Goal: Task Accomplishment & Management: Manage account settings

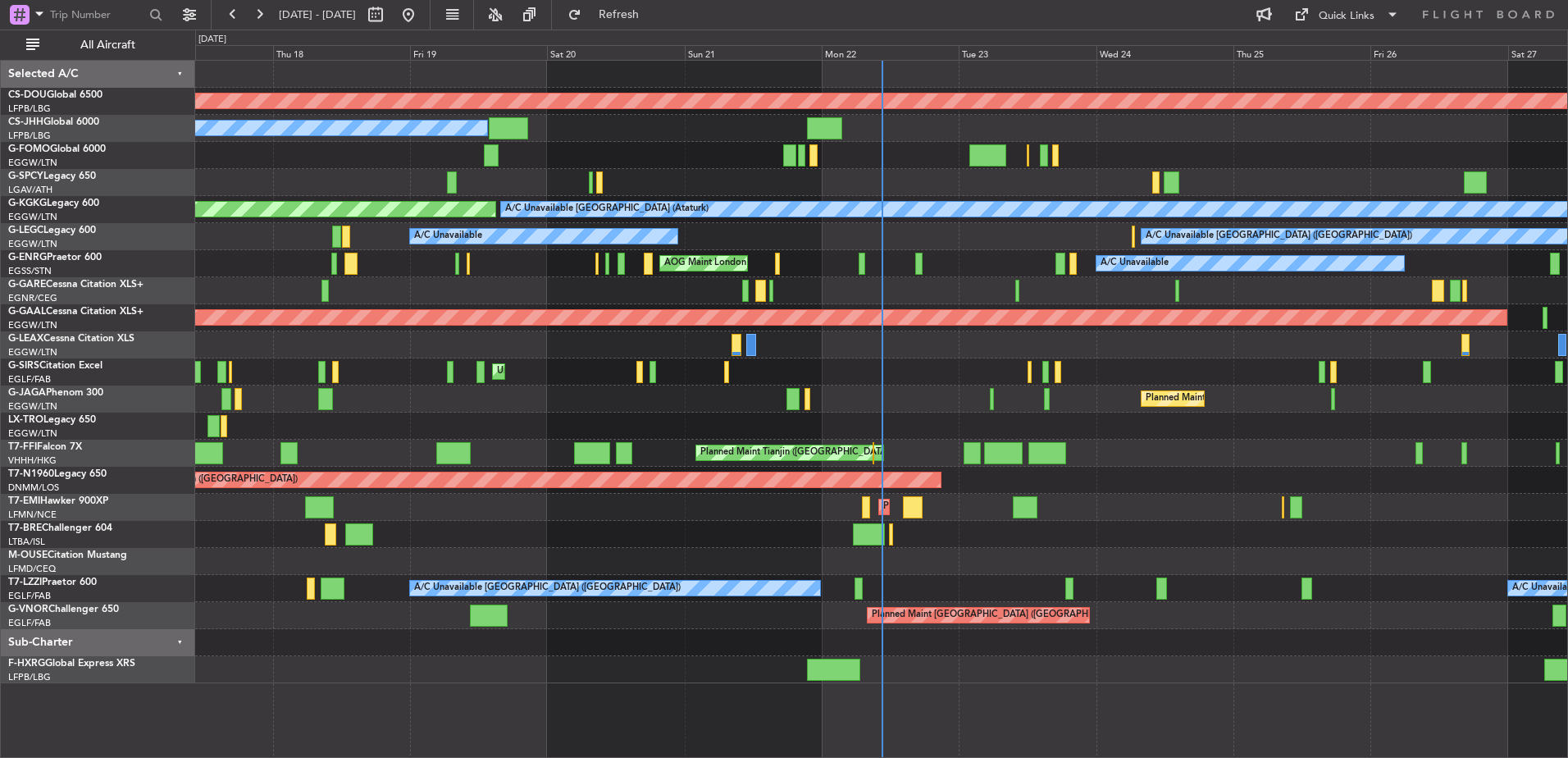
click at [850, 430] on div "Unplanned Maint [GEOGRAPHIC_DATA] ([PERSON_NAME] Intl)" at bounding box center [881, 426] width 1372 height 27
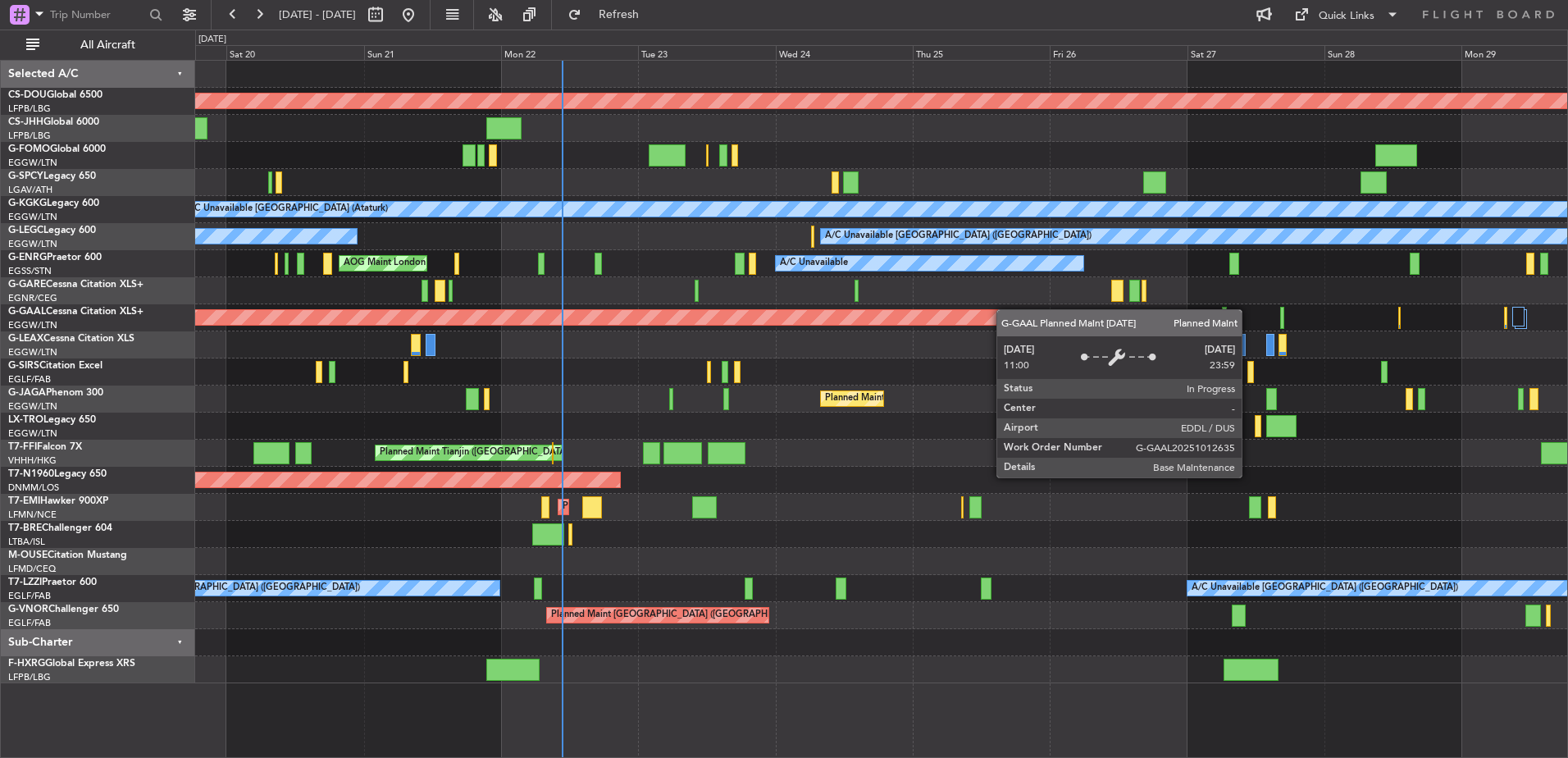
click at [790, 318] on div "Planned Maint London (Biggin Hill) Planned Maint Paris (Le Bourget) Owner A/C U…" at bounding box center [881, 372] width 1372 height 623
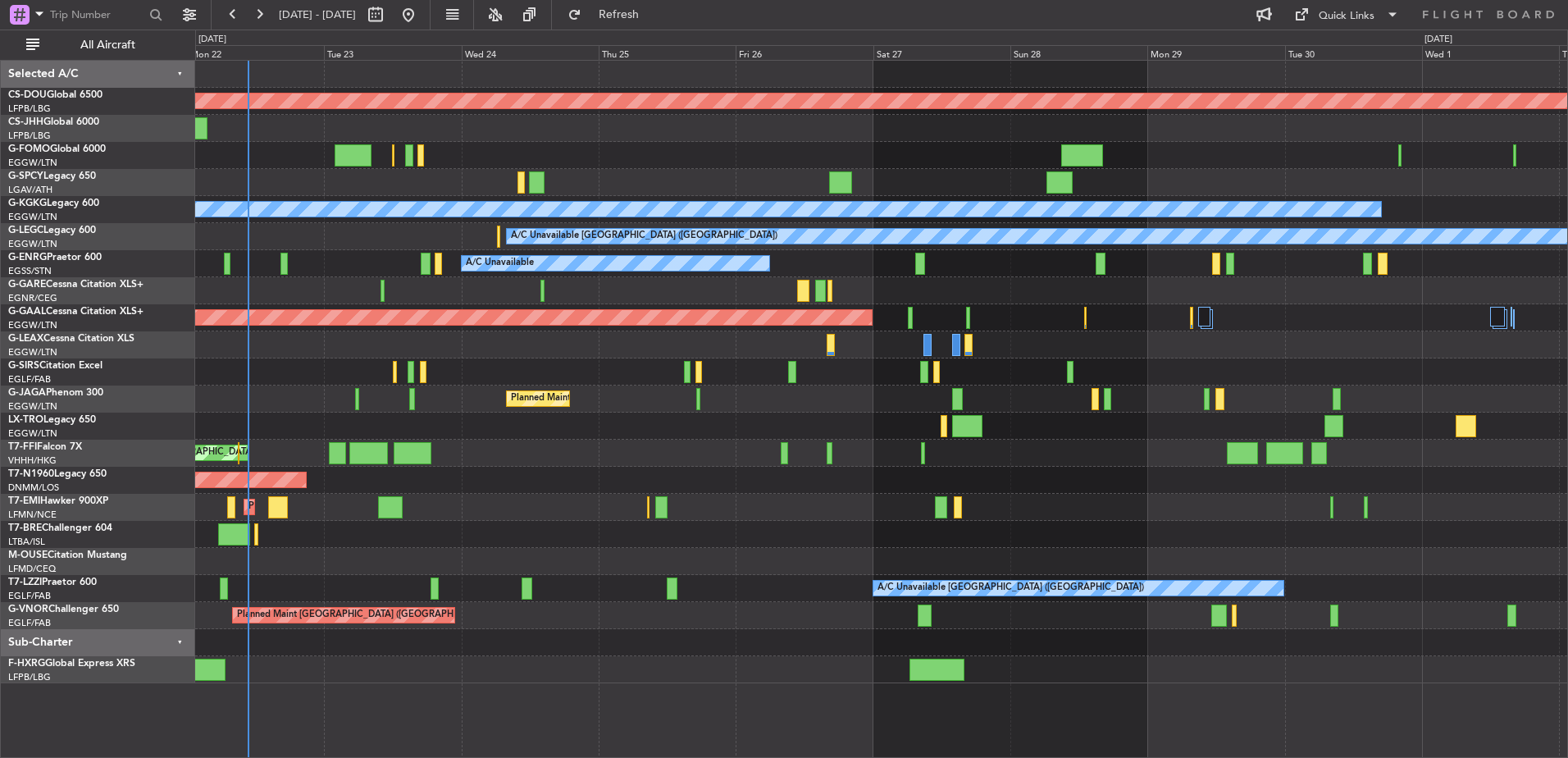
click at [626, 426] on div "Planned Maint London (Biggin Hill) Owner A/C Unavailable Istanbul (Ataturk) AOG…" at bounding box center [881, 372] width 1372 height 623
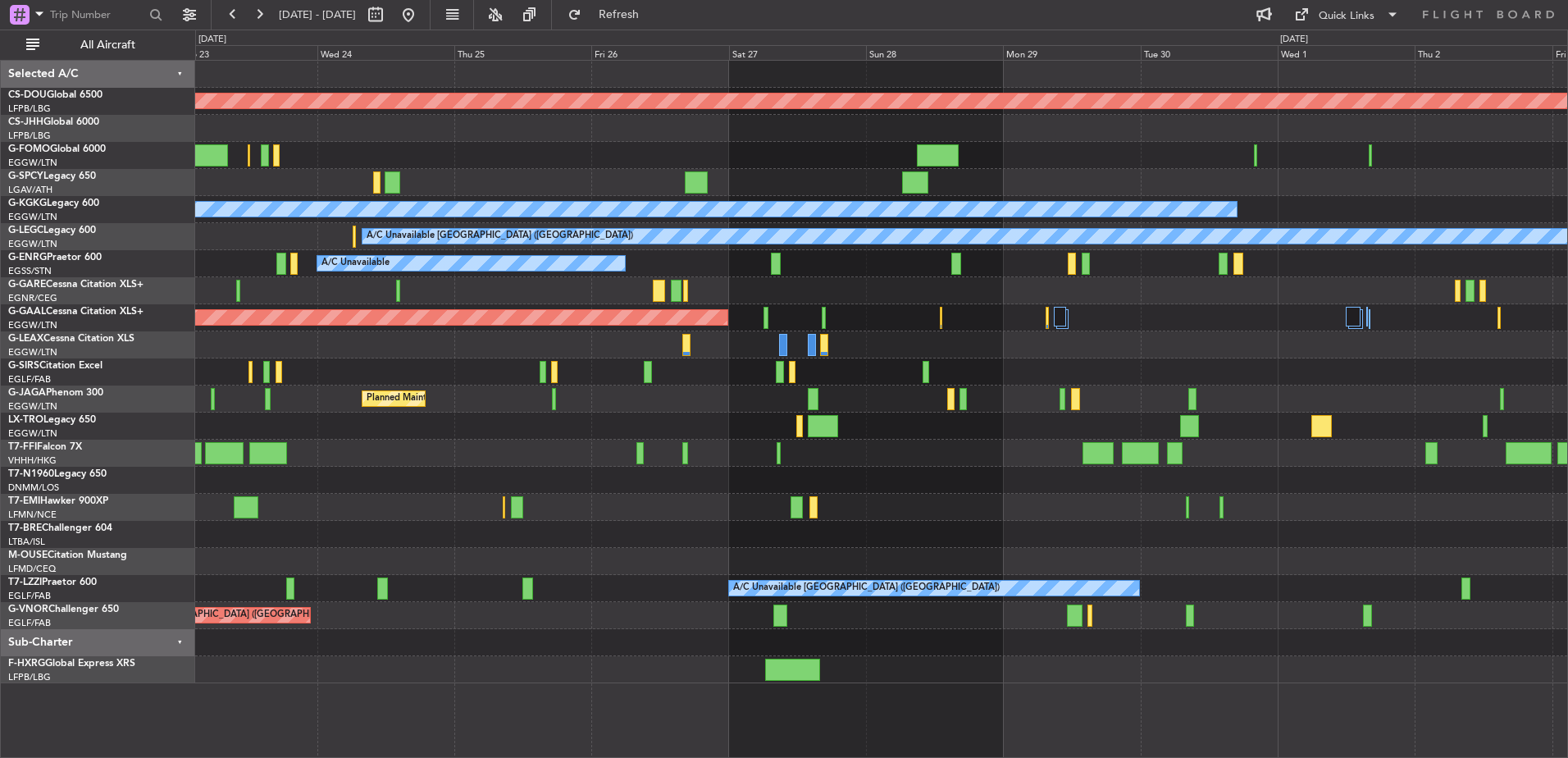
click at [507, 469] on div "Planned Maint London ([GEOGRAPHIC_DATA]) A/C Unavailable [GEOGRAPHIC_DATA] (Ata…" at bounding box center [881, 372] width 1372 height 623
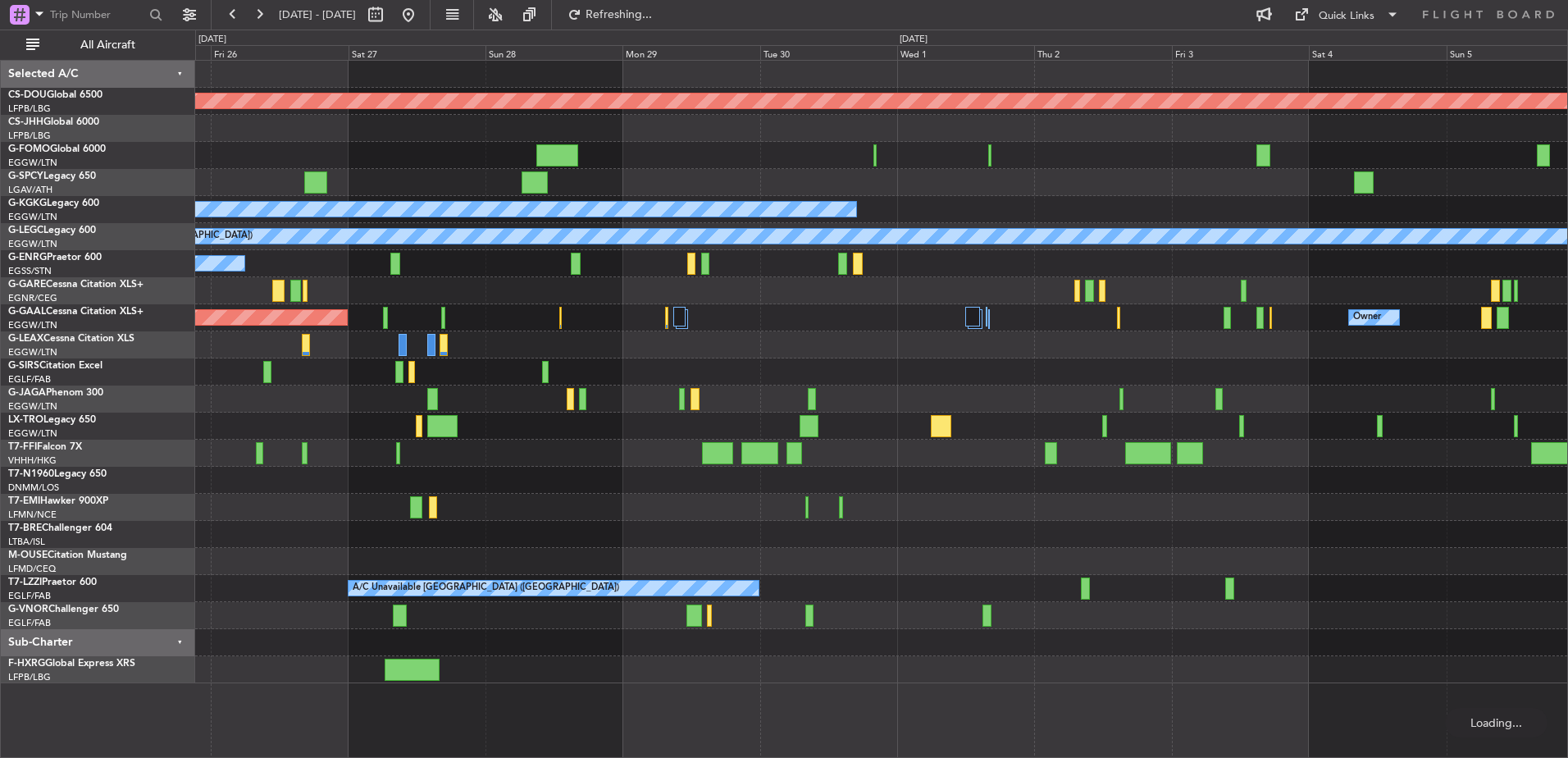
click at [384, 470] on div at bounding box center [881, 480] width 1372 height 27
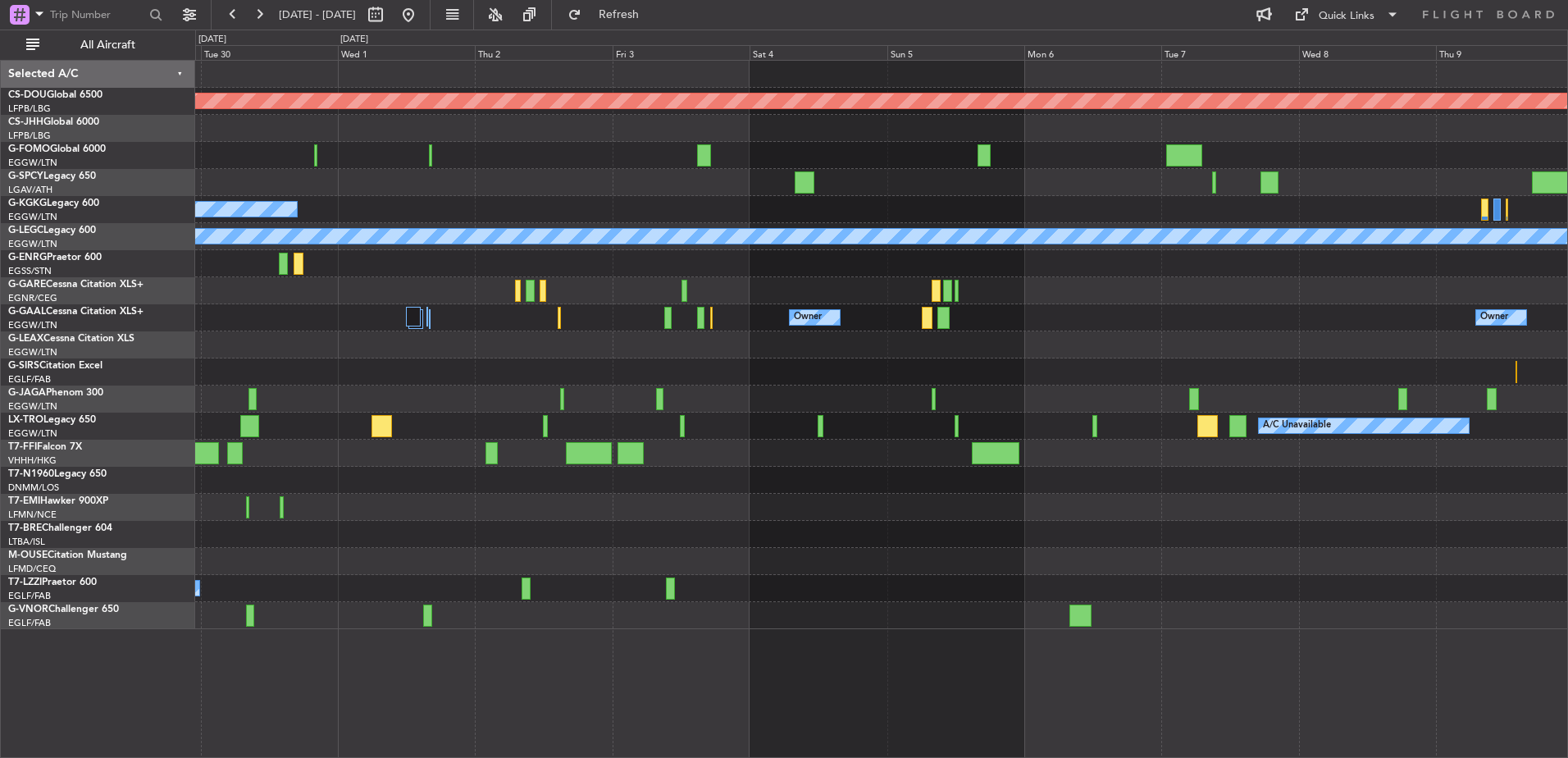
click at [393, 469] on div at bounding box center [881, 480] width 1372 height 27
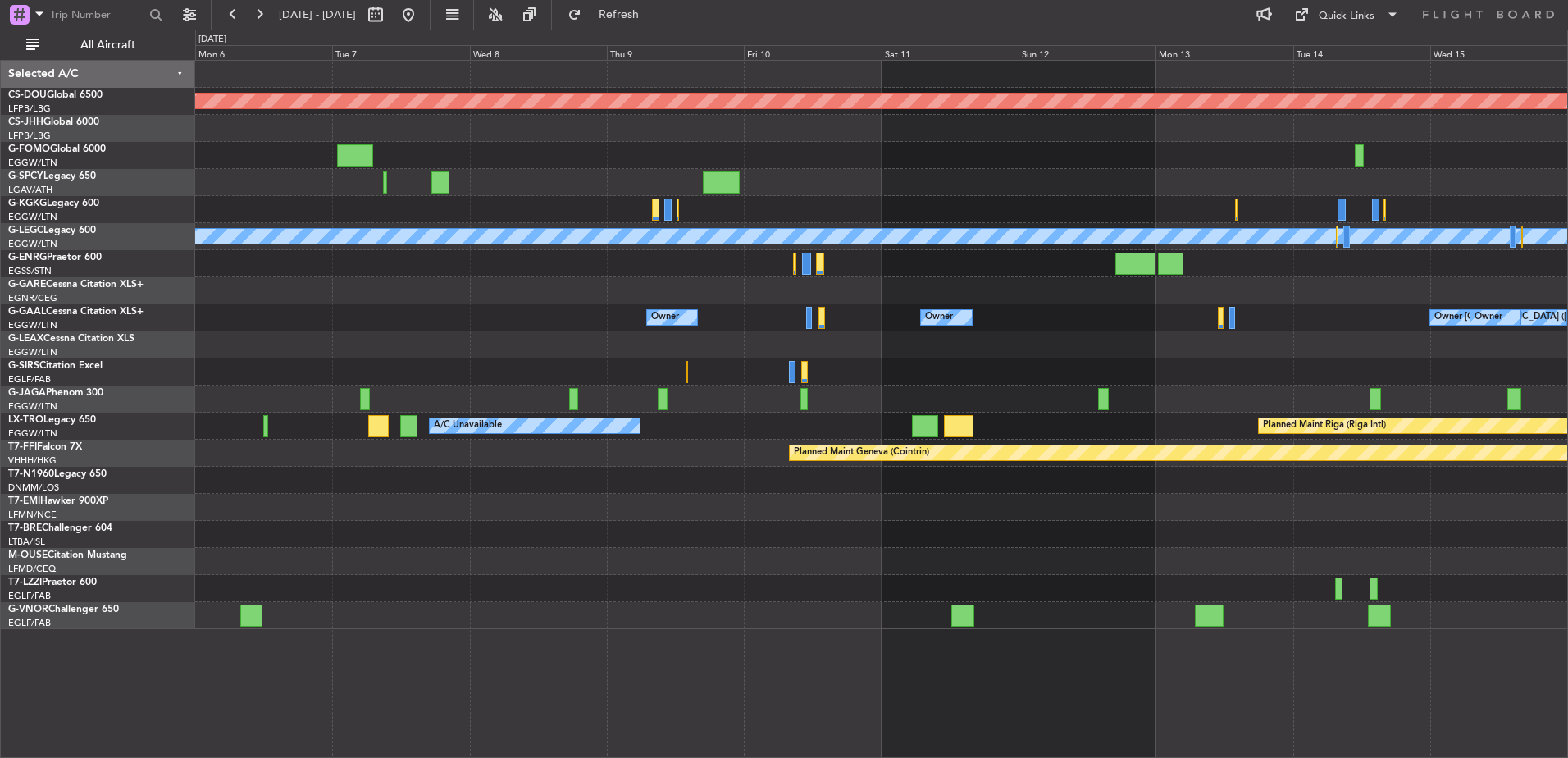
click at [1332, 30] on div "0 0 Mon 6 Tue 7 Wed 8 Thu 9 Fri 10 Sat 11 Sun 12 Oct 2025 Mon 13 Tue 14 Wed 15 …" at bounding box center [882, 45] width 1371 height 30
click at [1334, 17] on div "Quick Links" at bounding box center [1347, 16] width 56 height 16
click at [1323, 60] on button "Trip Builder" at bounding box center [1347, 54] width 123 height 39
click at [676, 315] on div "Planned Maint London (Biggin Hill) A/C Unavailable London (Luton) Owner Owner O…" at bounding box center [881, 345] width 1372 height 568
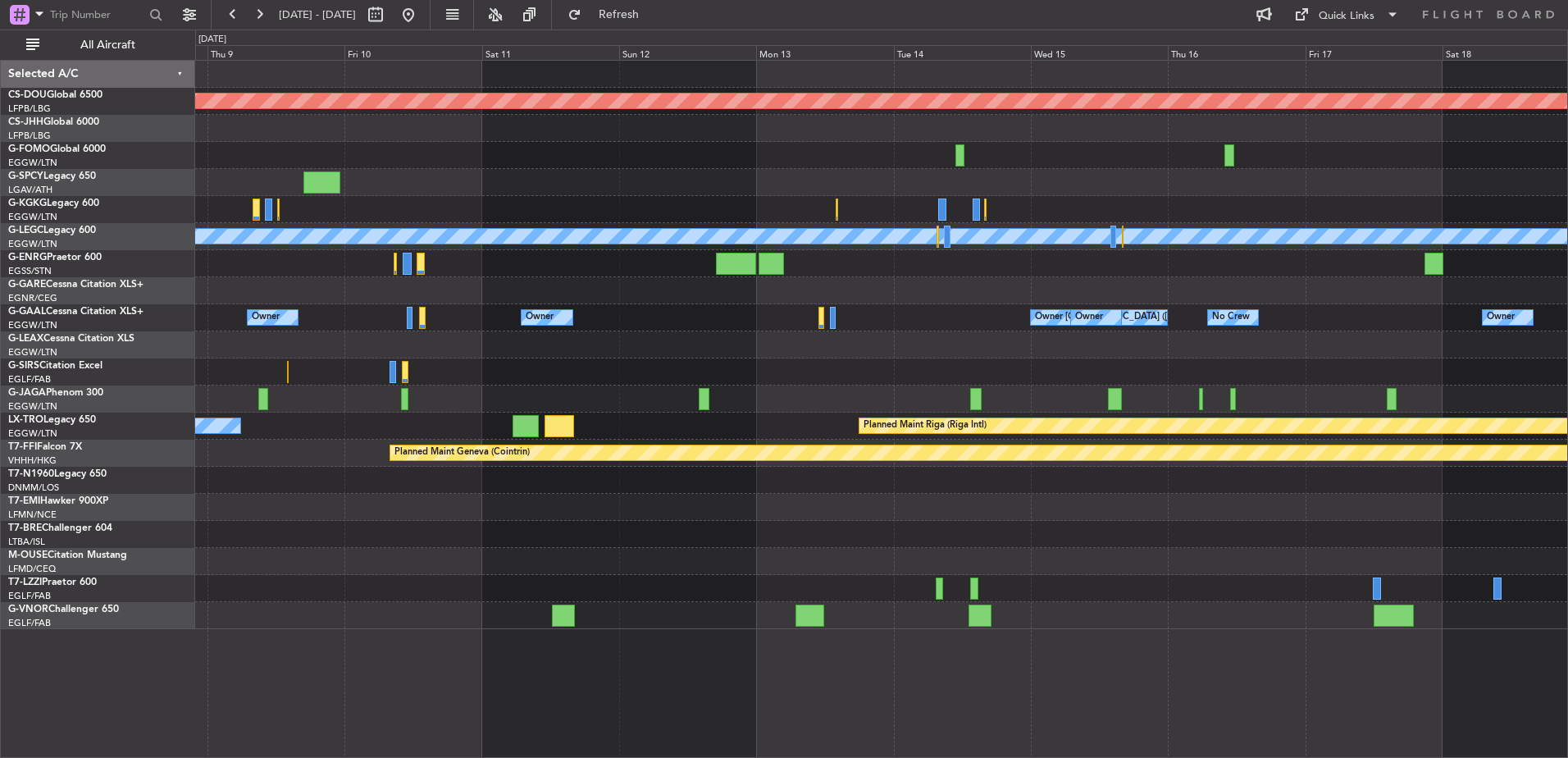
click at [1504, 376] on div "Planned Maint London (Biggin Hill) A/C Unavailable London (Luton) Owner Owner O…" at bounding box center [881, 345] width 1372 height 568
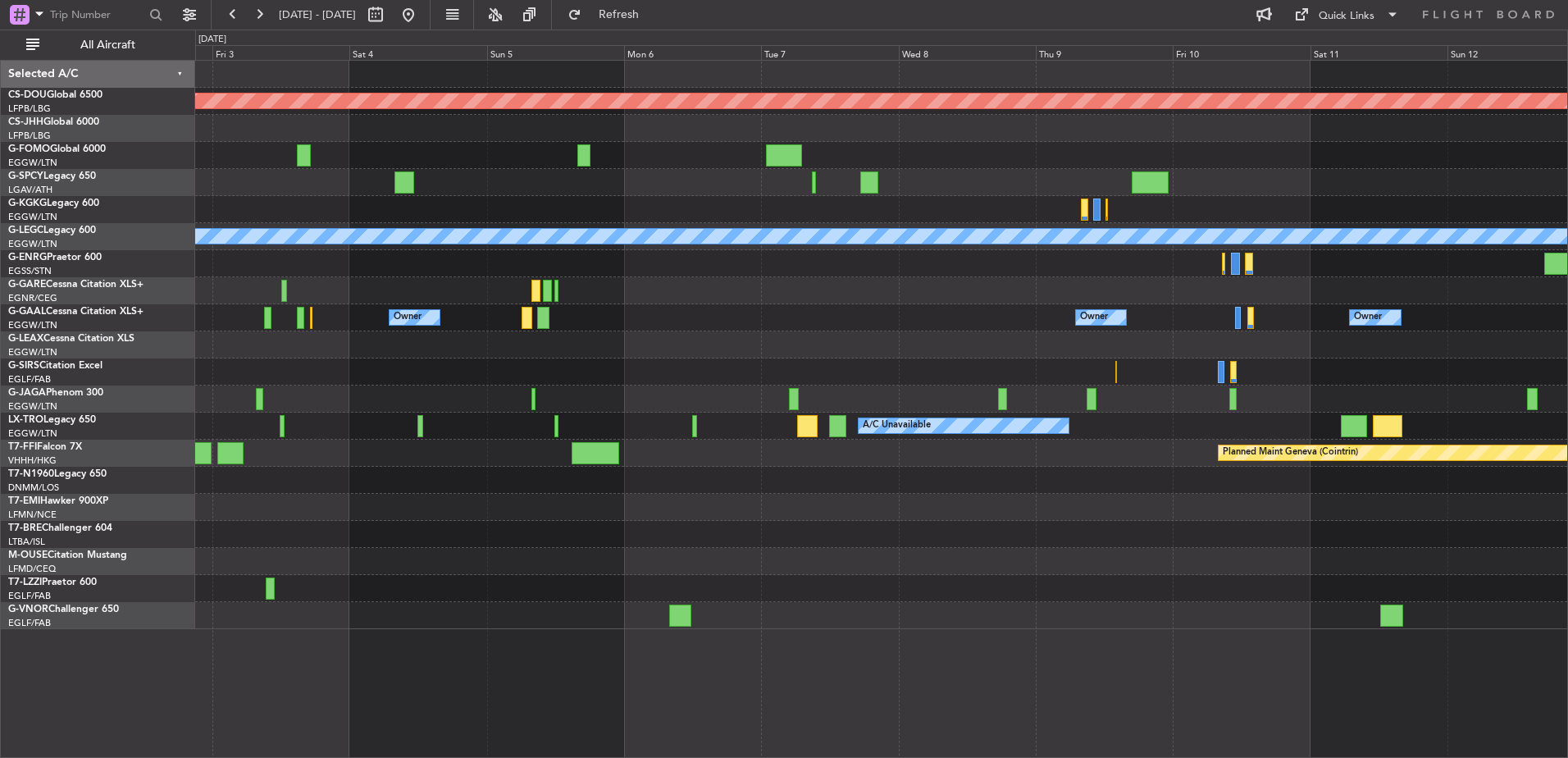
click at [919, 365] on div at bounding box center [881, 372] width 1372 height 27
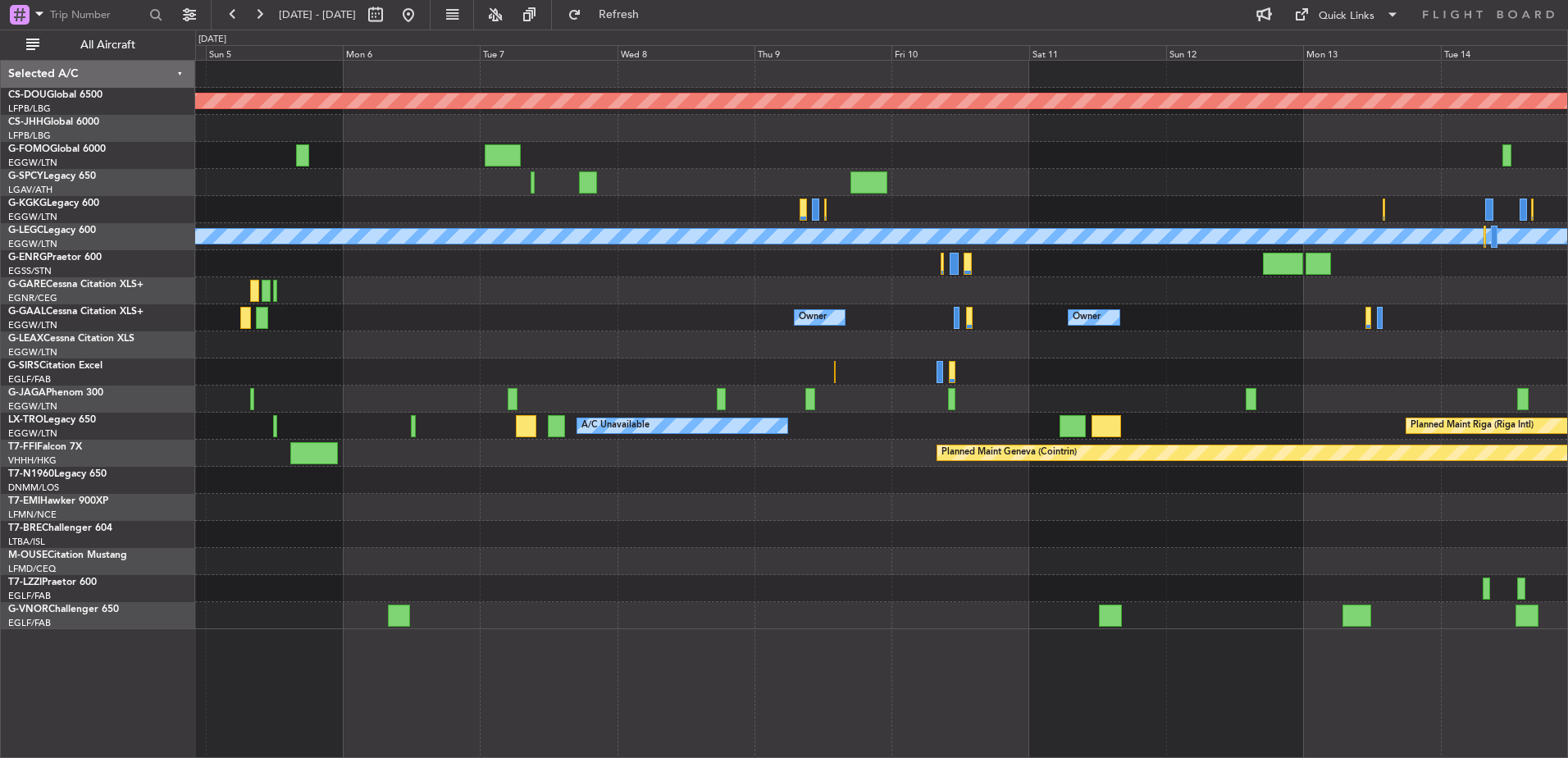
click at [387, 274] on div "Planned Maint London (Biggin Hill) A/C Unavailable London (Luton) Owner Owner O…" at bounding box center [881, 345] width 1372 height 568
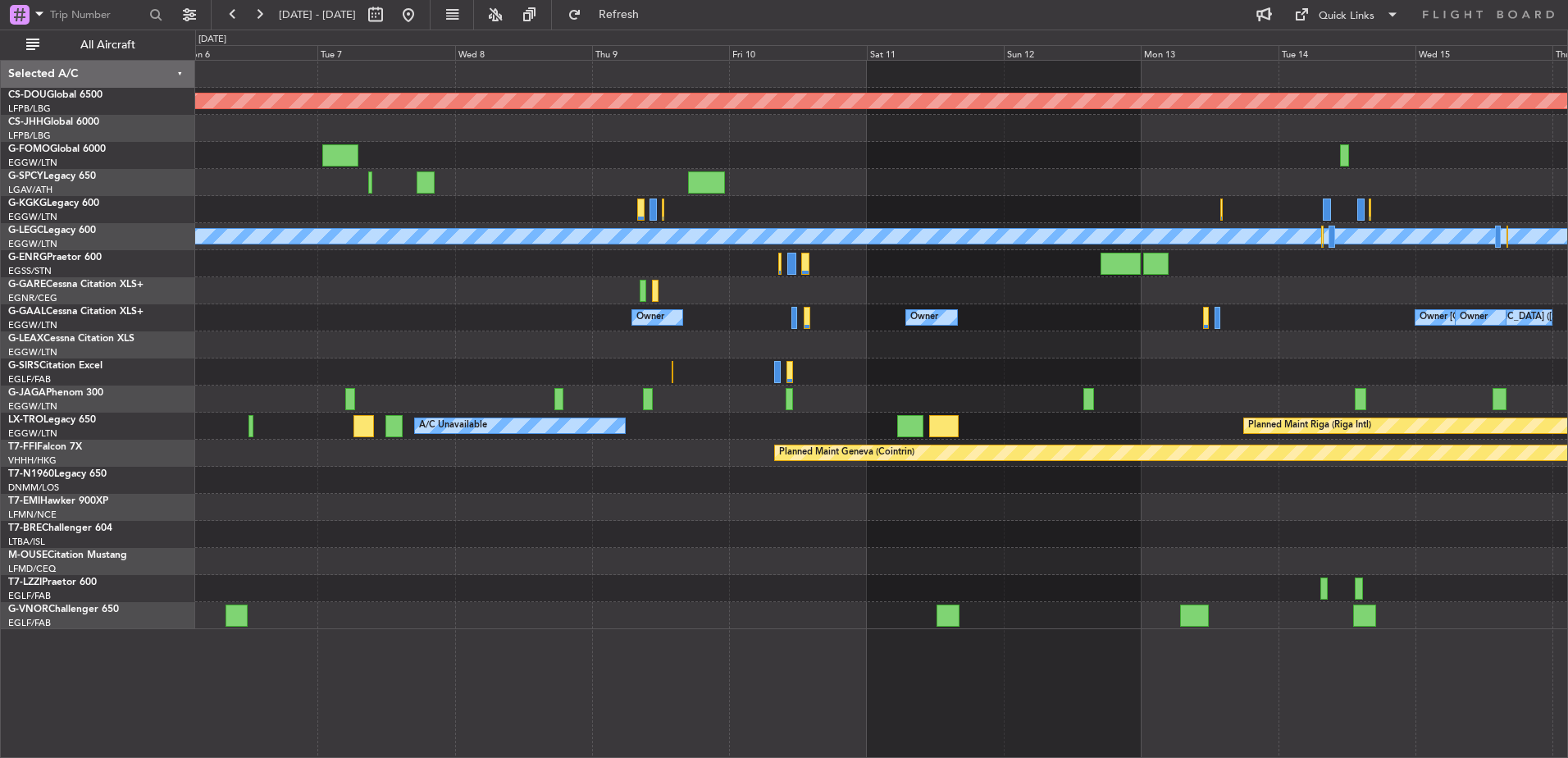
click at [1027, 515] on div "Planned Maint London (Biggin Hill) A/C Unavailable London (Luton) Owner Owner O…" at bounding box center [881, 345] width 1372 height 568
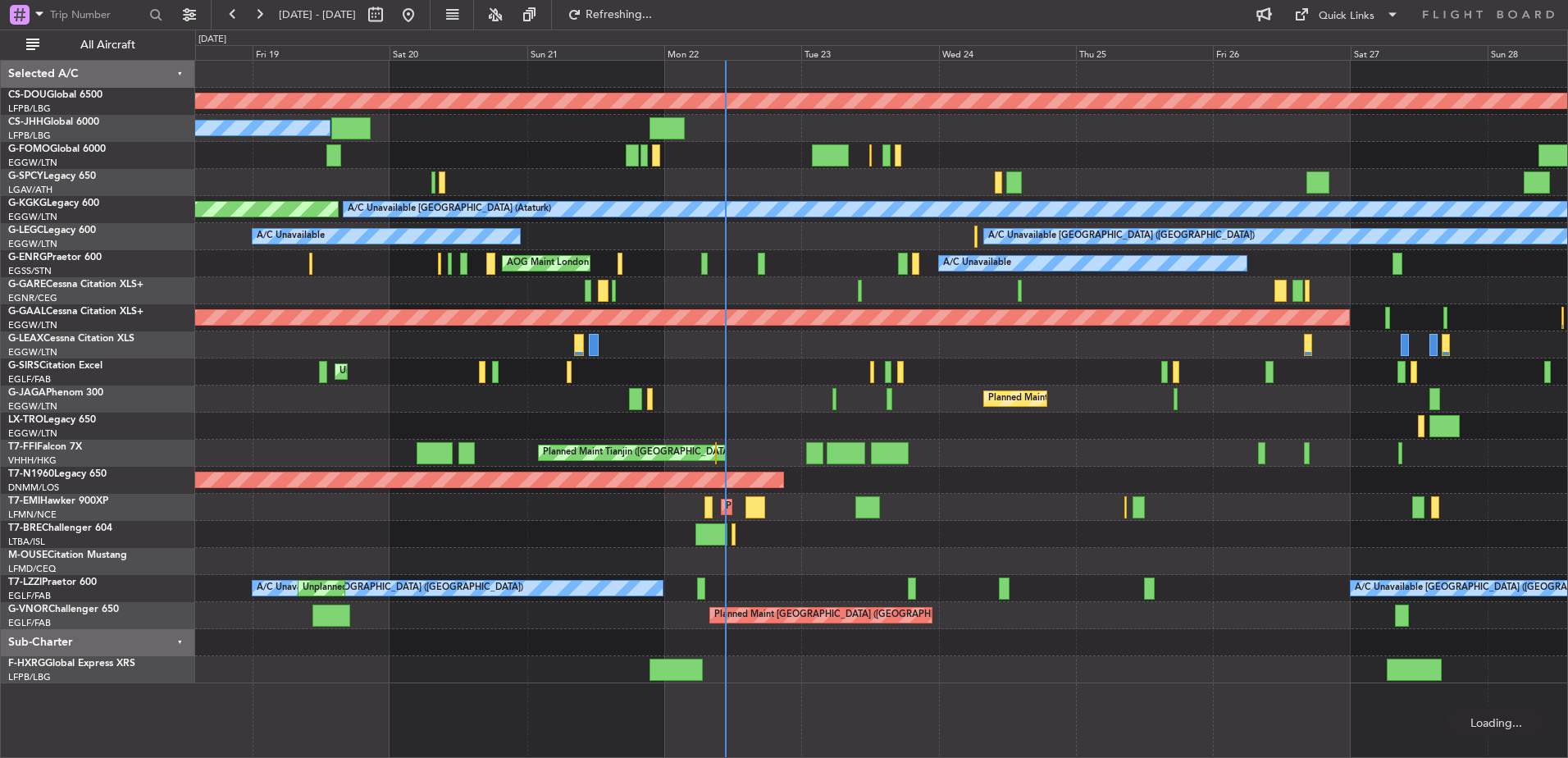
click at [1318, 449] on div "Planned Maint London (Biggin Hill) Owner A/C Unavailable Istanbul (Ataturk) AOG…" at bounding box center [881, 372] width 1372 height 623
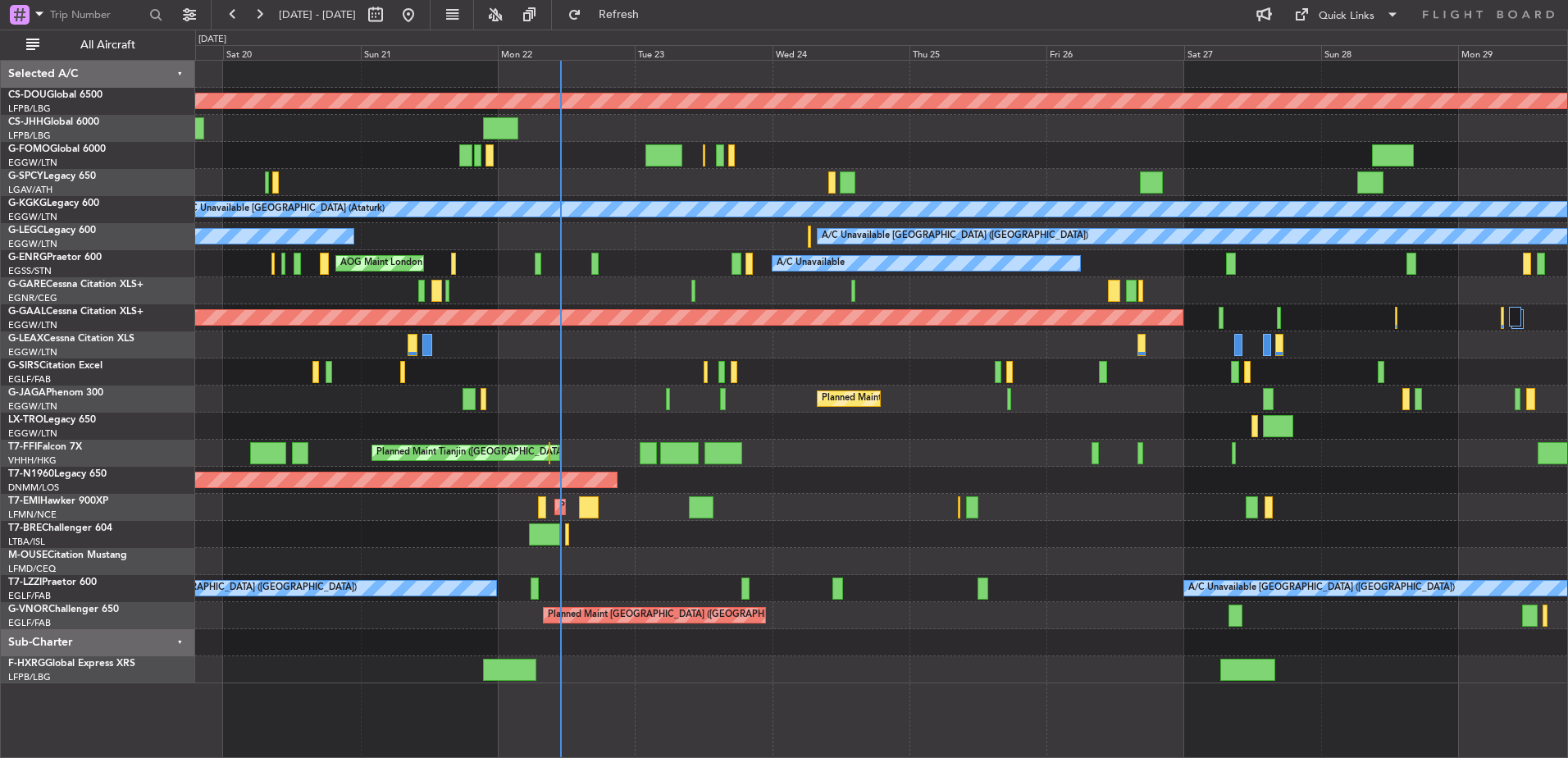
click at [430, 371] on div "Unplanned Maint [GEOGRAPHIC_DATA] ([GEOGRAPHIC_DATA])" at bounding box center [881, 372] width 1372 height 27
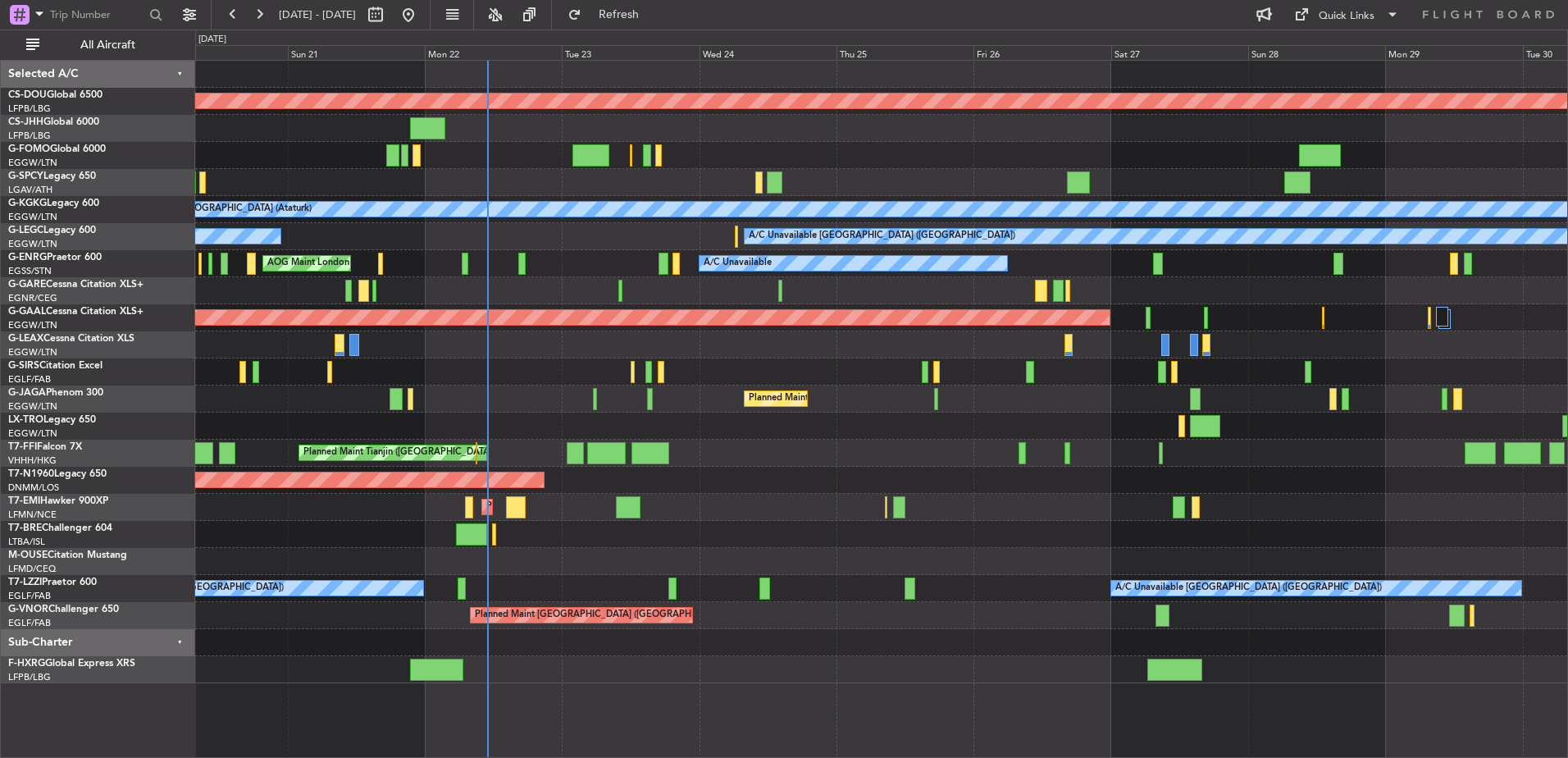
click at [1040, 674] on div "Planned Maint London ([GEOGRAPHIC_DATA]) Planned Maint [GEOGRAPHIC_DATA] ([GEOG…" at bounding box center [881, 372] width 1372 height 623
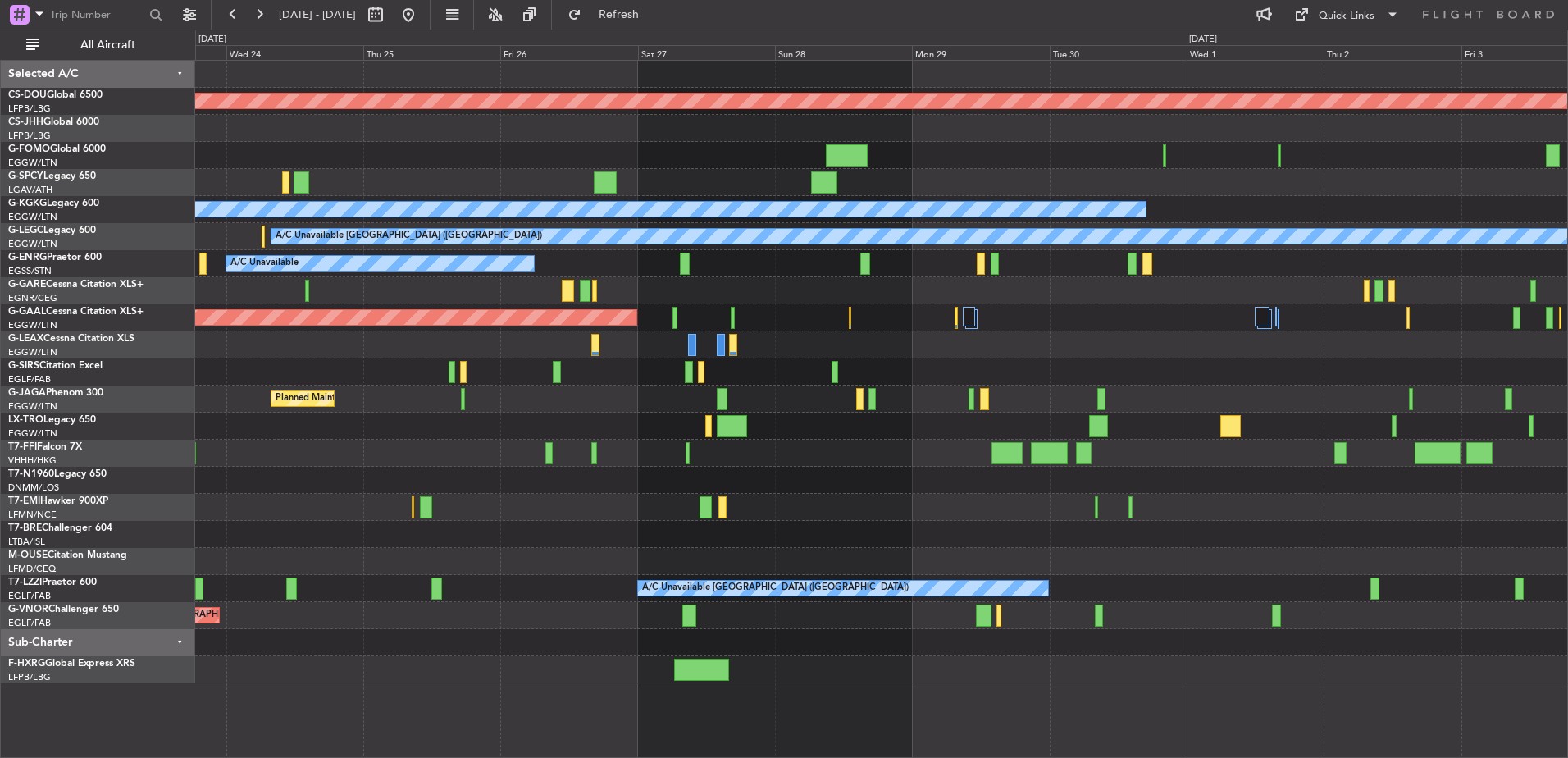
click at [302, 298] on div at bounding box center [881, 290] width 1372 height 27
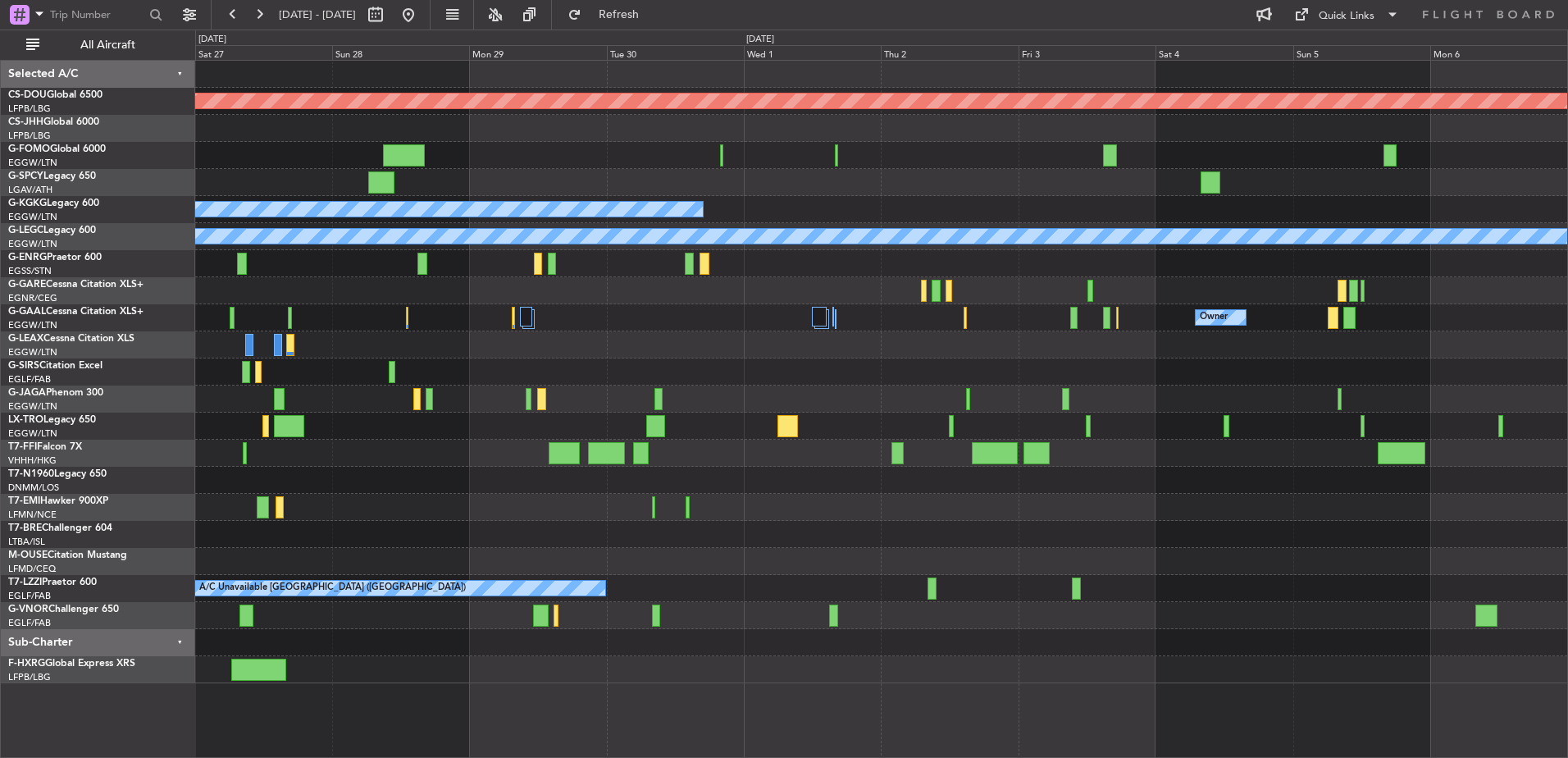
click at [431, 373] on div at bounding box center [881, 372] width 1372 height 27
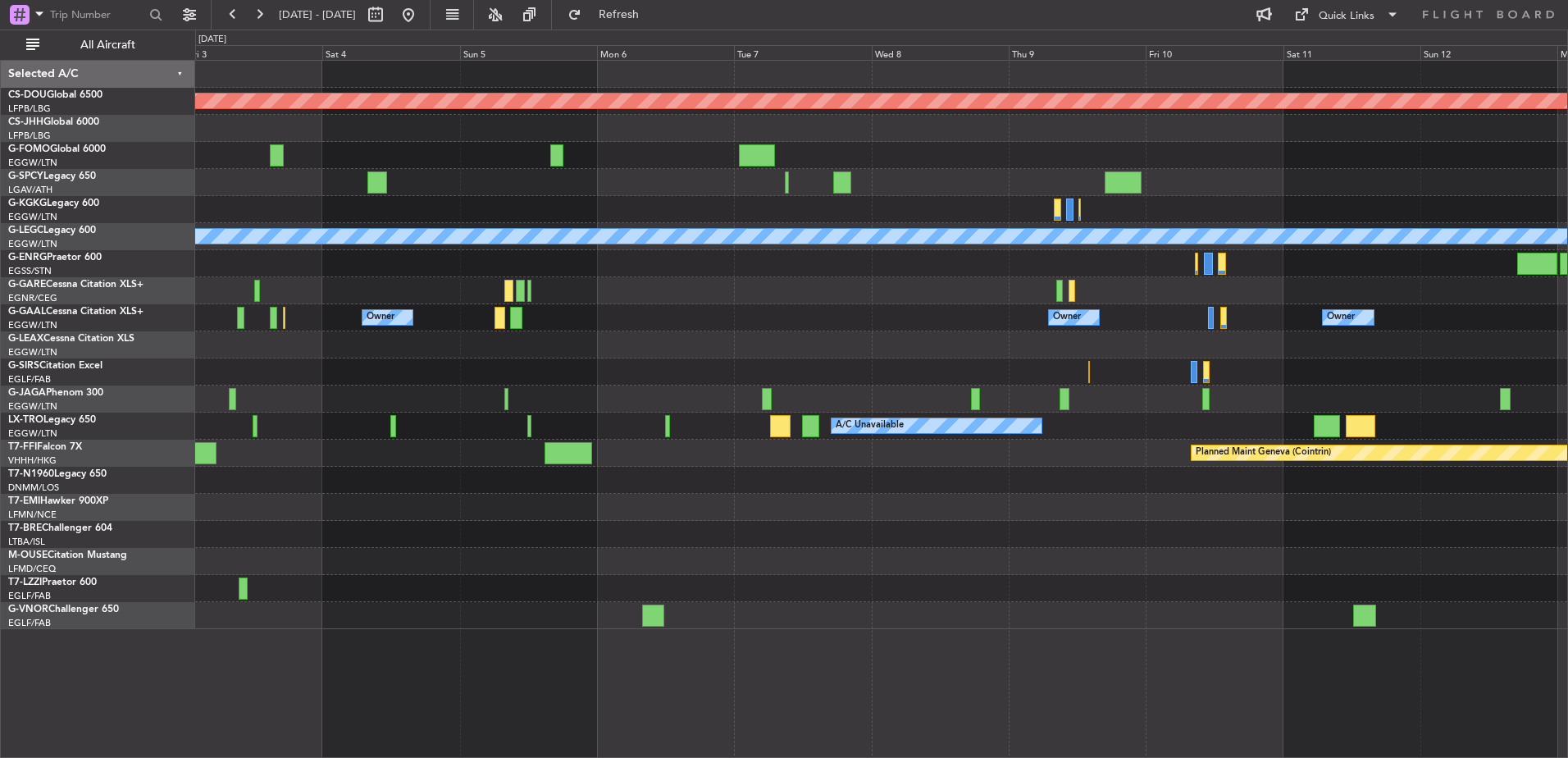
click at [344, 383] on div "Planned Maint London (Biggin Hill) A/C Unavailable Istanbul (Ataturk) A/C Unava…" at bounding box center [881, 345] width 1372 height 568
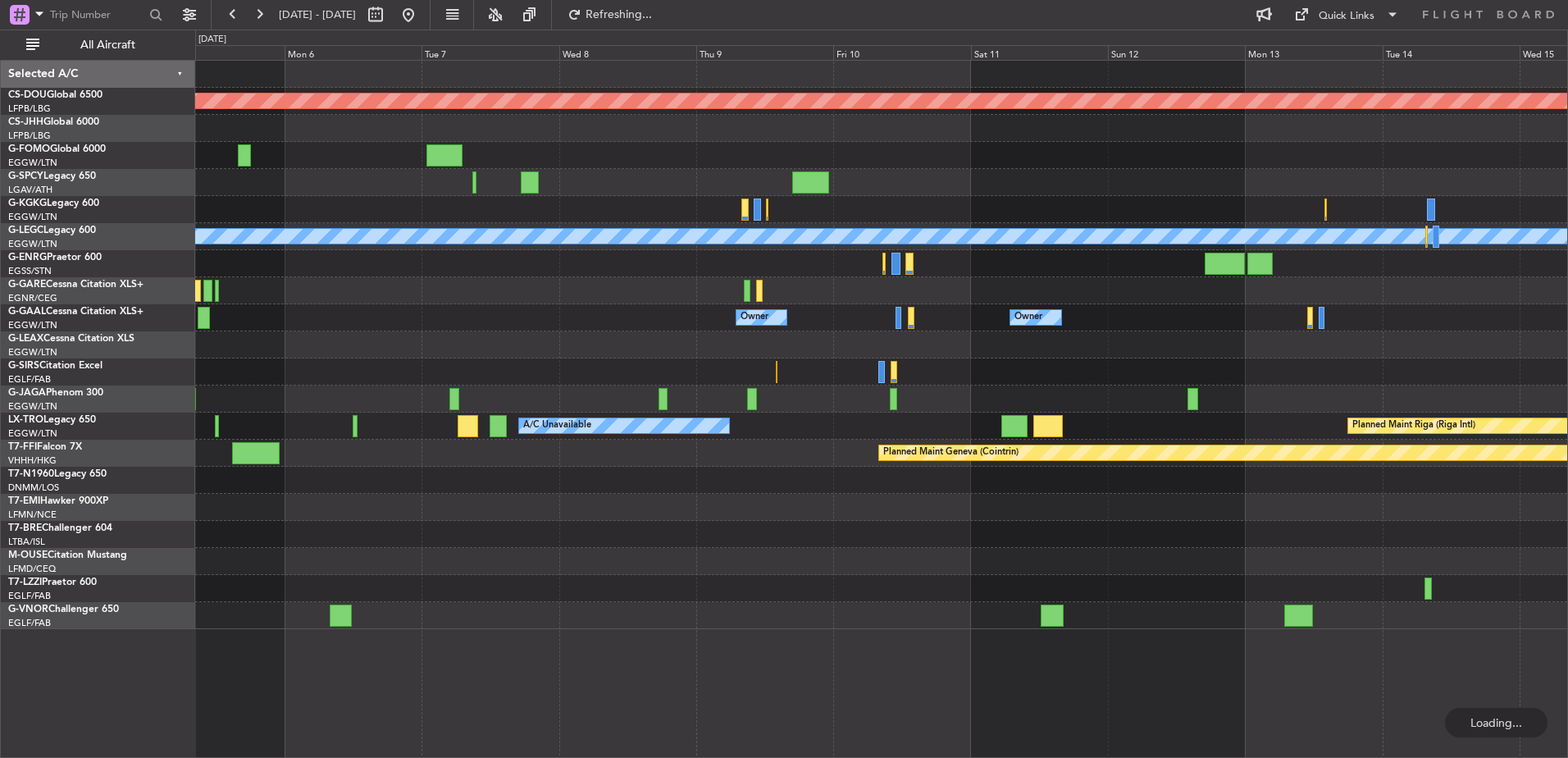
click at [451, 374] on div at bounding box center [881, 372] width 1372 height 27
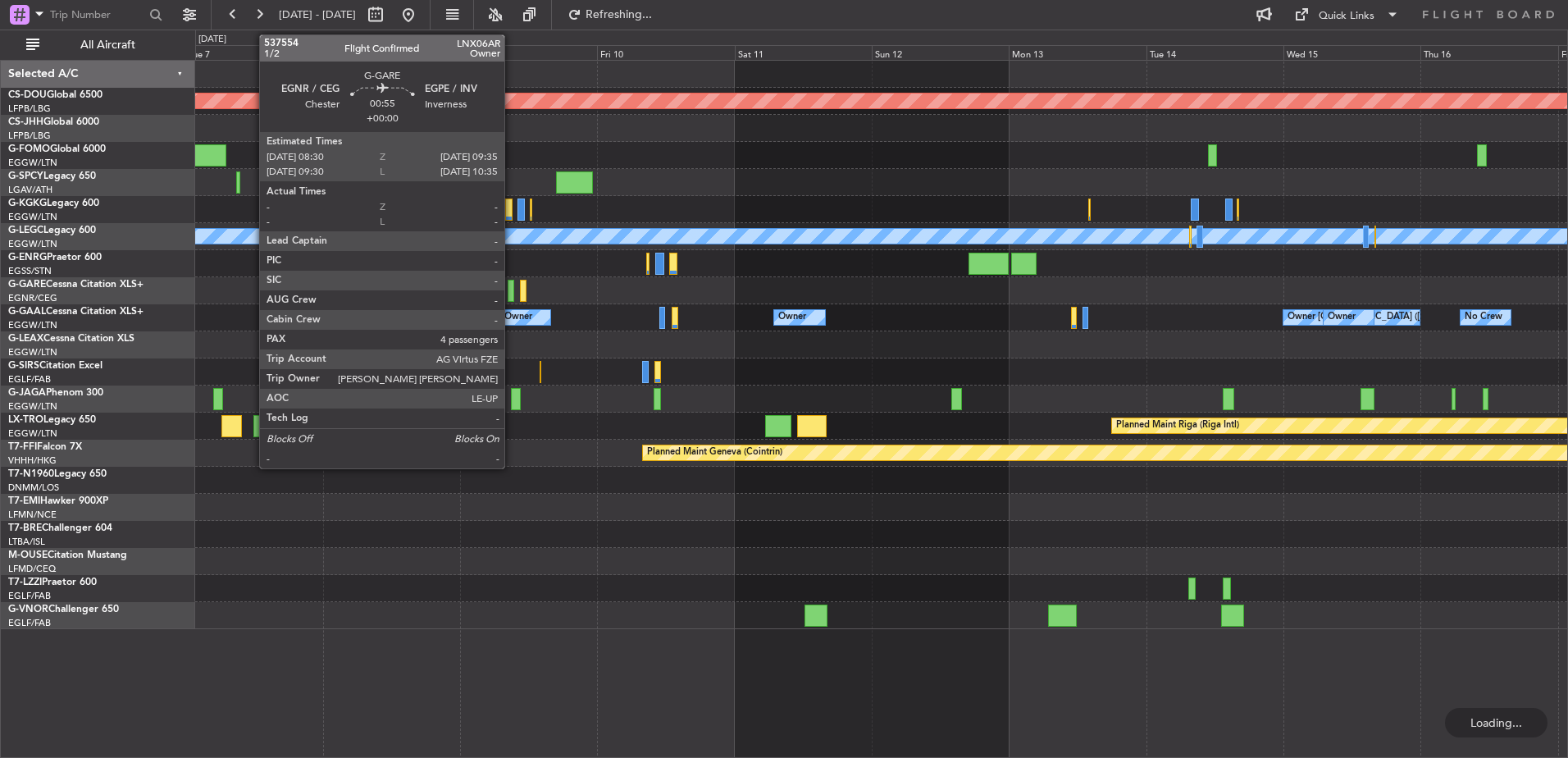
click at [512, 288] on div at bounding box center [511, 290] width 6 height 22
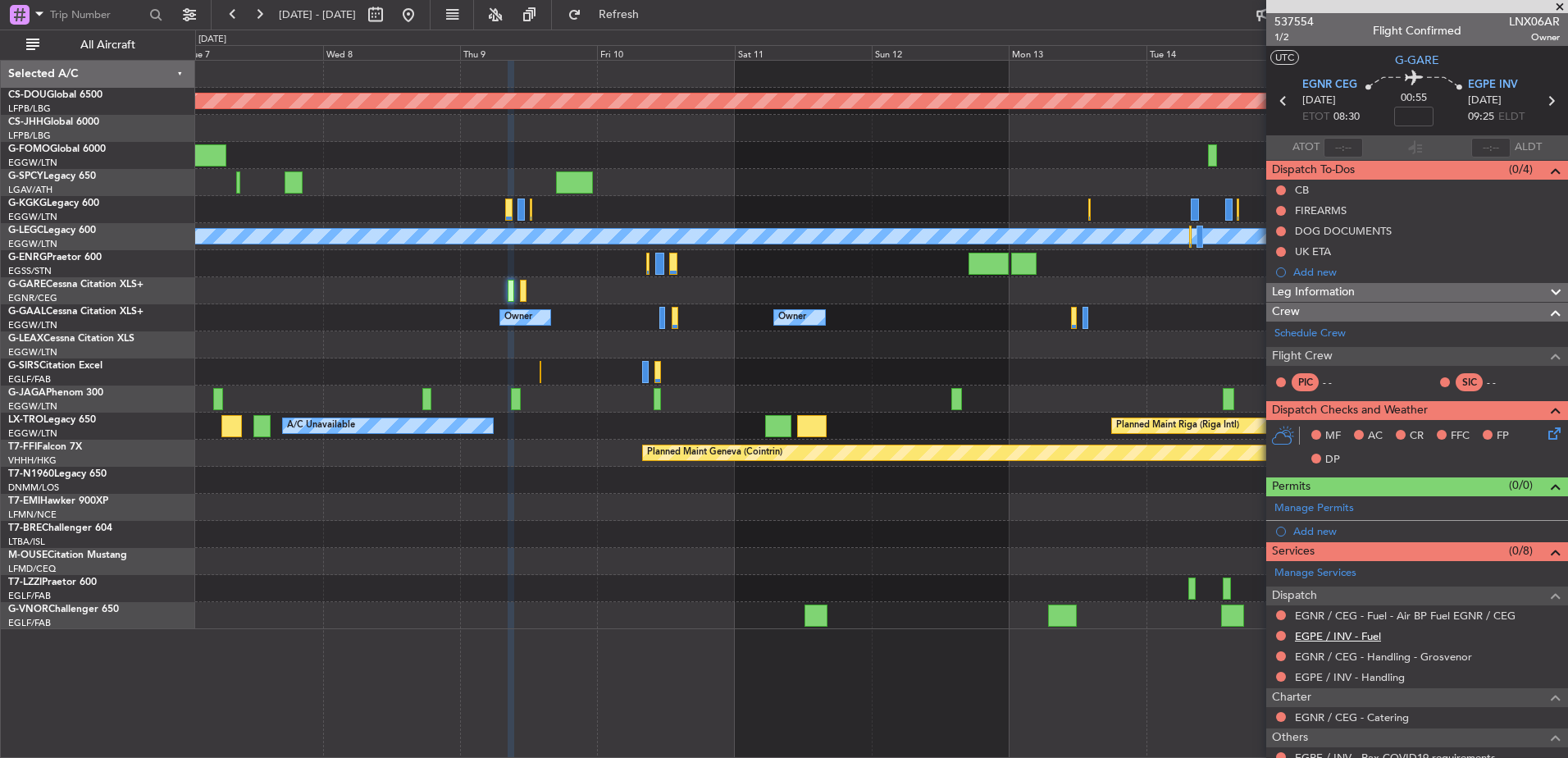
click at [1331, 633] on link "EGPE / INV - Fuel" at bounding box center [1338, 636] width 86 height 14
click at [1336, 673] on link "EGPE / INV - Handling" at bounding box center [1349, 677] width 110 height 14
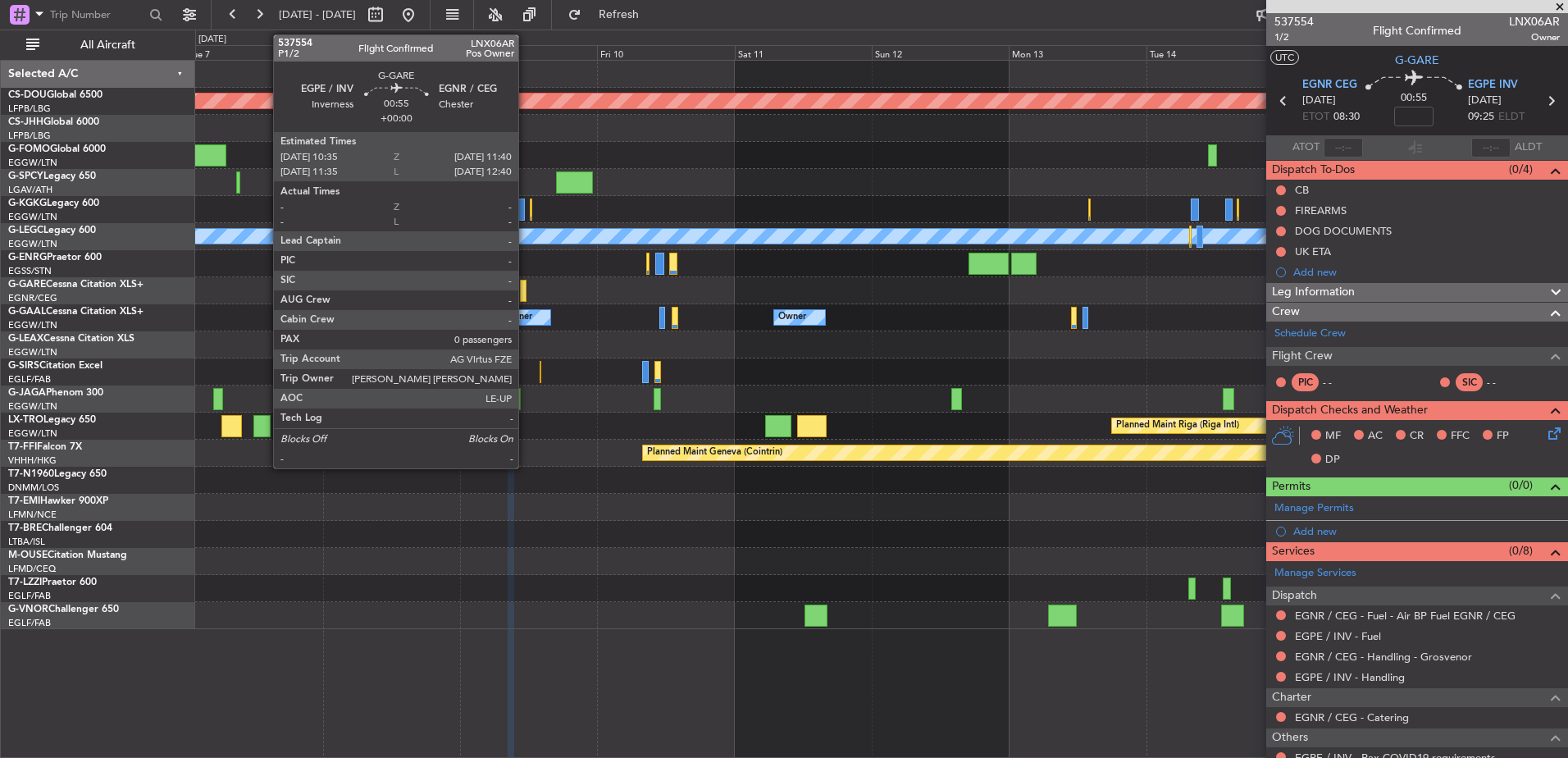
click at [526, 293] on div at bounding box center [522, 290] width 6 height 22
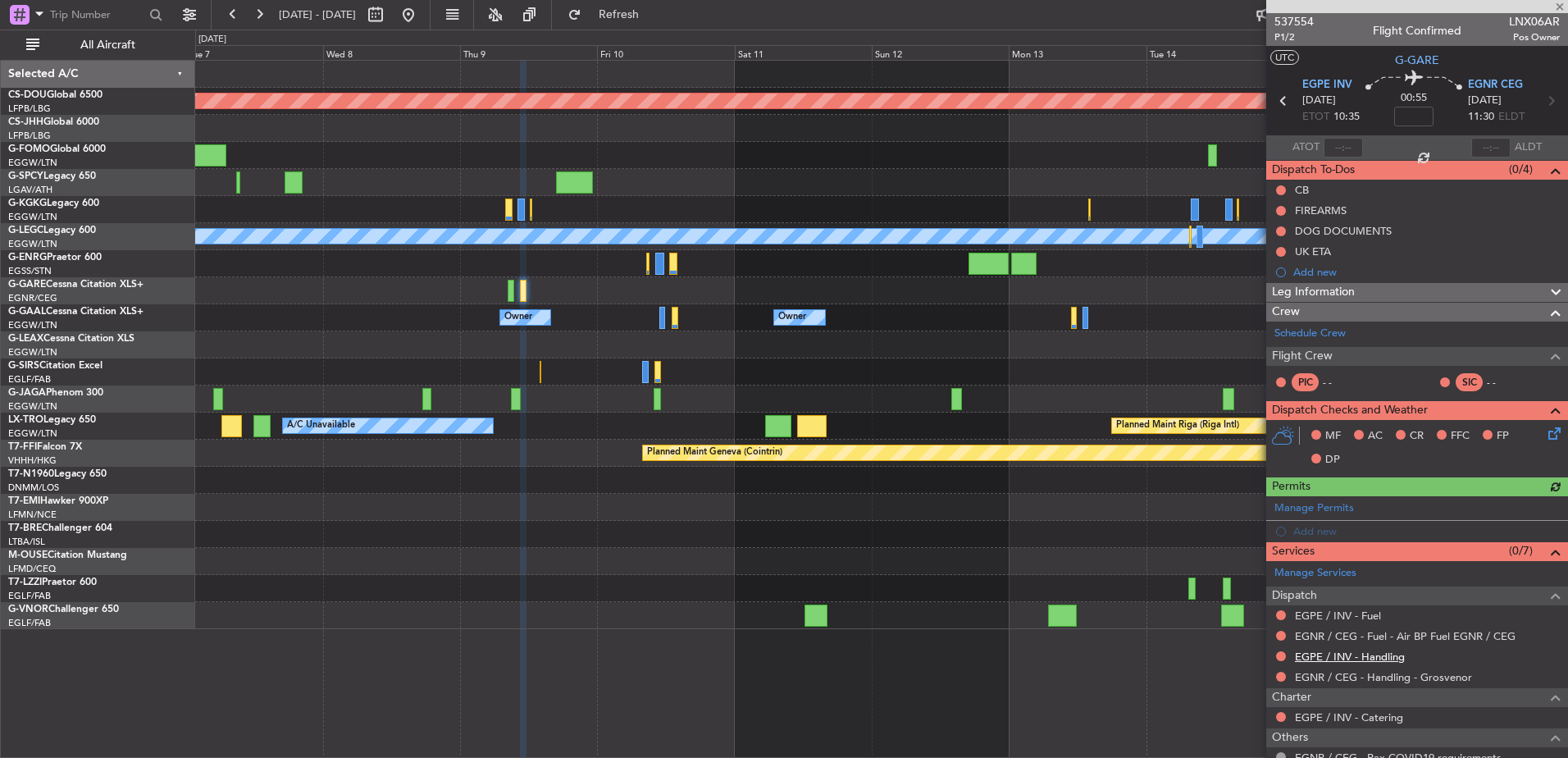
click at [1320, 654] on link "EGPE / INV - Handling" at bounding box center [1349, 657] width 110 height 14
click at [1346, 616] on link "EGPE / INV - Fuel" at bounding box center [1338, 616] width 86 height 14
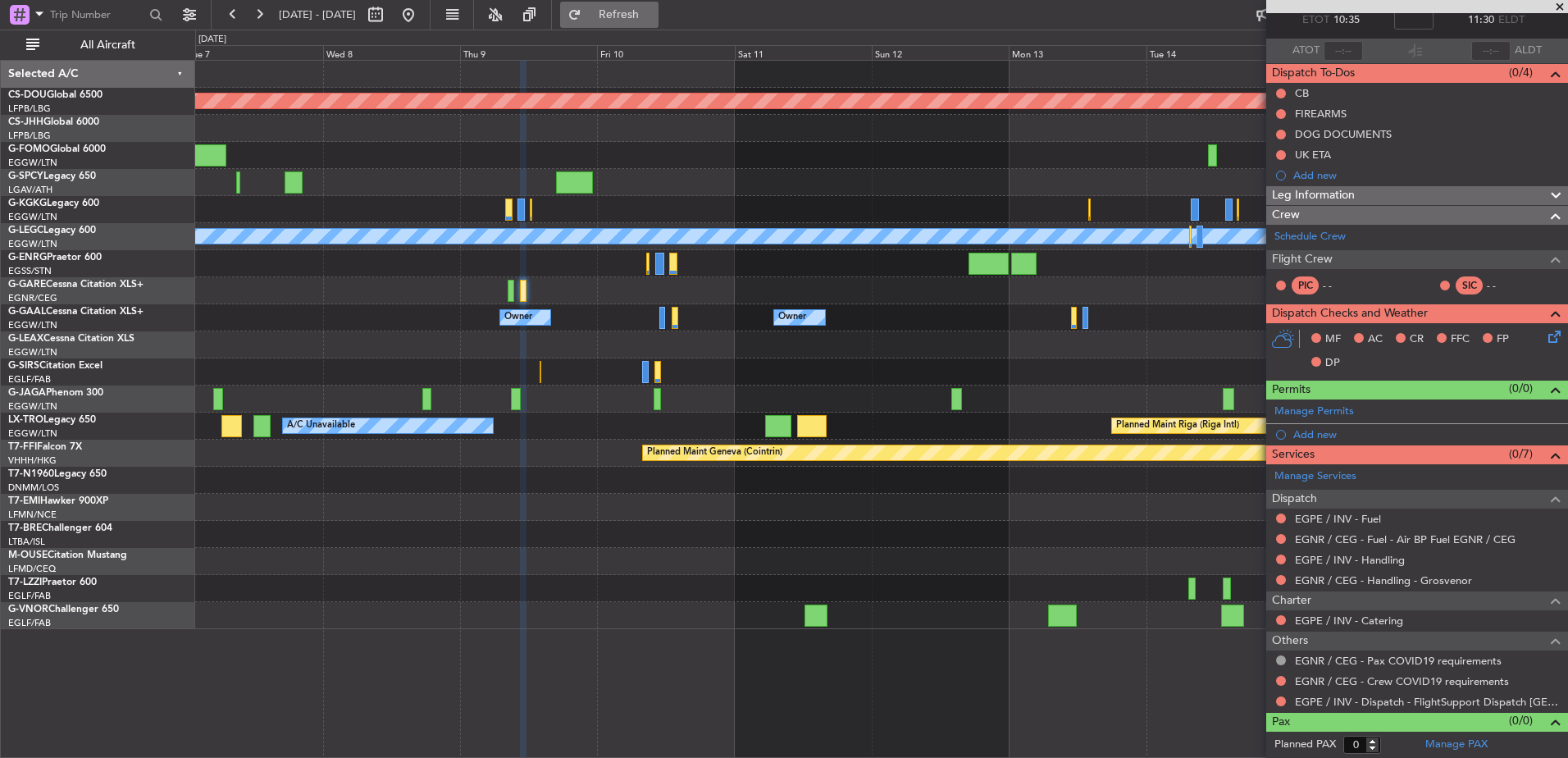
click at [643, 20] on span "Refresh" at bounding box center [619, 14] width 69 height 12
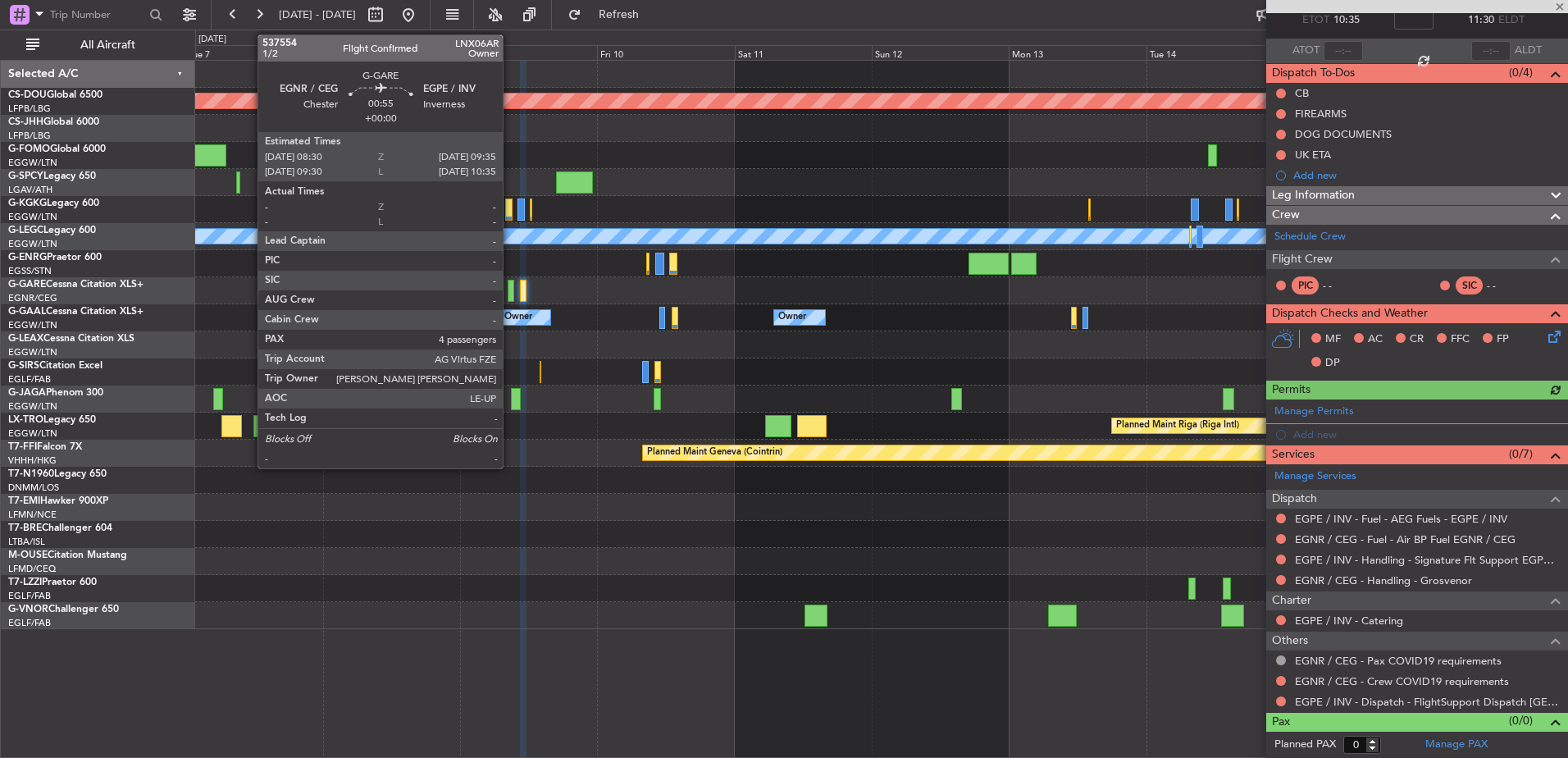
click at [509, 292] on div at bounding box center [511, 290] width 6 height 22
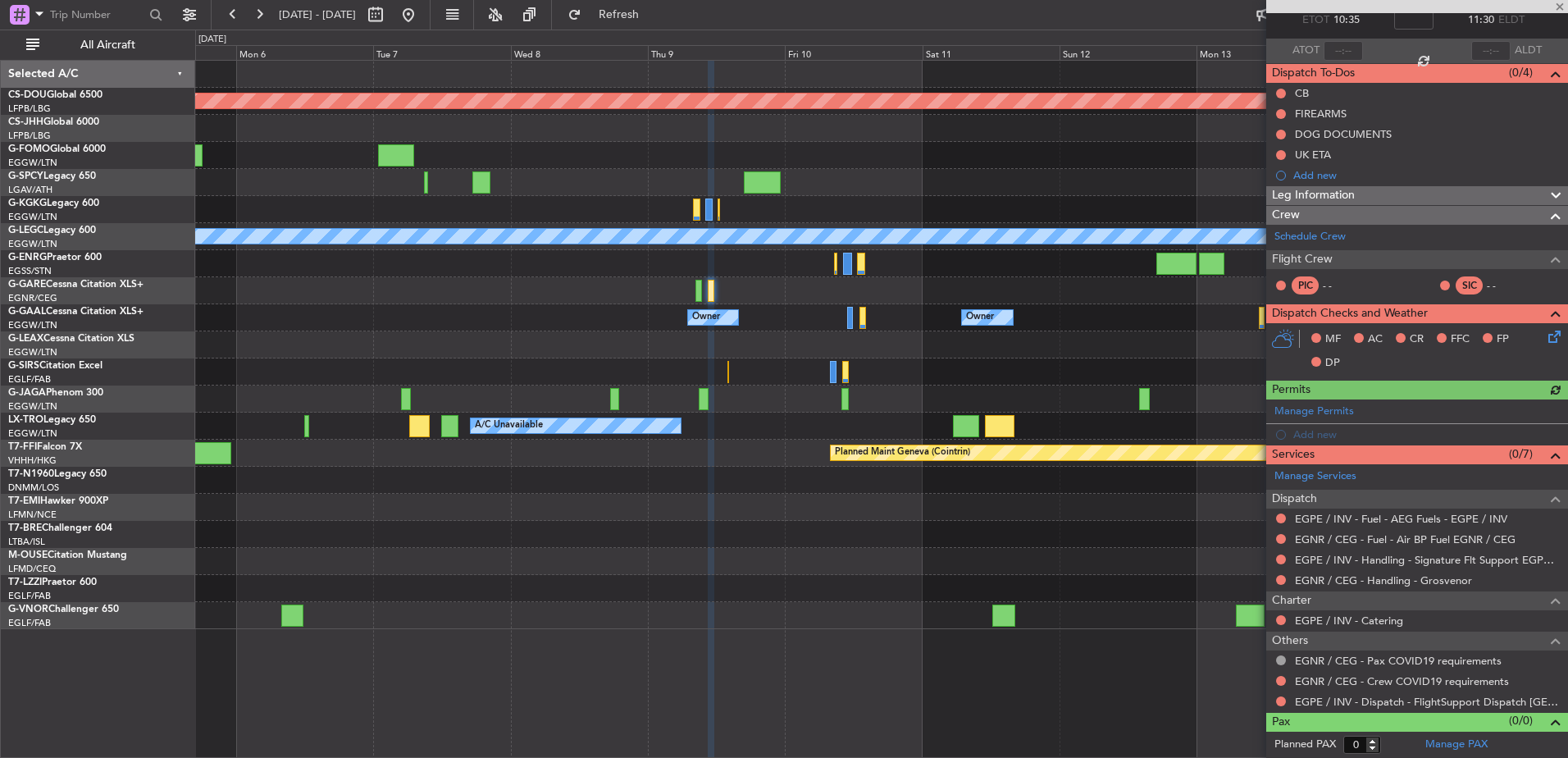
click at [1398, 344] on fb-app "07 Oct 2025 - 17 Oct 2025 Refresh Quick Links All Aircraft Planned Maint London…" at bounding box center [784, 385] width 1568 height 745
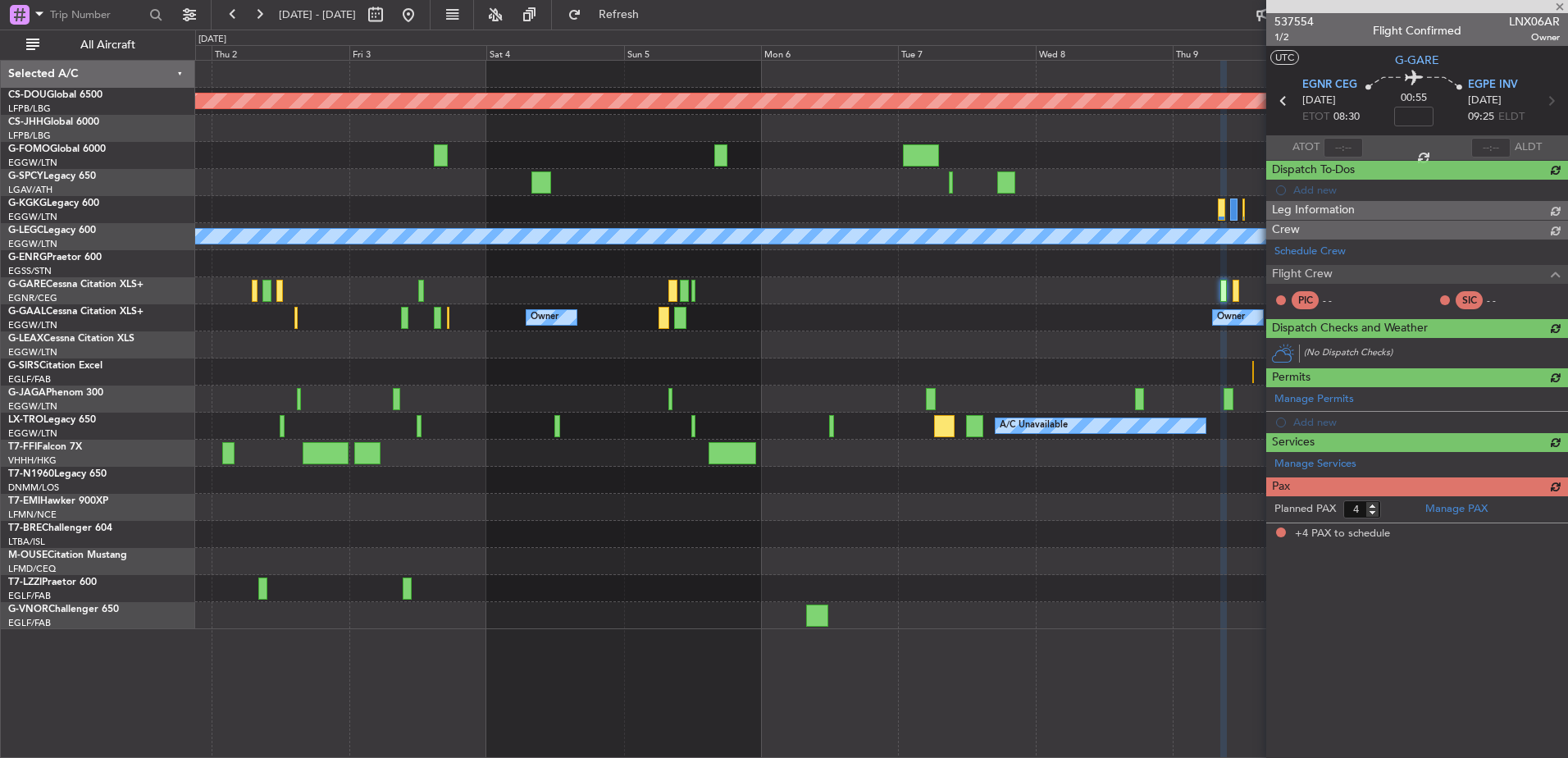
scroll to position [0, 0]
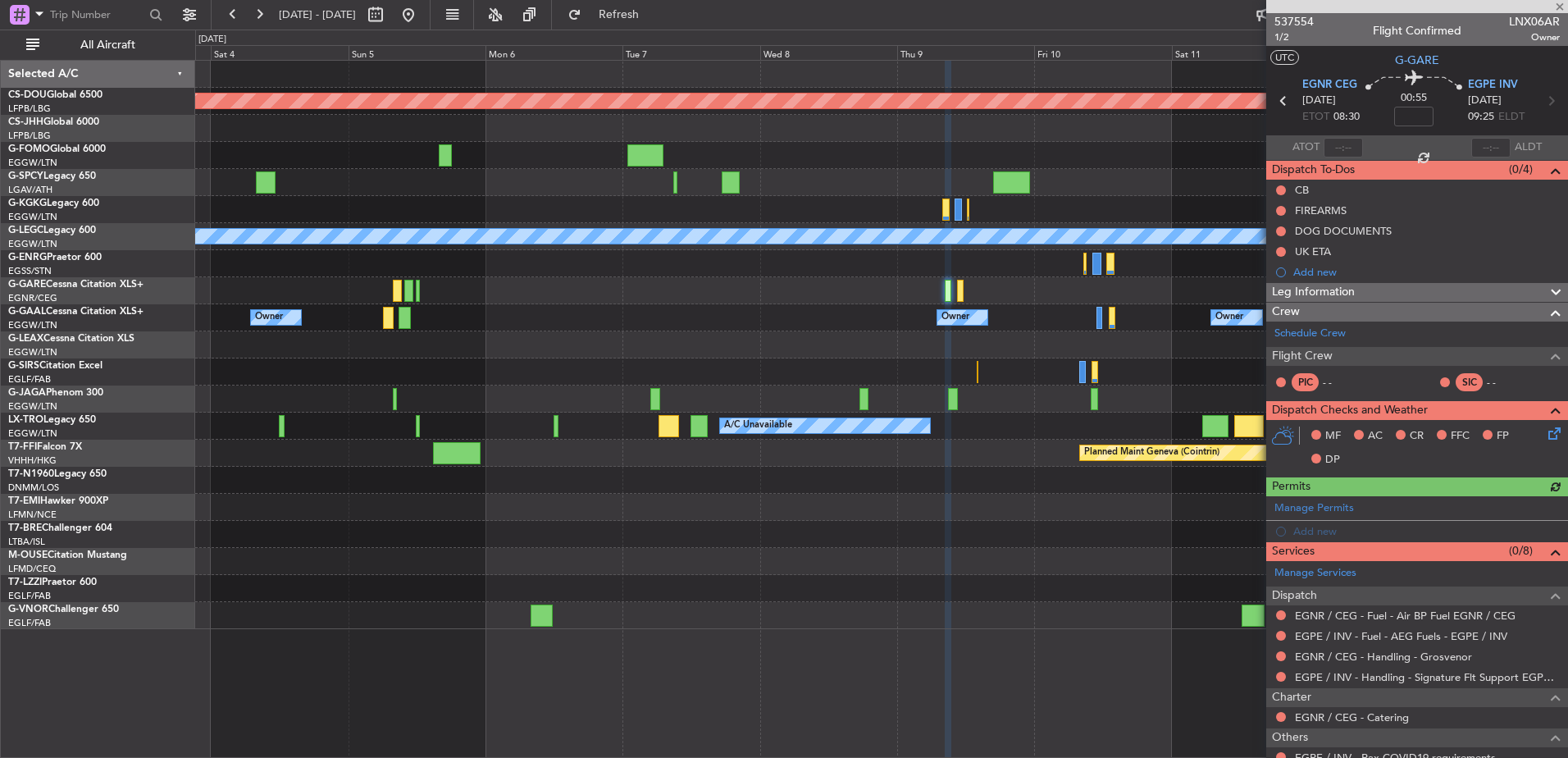
click at [238, 370] on div at bounding box center [881, 372] width 1372 height 27
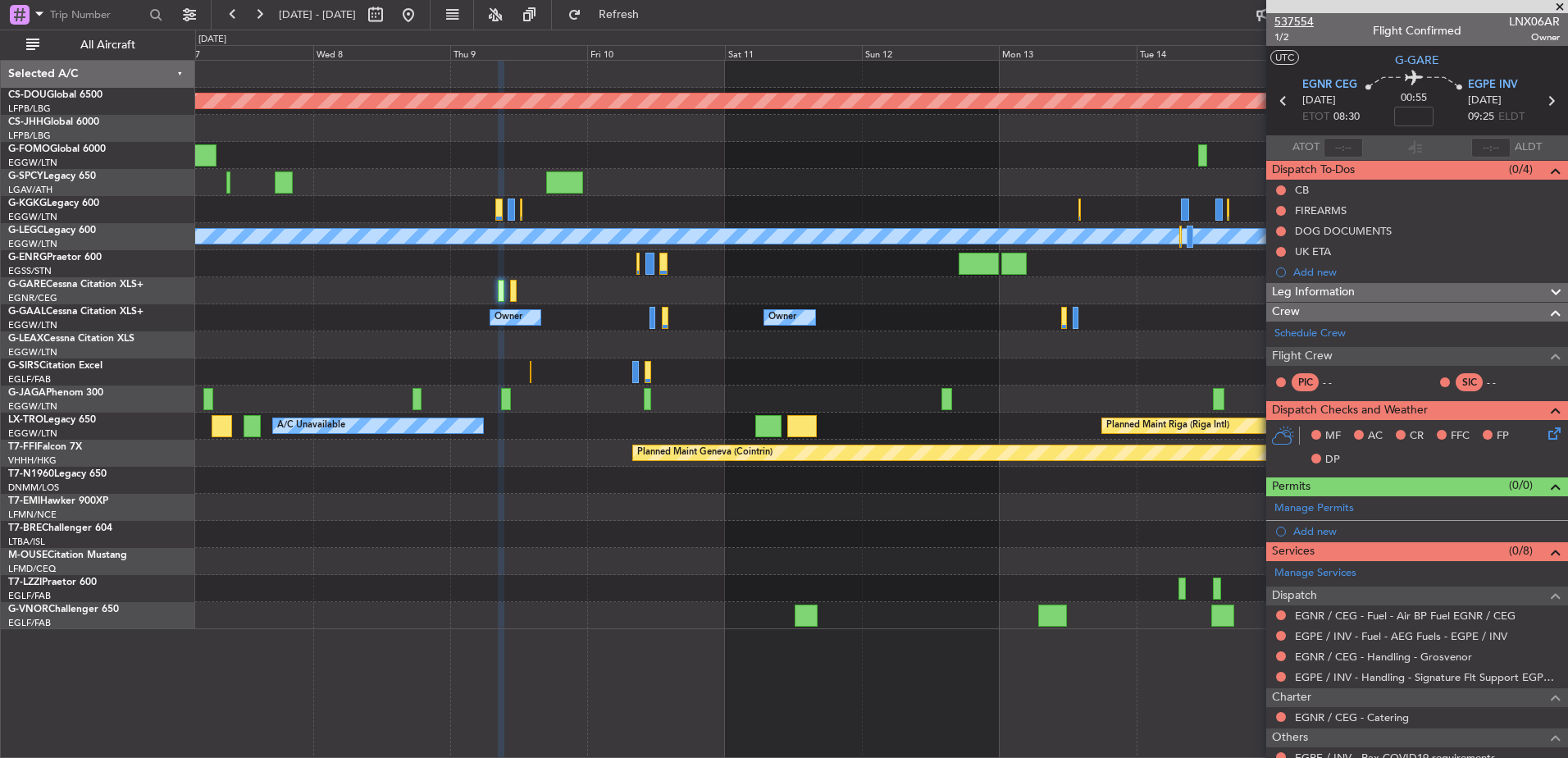
click at [1292, 16] on span "537554" at bounding box center [1294, 22] width 39 height 17
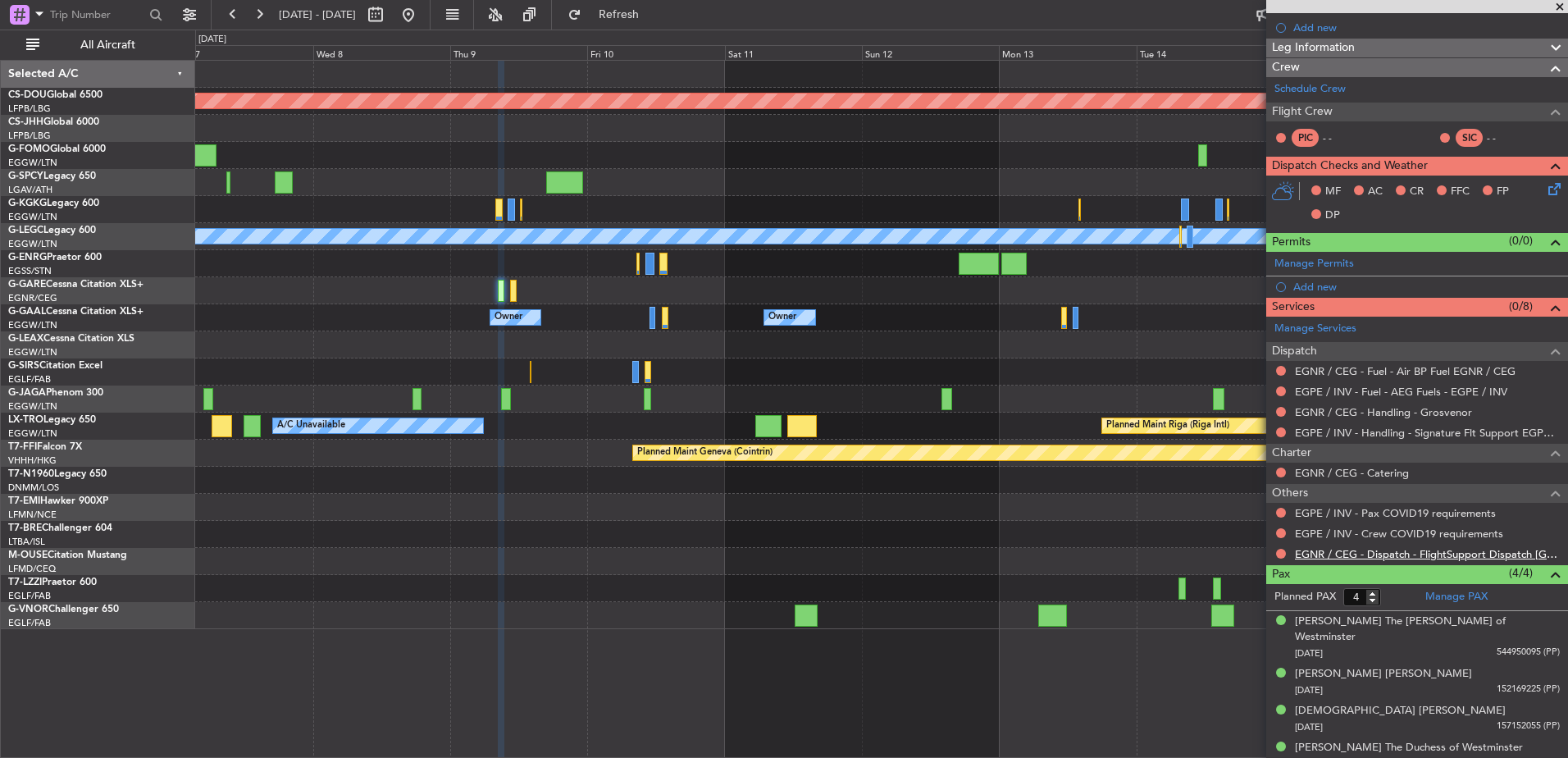
click at [1312, 555] on link "EGNR / CEG - Dispatch - FlightSupport Dispatch UK" at bounding box center [1427, 554] width 265 height 14
click at [375, 493] on div at bounding box center [881, 480] width 1372 height 27
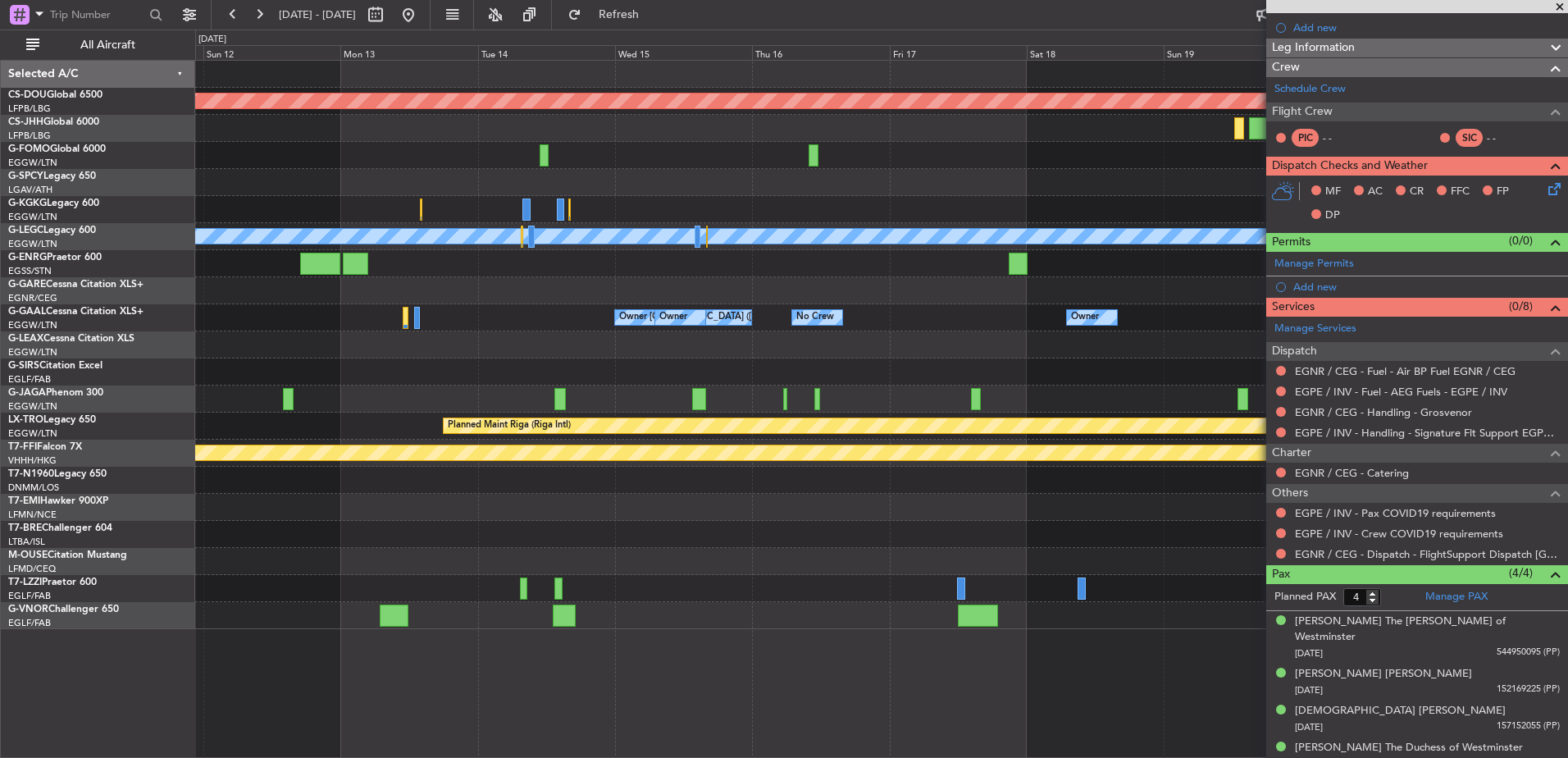
click at [1563, 8] on span at bounding box center [1560, 7] width 16 height 14
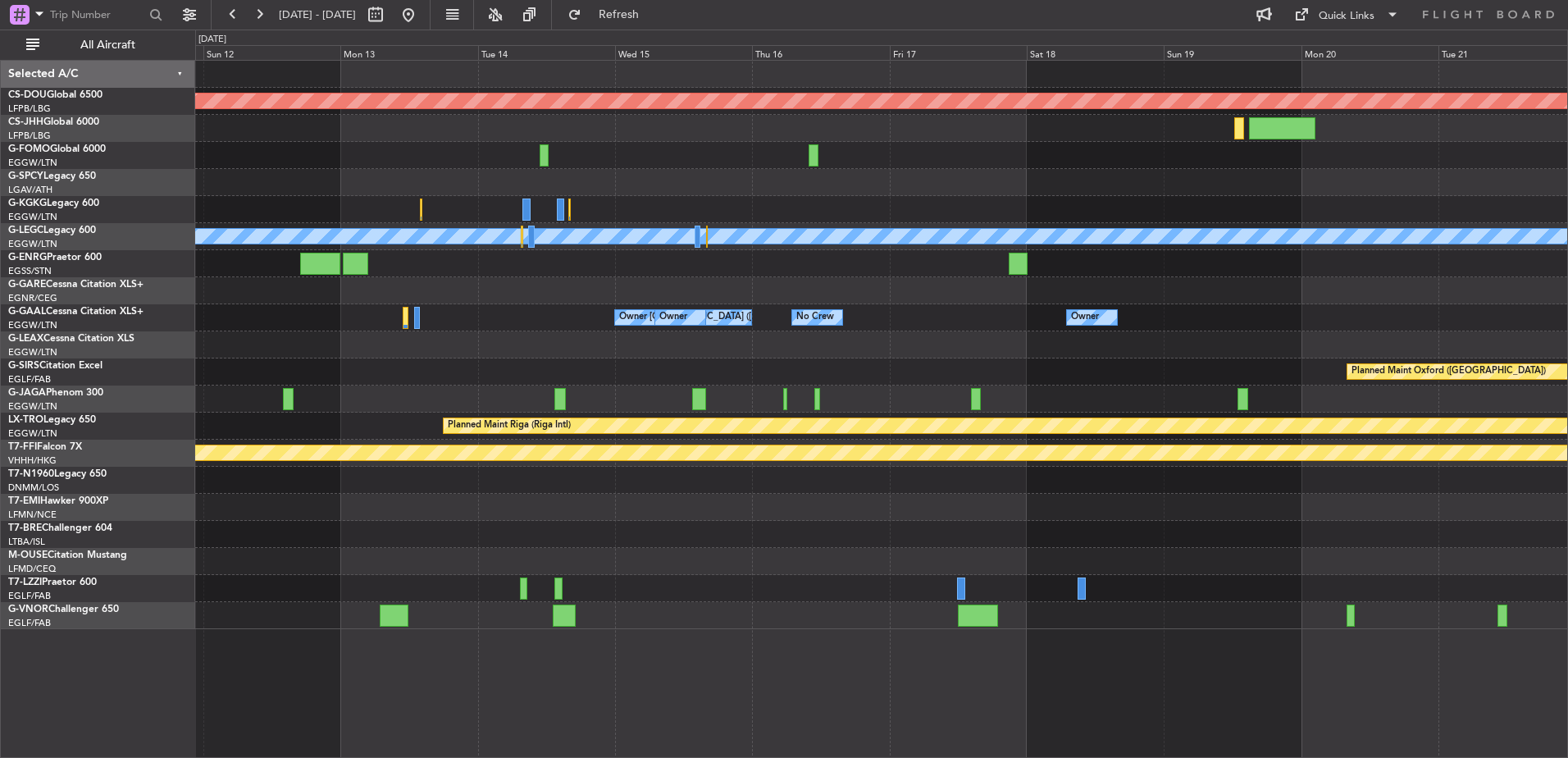
type input "0"
click at [1305, 16] on span at bounding box center [1301, 14] width 20 height 20
click at [1305, 36] on button "Trip Builder" at bounding box center [1347, 54] width 123 height 39
click at [653, 13] on span "Refresh" at bounding box center [619, 14] width 69 height 12
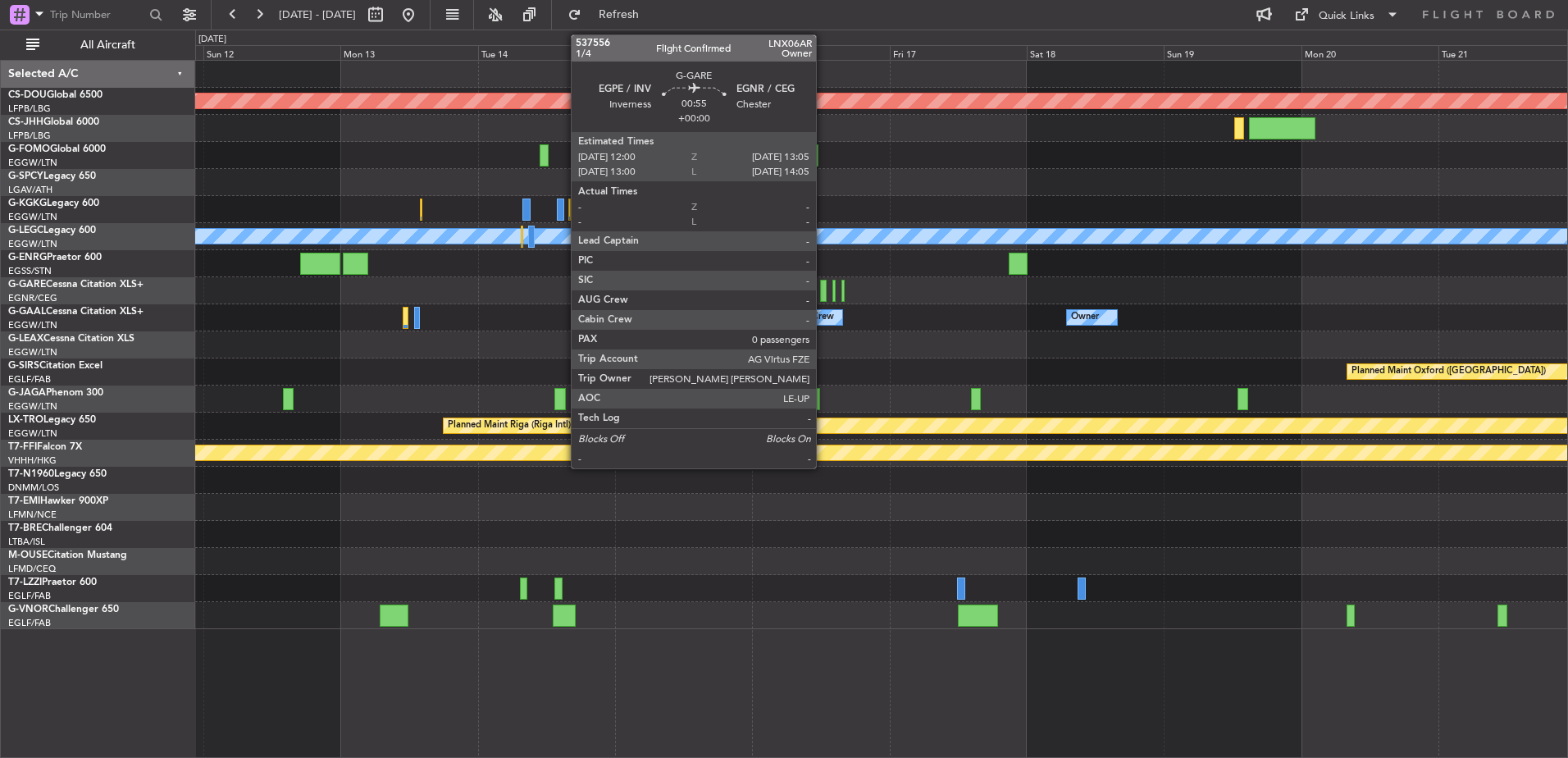
click at [823, 290] on div at bounding box center [823, 290] width 6 height 22
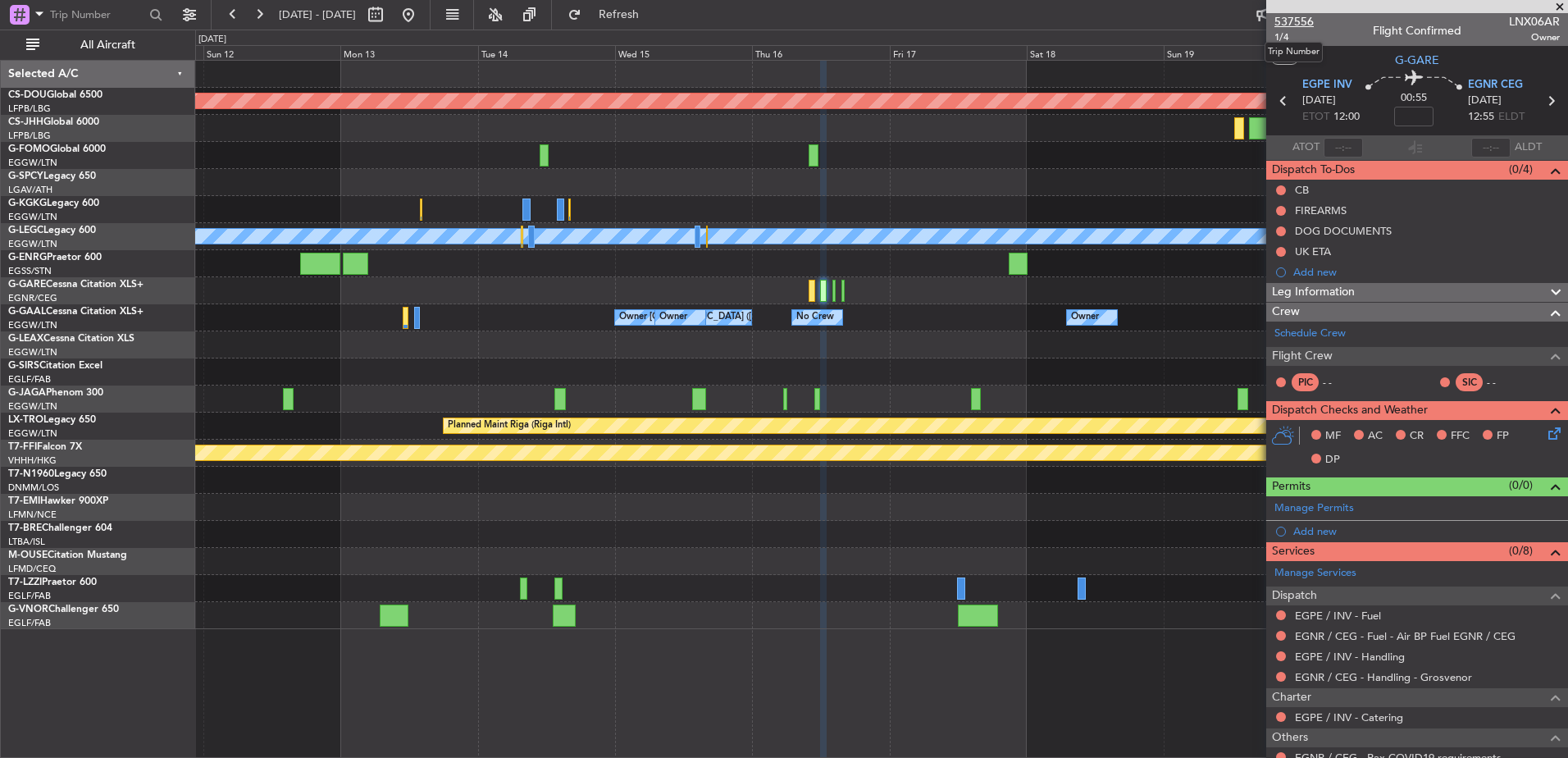
click at [1311, 16] on span "537556" at bounding box center [1294, 22] width 39 height 17
type input "4"
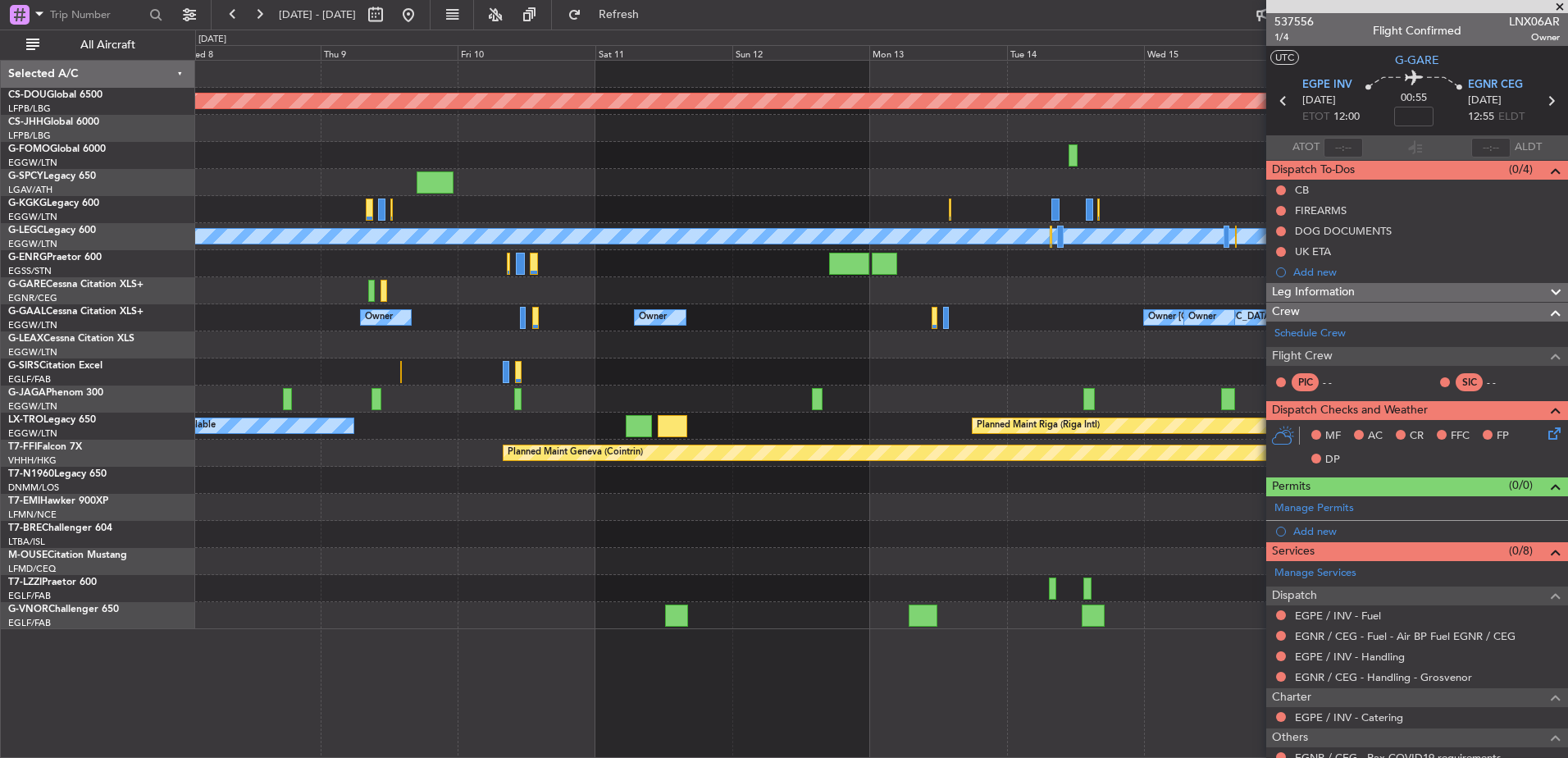
click at [1117, 349] on div "Planned Maint London (Biggin Hill) A/C Unavailable London (Luton) Owner London …" at bounding box center [881, 345] width 1372 height 568
click at [1319, 373] on fb-app "11 Oct 2025 - 21 Oct 2025 Refresh Quick Links All Aircraft Planned Maint London…" at bounding box center [784, 385] width 1568 height 745
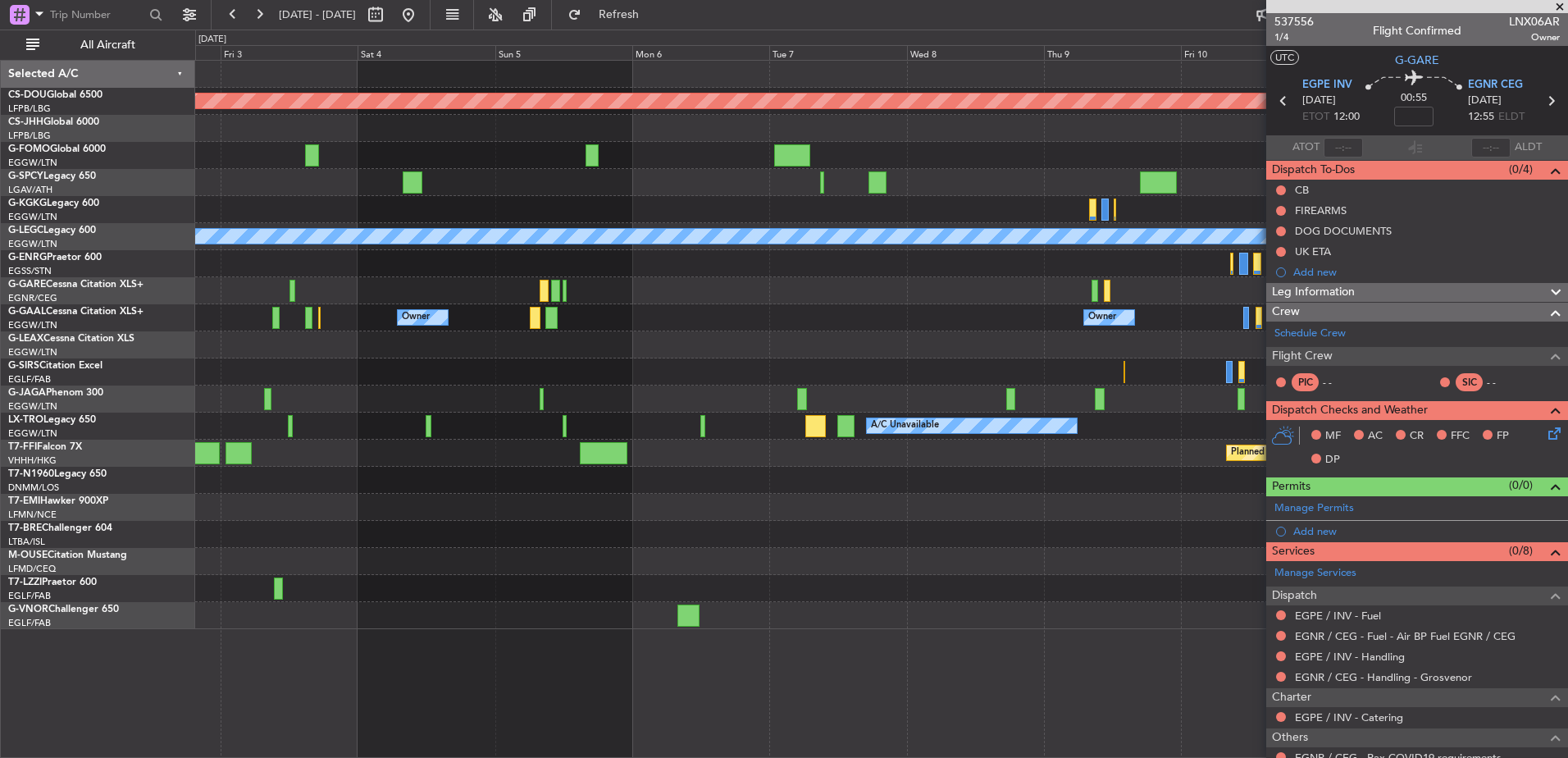
click at [1253, 340] on div "Planned Maint London (Biggin Hill) A/C Unavailable Istanbul (Ataturk) A/C Unava…" at bounding box center [881, 345] width 1372 height 568
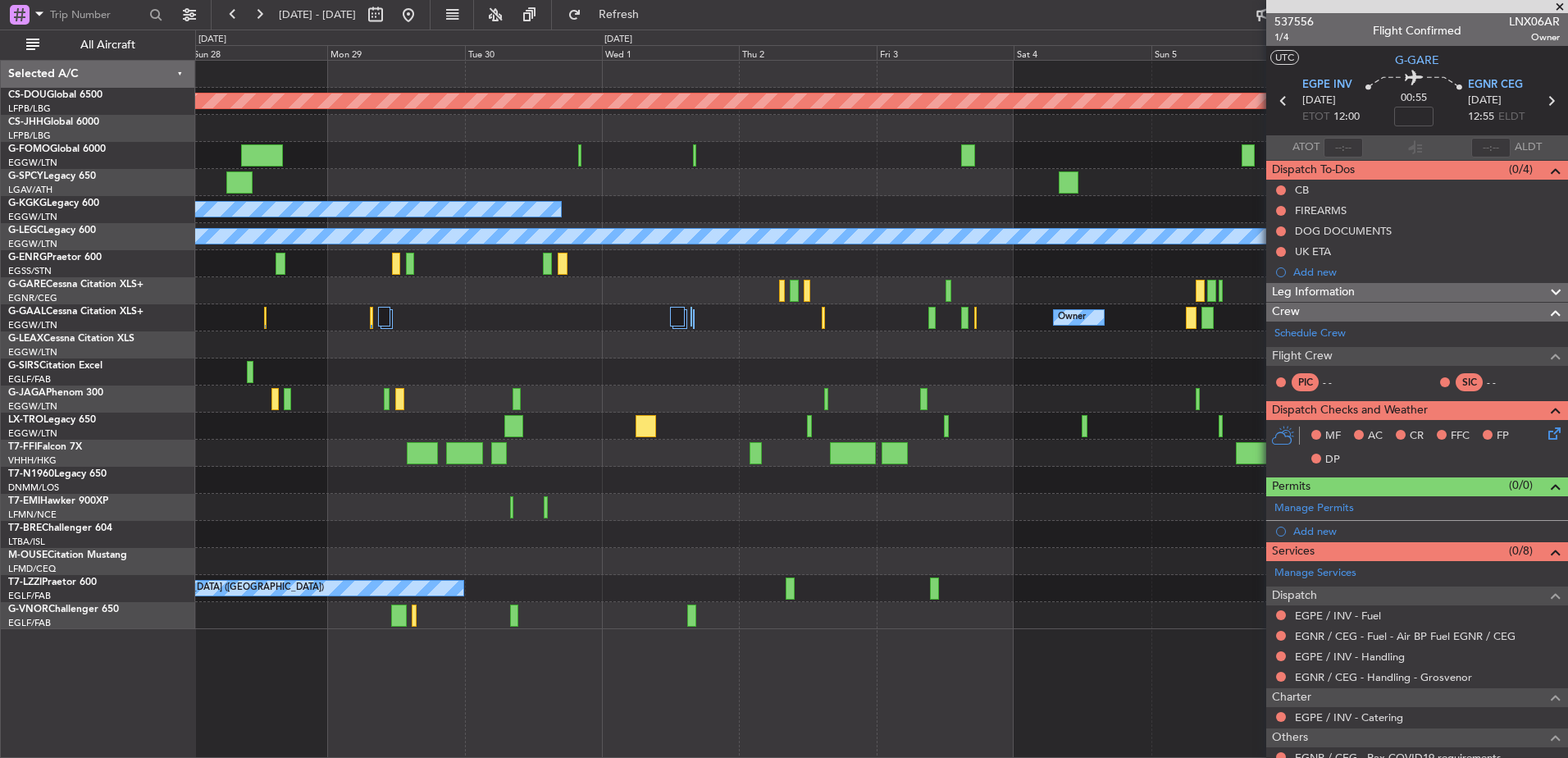
click at [1178, 460] on div "Planned Maint London (Biggin Hill) A/C Unavailable Istanbul (Ataturk) A/C Unava…" at bounding box center [881, 345] width 1372 height 568
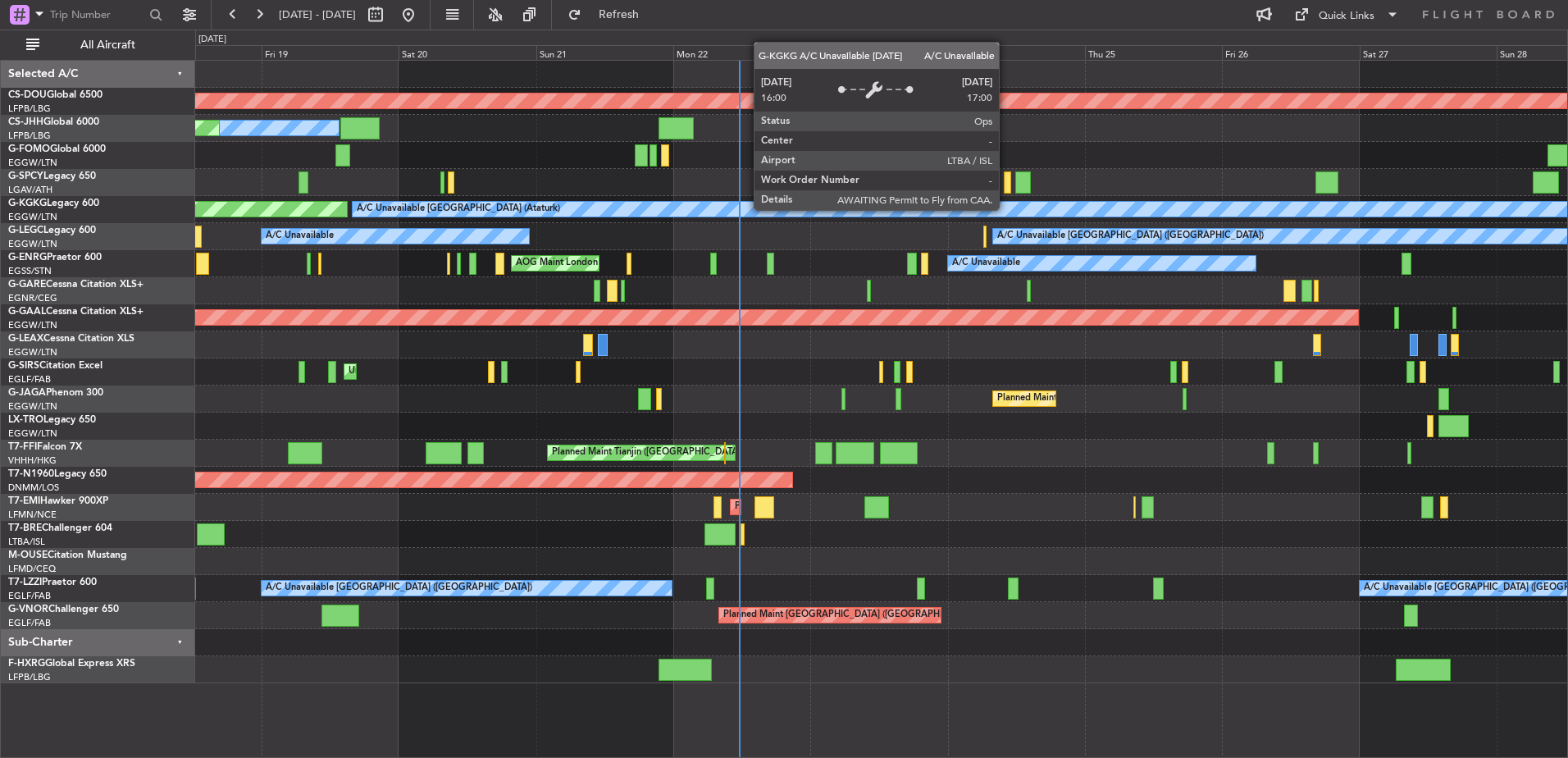
click at [458, 183] on div "Planned Maint London (Biggin Hill) Owner Planned Maint Paris (Le Bourget) A/C U…" at bounding box center [881, 372] width 1372 height 623
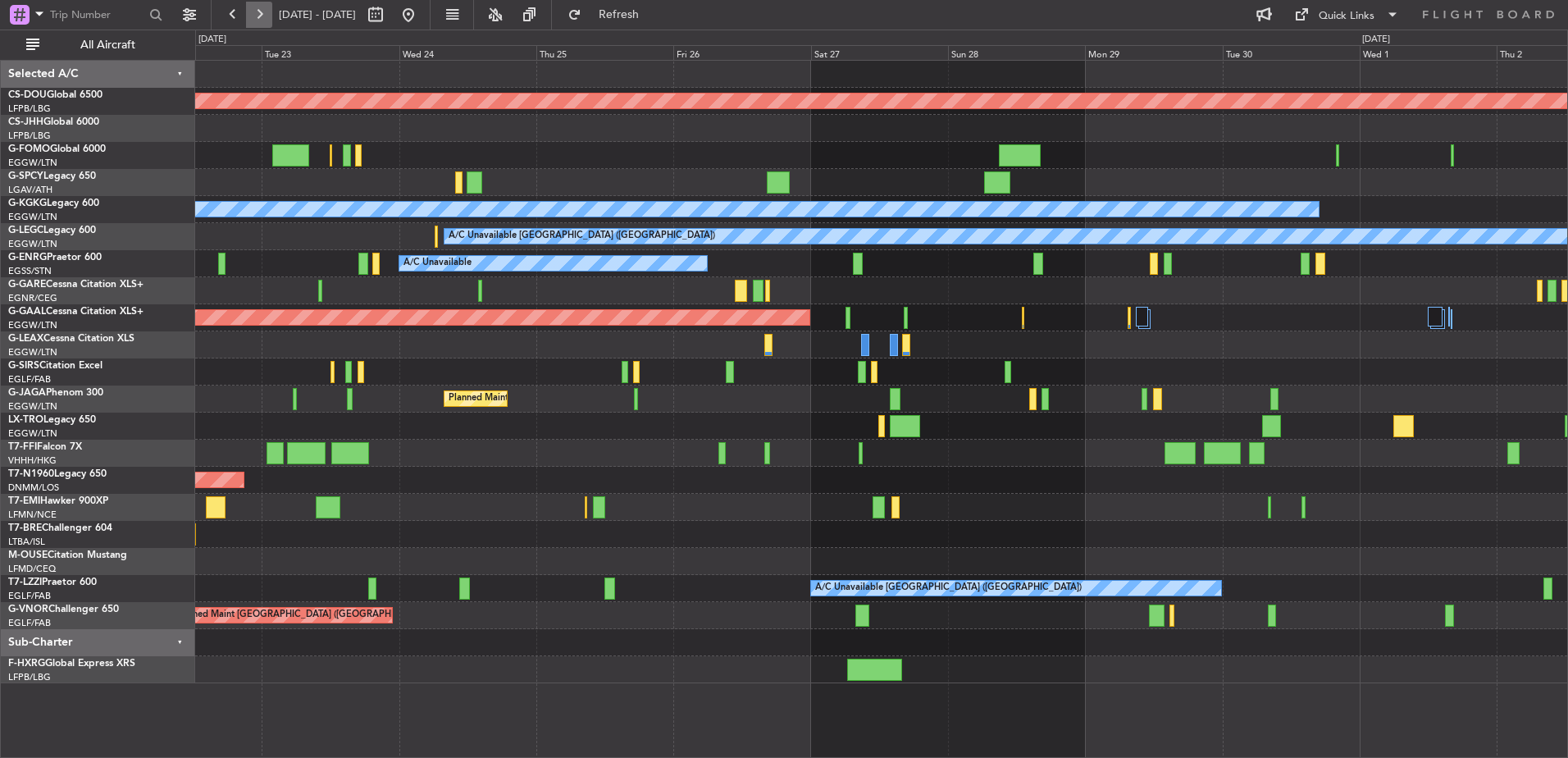
click at [263, 16] on button at bounding box center [259, 14] width 26 height 26
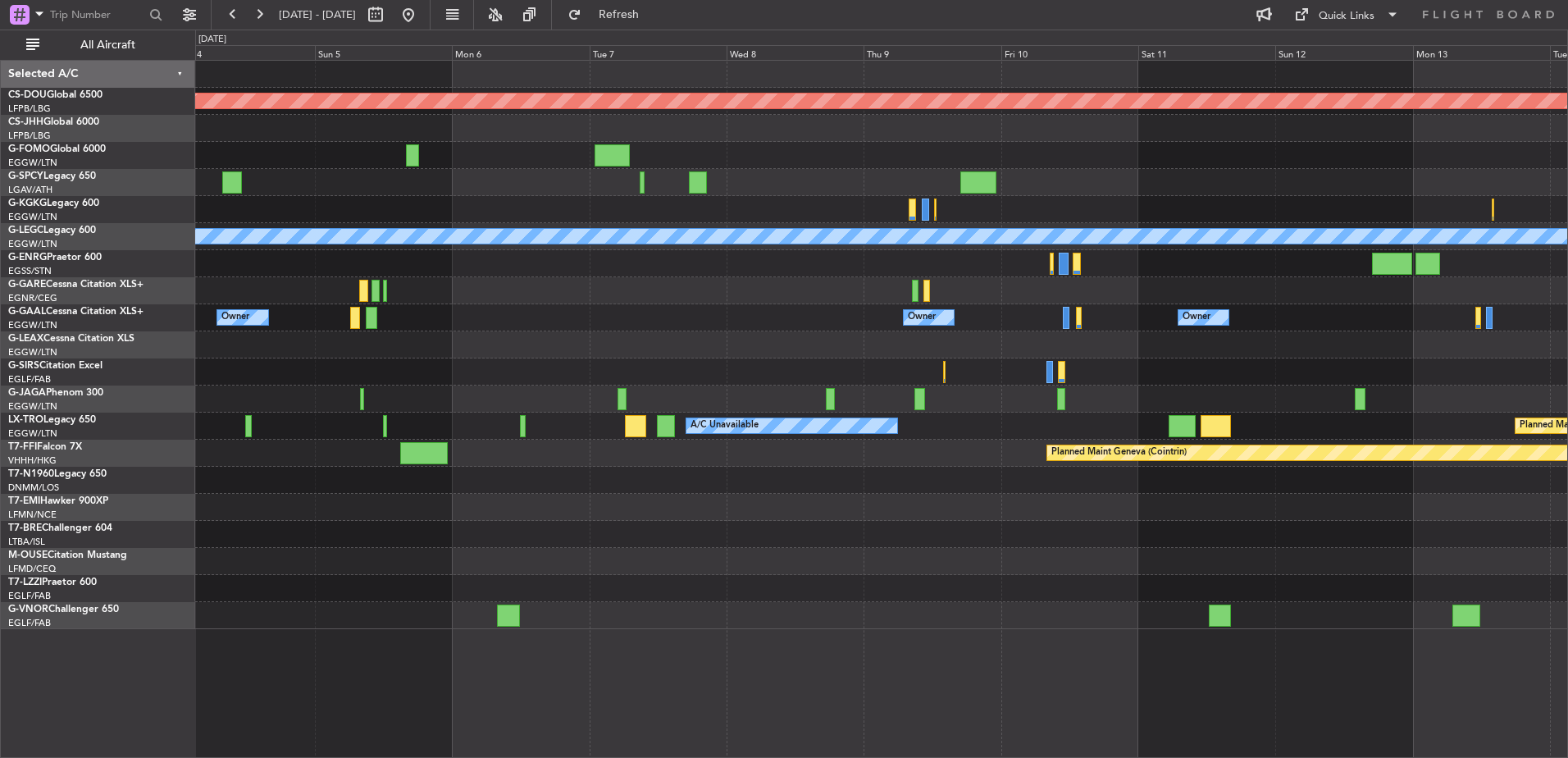
click at [355, 304] on div at bounding box center [881, 290] width 1372 height 27
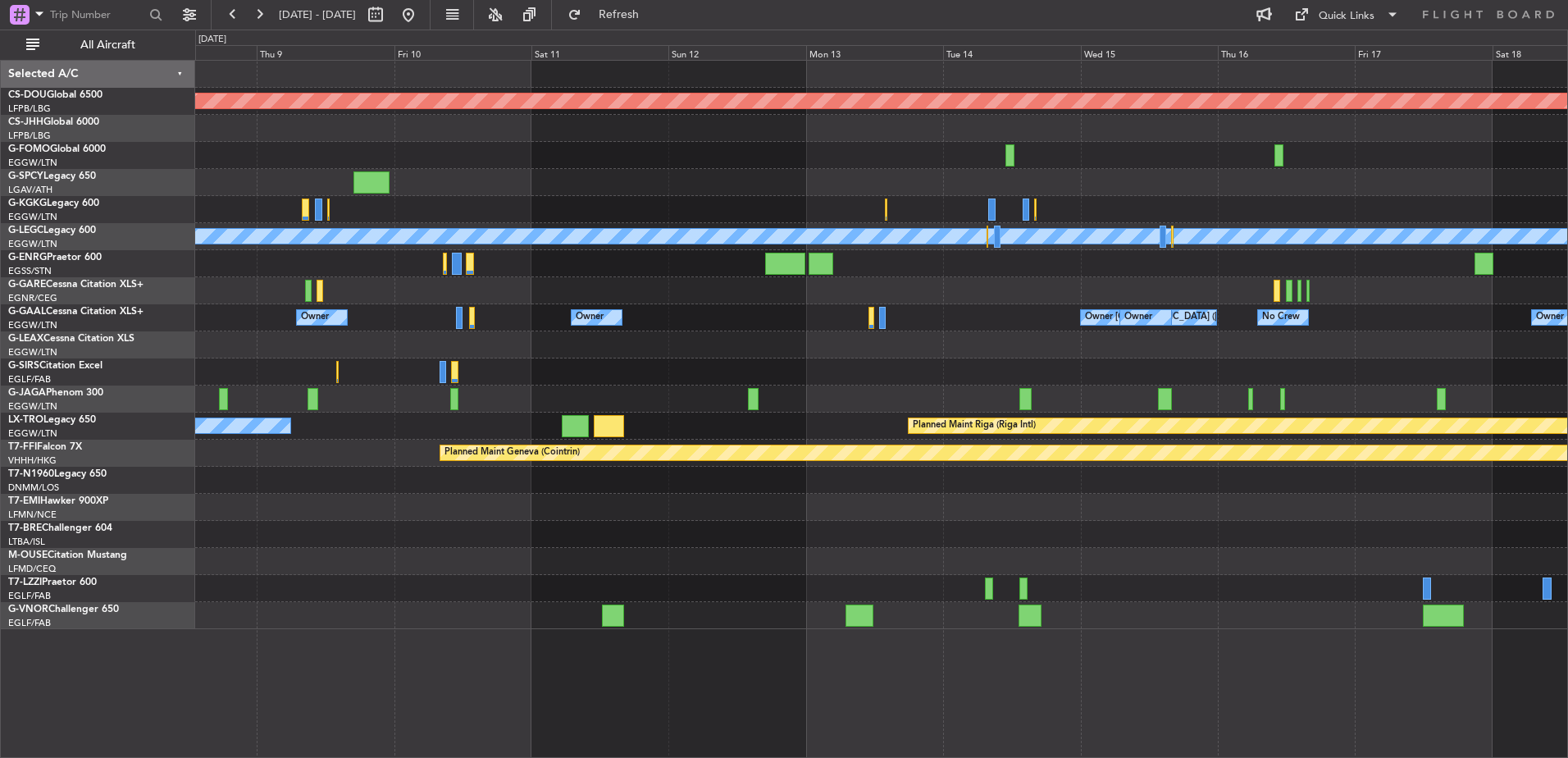
click at [266, 336] on div "Planned Maint London (Biggin Hill) A/C Unavailable London (Luton) Owner Owner O…" at bounding box center [881, 345] width 1372 height 568
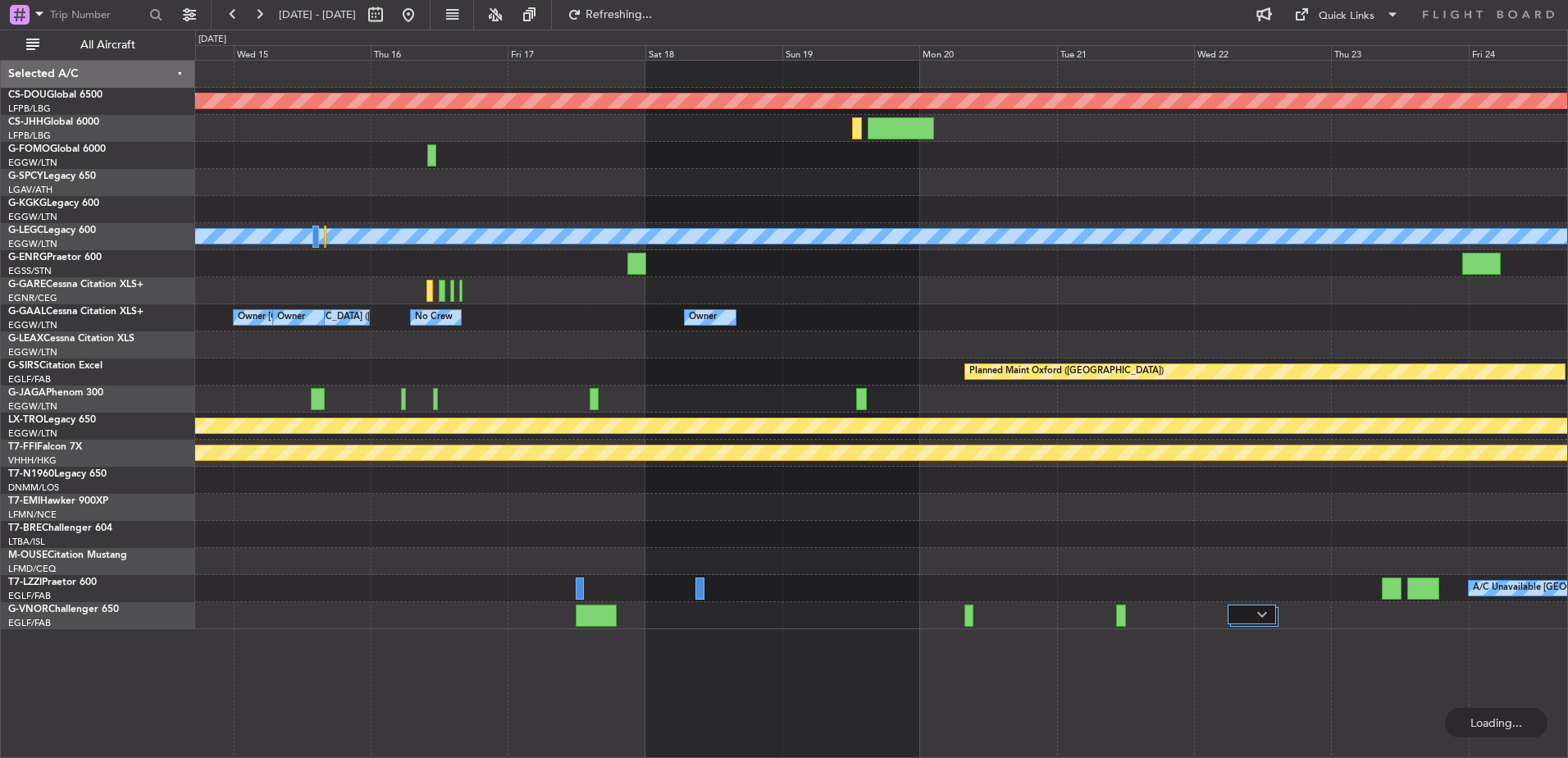
click at [289, 383] on div "Planned Maint Oxford (Kidlington)" at bounding box center [881, 372] width 1372 height 27
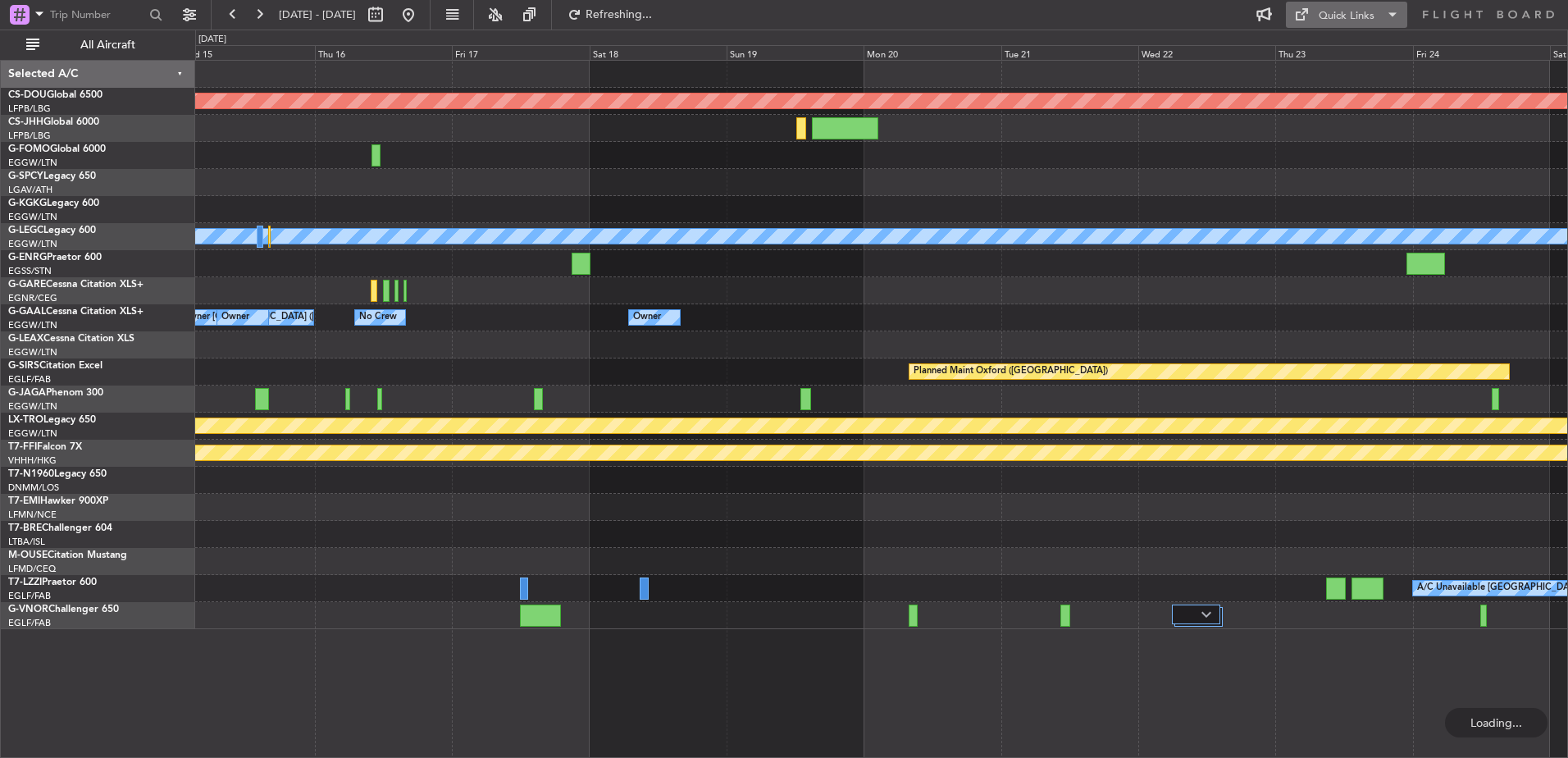
click at [1359, 18] on div "Quick Links" at bounding box center [1347, 16] width 56 height 16
click at [1342, 44] on button "Trip Builder" at bounding box center [1347, 54] width 123 height 39
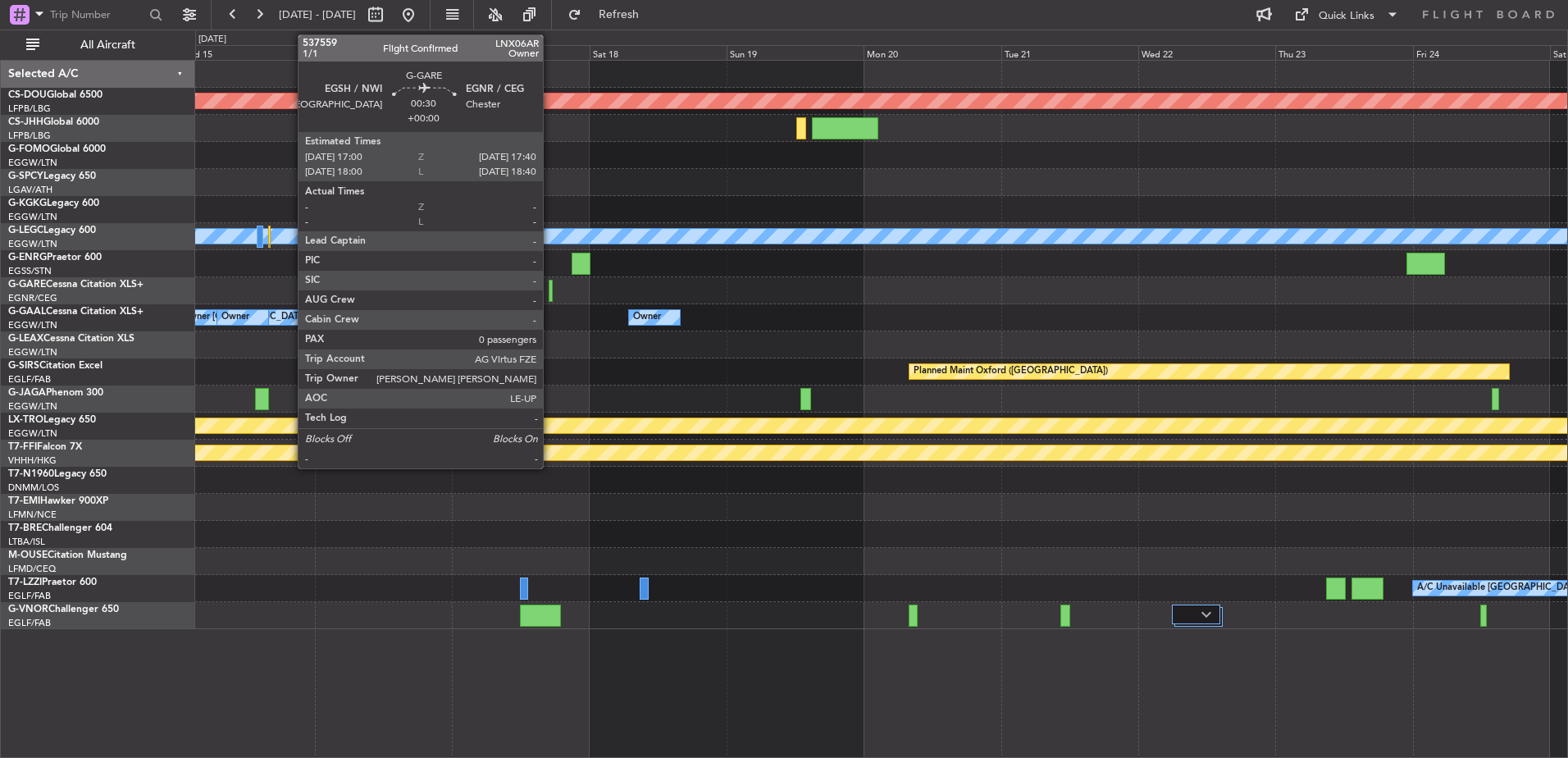
click at [550, 289] on div at bounding box center [550, 290] width 4 height 22
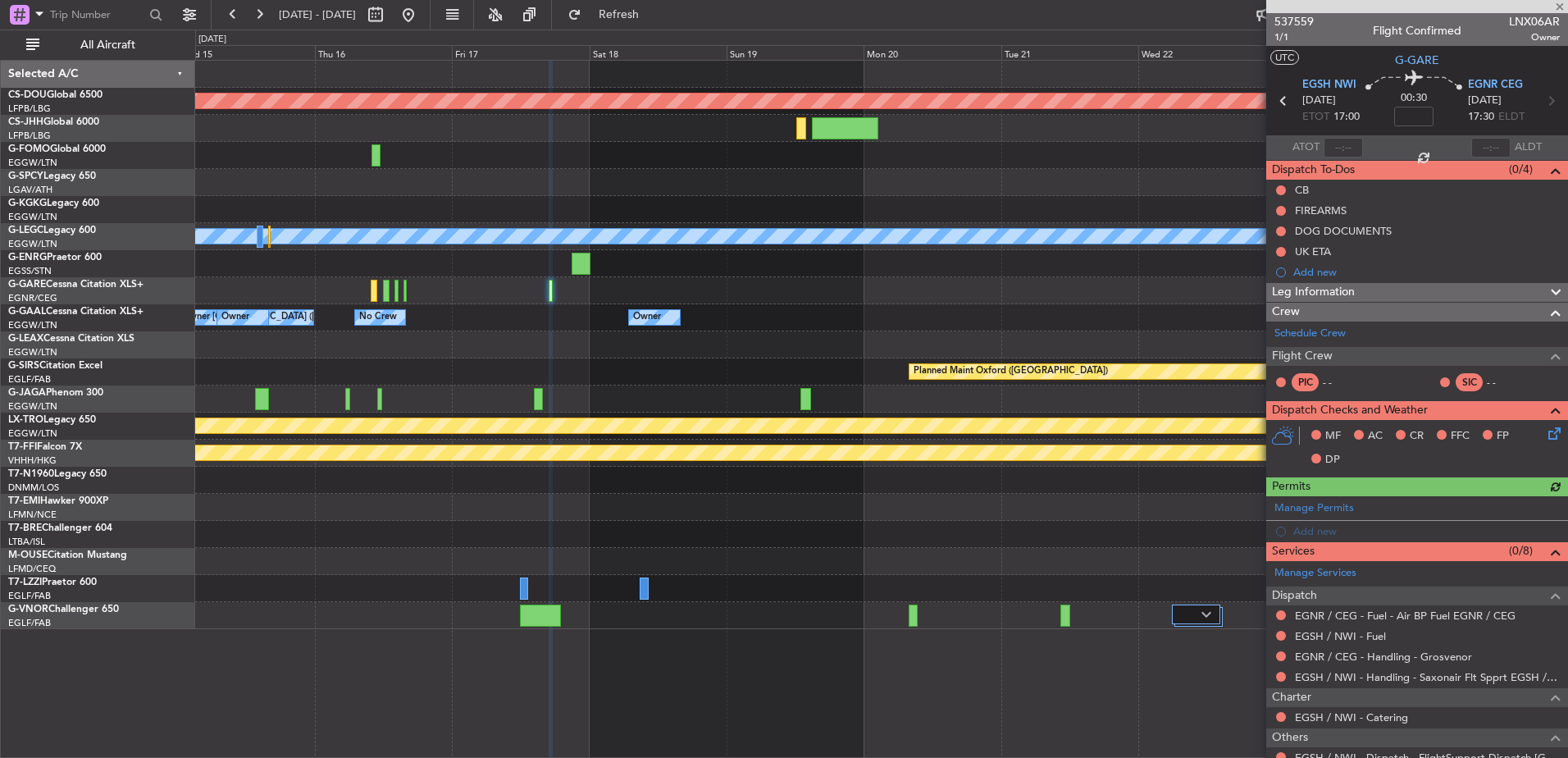
scroll to position [97, 0]
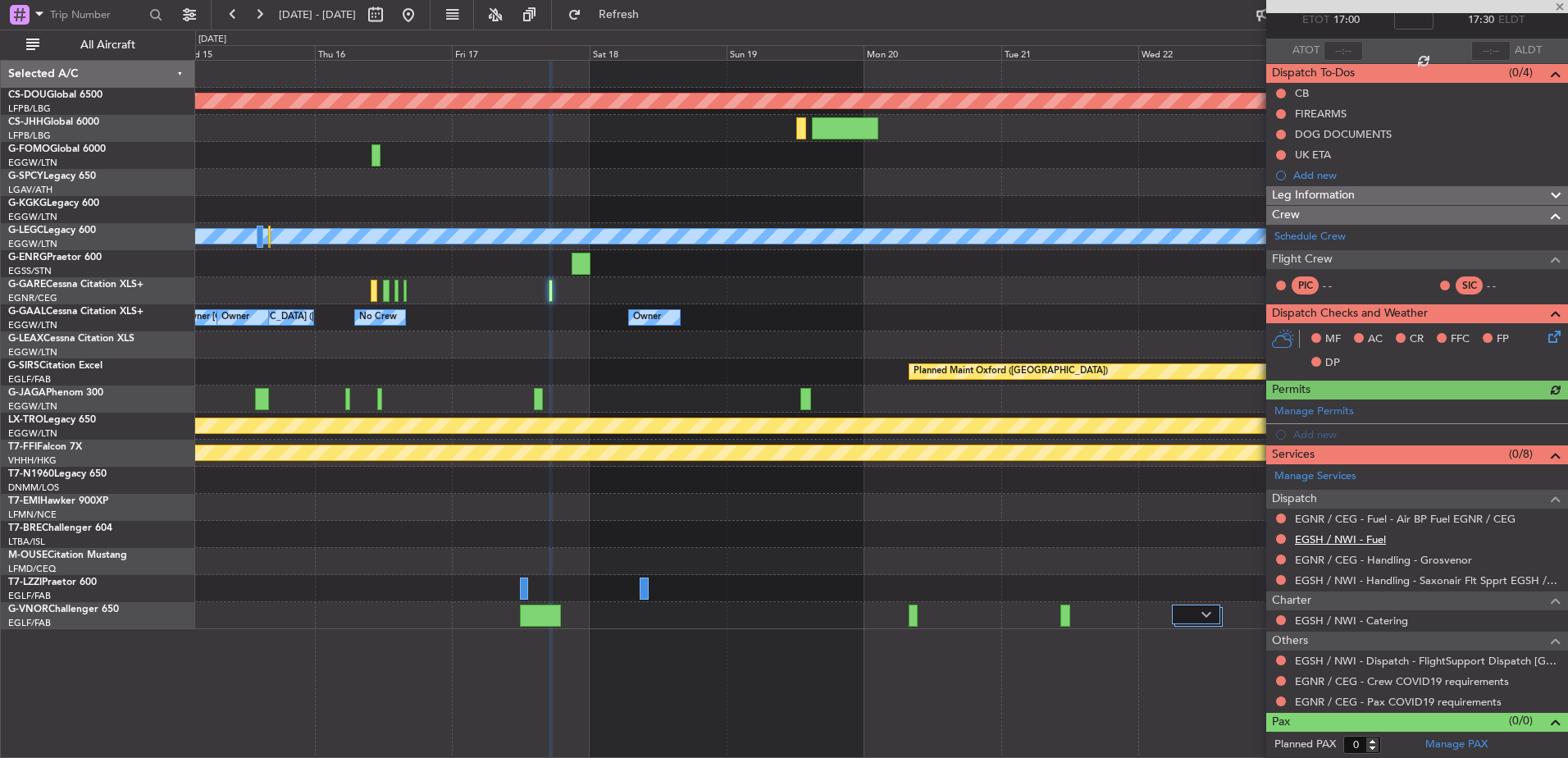
click at [1336, 540] on link "EGSH / NWI - Fuel" at bounding box center [1340, 539] width 91 height 14
click at [401, 289] on div at bounding box center [881, 290] width 1372 height 27
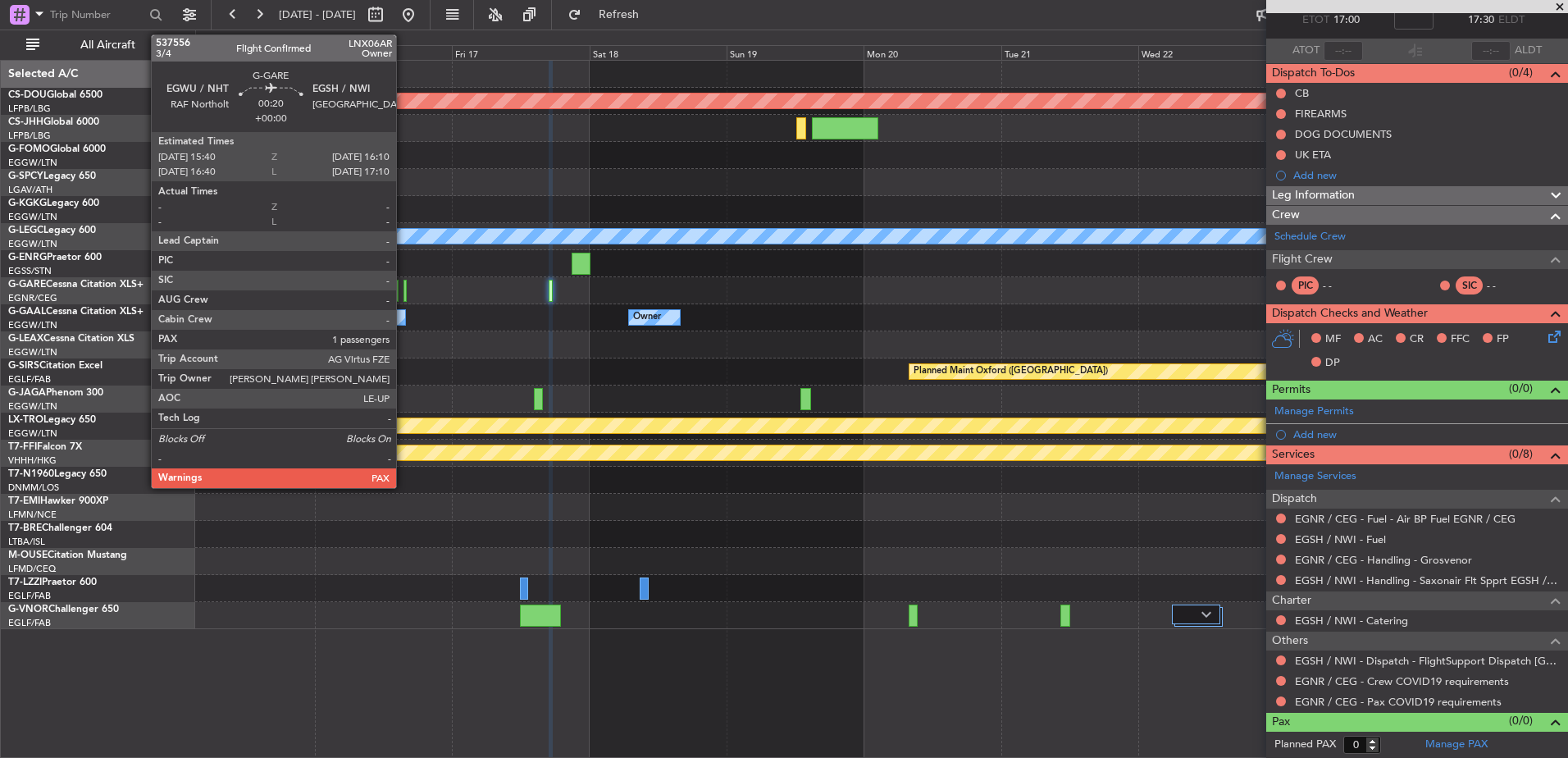
click at [403, 287] on div at bounding box center [405, 290] width 4 height 22
click at [405, 287] on div at bounding box center [405, 290] width 4 height 22
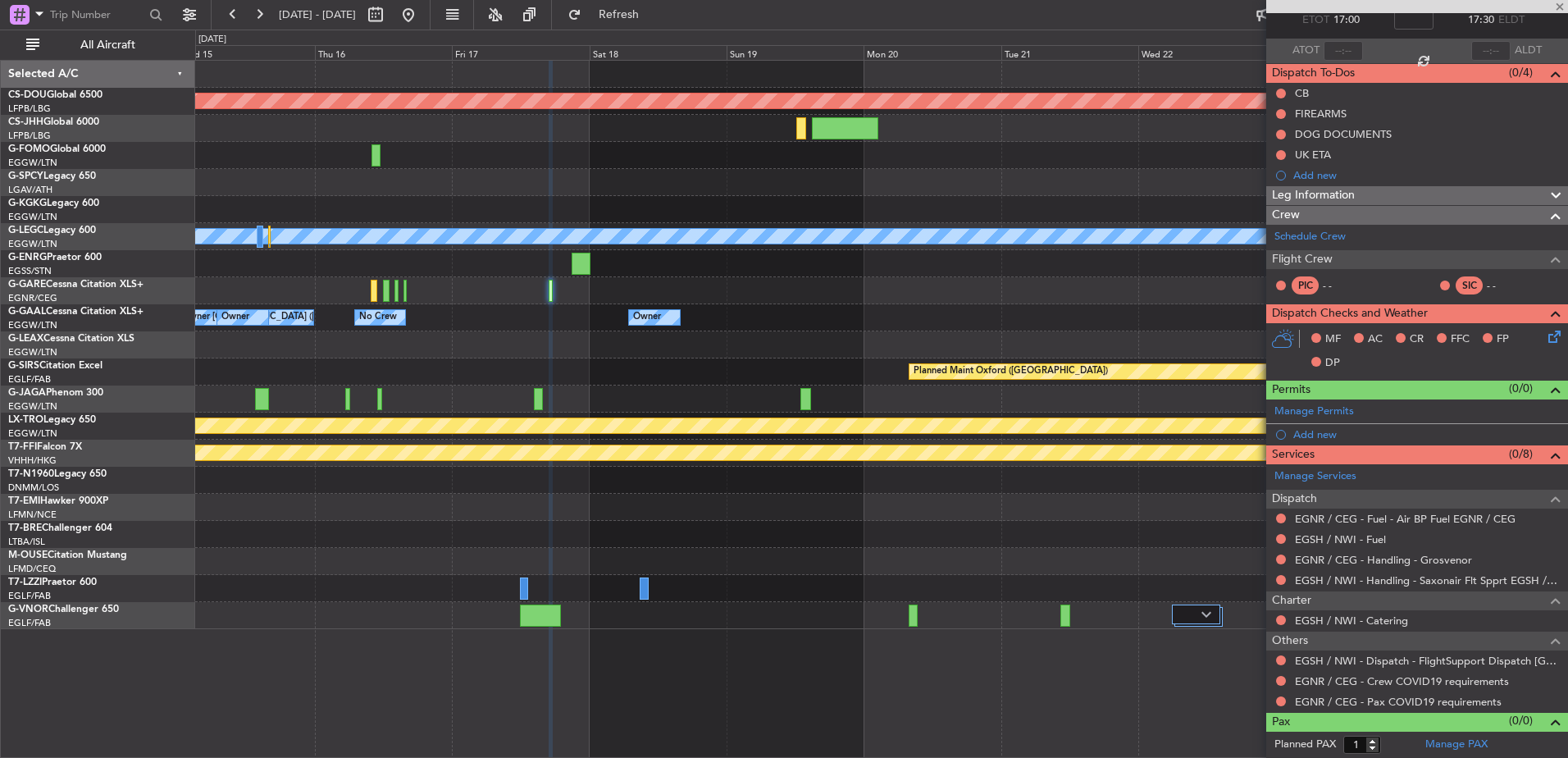
scroll to position [0, 0]
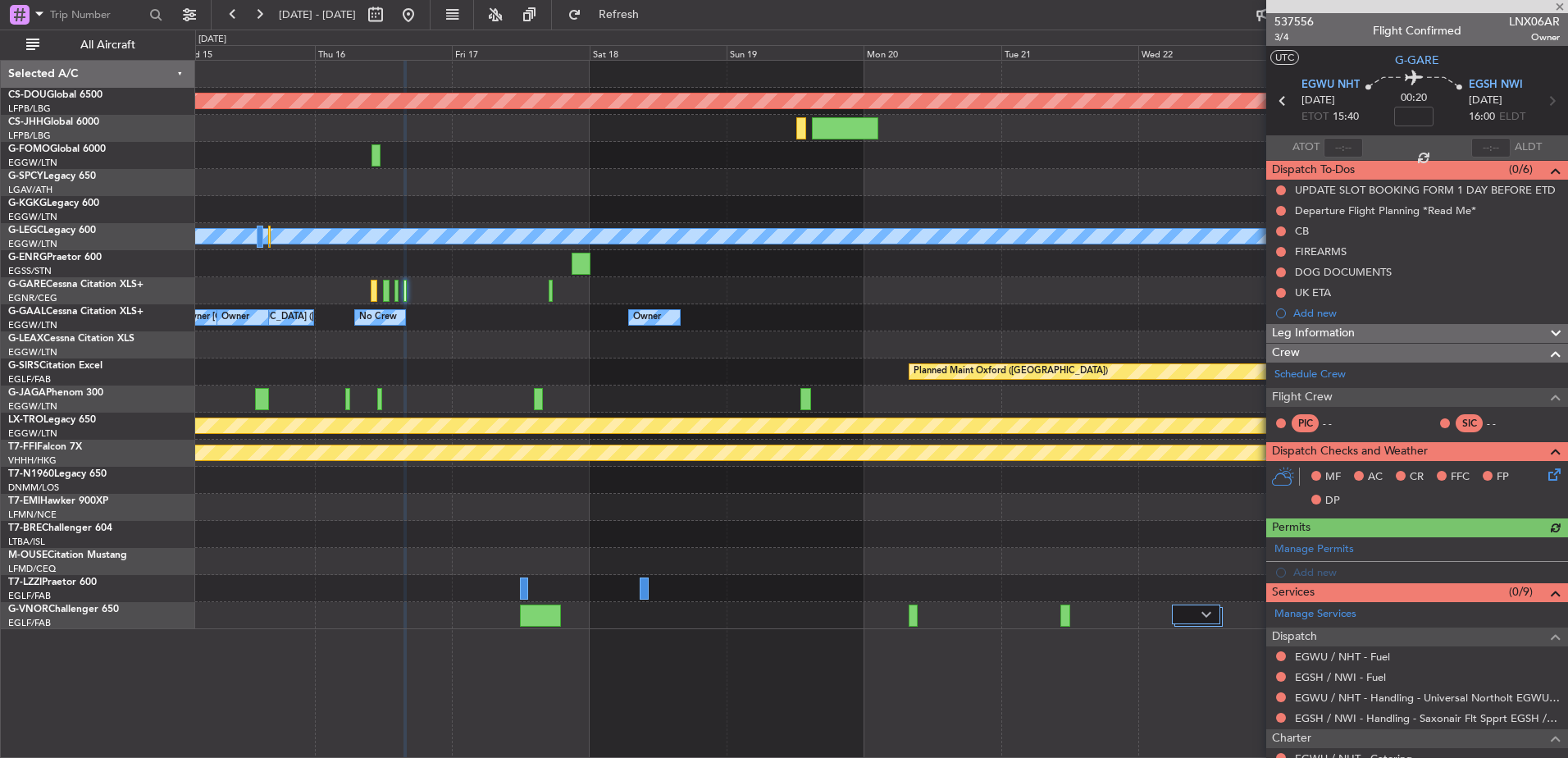
click at [1340, 674] on mat-tooltip-component "EGWU / NHT - Handling - Universal Northolt EGWU / NHT" at bounding box center [1422, 668] width 273 height 44
click at [1320, 673] on mat-tooltip-component "EGSH / NWI - Handling - Saxonair Flt Spprt EGSH / NWI" at bounding box center [1422, 688] width 263 height 44
click at [1309, 676] on link "EGSH / NWI - Fuel" at bounding box center [1340, 677] width 91 height 14
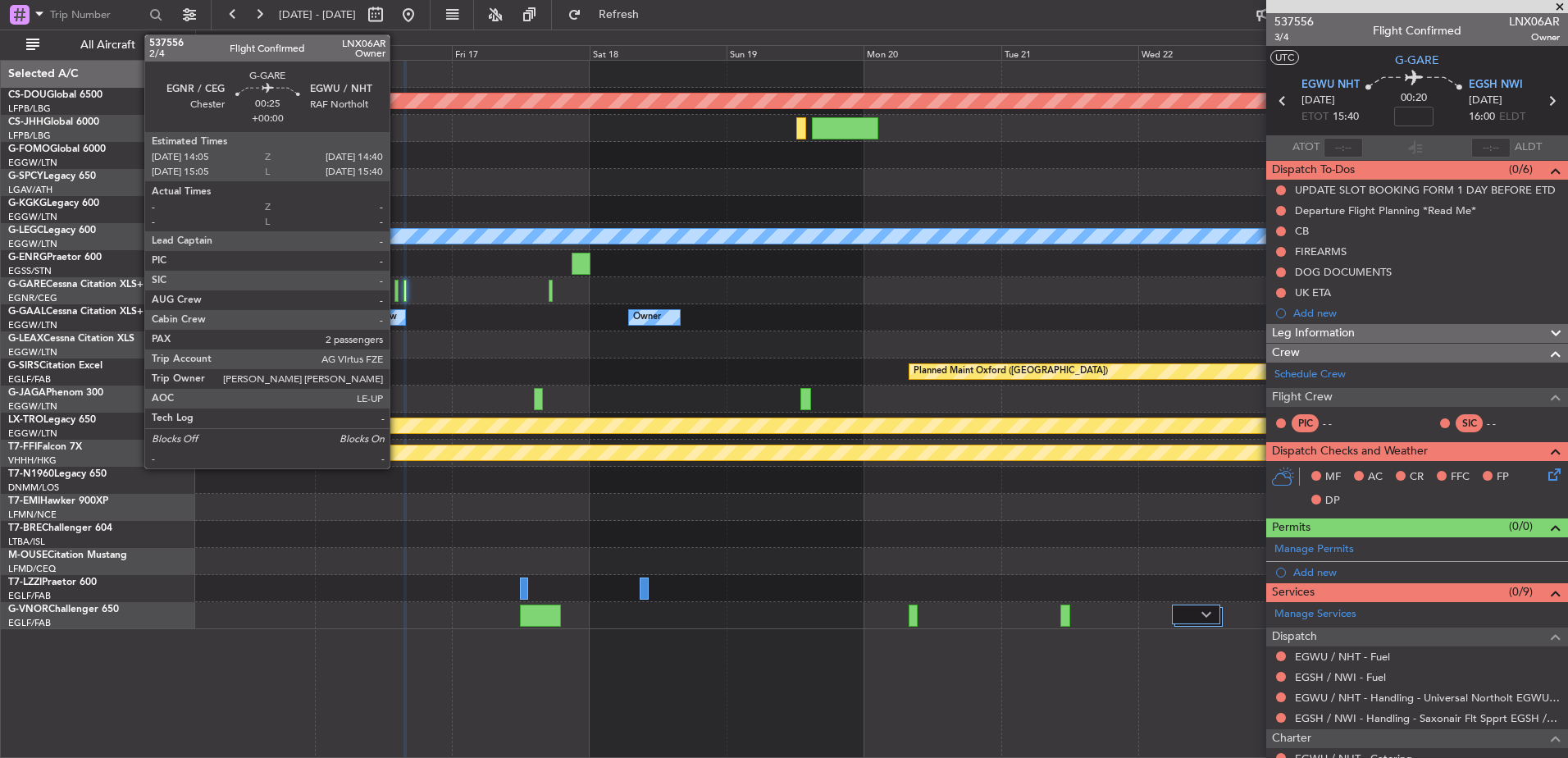
click at [397, 297] on div at bounding box center [396, 290] width 4 height 22
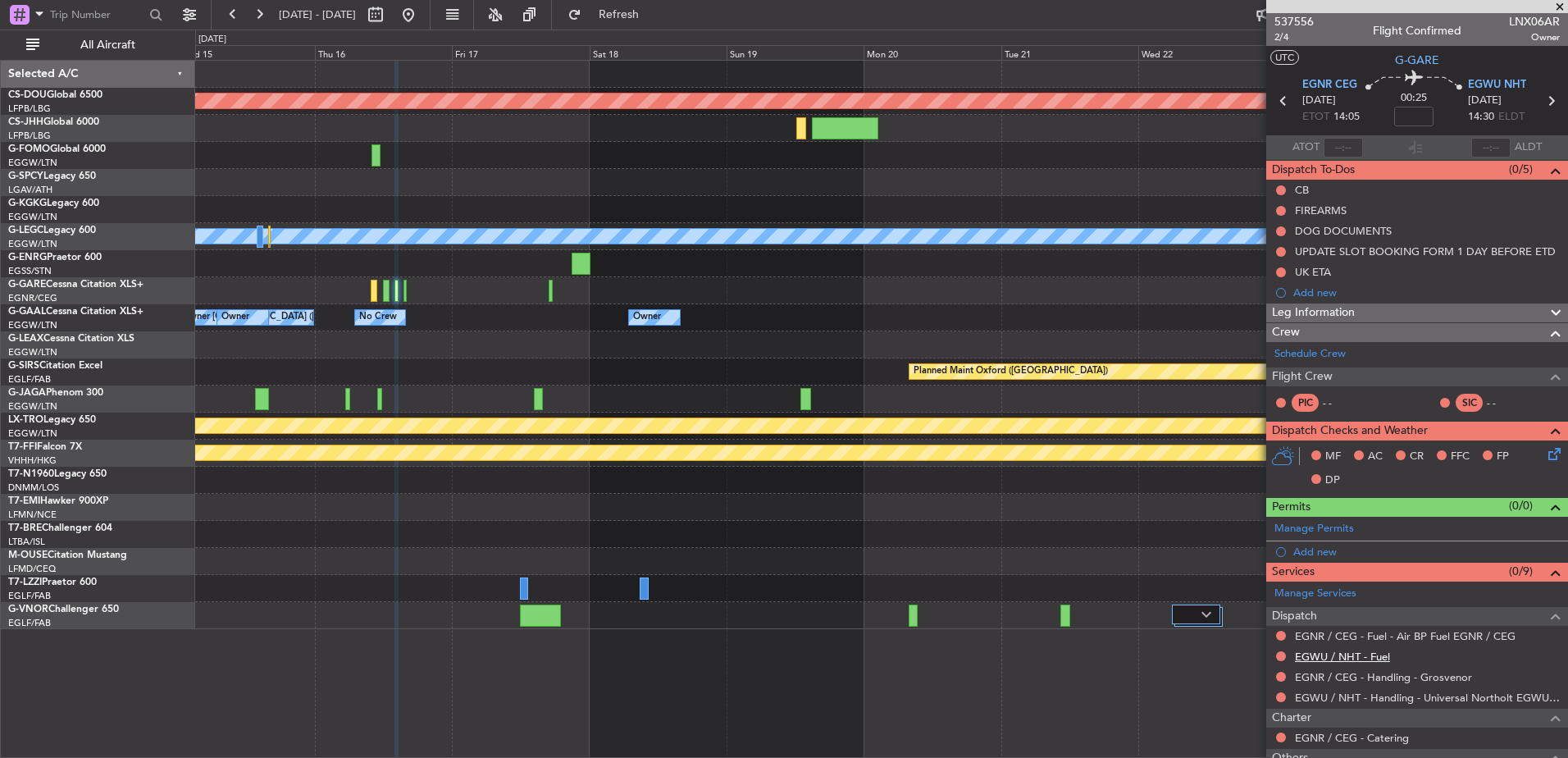
click at [1340, 659] on link "EGWU / NHT - Fuel" at bounding box center [1342, 657] width 95 height 14
click at [408, 287] on div at bounding box center [881, 290] width 1372 height 27
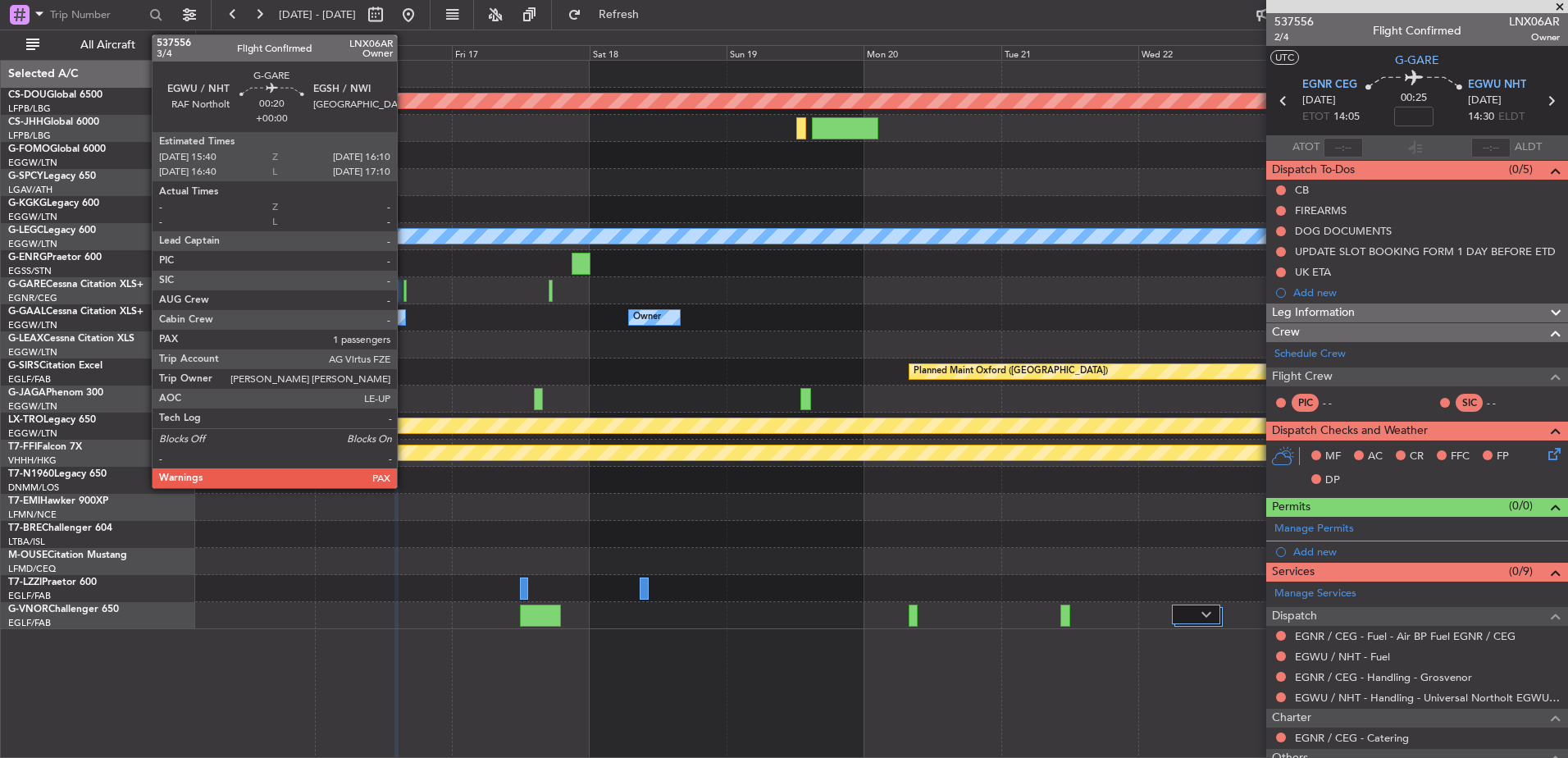
click at [404, 288] on div at bounding box center [405, 290] width 4 height 22
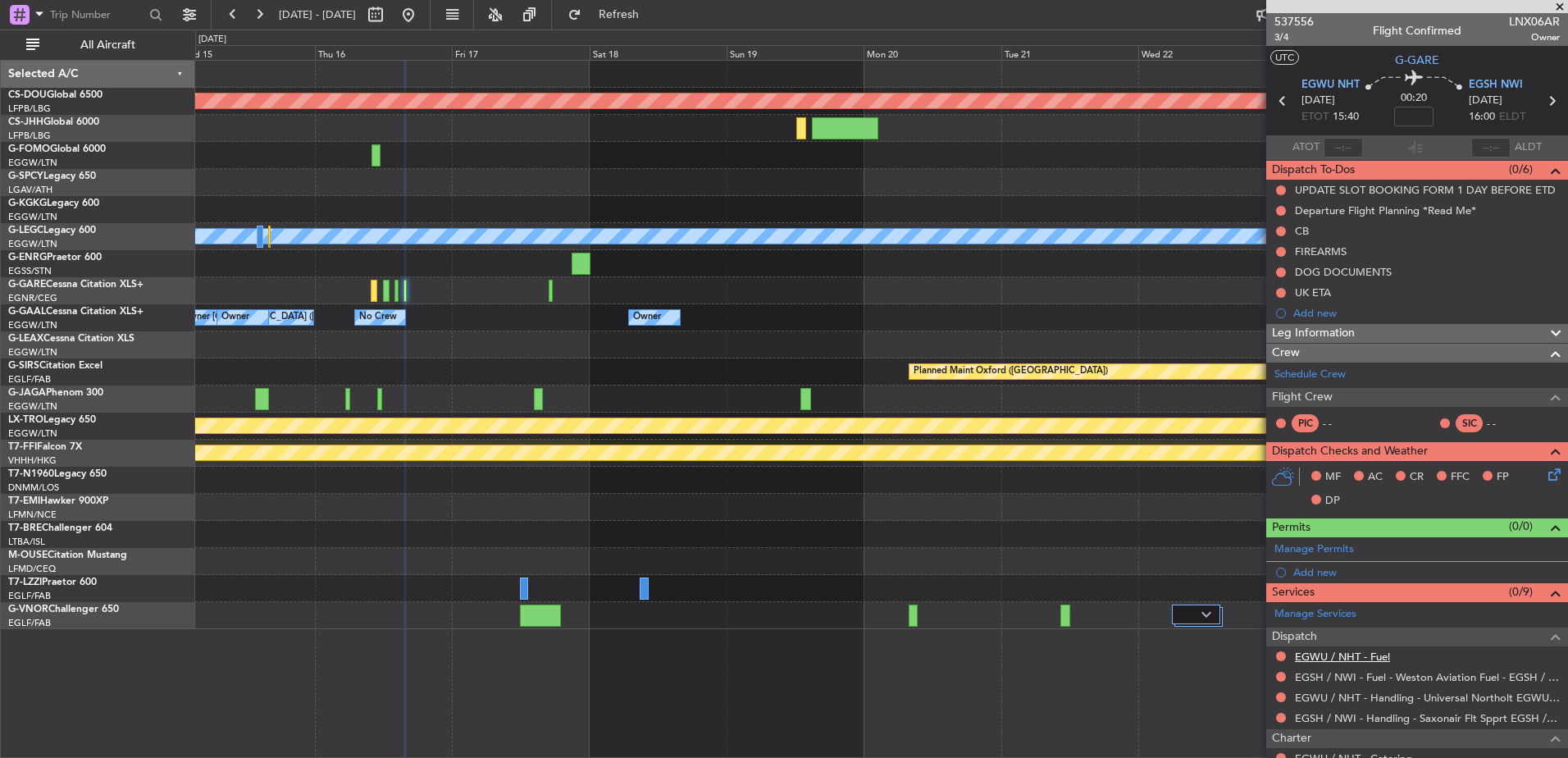
click at [1340, 656] on link "EGWU / NHT - Fuel" at bounding box center [1342, 657] width 95 height 14
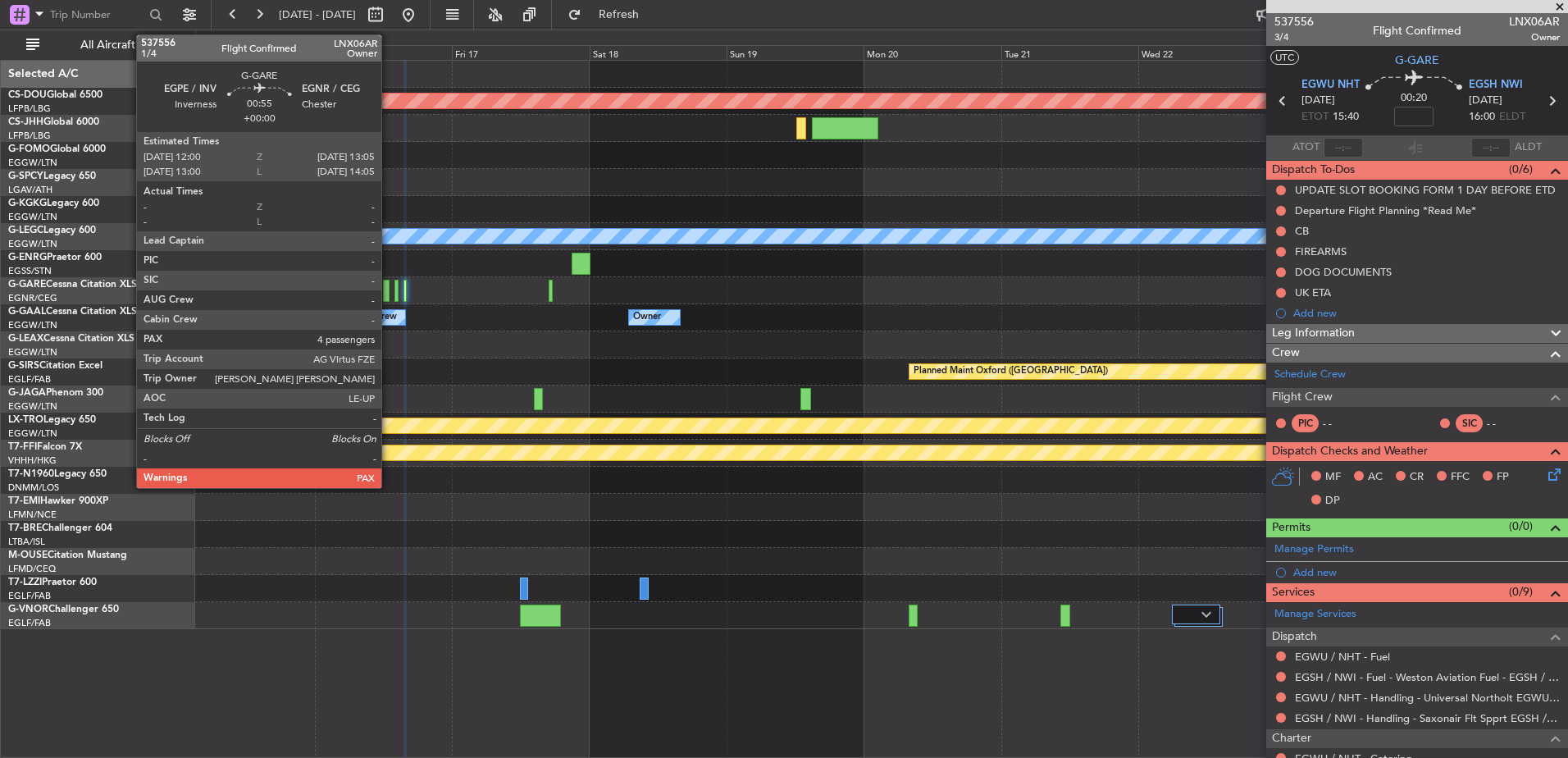
click at [387, 292] on div at bounding box center [385, 290] width 6 height 22
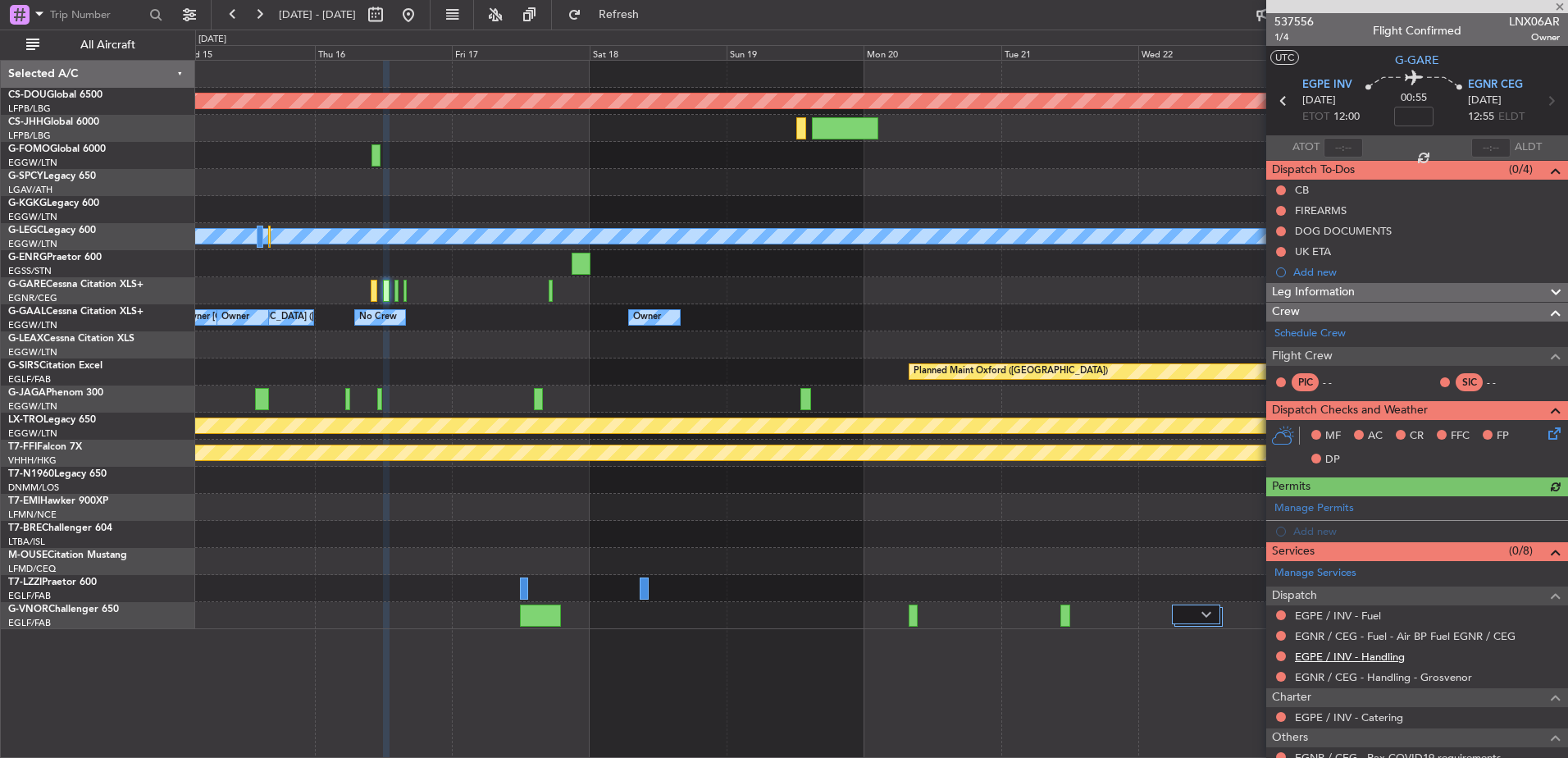
click at [1340, 651] on link "EGPE / INV - Handling" at bounding box center [1349, 657] width 110 height 14
click at [1311, 614] on link "EGPE / INV - Fuel" at bounding box center [1338, 616] width 86 height 14
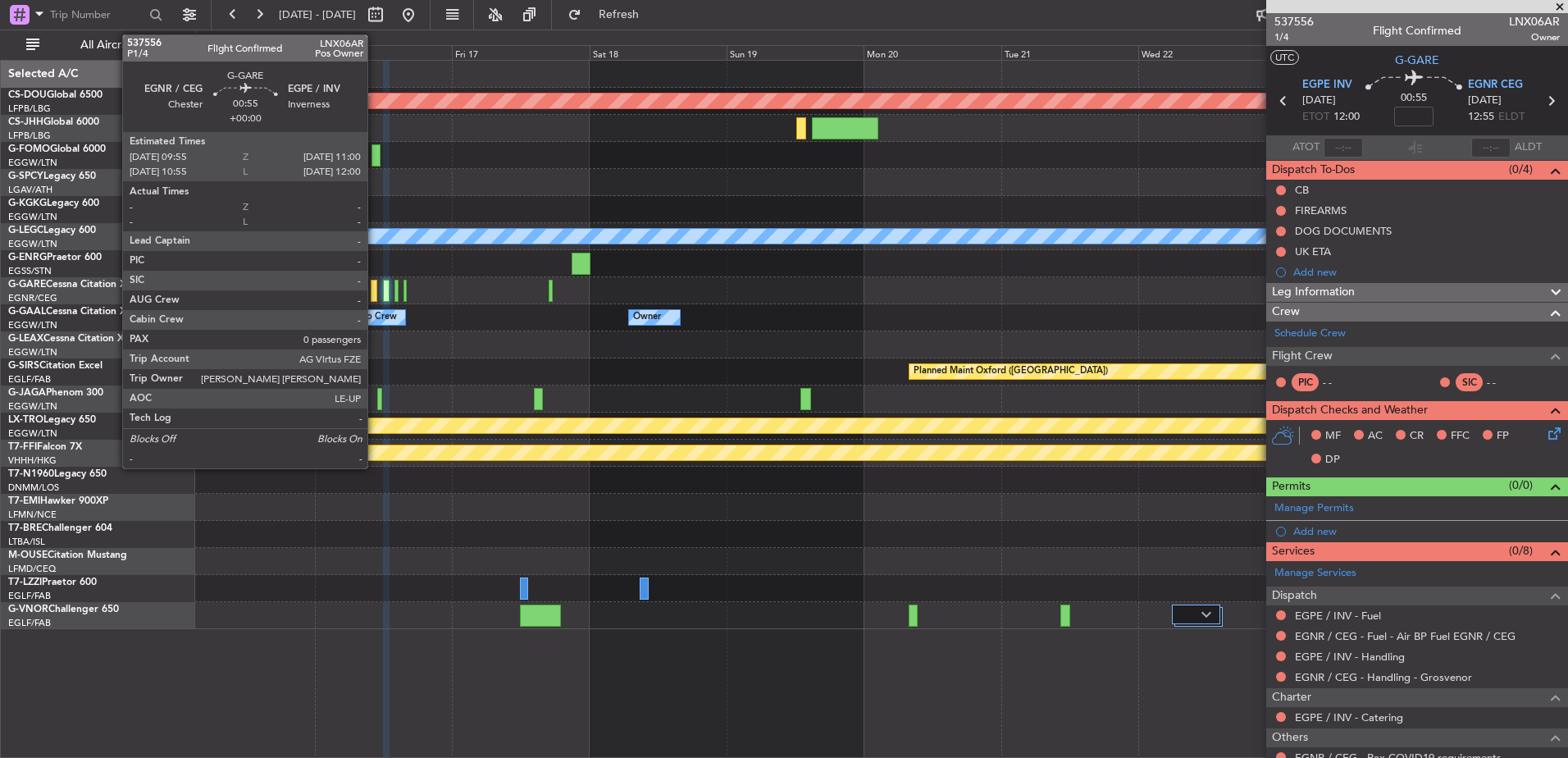
click at [375, 289] on div at bounding box center [374, 290] width 6 height 22
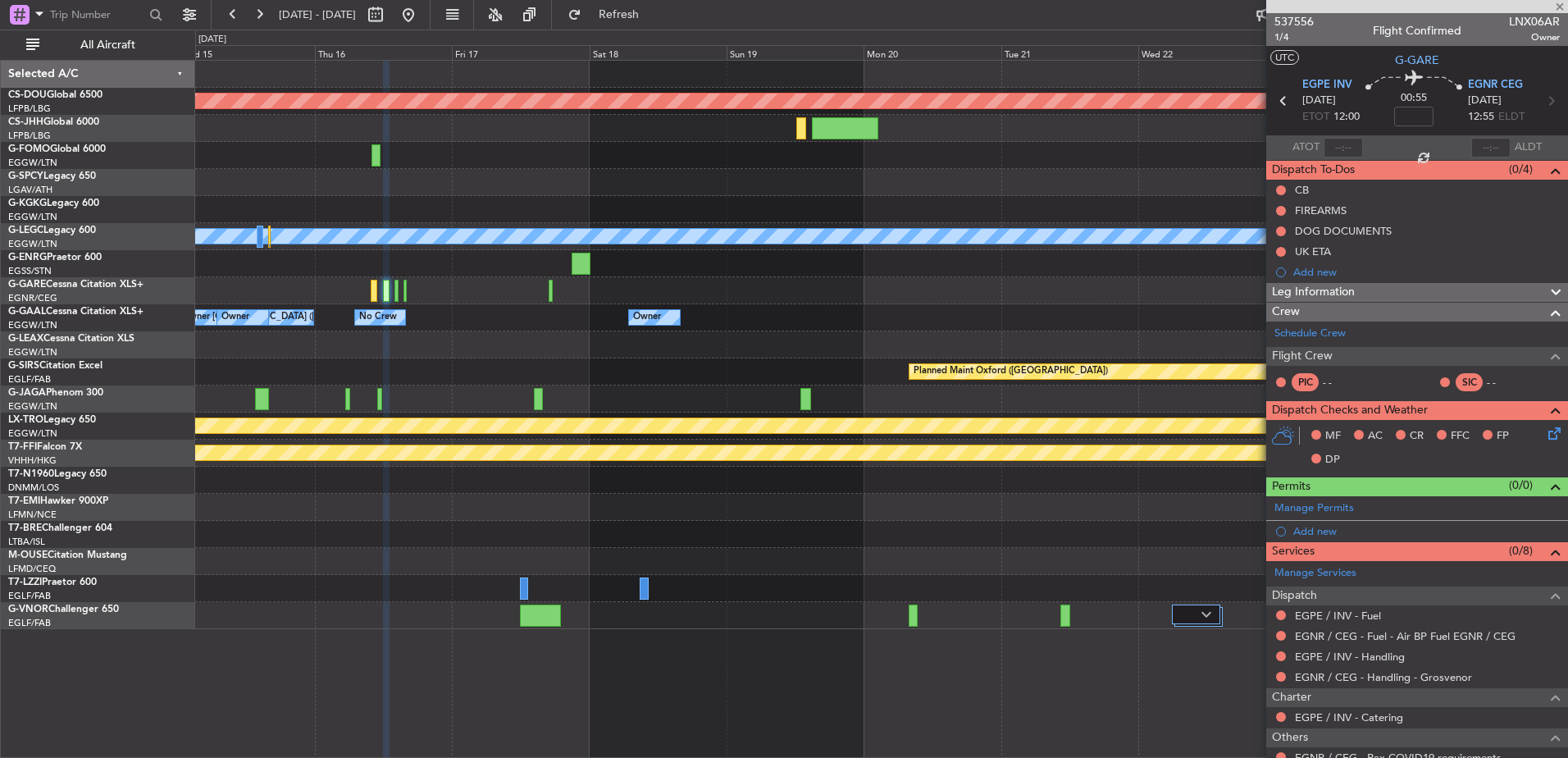
type input "0"
click at [1349, 672] on mat-tooltip-component "EGNR / CEG - Handling - Grosvenor" at bounding box center [1383, 685] width 180 height 44
click at [1337, 677] on link "EGPE / INV - Handling" at bounding box center [1349, 677] width 110 height 14
click at [1327, 639] on link "EGPE / INV - Fuel" at bounding box center [1338, 636] width 86 height 14
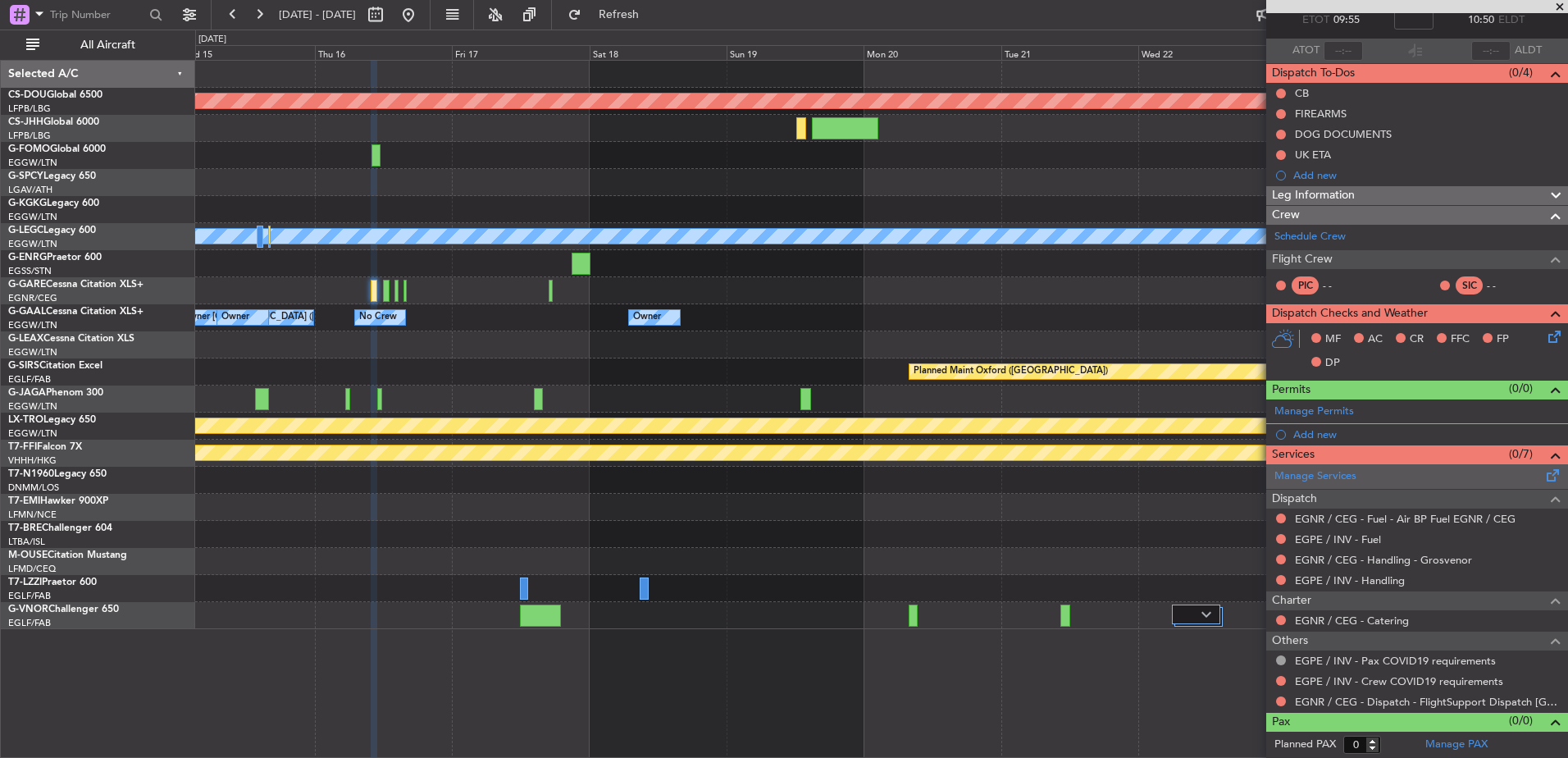
scroll to position [95, 0]
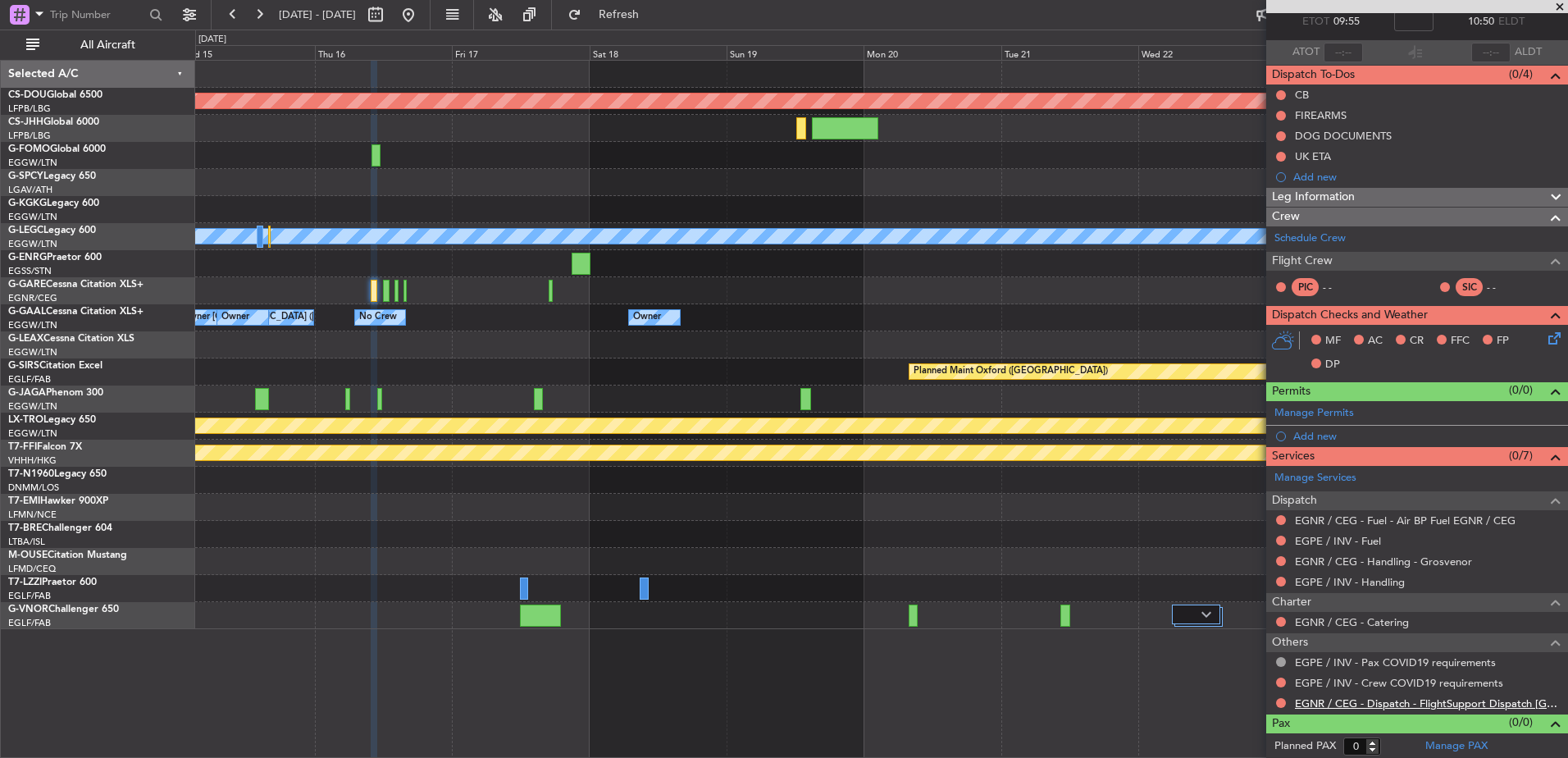
click at [1343, 702] on link "EGNR / CEG - Dispatch - FlightSupport Dispatch UK" at bounding box center [1427, 703] width 265 height 14
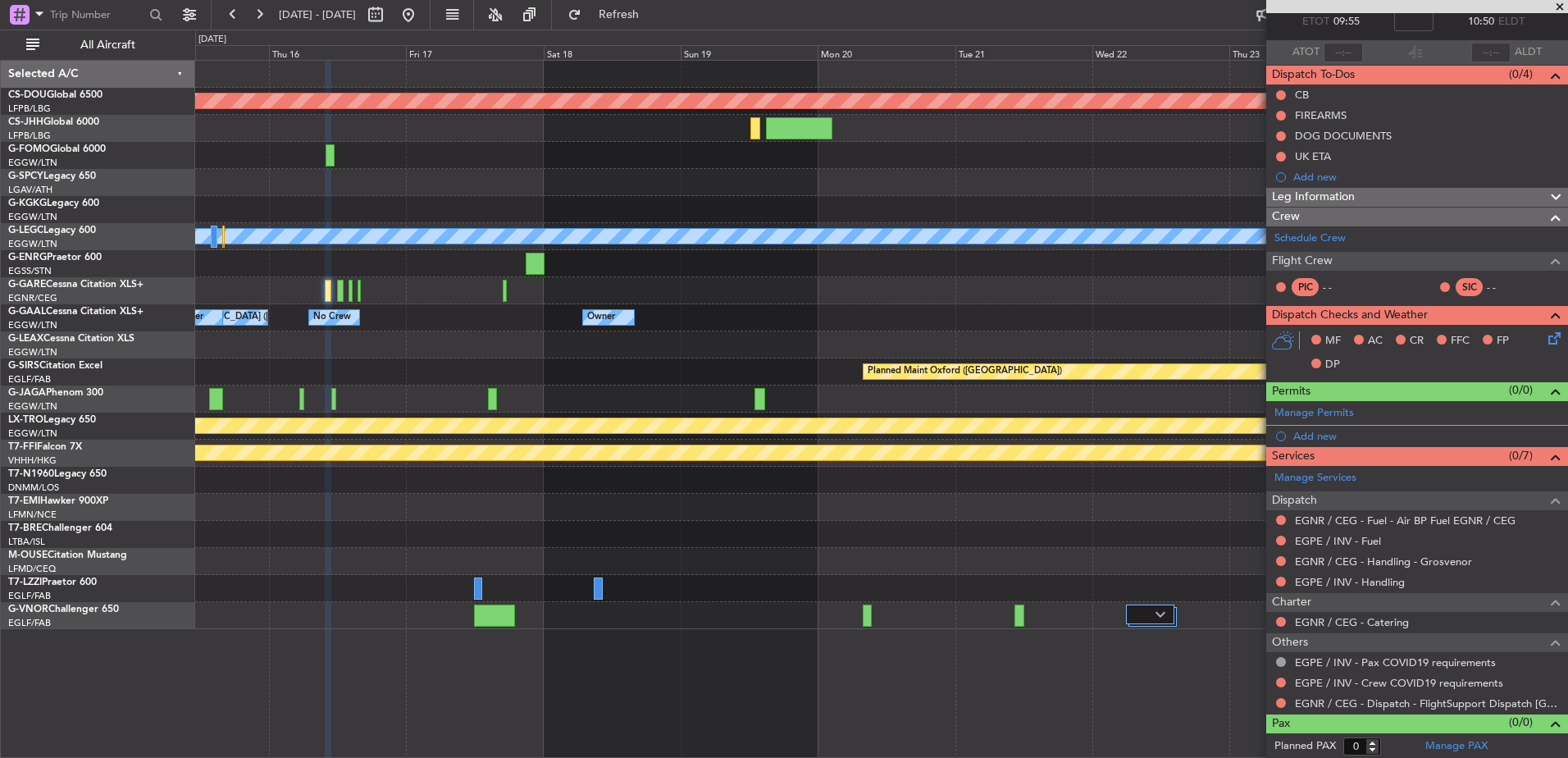
click at [756, 306] on div "Owner London (Luton) Owner Owner No Crew Owner Owner" at bounding box center [881, 318] width 1372 height 27
click at [498, 284] on div at bounding box center [881, 290] width 1372 height 27
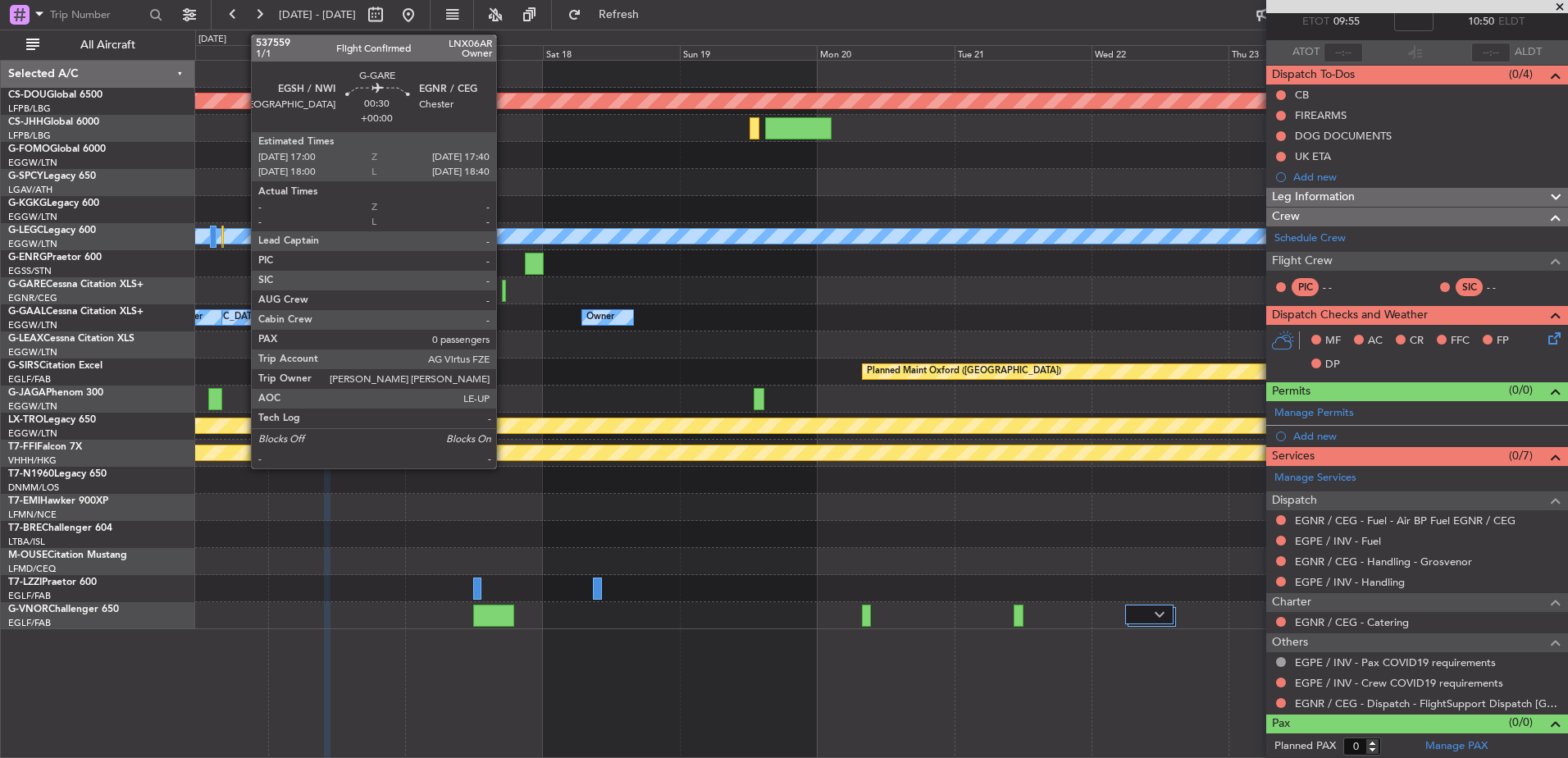
click at [504, 287] on div at bounding box center [504, 290] width 4 height 22
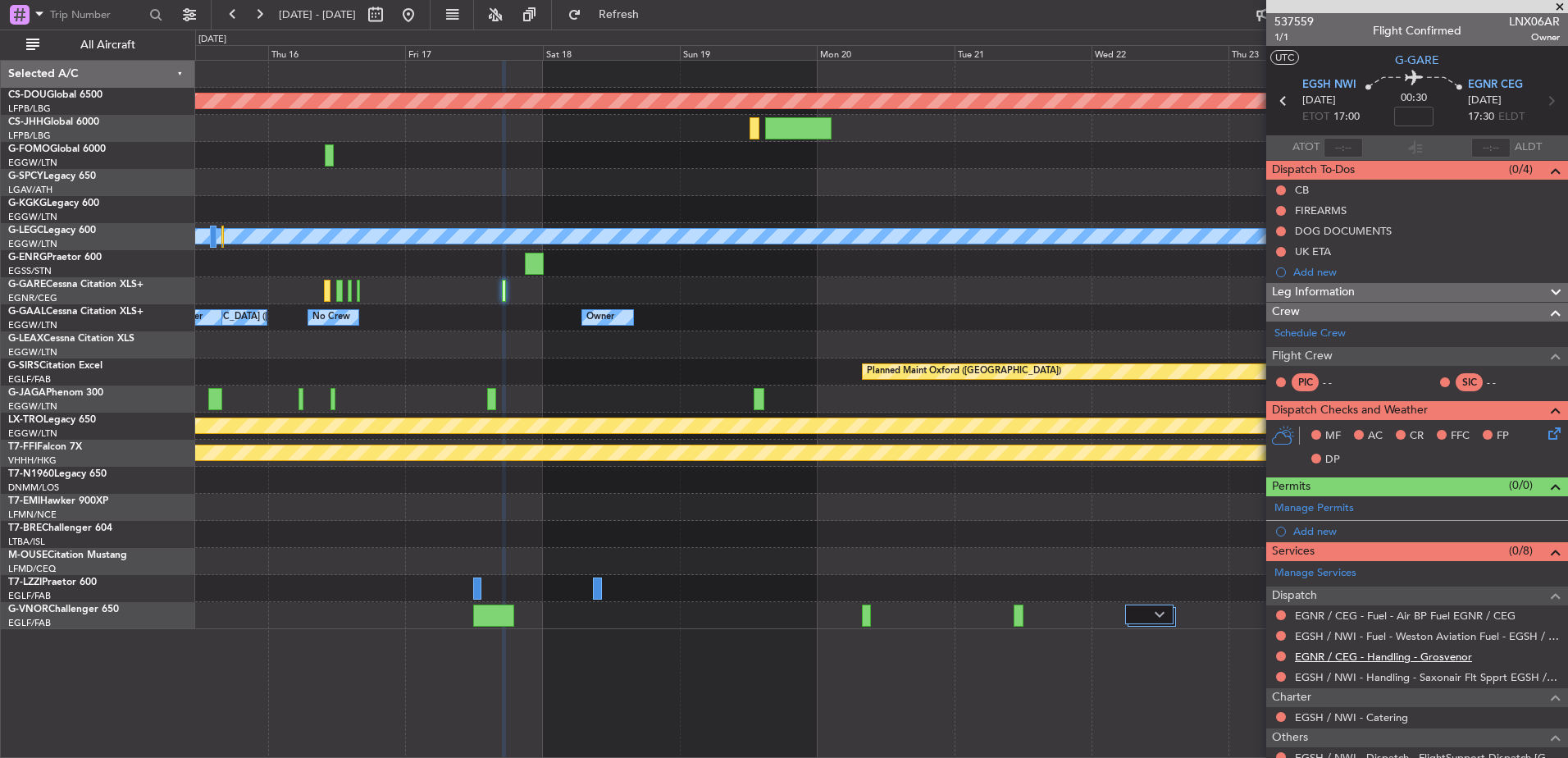
scroll to position [97, 0]
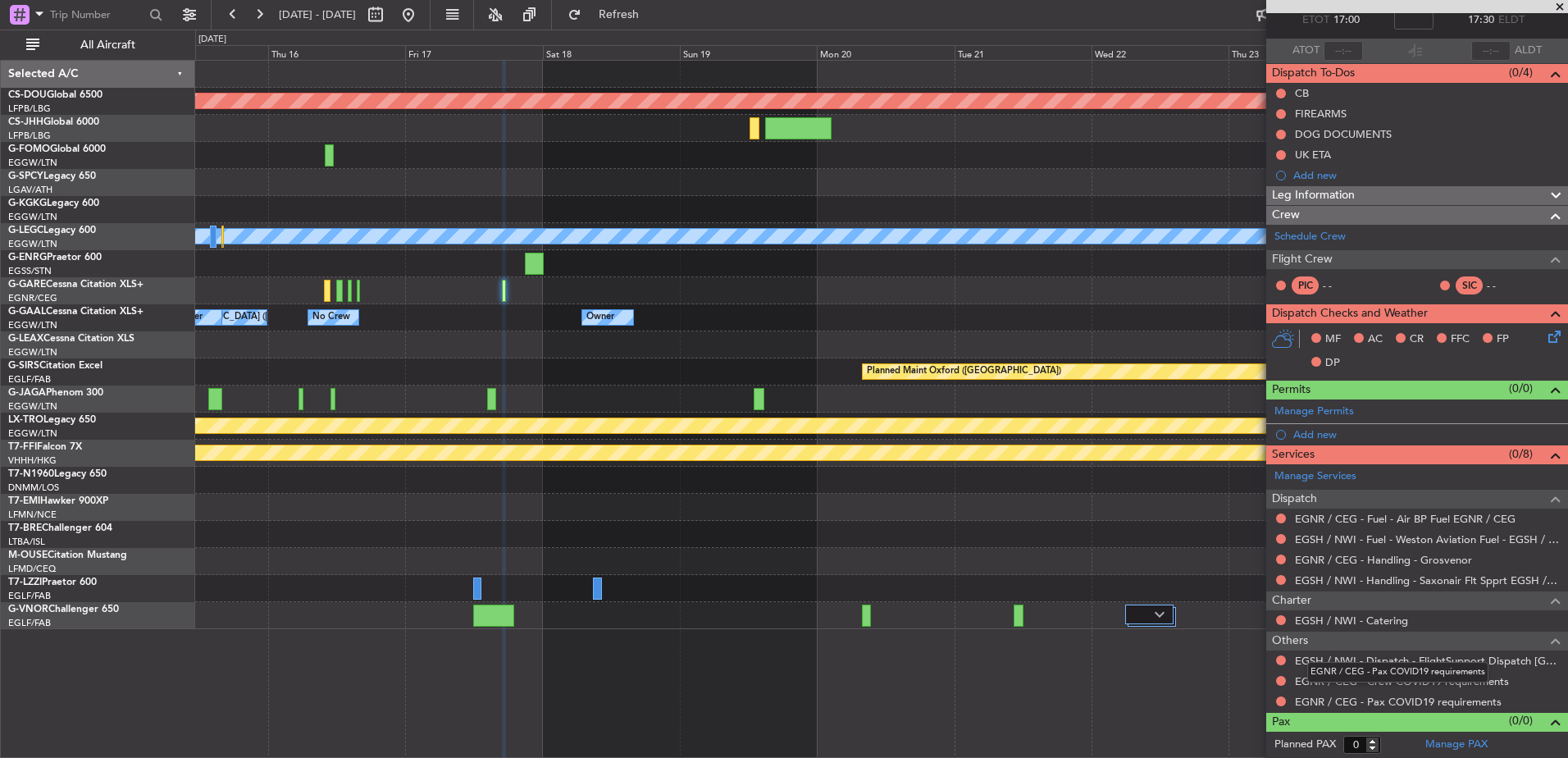
click at [1335, 660] on mat-tooltip-component "EGNR / CEG - Pax COVID19 requirements" at bounding box center [1398, 672] width 204 height 44
click at [1347, 659] on link "EGSH / NWI - Dispatch - FlightSupport Dispatch UK" at bounding box center [1427, 660] width 265 height 14
click at [642, 195] on div at bounding box center [881, 183] width 1372 height 27
click at [573, 300] on div "Planned Maint London (Biggin Hill) A/C Unavailable London (Luton) Owner Owner L…" at bounding box center [881, 345] width 1372 height 568
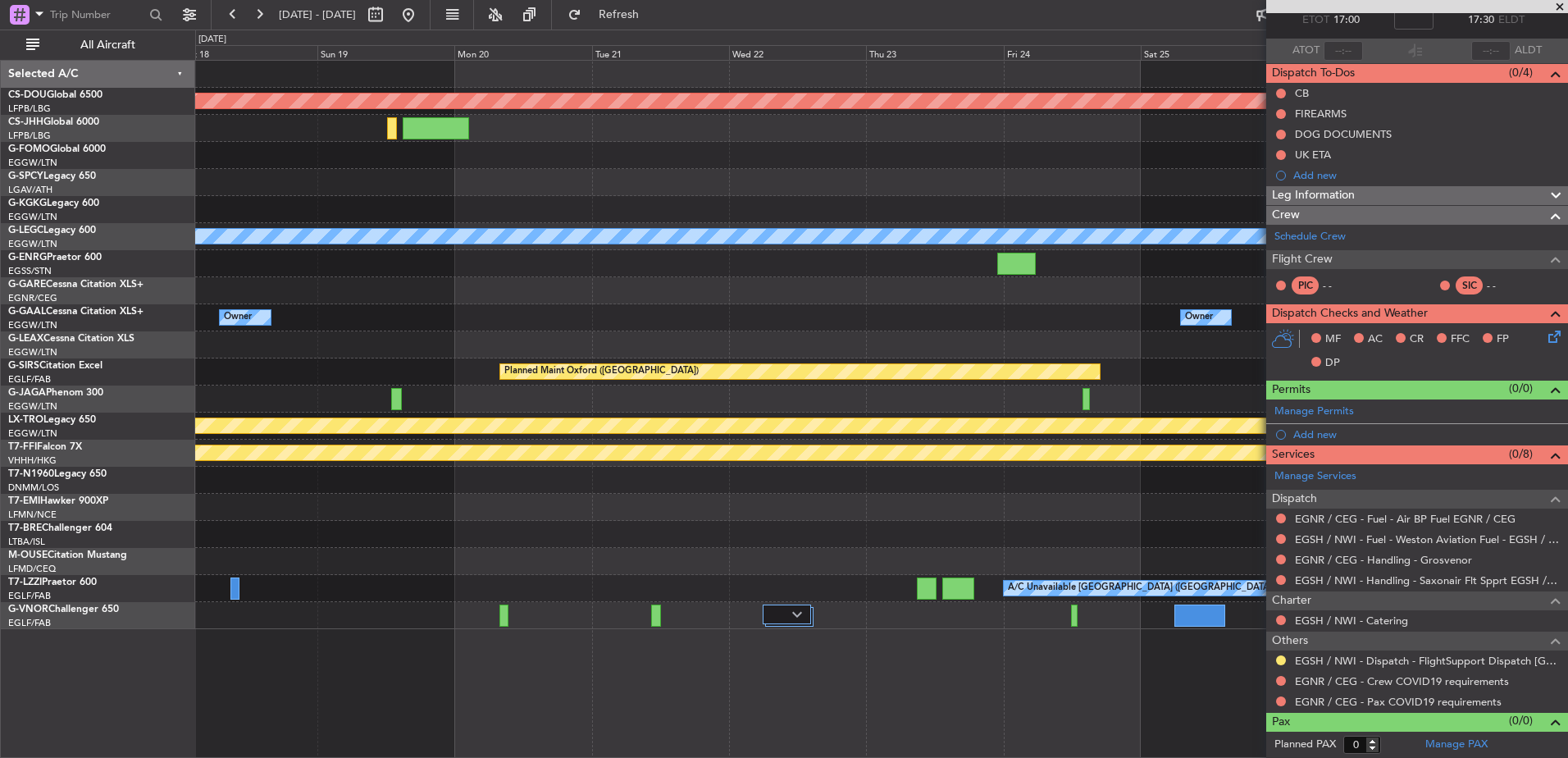
click at [1557, 6] on span at bounding box center [1560, 7] width 16 height 14
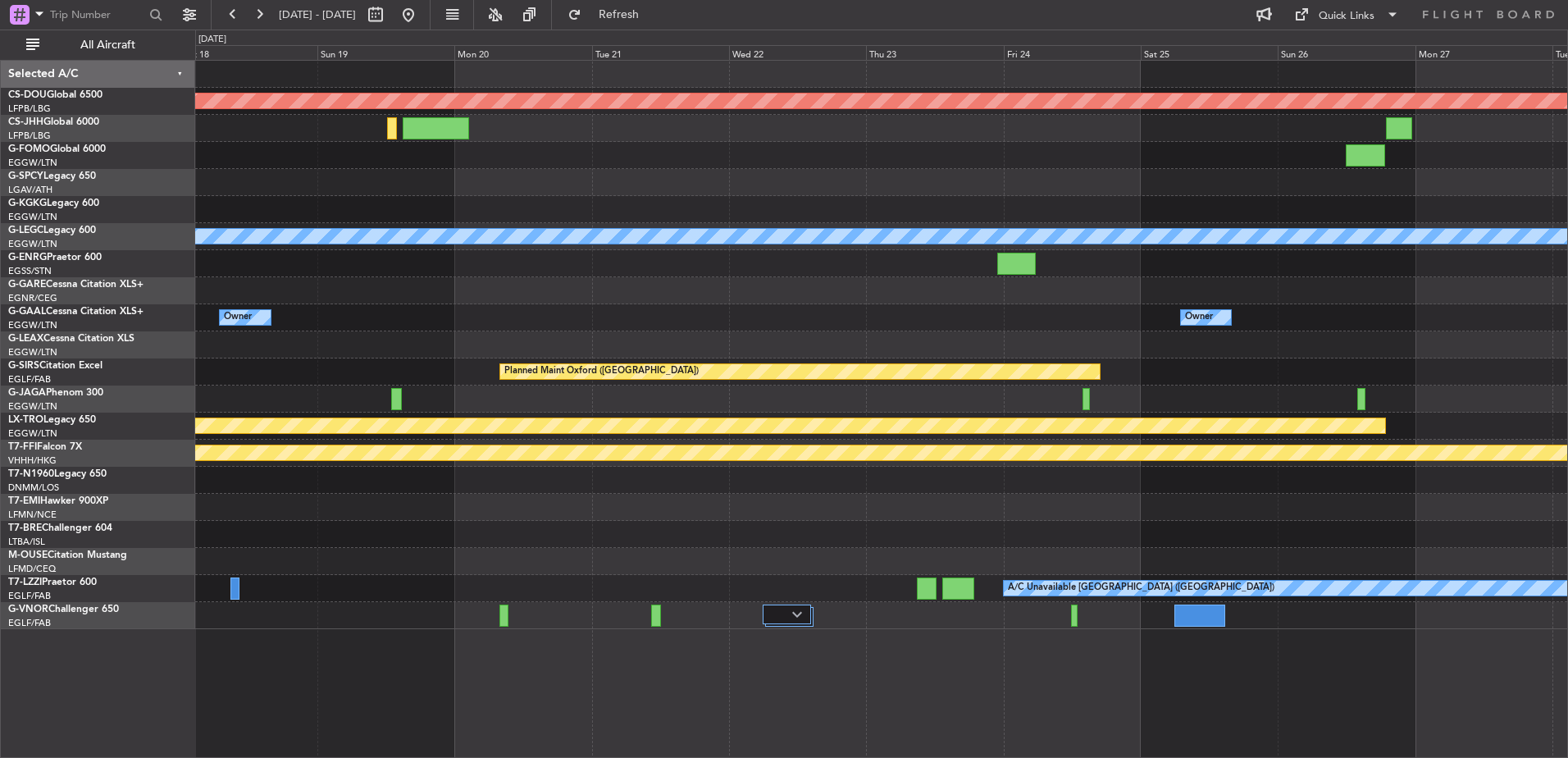
scroll to position [0, 0]
click at [1357, 16] on div "Quick Links" at bounding box center [1347, 16] width 56 height 16
click at [1335, 44] on button "Trip Builder" at bounding box center [1347, 54] width 123 height 39
click at [769, 290] on div "Planned Maint London (Biggin Hill) A/C Unavailable London (Luton) Owner Owner N…" at bounding box center [881, 345] width 1372 height 568
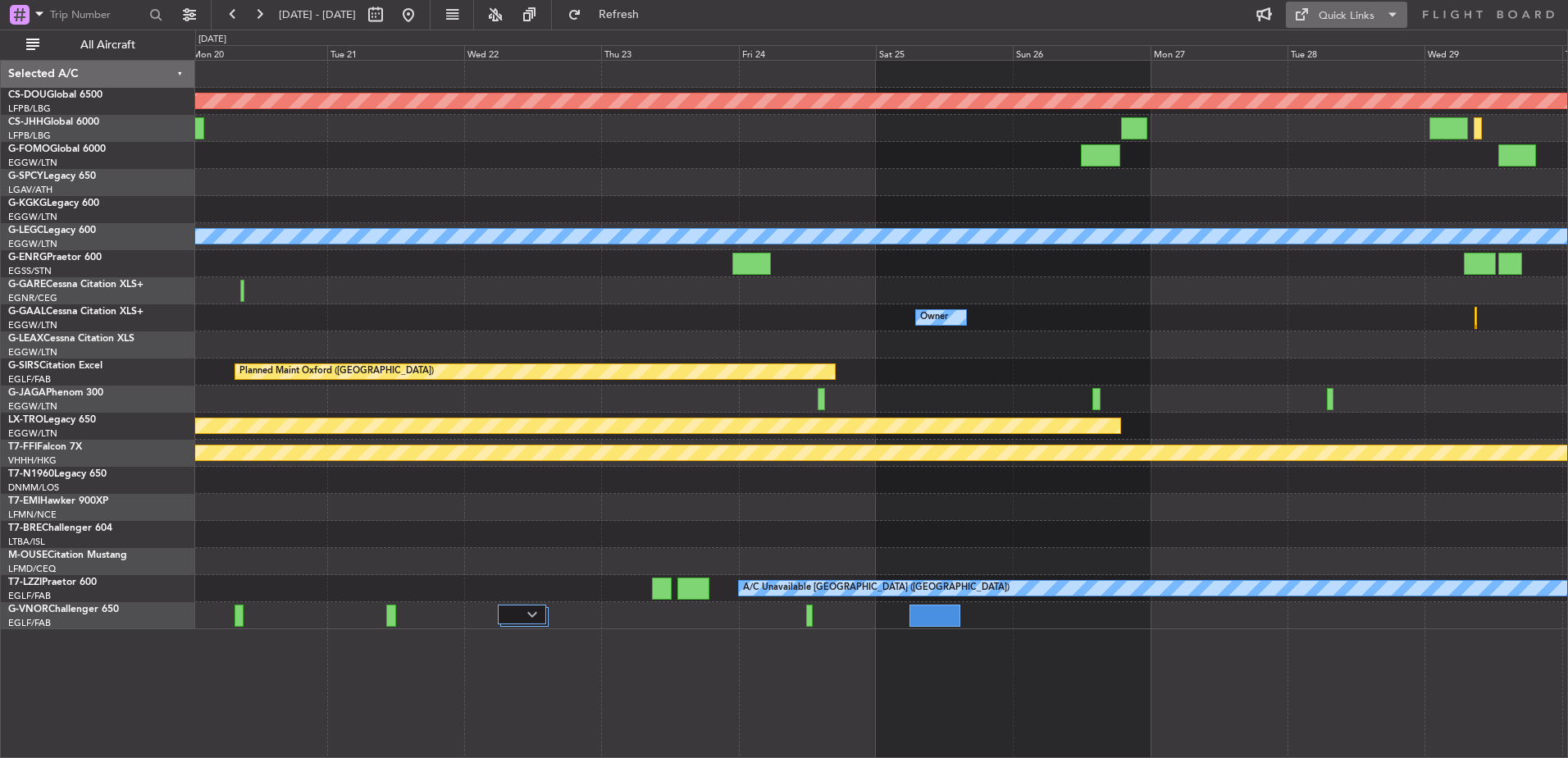
click at [1331, 27] on button "Quick Links" at bounding box center [1346, 14] width 121 height 26
click at [1301, 63] on button "Trip Builder" at bounding box center [1347, 54] width 123 height 39
click at [655, 4] on button "Refresh" at bounding box center [609, 14] width 99 height 26
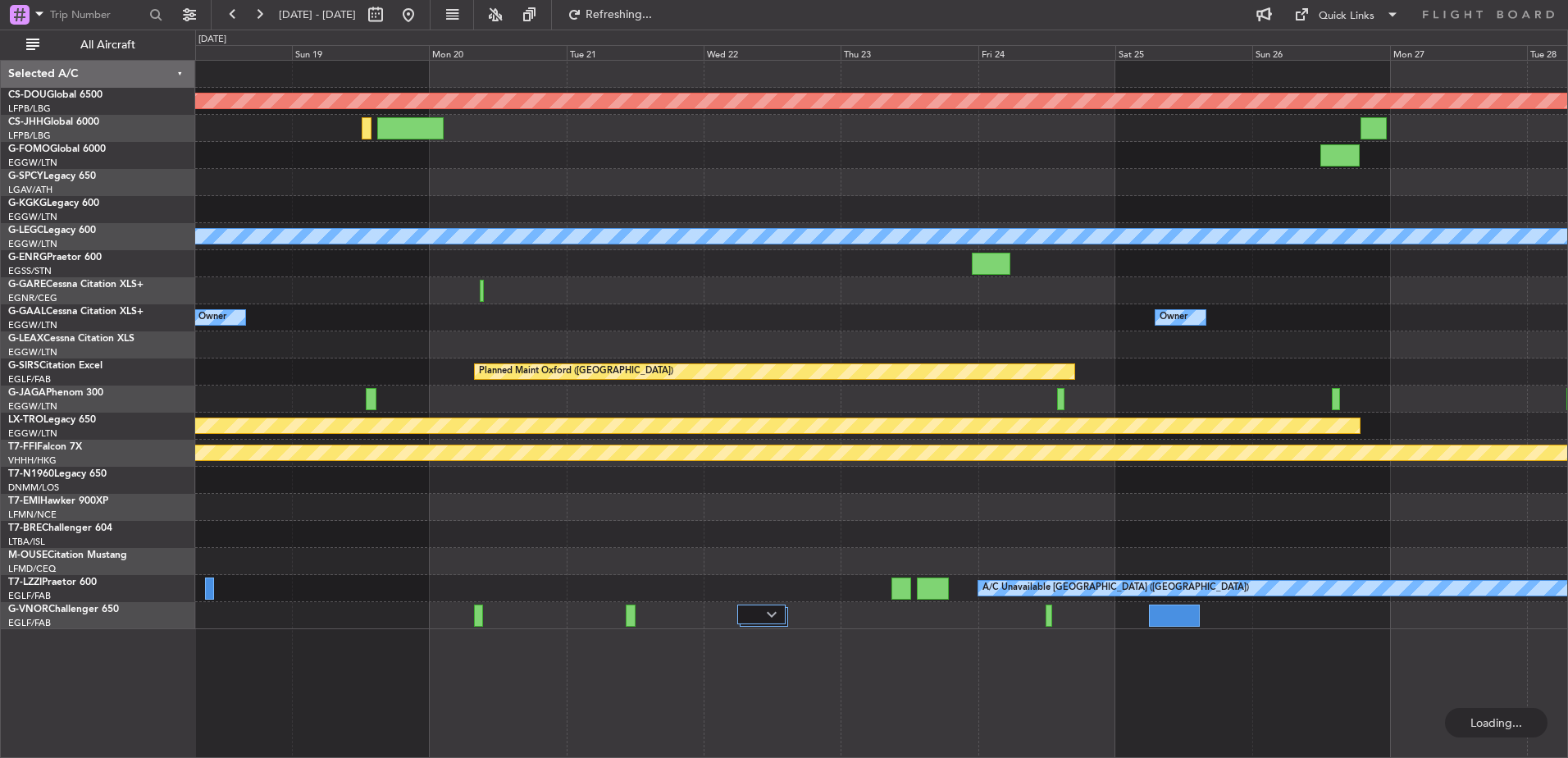
click at [883, 228] on div "Planned Maint London (Biggin Hill) A/C Unavailable London (Luton) Owner Owner N…" at bounding box center [881, 345] width 1372 height 568
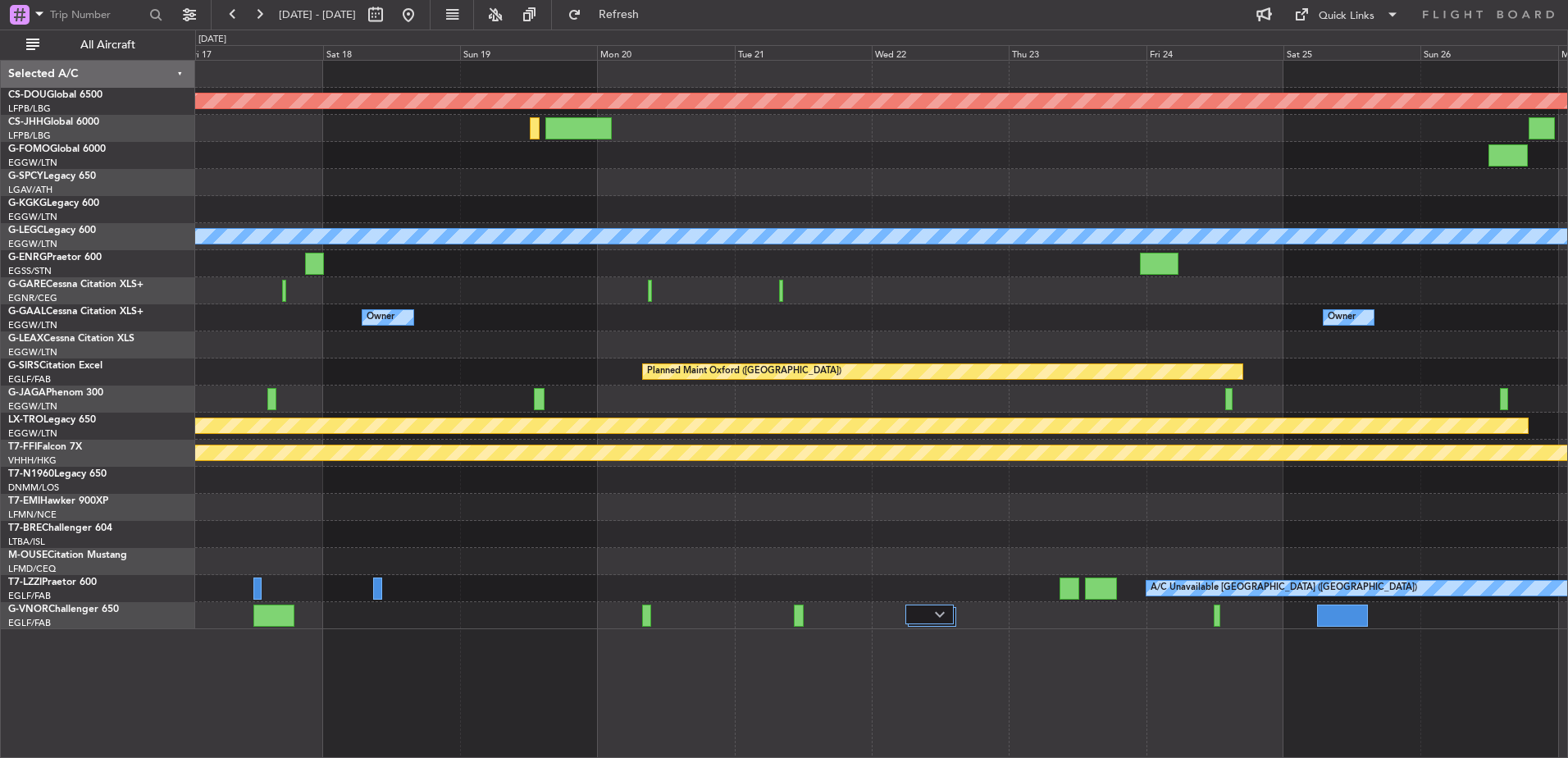
click at [653, 292] on div at bounding box center [881, 290] width 1372 height 27
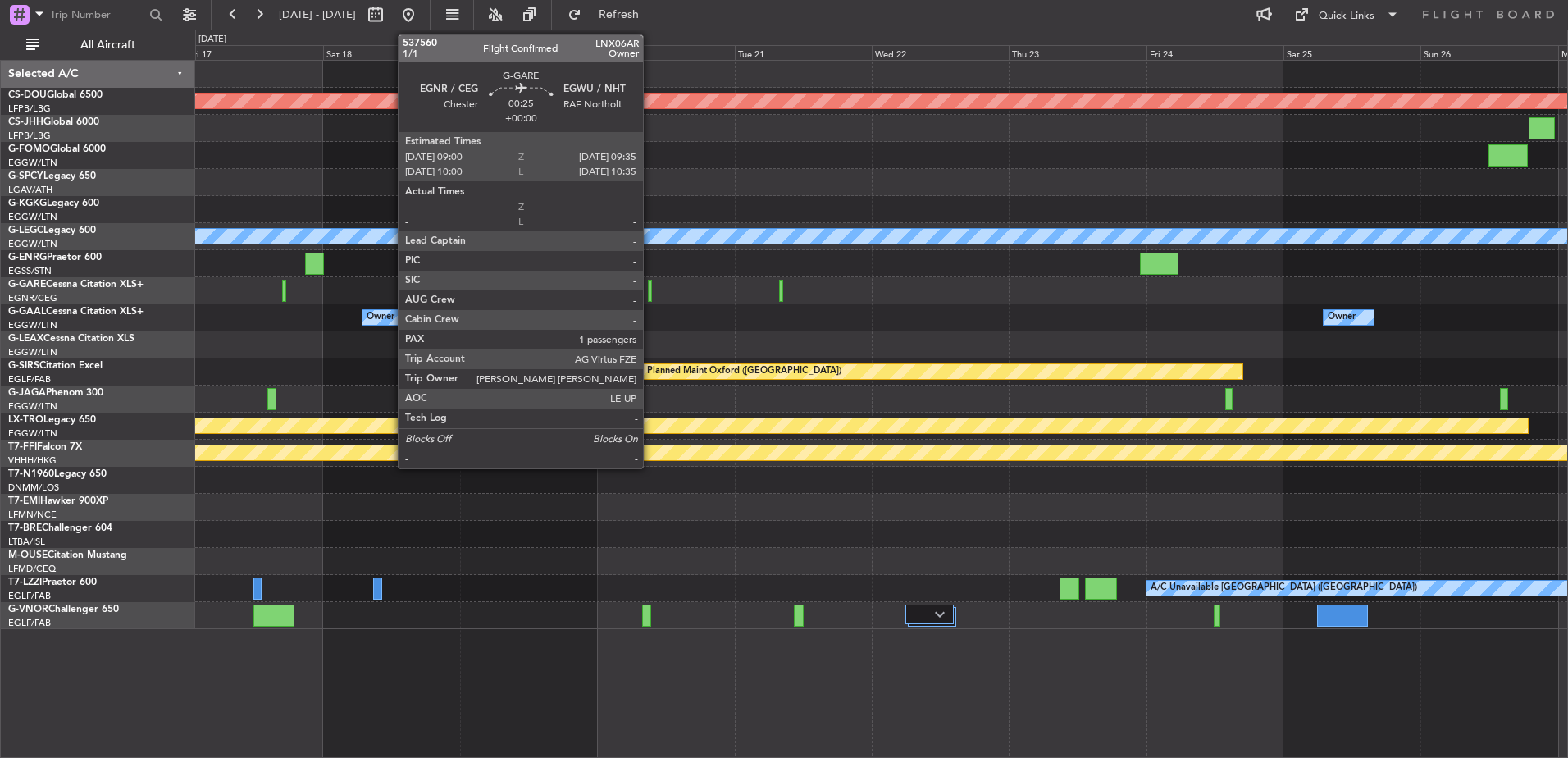
click at [653, 295] on div at bounding box center [881, 290] width 1372 height 27
click at [650, 295] on div at bounding box center [650, 290] width 4 height 22
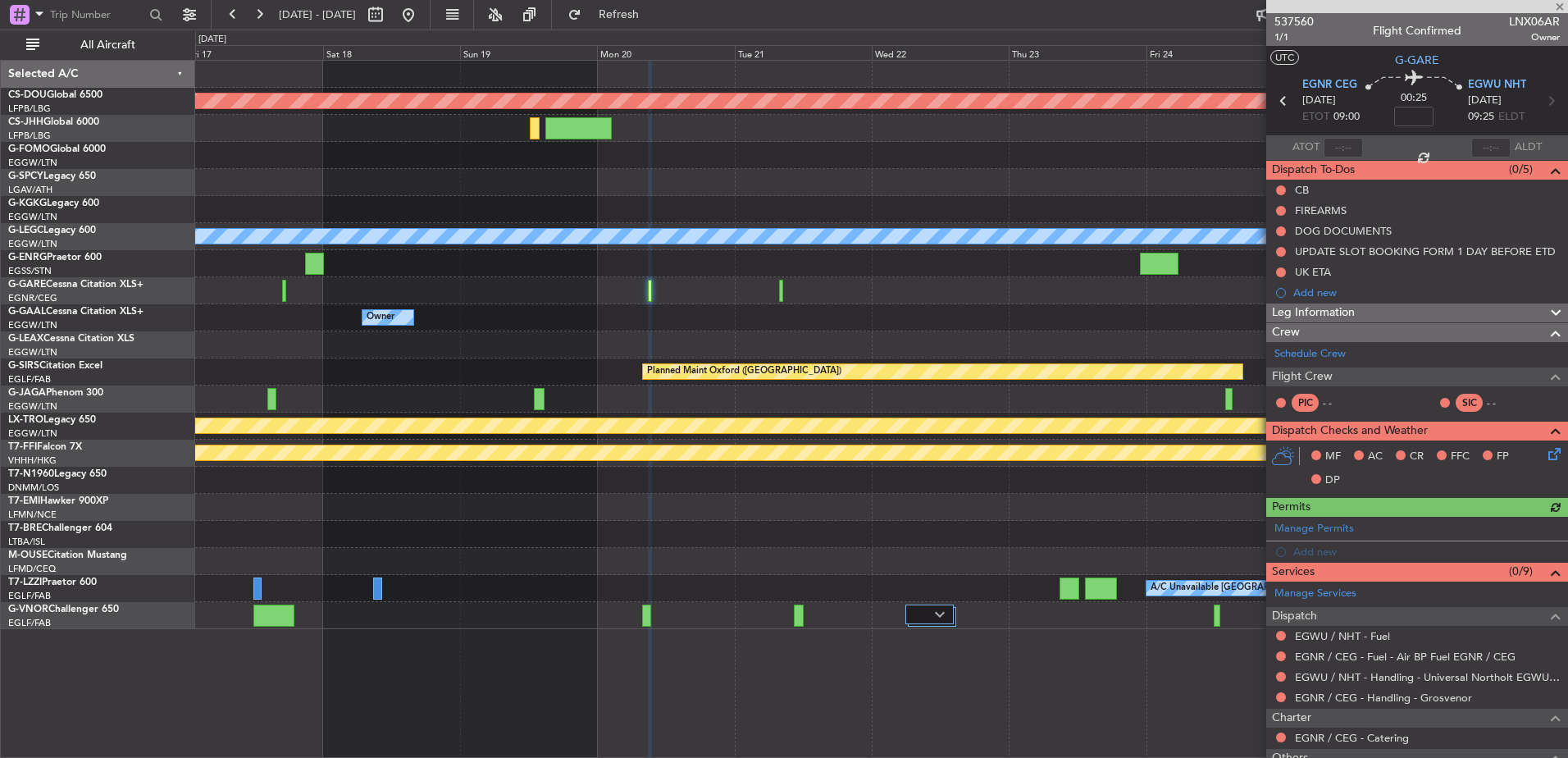
scroll to position [175, 0]
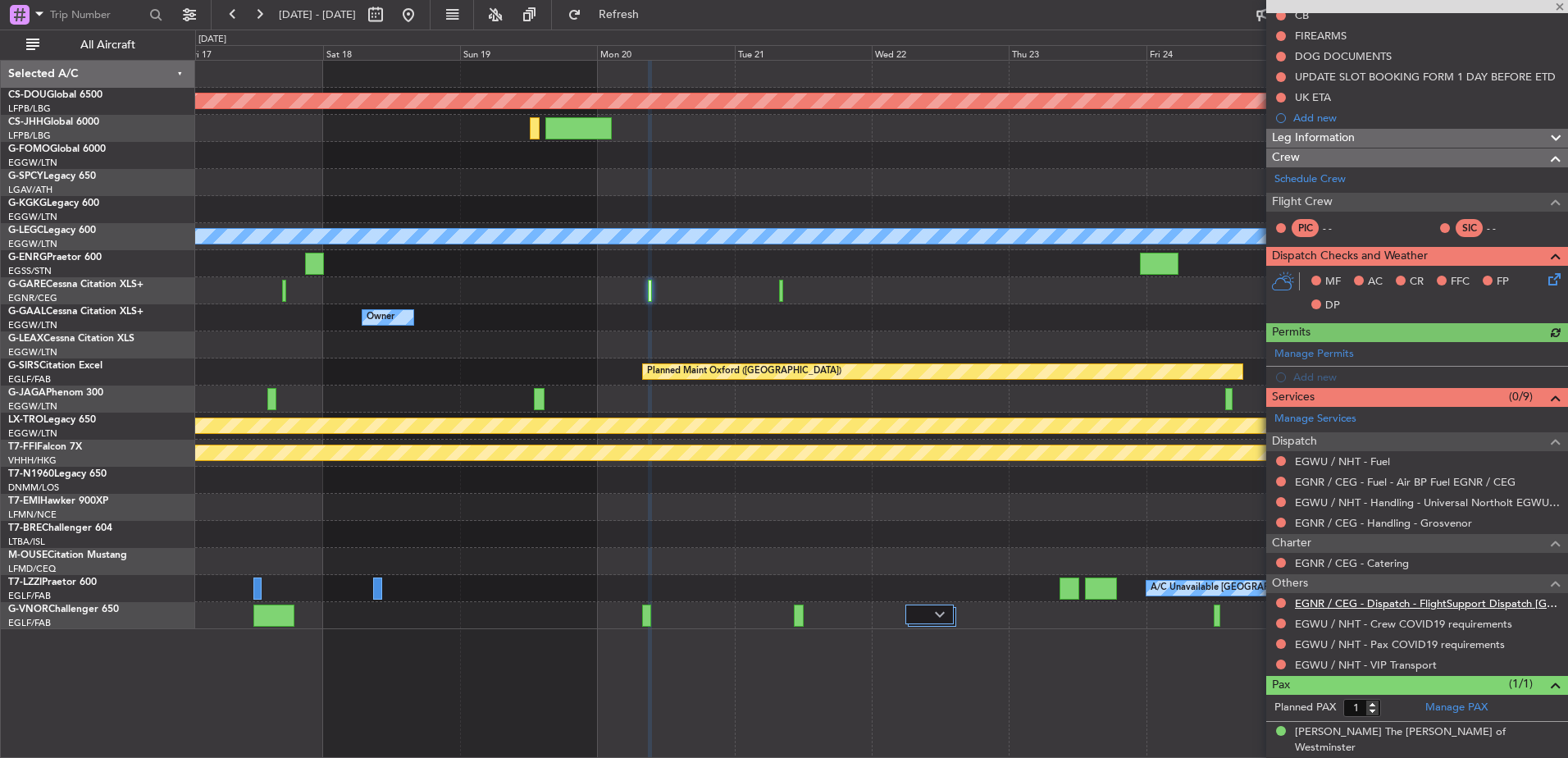
click at [1331, 605] on link "EGNR / CEG - Dispatch - FlightSupport Dispatch UK" at bounding box center [1427, 603] width 265 height 14
click at [787, 287] on div at bounding box center [881, 290] width 1372 height 27
click at [1322, 462] on link "EGWU / NHT - Fuel" at bounding box center [1342, 461] width 95 height 14
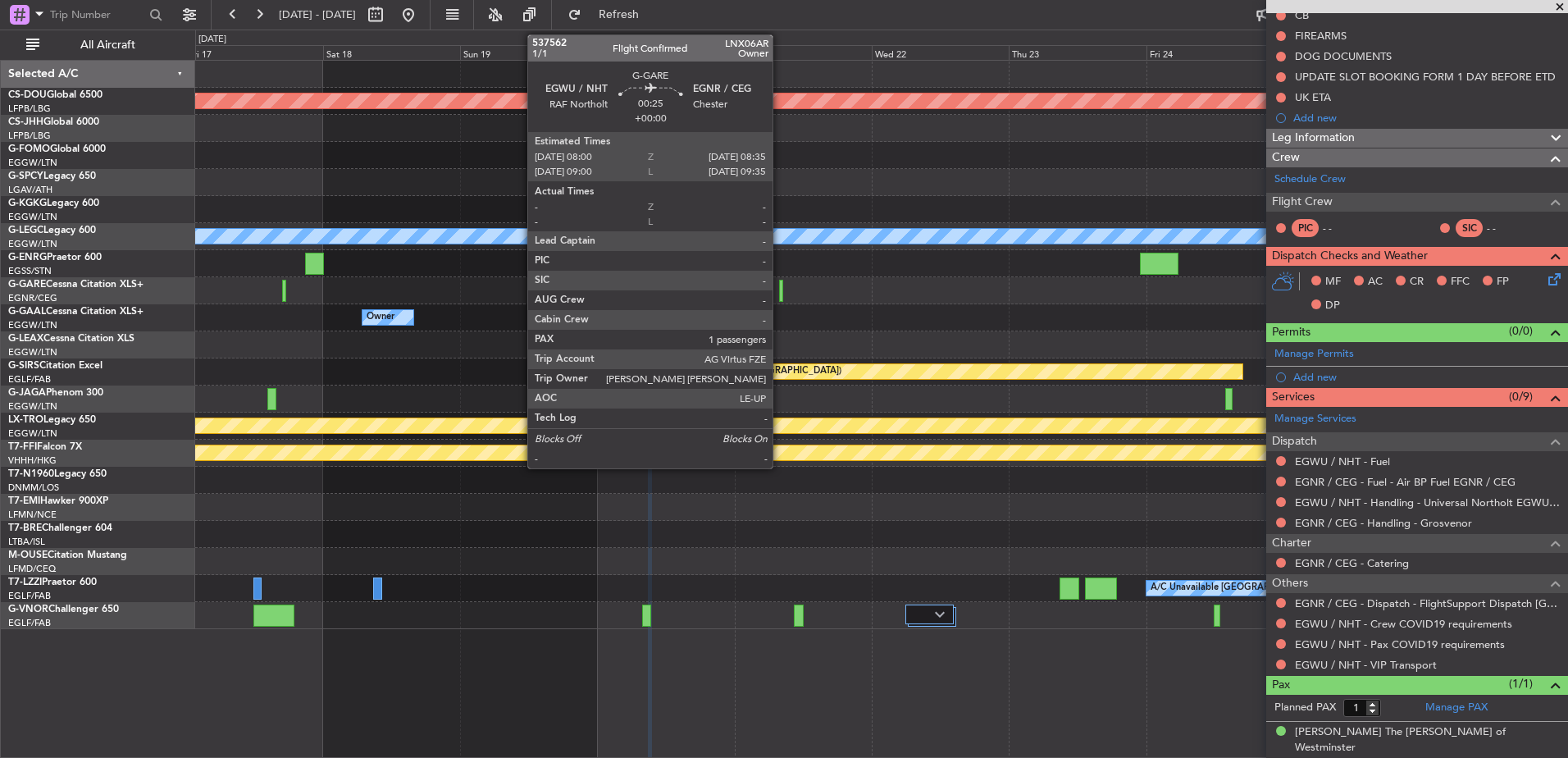
click at [780, 282] on div at bounding box center [780, 290] width 4 height 22
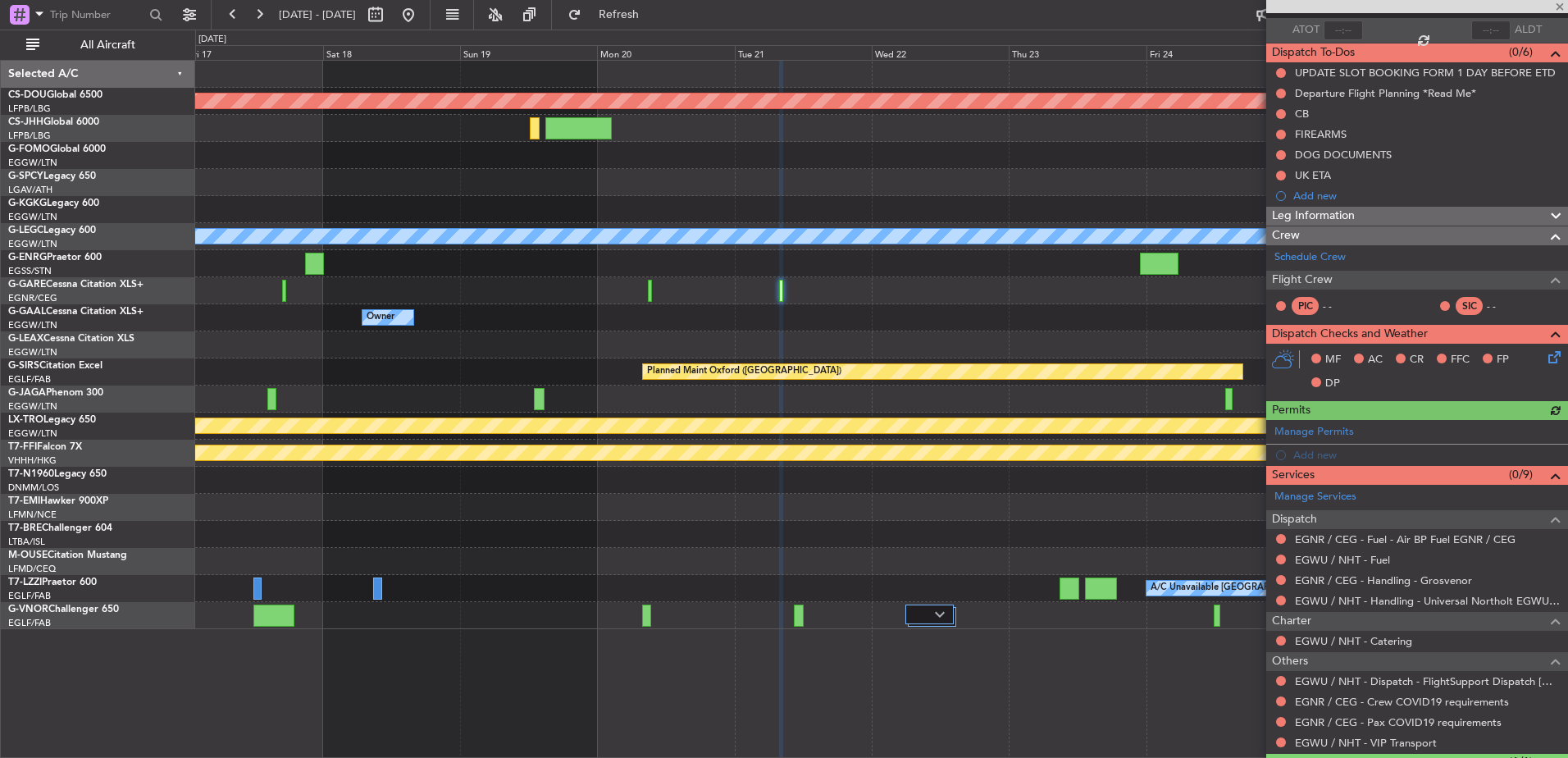
scroll to position [118, 0]
click at [1340, 552] on link "EGWU / NHT - Fuel" at bounding box center [1342, 559] width 95 height 14
click at [1339, 685] on link "EGWU / NHT - Dispatch - FlightSupport Dispatch UK" at bounding box center [1427, 680] width 265 height 14
click at [286, 296] on div at bounding box center [881, 290] width 1372 height 27
click at [286, 295] on div at bounding box center [881, 290] width 1372 height 27
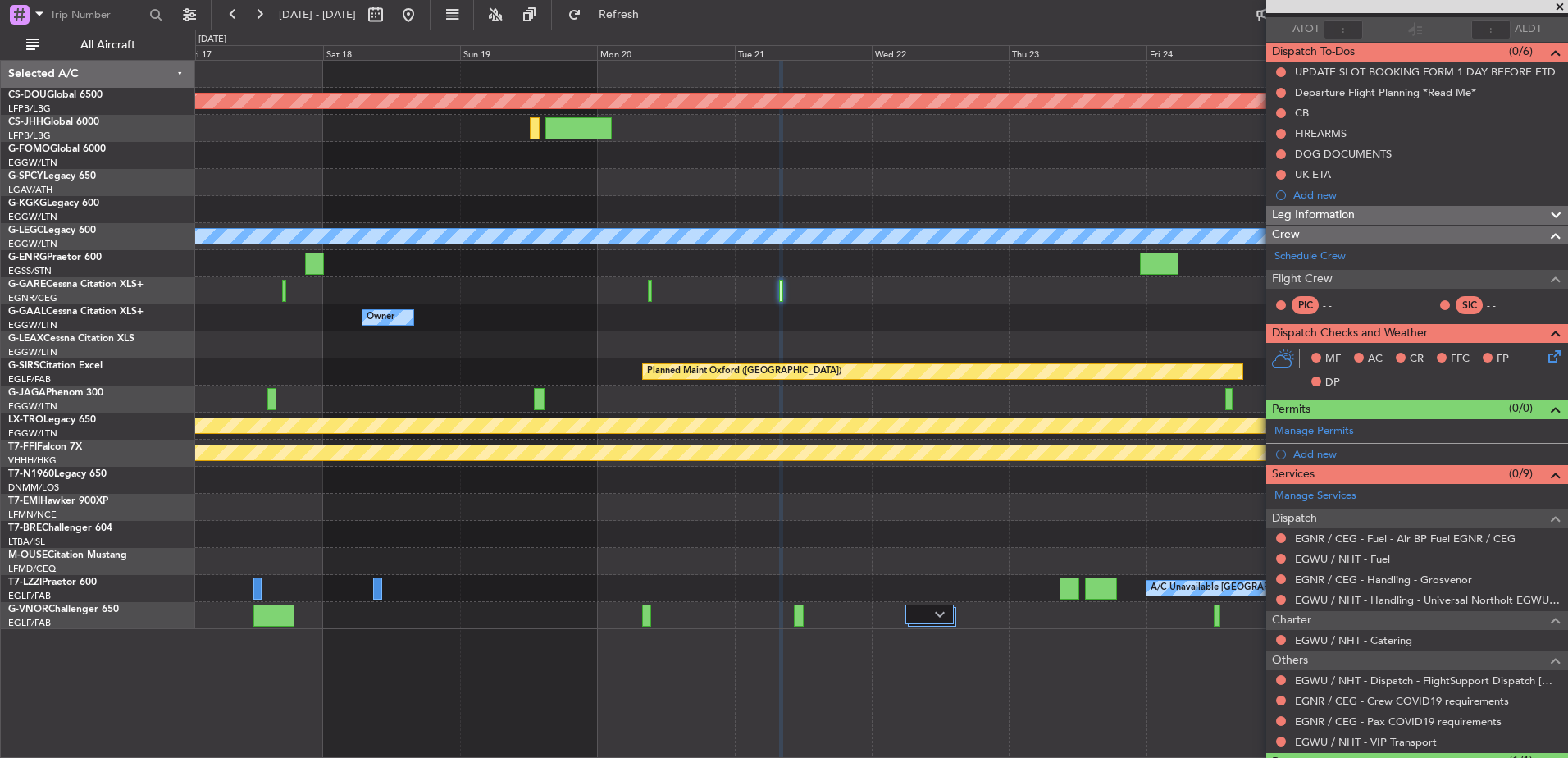
click at [280, 293] on div at bounding box center [881, 290] width 1372 height 27
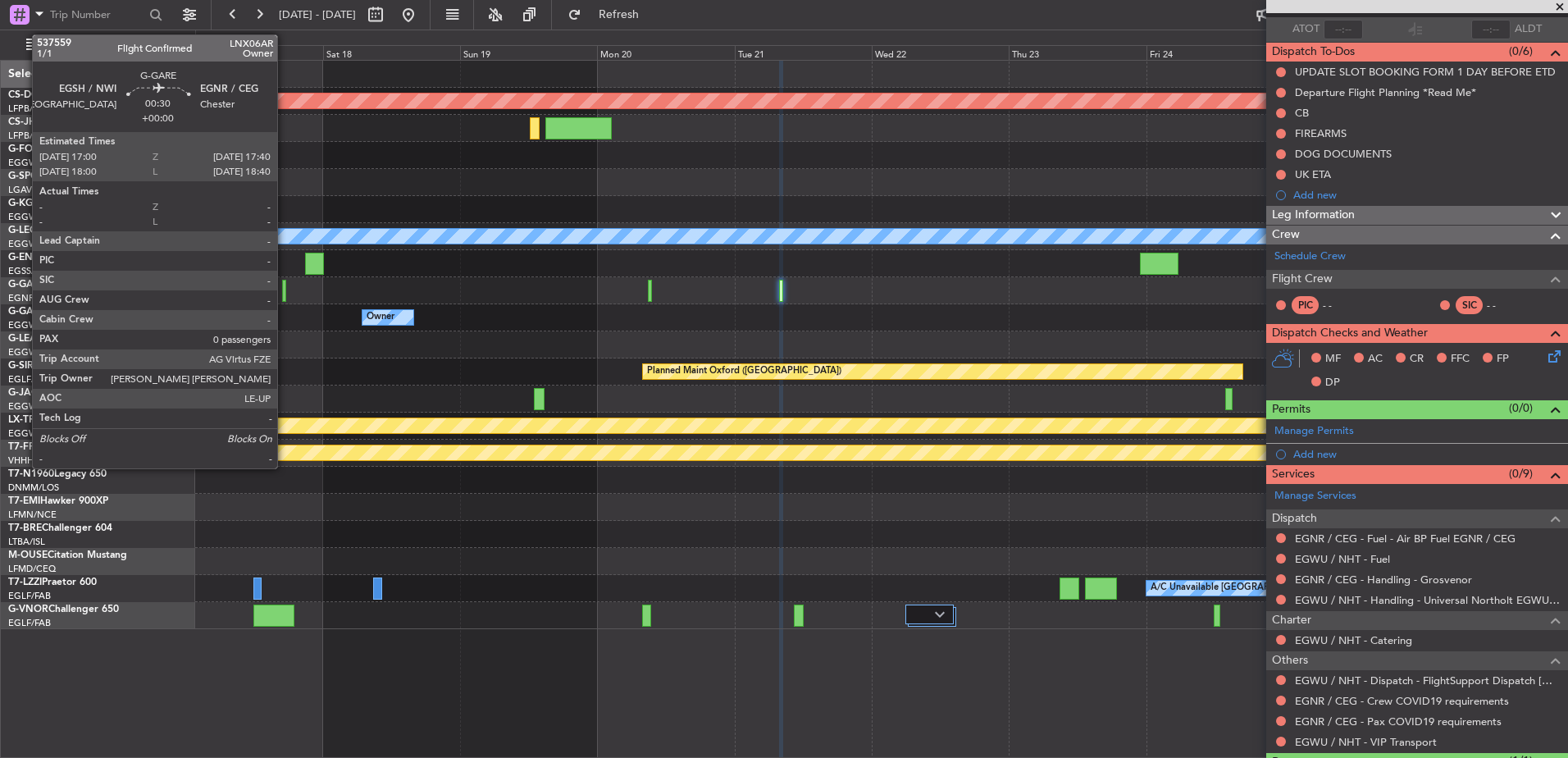
click at [286, 291] on div at bounding box center [284, 290] width 4 height 22
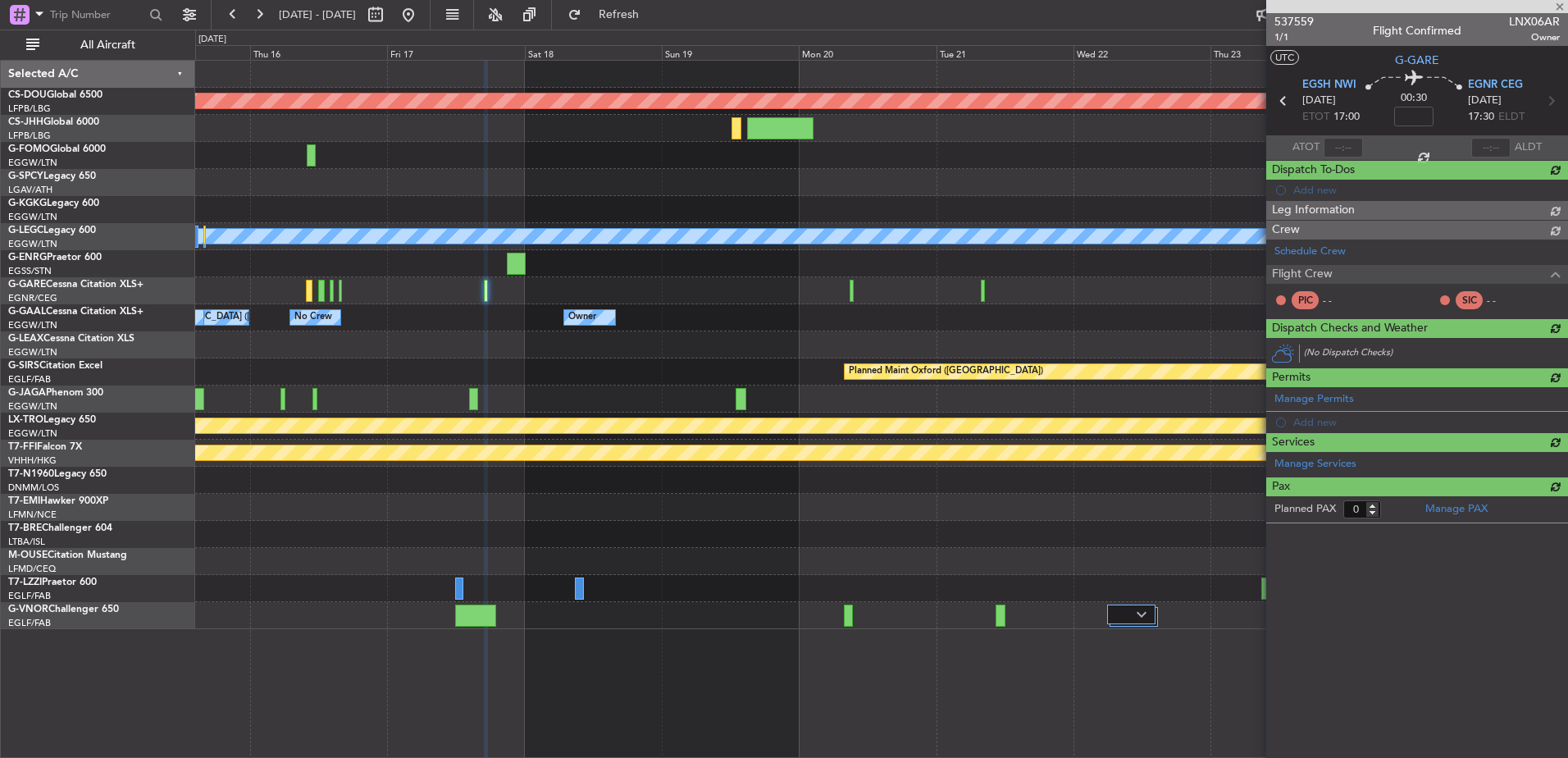
scroll to position [0, 0]
click at [503, 335] on div "Planned Maint London (Biggin Hill) A/C Unavailable London (Luton) Owner London …" at bounding box center [881, 345] width 1372 height 568
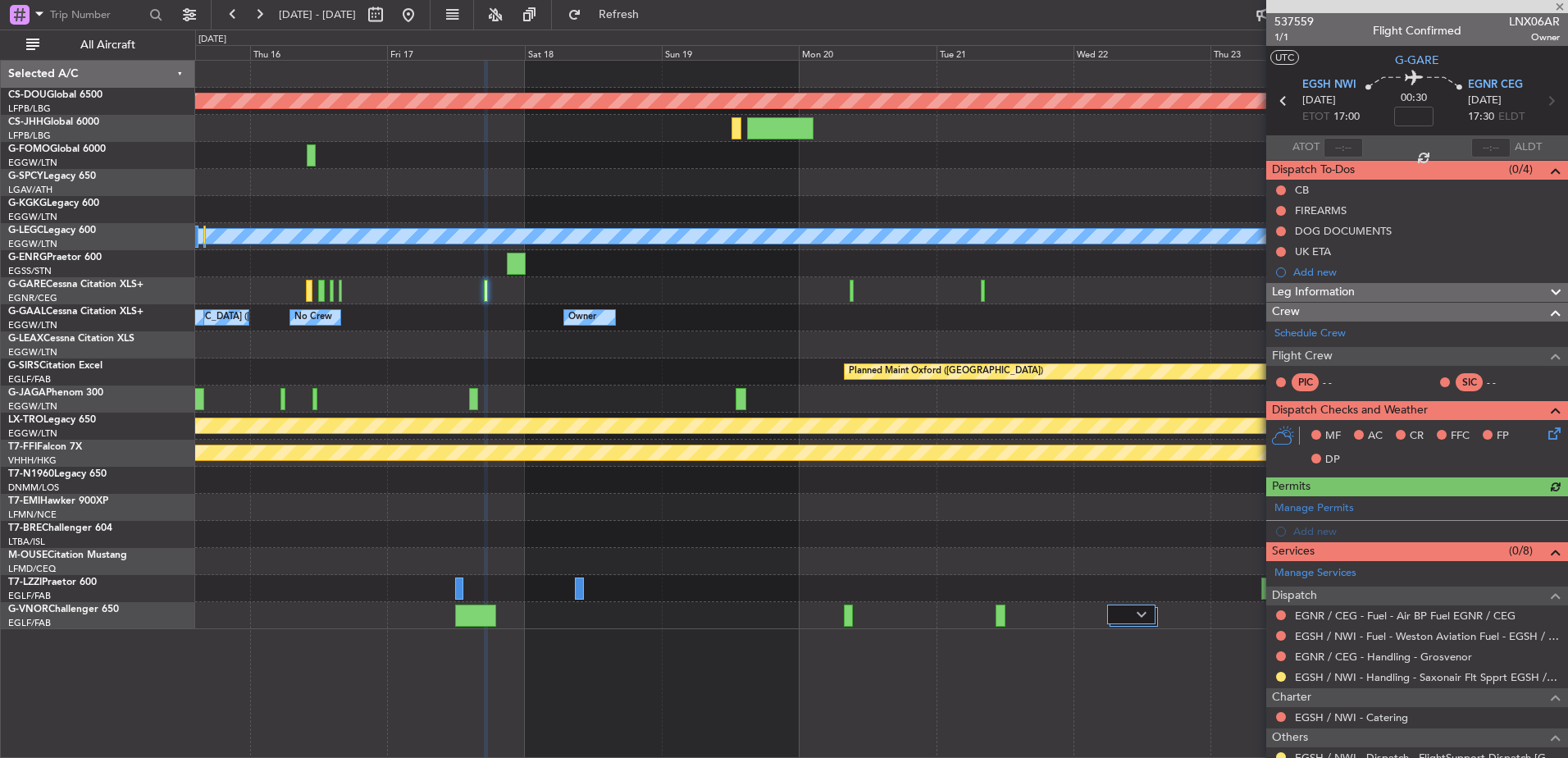
click at [1221, 463] on div "Planned Maint London (Biggin Hill) A/C Unavailable London (Luton) Owner London …" at bounding box center [881, 345] width 1372 height 568
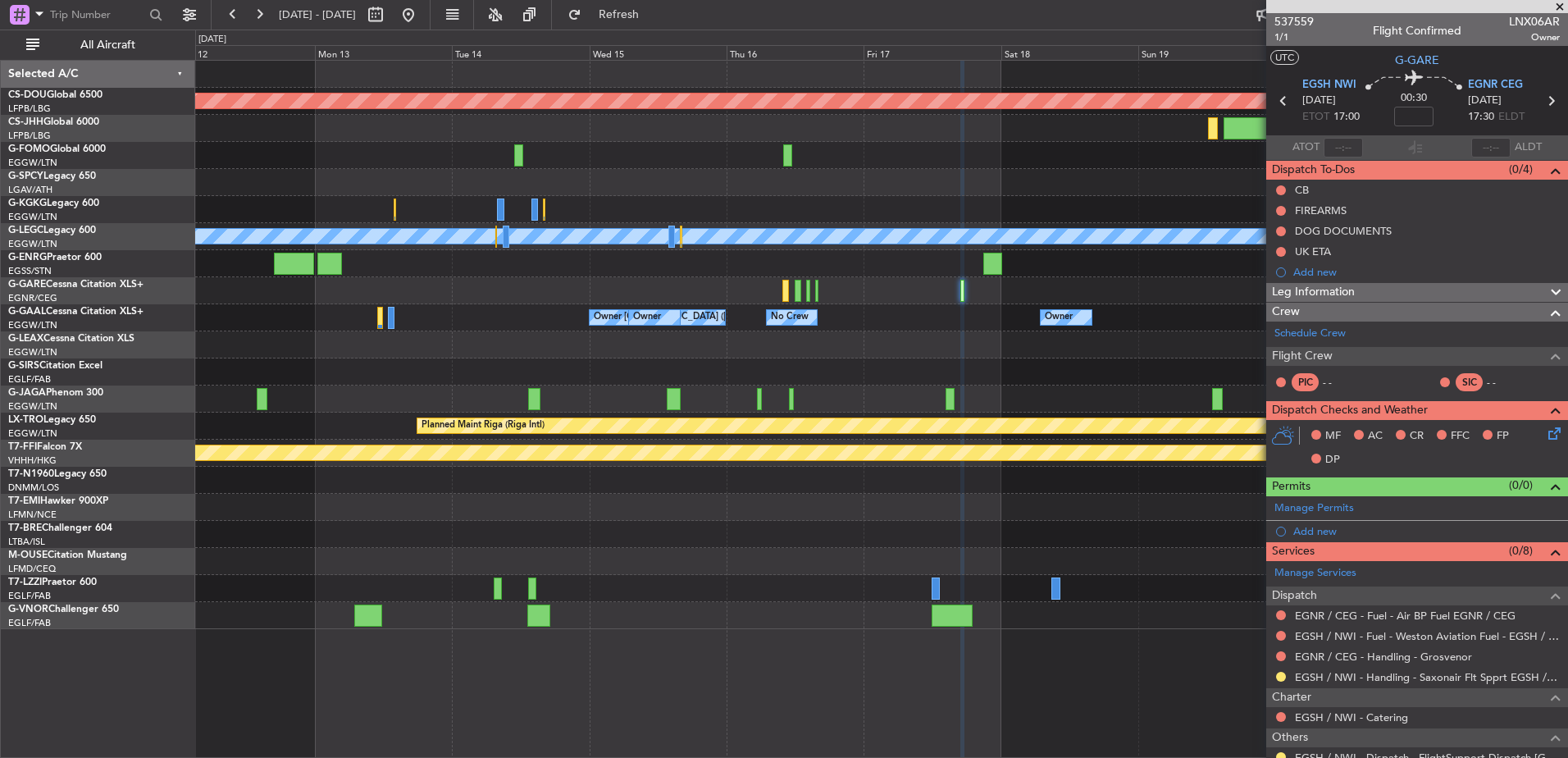
click at [1382, 414] on fb-app "12 Oct 2025 - 22 Oct 2025 Refresh Quick Links All Aircraft Planned Maint London…" at bounding box center [784, 385] width 1568 height 745
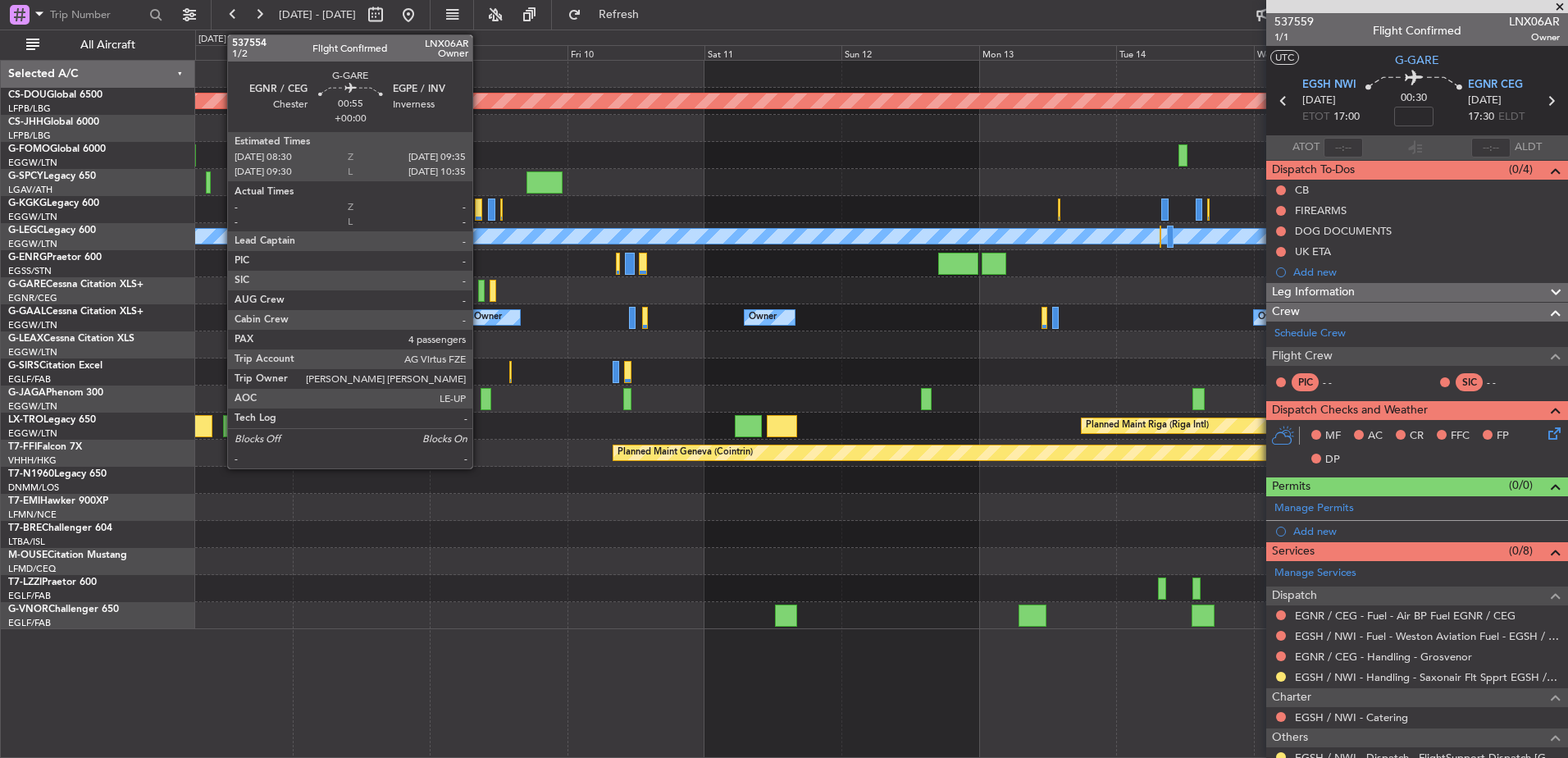
click at [479, 289] on div at bounding box center [481, 290] width 6 height 22
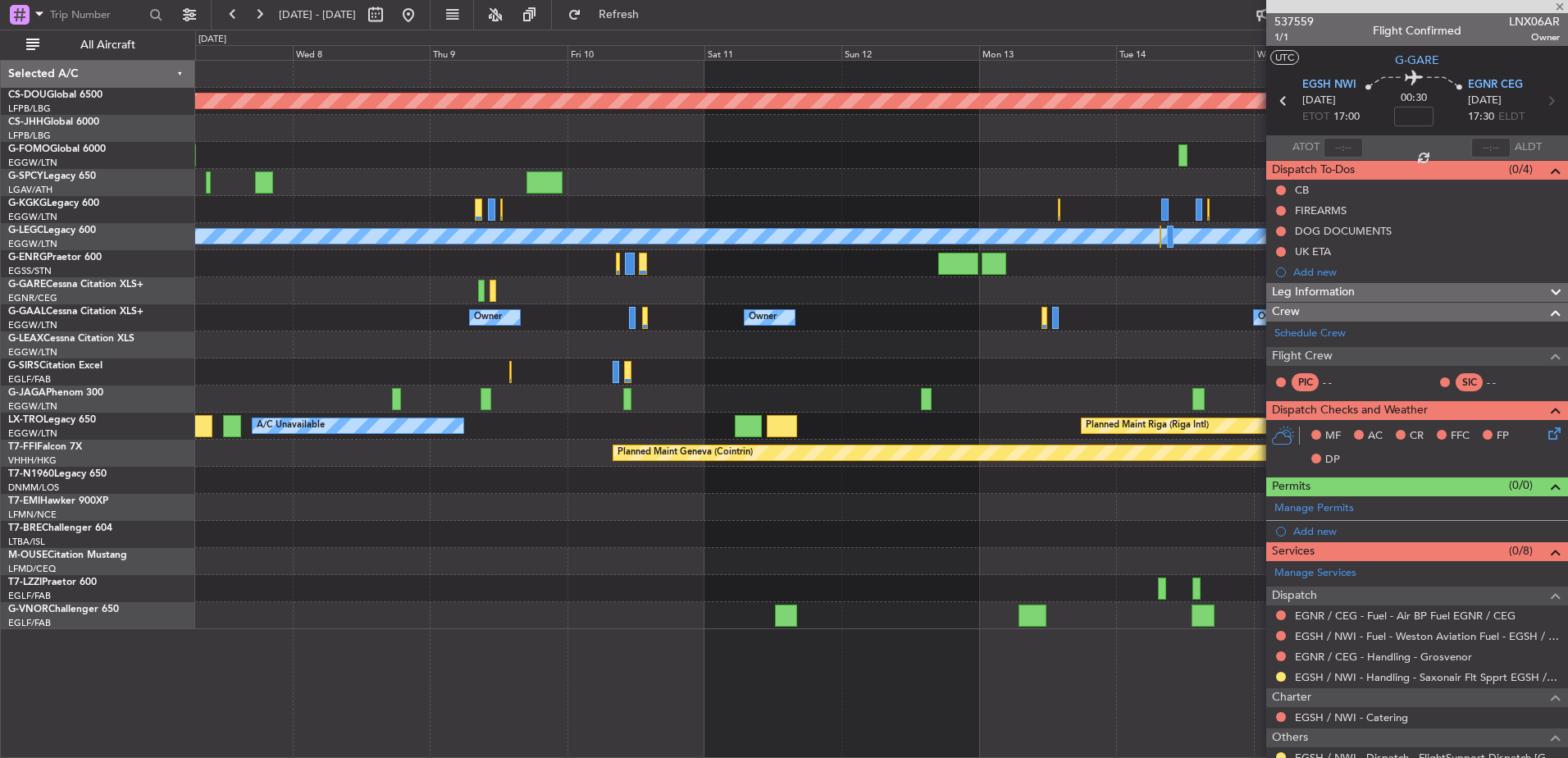
type input "4"
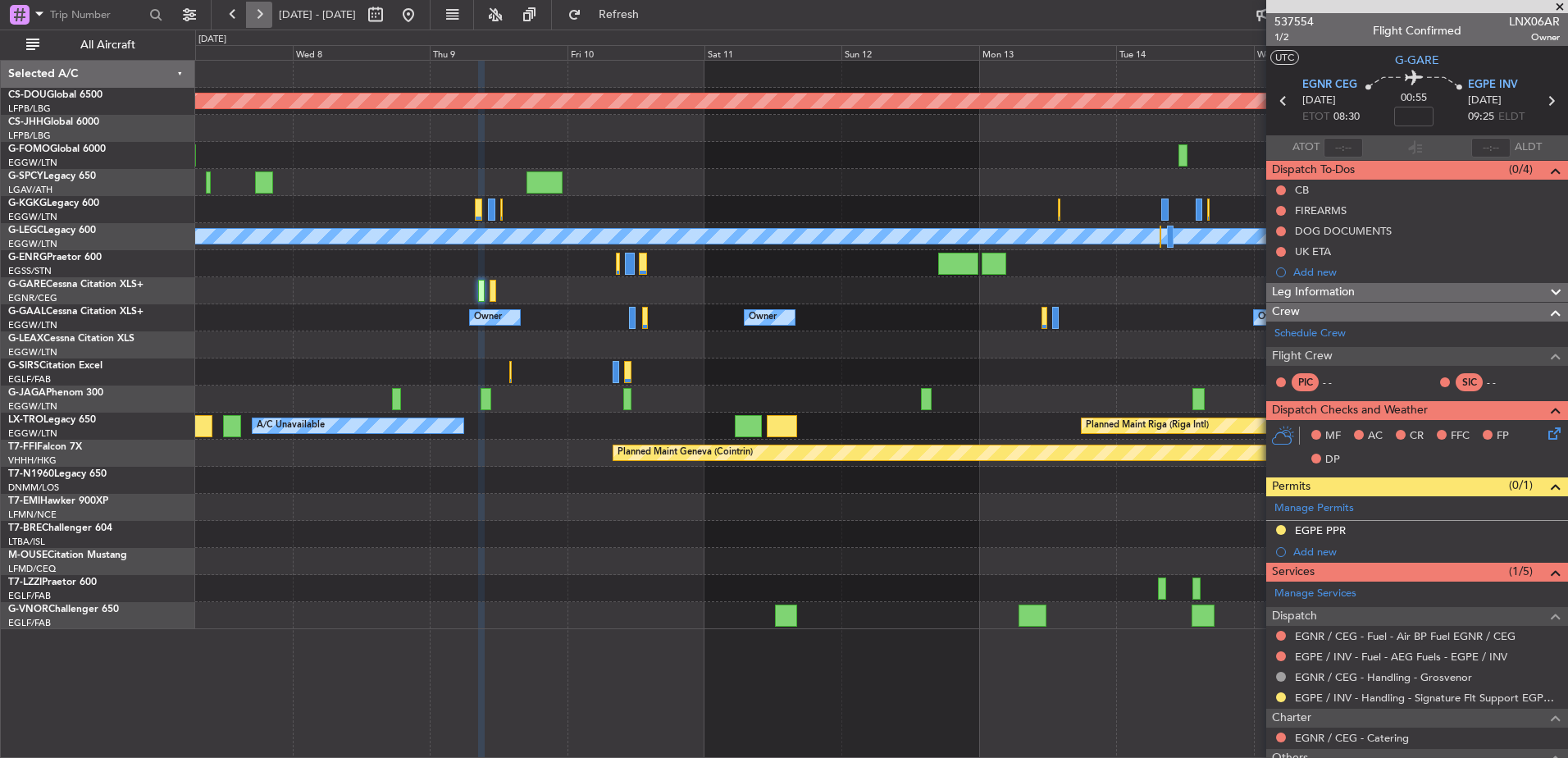
click at [251, 12] on button at bounding box center [259, 14] width 26 height 26
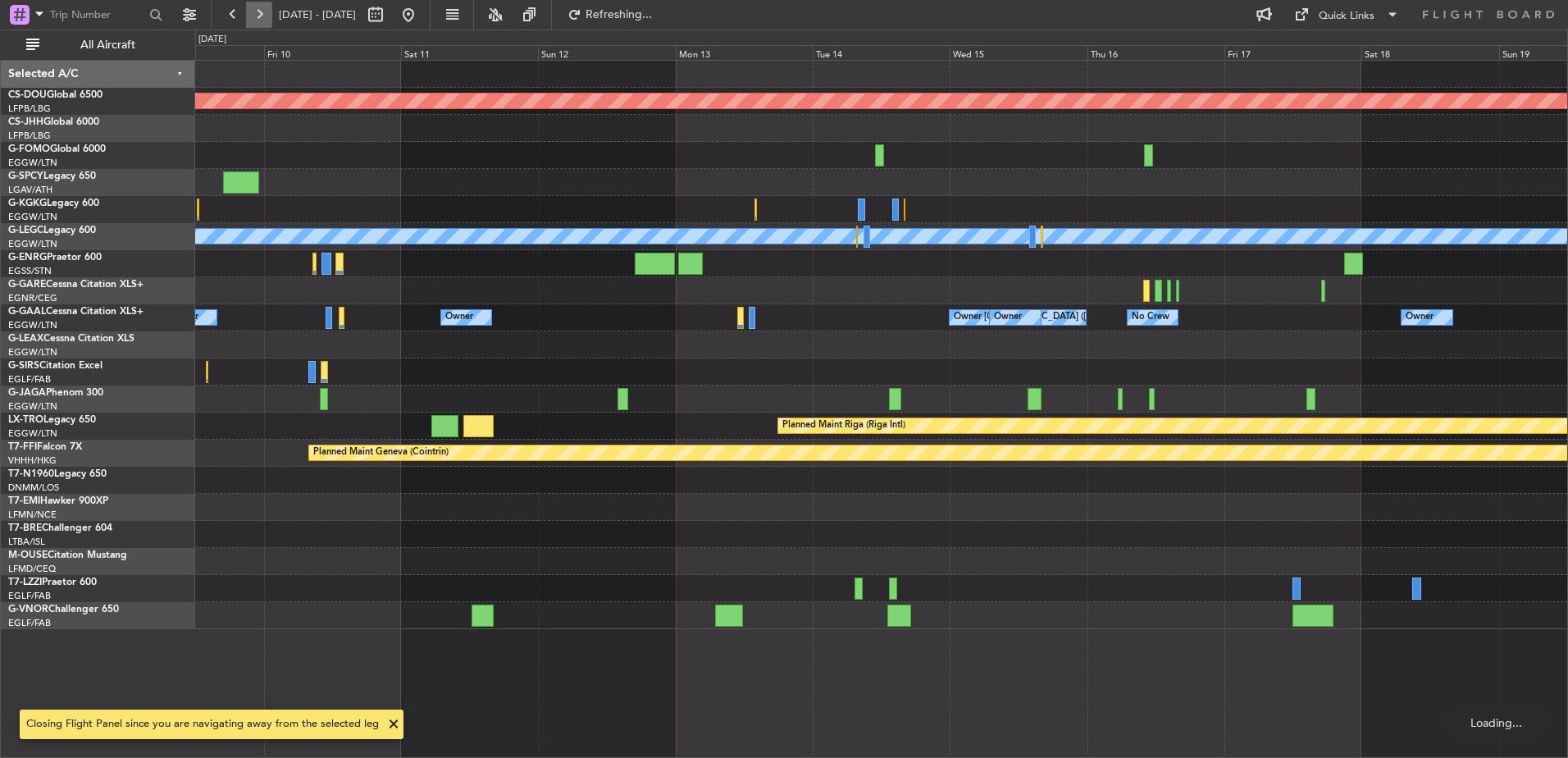
click at [251, 12] on button at bounding box center [259, 14] width 26 height 26
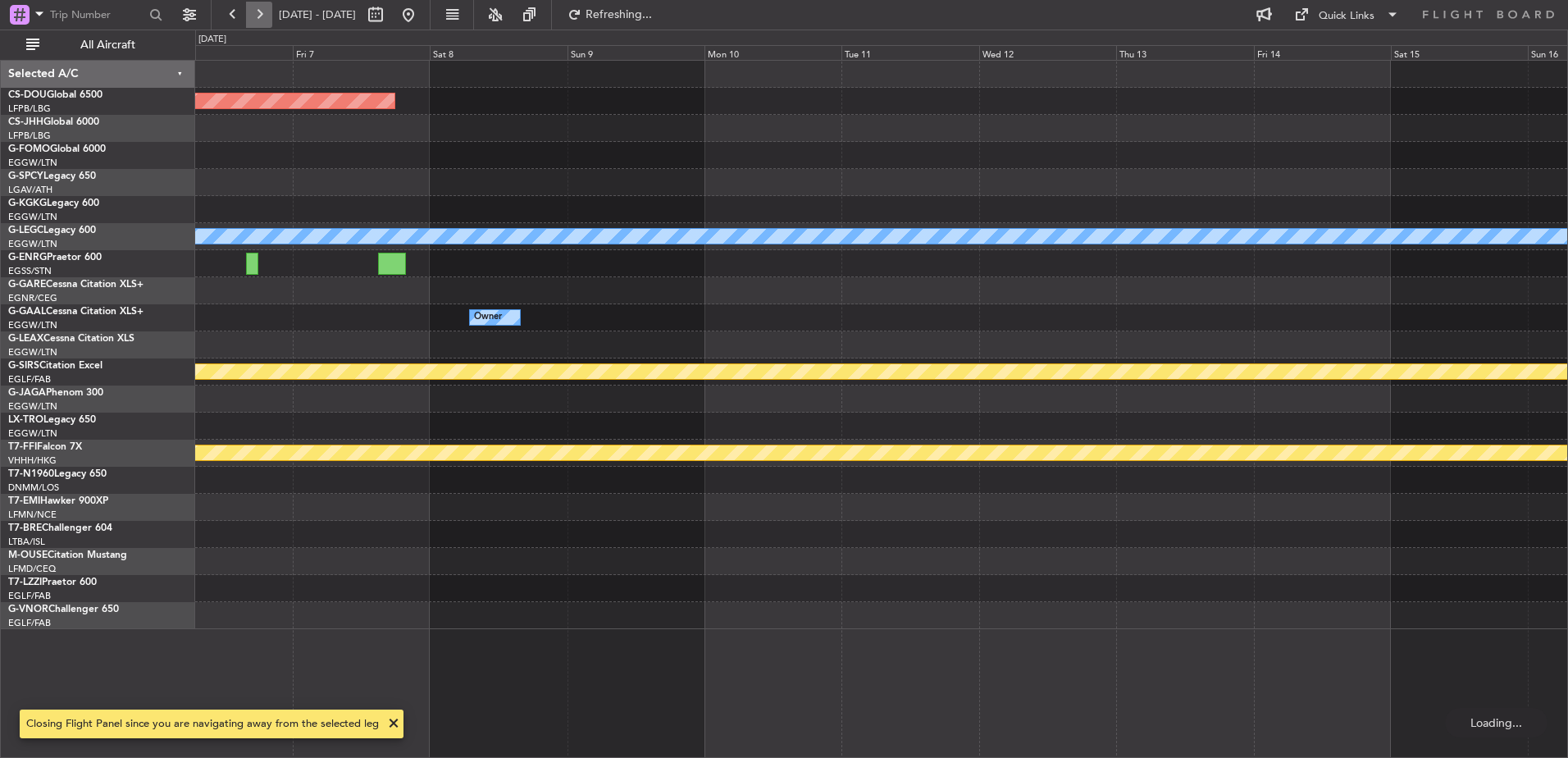
click at [251, 12] on button at bounding box center [259, 14] width 26 height 26
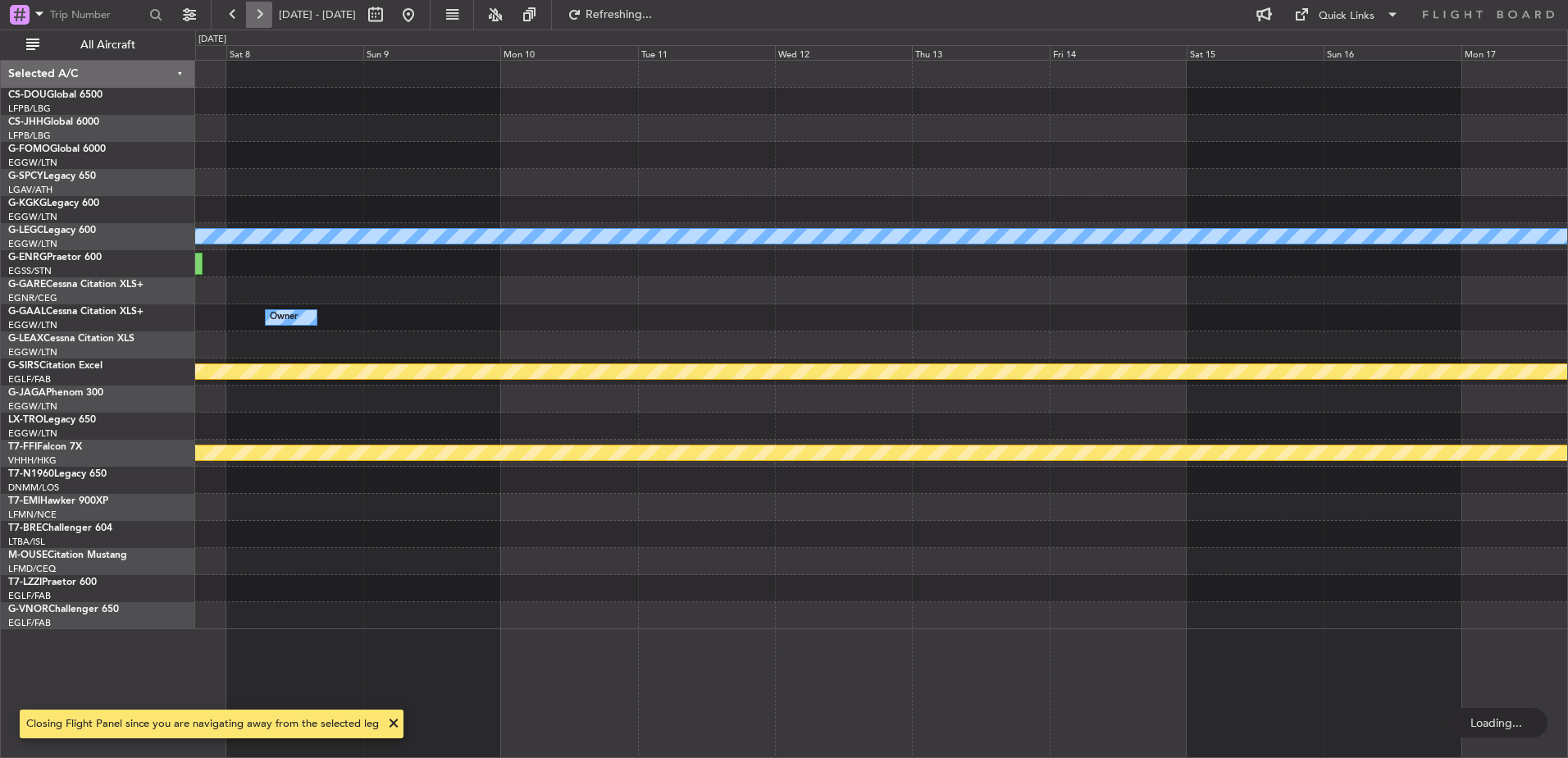
click at [251, 12] on button at bounding box center [259, 14] width 26 height 26
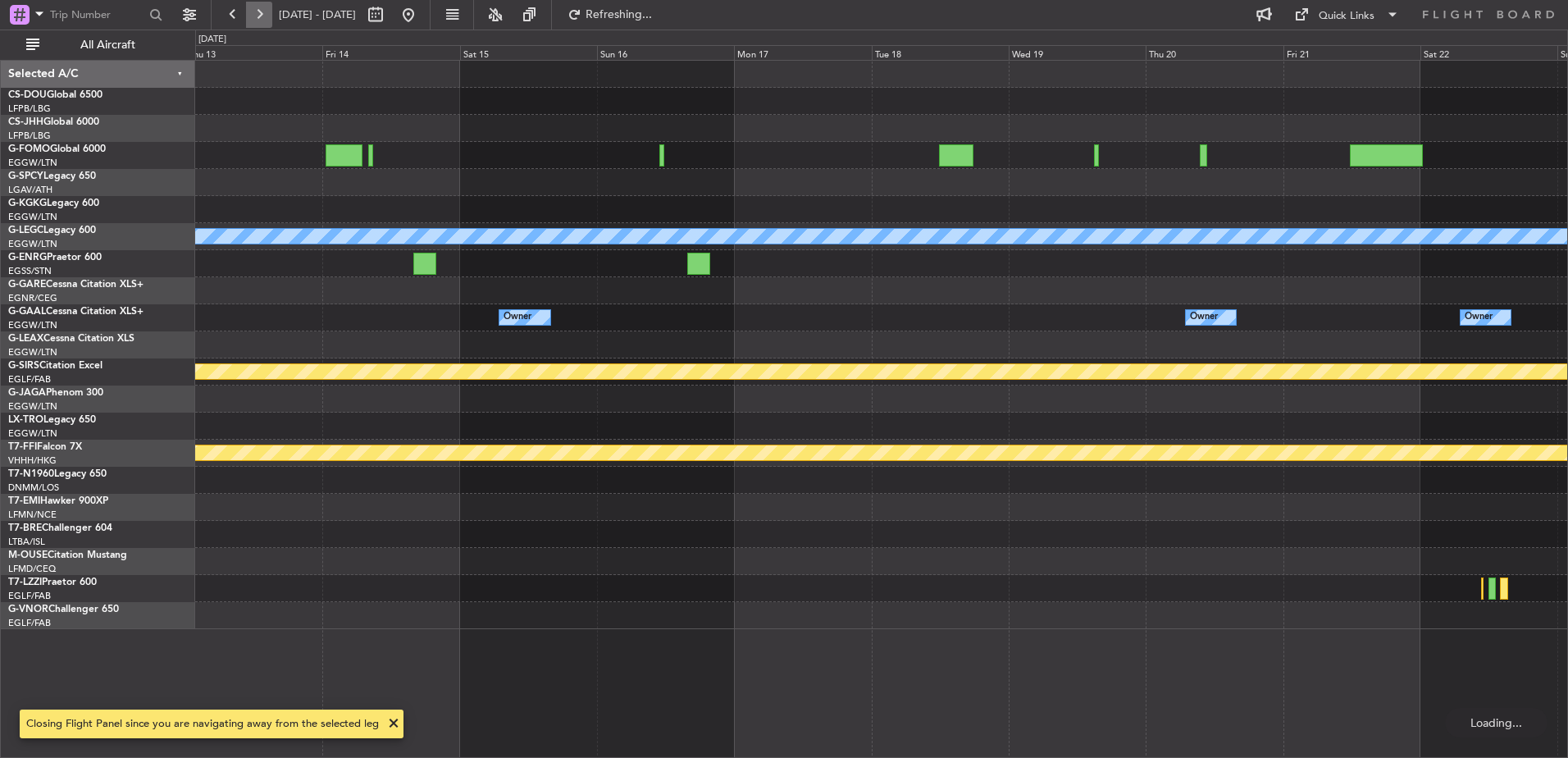
click at [251, 12] on button at bounding box center [259, 14] width 26 height 26
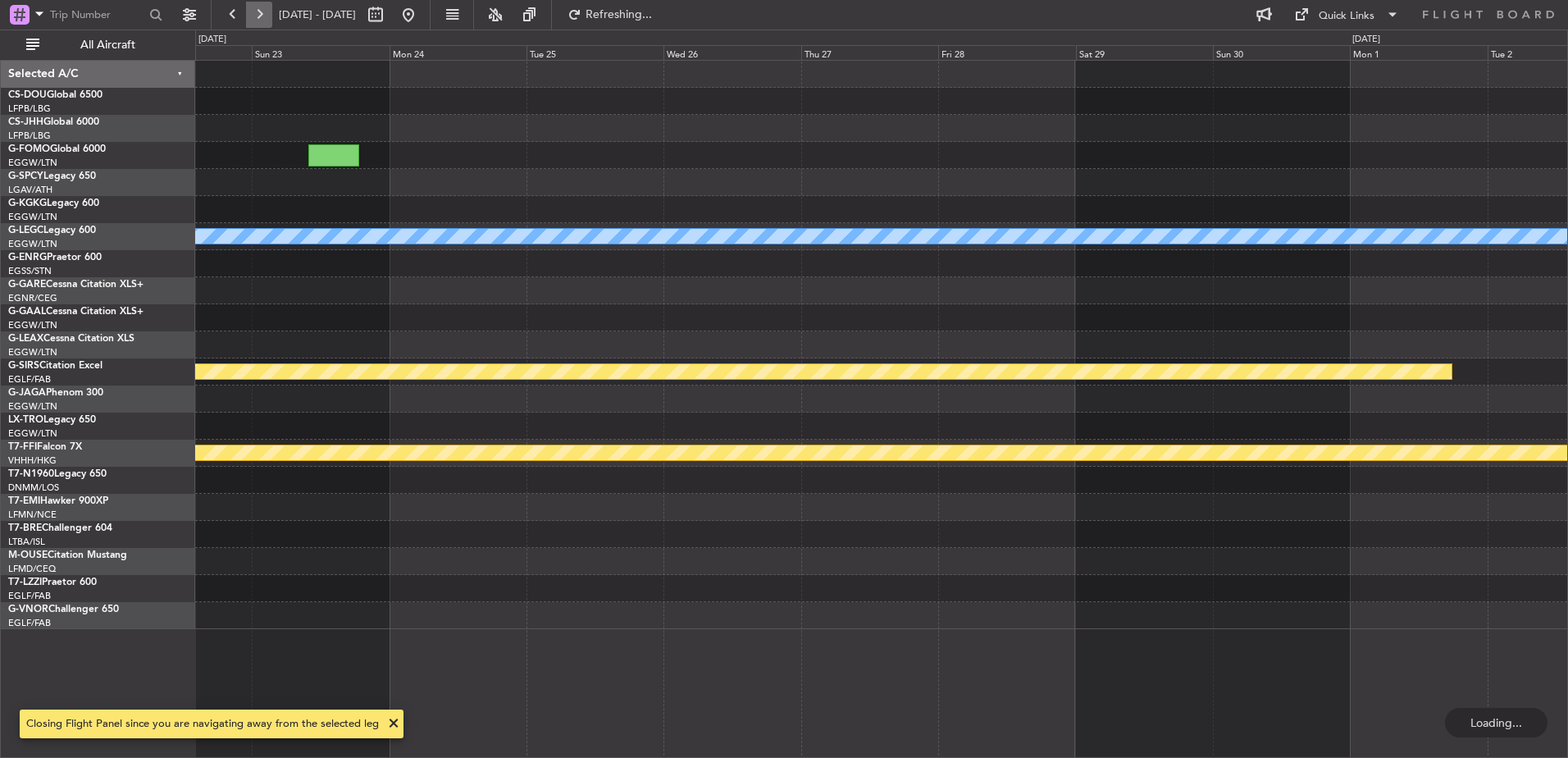
click at [251, 12] on button at bounding box center [259, 14] width 26 height 26
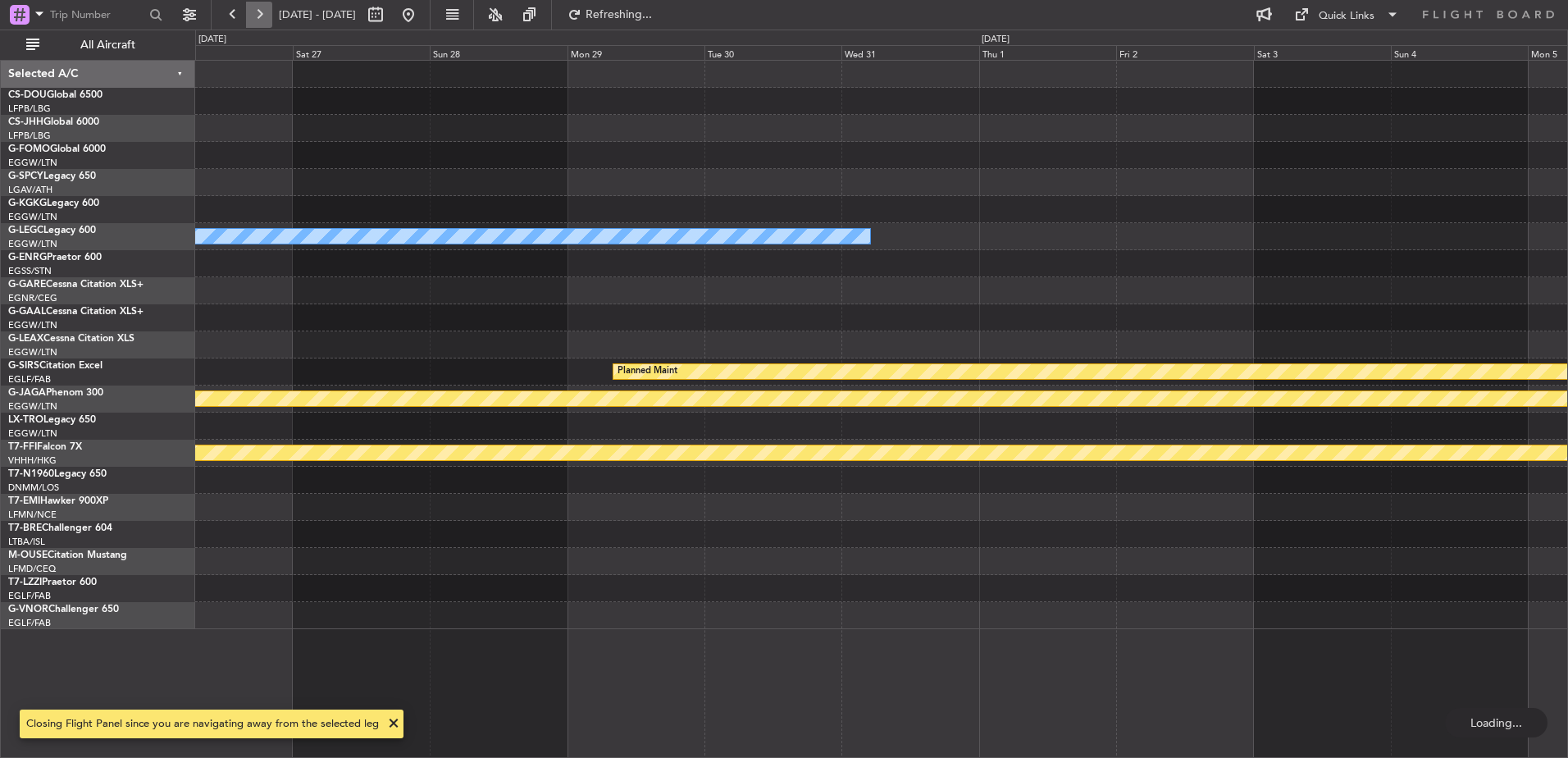
click at [251, 12] on button at bounding box center [259, 14] width 26 height 26
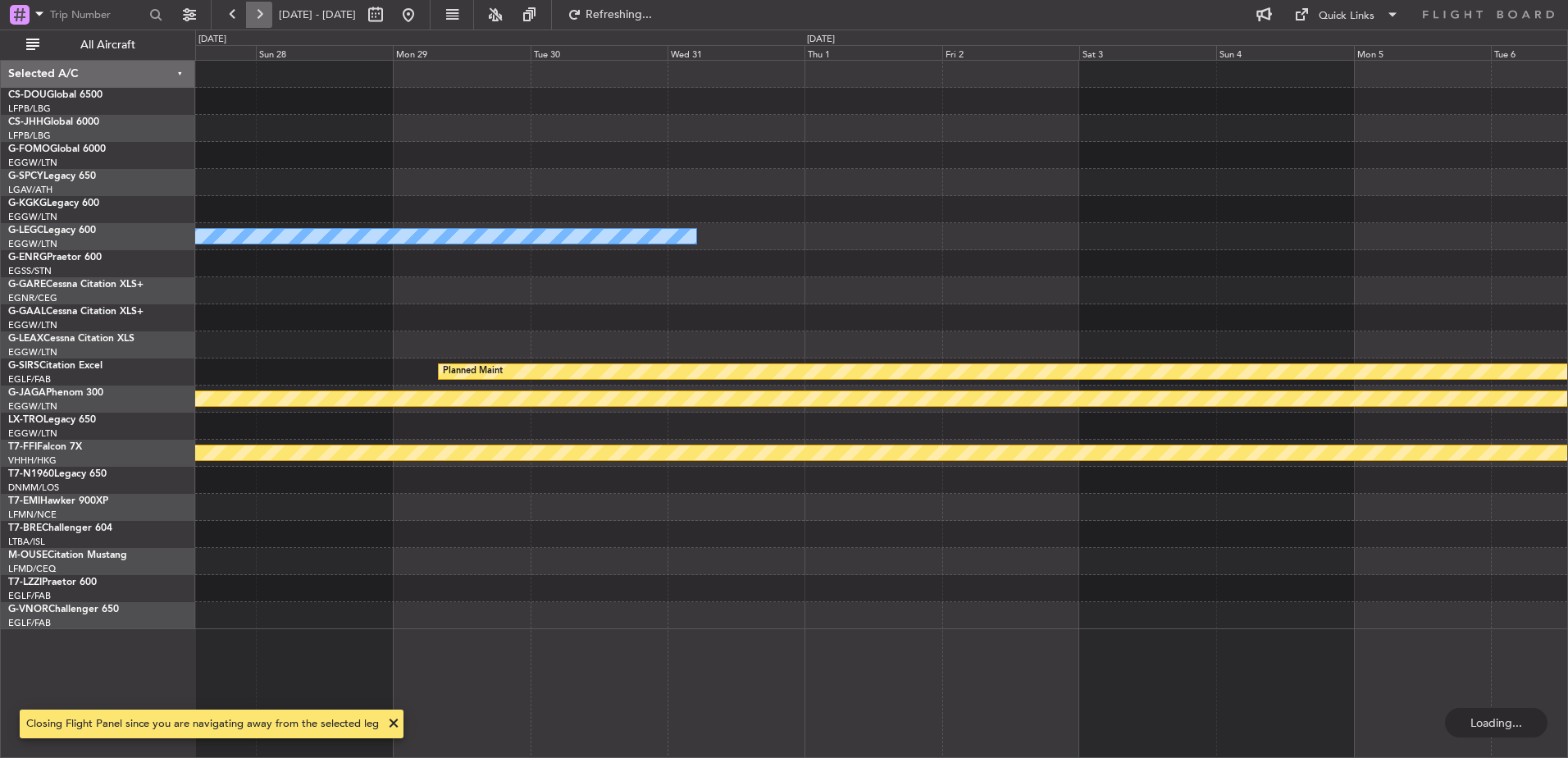
click at [251, 12] on button at bounding box center [259, 14] width 26 height 26
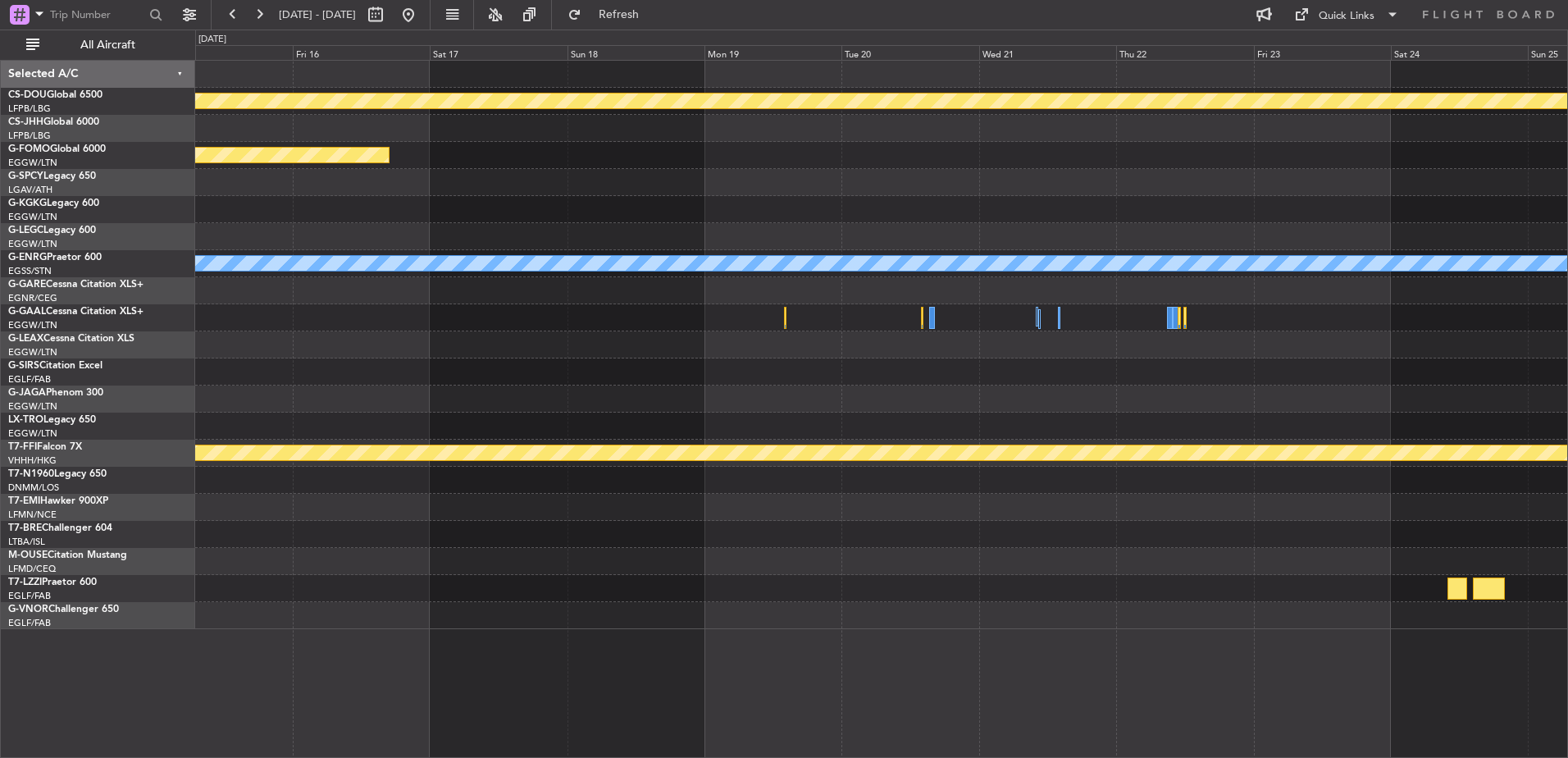
click at [869, 202] on div "Planned Maint London (Biggin Hill) Planned Maint London (Biggin Hill) Owner Pla…" at bounding box center [881, 345] width 1372 height 568
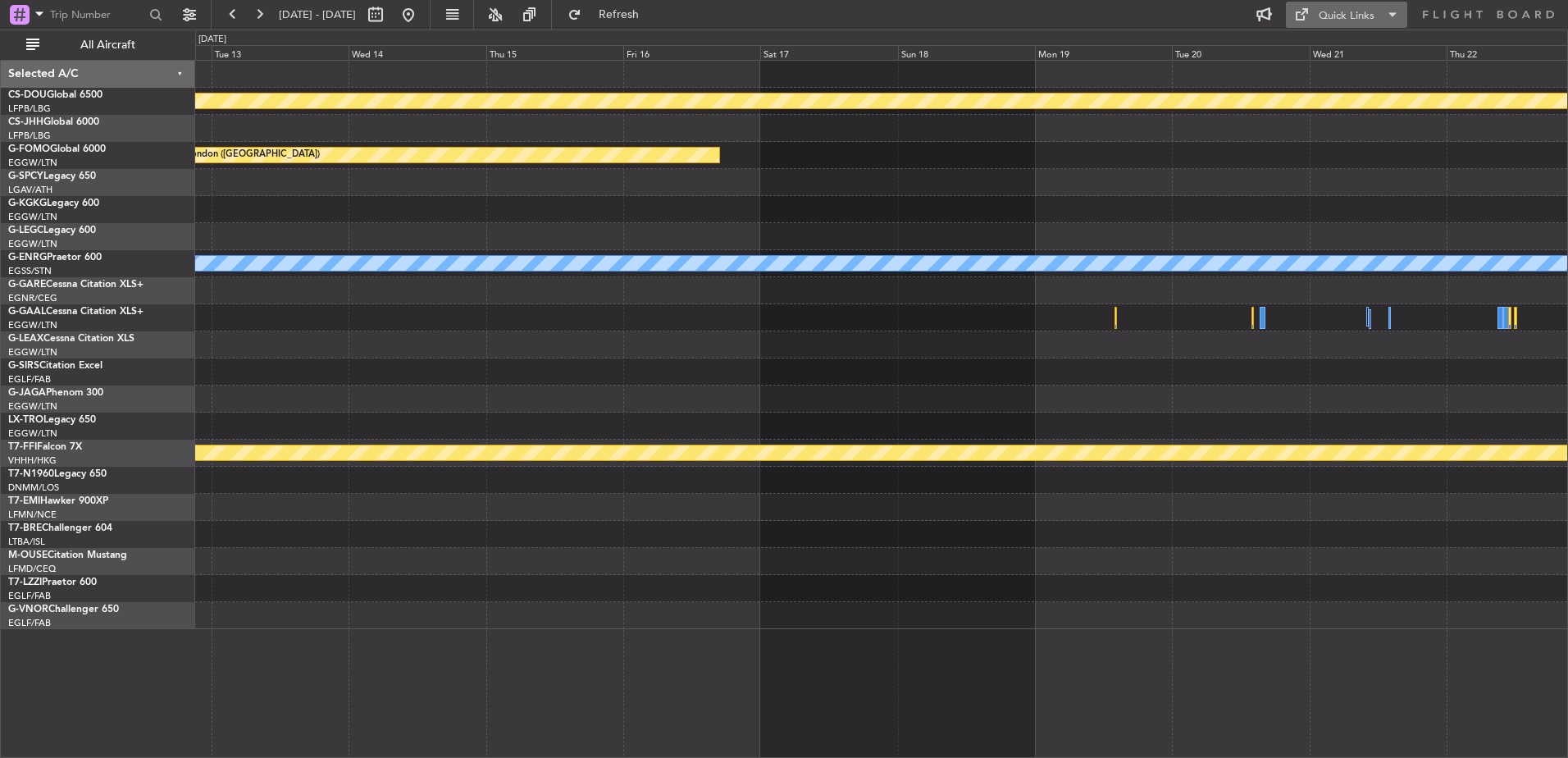
click at [1345, 24] on button "Quick Links" at bounding box center [1346, 14] width 121 height 26
click at [1333, 43] on button "Trip Builder" at bounding box center [1347, 54] width 123 height 39
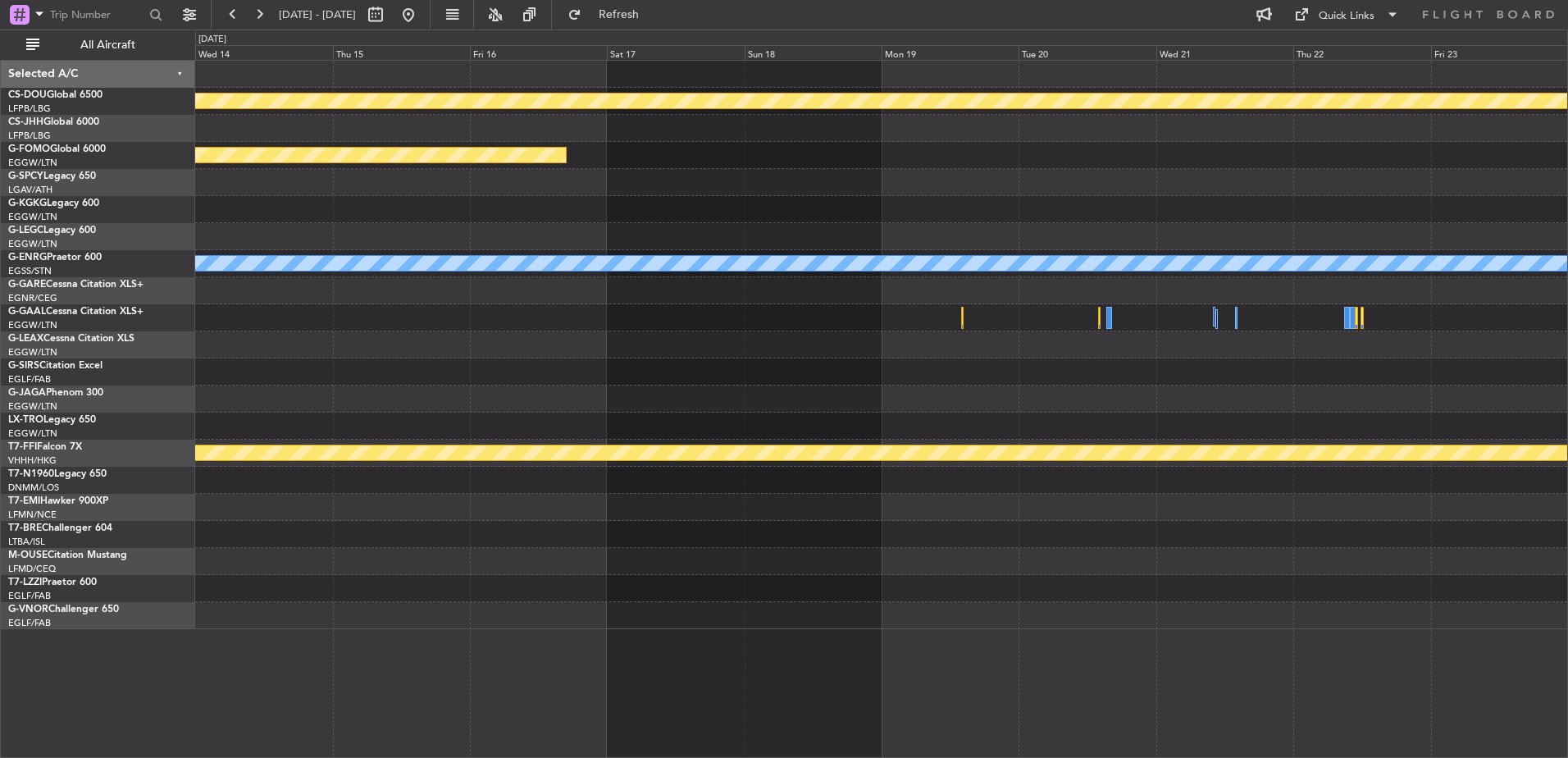
click at [464, 282] on div at bounding box center [881, 290] width 1372 height 27
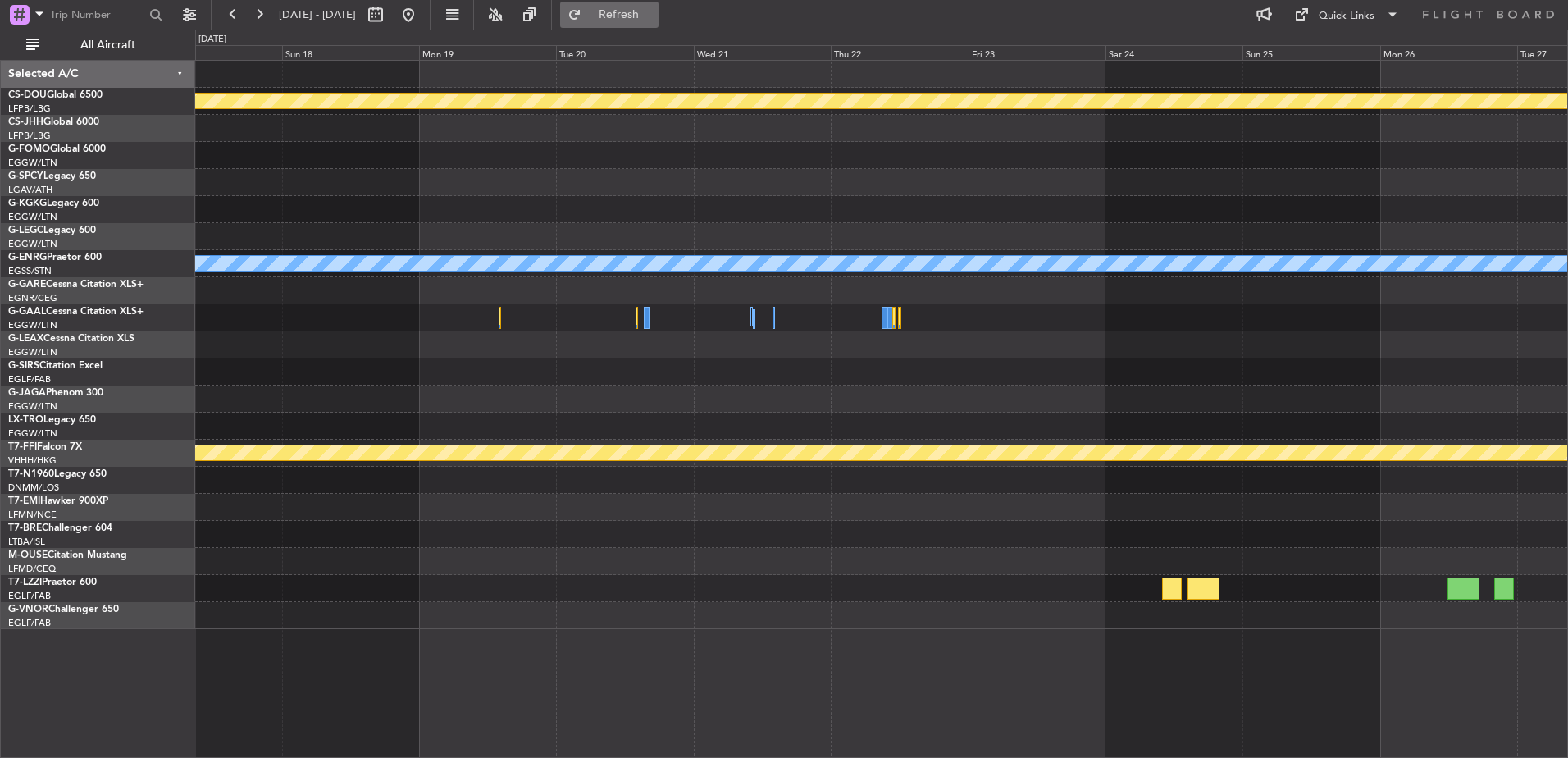
click at [649, 14] on span "Refresh" at bounding box center [619, 14] width 69 height 12
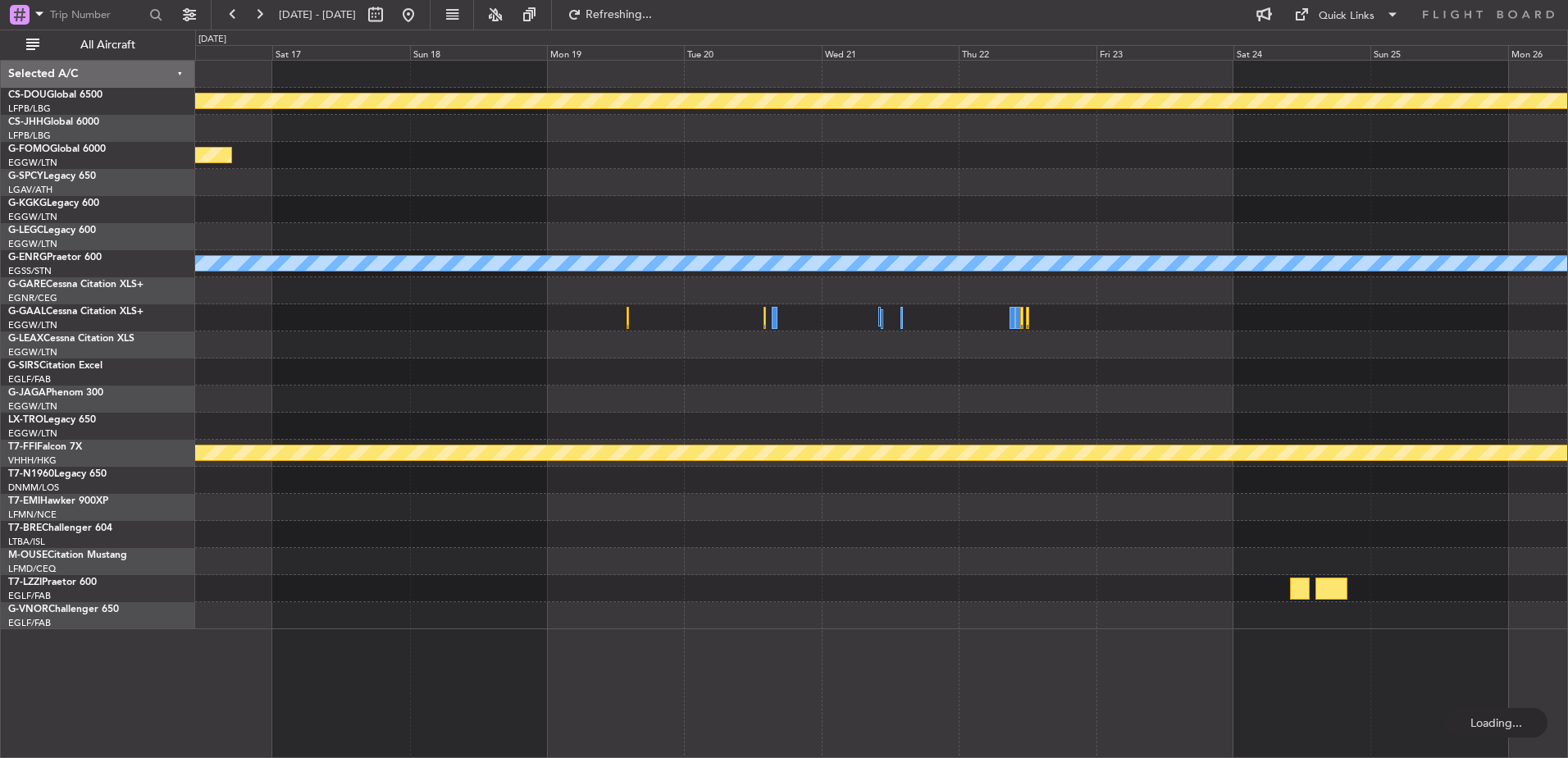
click at [1275, 357] on div "Planned Maint London (Biggin Hill) Planned Maint London (Biggin Hill) Owner Pla…" at bounding box center [881, 345] width 1372 height 568
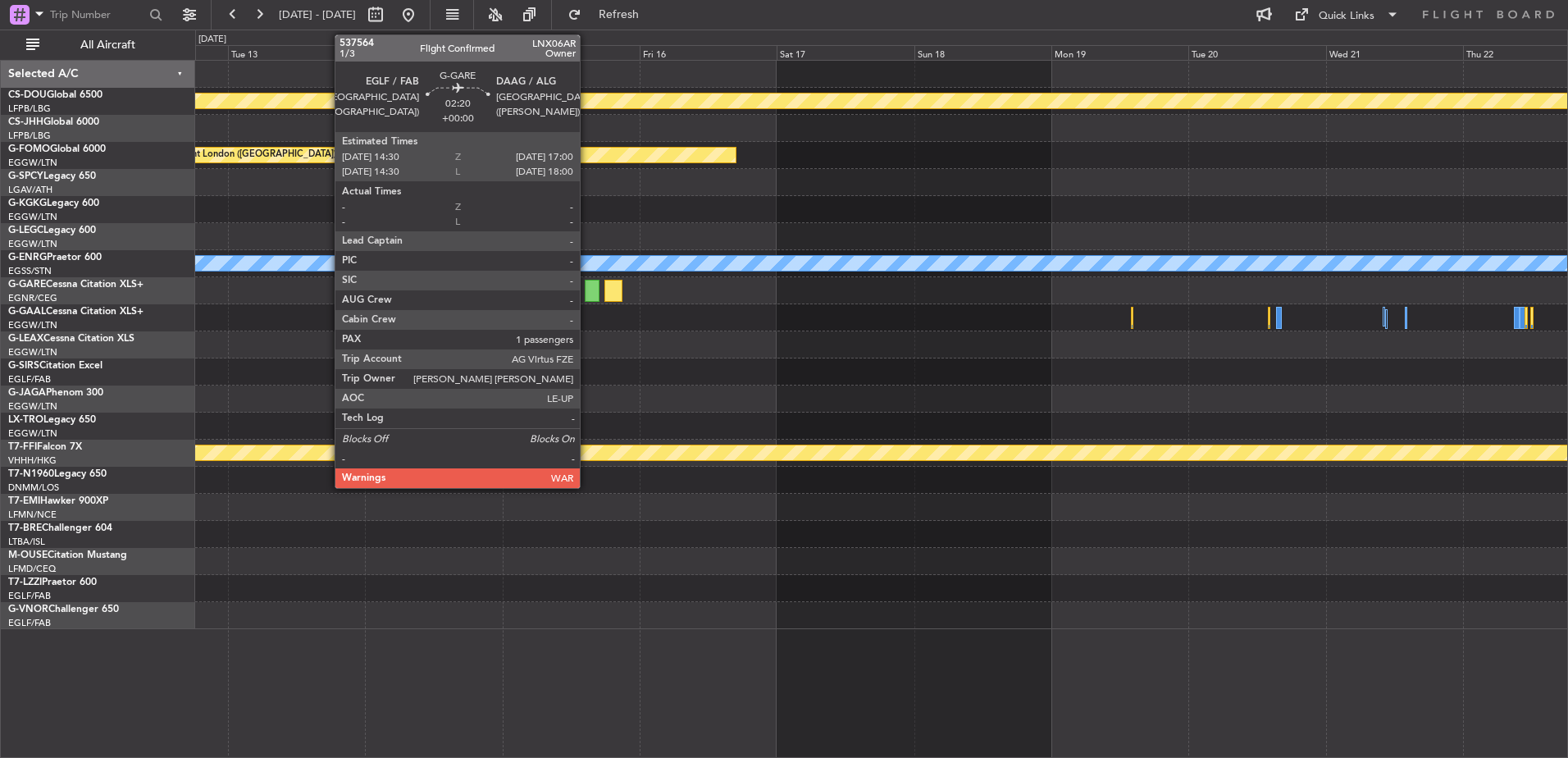
click at [587, 292] on div at bounding box center [592, 290] width 14 height 22
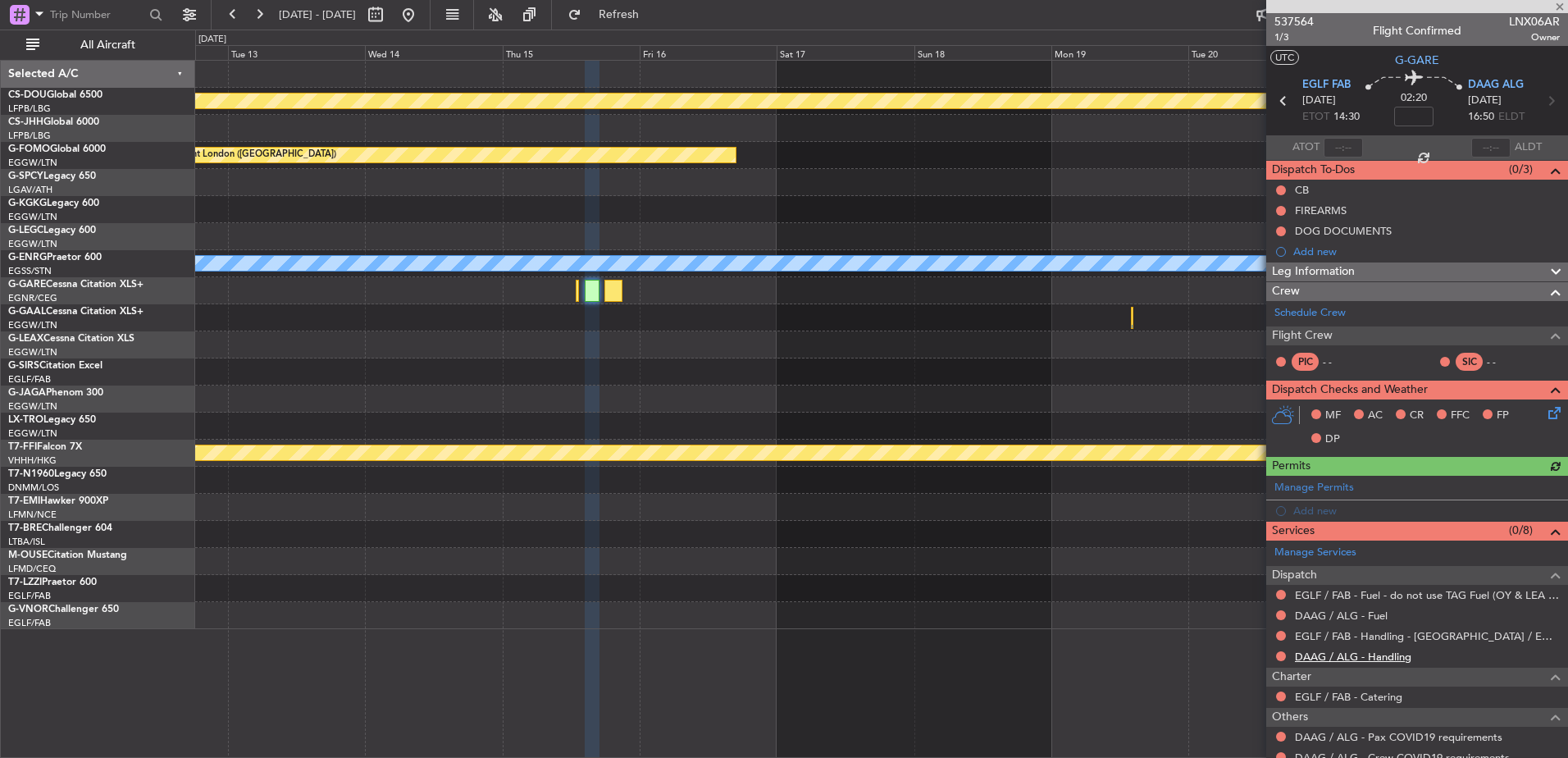
click at [1348, 658] on link "DAAG / ALG - Handling" at bounding box center [1353, 657] width 116 height 14
click at [1317, 606] on div "DAAG / ALG - Fuel" at bounding box center [1417, 615] width 302 height 21
click at [1312, 616] on link "DAAG / ALG - Fuel" at bounding box center [1340, 616] width 92 height 14
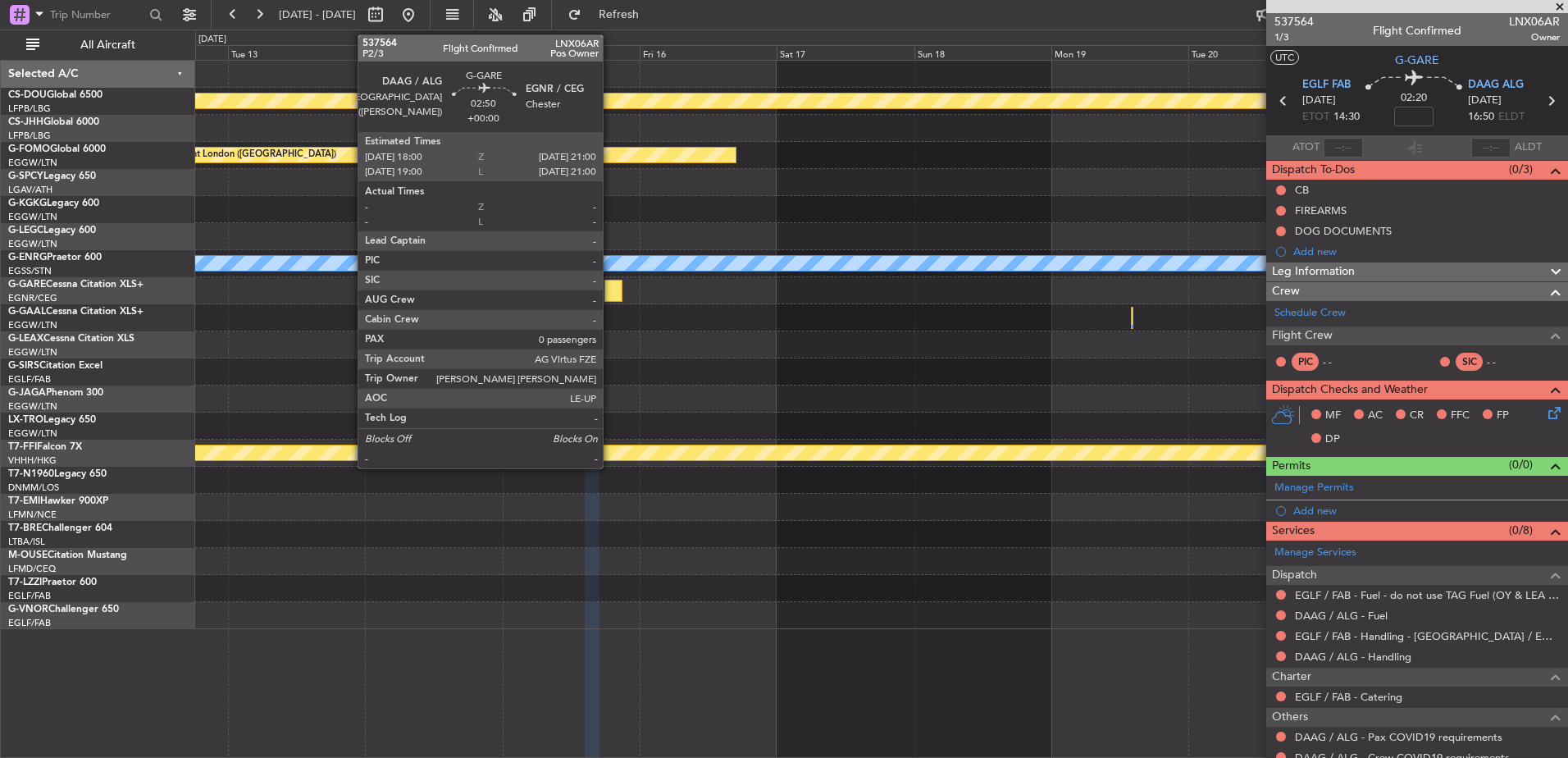
click at [610, 297] on div at bounding box center [613, 290] width 17 height 22
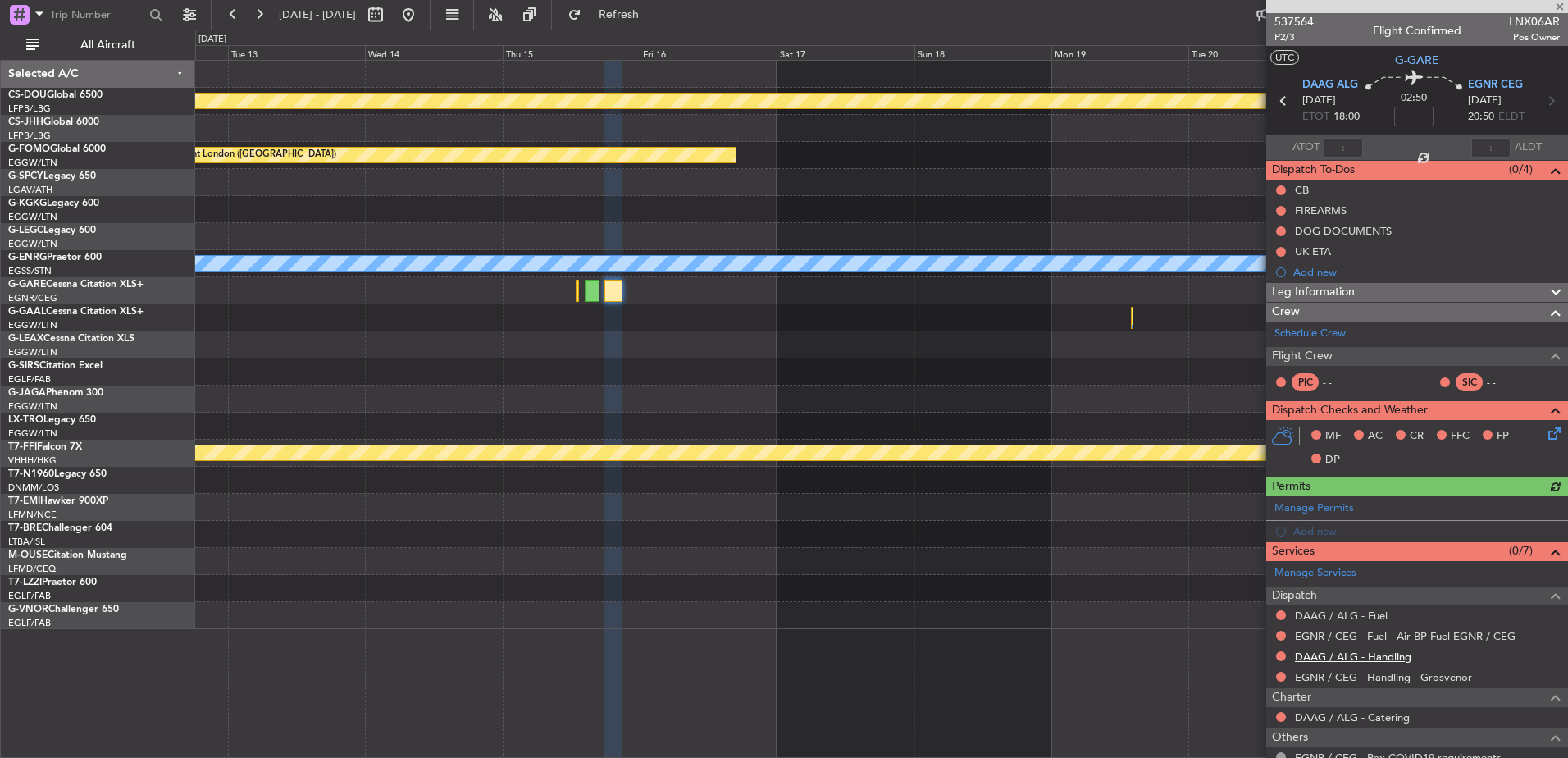
click at [1318, 651] on link "DAAG / ALG - Handling" at bounding box center [1353, 657] width 116 height 14
click at [1327, 615] on link "DAAG / ALG - Fuel" at bounding box center [1340, 616] width 92 height 14
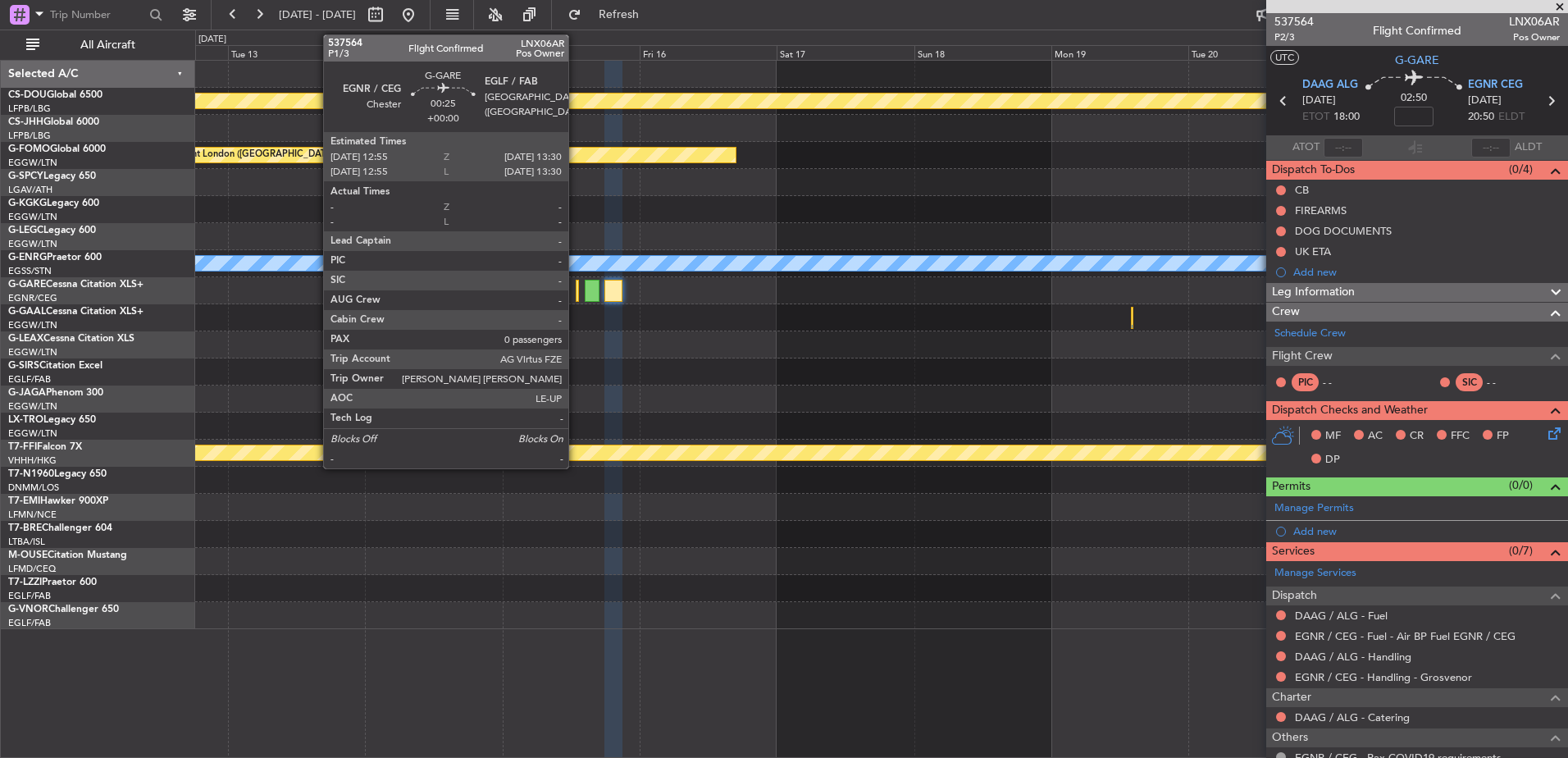
click at [575, 293] on div at bounding box center [577, 290] width 4 height 22
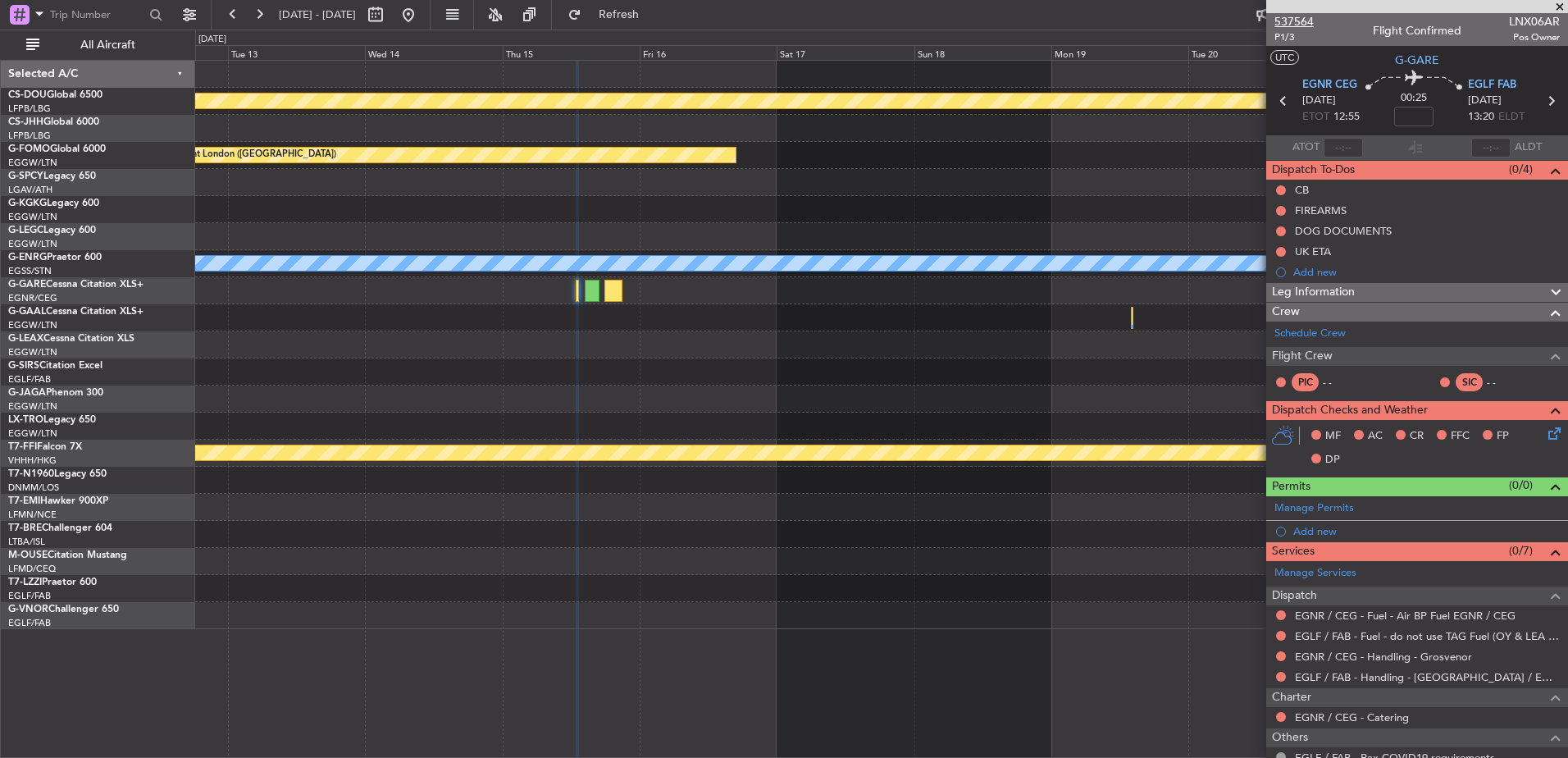
click at [1301, 17] on span "537564" at bounding box center [1294, 22] width 39 height 17
click at [188, 169] on div "Planned Maint London (Biggin Hill) Planned Maint London (Biggin Hill) Owner Pla…" at bounding box center [784, 393] width 1568 height 728
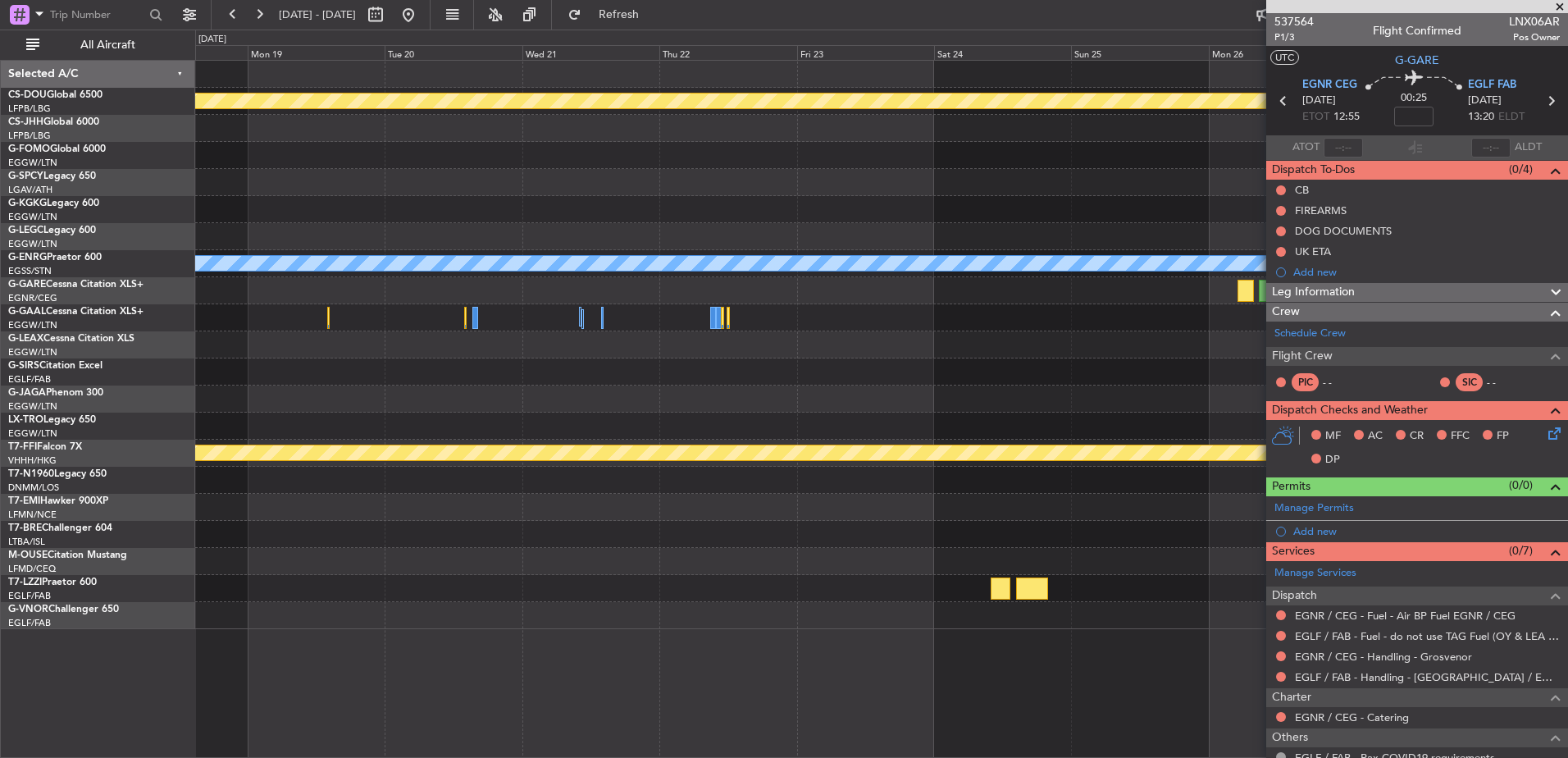
click at [646, 254] on div "Owner" at bounding box center [881, 263] width 1372 height 27
click at [513, 310] on div "Planned Maint London (Biggin Hill) Planned Maint London (Biggin Hill) Owner Pla…" at bounding box center [881, 345] width 1372 height 568
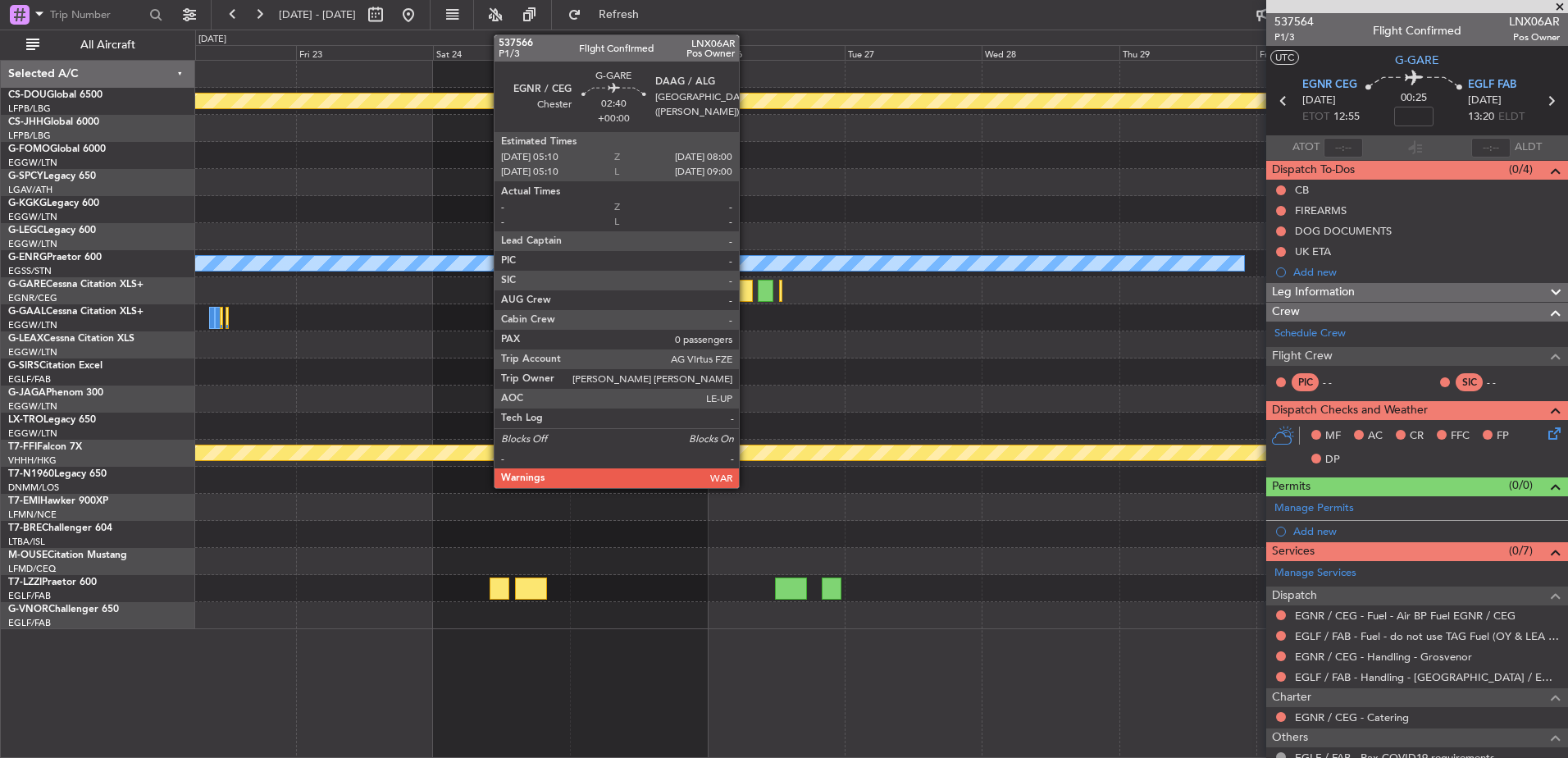
click at [746, 287] on div at bounding box center [745, 290] width 16 height 22
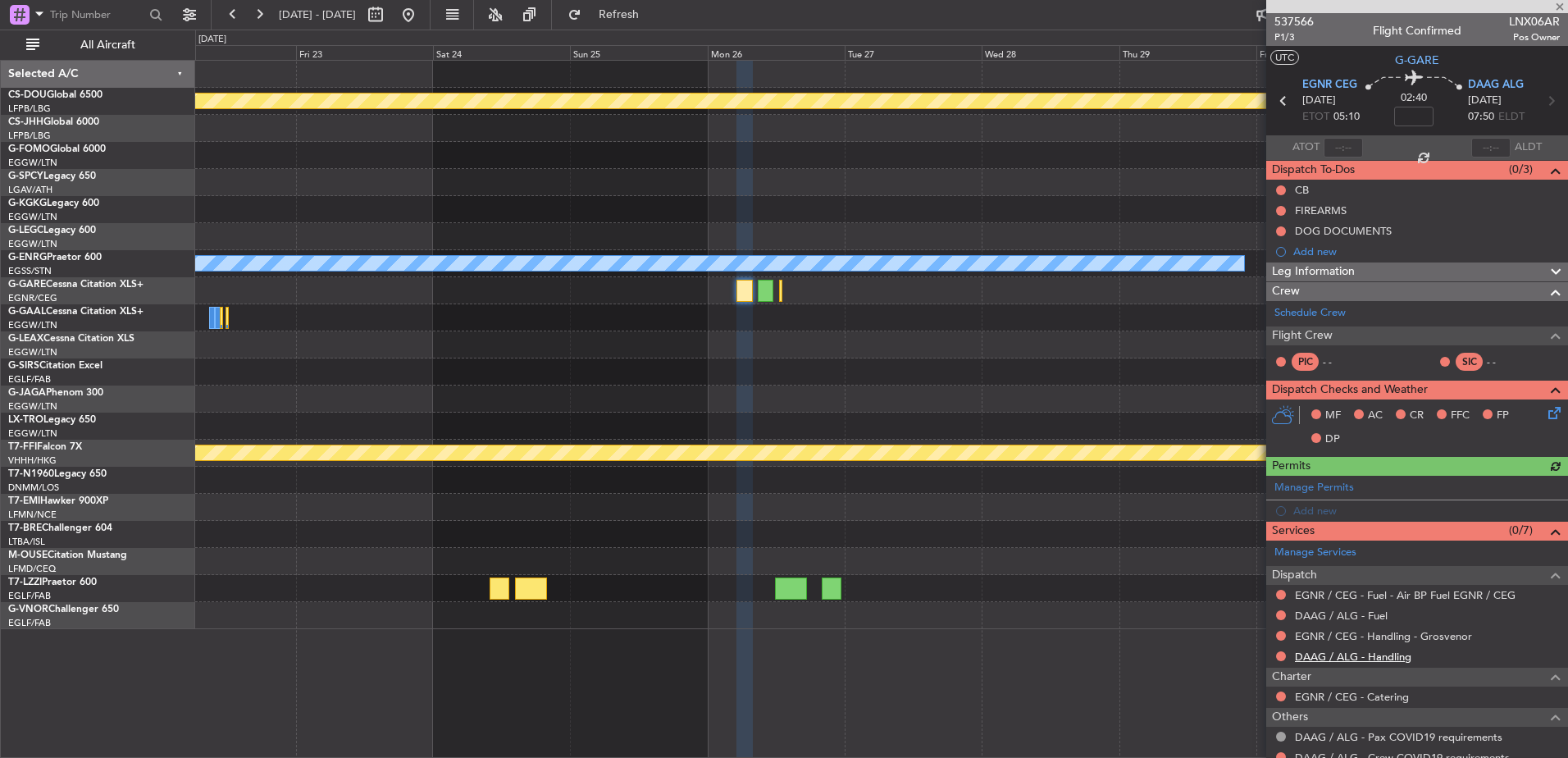
click at [1351, 654] on link "DAAG / ALG - Handling" at bounding box center [1353, 657] width 116 height 14
click at [1322, 617] on link "DAAG / ALG - Fuel" at bounding box center [1340, 616] width 92 height 14
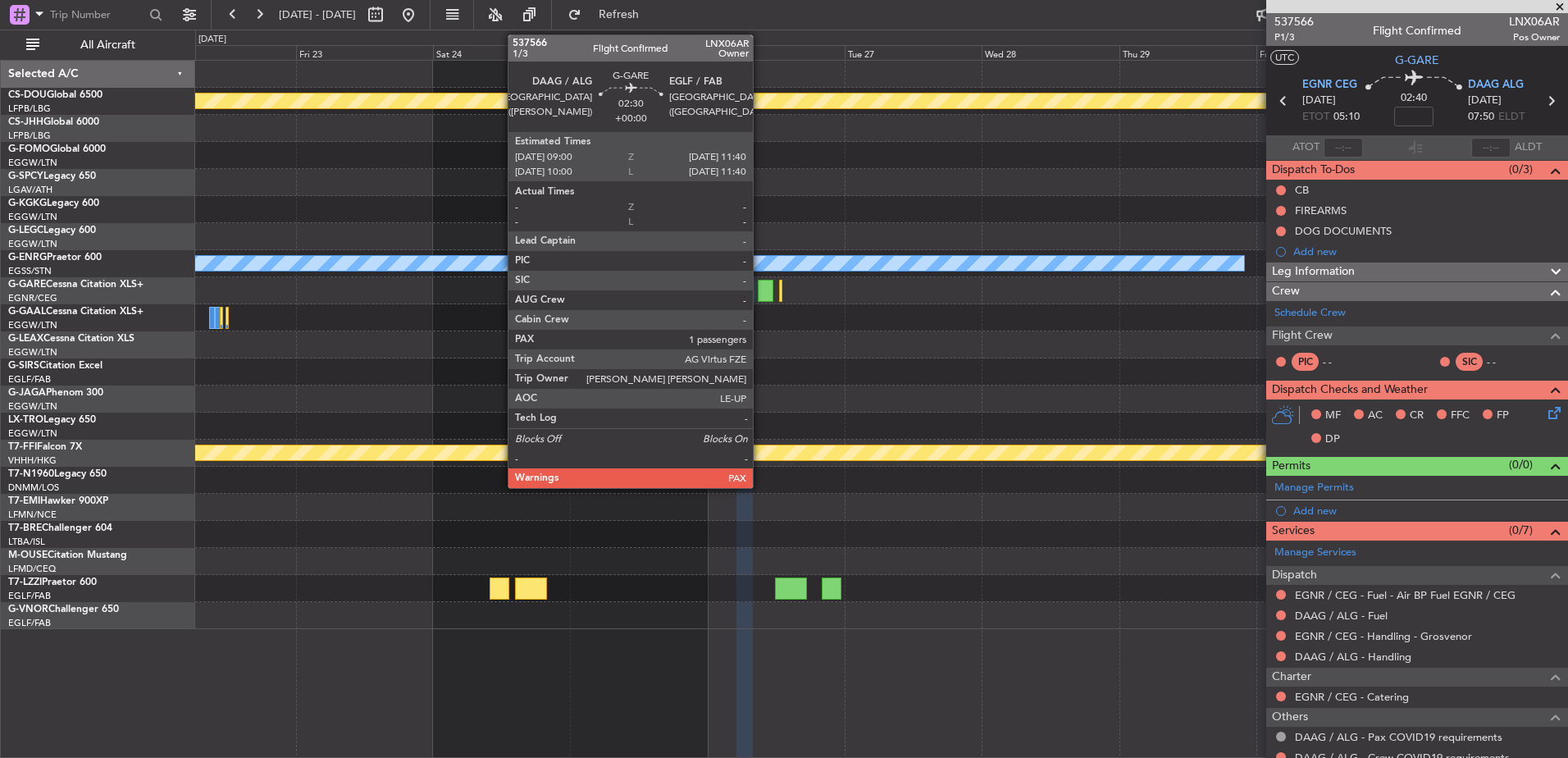
click at [762, 289] on div at bounding box center [765, 290] width 15 height 22
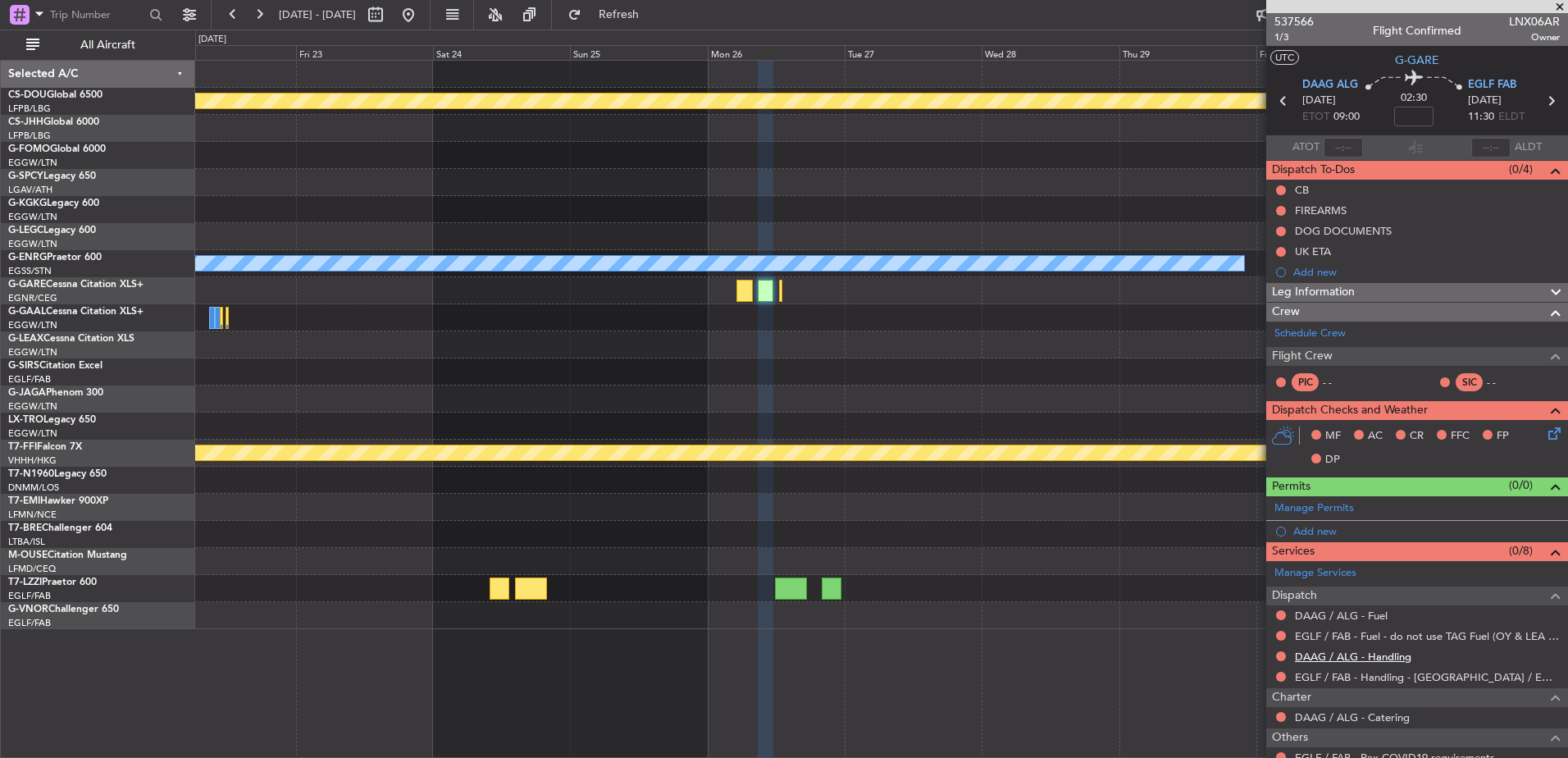
click at [1340, 654] on link "DAAG / ALG - Handling" at bounding box center [1353, 657] width 116 height 14
click at [1350, 615] on link "DAAG / ALG - Fuel" at bounding box center [1340, 616] width 92 height 14
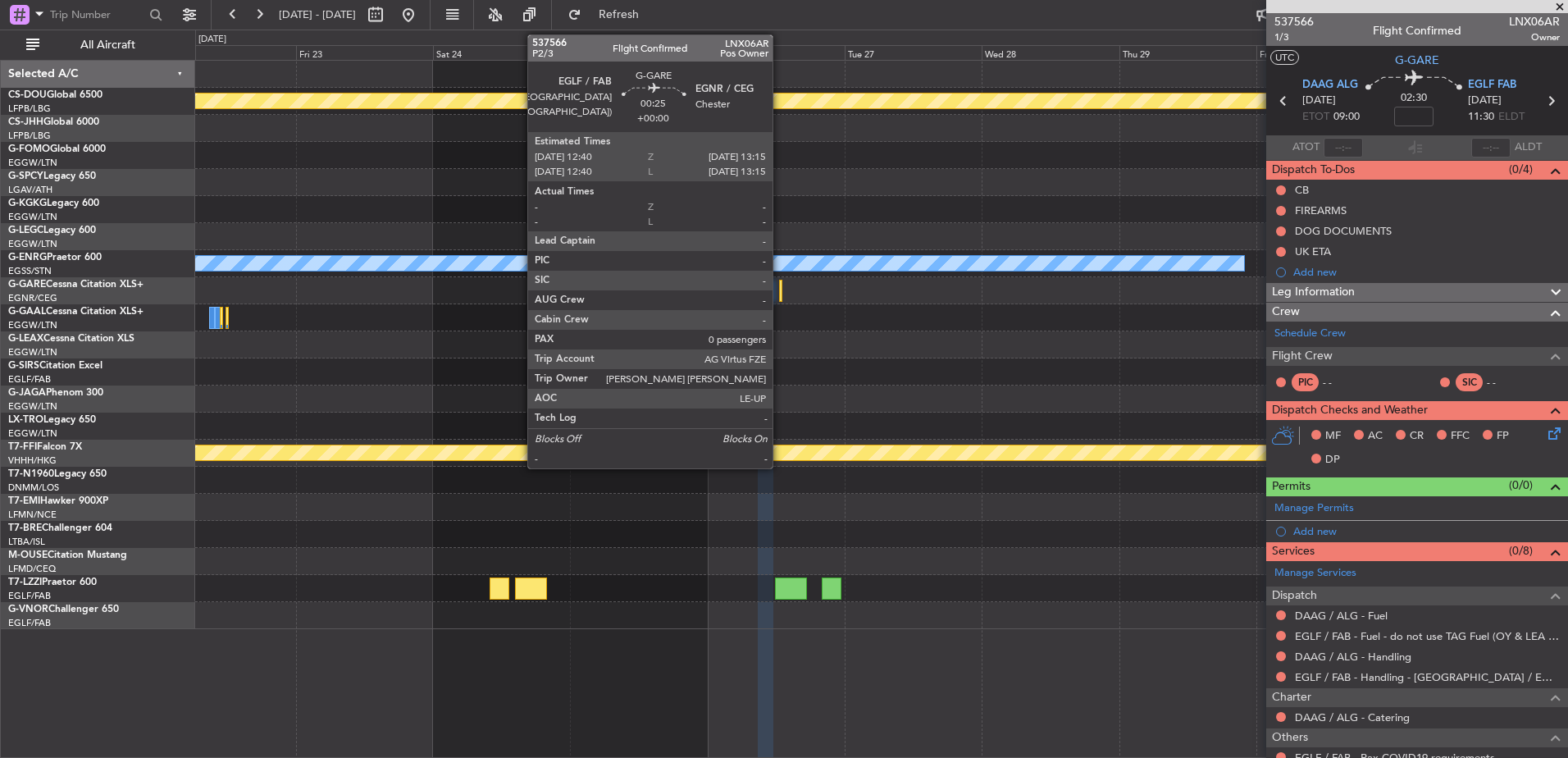
click at [780, 293] on div at bounding box center [780, 290] width 4 height 22
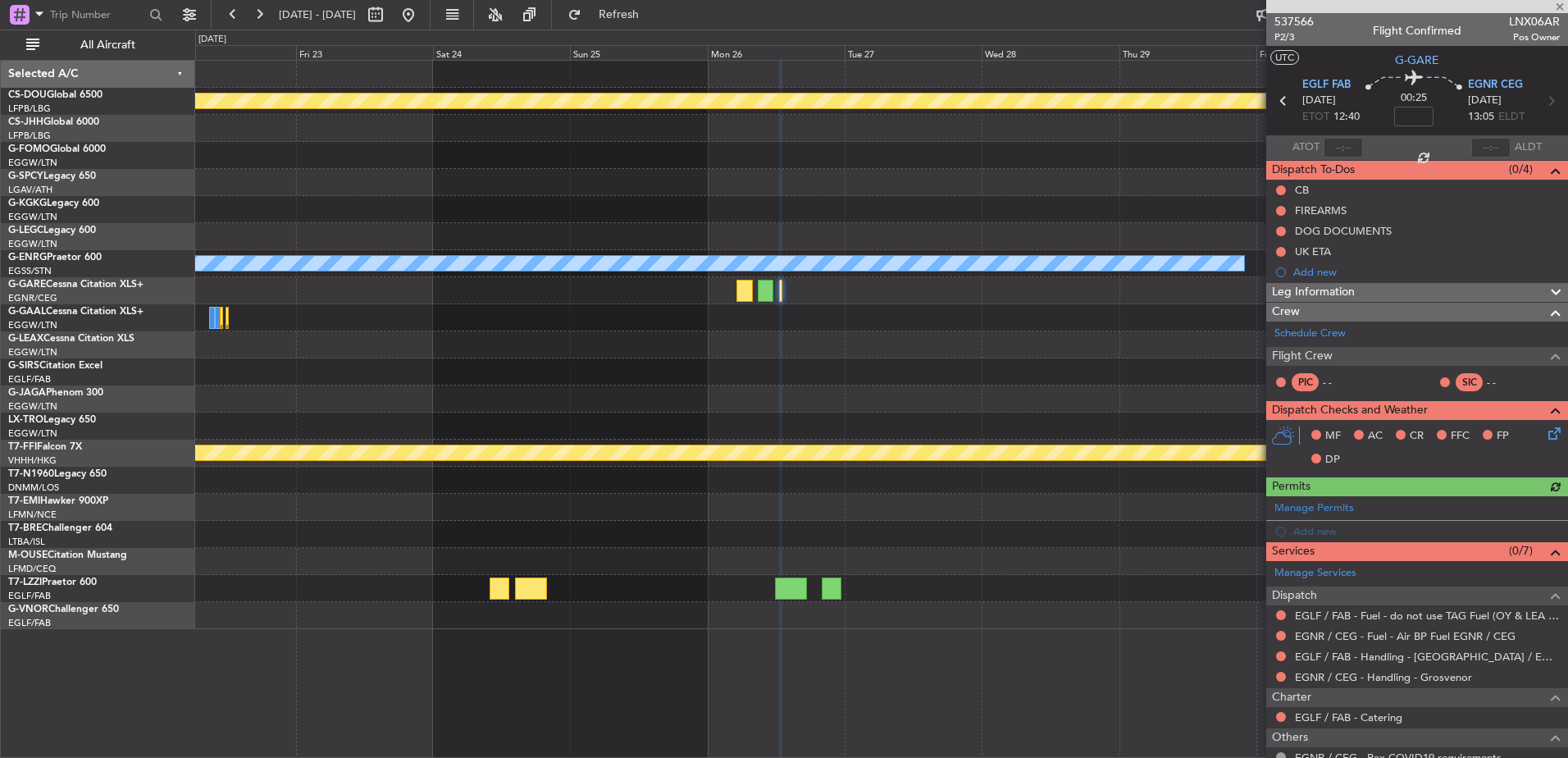
scroll to position [97, 0]
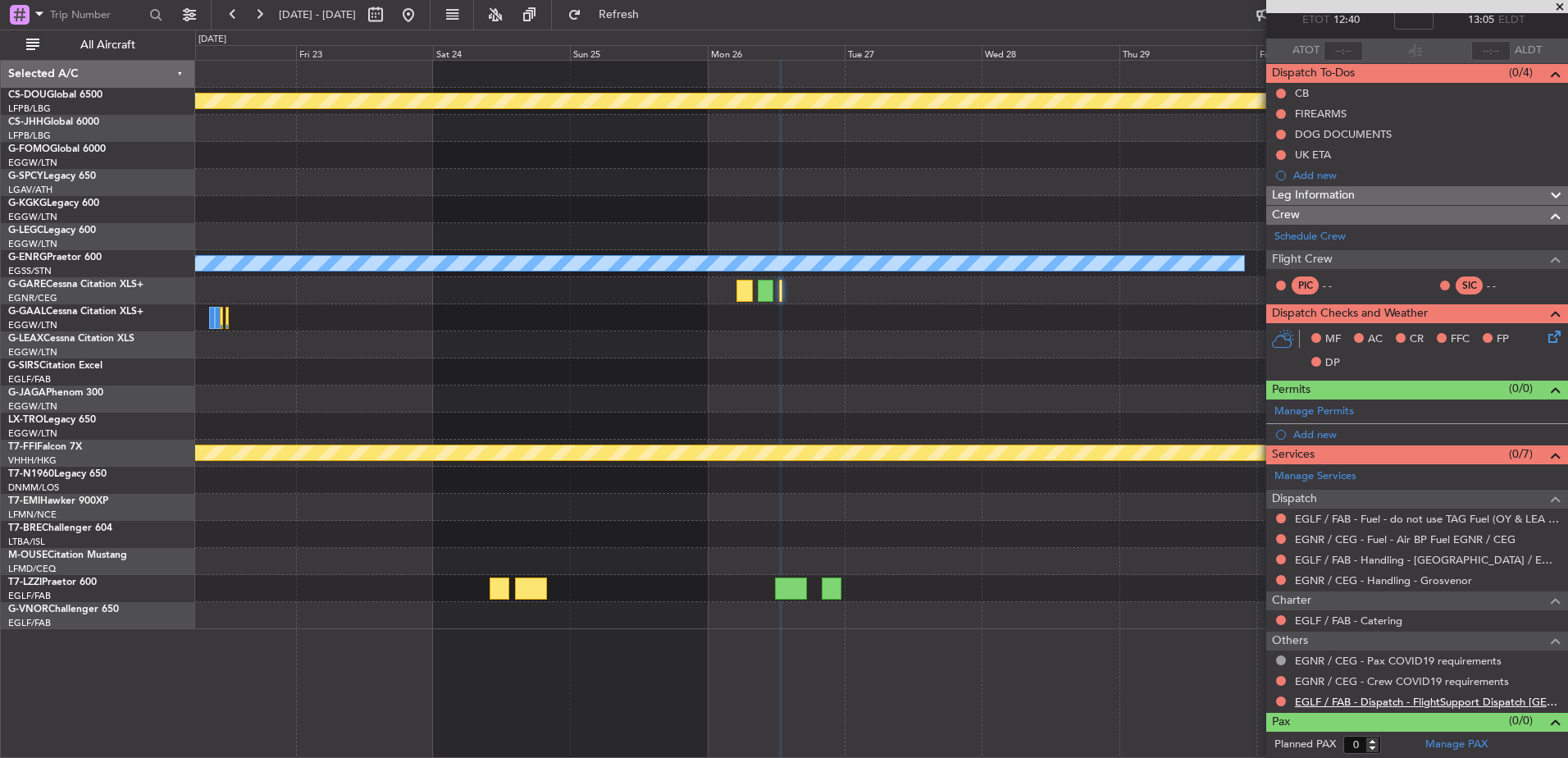
click at [1325, 702] on link "EGLF / FAB - Dispatch - FlightSupport Dispatch UK" at bounding box center [1427, 702] width 265 height 14
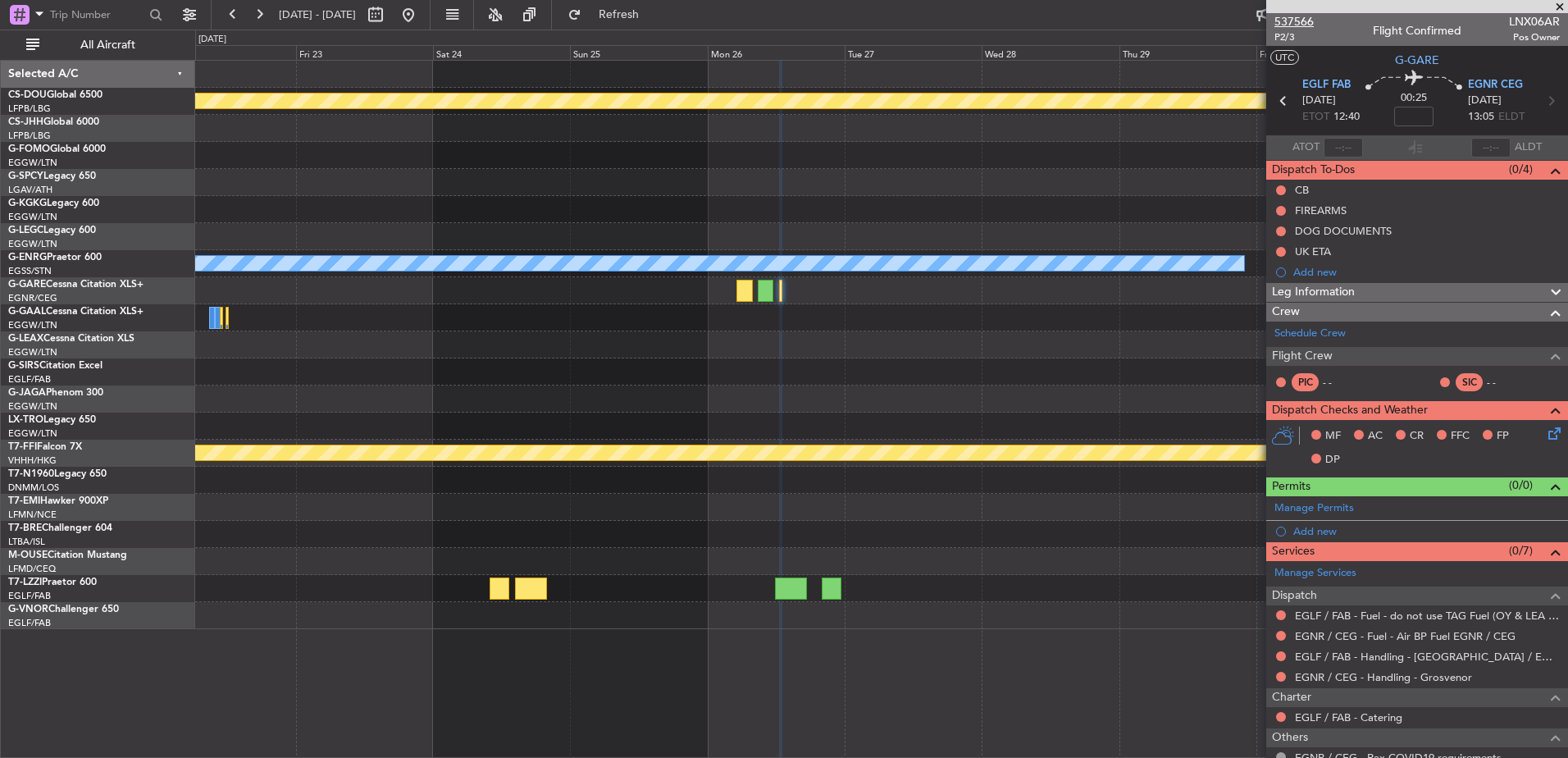
click at [1289, 20] on span "537566" at bounding box center [1294, 22] width 39 height 17
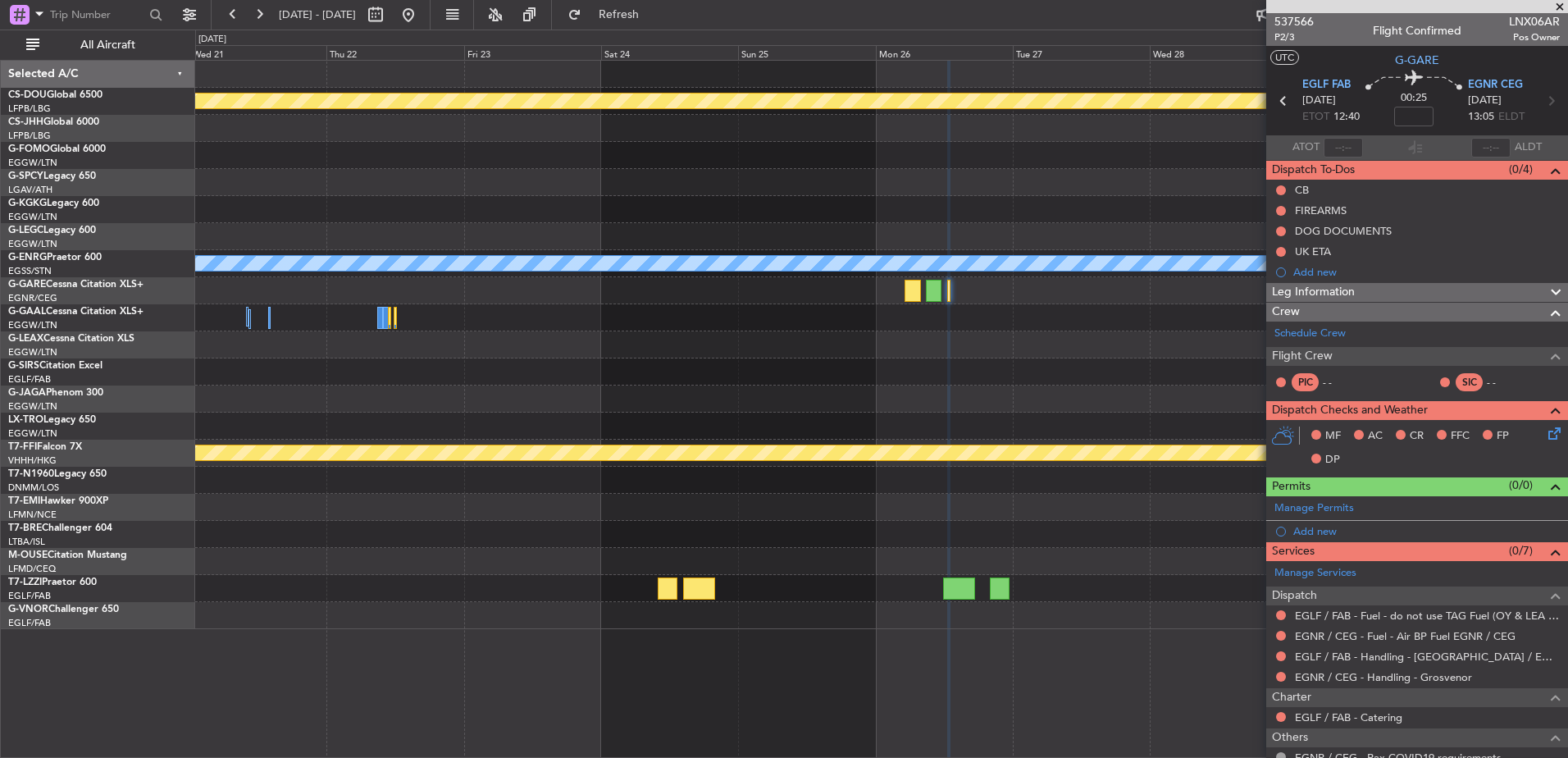
click at [801, 340] on div at bounding box center [881, 345] width 1372 height 27
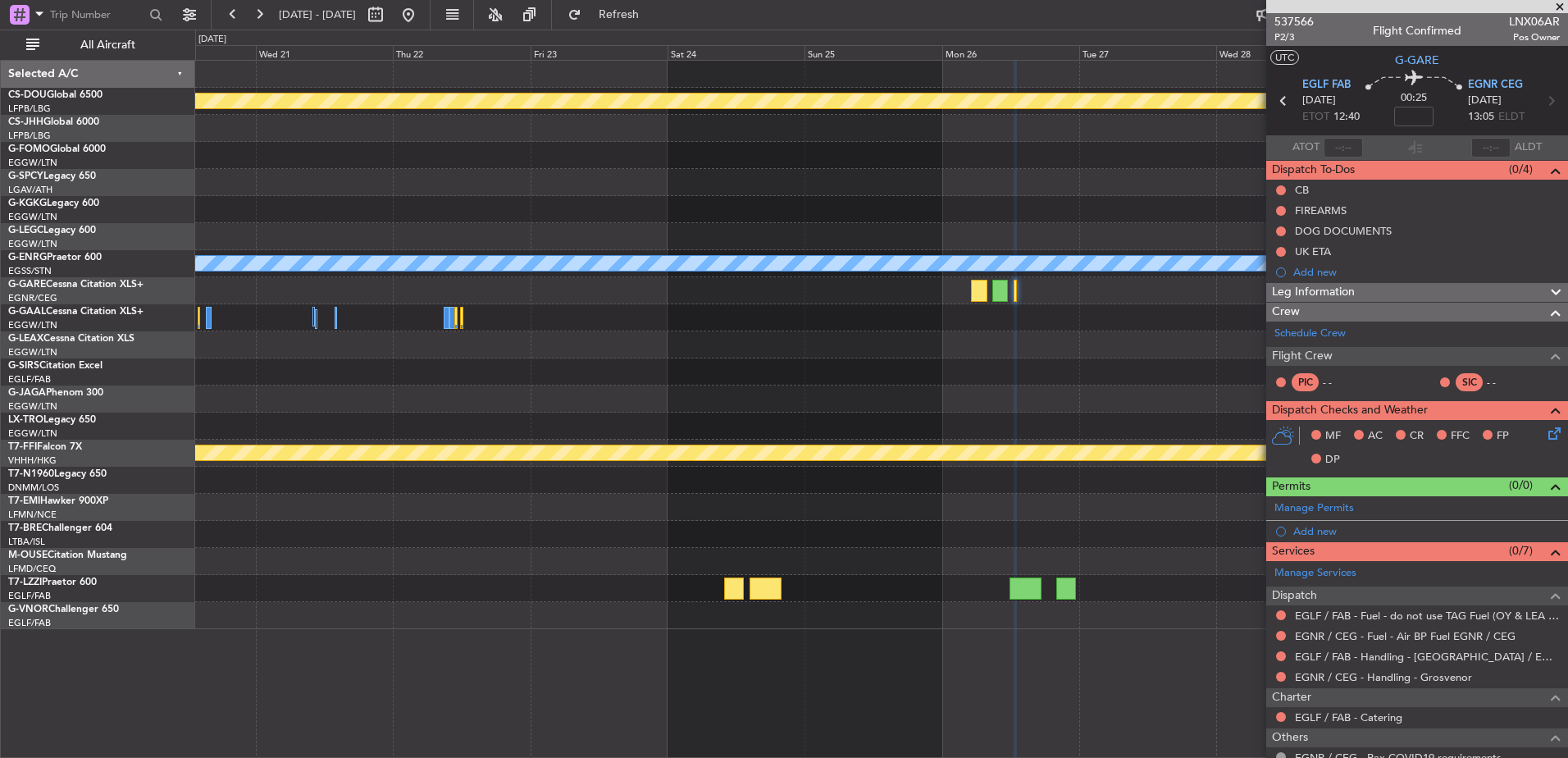
scroll to position [97, 0]
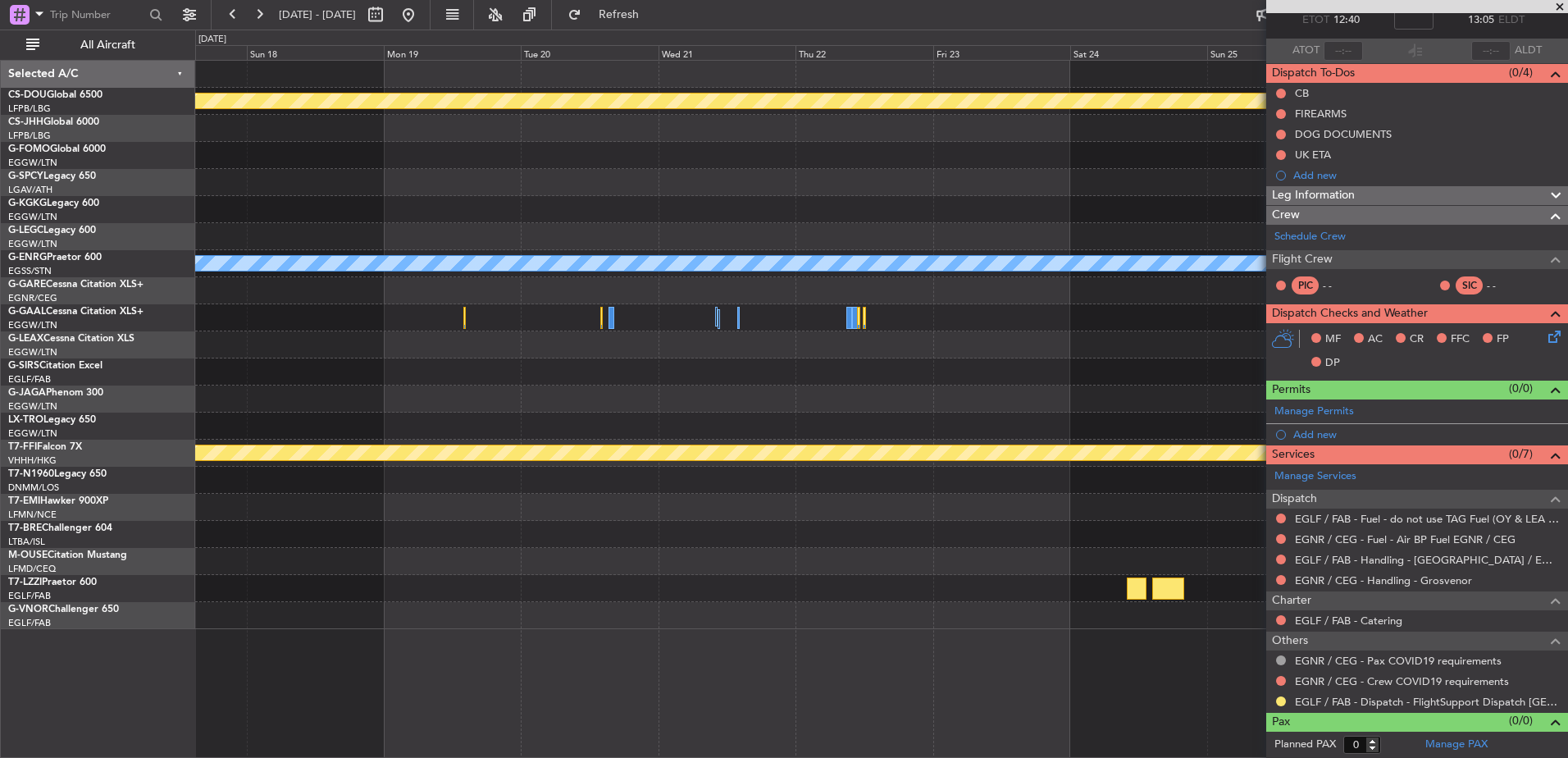
click at [1252, 343] on div at bounding box center [881, 345] width 1372 height 27
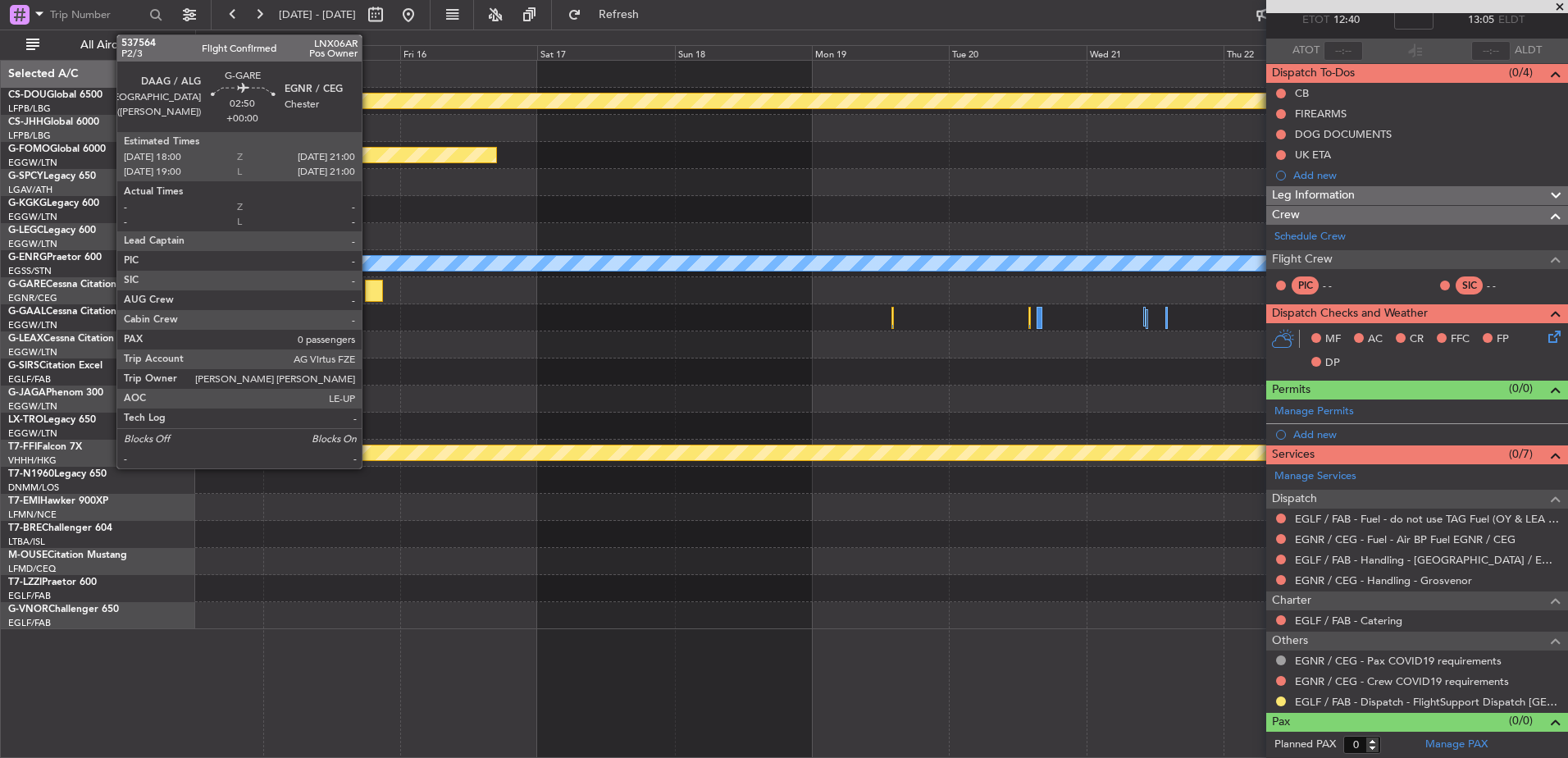
click at [345, 295] on div at bounding box center [352, 290] width 14 height 22
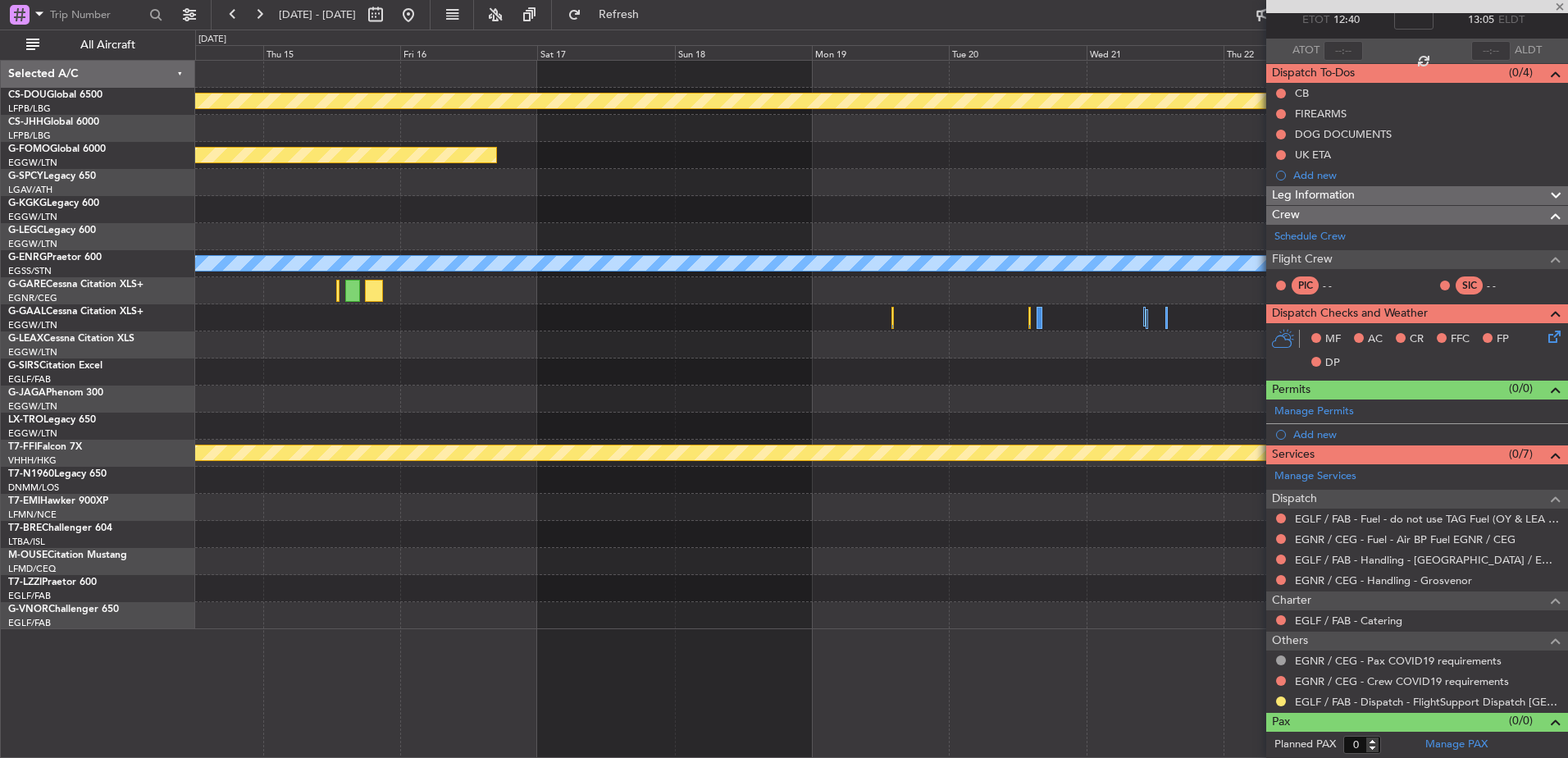
type input "1"
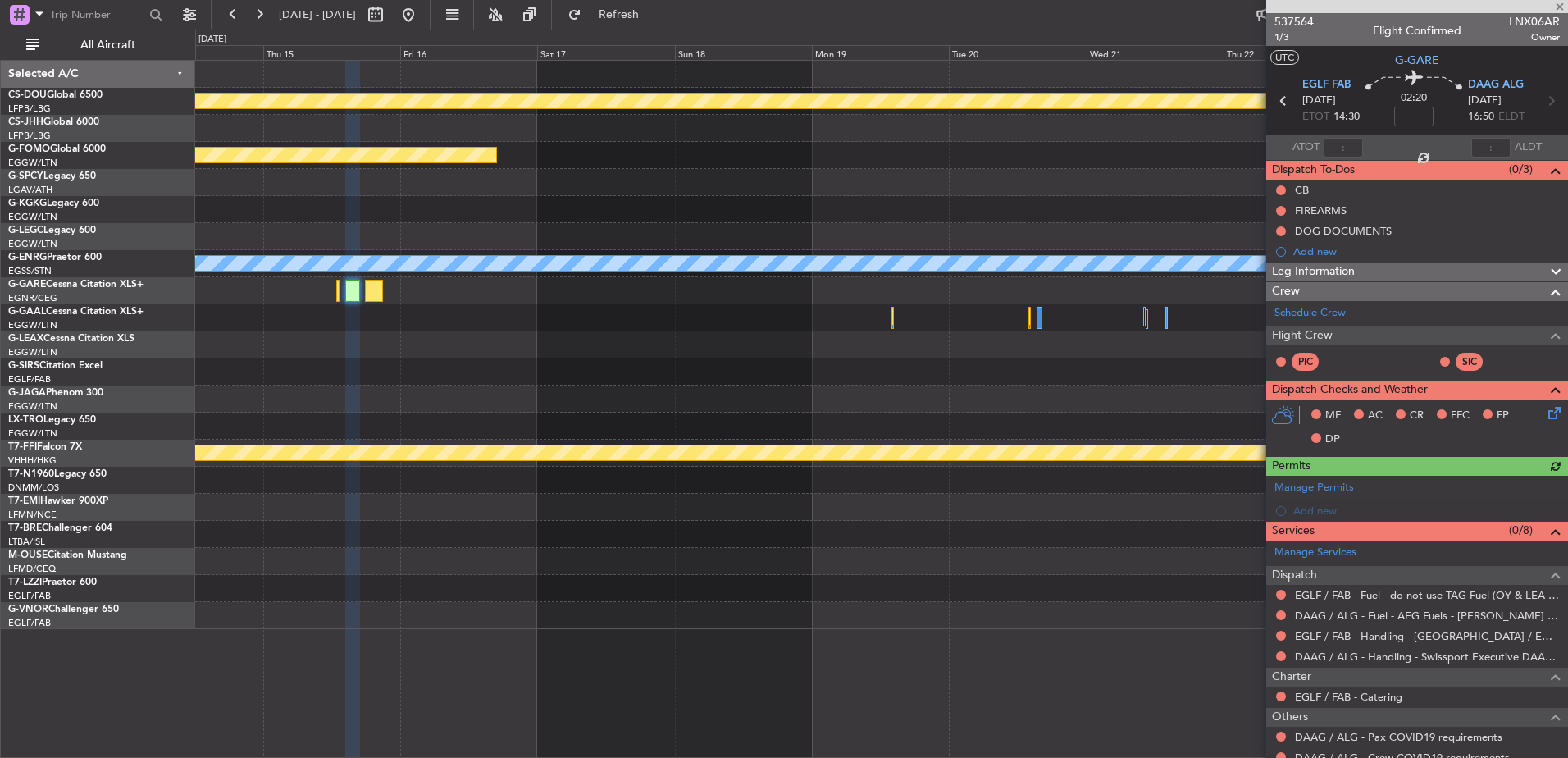
scroll to position [113, 0]
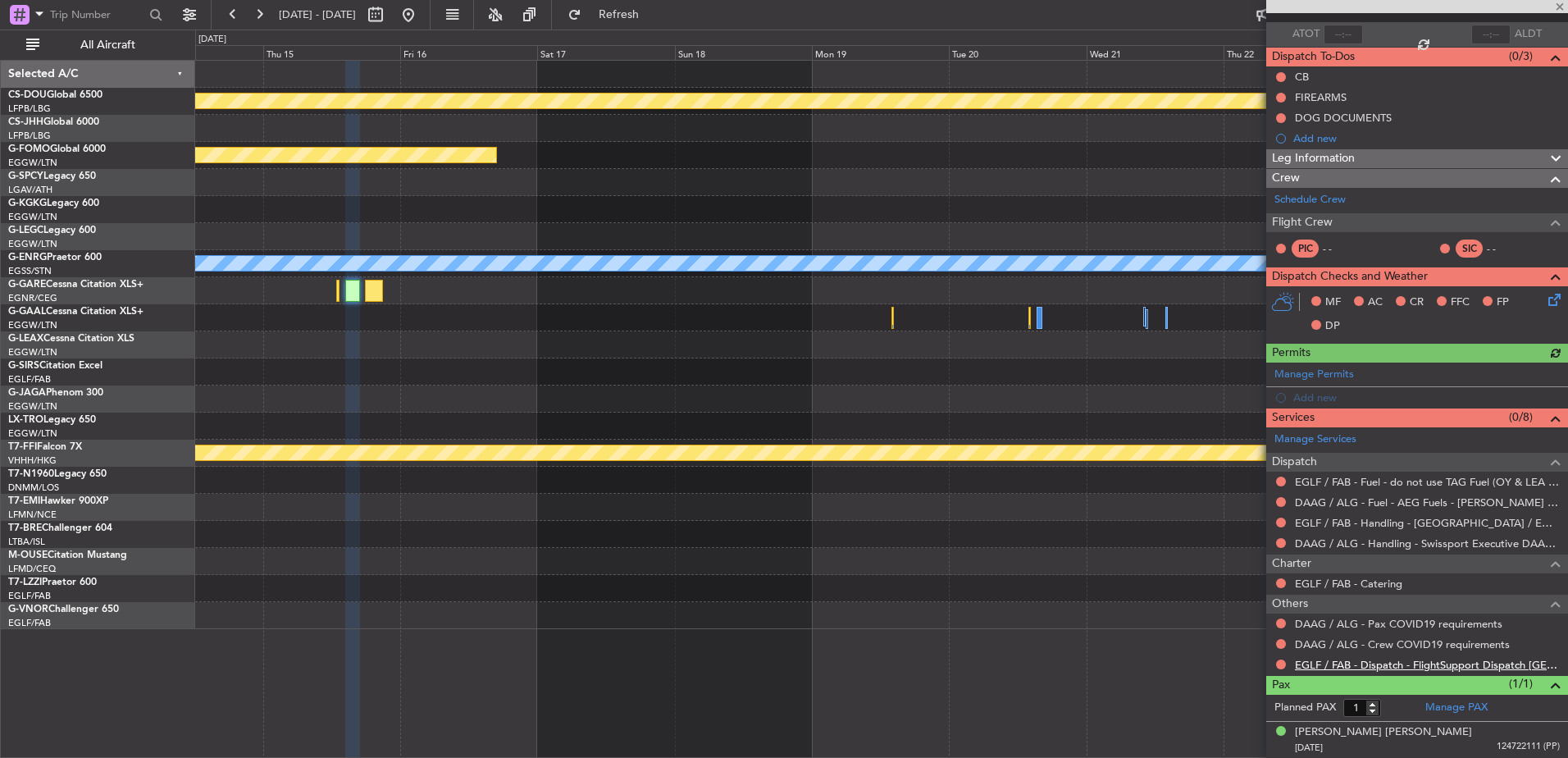
click at [1350, 665] on link "EGLF / FAB - Dispatch - FlightSupport Dispatch UK" at bounding box center [1427, 665] width 265 height 14
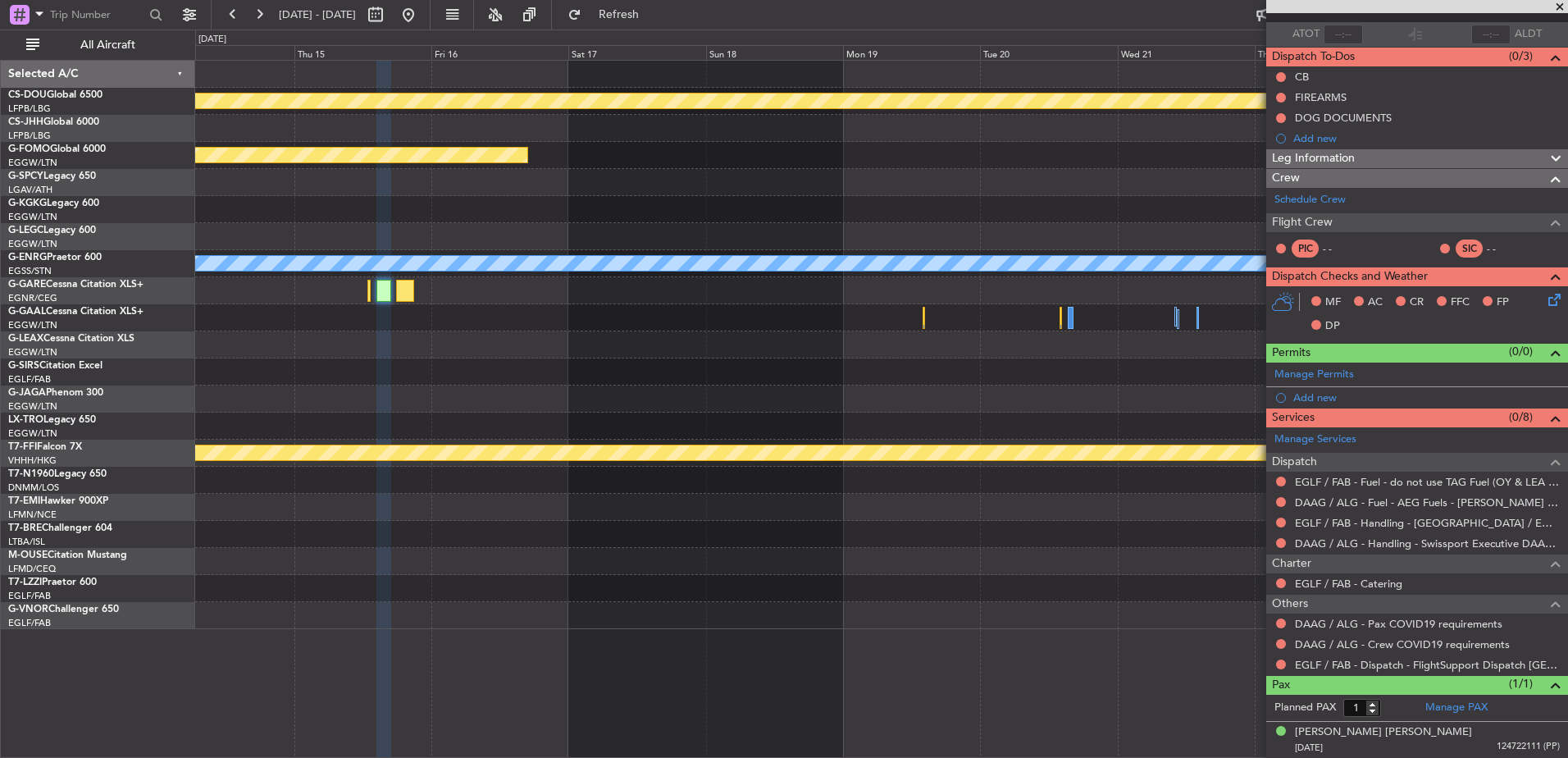
click at [585, 305] on div "Planned Maint London (Biggin Hill) Planned Maint London (Biggin Hill) Owner Pla…" at bounding box center [881, 345] width 1372 height 568
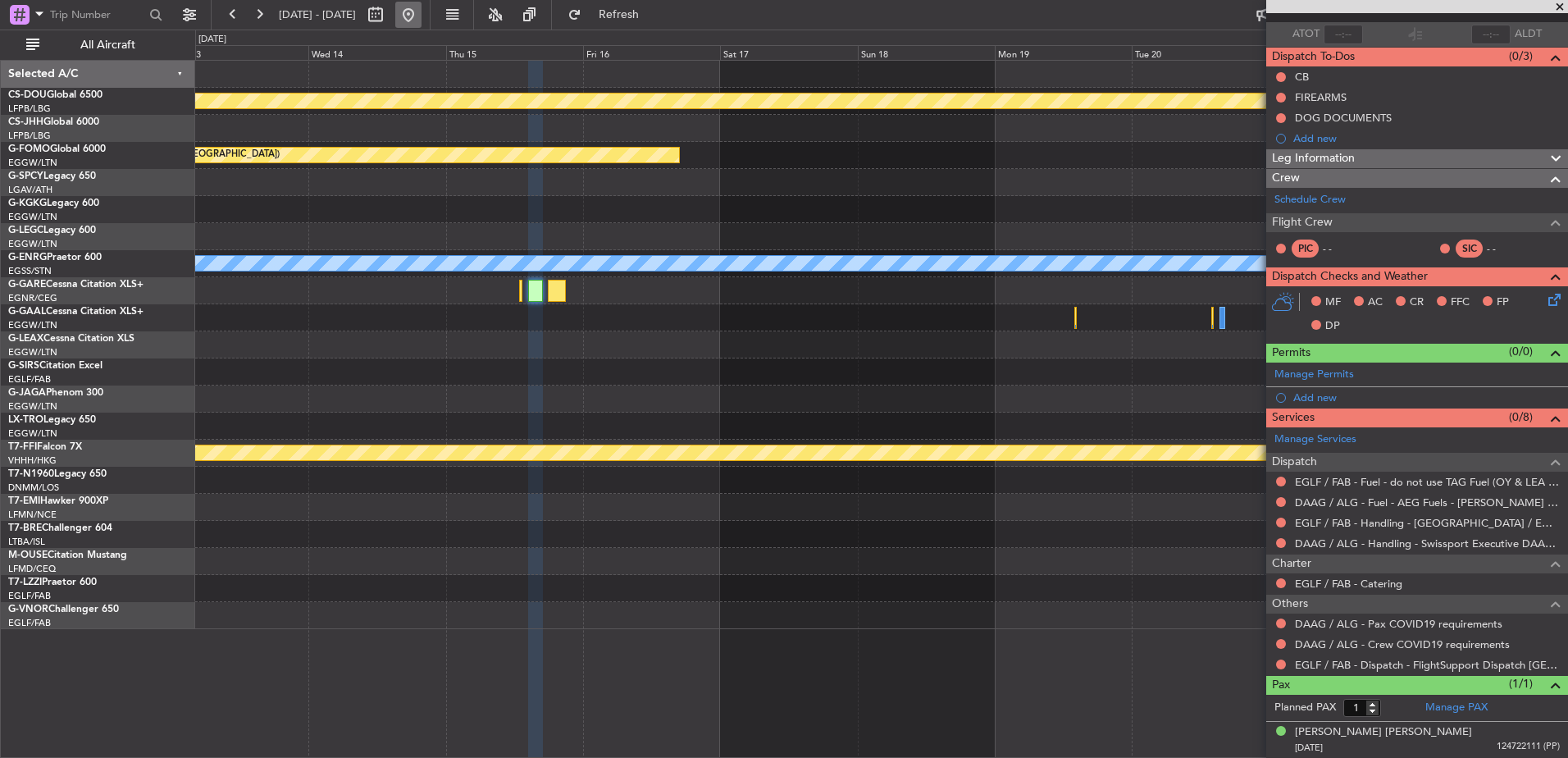
click at [421, 21] on button at bounding box center [408, 14] width 26 height 26
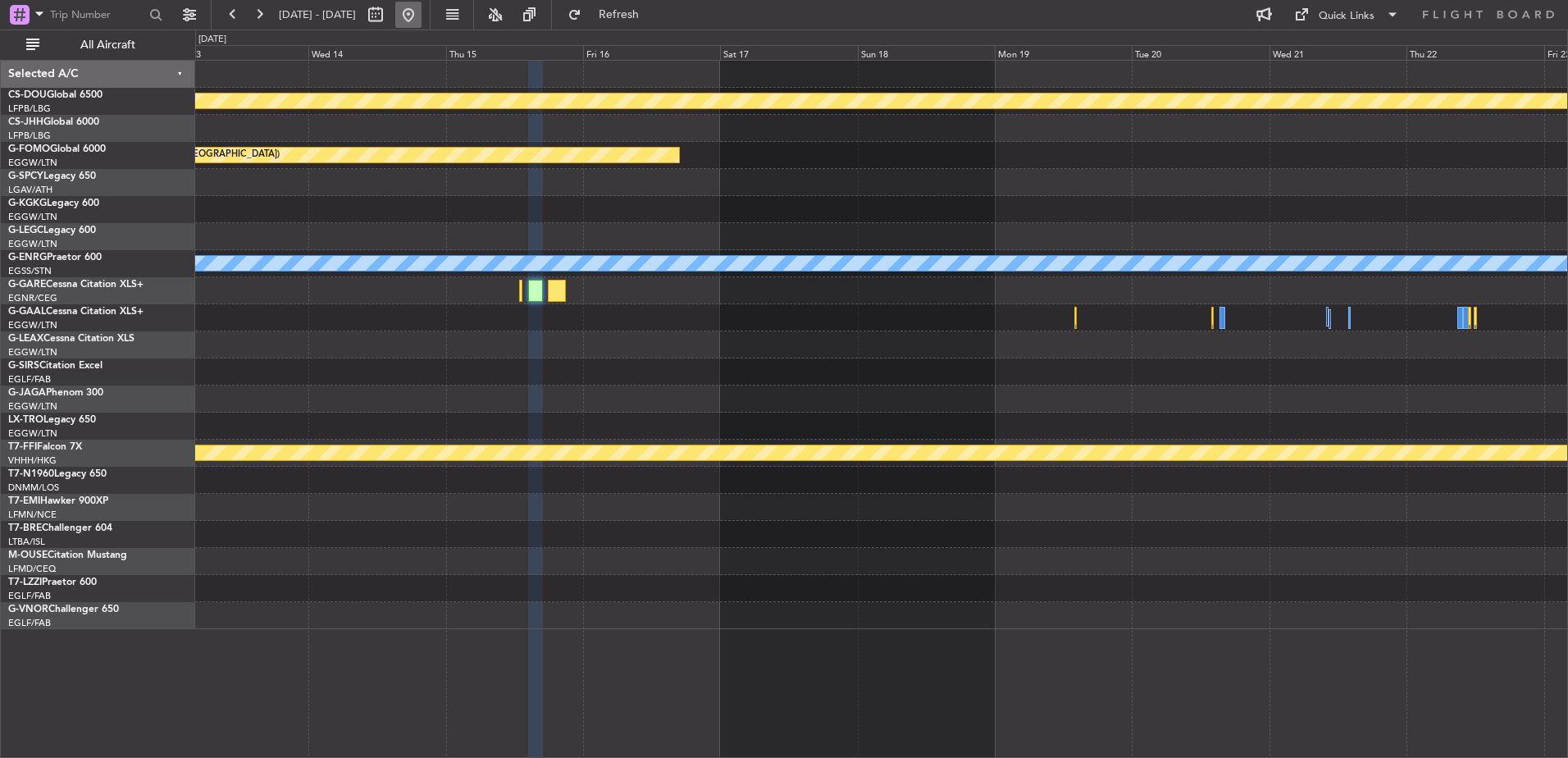
scroll to position [0, 0]
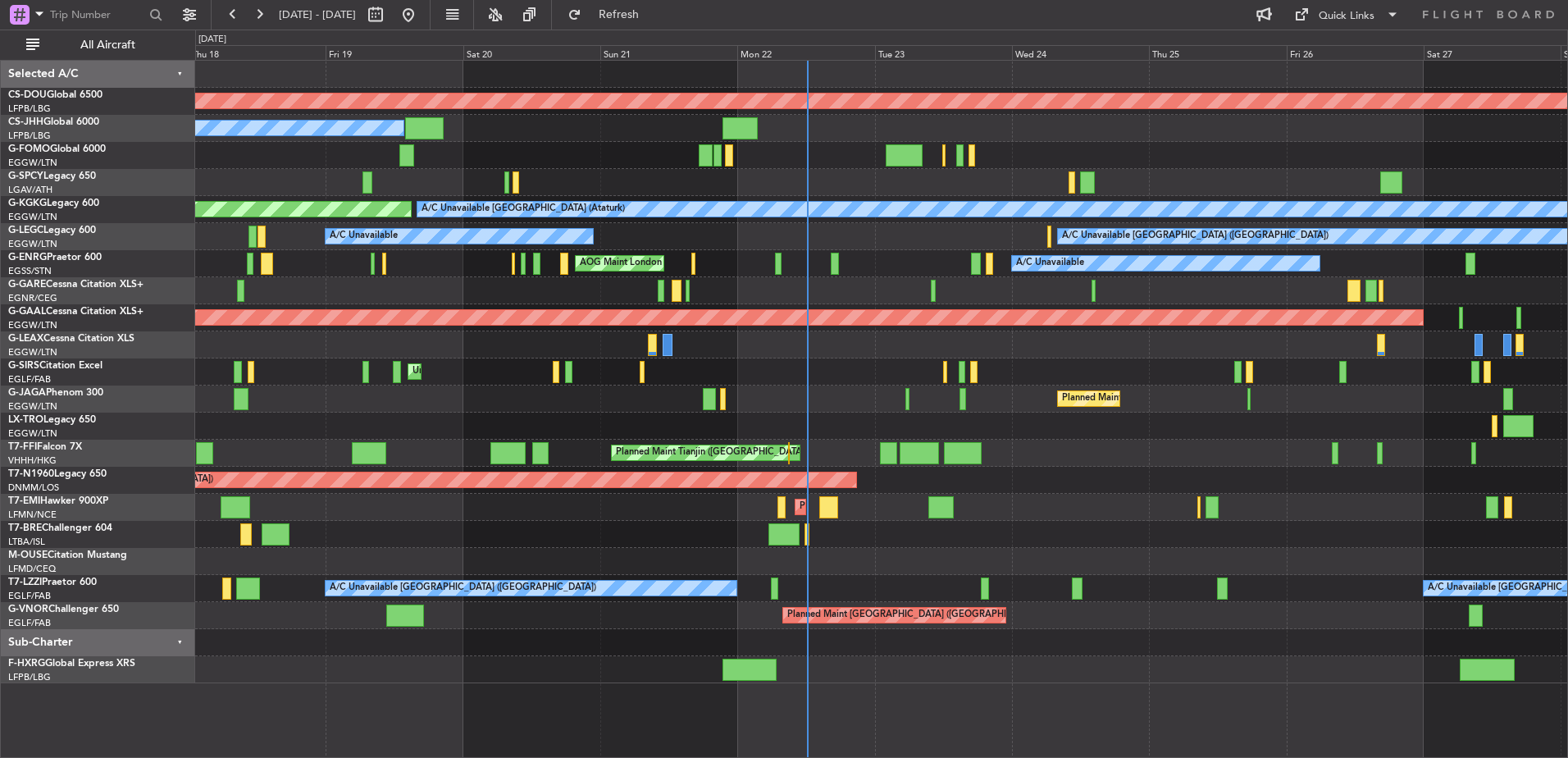
click at [835, 671] on div "Planned Maint London (Biggin Hill) Planned Maint Paris (Le Bourget) Owner A/C U…" at bounding box center [882, 409] width 1373 height 698
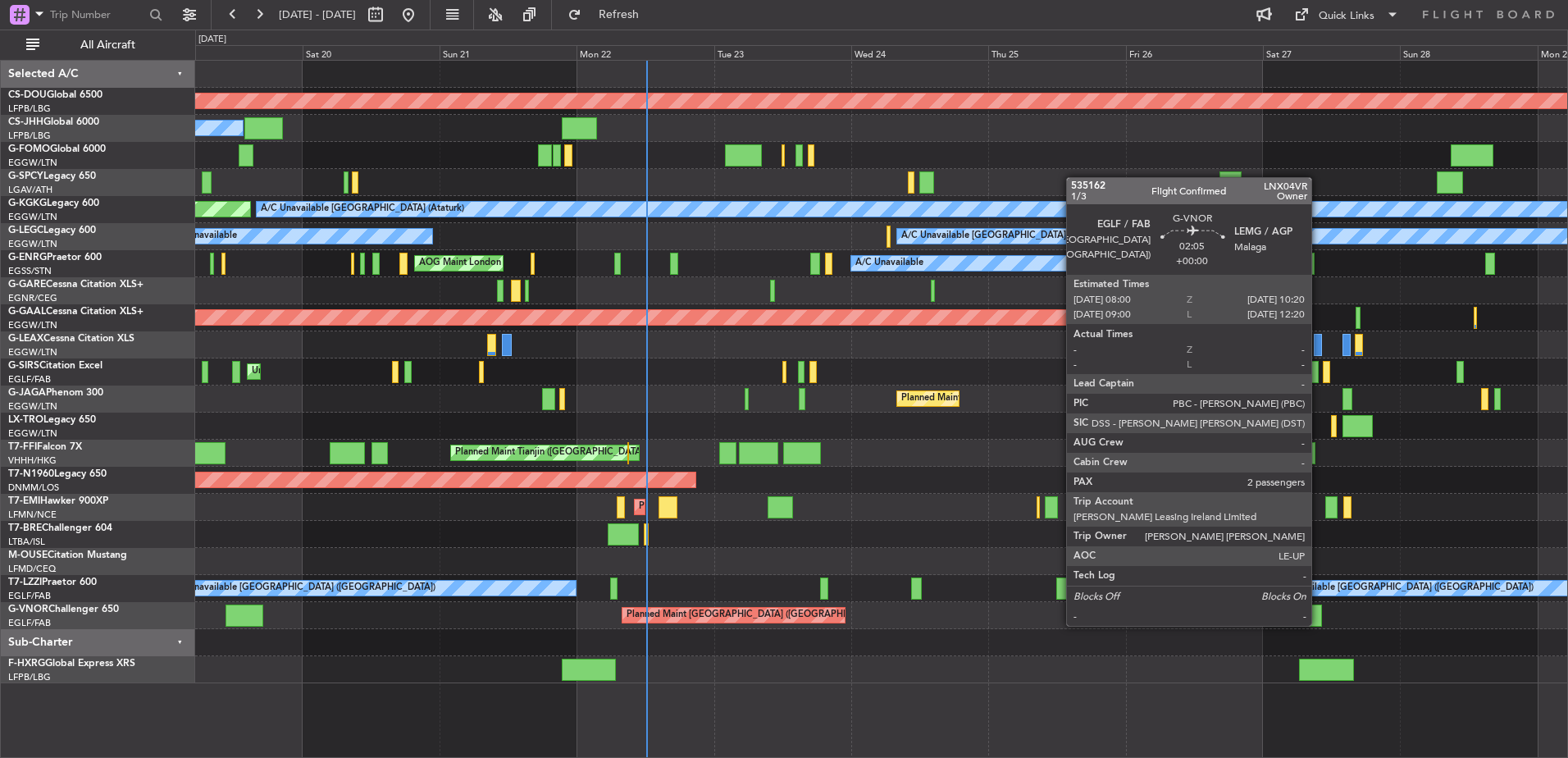
click at [1316, 609] on div at bounding box center [1315, 616] width 14 height 22
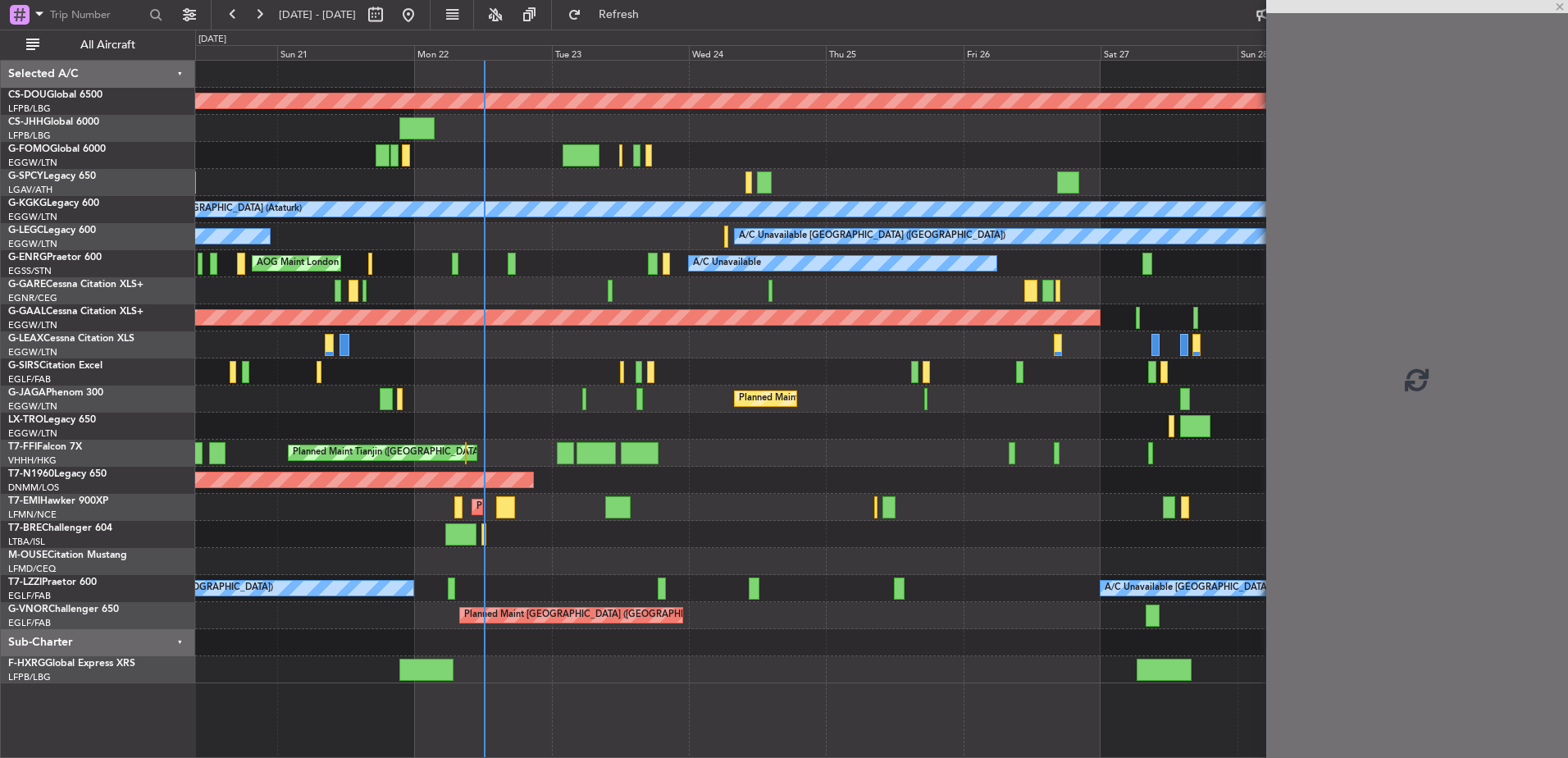
click at [827, 597] on div "Planned Maint London ([GEOGRAPHIC_DATA]) Planned Maint [GEOGRAPHIC_DATA] ([GEOG…" at bounding box center [881, 372] width 1372 height 623
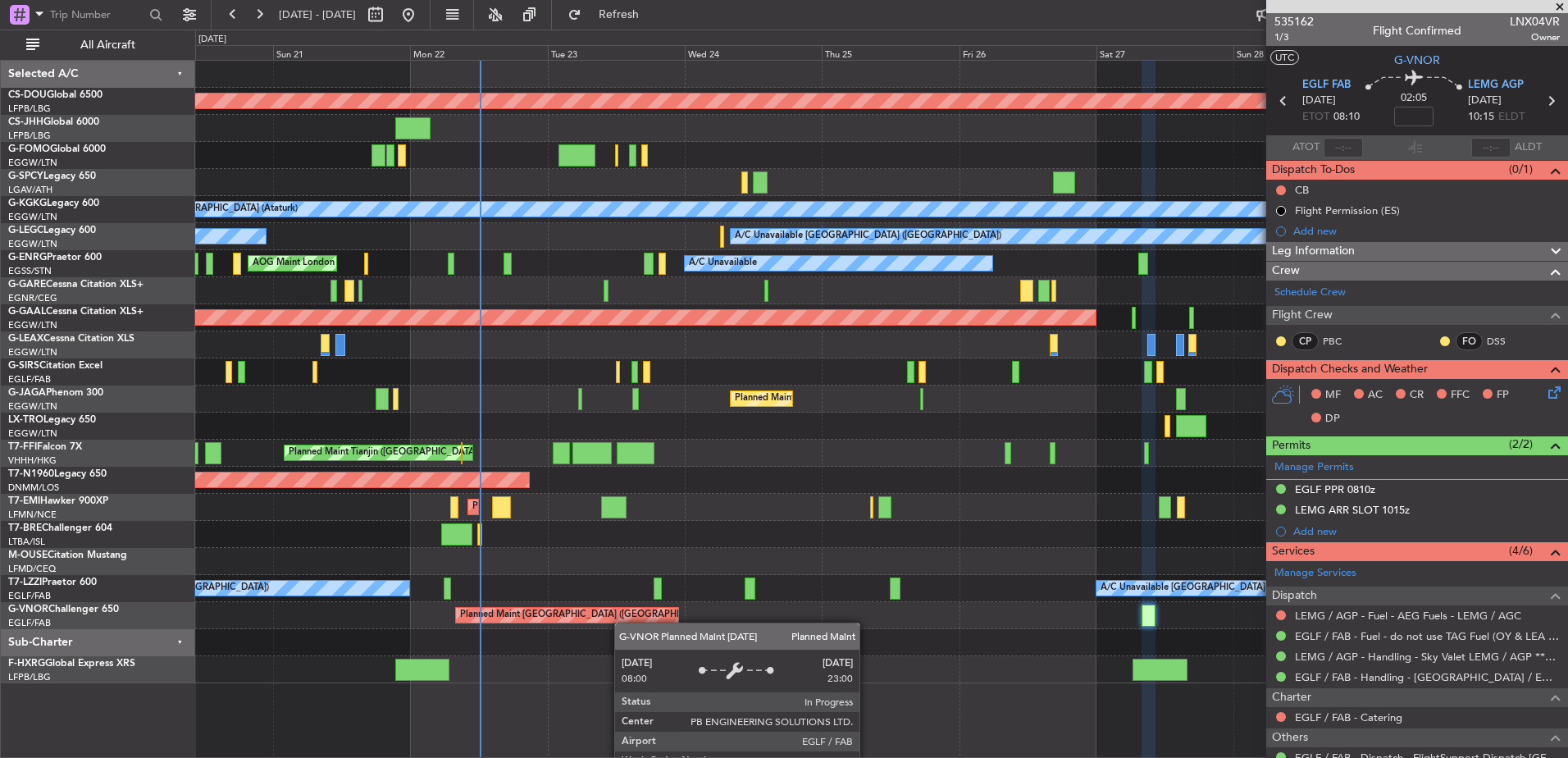
click at [535, 605] on div "Planned Maint London ([GEOGRAPHIC_DATA]) Planned Maint [GEOGRAPHIC_DATA] ([GEOG…" at bounding box center [881, 372] width 1372 height 623
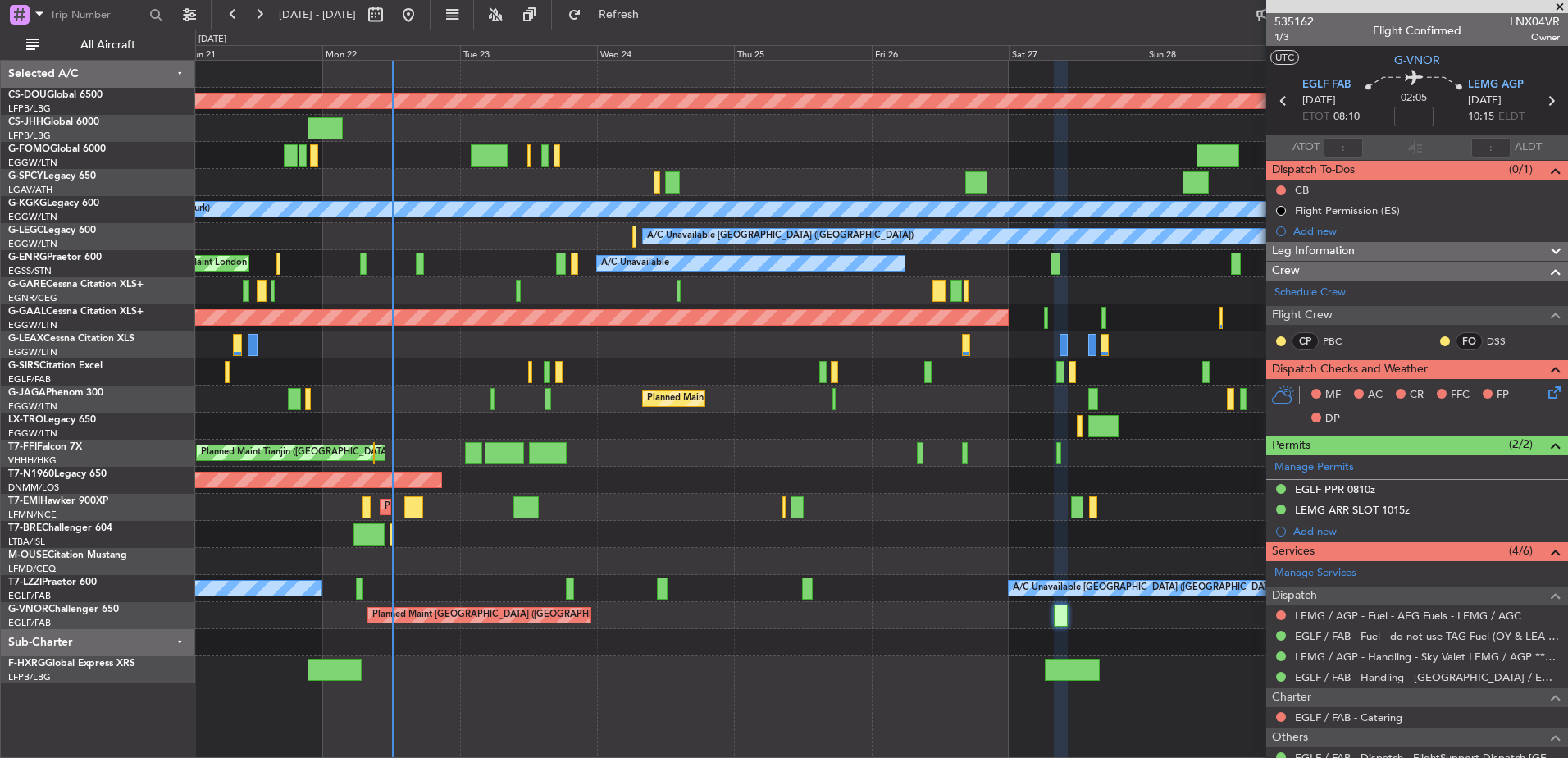
click at [677, 650] on div at bounding box center [881, 642] width 1372 height 27
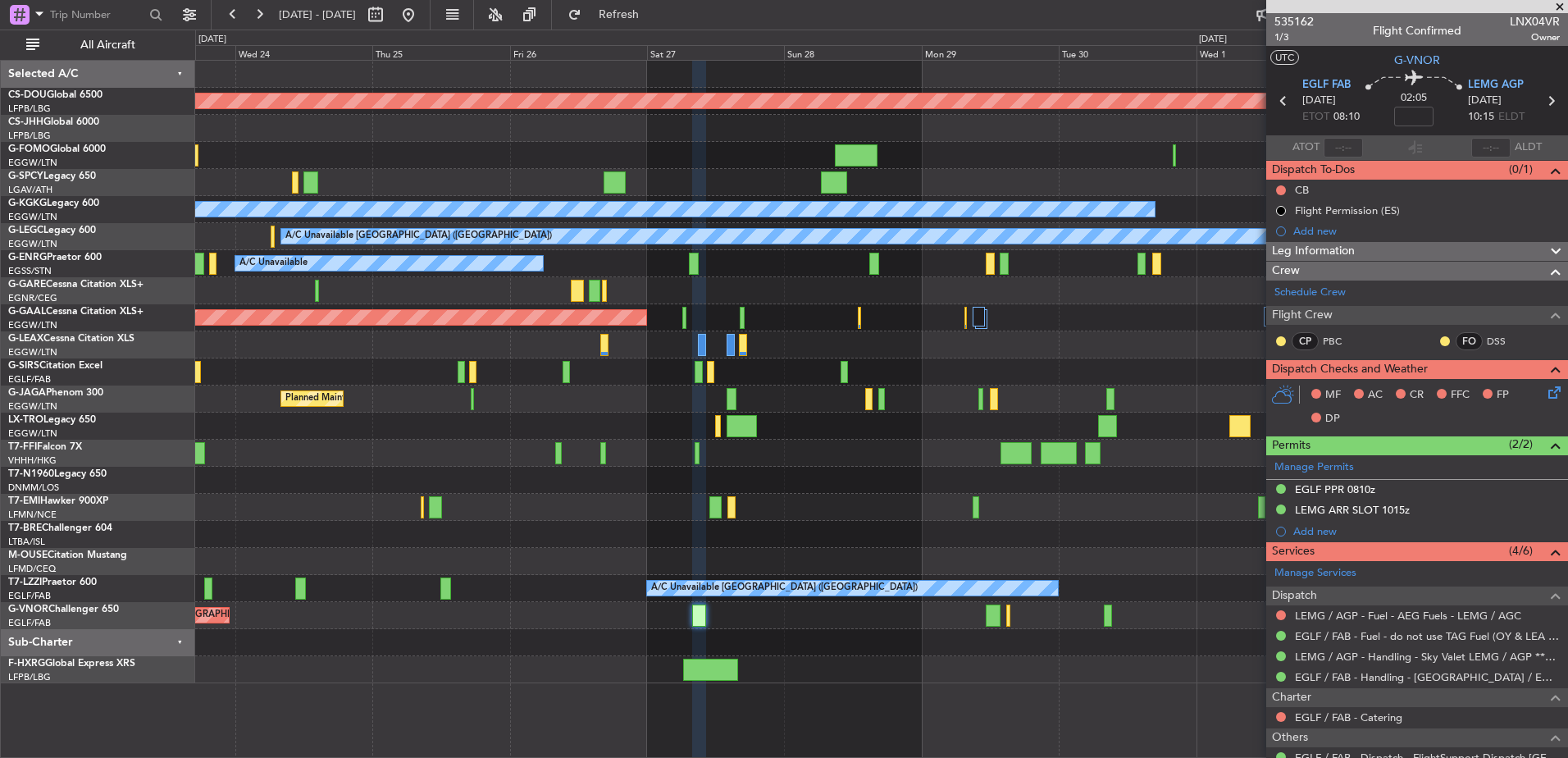
scroll to position [170, 0]
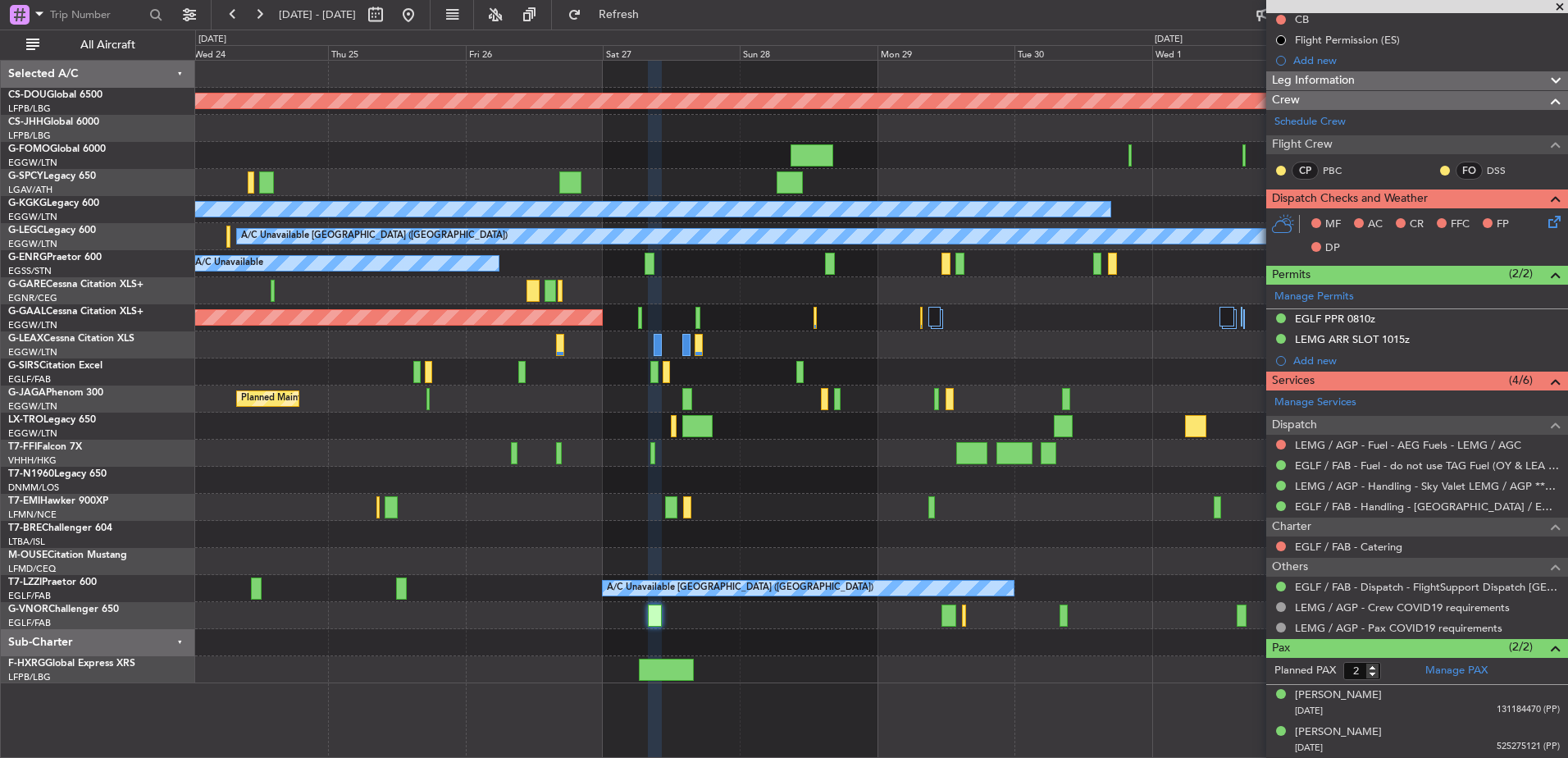
click at [896, 622] on div "Planned Maint London ([GEOGRAPHIC_DATA]) A/C Unavailable [GEOGRAPHIC_DATA] (Ata…" at bounding box center [881, 372] width 1372 height 623
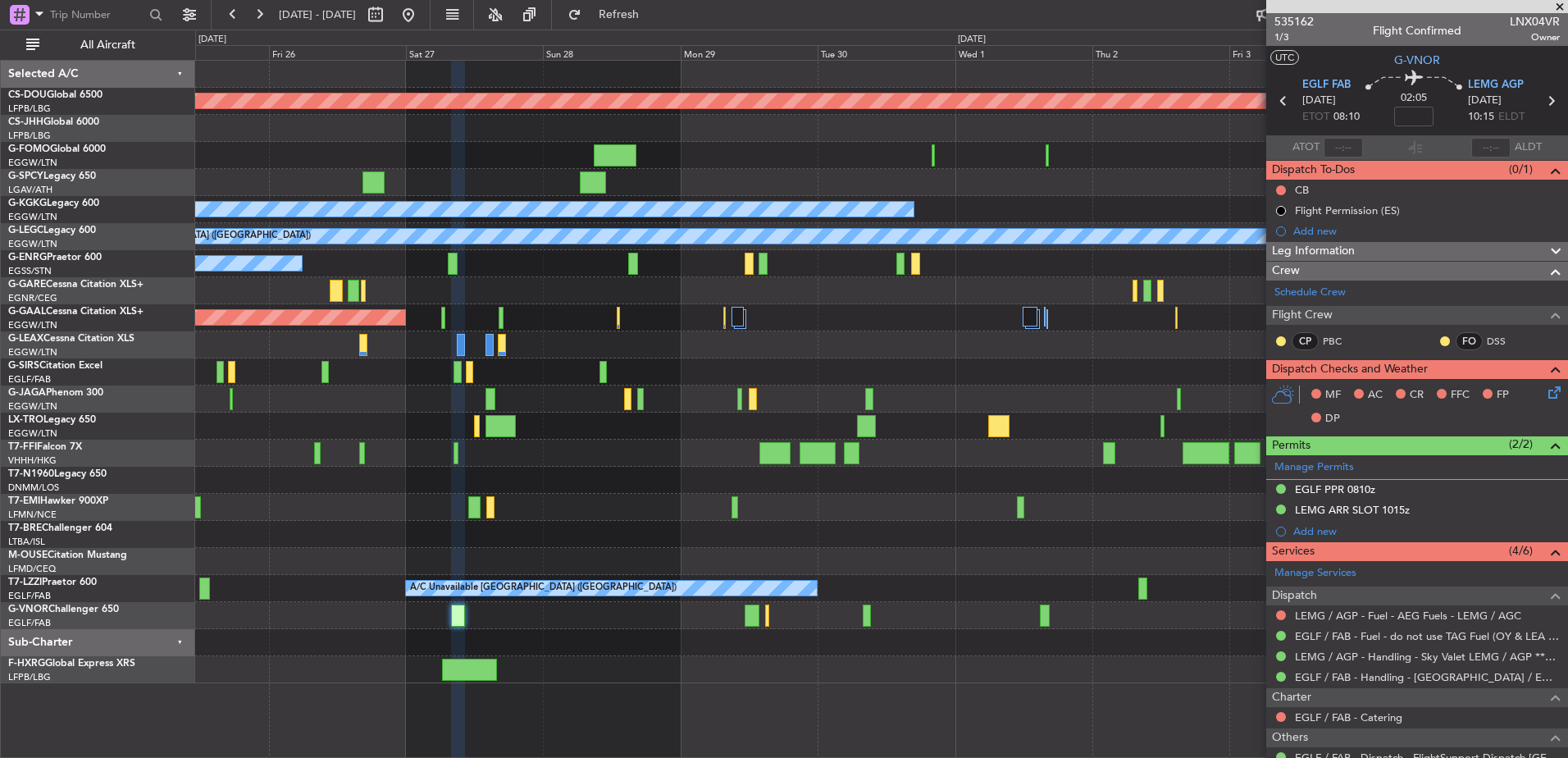
scroll to position [1, 0]
click at [796, 663] on div "Planned Maint London ([GEOGRAPHIC_DATA]) A/C Unavailable [GEOGRAPHIC_DATA] (Ata…" at bounding box center [882, 409] width 1373 height 698
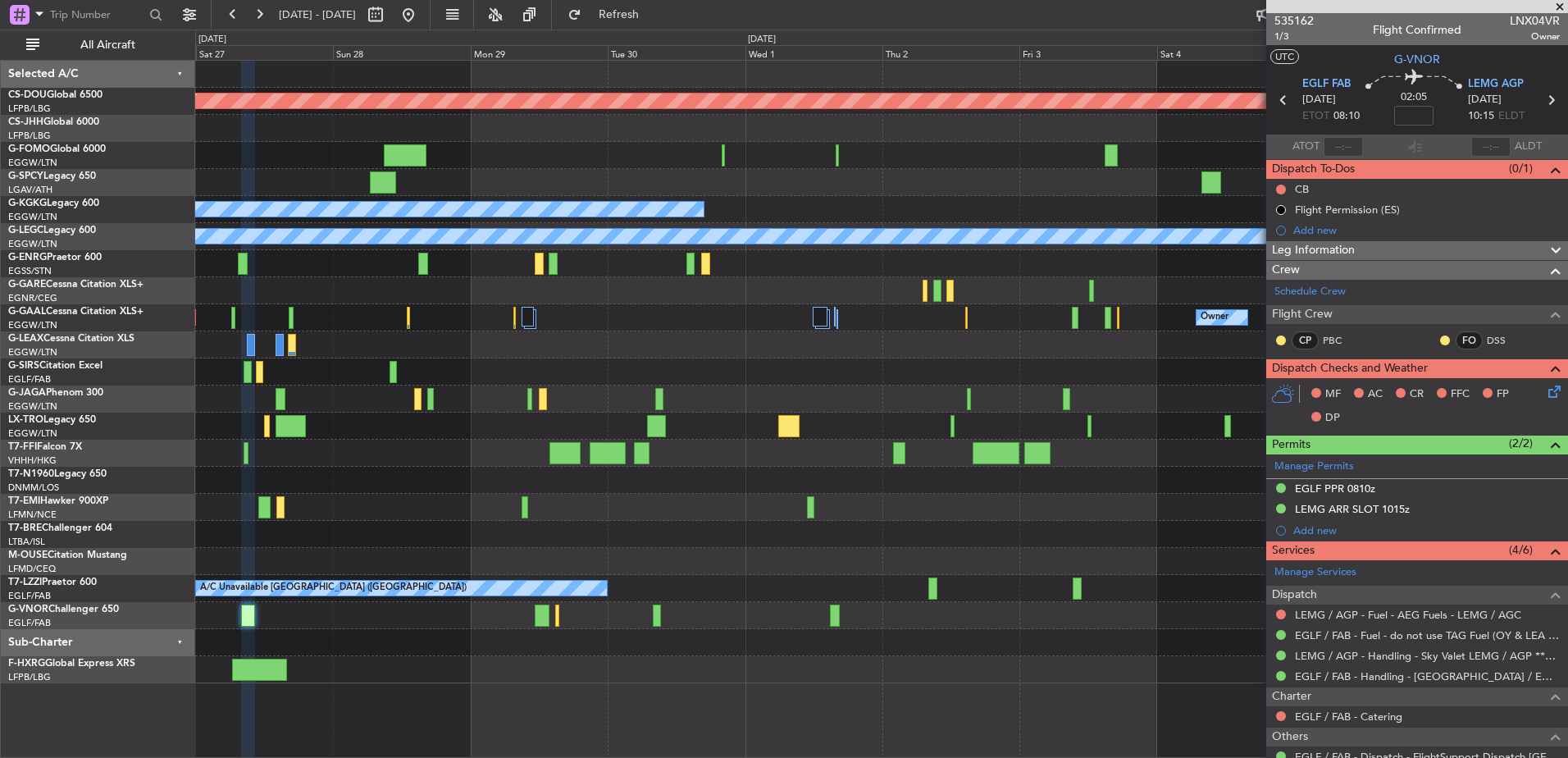
click at [849, 635] on div at bounding box center [881, 642] width 1372 height 27
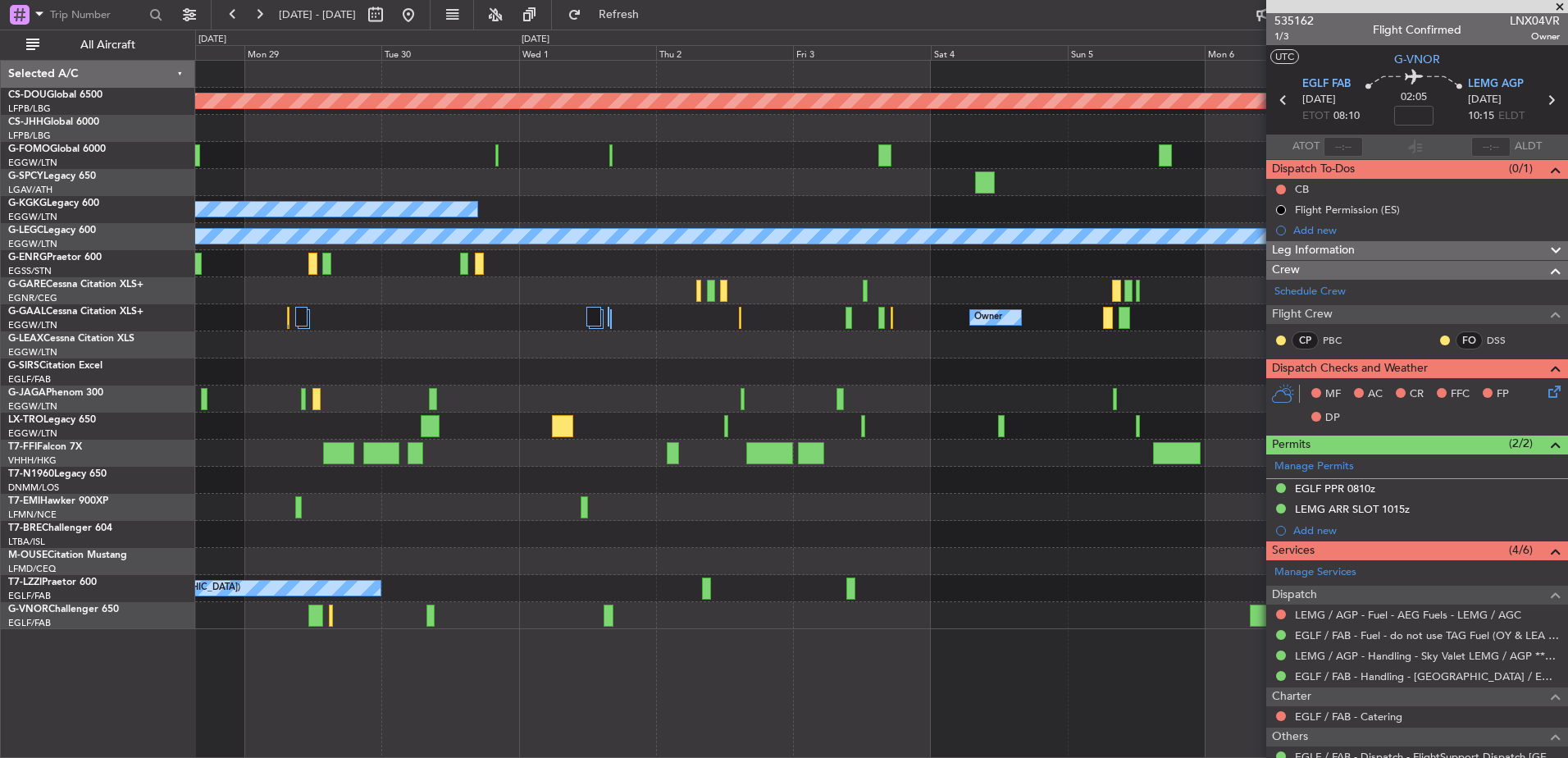
click at [494, 618] on div at bounding box center [881, 616] width 1372 height 27
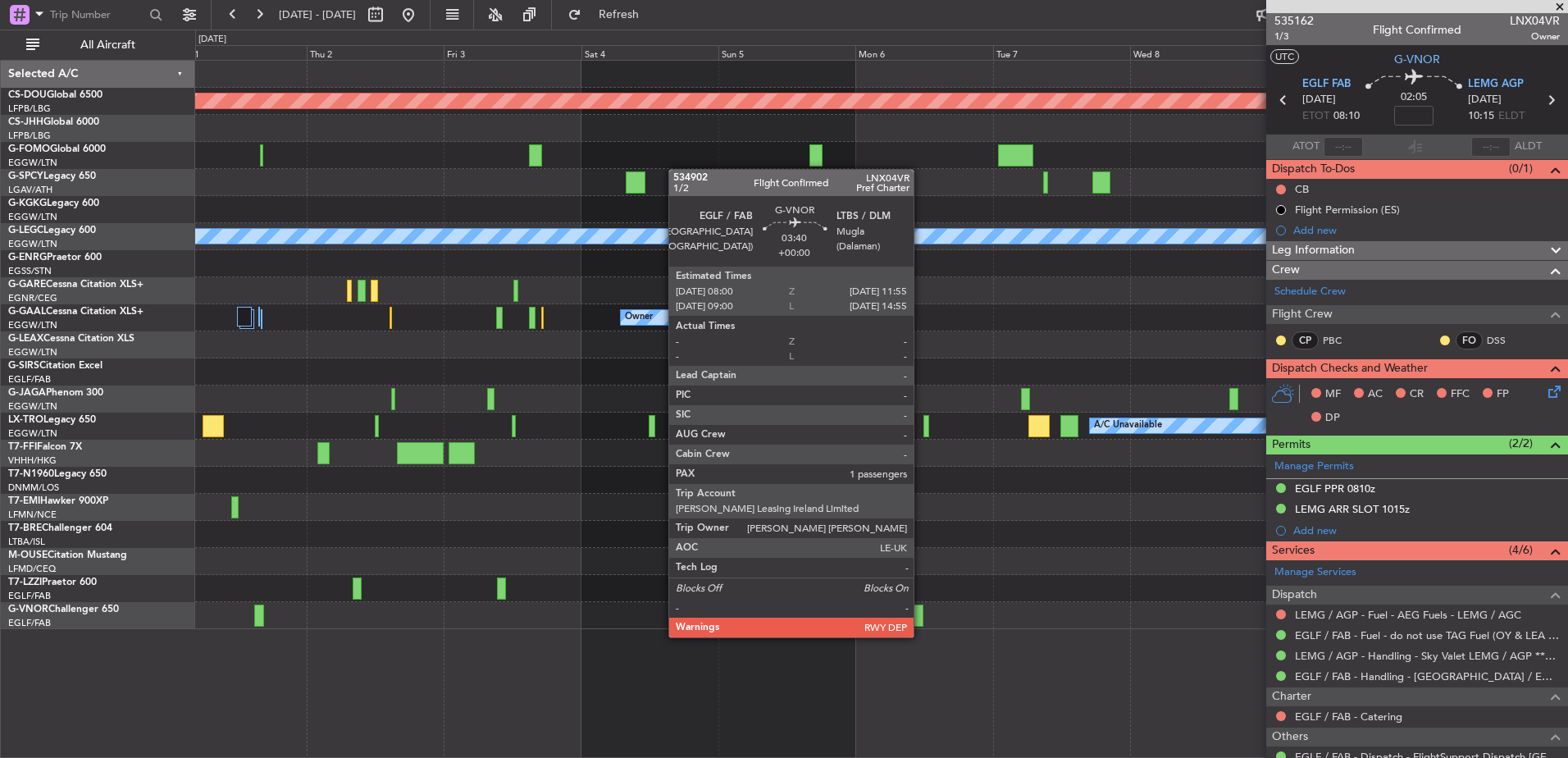
click at [921, 621] on div at bounding box center [912, 616] width 23 height 22
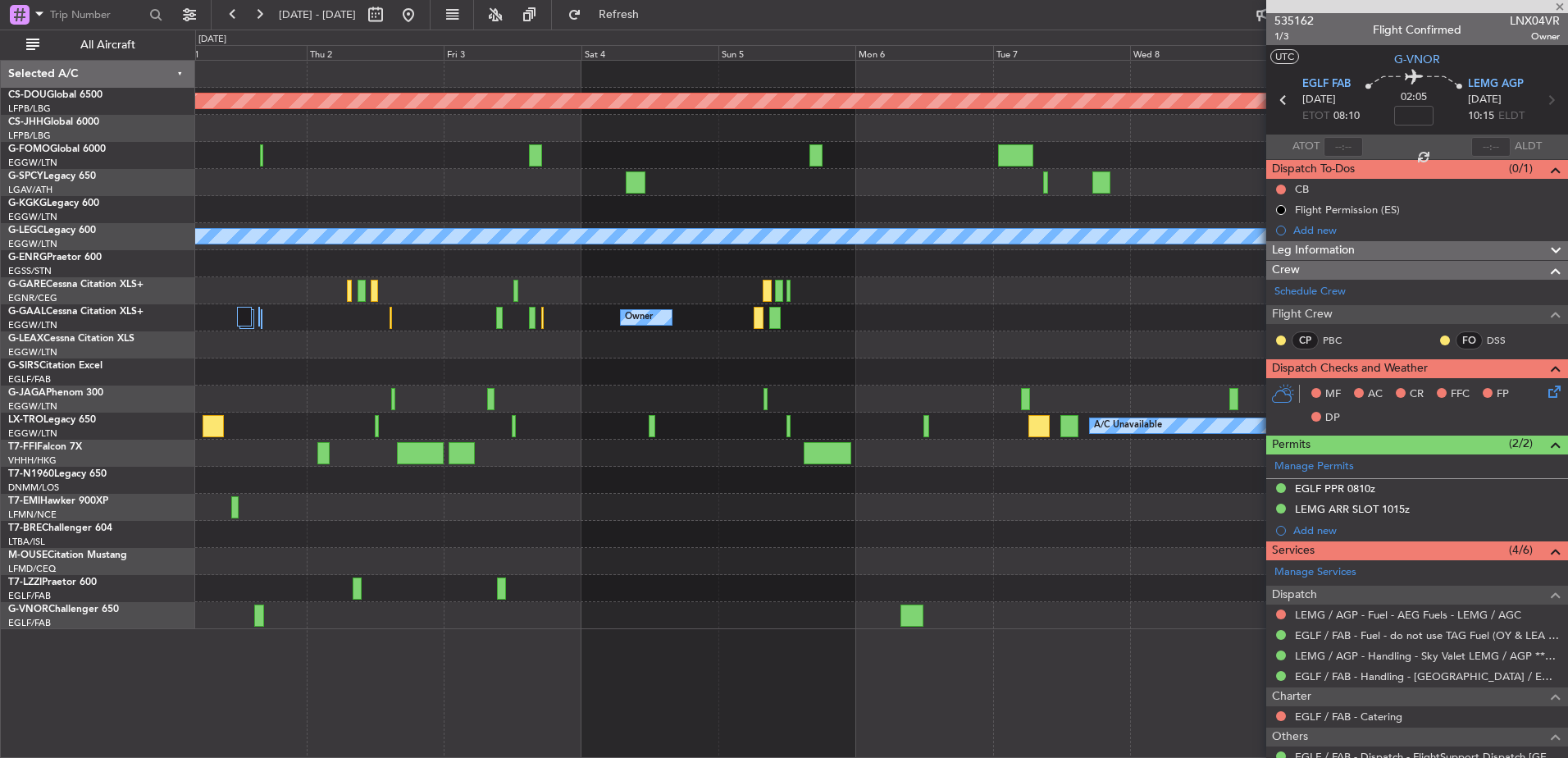
scroll to position [0, 0]
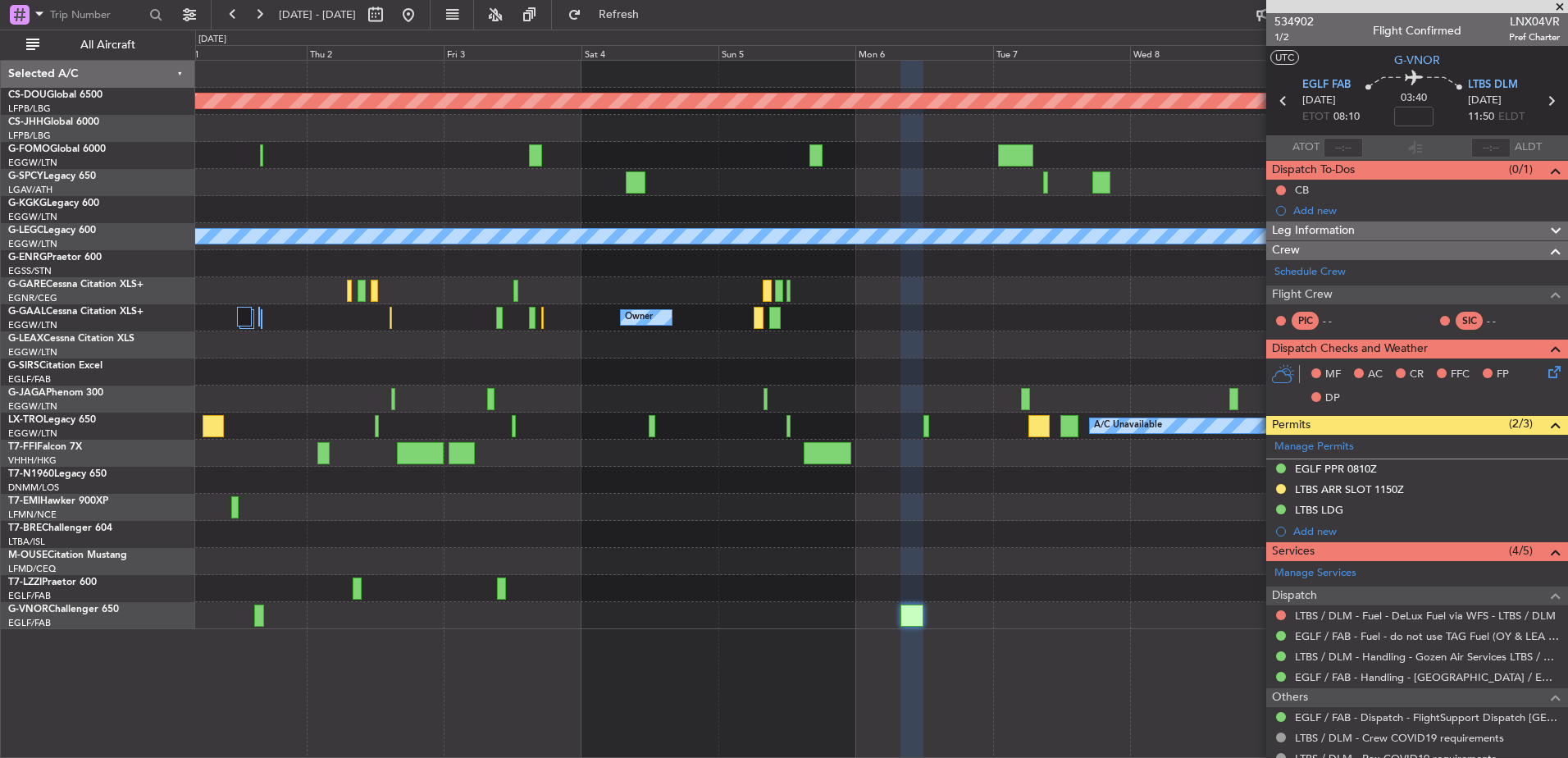
click at [828, 448] on div "Planned Maint London (Biggin Hill) A/C Unavailable Istanbul (Ataturk) A/C Unava…" at bounding box center [881, 345] width 1372 height 568
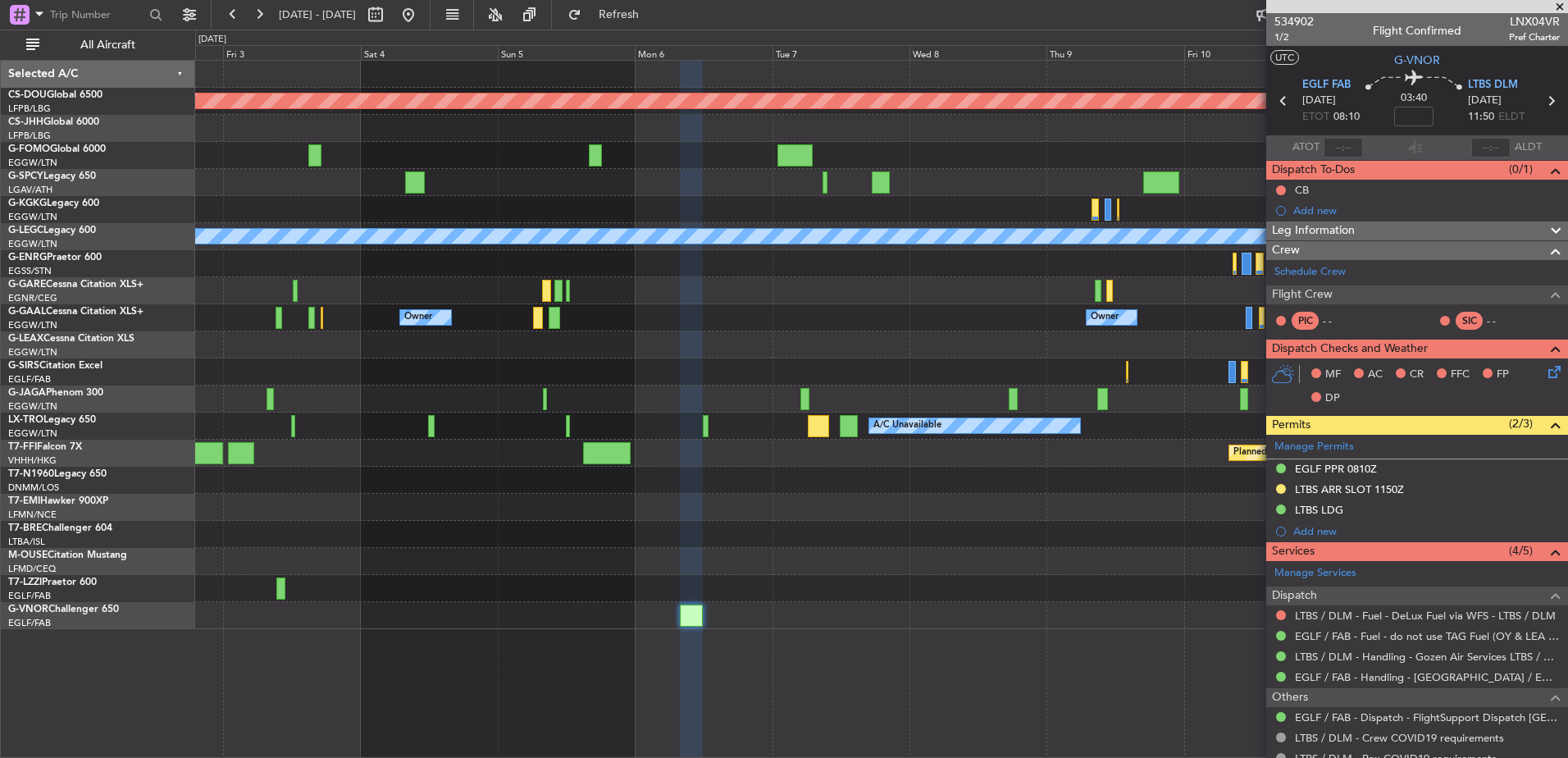
click at [875, 518] on div "Planned Maint London (Biggin Hill) A/C Unavailable Istanbul (Ataturk) A/C Unava…" at bounding box center [881, 345] width 1372 height 568
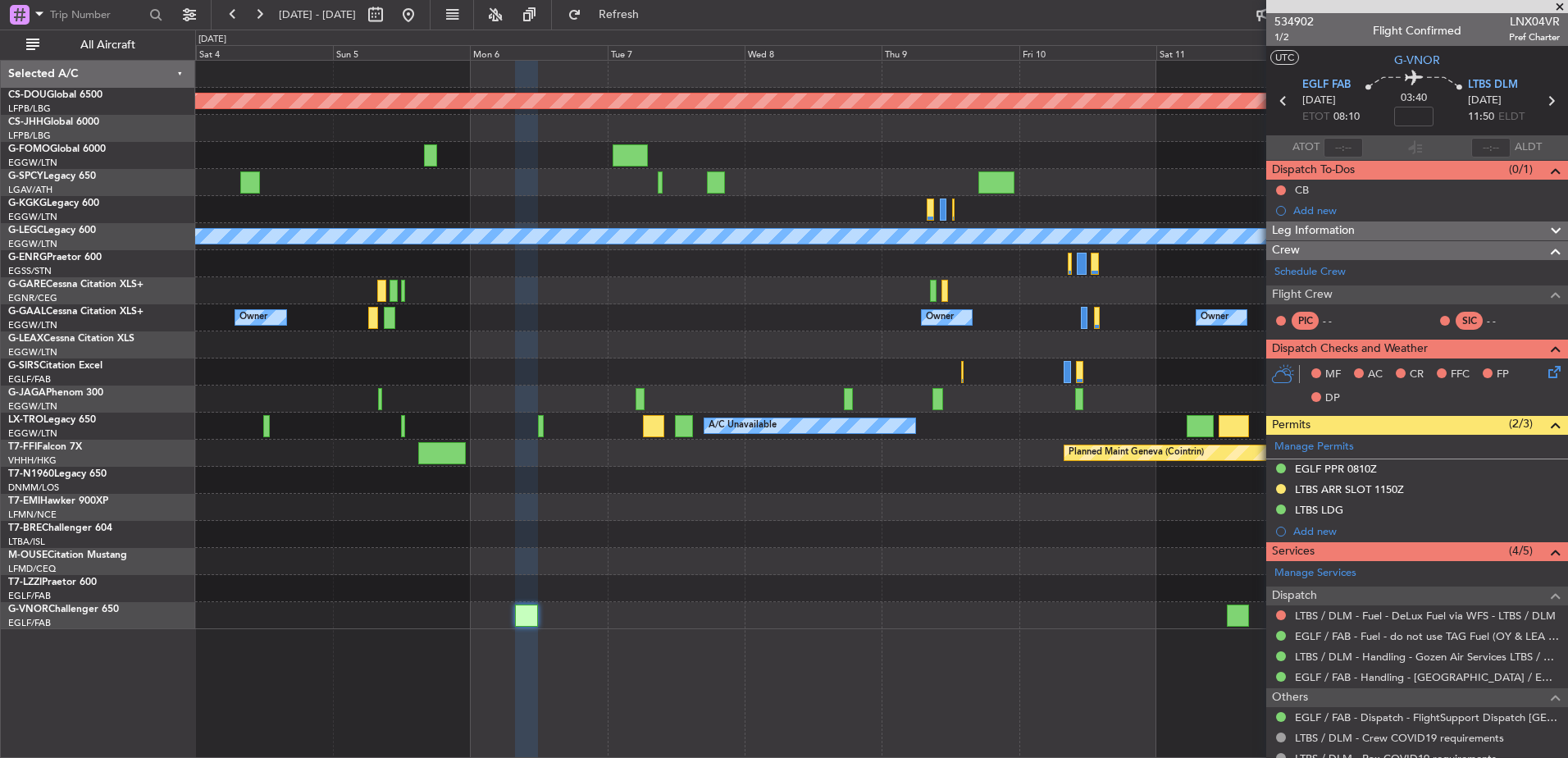
click at [888, 650] on div "Planned Maint London (Biggin Hill) A/C Unavailable London (Luton) Owner Owner O…" at bounding box center [882, 409] width 1373 height 698
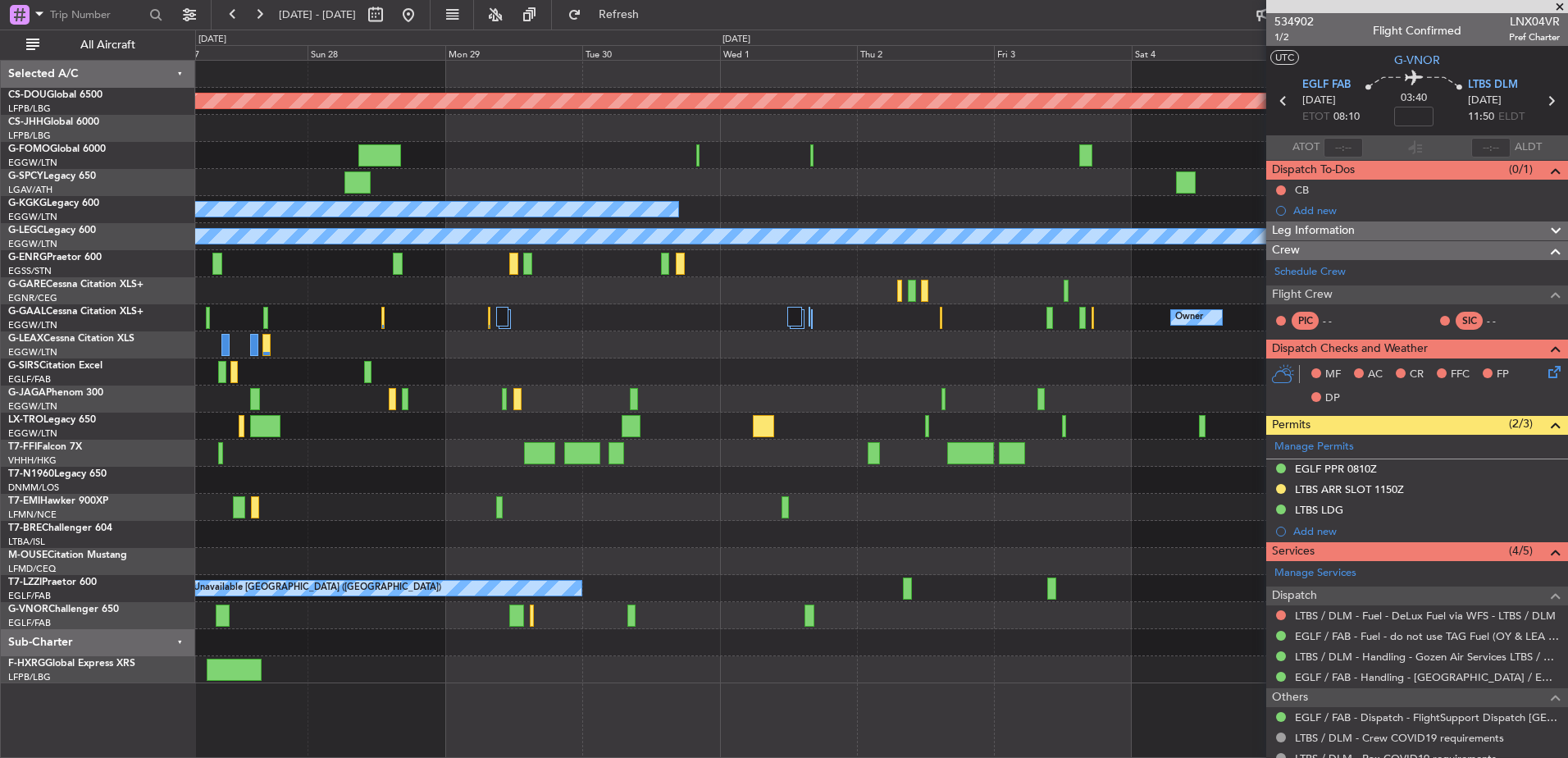
click at [1343, 693] on fb-app "27 Sep 2025 - 07 Oct 2025 Refresh Quick Links All Aircraft Planned Maint London…" at bounding box center [784, 385] width 1568 height 745
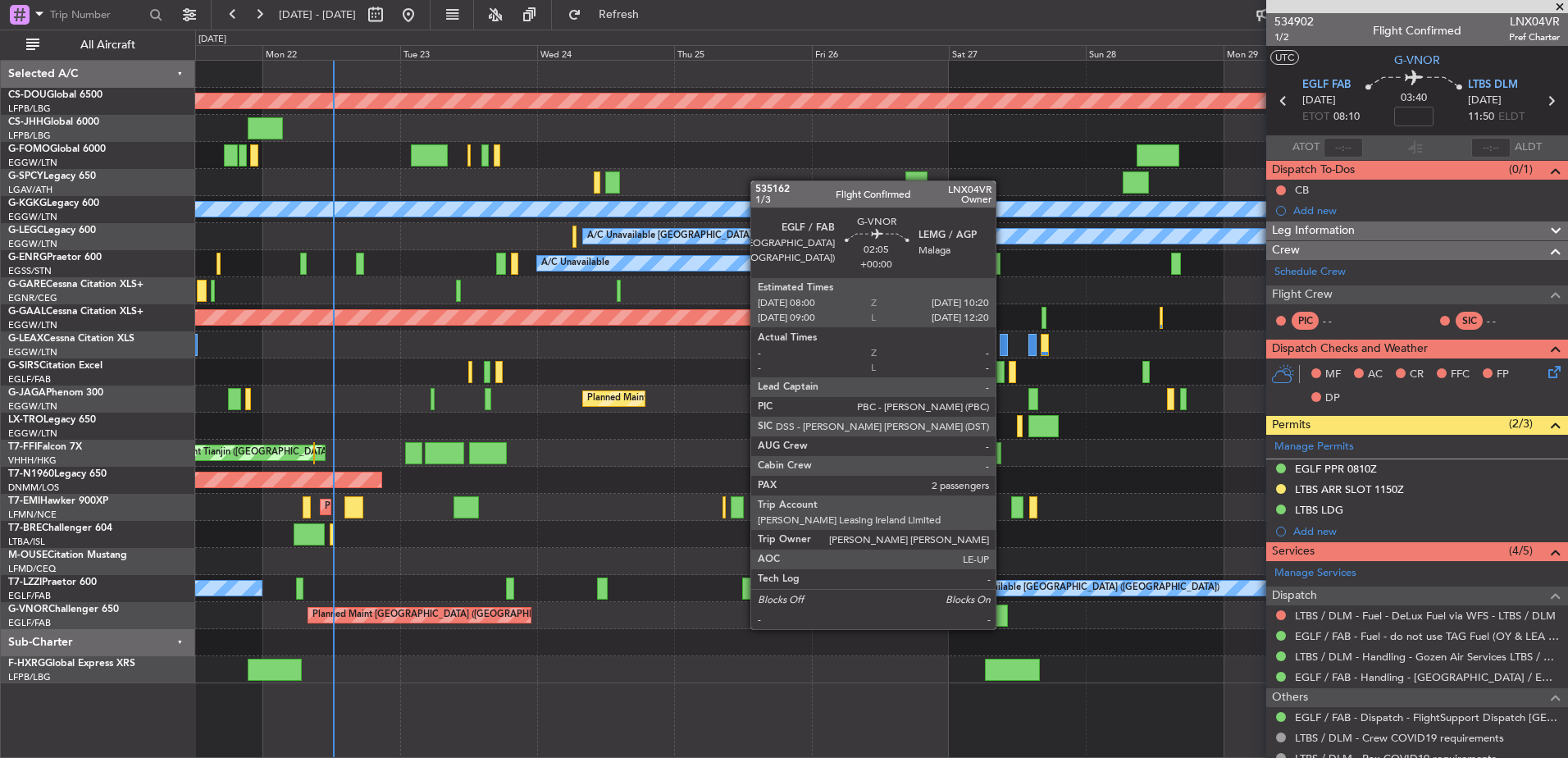
click at [1003, 613] on div at bounding box center [1001, 616] width 14 height 22
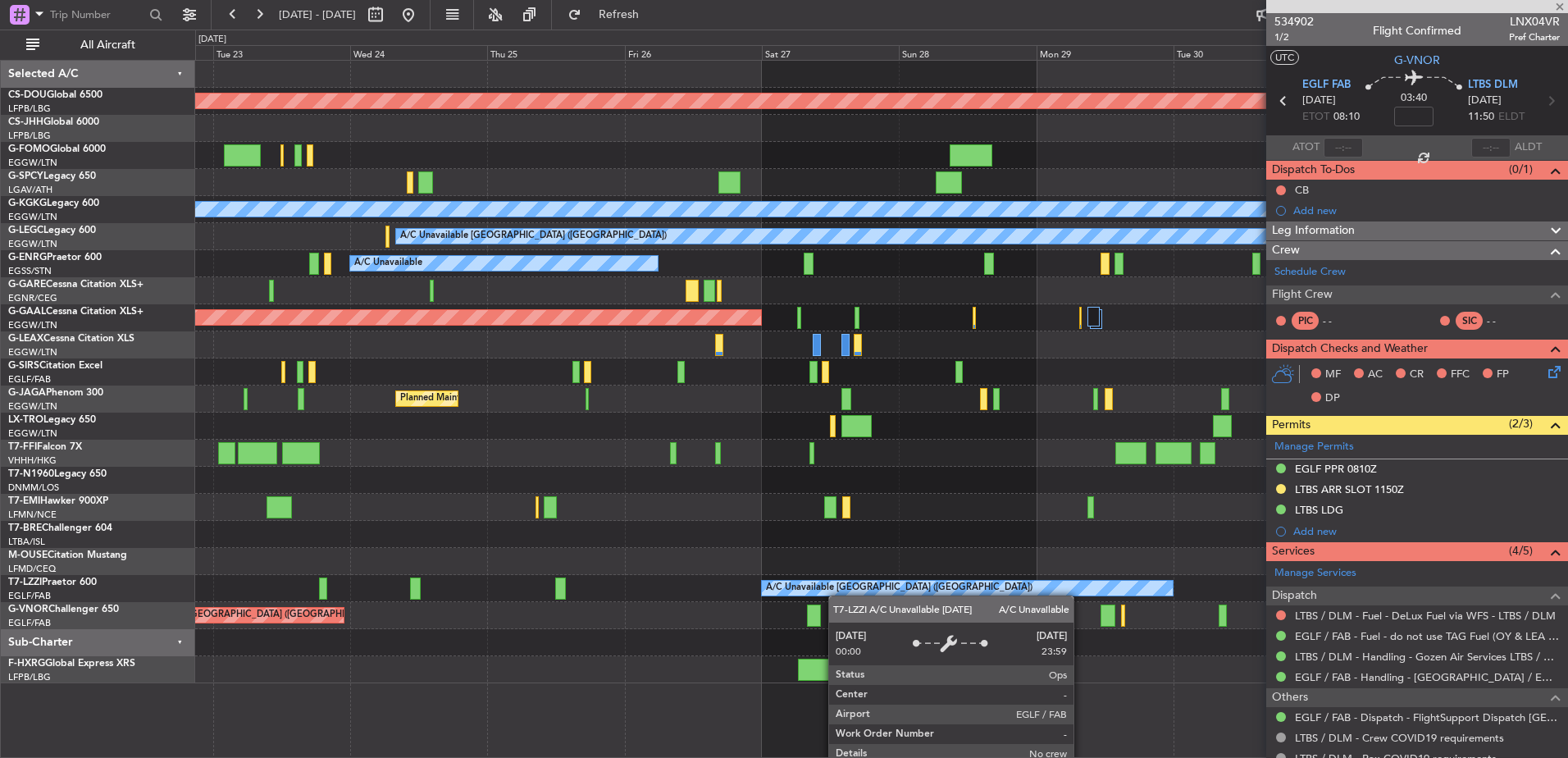
click at [779, 591] on div "Planned Maint London (Biggin Hill) A/C Unavailable Istanbul (Ataturk) A/C Unava…" at bounding box center [881, 372] width 1372 height 623
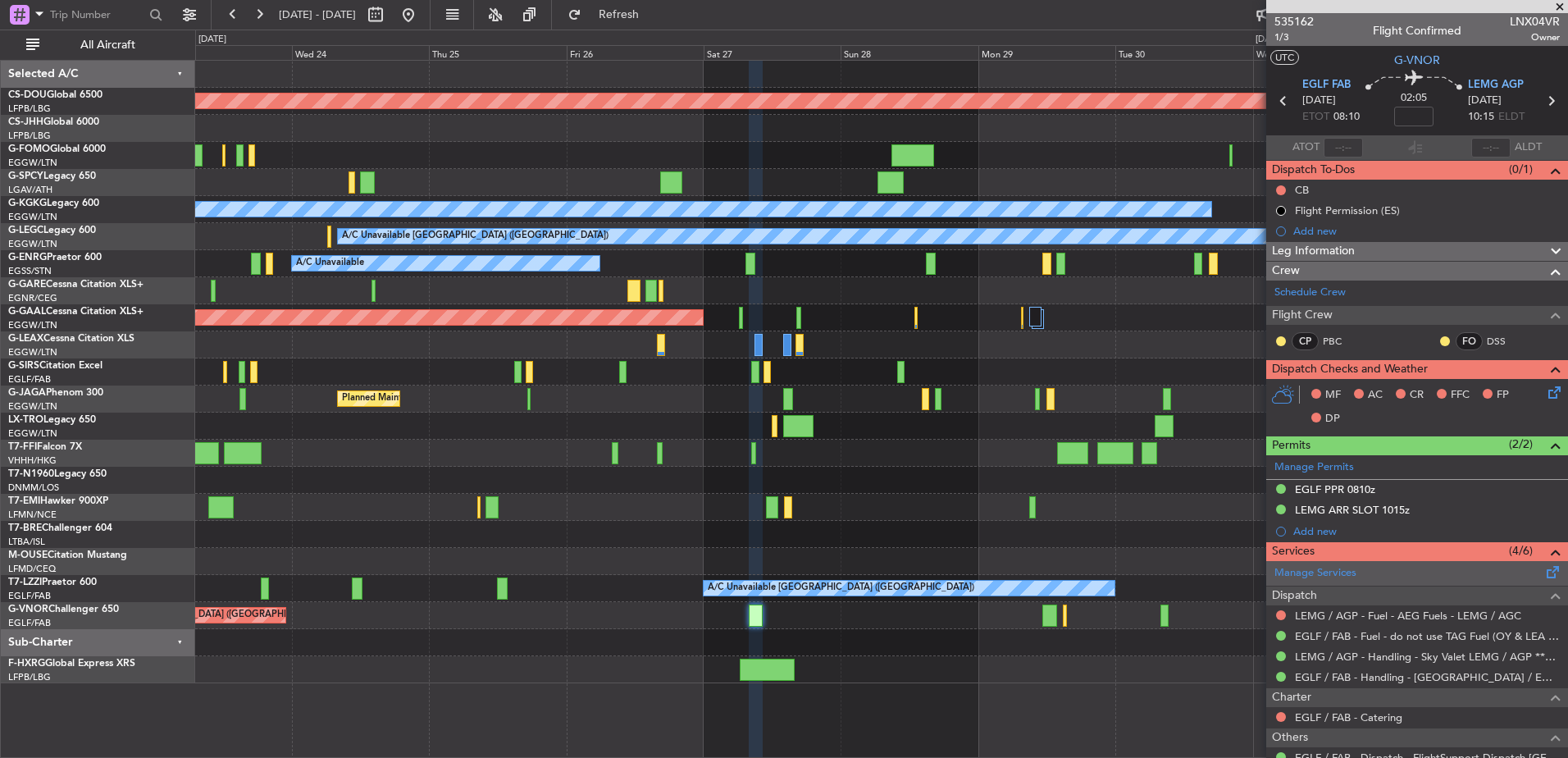
scroll to position [170, 0]
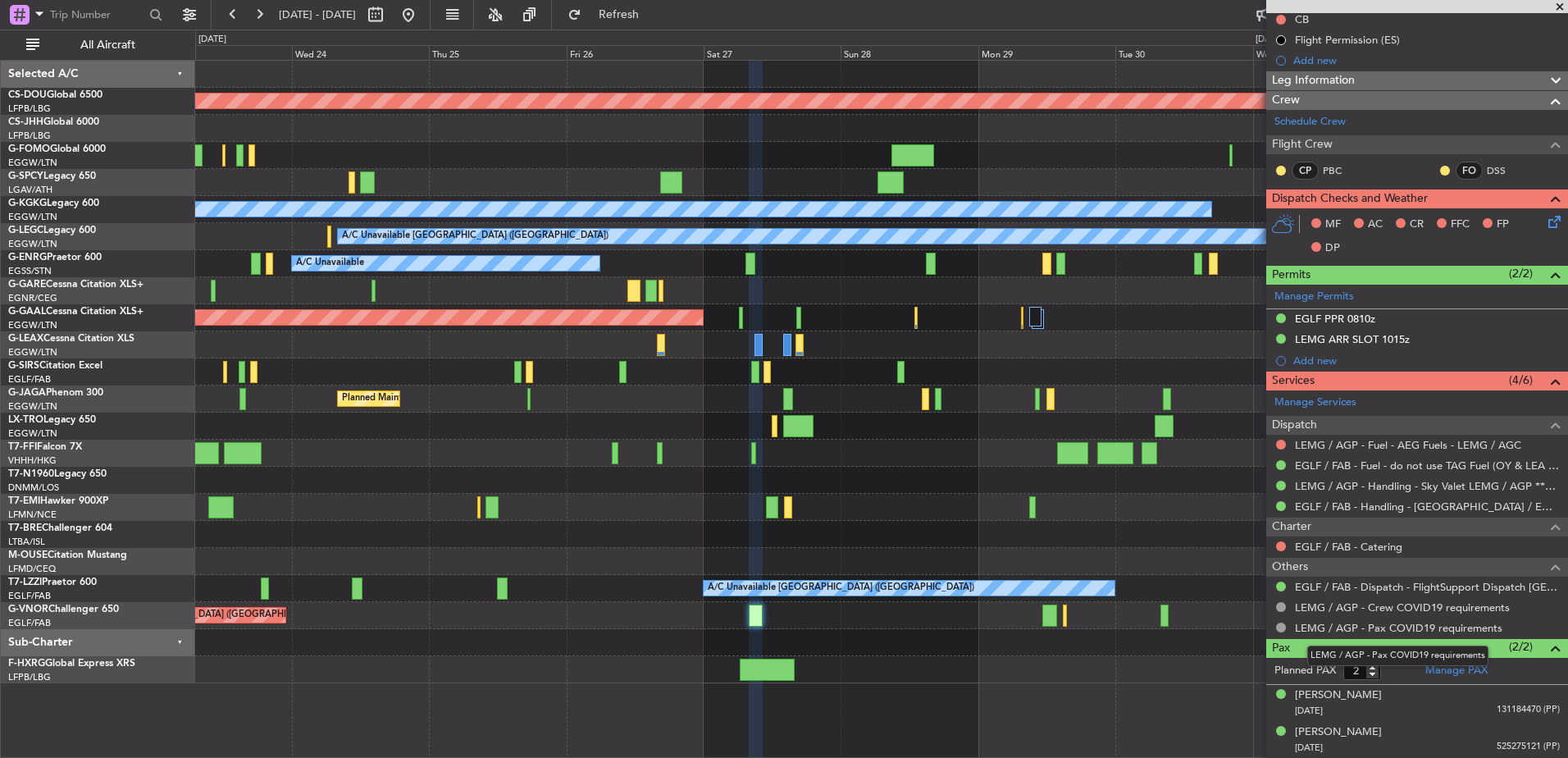
click at [1446, 670] on mat-tooltip-component "LEMG / AGP - Pax COVID19 requirements" at bounding box center [1398, 655] width 204 height 44
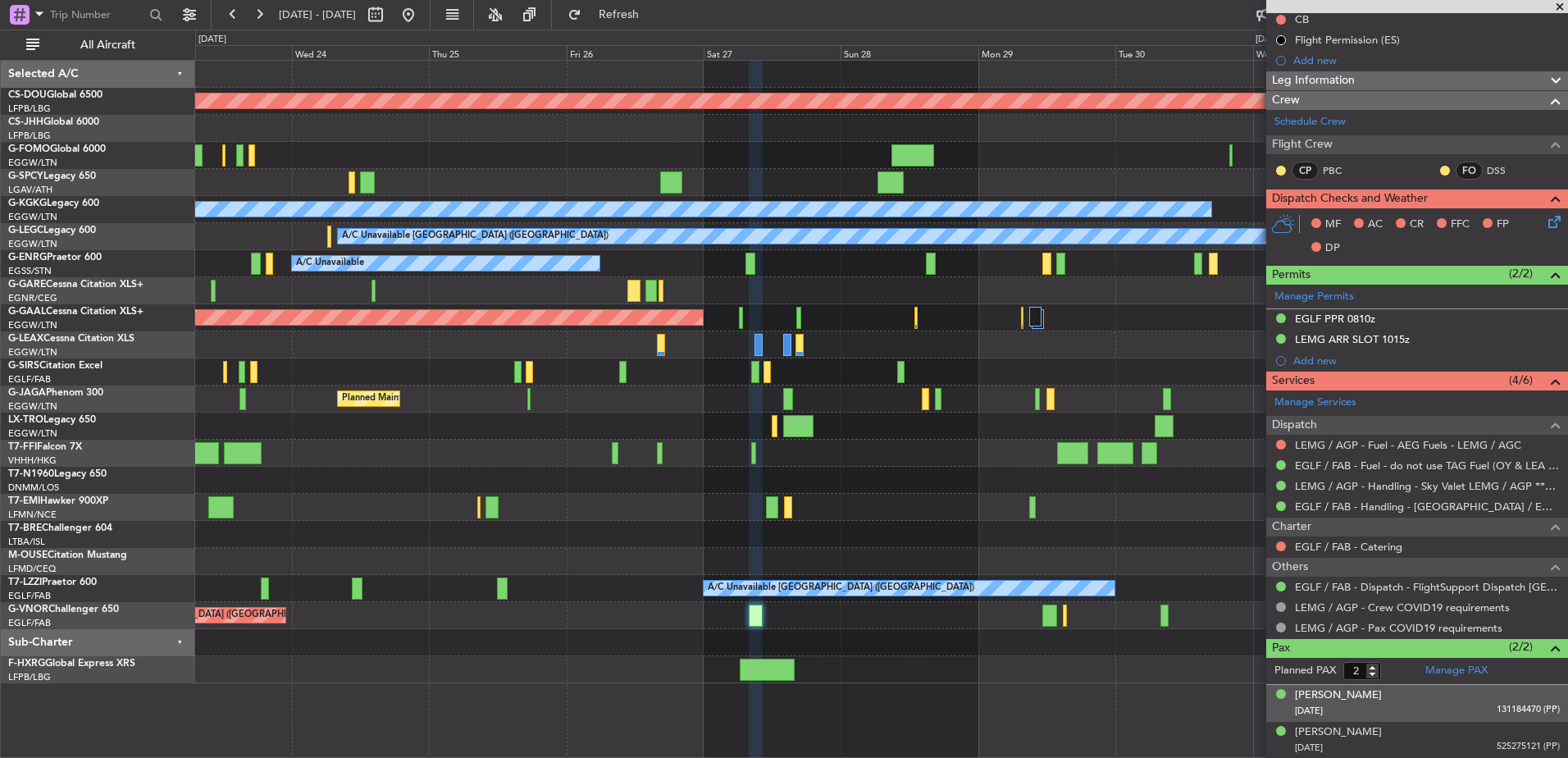
click at [1437, 685] on li "Benjamin Peter Raistrick 26/12/1994 131184470 (PP)" at bounding box center [1417, 702] width 302 height 37
click at [1446, 665] on link "Manage PAX" at bounding box center [1457, 671] width 63 height 16
click at [1067, 615] on div "Planned Maint [GEOGRAPHIC_DATA] ([GEOGRAPHIC_DATA])" at bounding box center [881, 616] width 1372 height 27
click at [1069, 615] on div "Planned Maint [GEOGRAPHIC_DATA] ([GEOGRAPHIC_DATA])" at bounding box center [881, 616] width 1372 height 27
click at [1068, 613] on div "Planned Maint [GEOGRAPHIC_DATA] ([GEOGRAPHIC_DATA])" at bounding box center [881, 616] width 1372 height 27
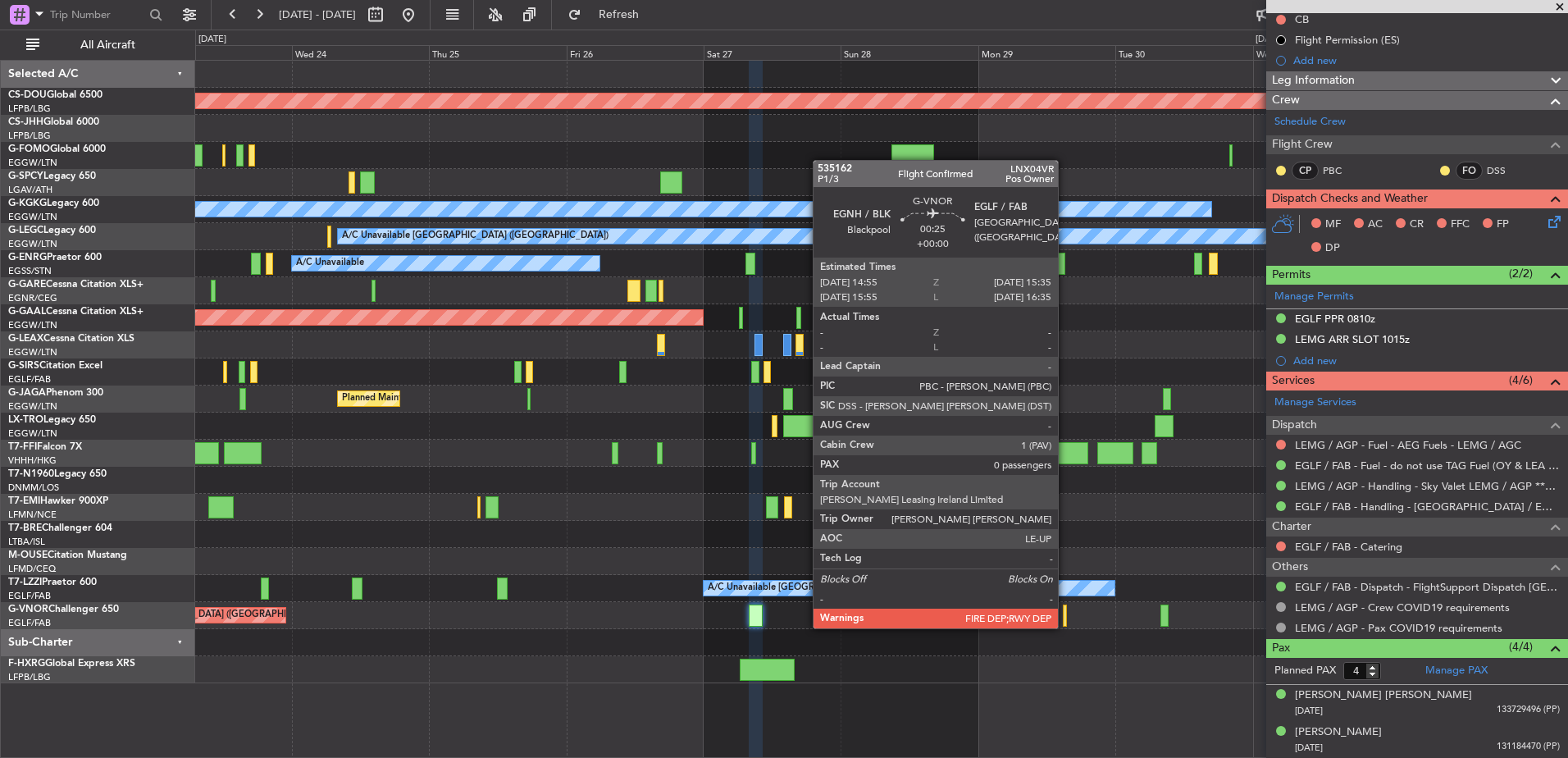
click at [1065, 612] on div at bounding box center [1064, 616] width 4 height 22
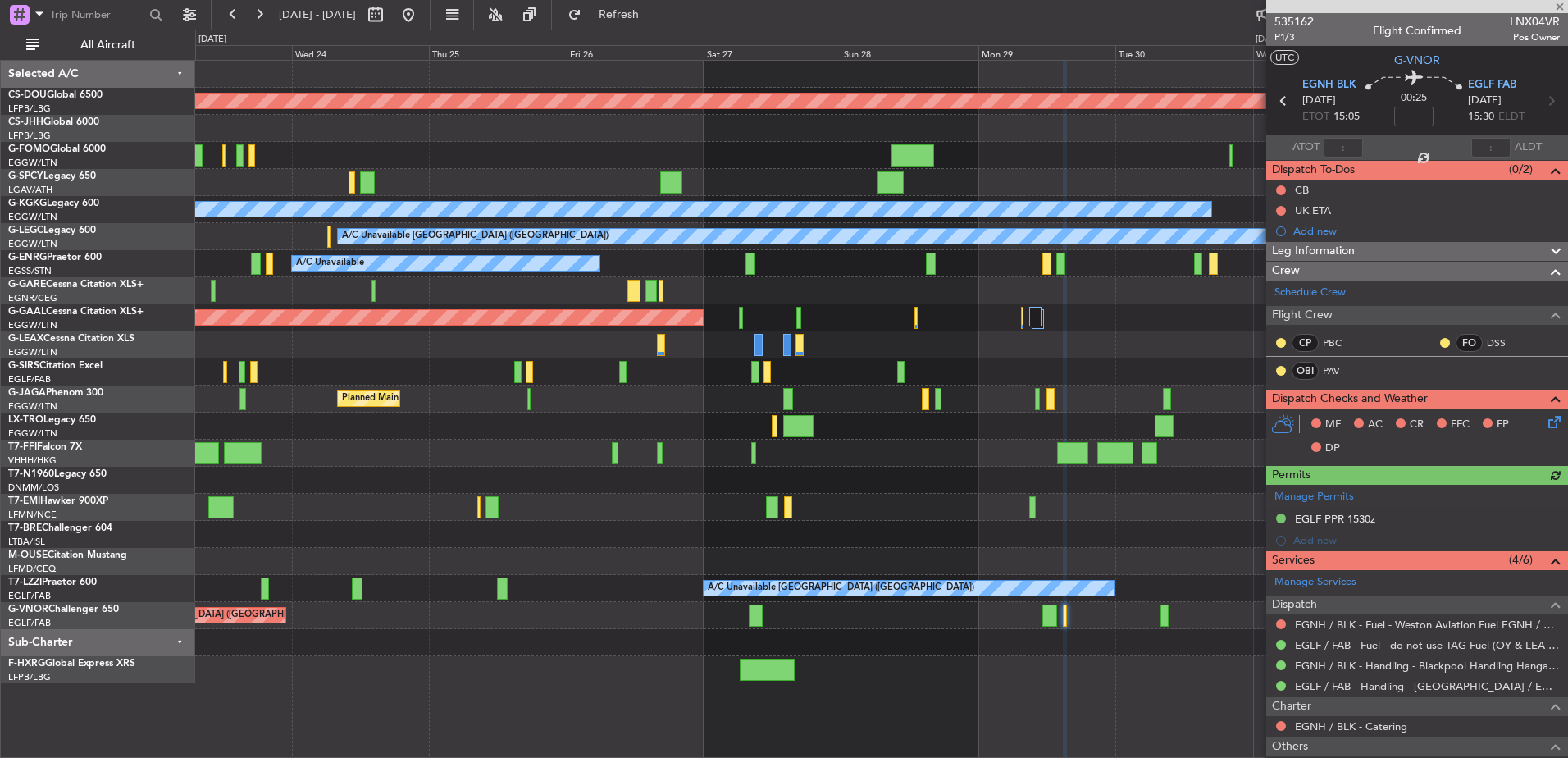
scroll to position [106, 0]
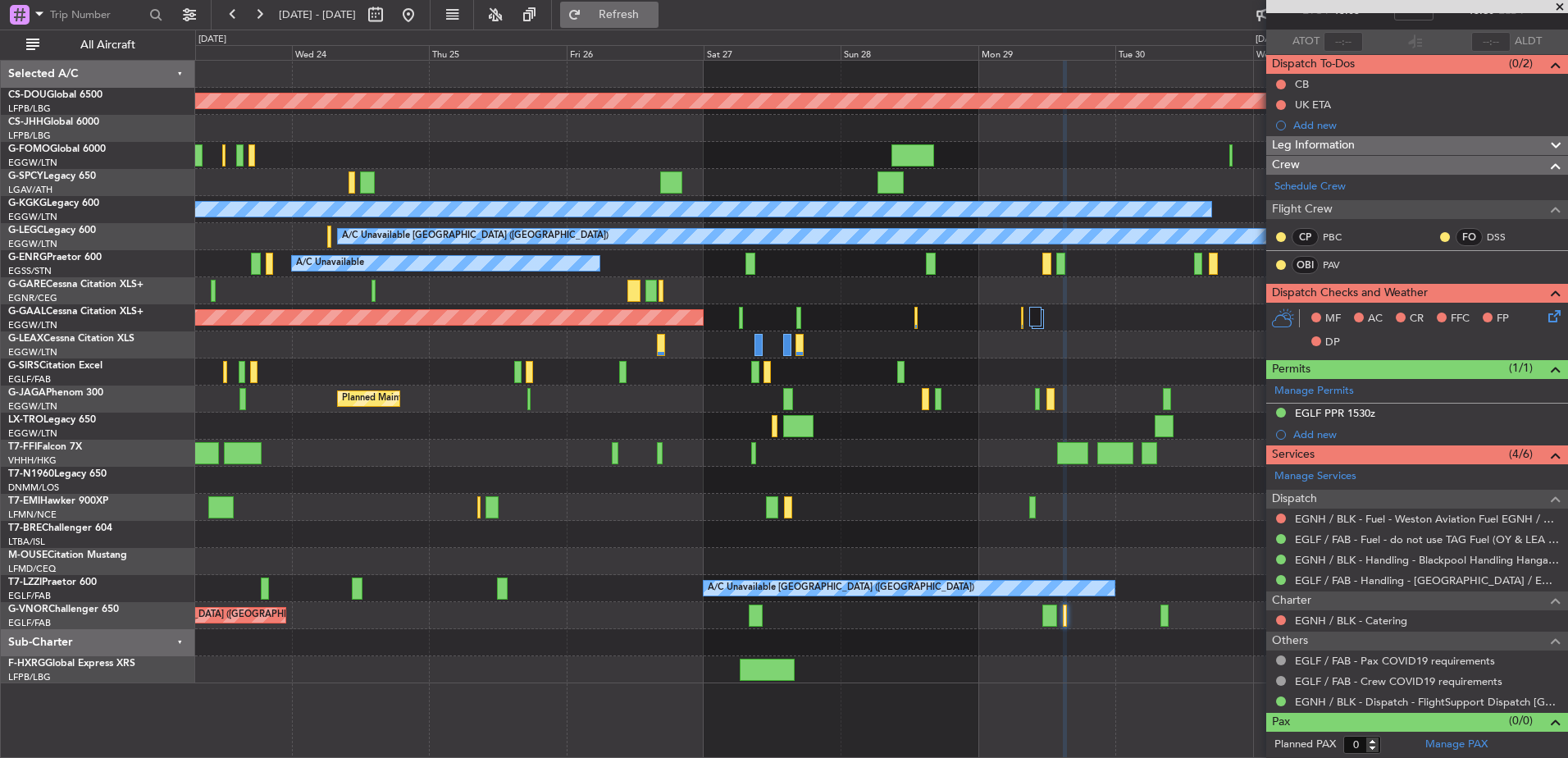
click at [646, 10] on span "Refresh" at bounding box center [619, 14] width 69 height 12
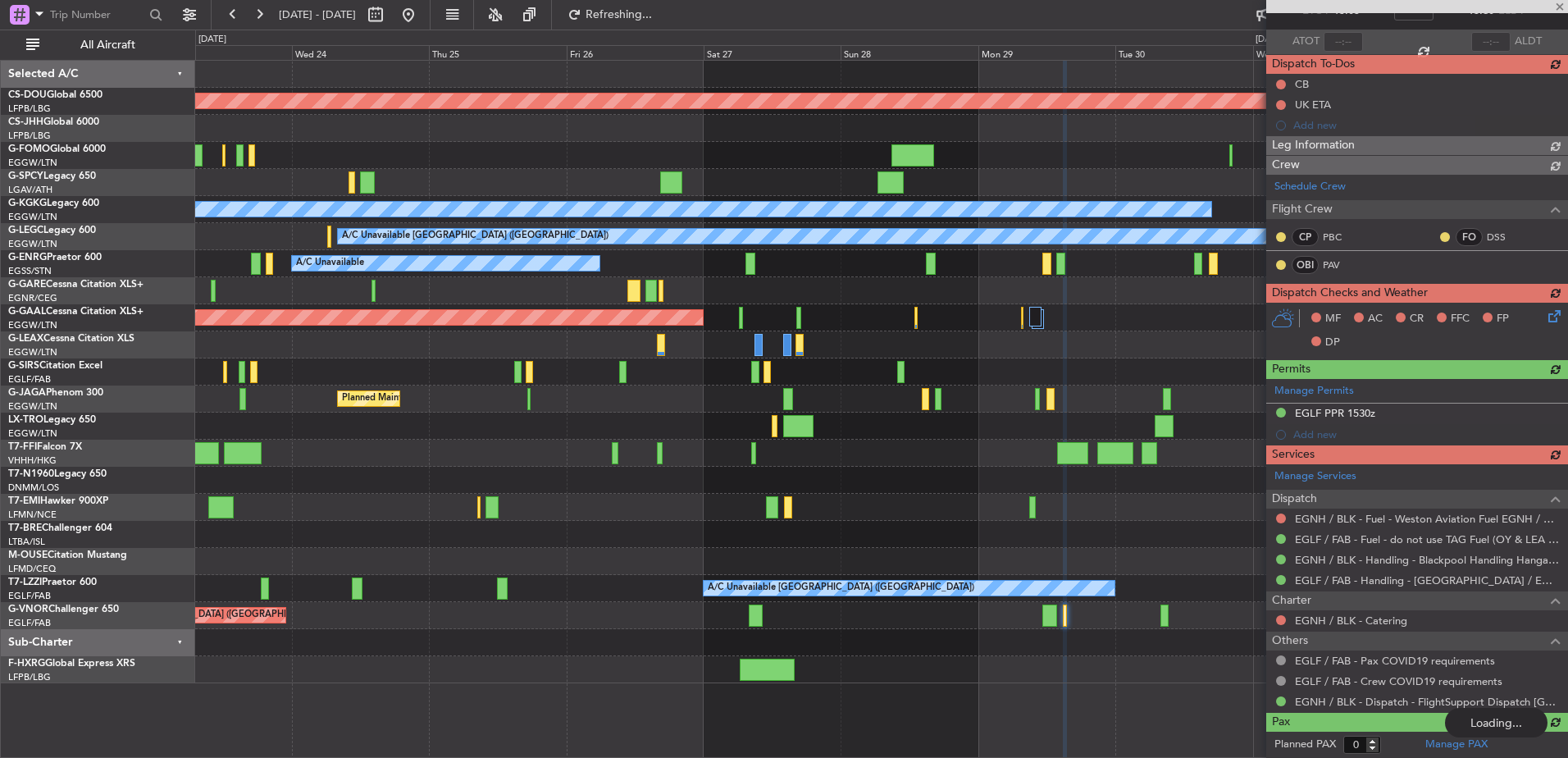
scroll to position [0, 0]
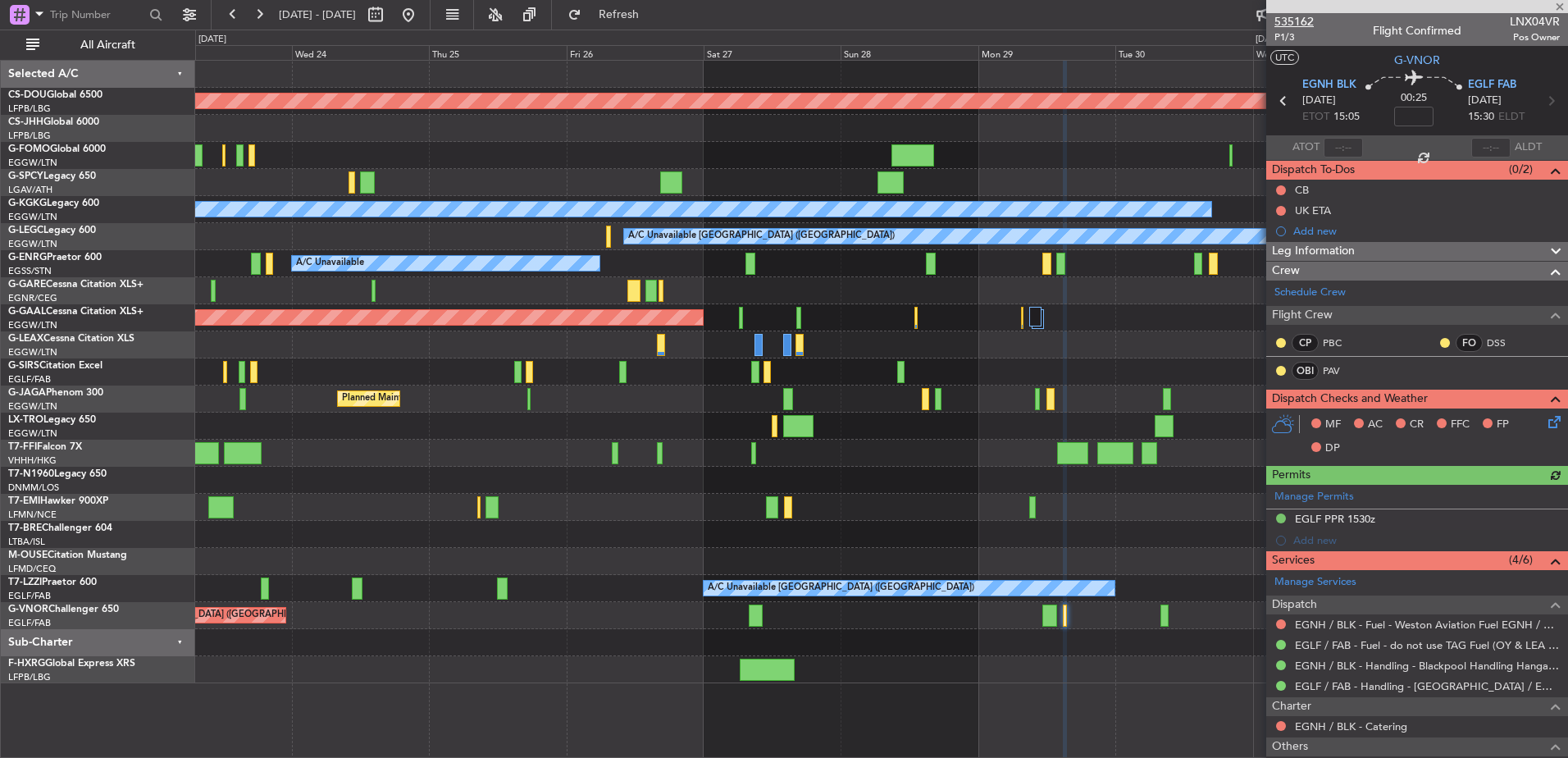
click at [1281, 21] on span "535162" at bounding box center [1294, 22] width 39 height 17
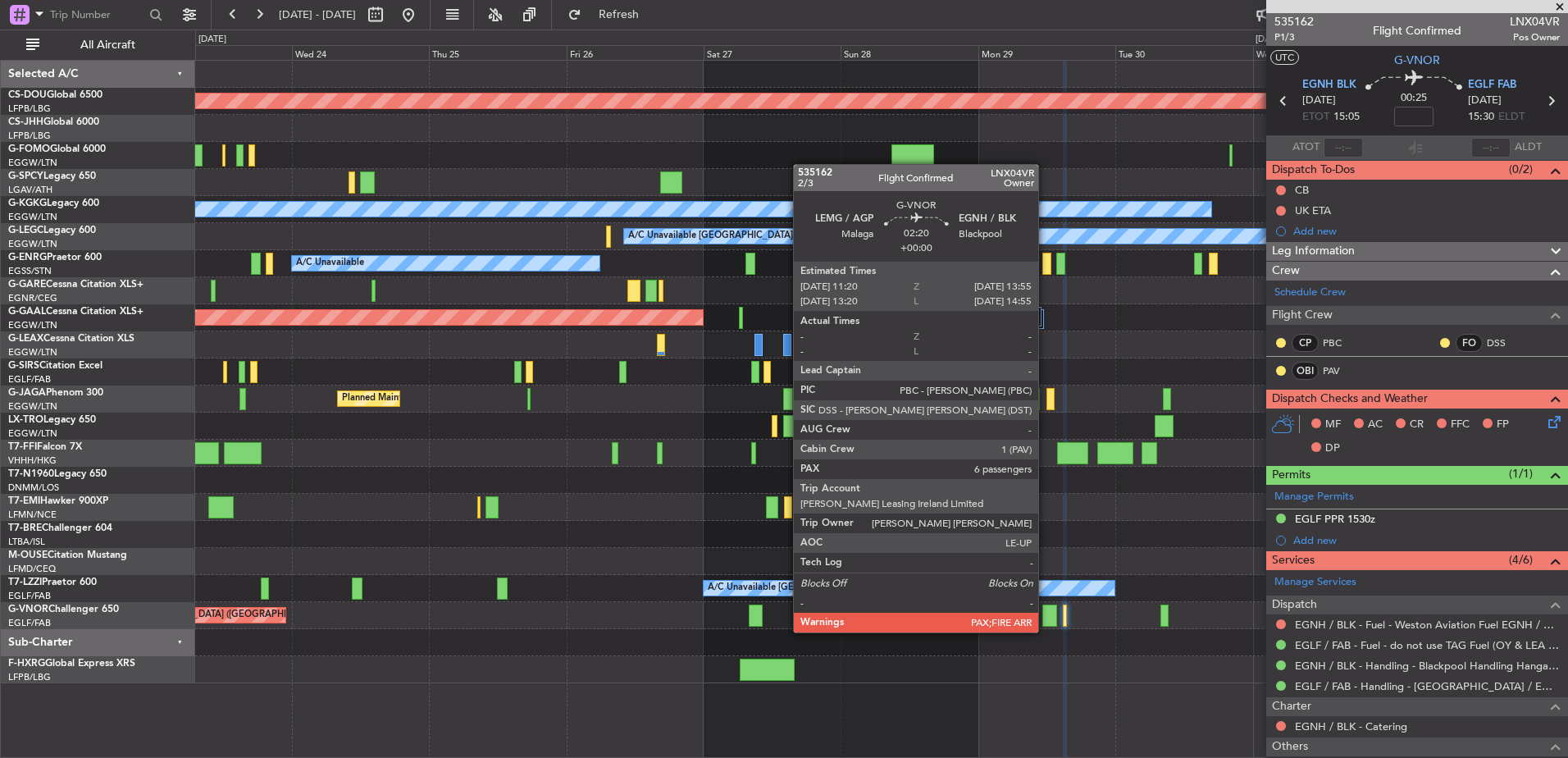
click at [1046, 616] on div at bounding box center [1049, 616] width 15 height 22
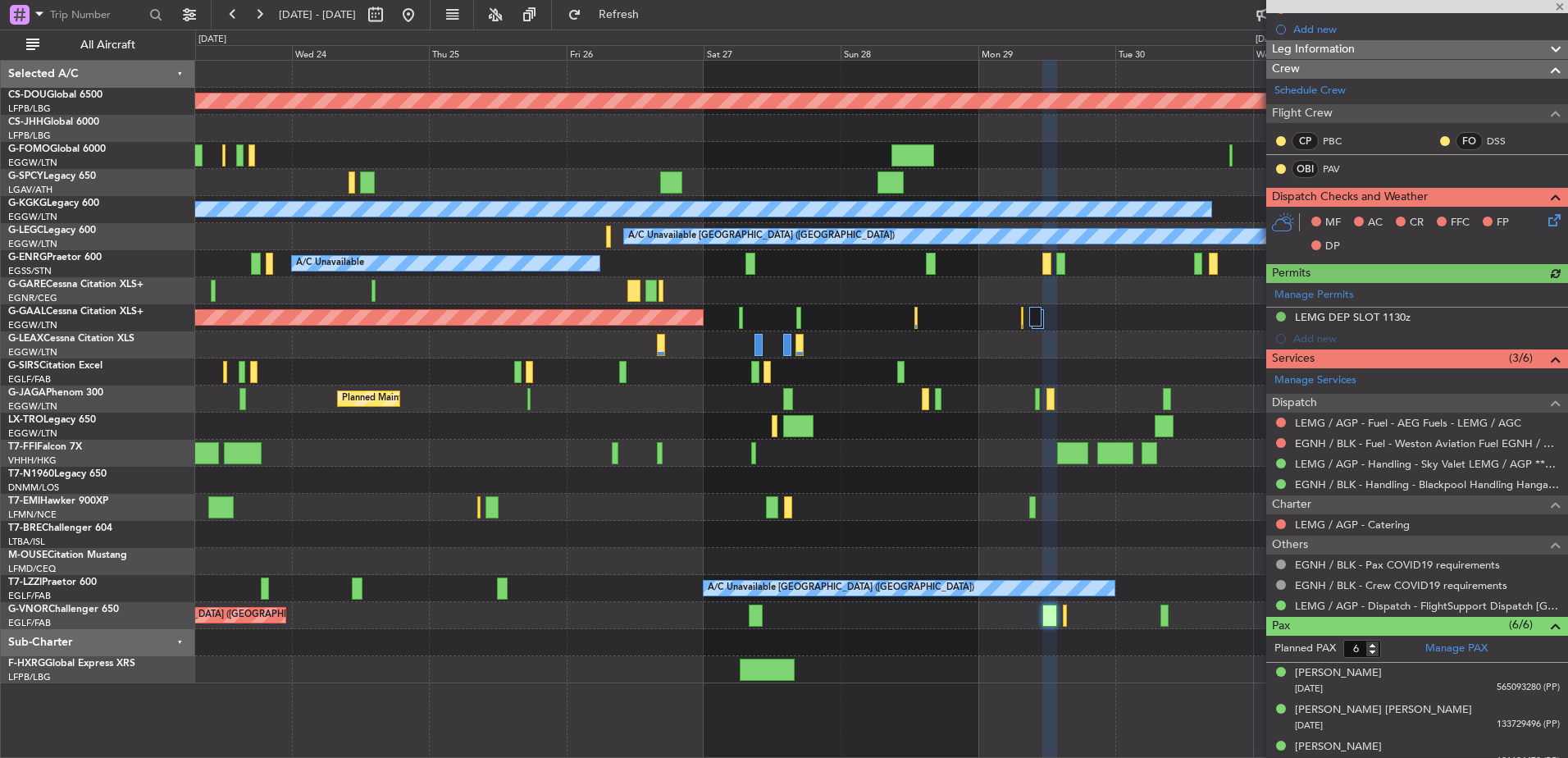
scroll to position [223, 0]
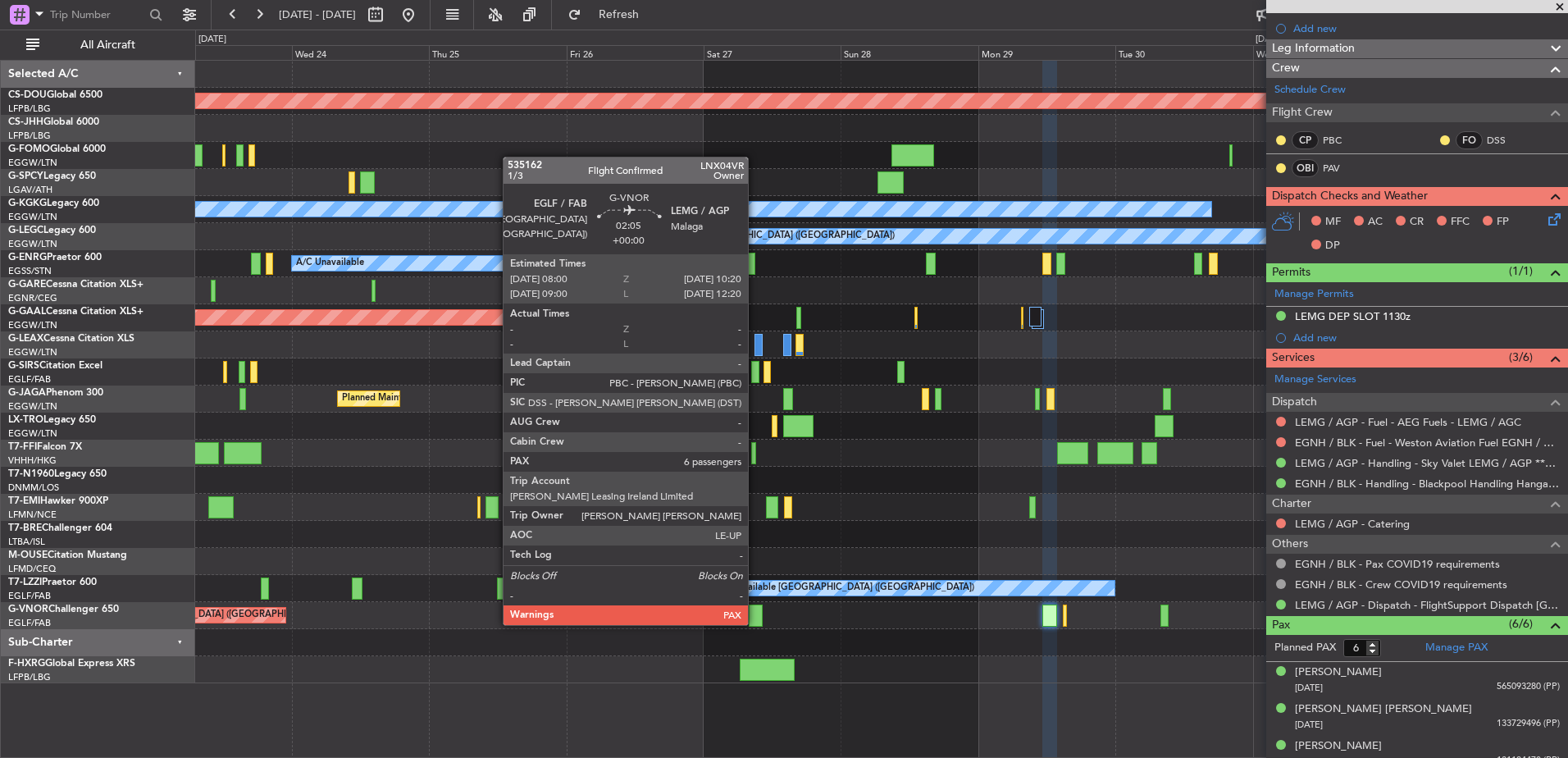
click at [754, 608] on div at bounding box center [756, 616] width 14 height 22
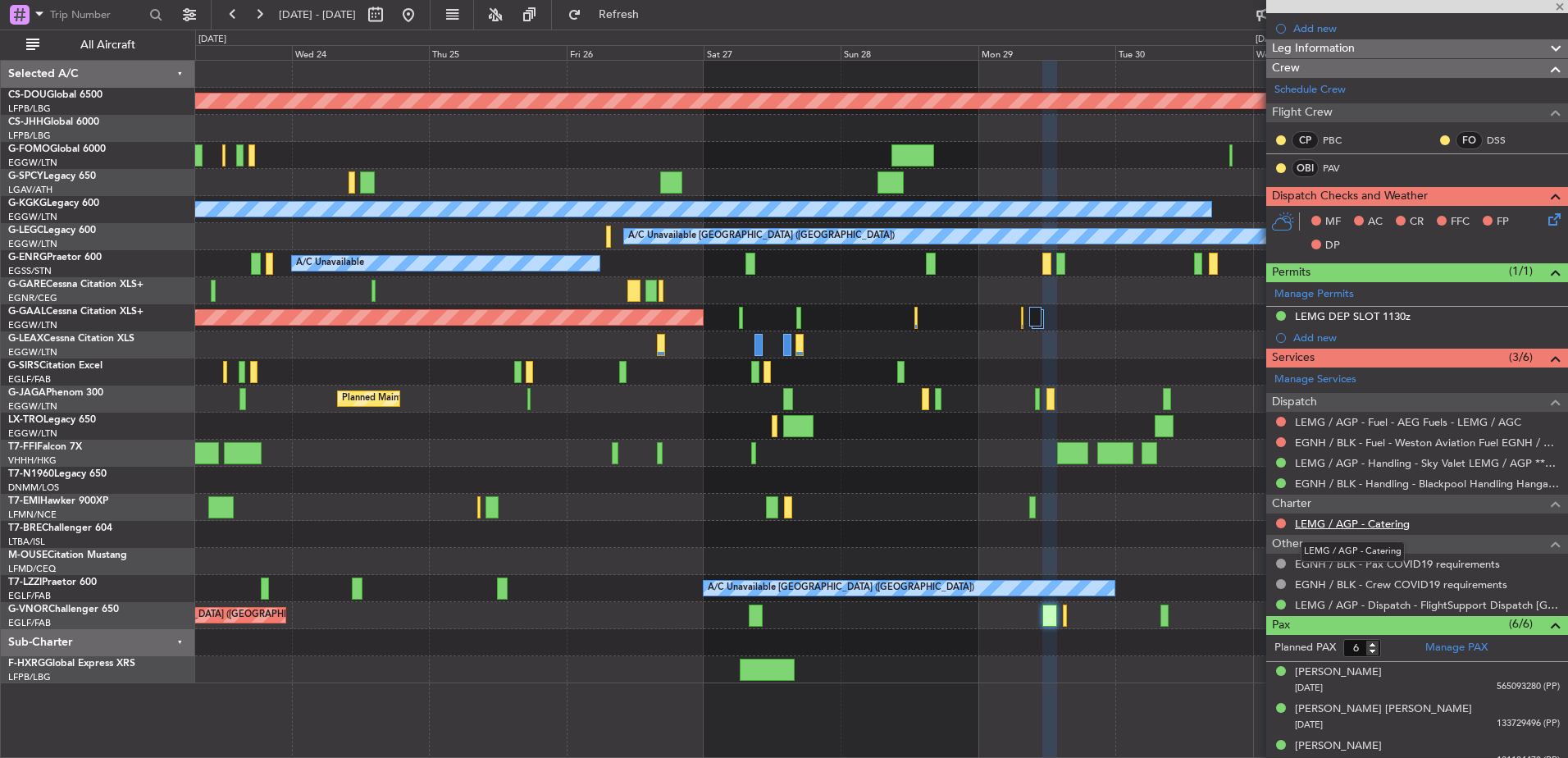
scroll to position [0, 0]
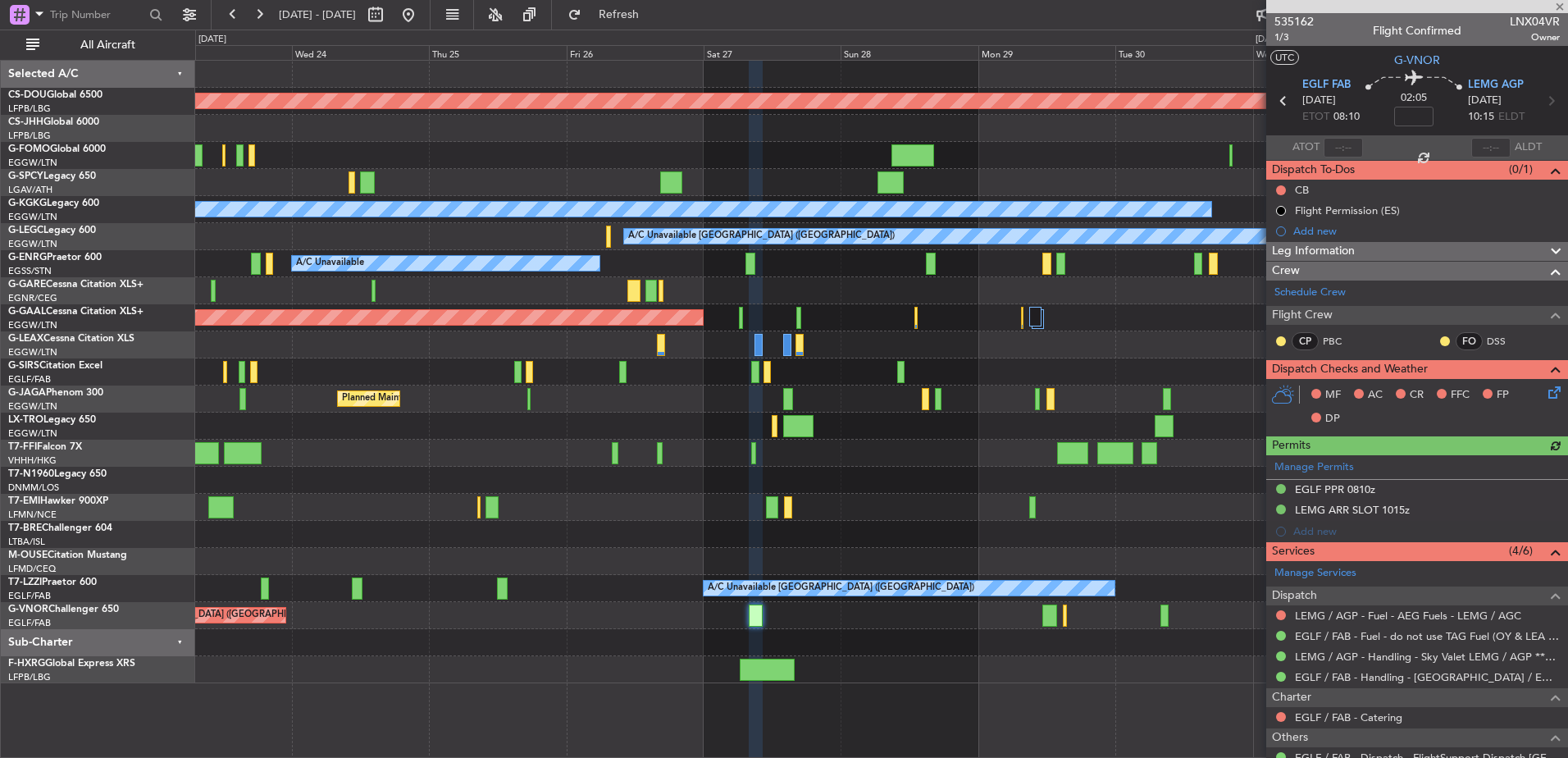
click at [1320, 483] on div "Manage Permits EGLF PPR 0810z LEMG ARR SLOT 1015z Add new" at bounding box center [1417, 498] width 302 height 87
click at [1314, 489] on div "EGLF PPR 0810z" at bounding box center [1335, 489] width 81 height 14
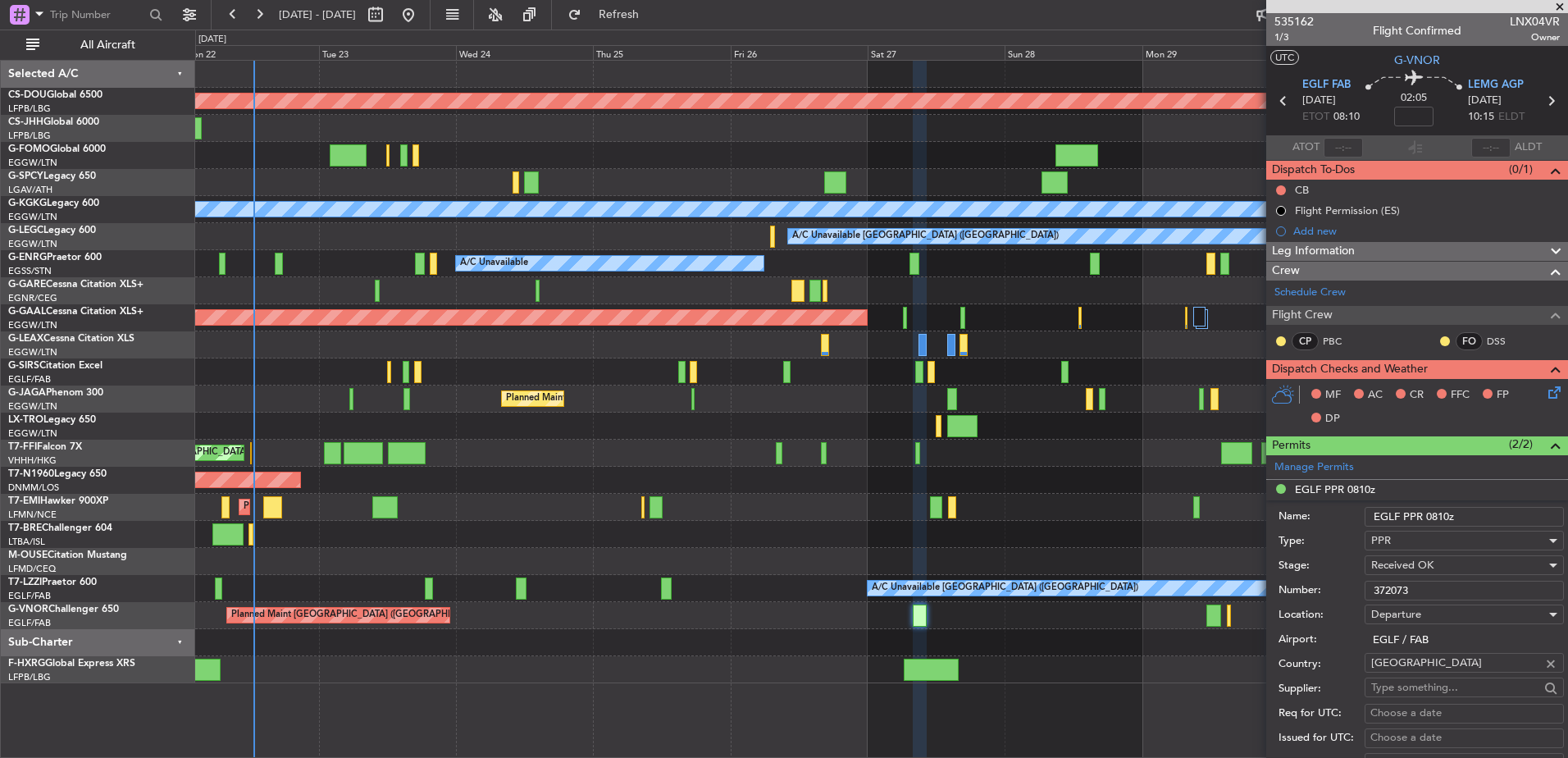
click at [1067, 498] on div "Planned Maint London (Biggin Hill) A/C Unavailable Istanbul (Ataturk) AOG Maint…" at bounding box center [881, 372] width 1372 height 623
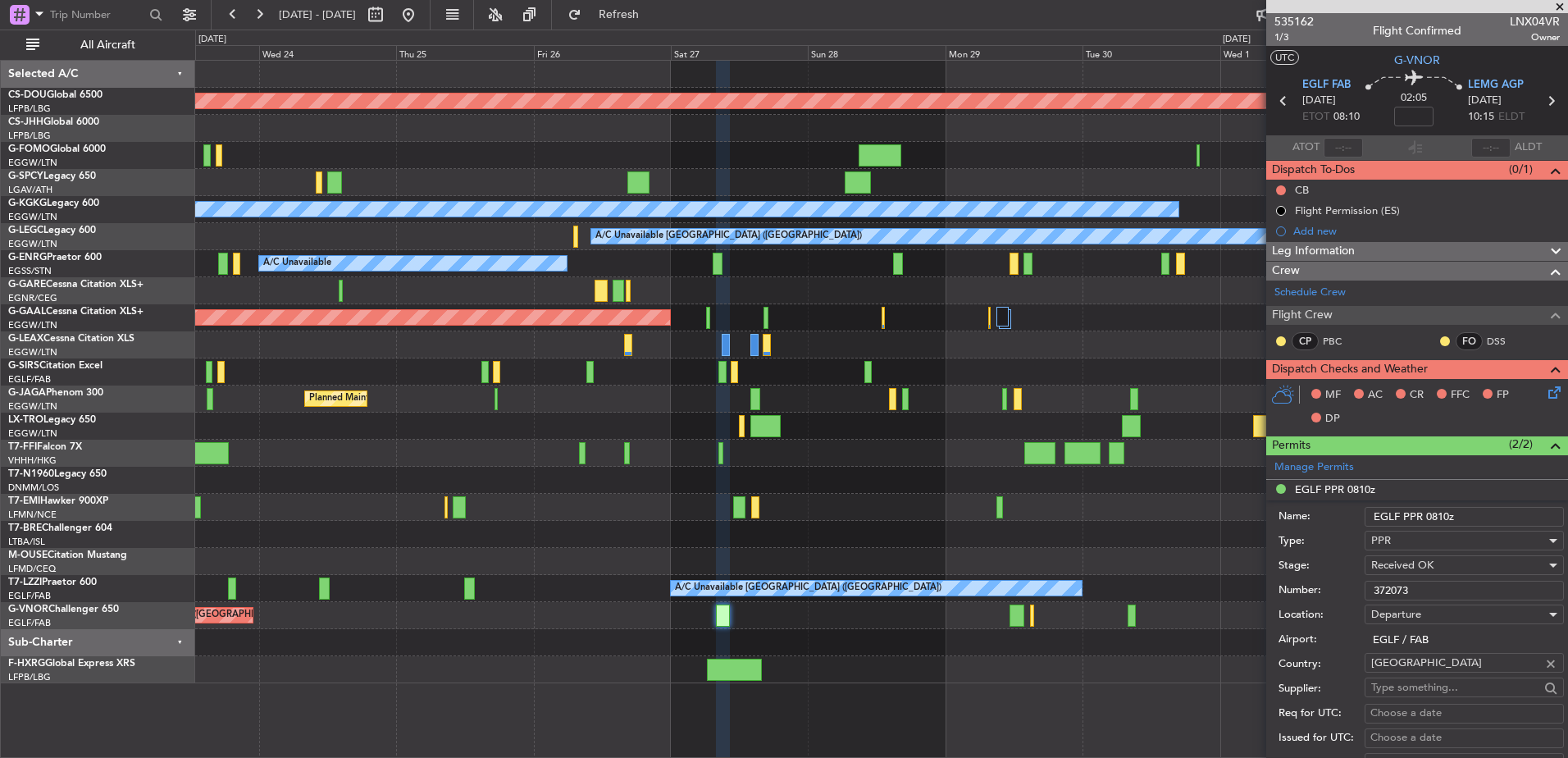
click at [824, 628] on div "Planned Maint [GEOGRAPHIC_DATA] ([GEOGRAPHIC_DATA])" at bounding box center [881, 616] width 1372 height 27
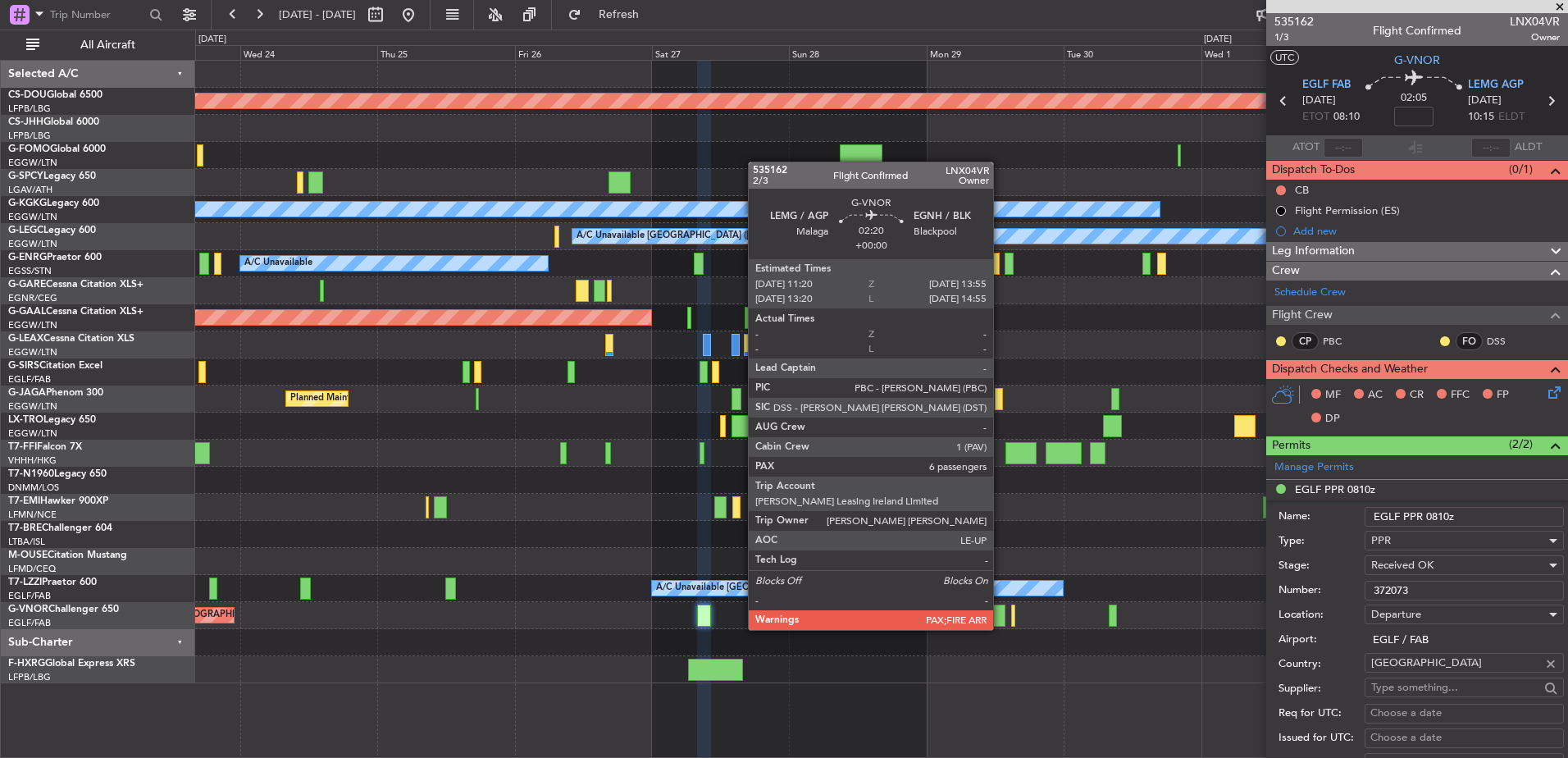
click at [1001, 615] on div at bounding box center [998, 616] width 15 height 22
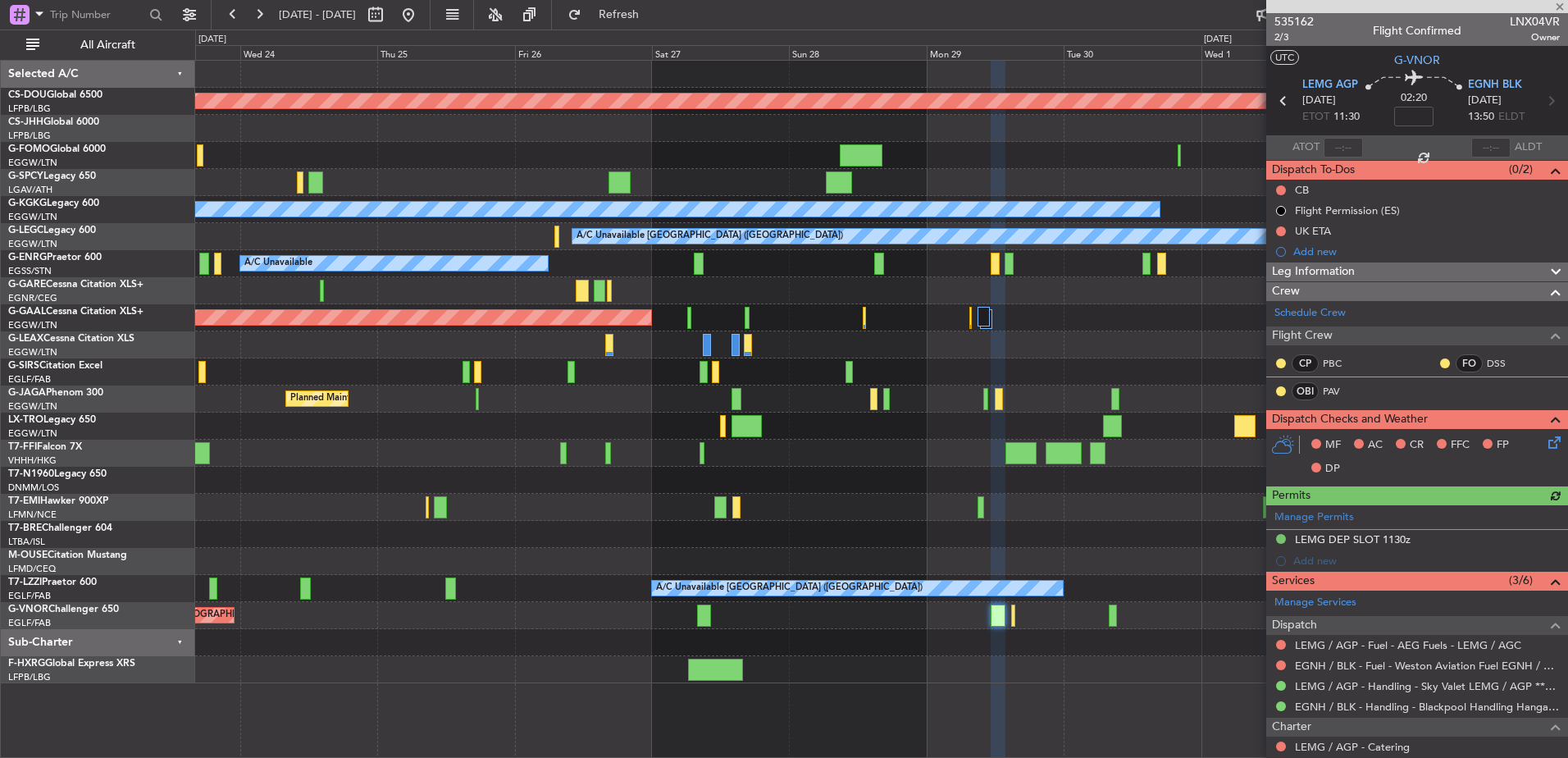
scroll to position [348, 0]
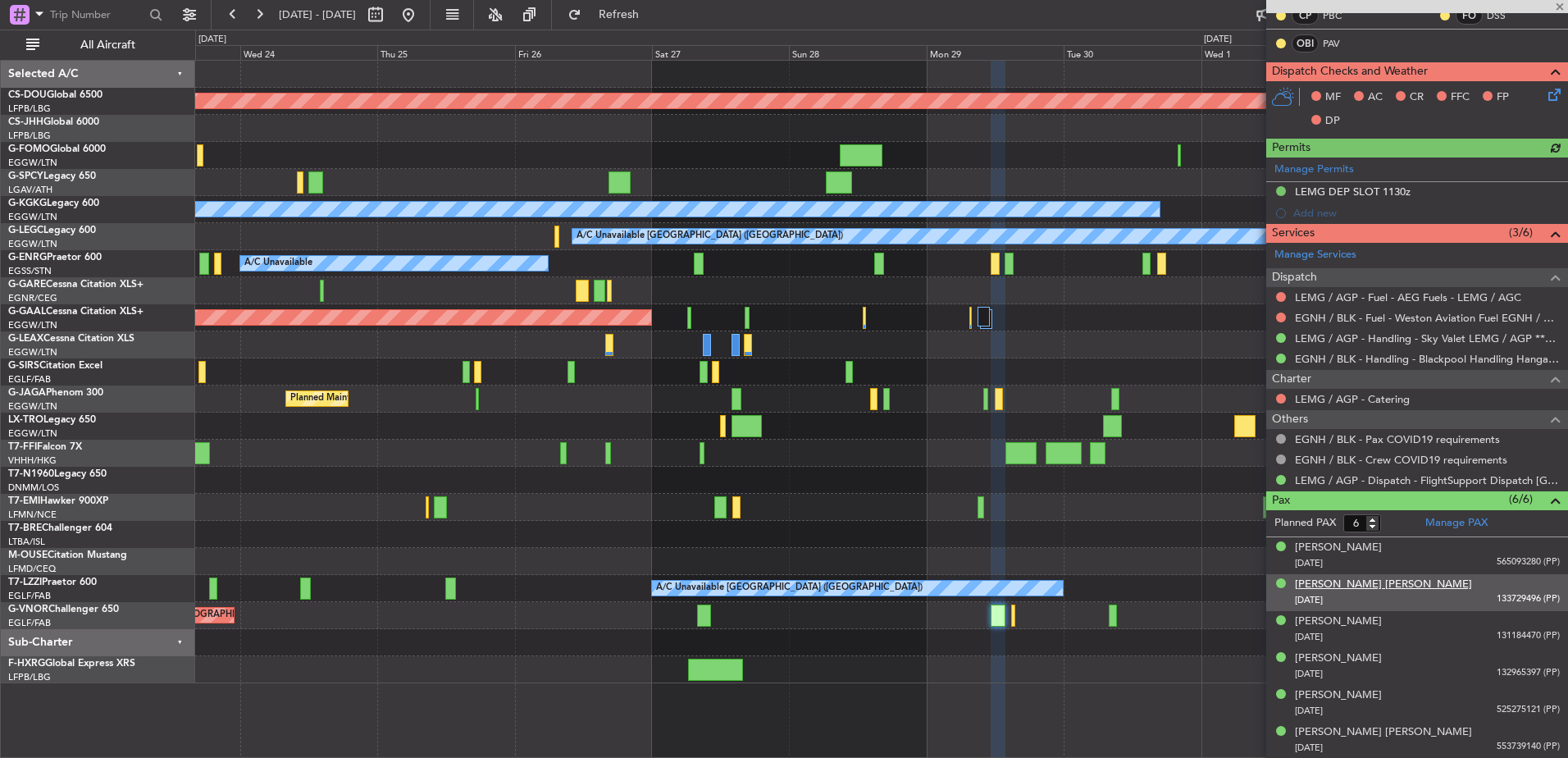
click at [1334, 583] on div "Angela Kate Whiteside" at bounding box center [1383, 584] width 177 height 16
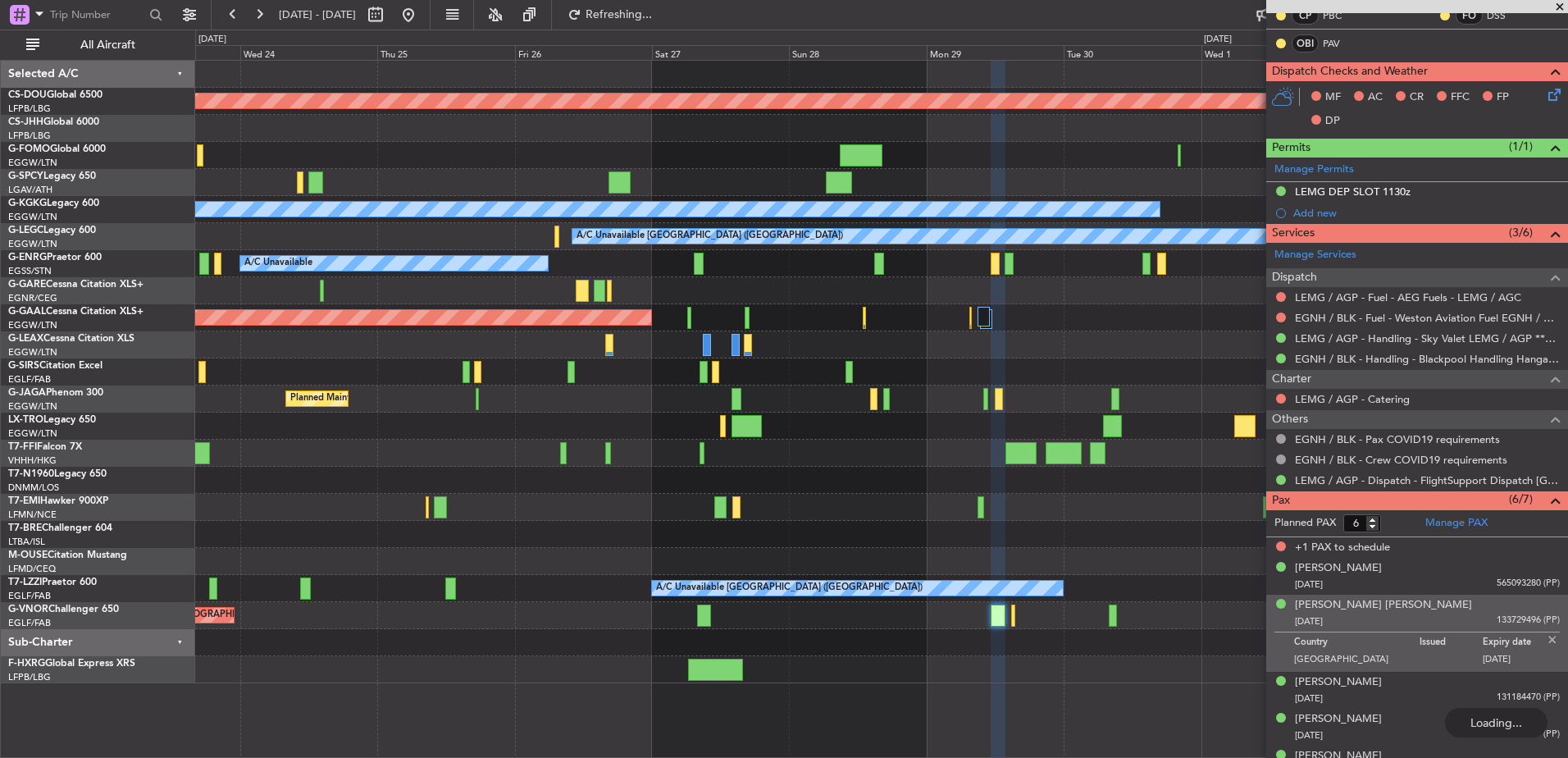
scroll to position [0, 0]
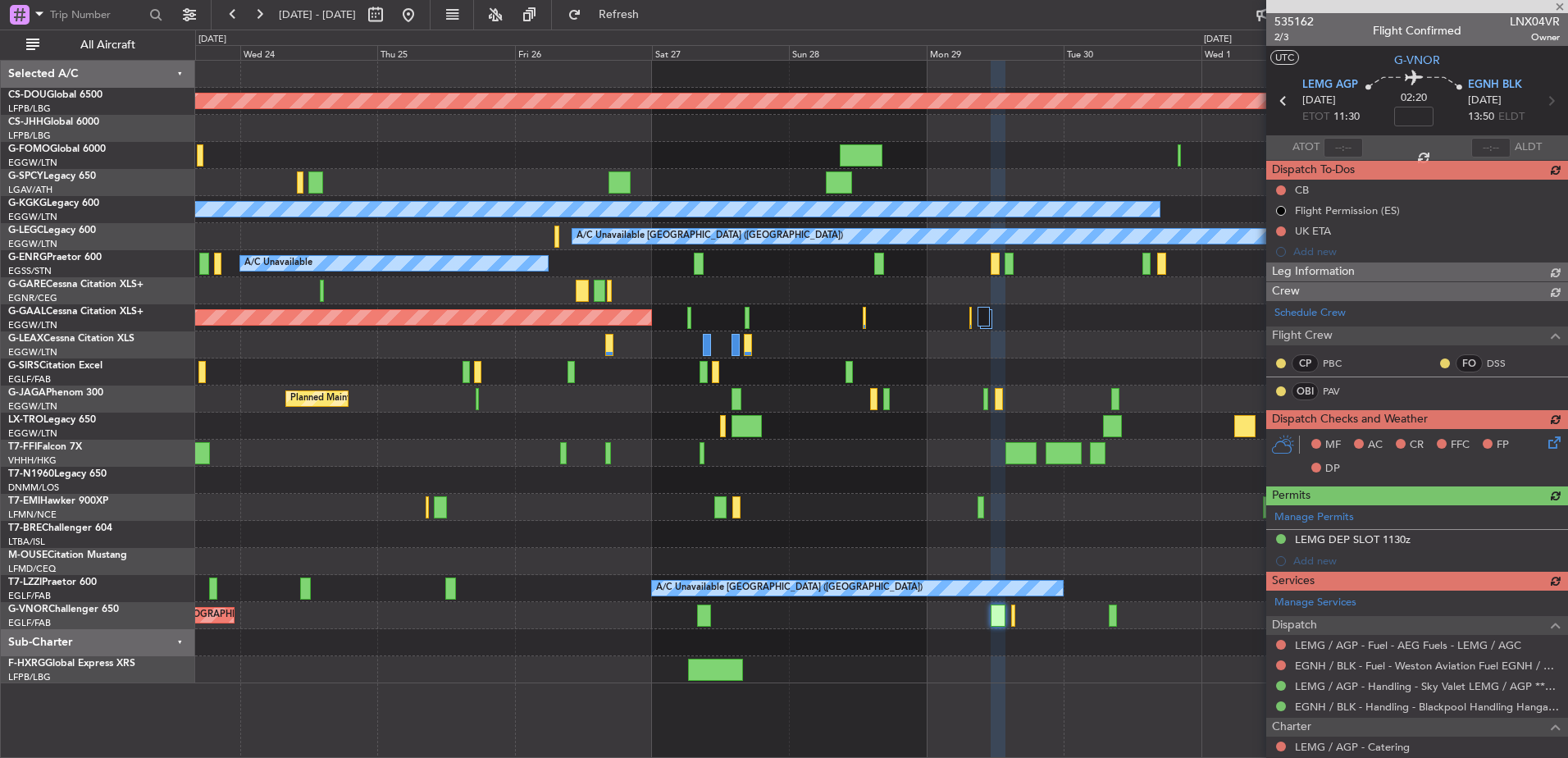
click at [1315, 27] on div "535162 2/3 Flight Confirmed LNX04VR Owner" at bounding box center [1417, 30] width 302 height 33
click at [1307, 22] on span "535162" at bounding box center [1294, 22] width 39 height 17
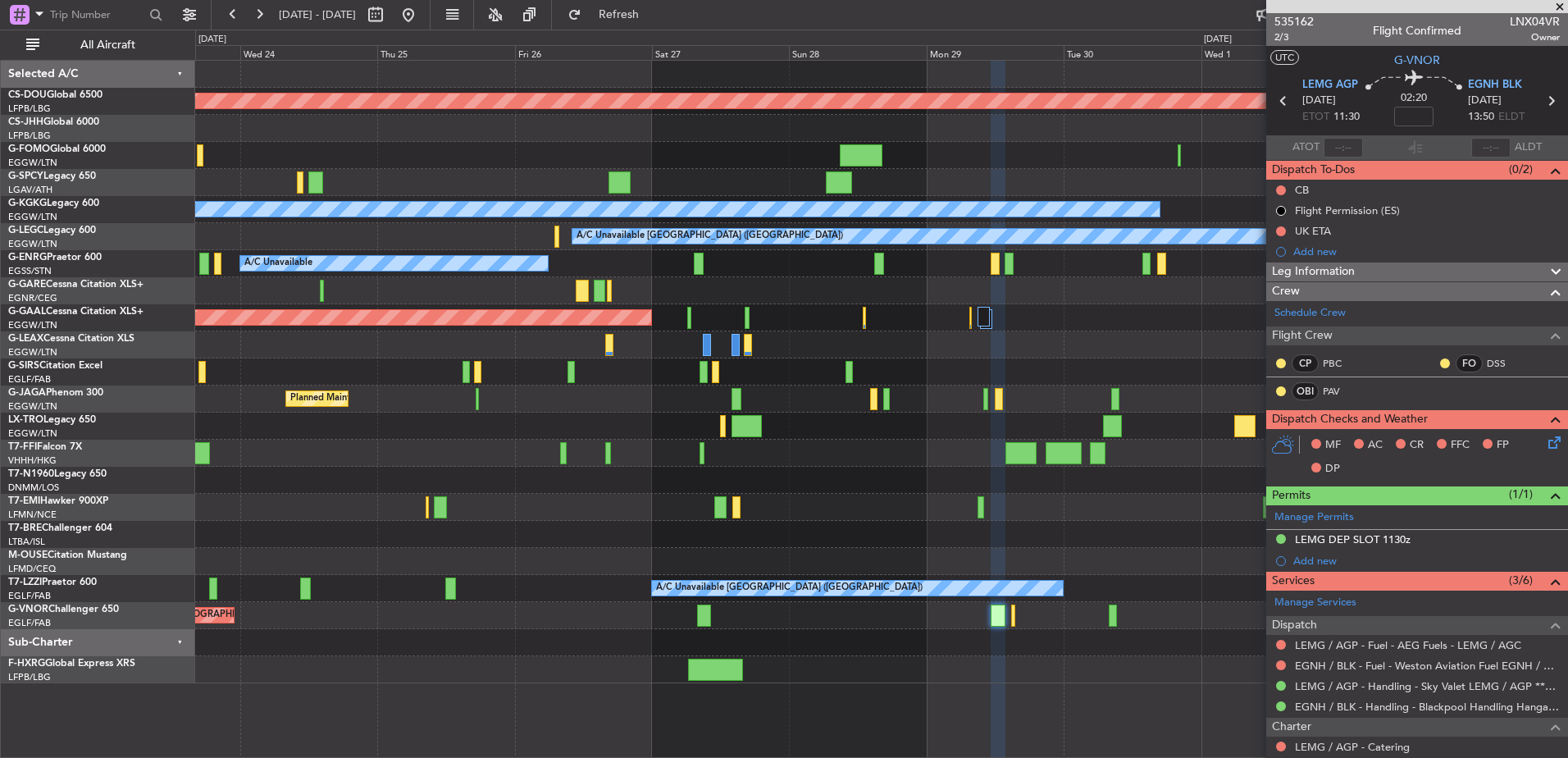
scroll to position [409, 0]
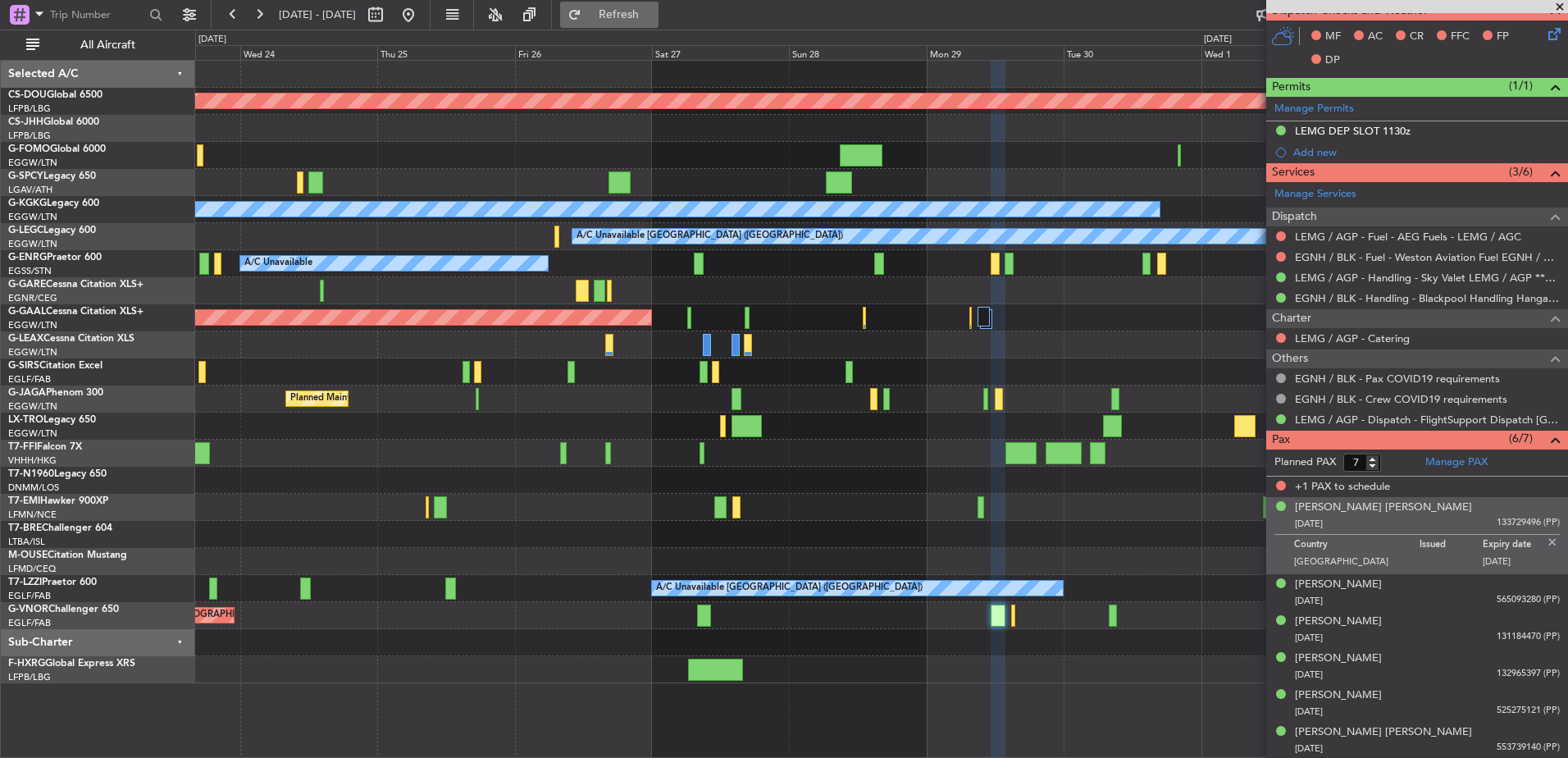
click at [653, 13] on span "Refresh" at bounding box center [619, 14] width 69 height 12
type input "6"
click at [1376, 469] on input "6" at bounding box center [1362, 462] width 38 height 18
click at [1392, 469] on form "Planned PAX" at bounding box center [1341, 462] width 151 height 26
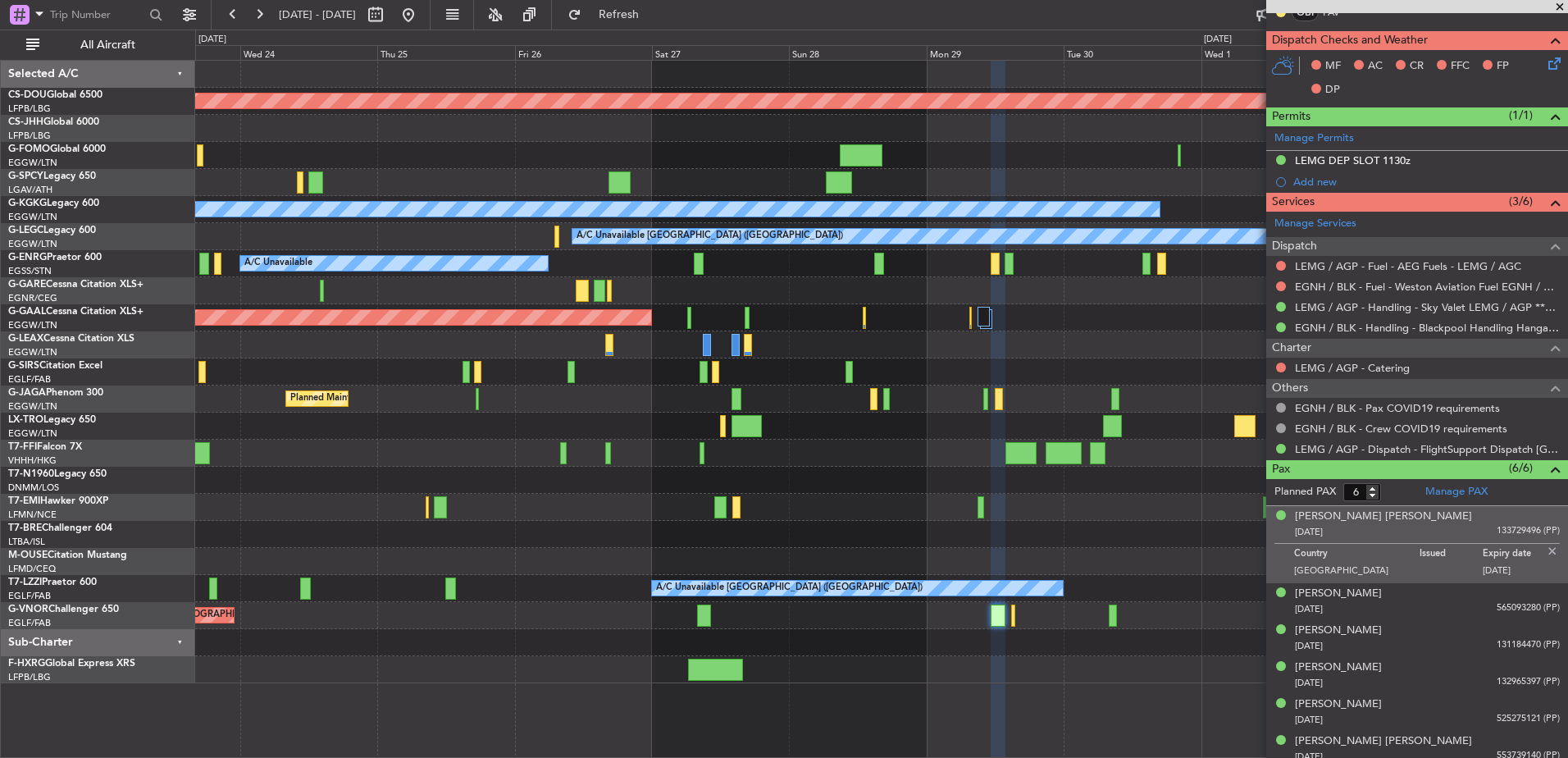
scroll to position [0, 0]
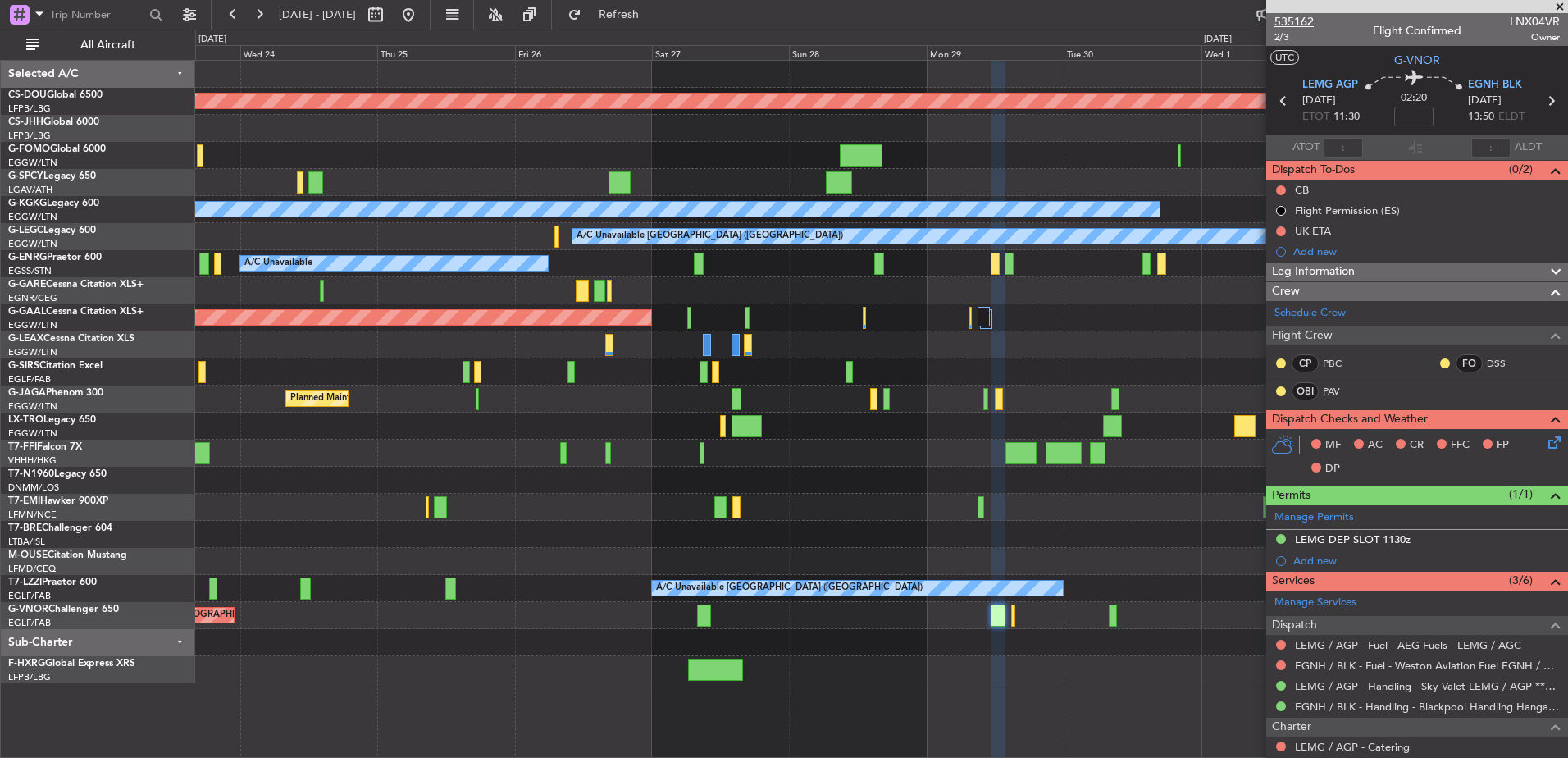
click at [1305, 19] on span "535162" at bounding box center [1294, 22] width 39 height 17
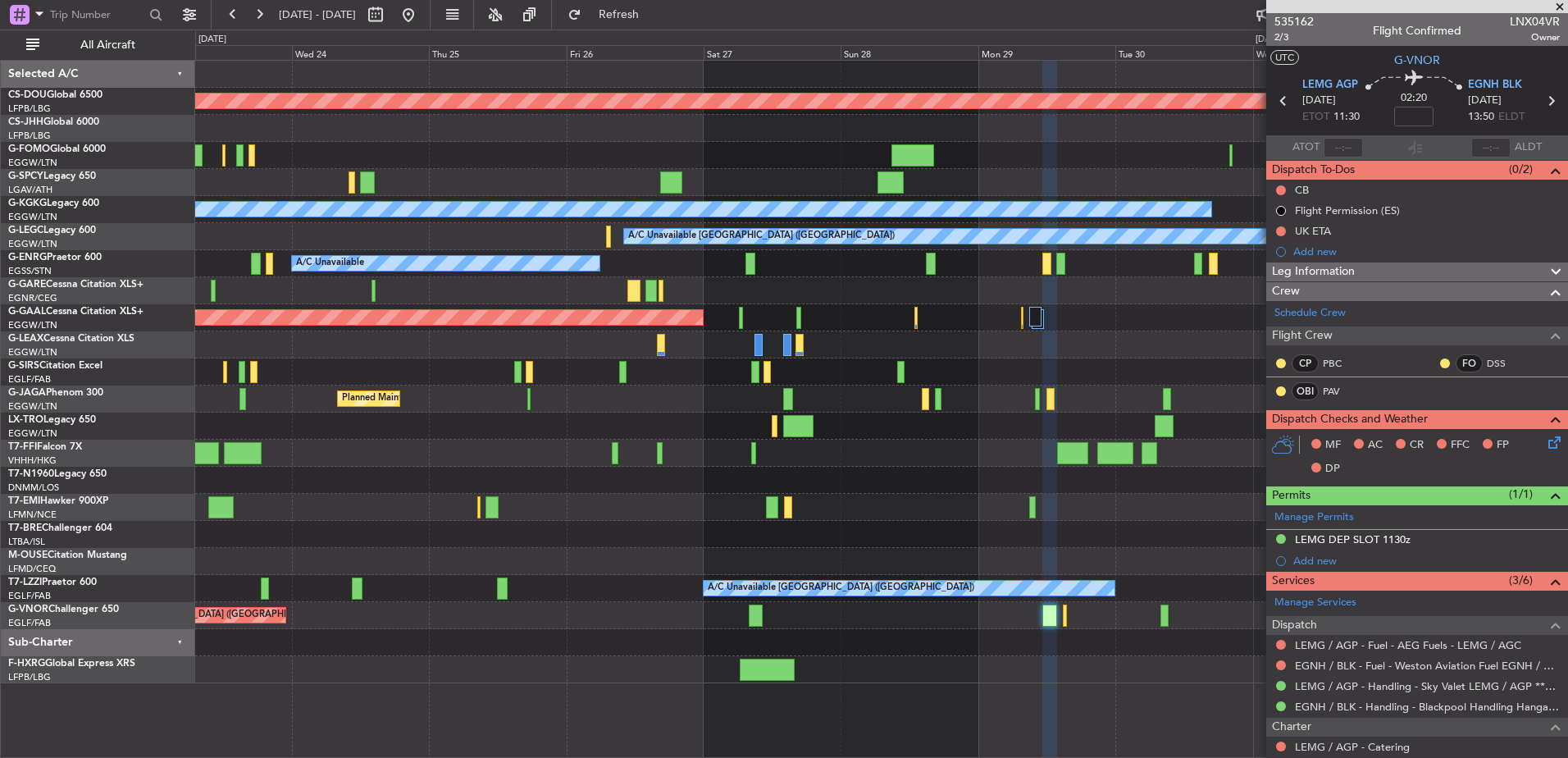
click at [643, 641] on div "Planned Maint London (Biggin Hill) A/C Unavailable Istanbul (Ataturk) A/C Unava…" at bounding box center [881, 372] width 1372 height 623
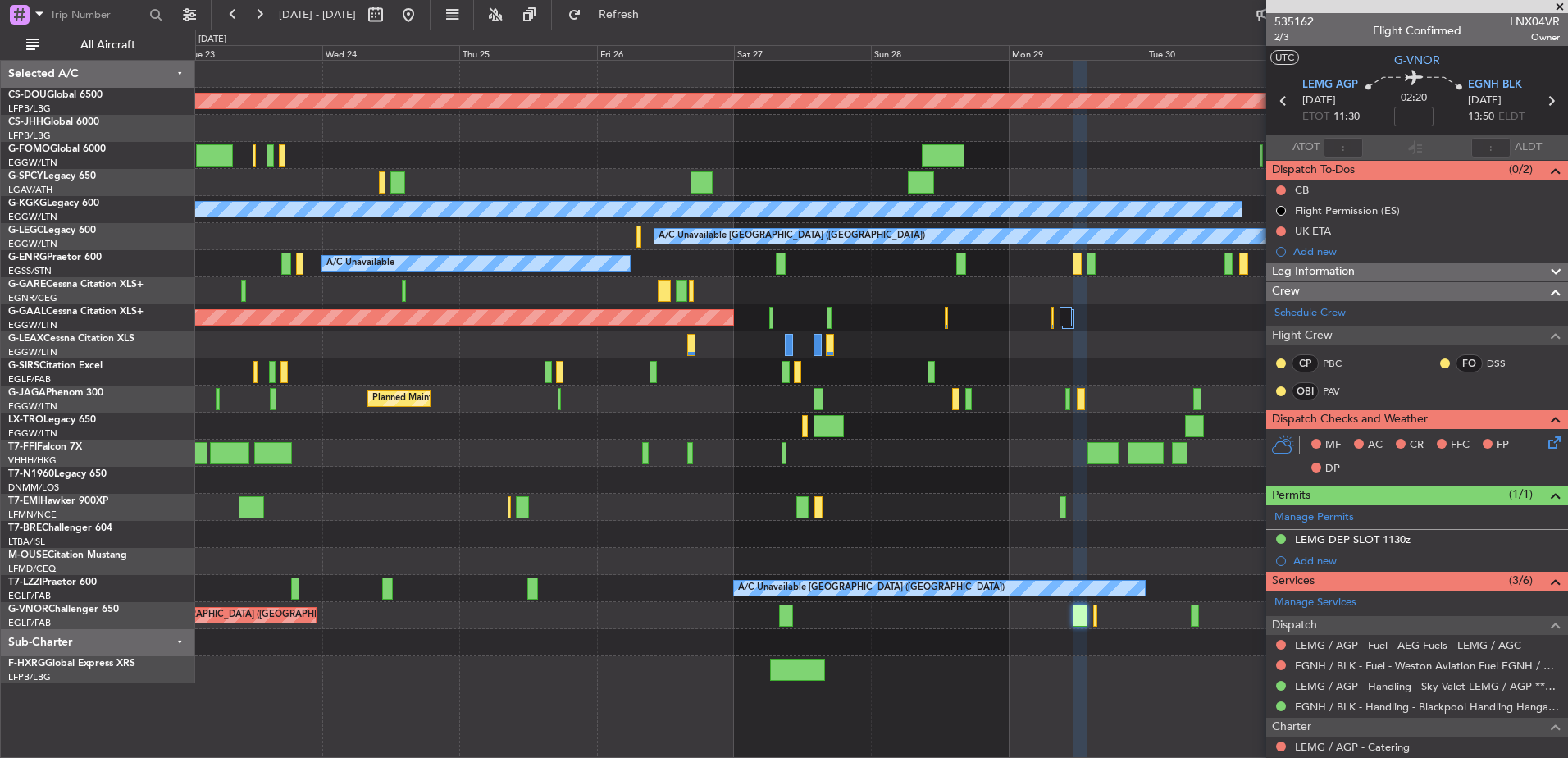
click at [1167, 599] on div "Planned Maint London (Biggin Hill) A/C Unavailable Istanbul (Ataturk) A/C Unava…" at bounding box center [881, 372] width 1372 height 623
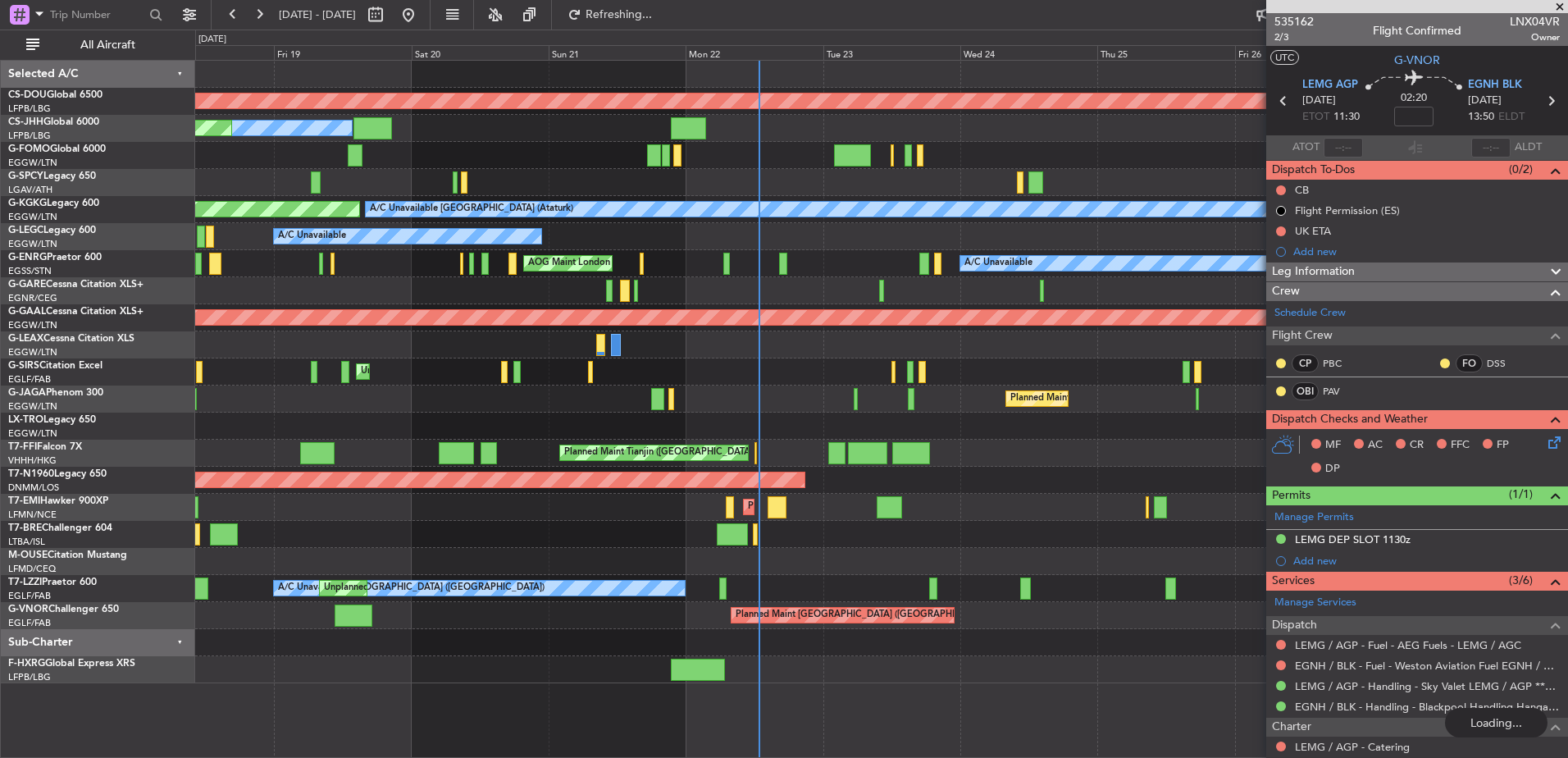
click at [1007, 626] on div "Planned Maint [GEOGRAPHIC_DATA] ([GEOGRAPHIC_DATA])" at bounding box center [881, 616] width 1372 height 27
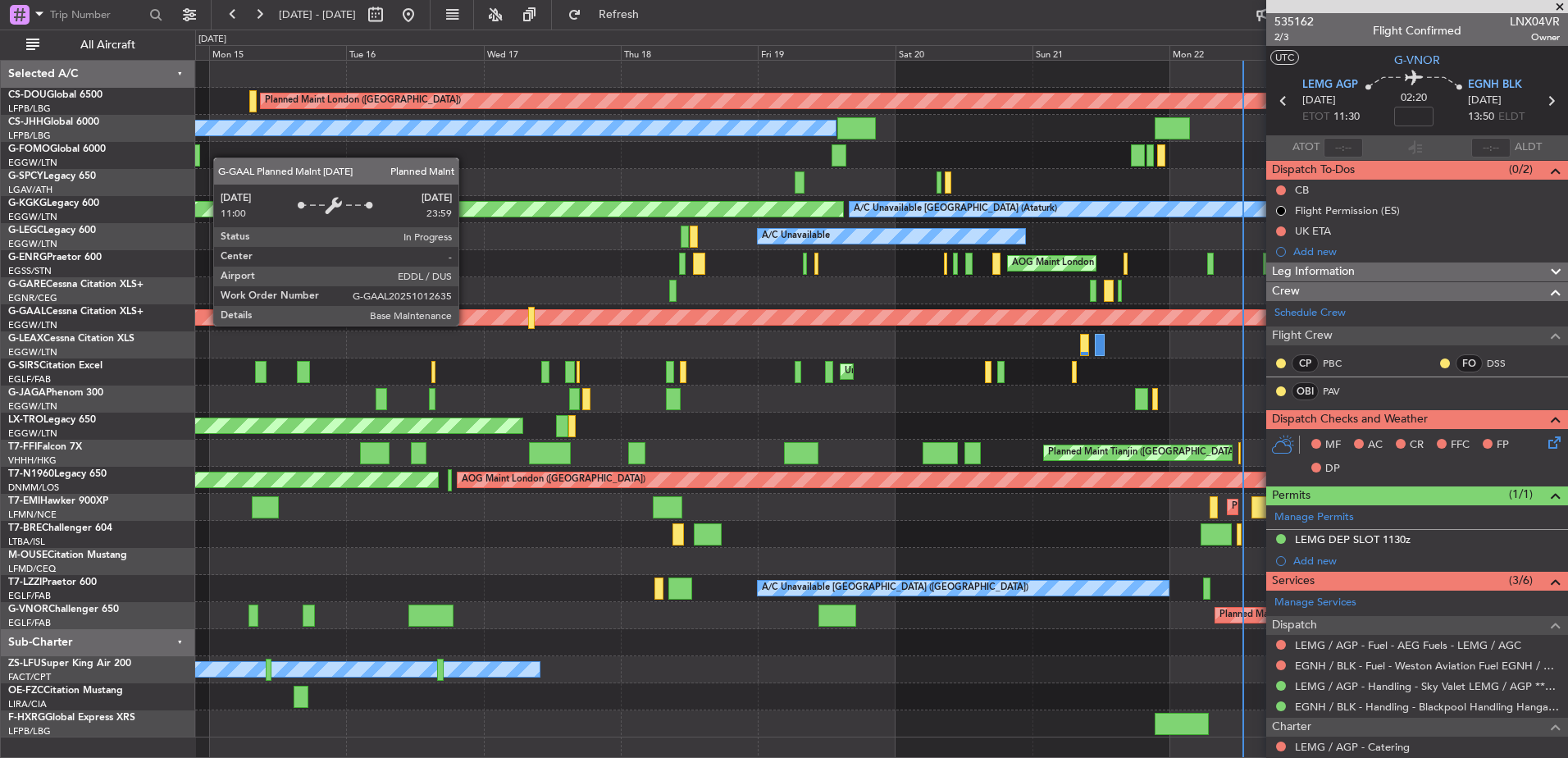
click at [990, 340] on div "Planned Maint London (Biggin Hill) Planned Maint Paris (Le Bourget) Planned Mai…" at bounding box center [881, 399] width 1372 height 676
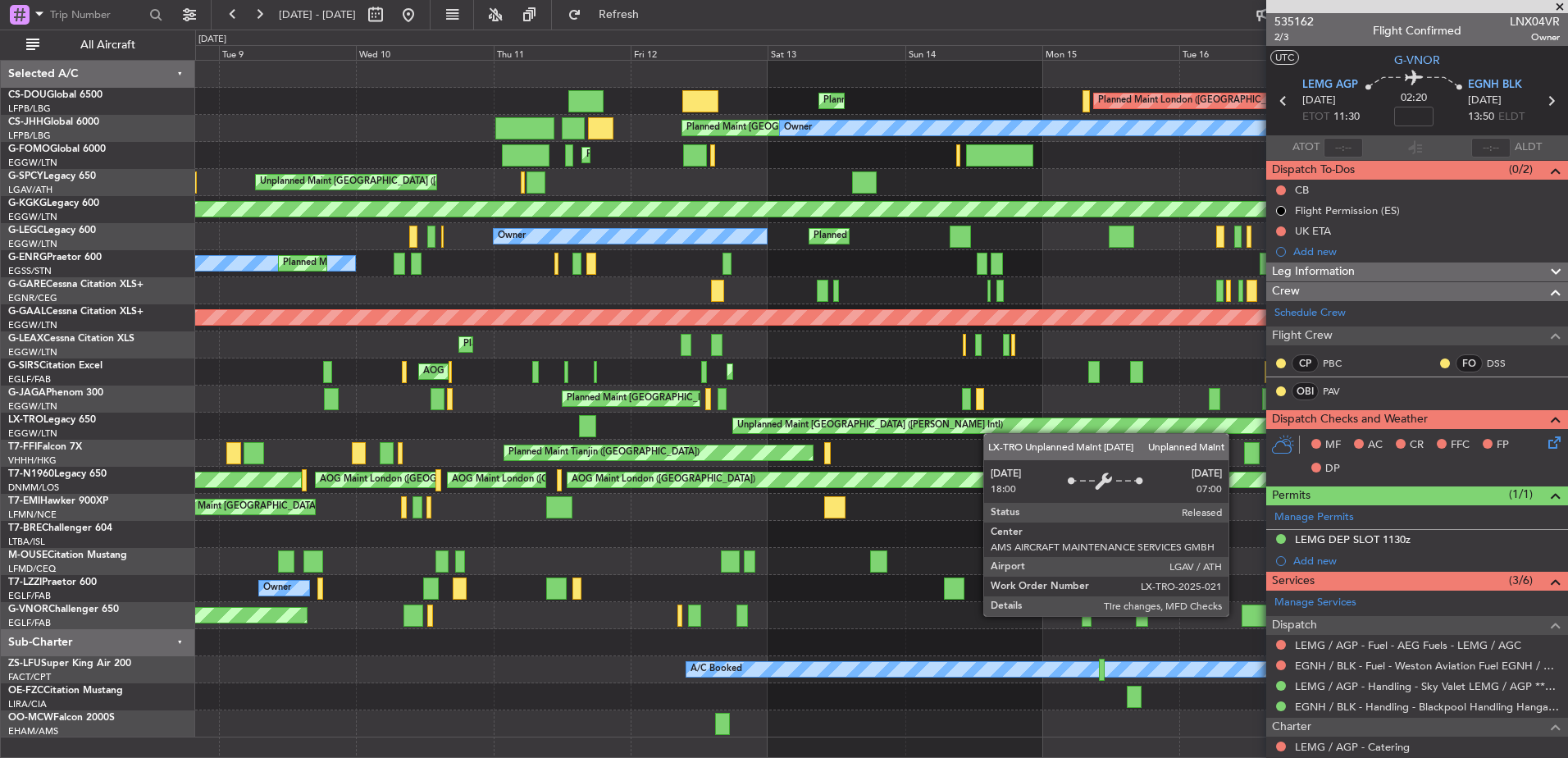
click at [992, 433] on div "Planned Maint London (Biggin Hill) Planned Maint Paris (Le Bourget) Planned Mai…" at bounding box center [881, 399] width 1372 height 676
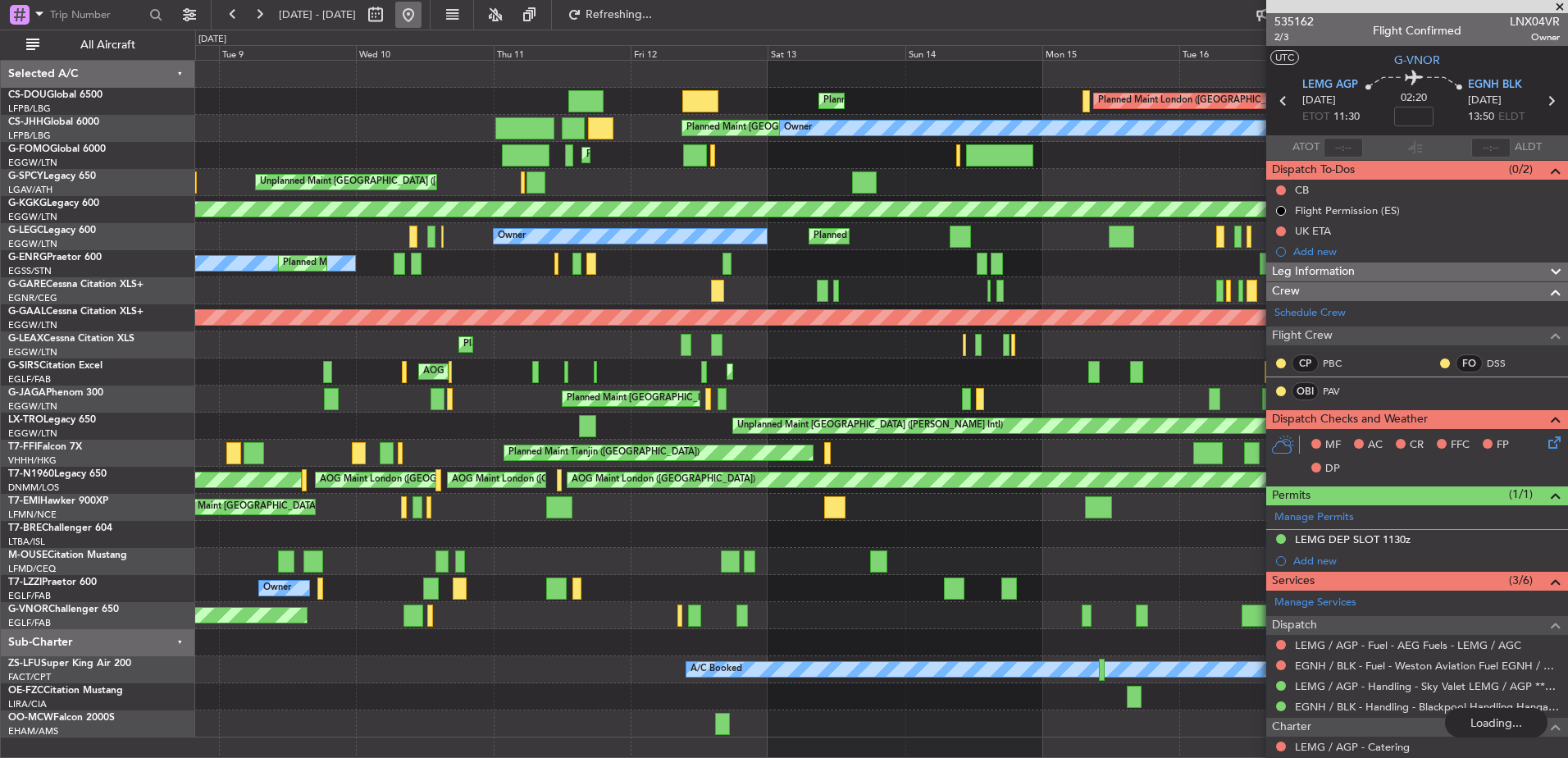
click at [421, 18] on button at bounding box center [408, 14] width 26 height 26
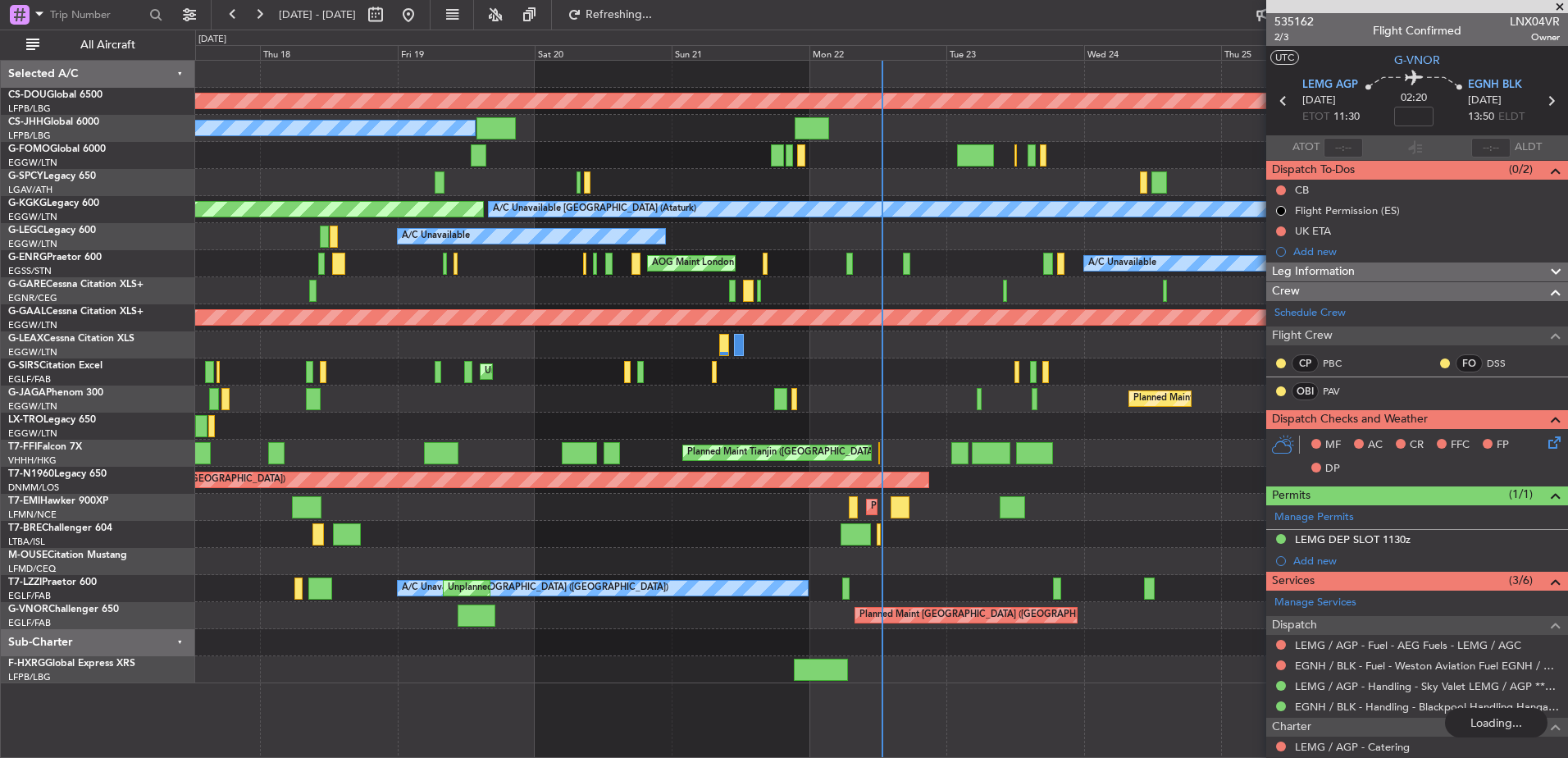
click at [732, 529] on div at bounding box center [881, 534] width 1372 height 27
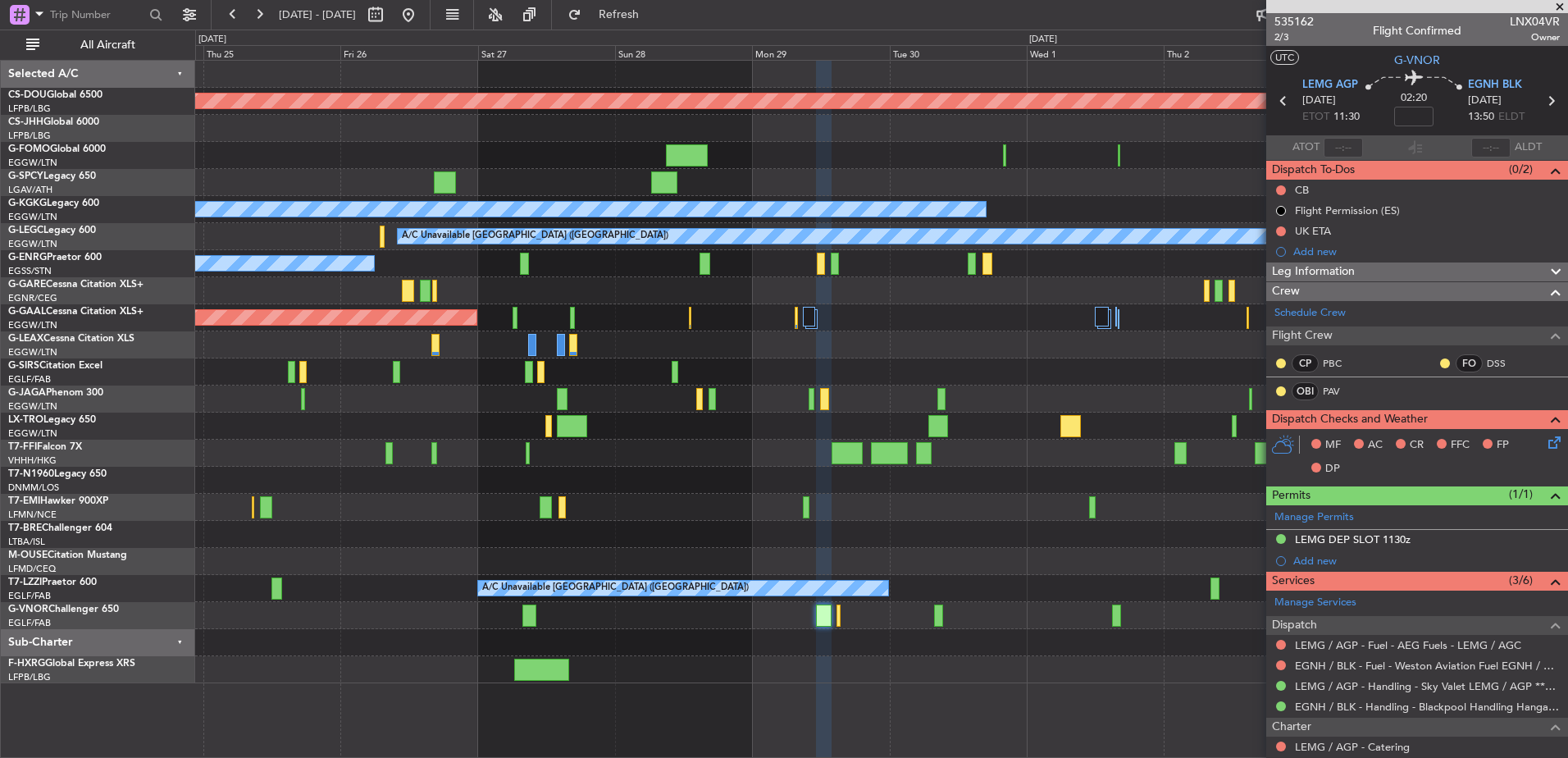
click at [979, 626] on div "Planned Maint [GEOGRAPHIC_DATA] ([GEOGRAPHIC_DATA])" at bounding box center [881, 616] width 1372 height 27
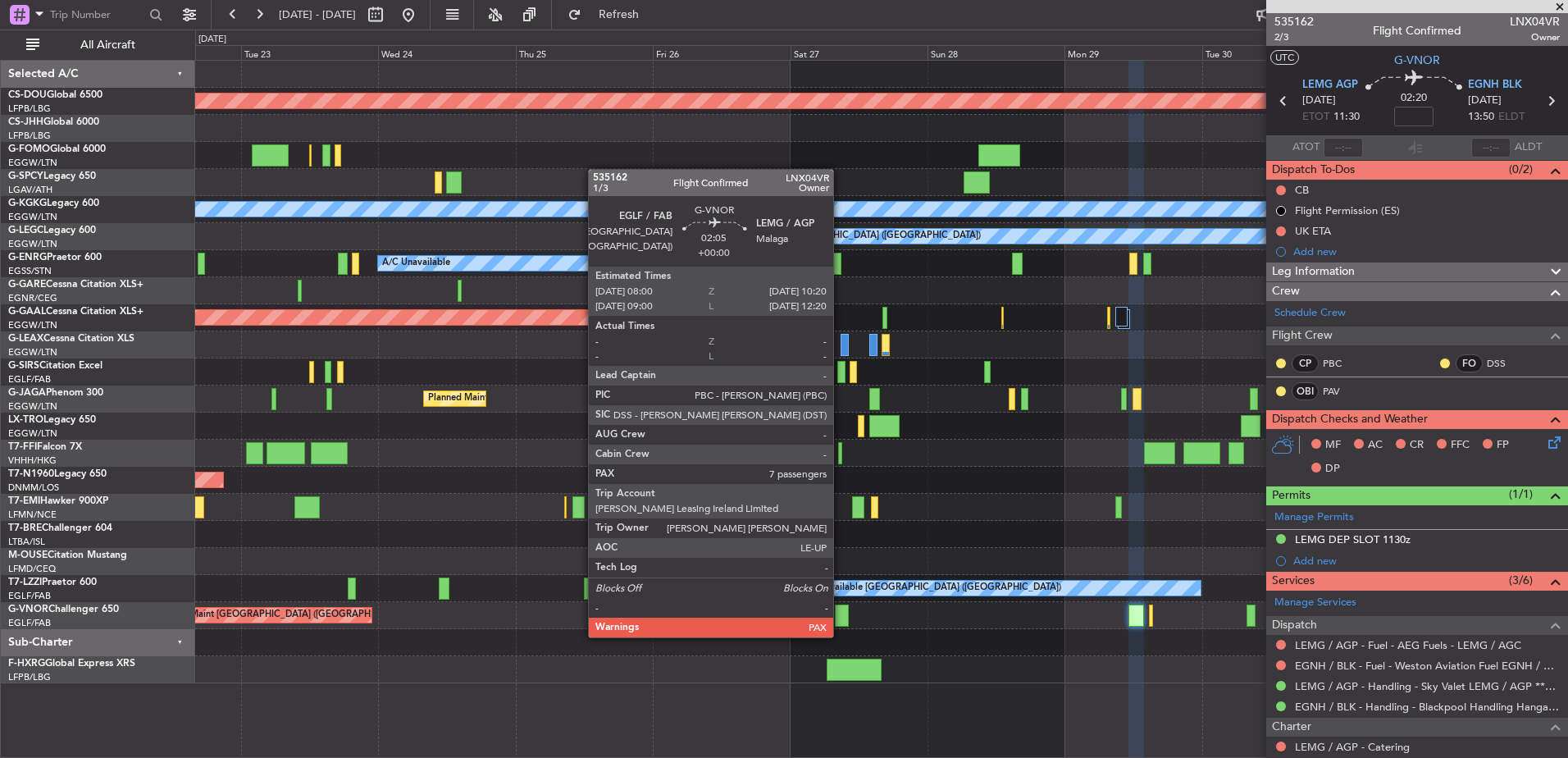
click at [840, 621] on div at bounding box center [842, 616] width 14 height 22
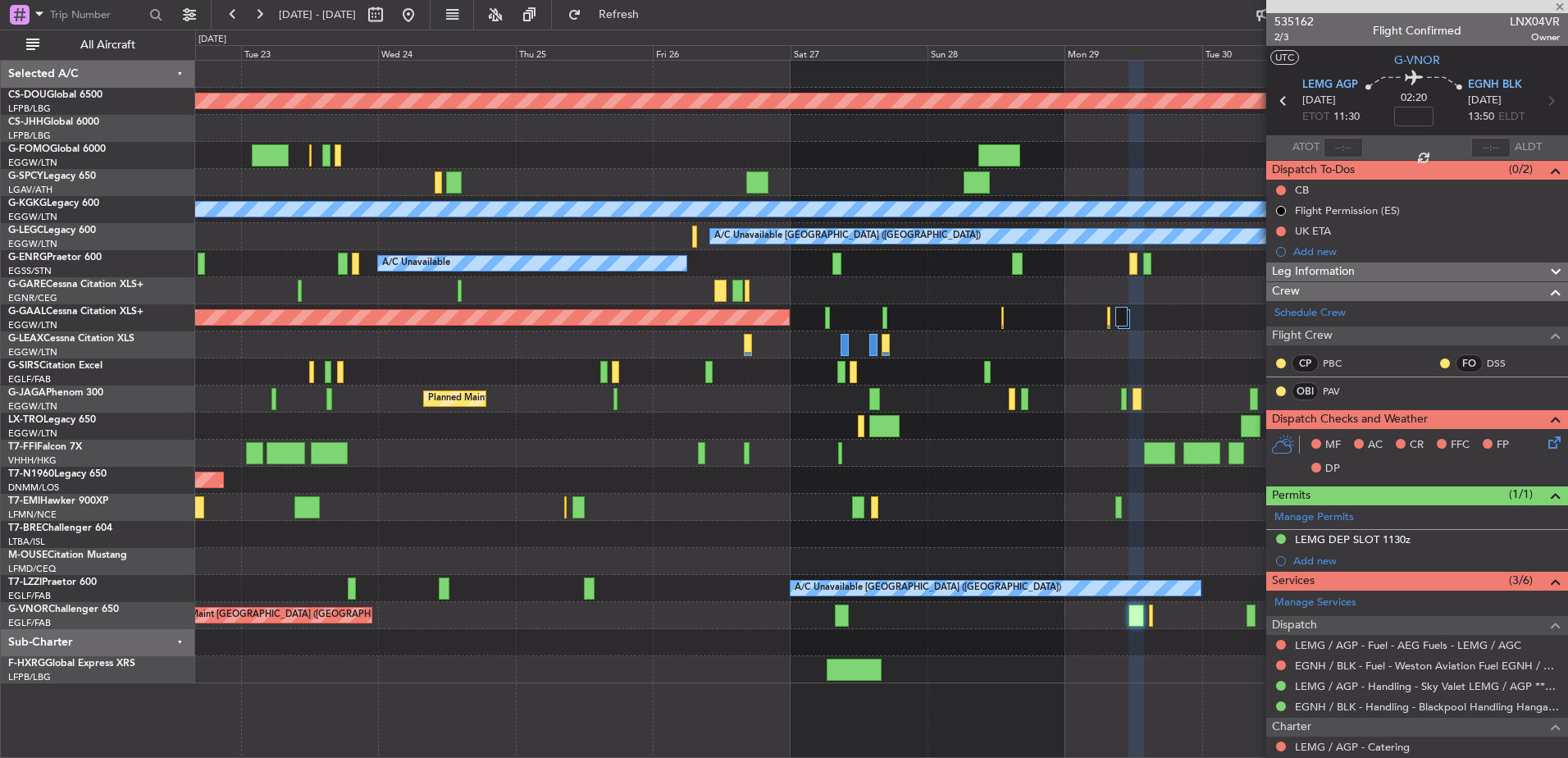
click at [840, 621] on div at bounding box center [842, 616] width 14 height 22
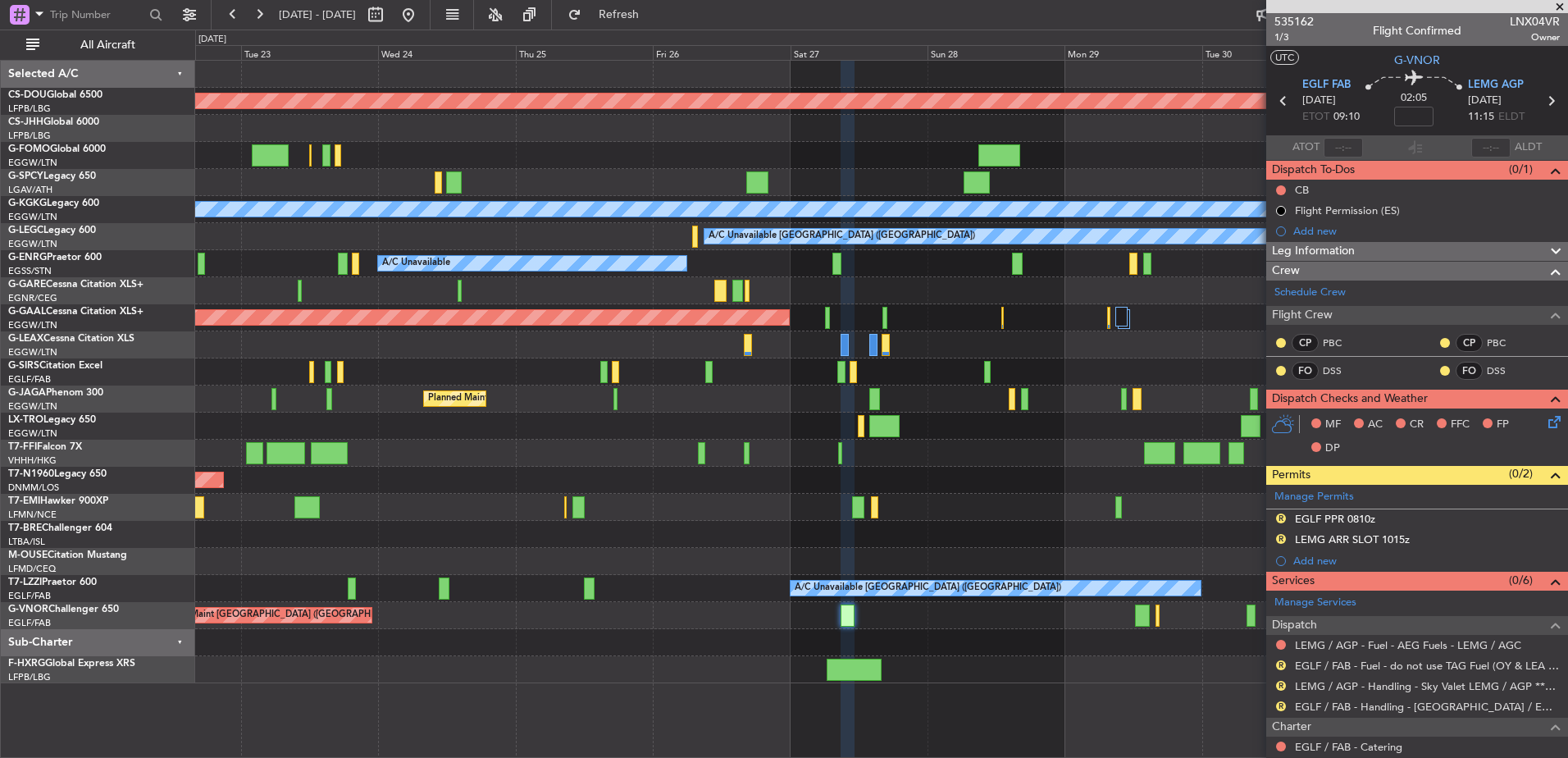
click at [445, 487] on div "Planned Maint London (Biggin Hill) A/C Unavailable Istanbul (Ataturk) A/C Unava…" at bounding box center [881, 372] width 1372 height 623
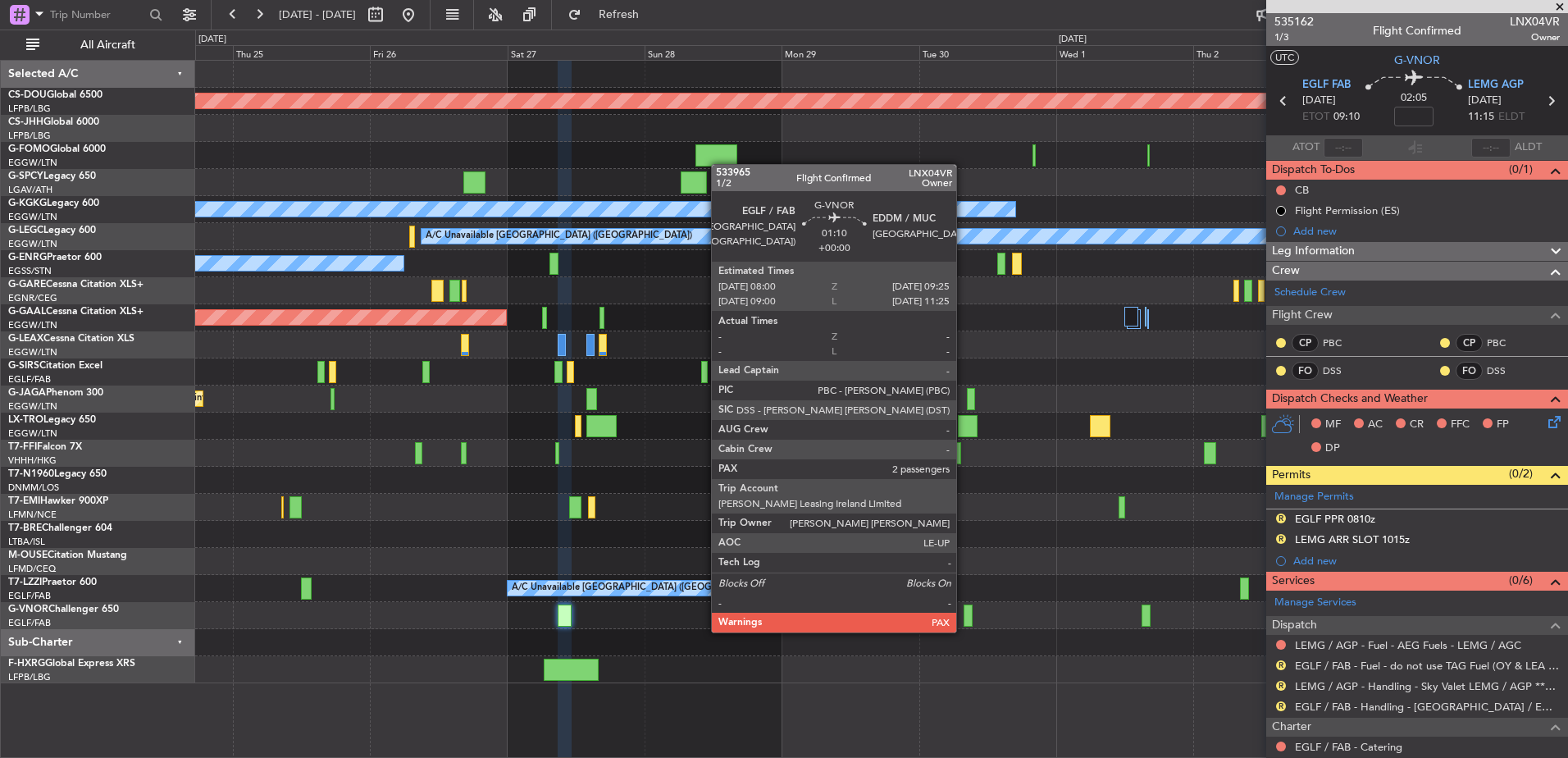
click at [971, 618] on div at bounding box center [967, 616] width 8 height 22
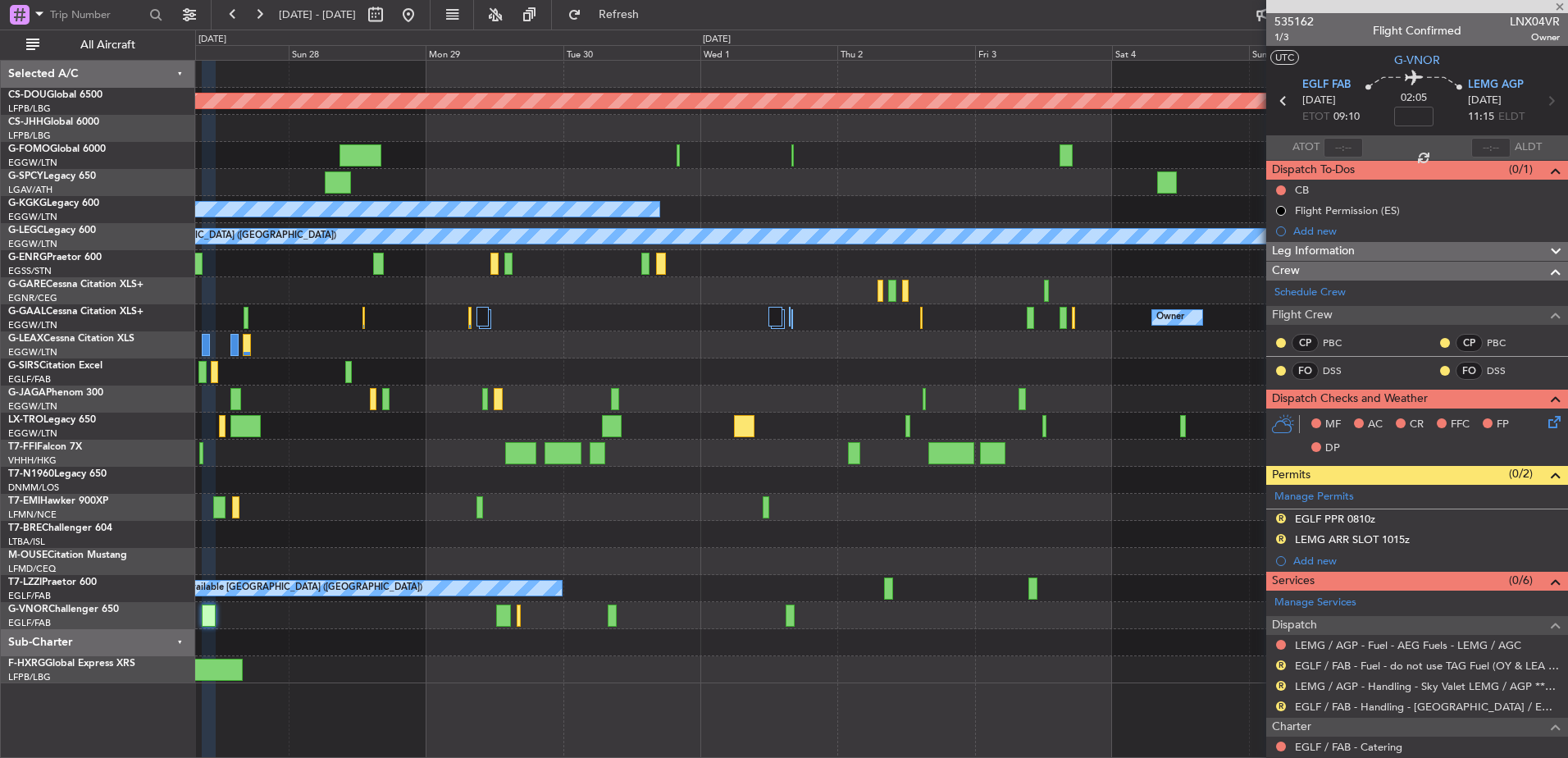
click at [636, 553] on div "Planned Maint London ([GEOGRAPHIC_DATA]) A/C Unavailable [GEOGRAPHIC_DATA] (Ata…" at bounding box center [881, 372] width 1372 height 623
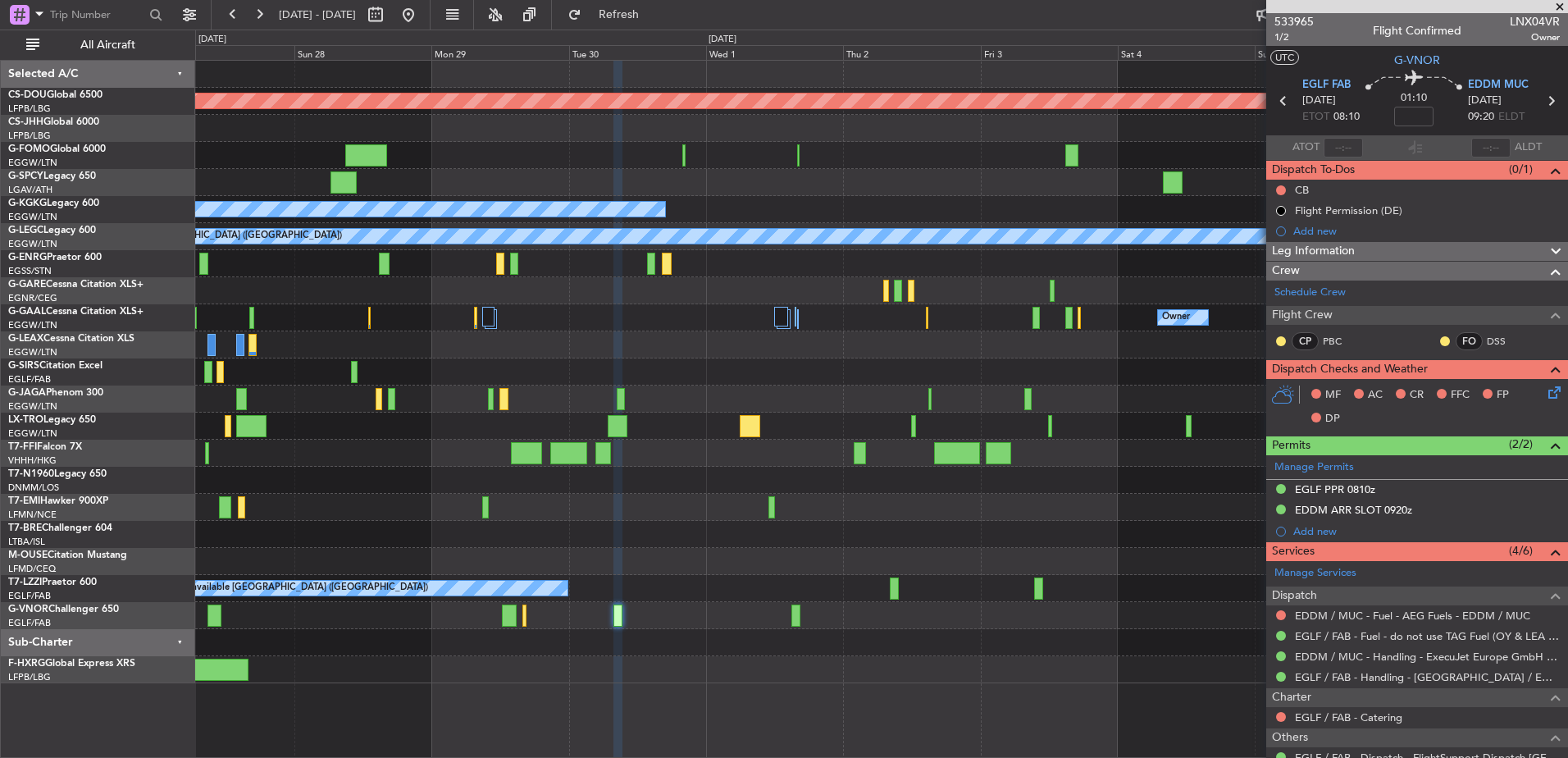
scroll to position [191, 0]
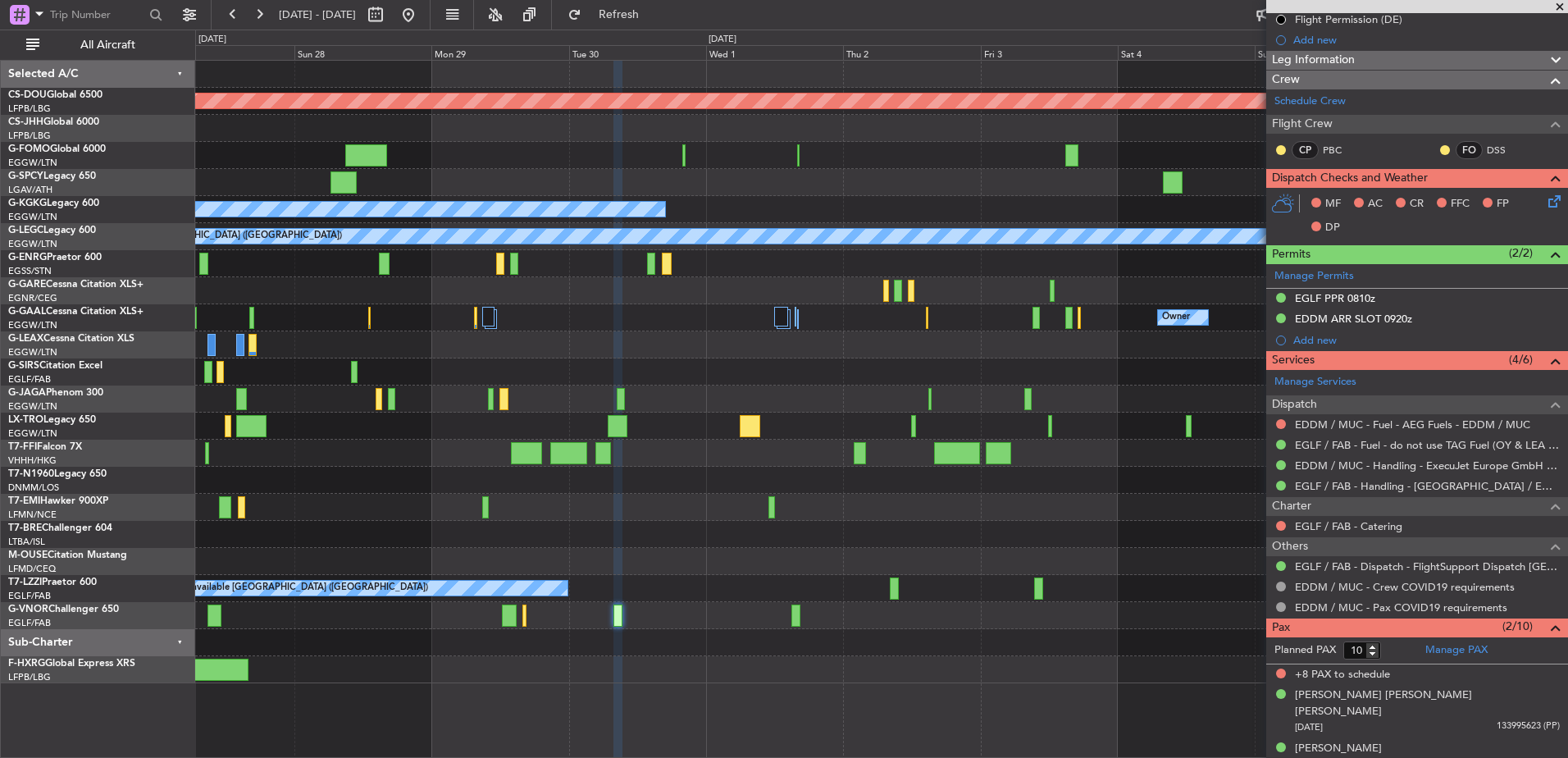
click at [907, 541] on div at bounding box center [881, 534] width 1372 height 27
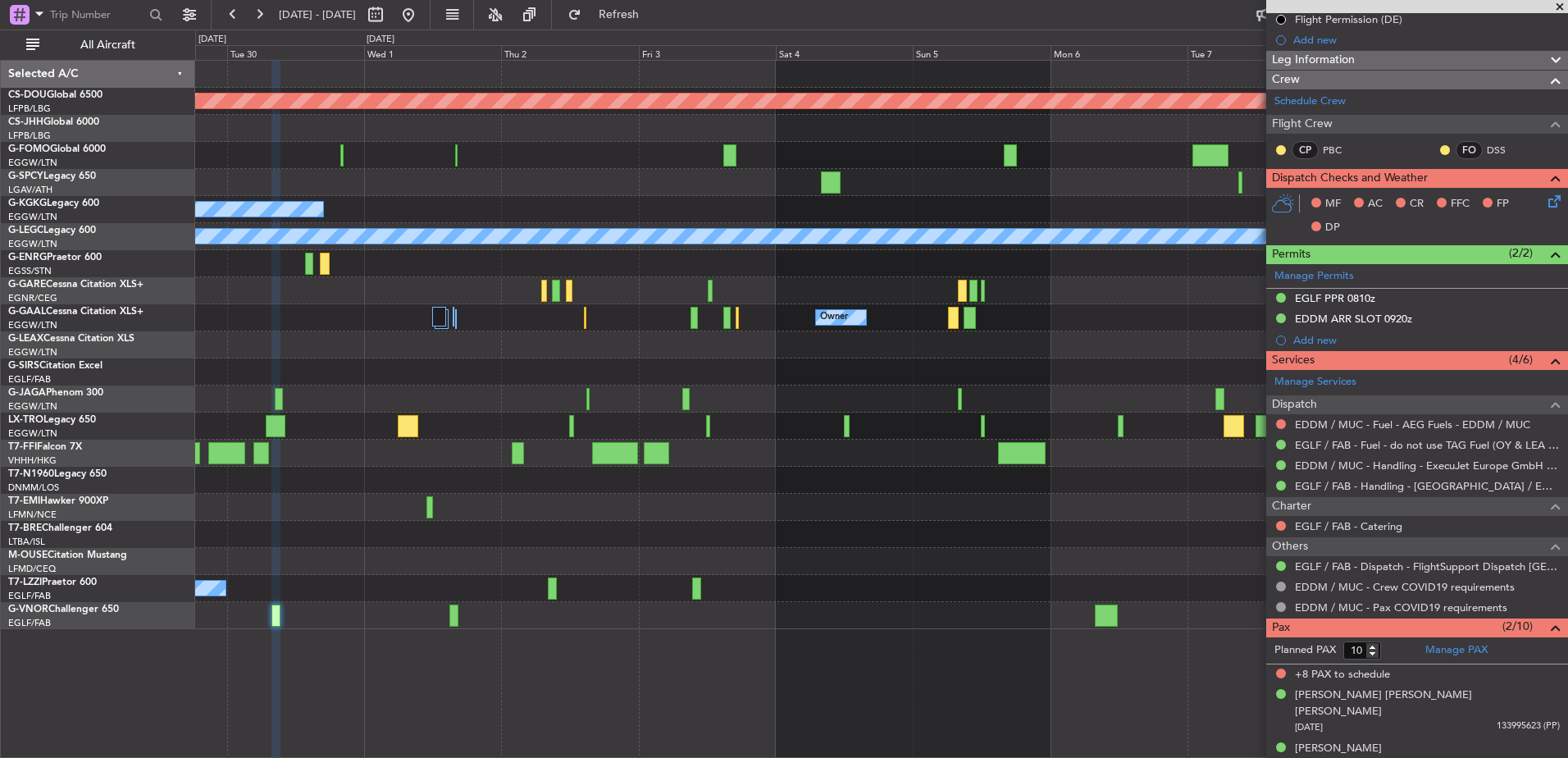
click at [496, 520] on div at bounding box center [881, 507] width 1372 height 27
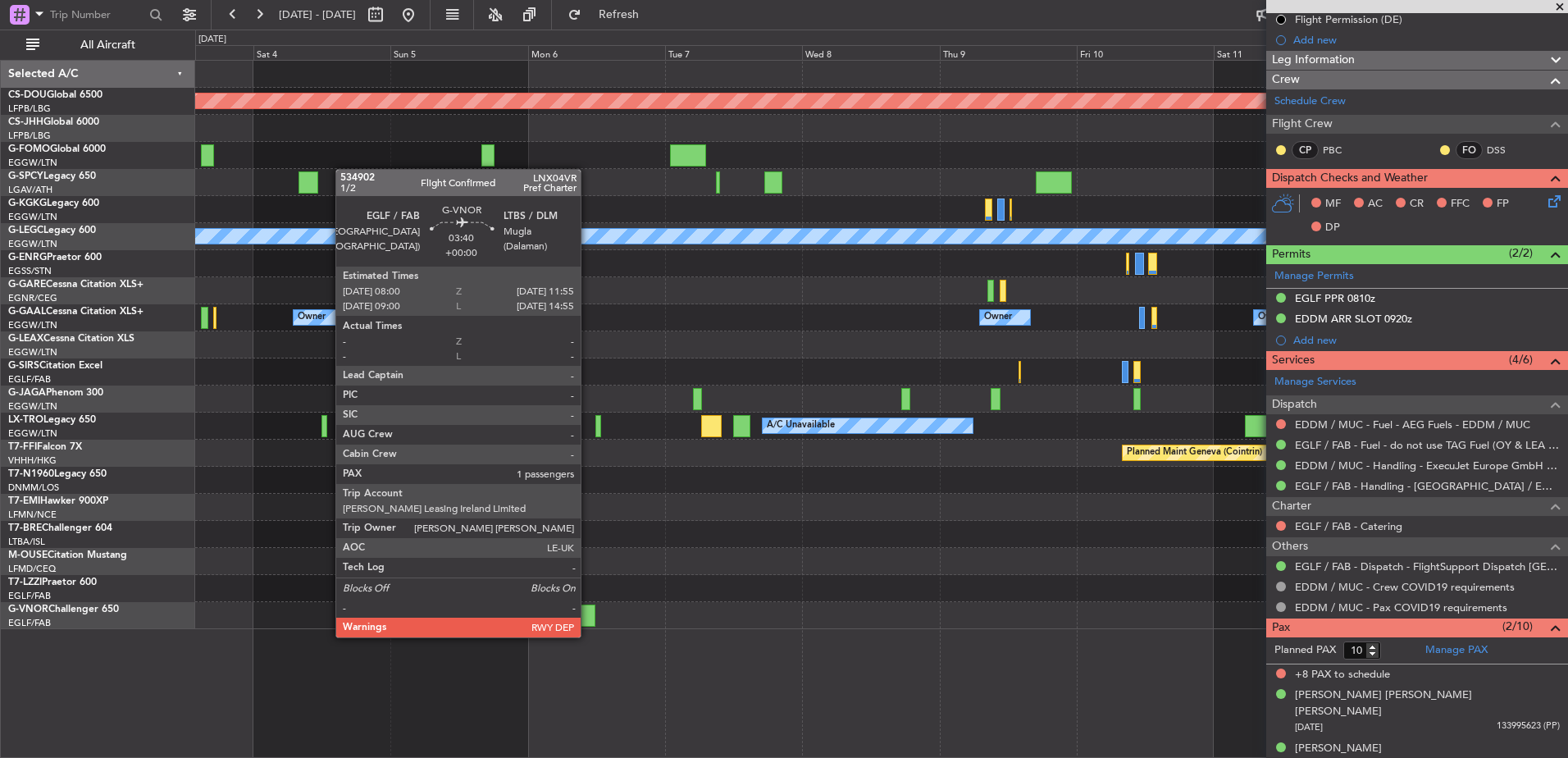
click at [588, 621] on div at bounding box center [584, 616] width 23 height 22
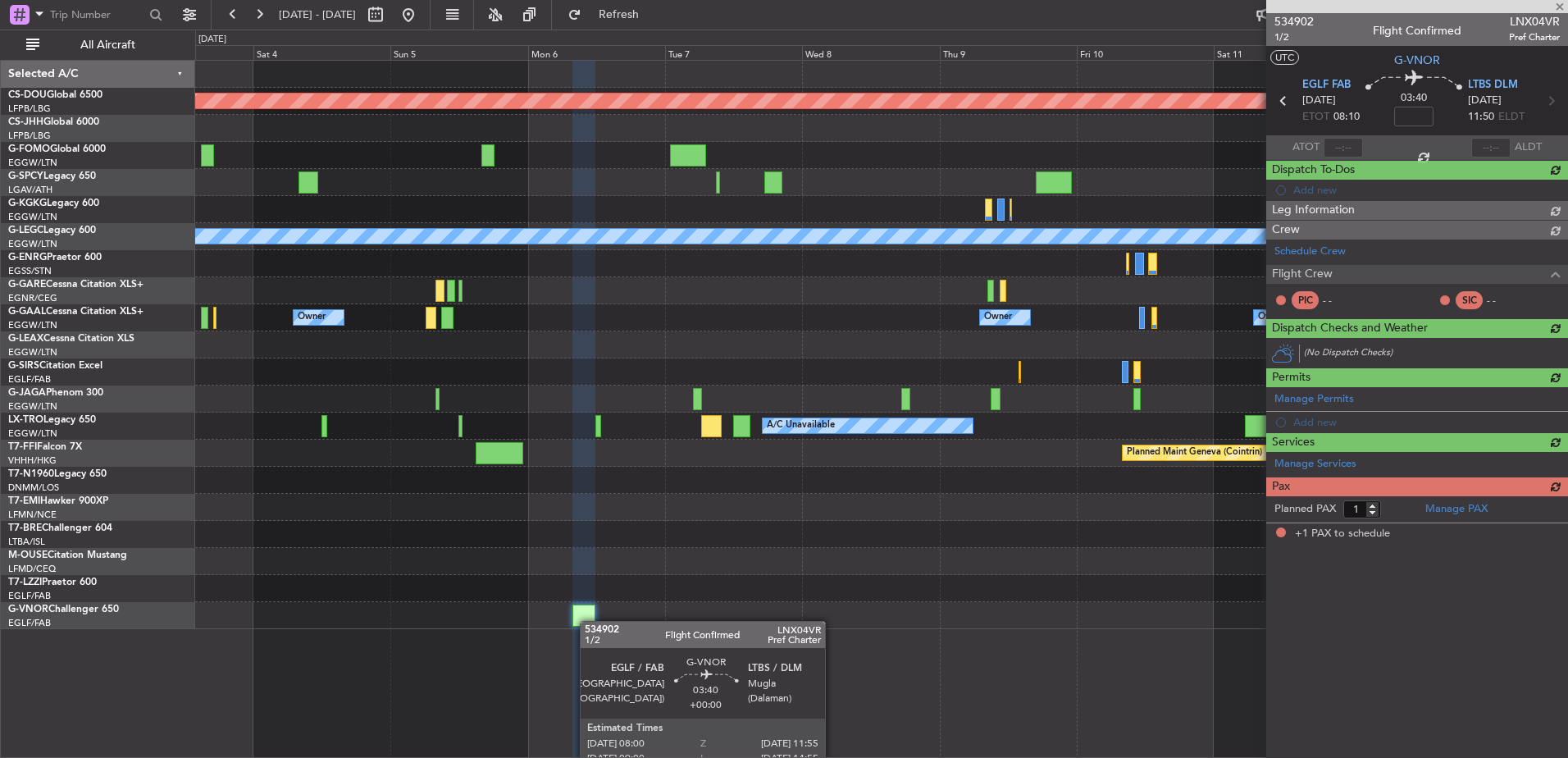
scroll to position [0, 0]
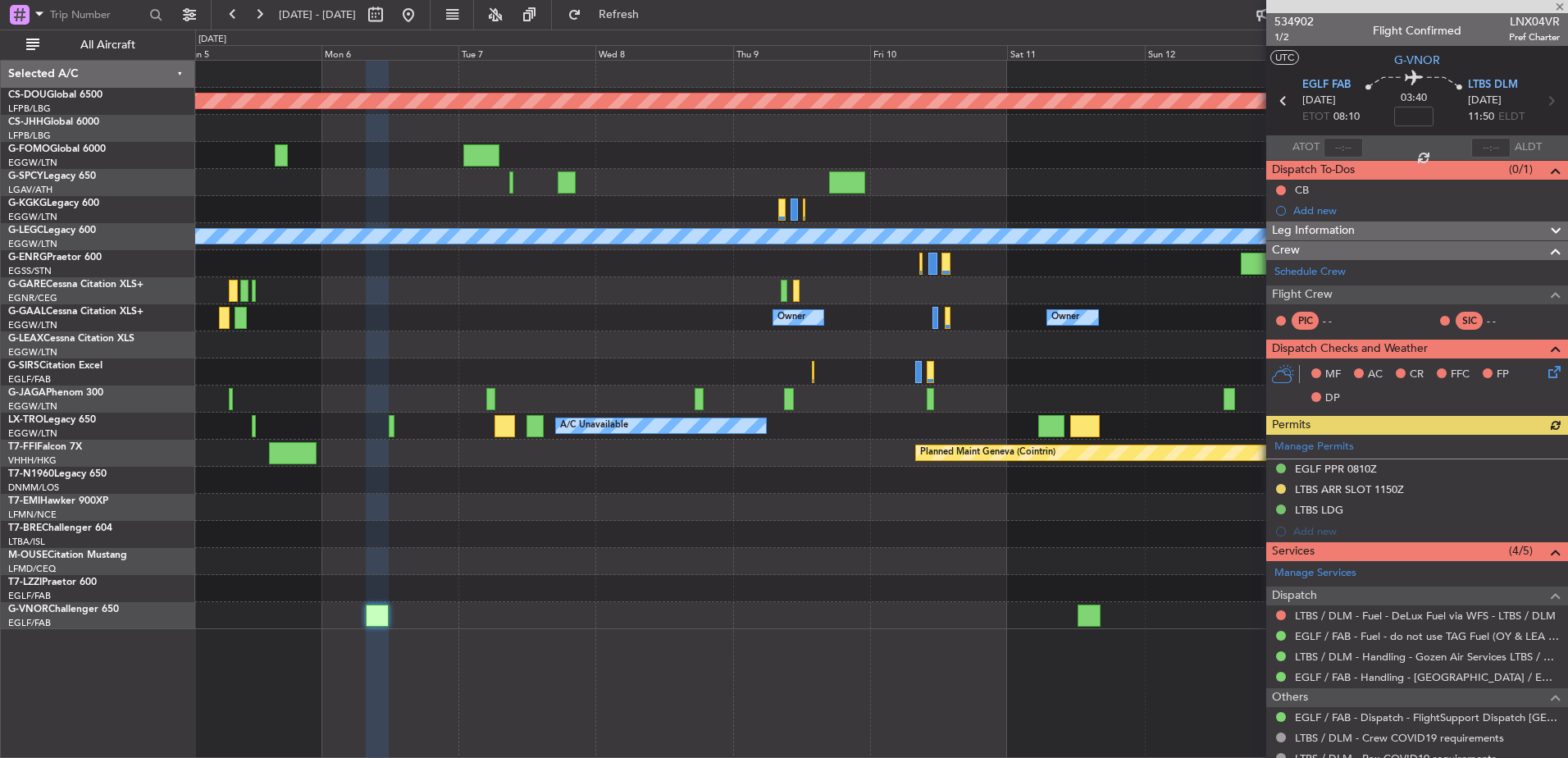
click at [537, 585] on div "Planned Maint London (Biggin Hill) A/C Unavailable London (Luton) Owner Owner O…" at bounding box center [881, 345] width 1372 height 568
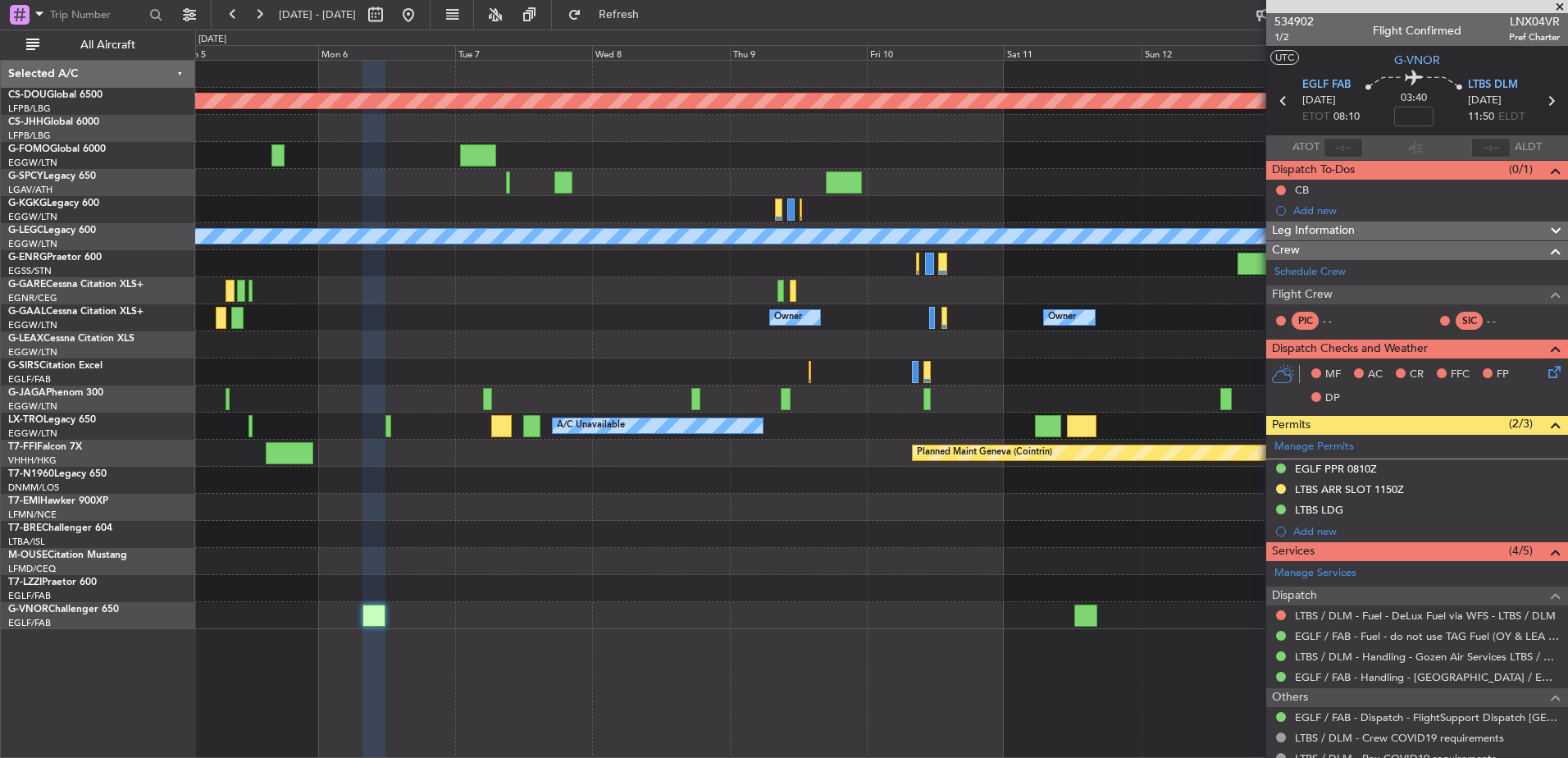
click at [482, 581] on div at bounding box center [881, 589] width 1372 height 27
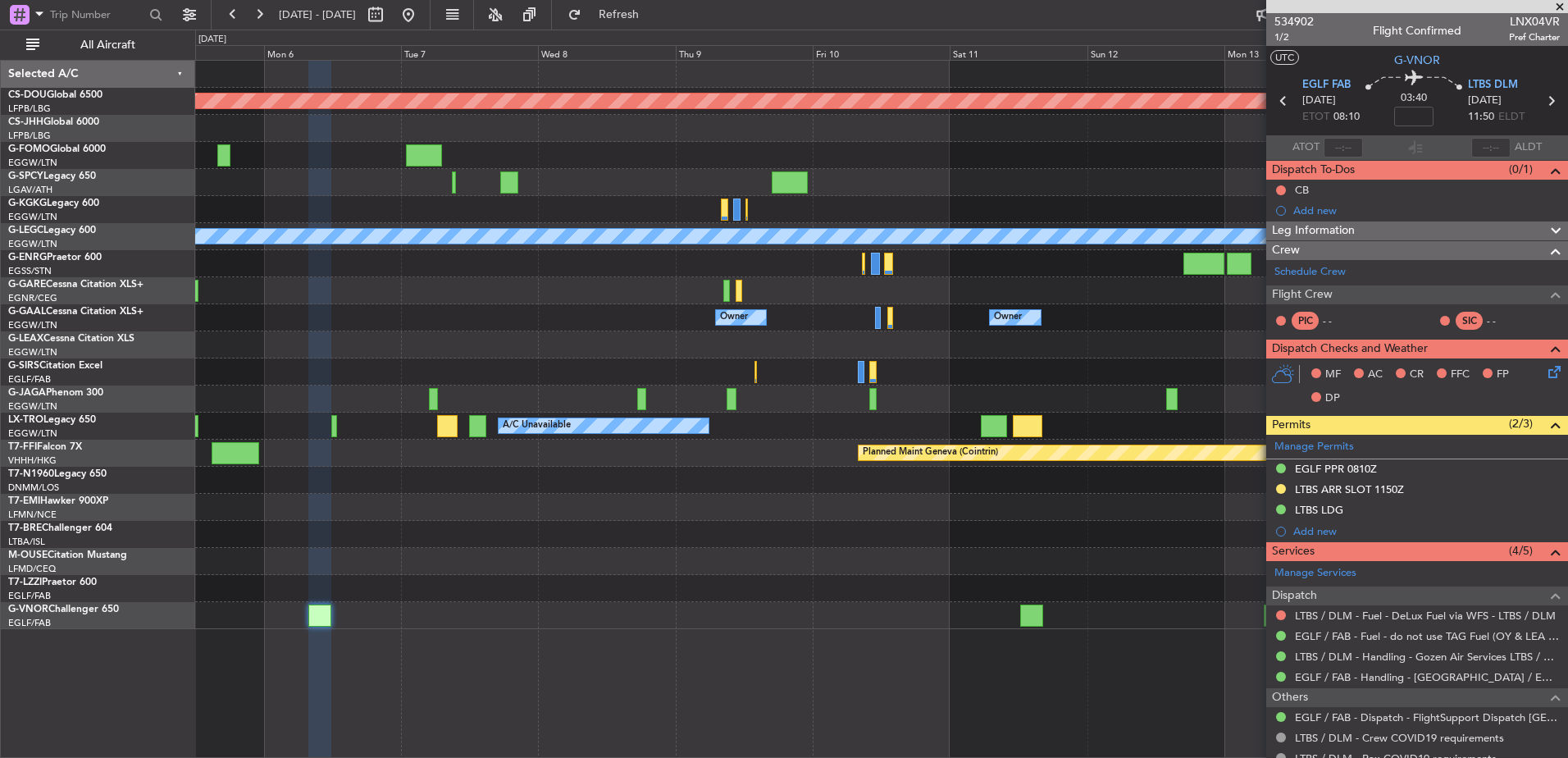
click at [366, 564] on div "Planned Maint London (Biggin Hill) A/C Unavailable London (Luton) Owner Owner O…" at bounding box center [881, 345] width 1372 height 568
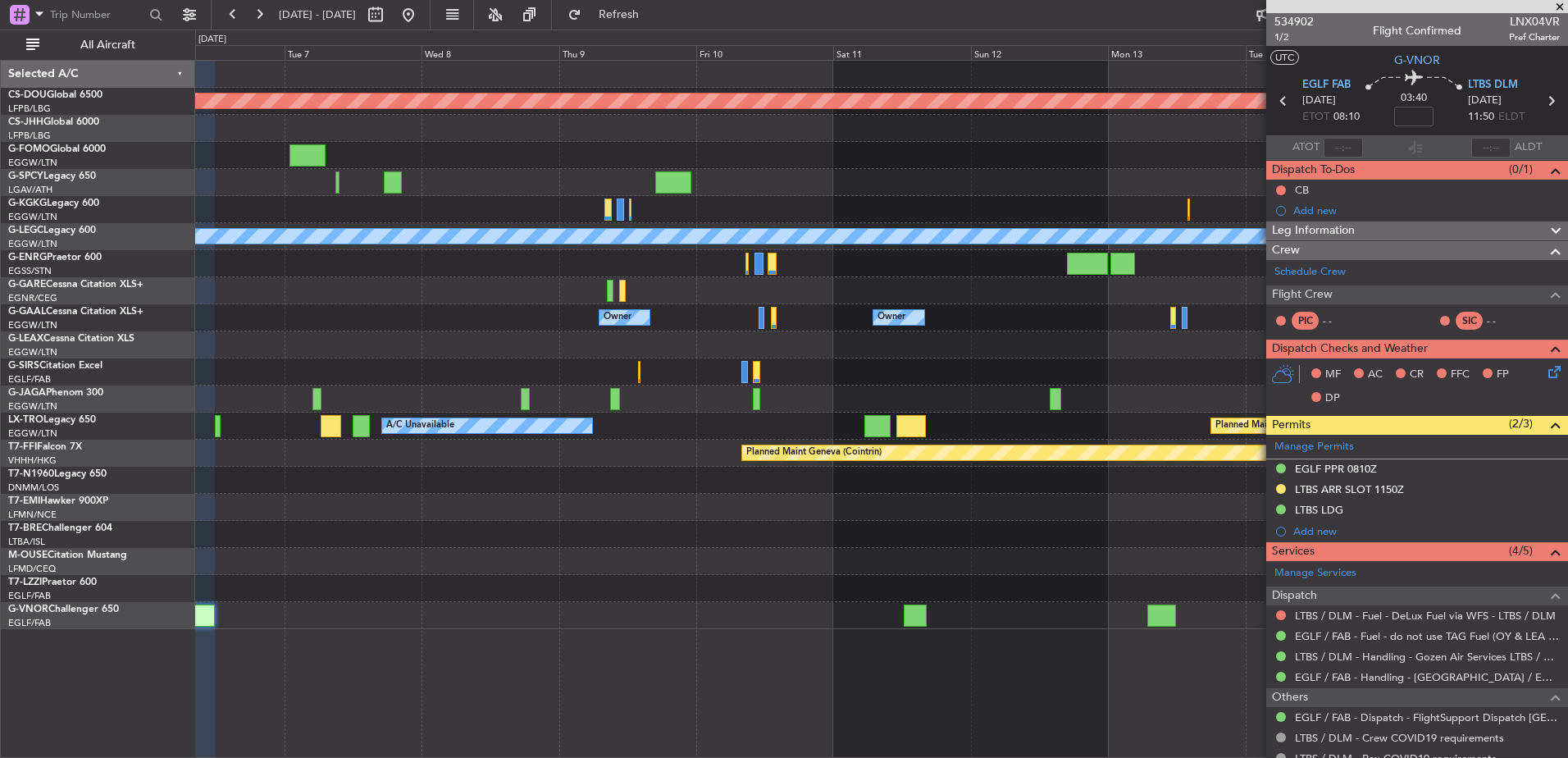
click at [731, 621] on div at bounding box center [881, 616] width 1372 height 27
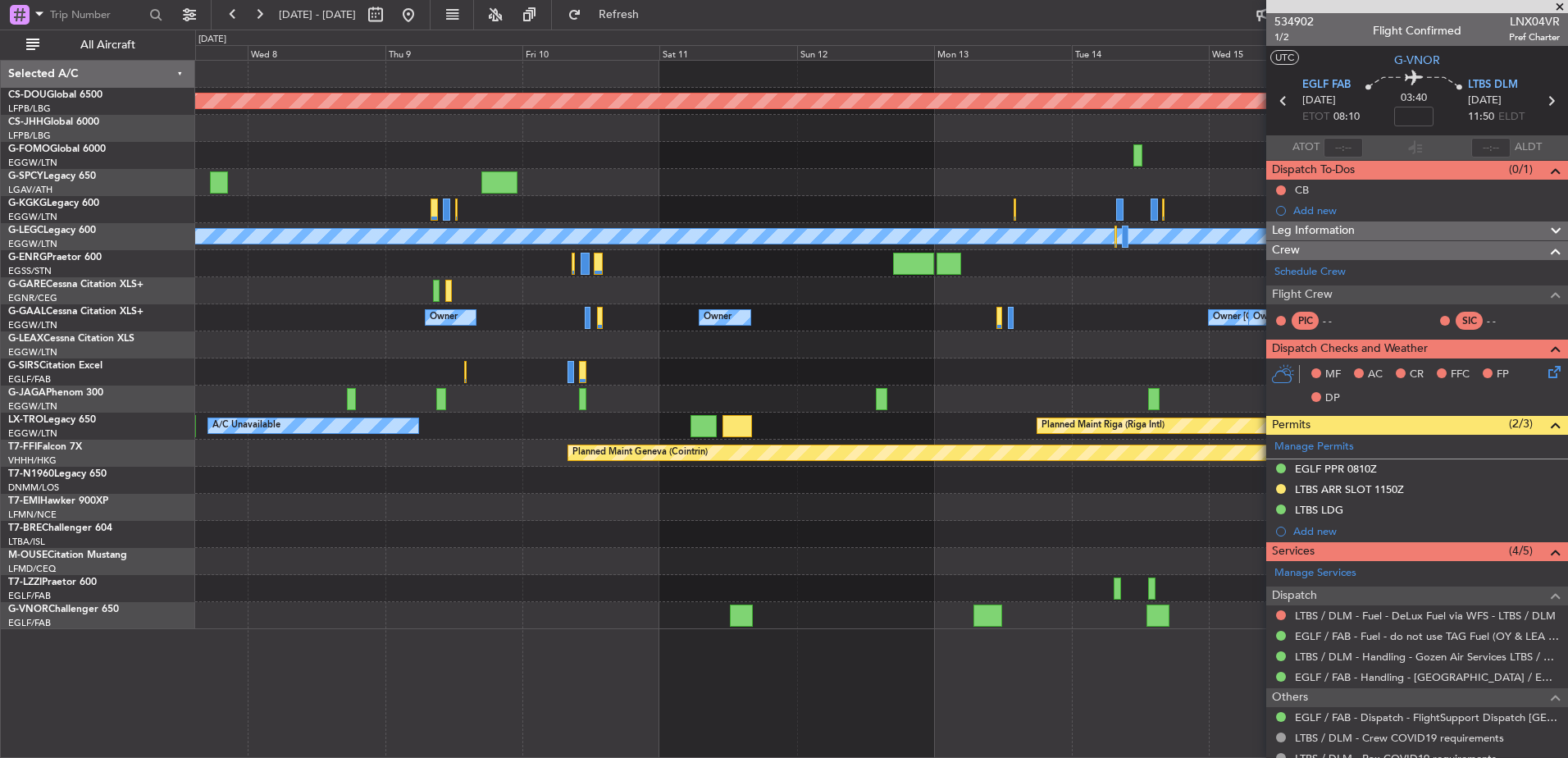
click at [348, 595] on div at bounding box center [881, 589] width 1372 height 27
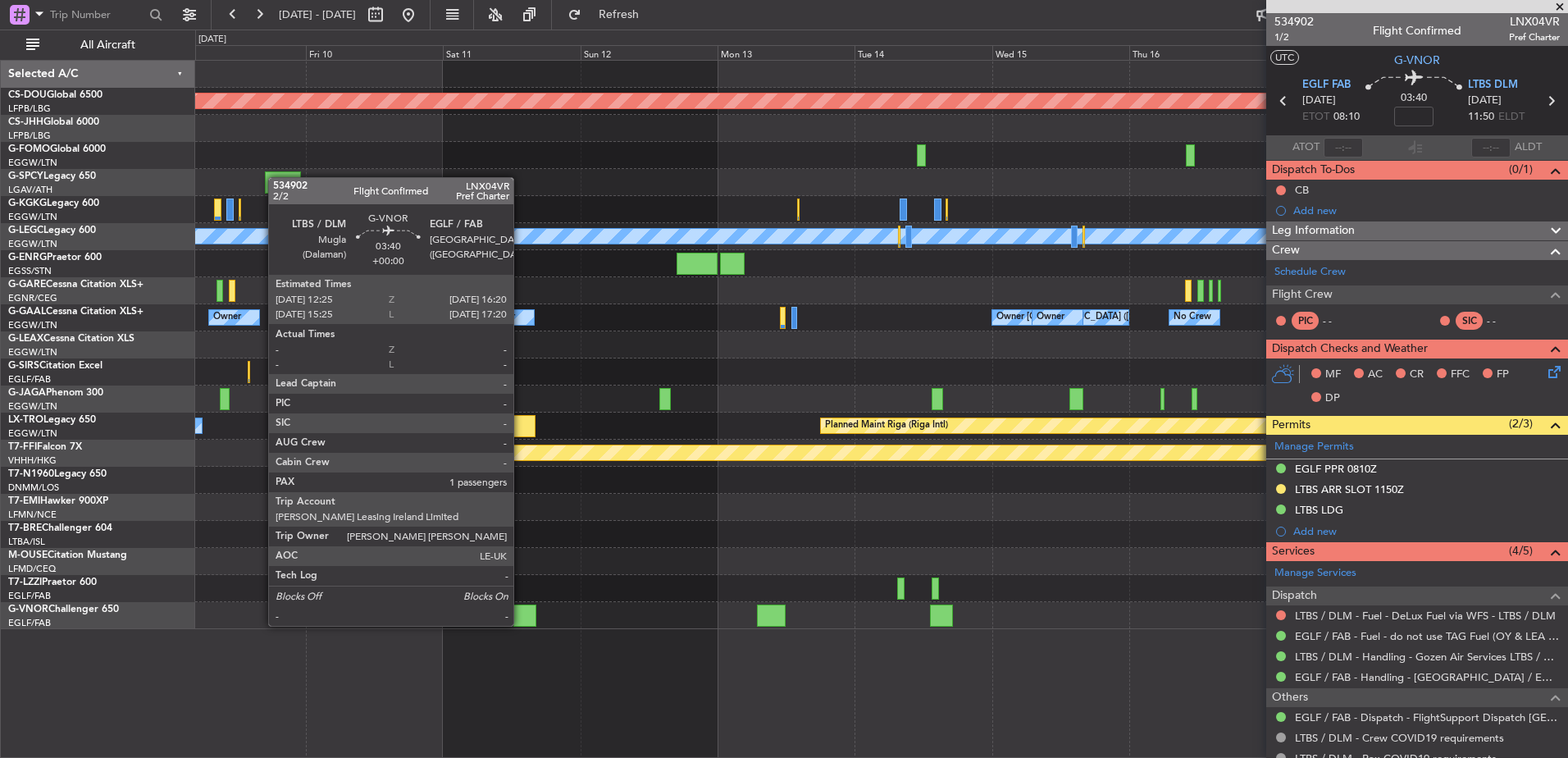
click at [521, 609] on div at bounding box center [525, 616] width 23 height 22
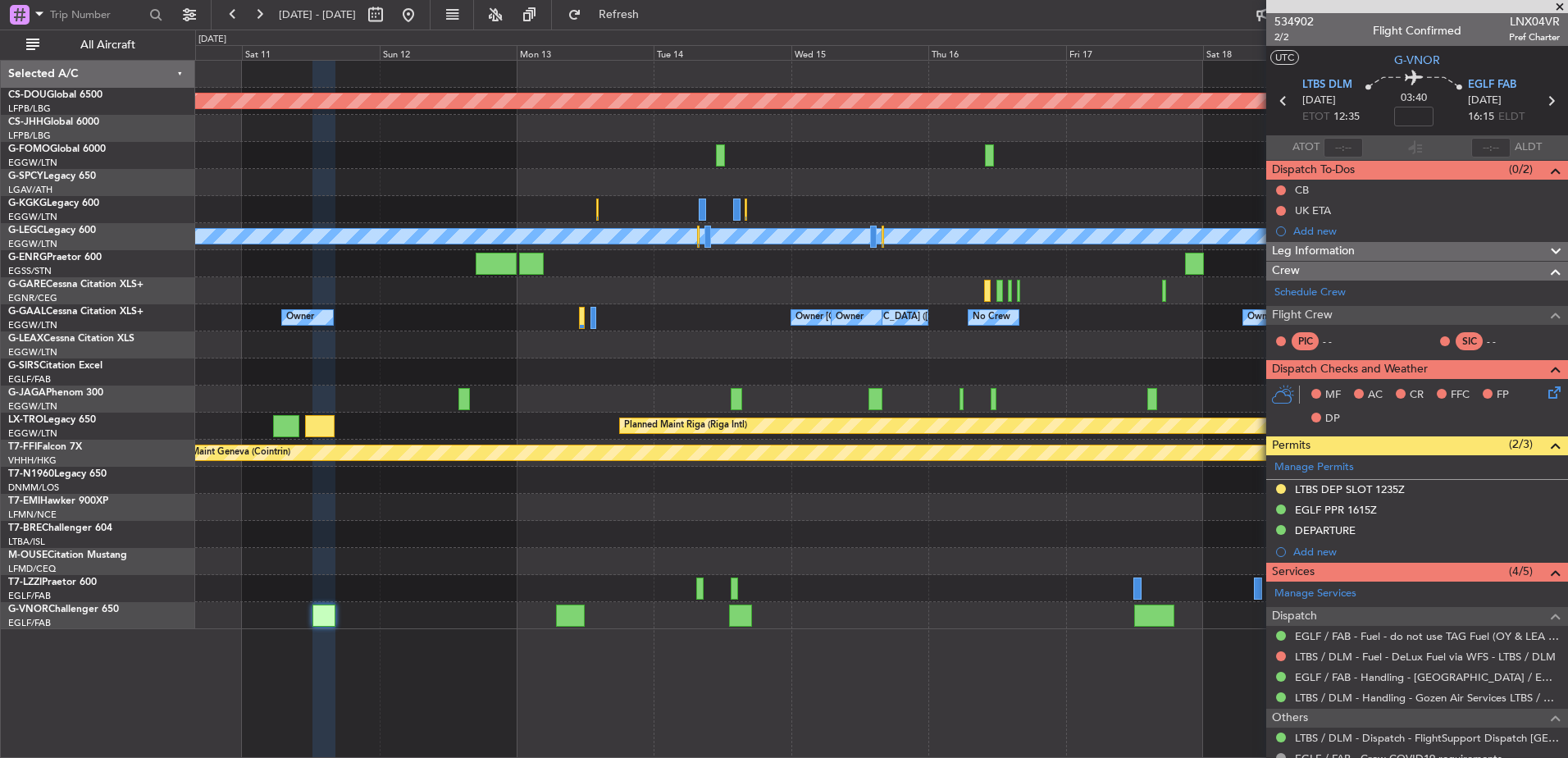
click at [469, 560] on div "Planned Maint London (Biggin Hill) A/C Unavailable London (Luton) Owner Owner L…" at bounding box center [881, 345] width 1372 height 568
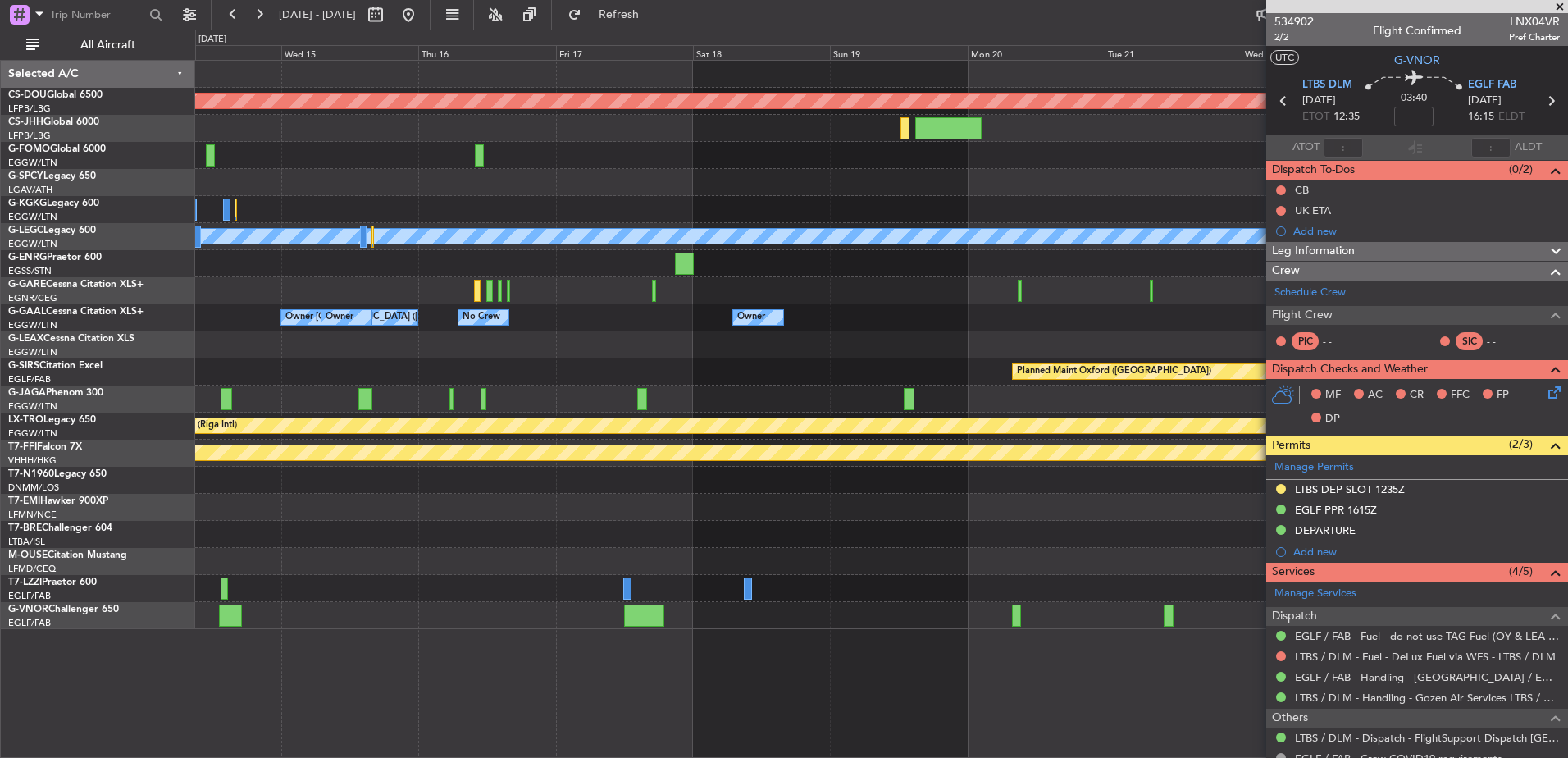
click at [257, 388] on div at bounding box center [881, 399] width 1372 height 27
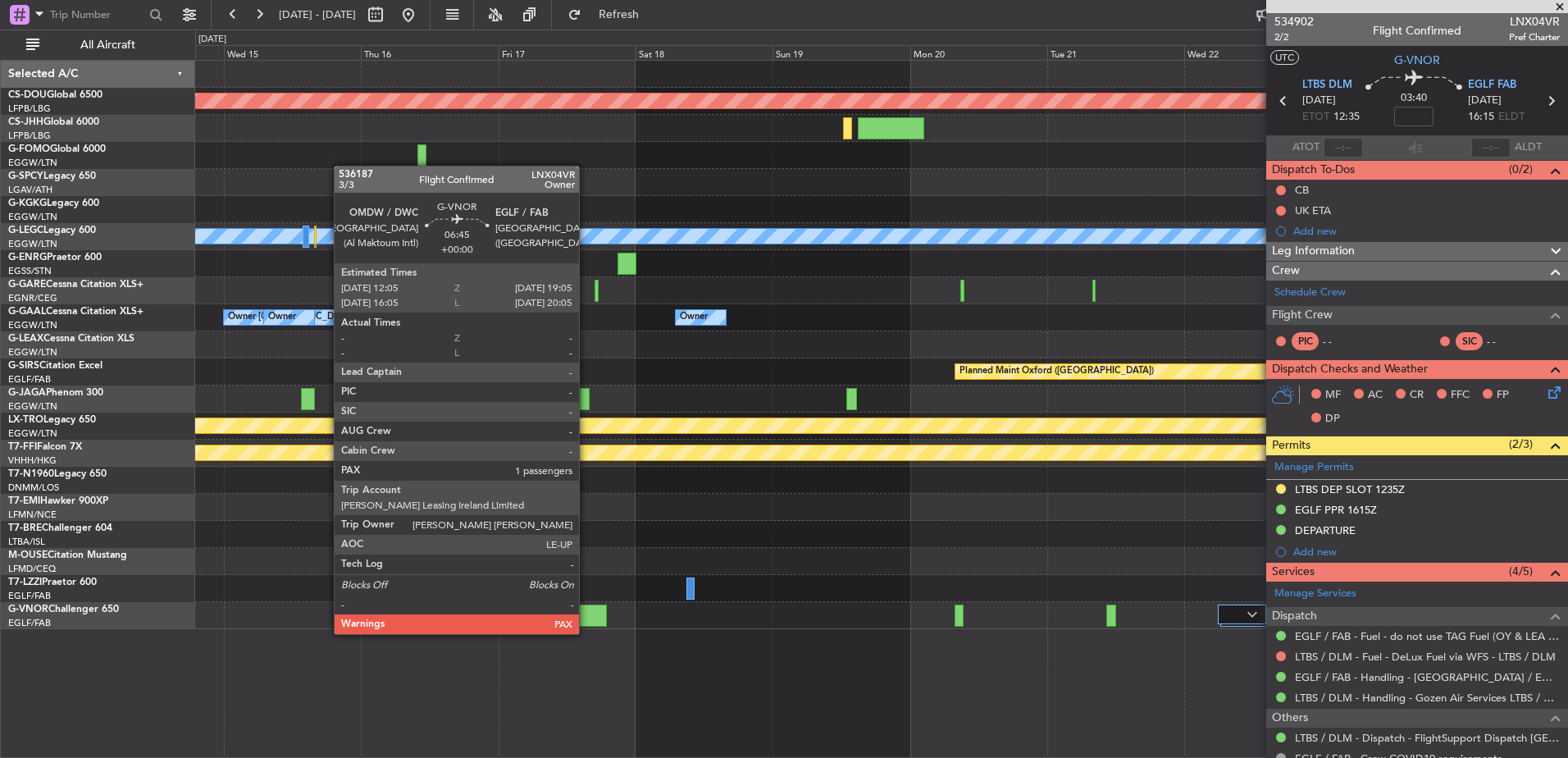
click at [586, 617] on div at bounding box center [586, 616] width 40 height 22
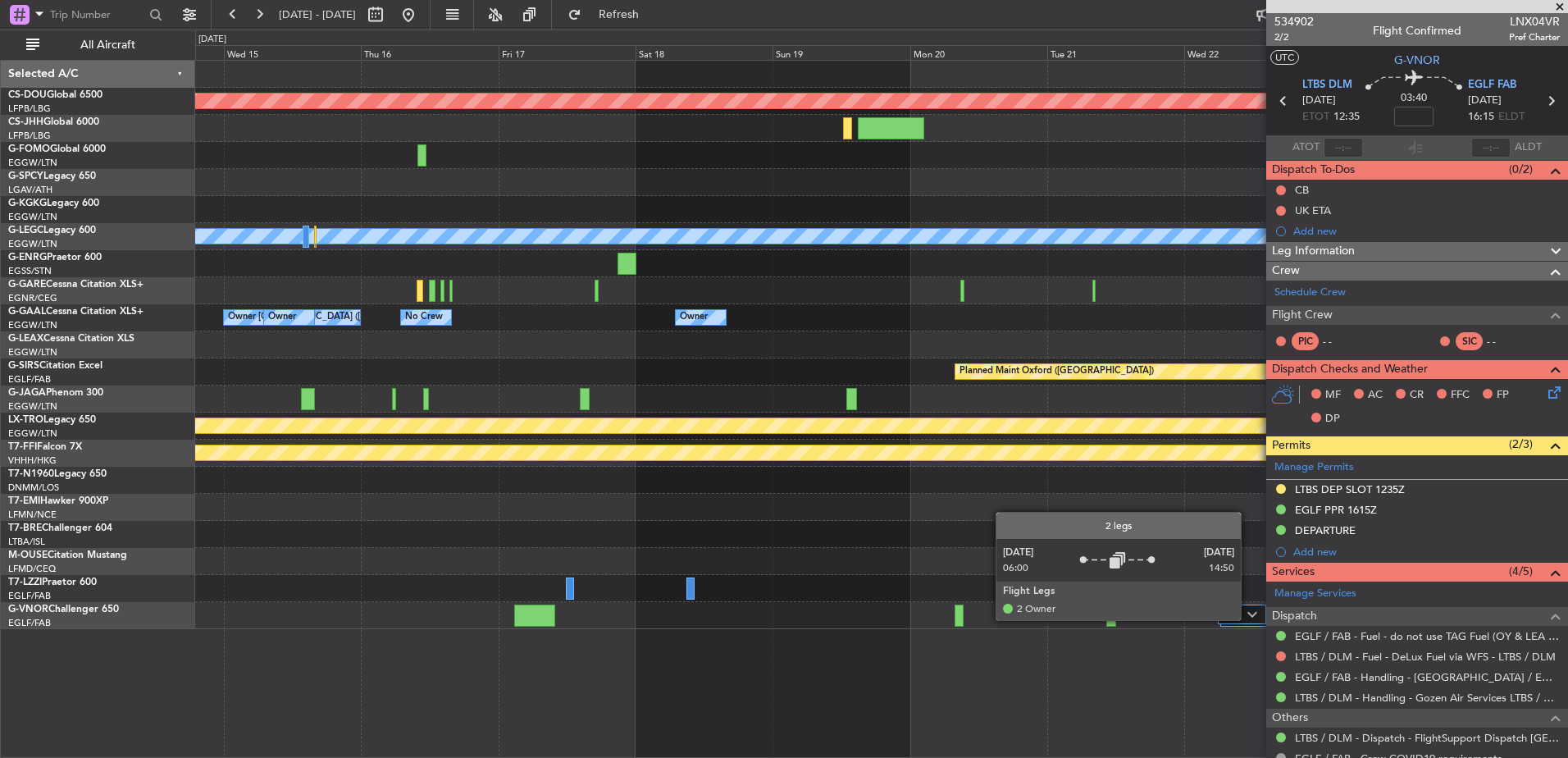
click at [1246, 620] on div at bounding box center [1242, 615] width 48 height 20
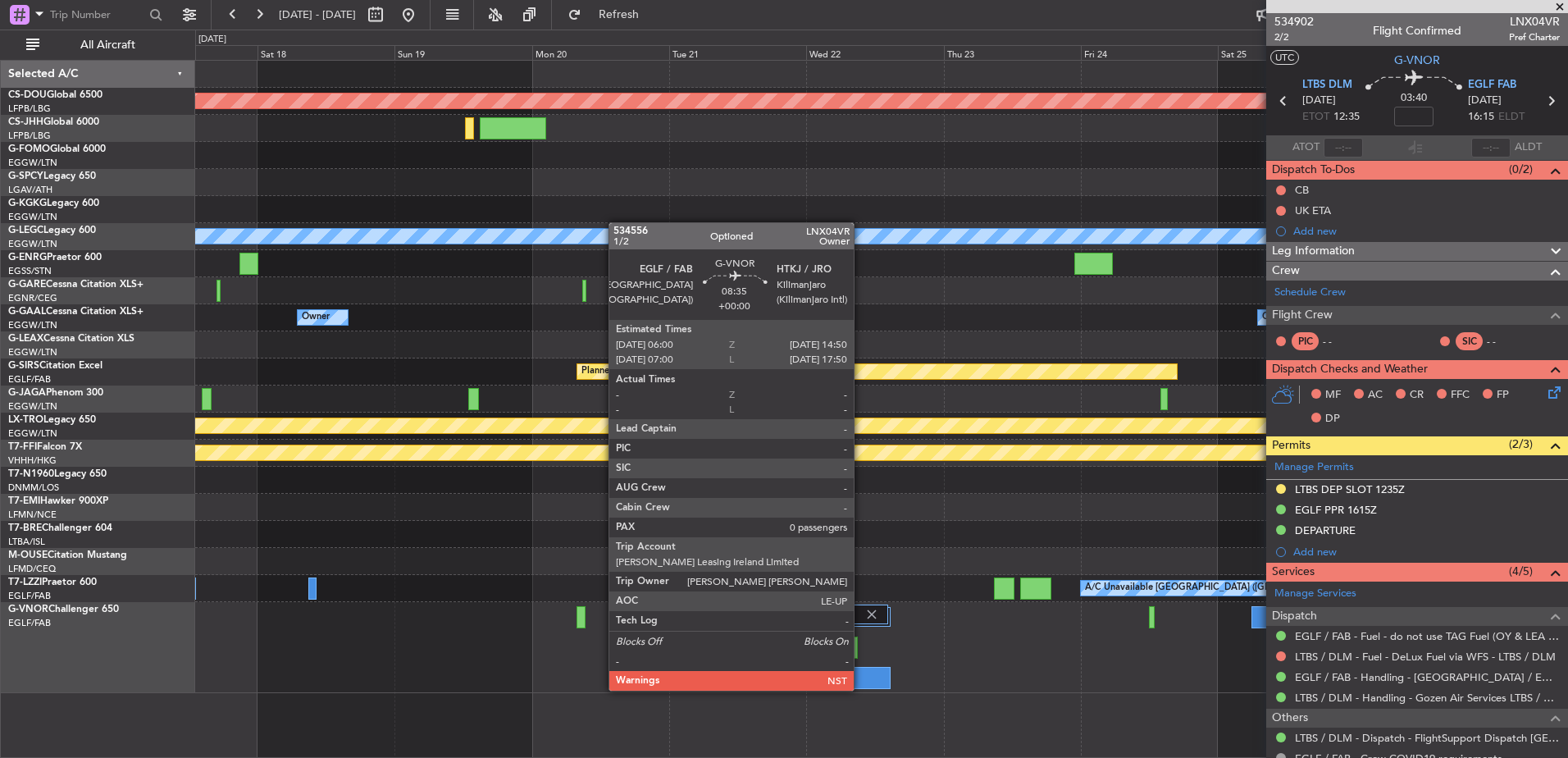
click at [861, 674] on div at bounding box center [865, 677] width 51 height 22
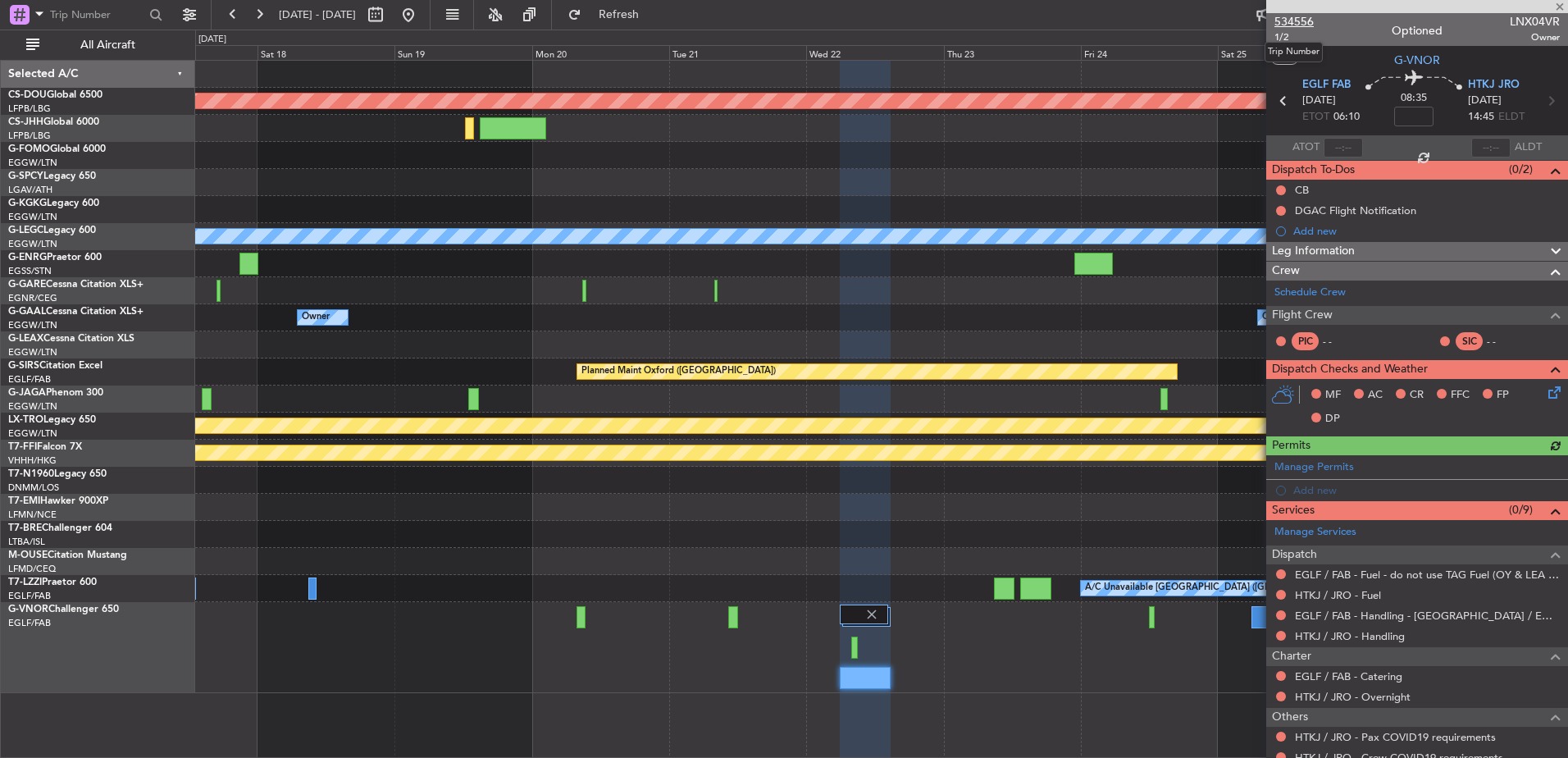
click at [1281, 22] on span "534556" at bounding box center [1294, 22] width 39 height 17
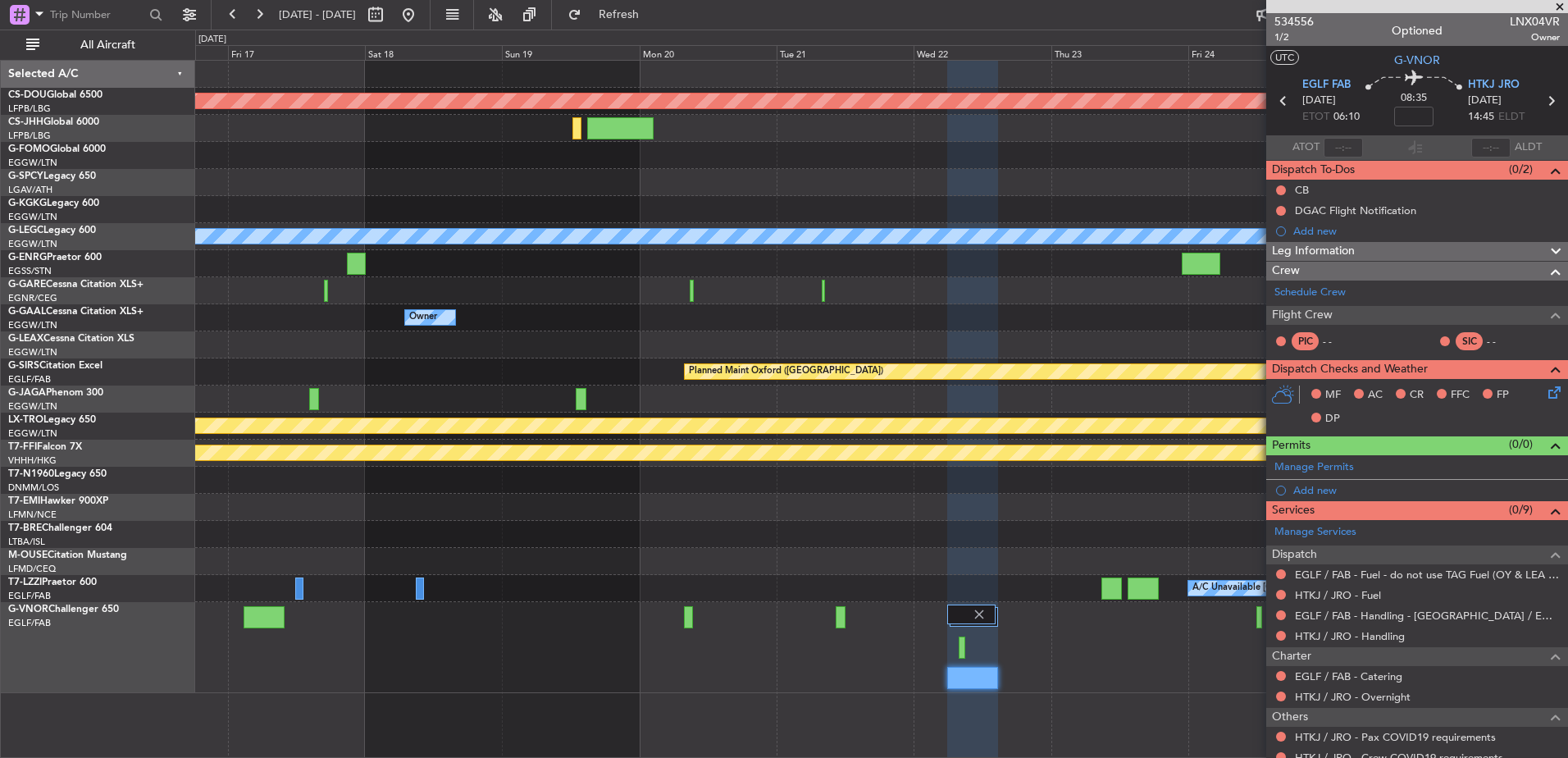
click at [671, 586] on div "A/C Unavailable [GEOGRAPHIC_DATA] ([GEOGRAPHIC_DATA])" at bounding box center [881, 589] width 1372 height 27
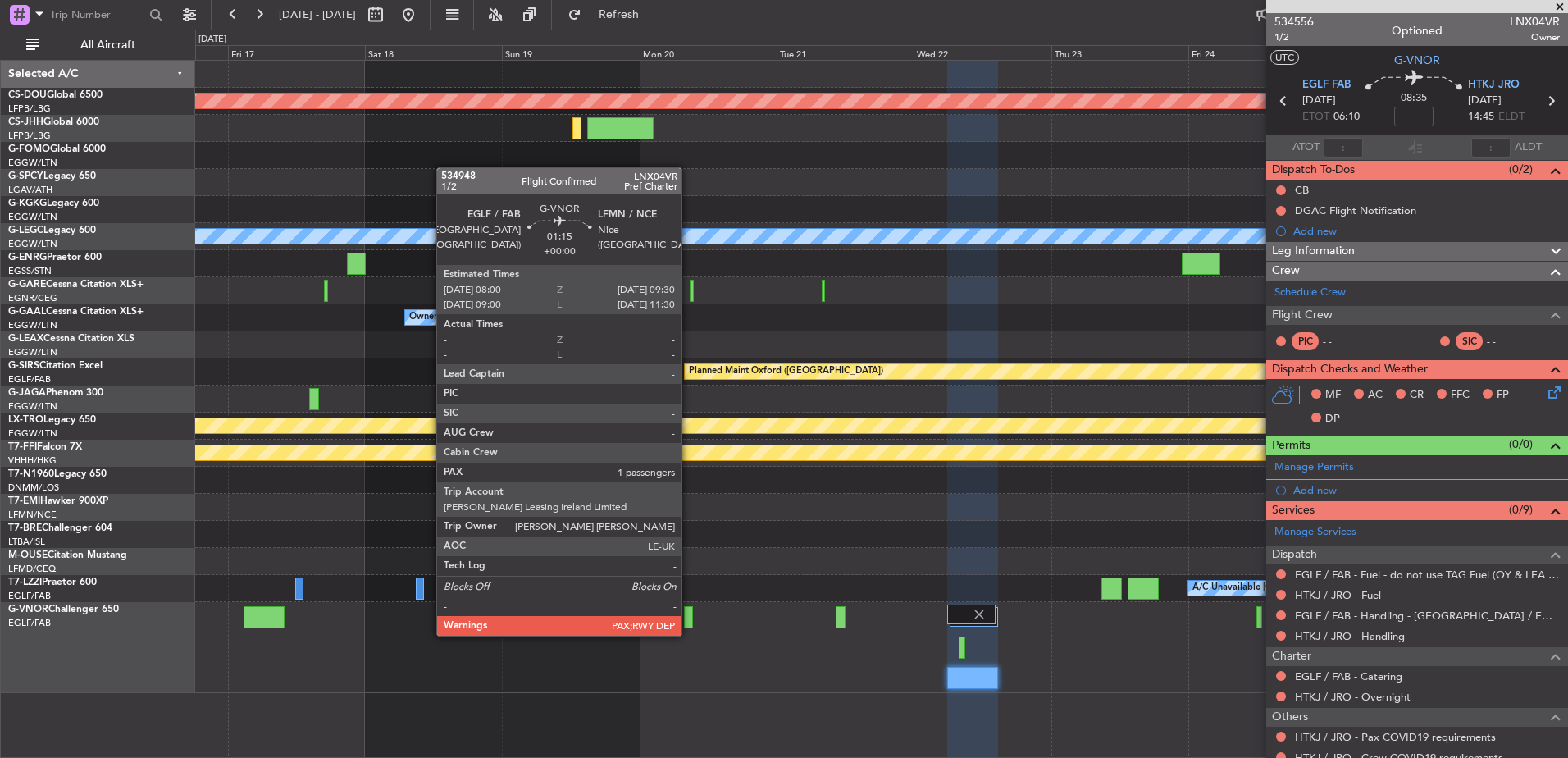
click at [692, 618] on div at bounding box center [688, 616] width 9 height 22
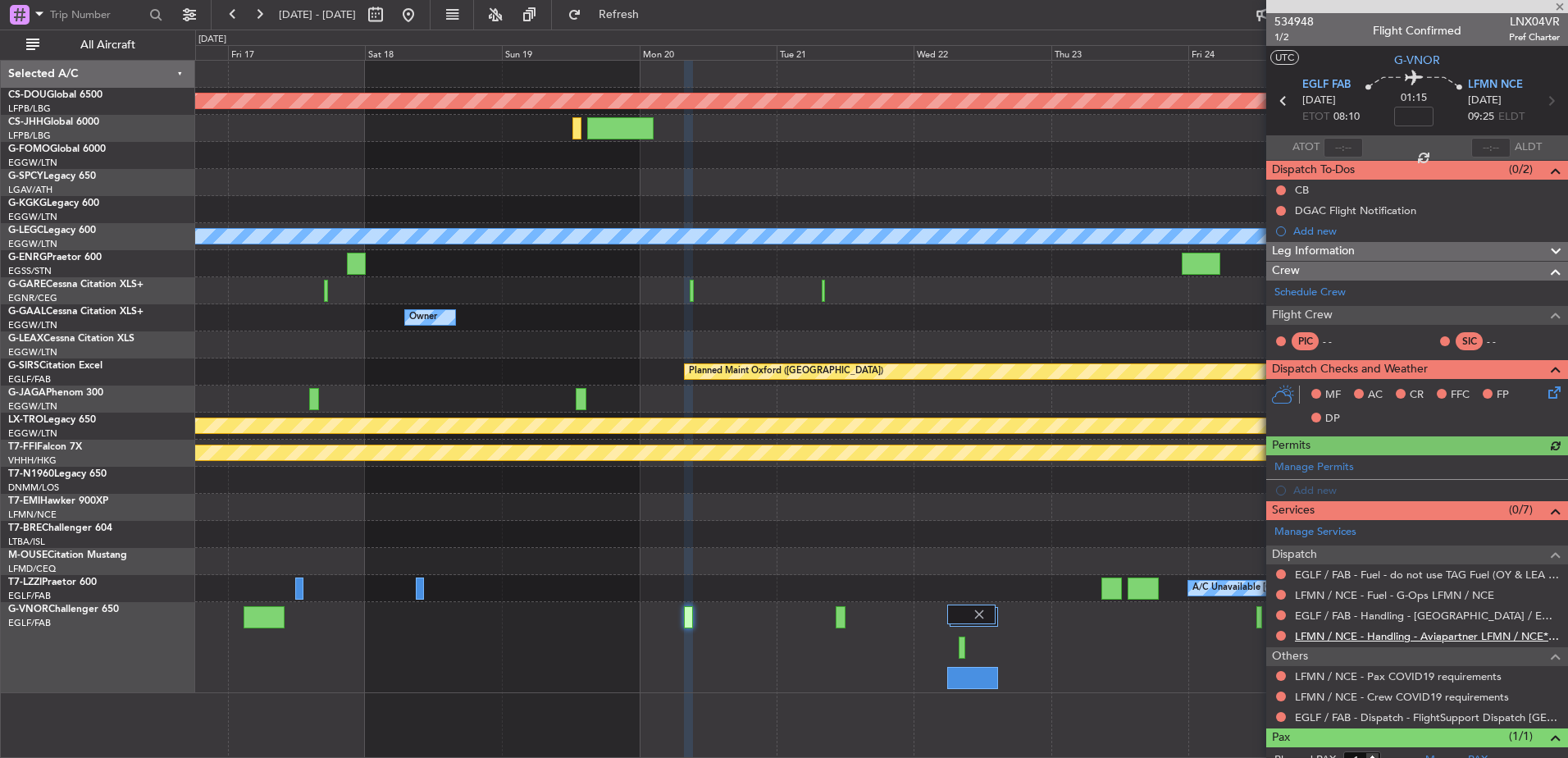
scroll to position [53, 0]
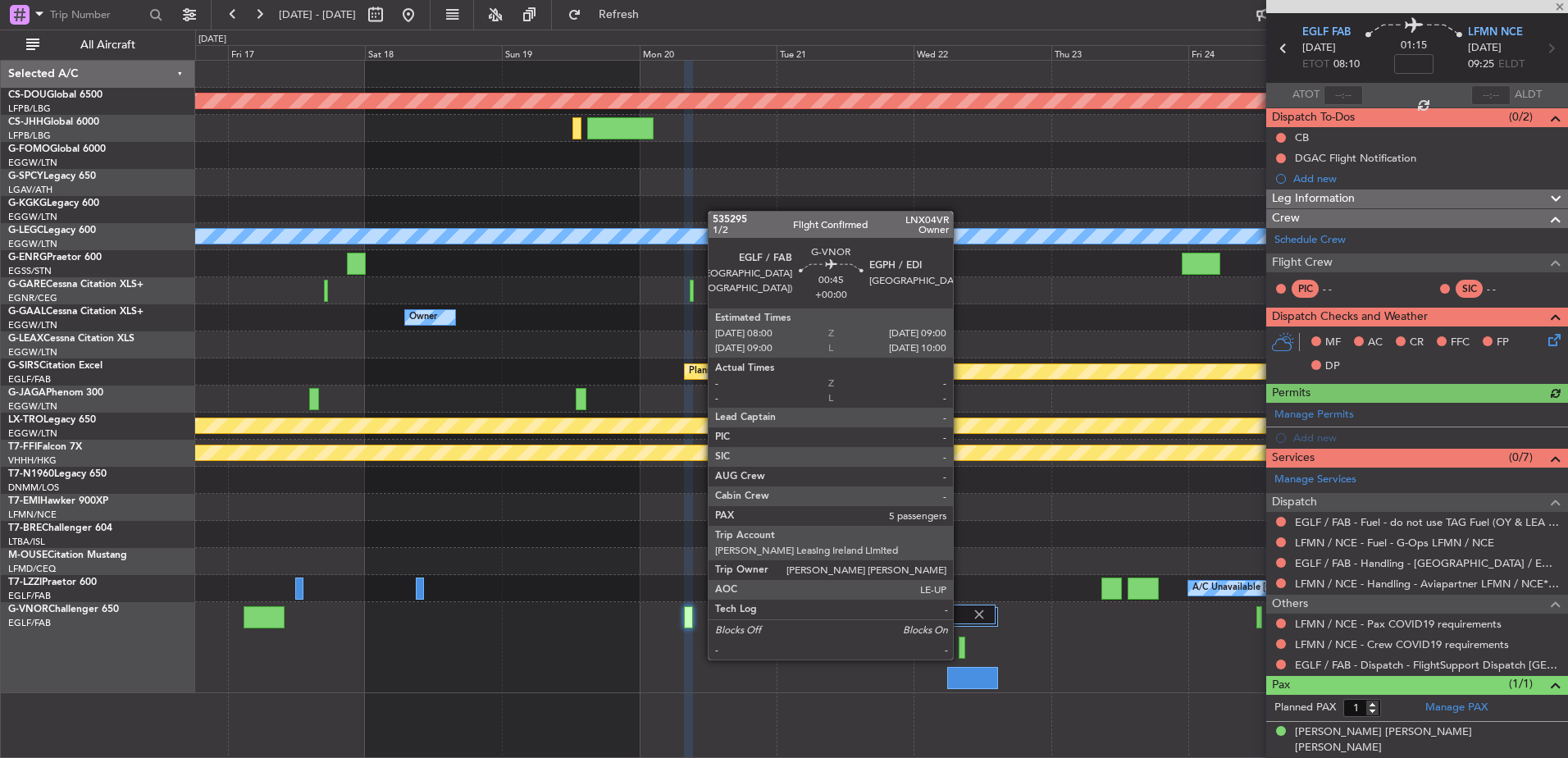
click at [961, 643] on div at bounding box center [961, 647] width 5 height 22
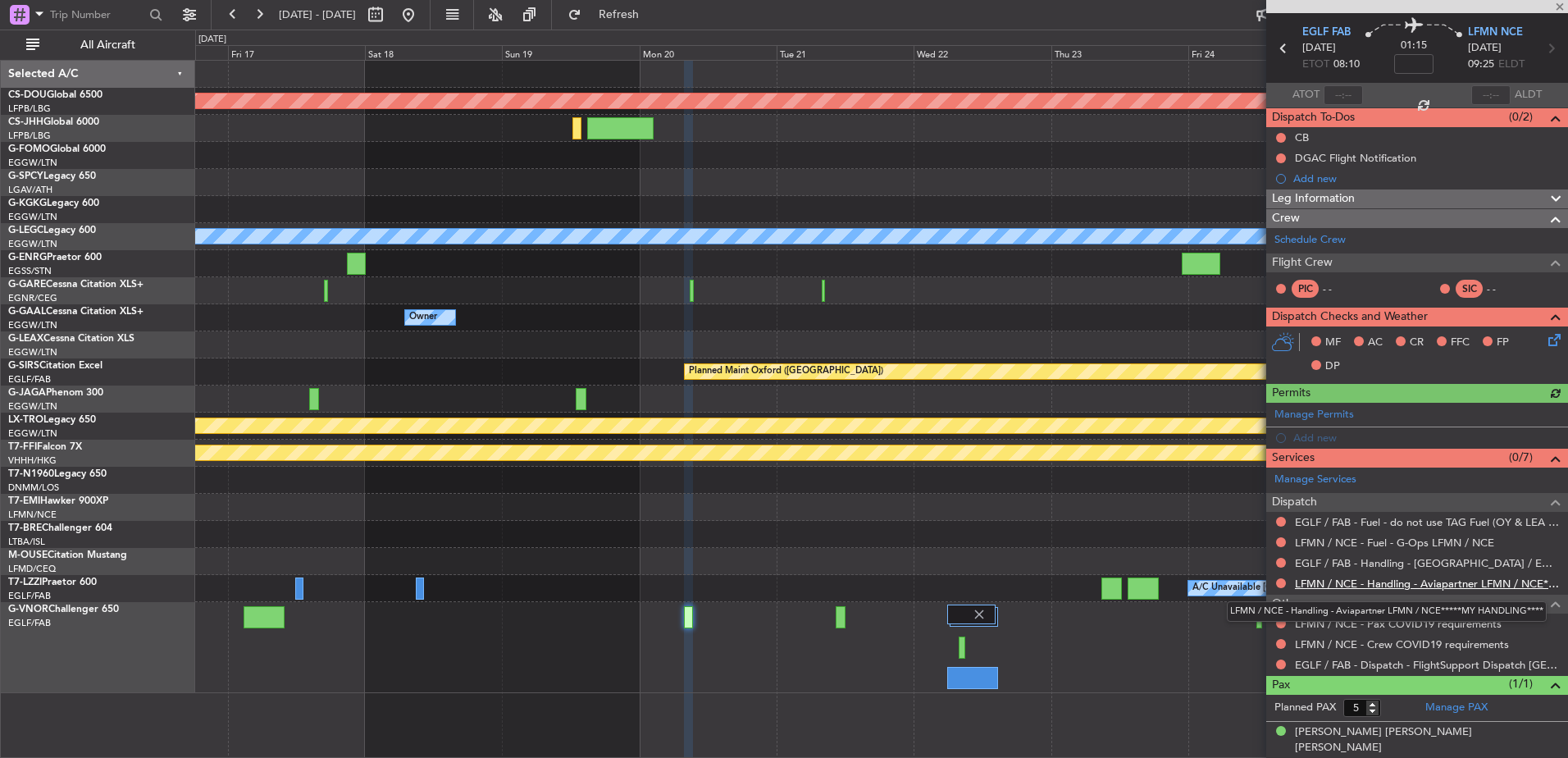
scroll to position [0, 0]
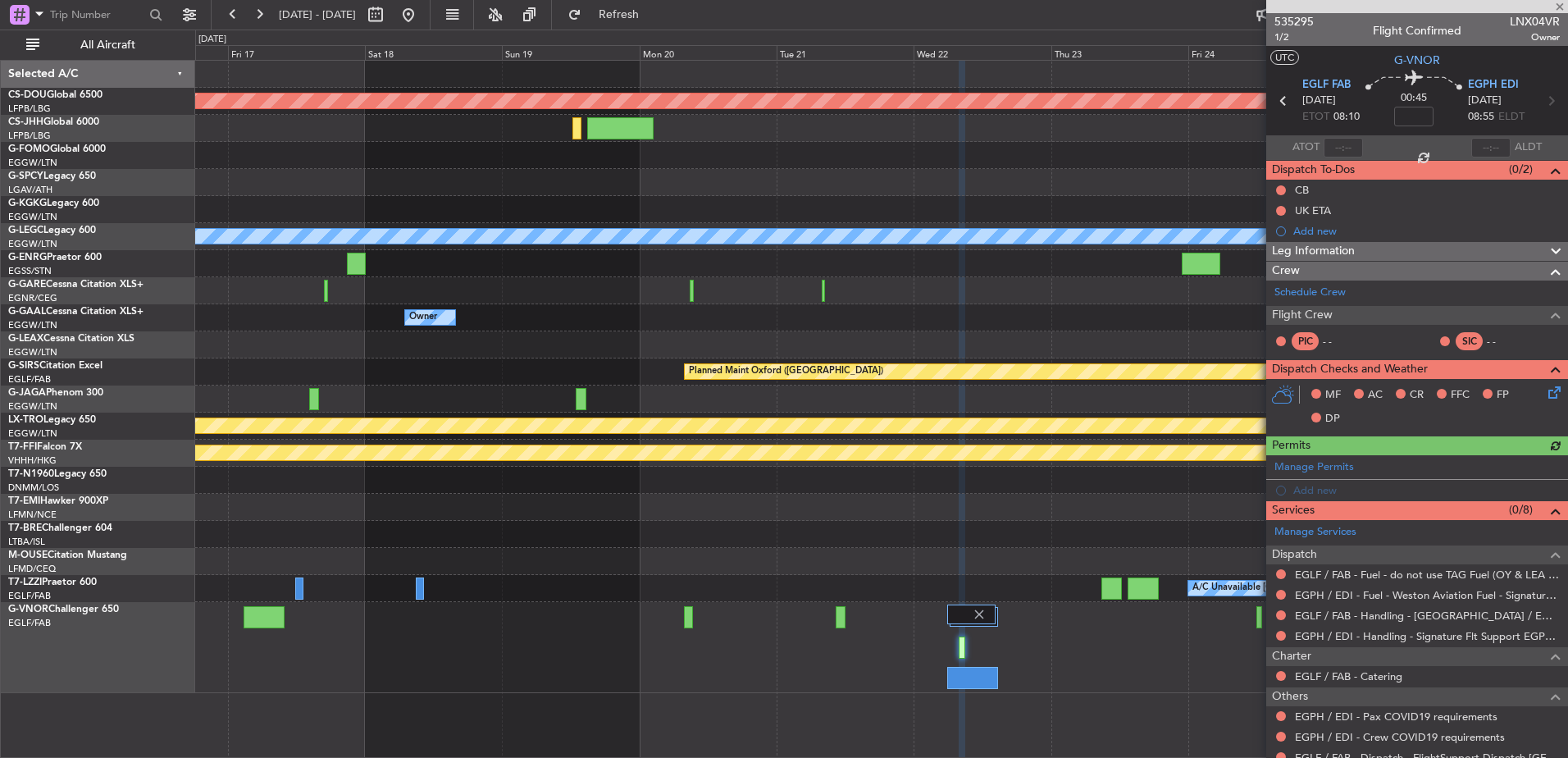
click at [848, 620] on div at bounding box center [881, 648] width 1372 height 91
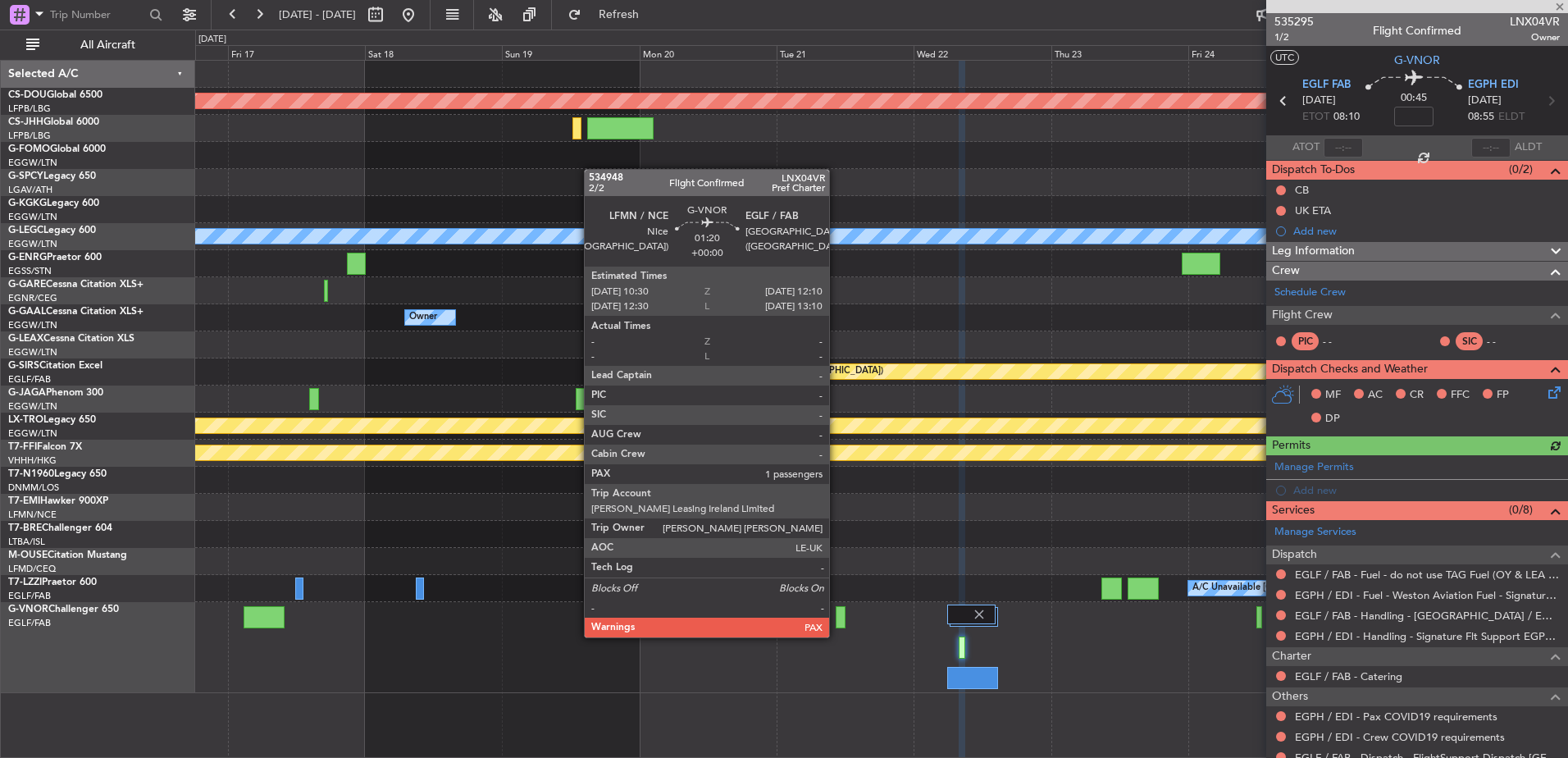
click at [837, 621] on div at bounding box center [840, 616] width 10 height 22
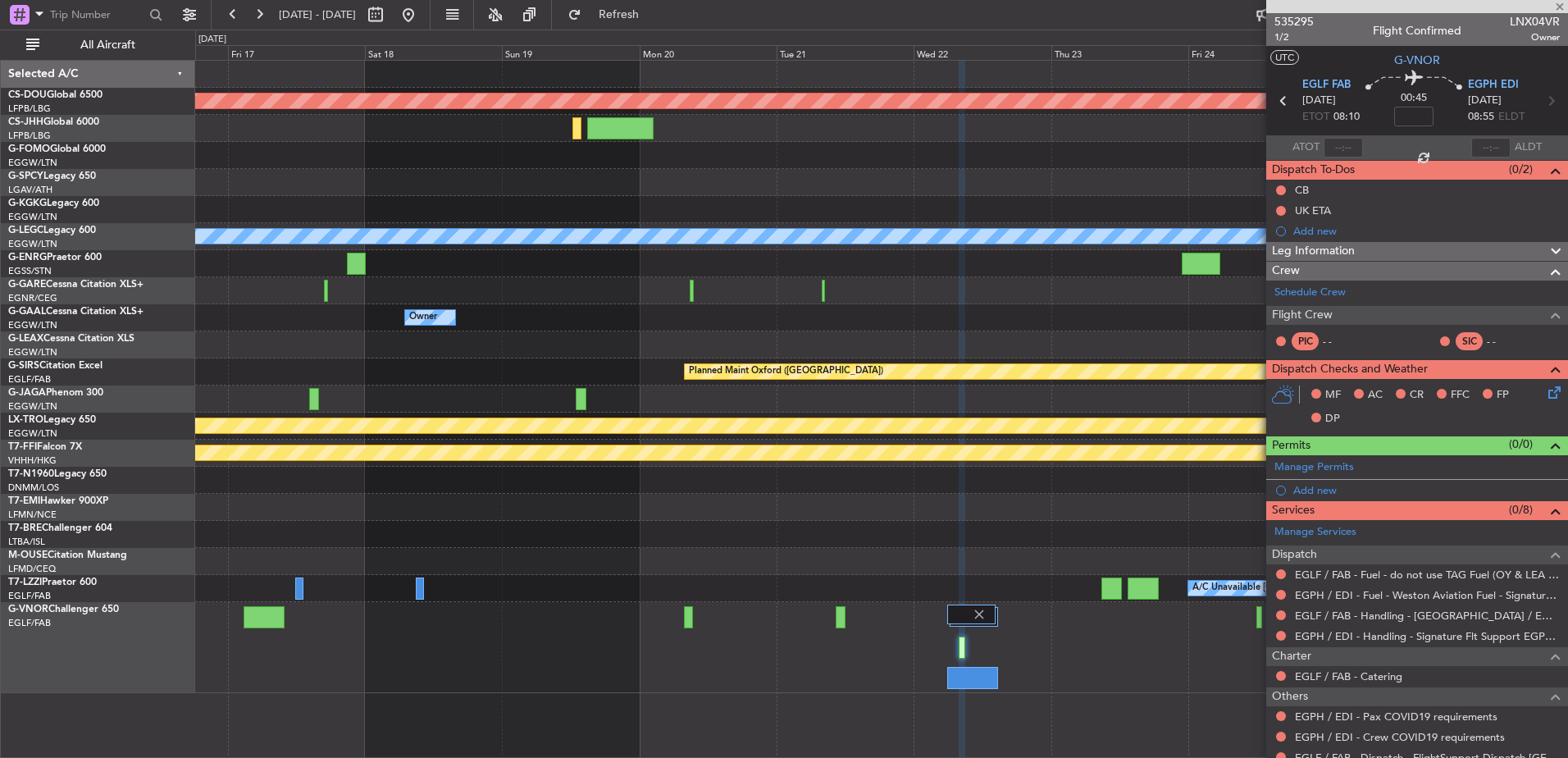
type input "1"
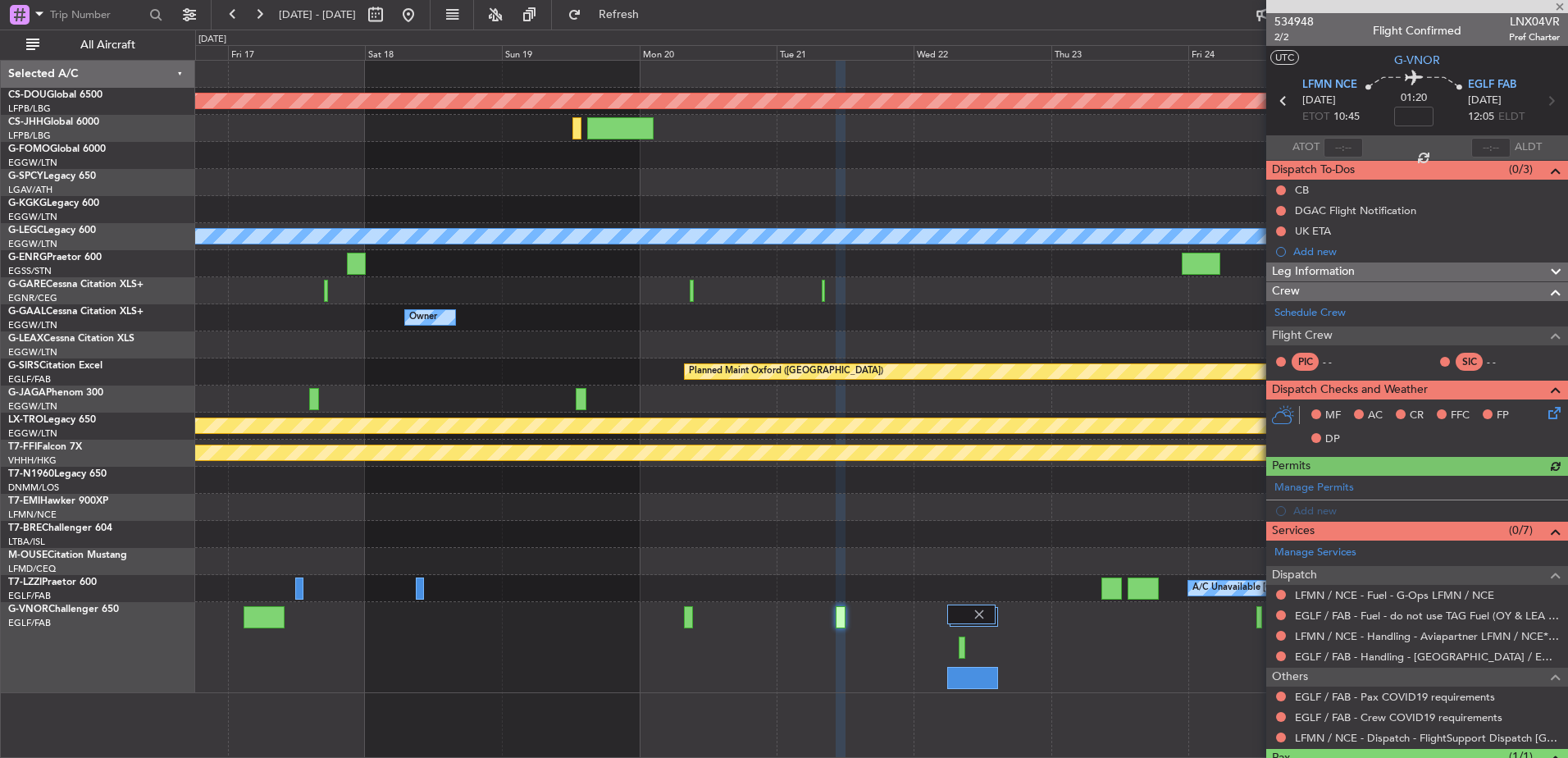
click at [950, 610] on div at bounding box center [881, 648] width 1372 height 91
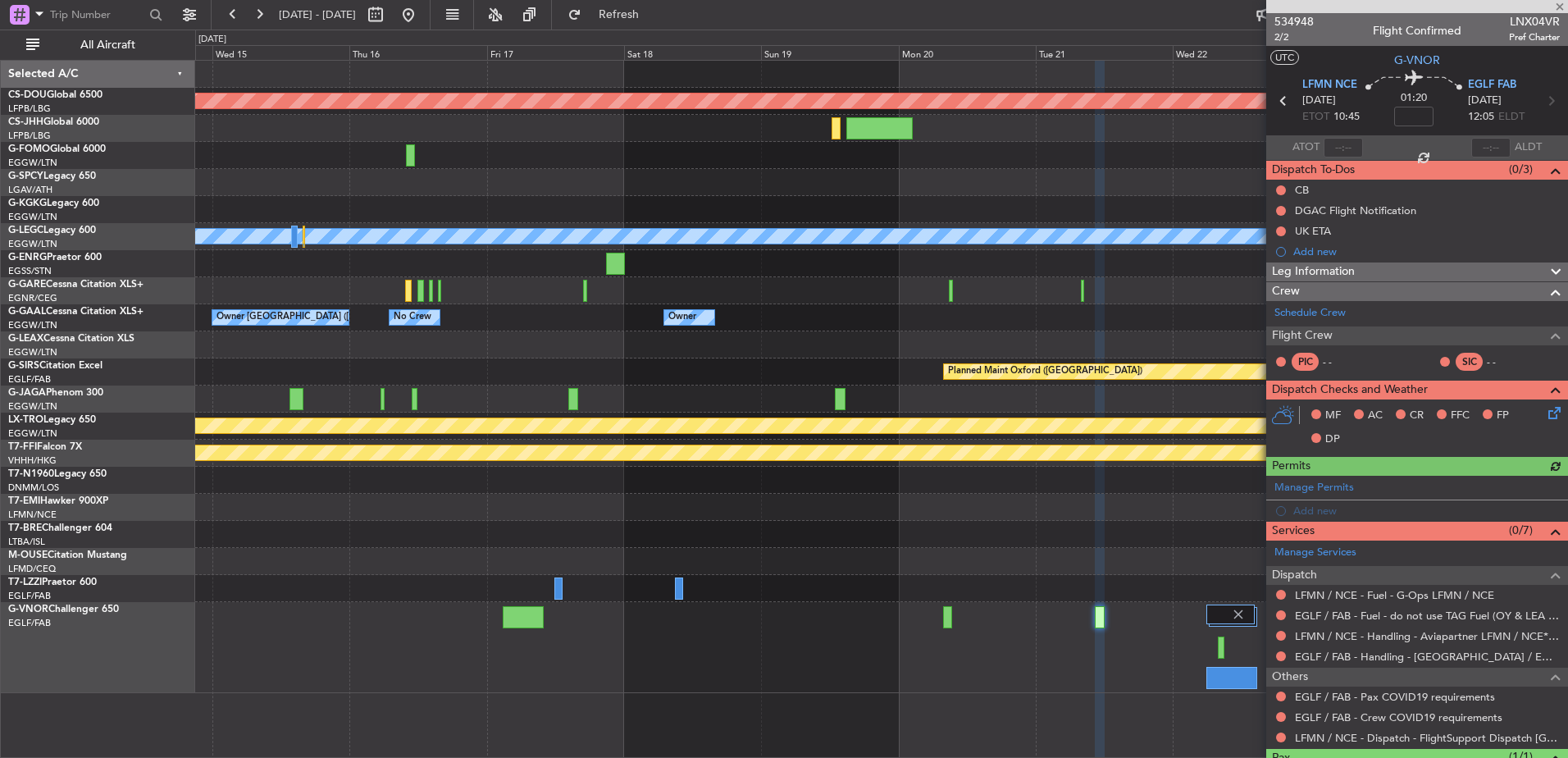
click at [523, 624] on div at bounding box center [522, 616] width 40 height 22
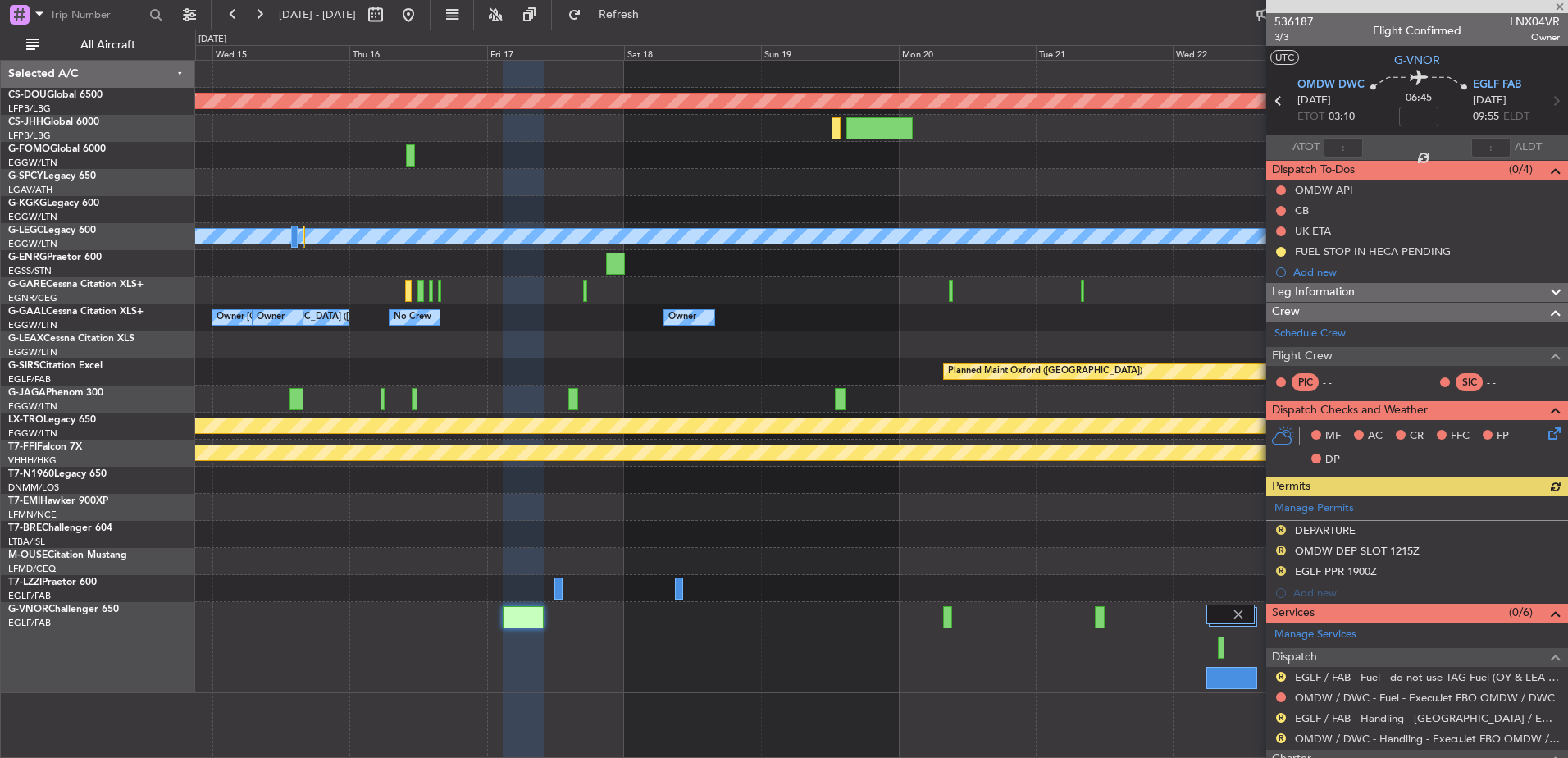
scroll to position [195, 0]
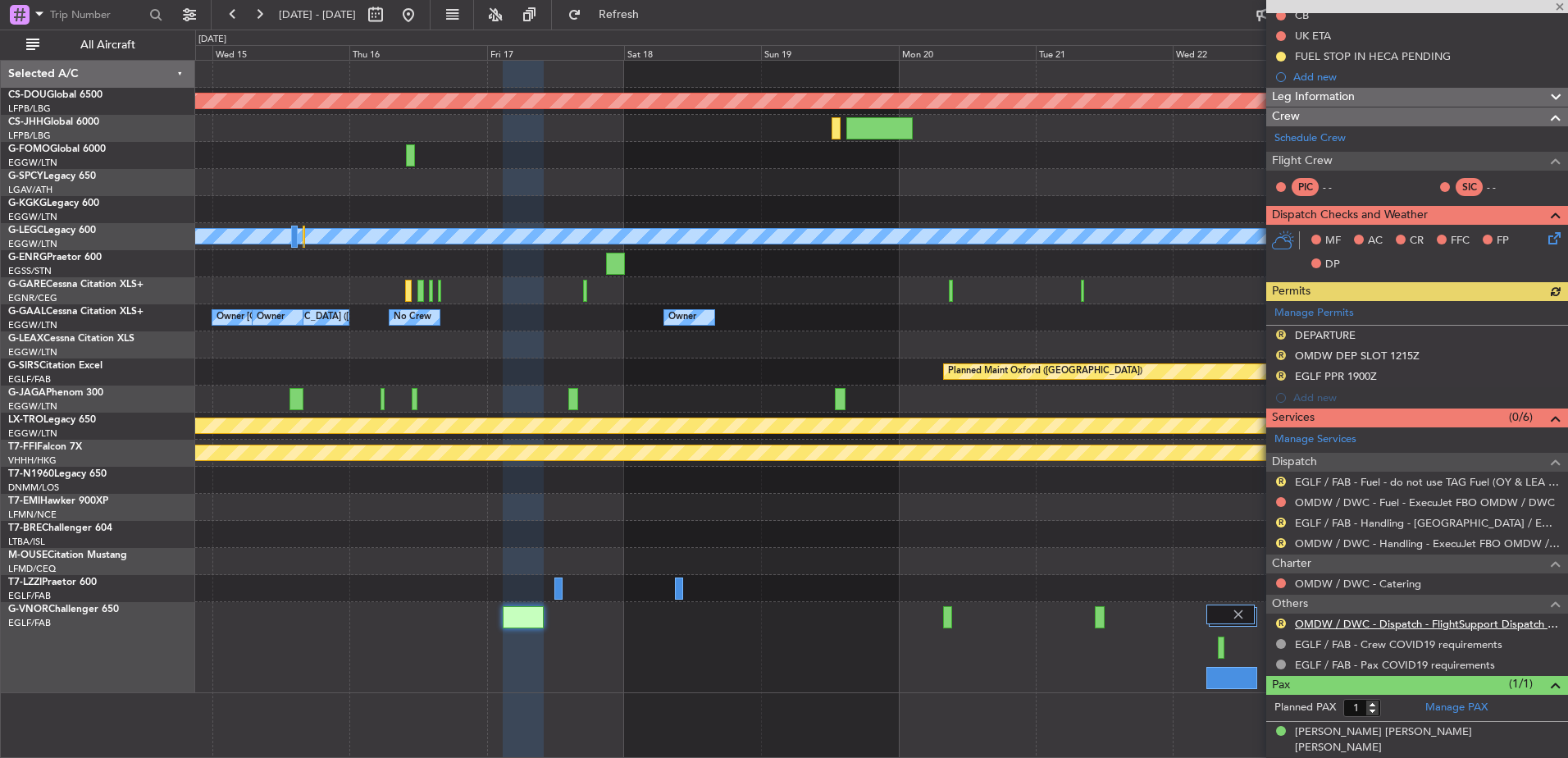
click at [1340, 625] on link "OMDW / DWC - Dispatch - FlightSupport Dispatch UK" at bounding box center [1427, 624] width 265 height 14
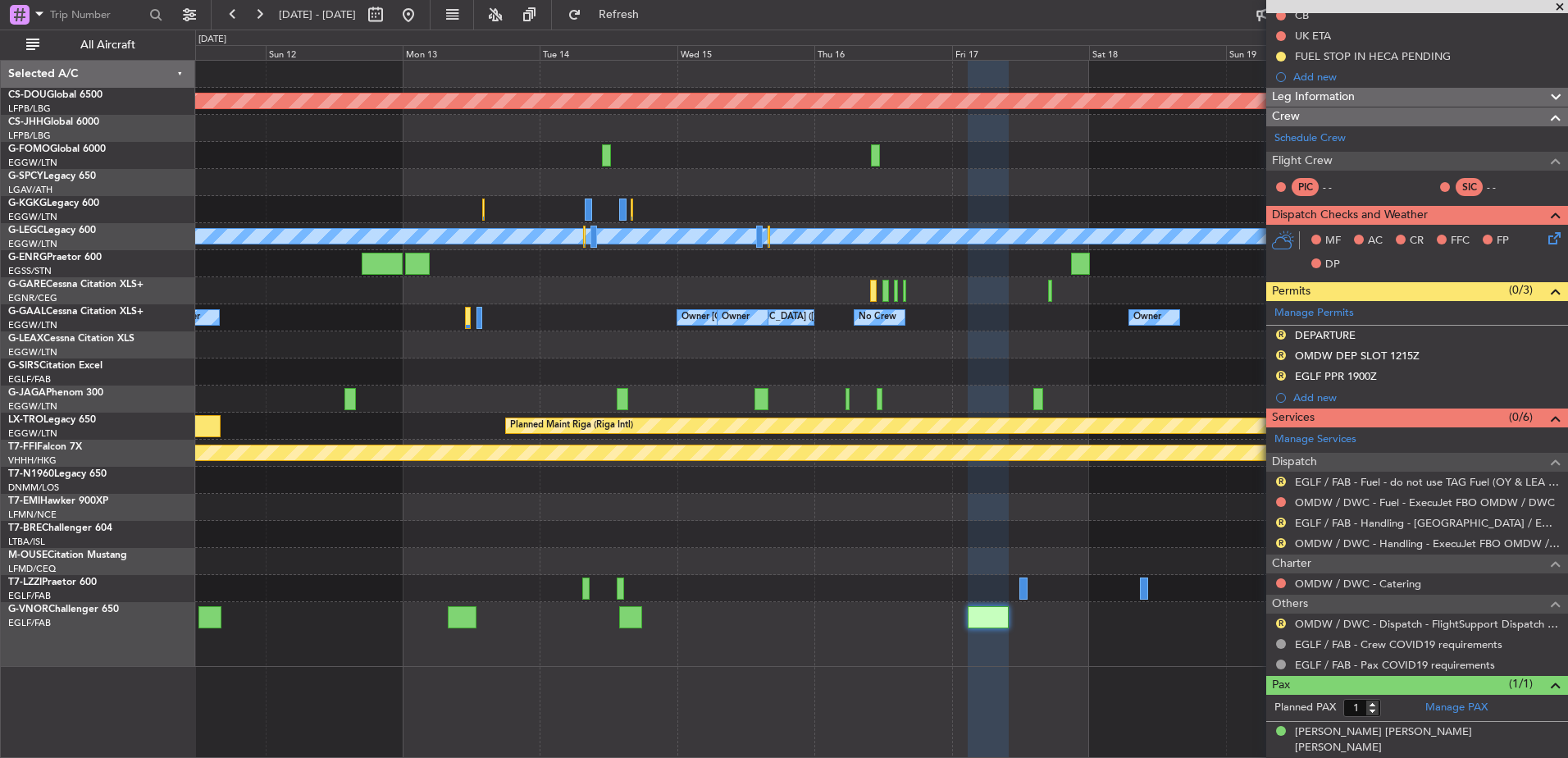
click at [633, 618] on div at bounding box center [631, 616] width 23 height 22
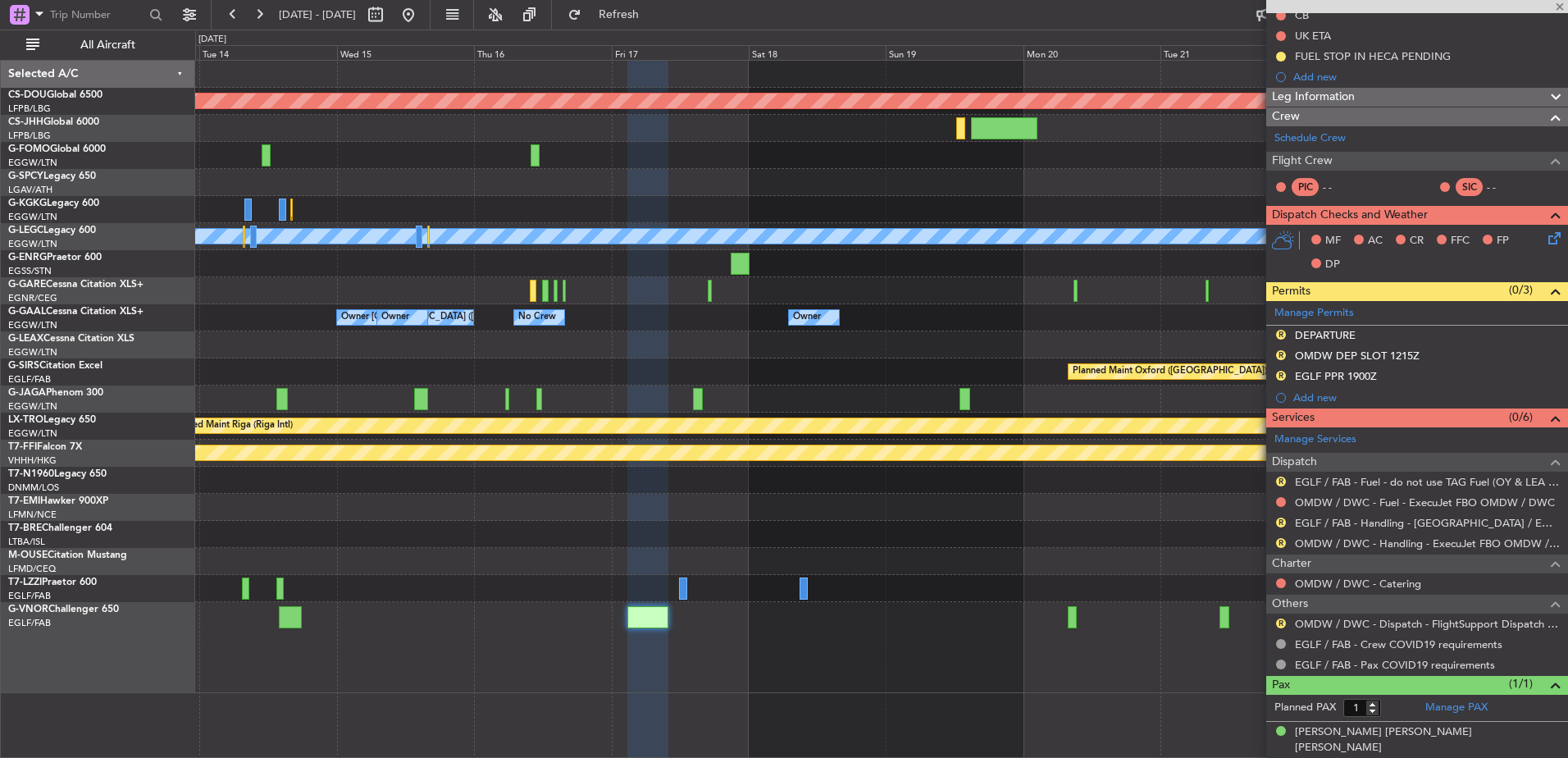
type input "+01:35"
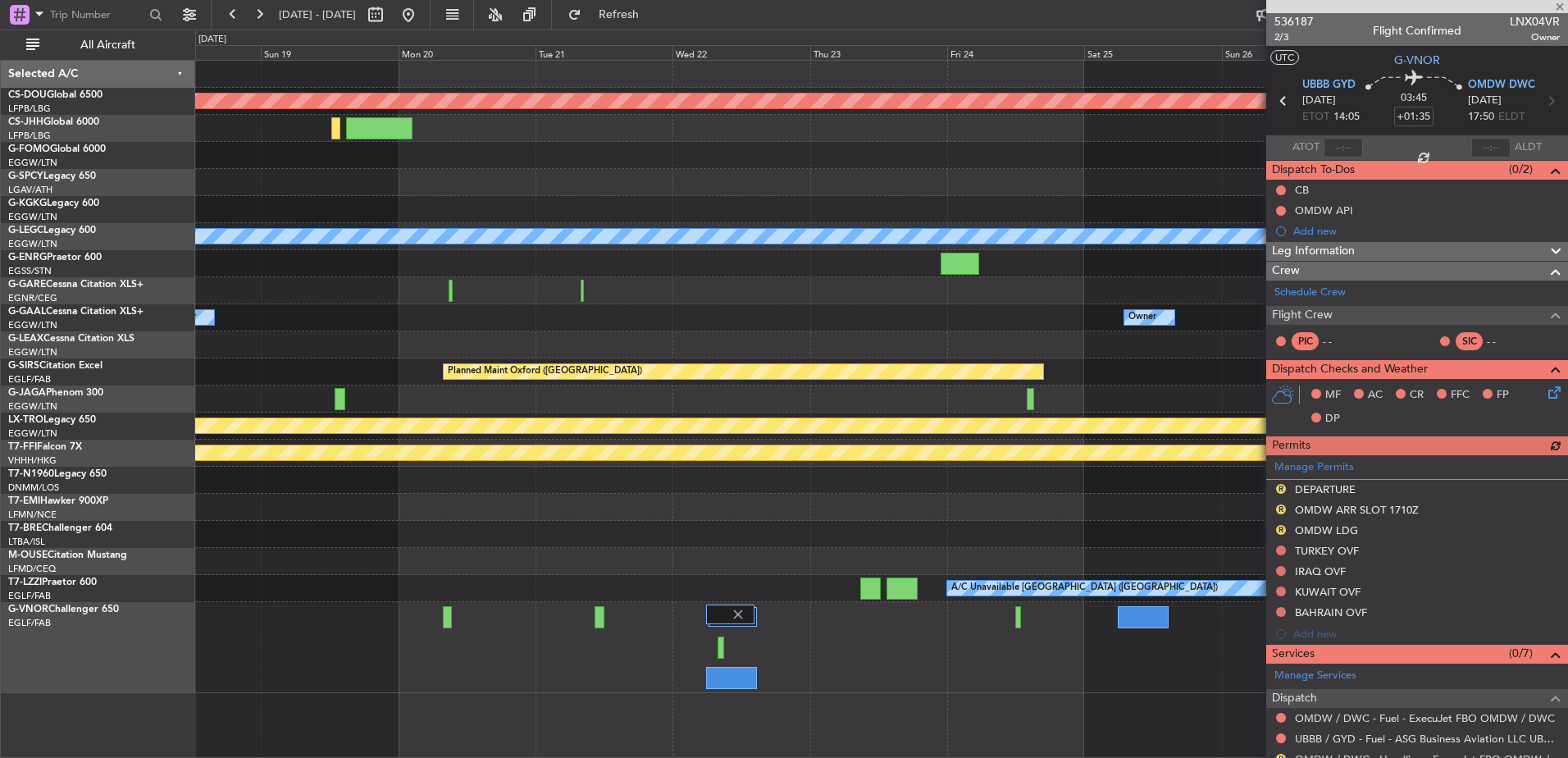
click at [229, 581] on div "Planned Maint London (Biggin Hill) A/C Unavailable London (Luton) Owner Owner N…" at bounding box center [881, 377] width 1372 height 633
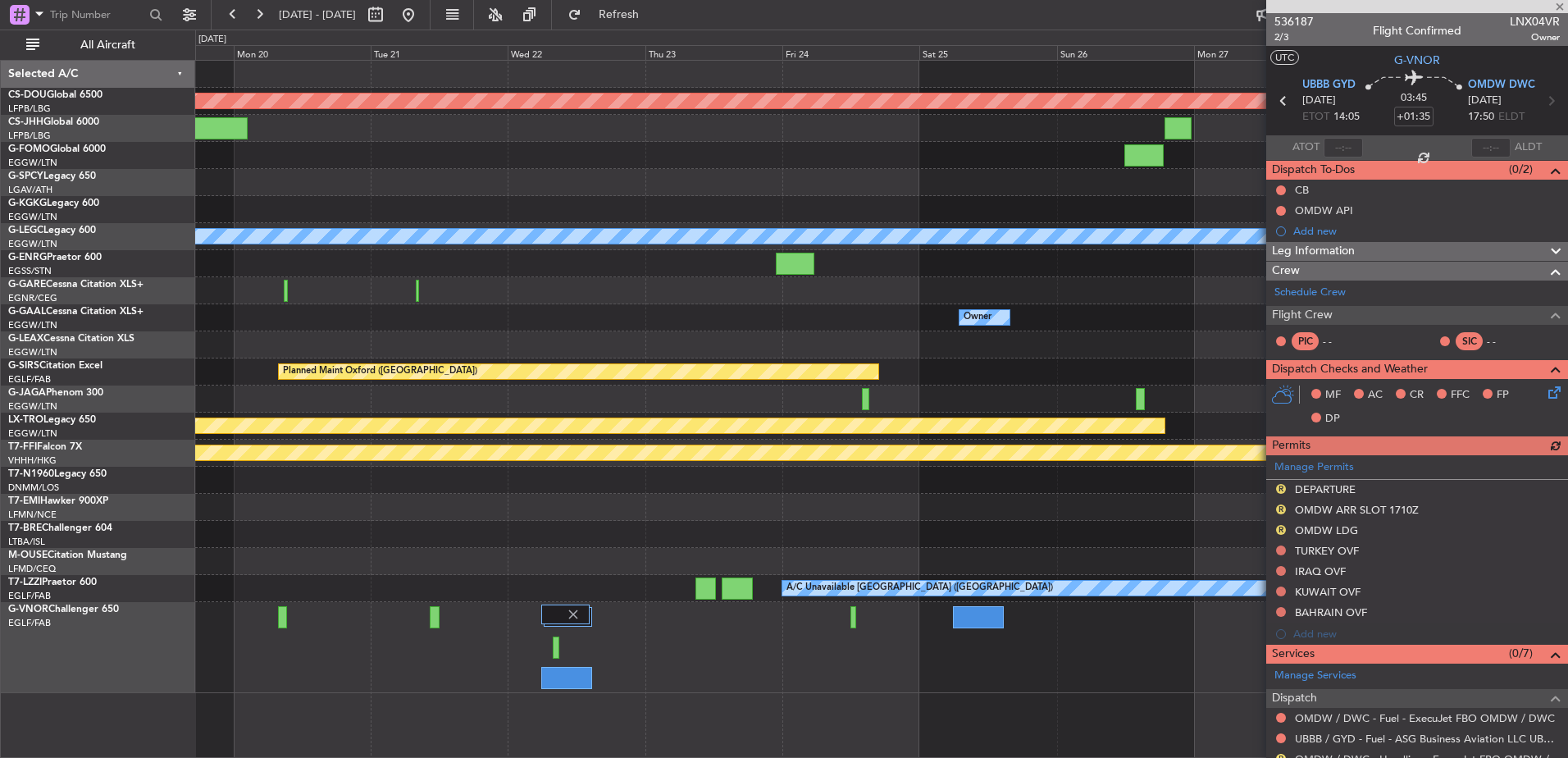
click at [185, 573] on div "Planned Maint London (Biggin Hill) A/C Unavailable London (Luton) Owner Owner P…" at bounding box center [784, 393] width 1568 height 728
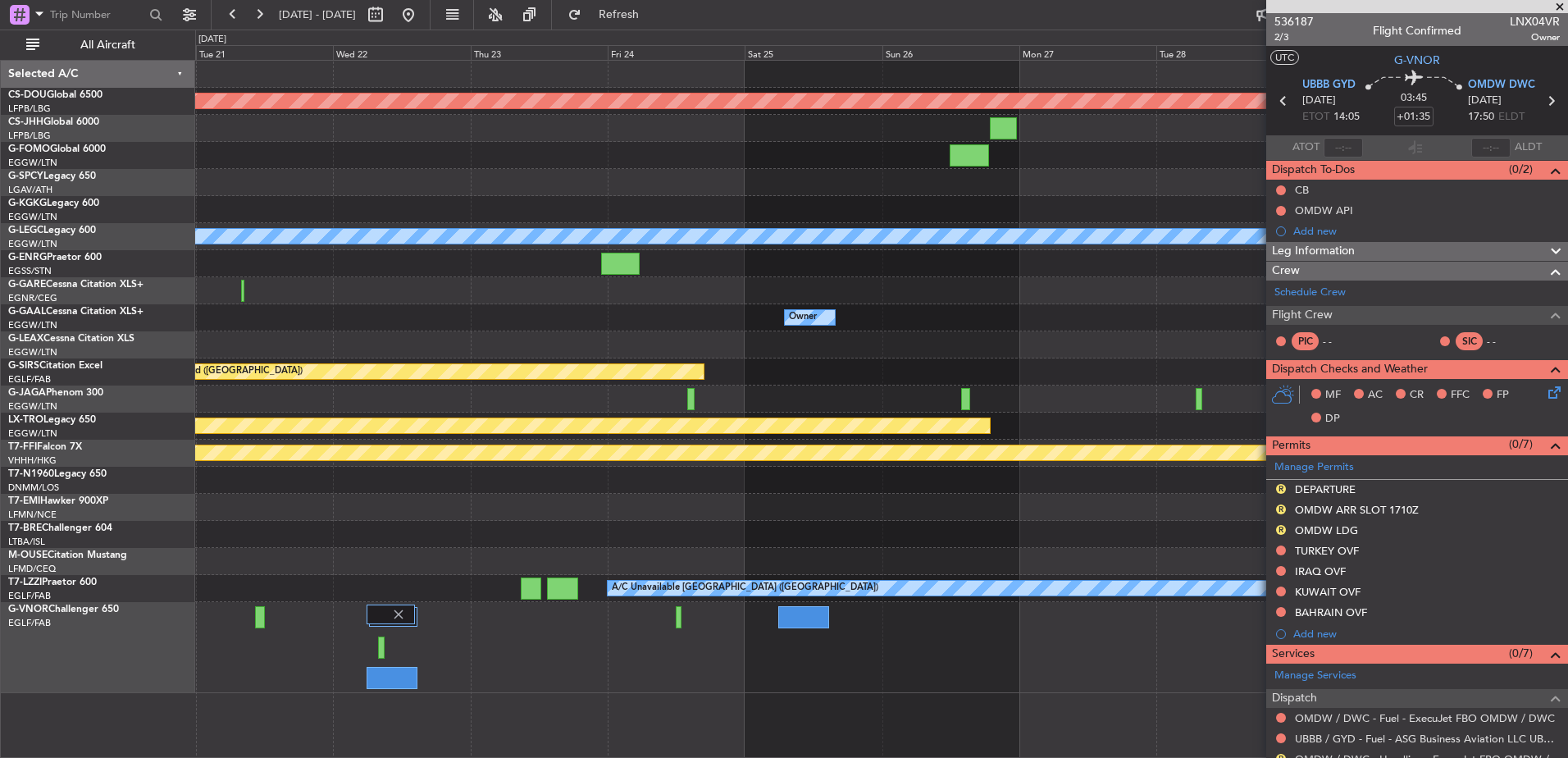
click at [377, 646] on div at bounding box center [881, 648] width 1372 height 91
click at [383, 646] on div at bounding box center [381, 647] width 5 height 22
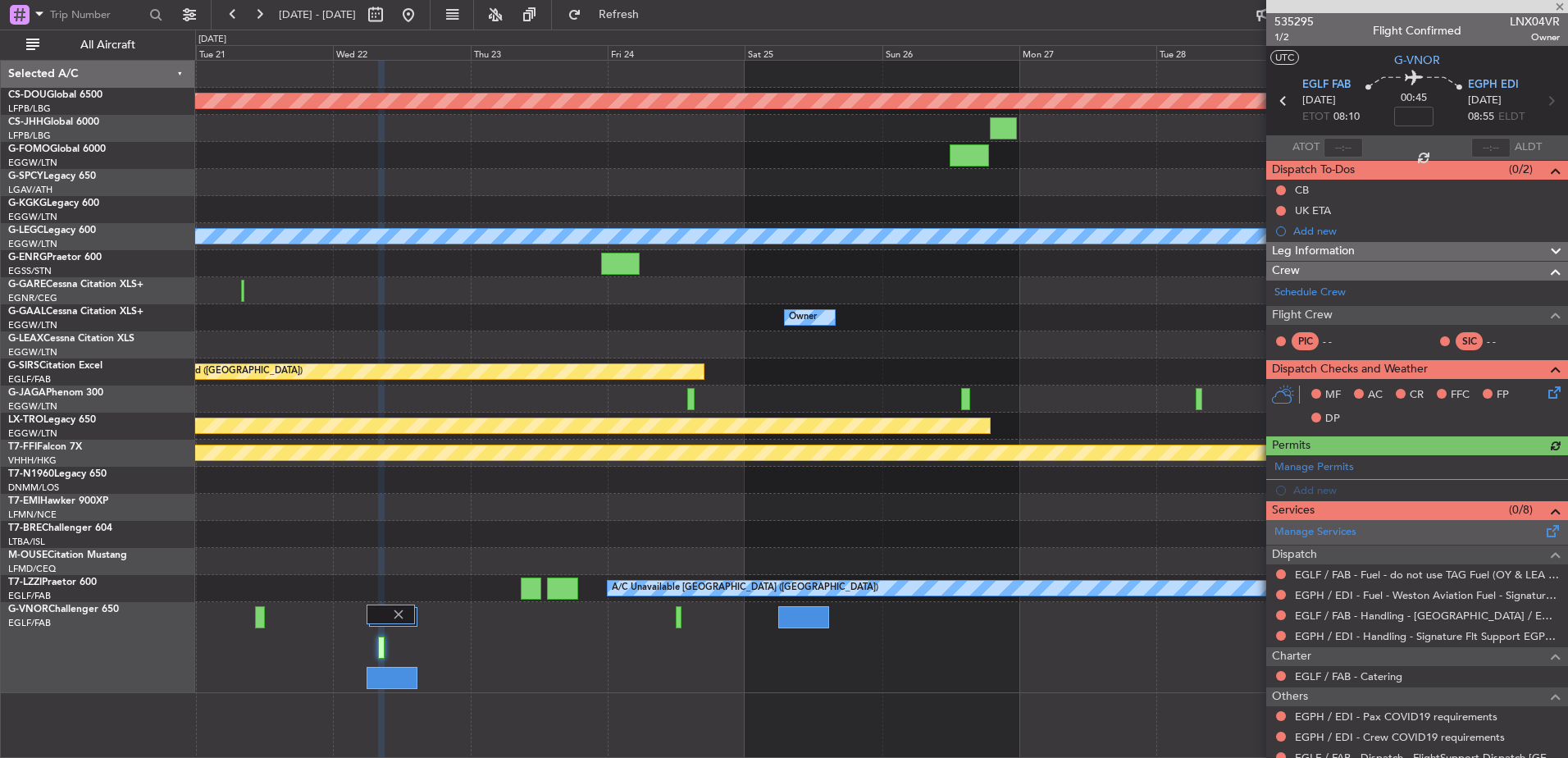
scroll to position [240, 0]
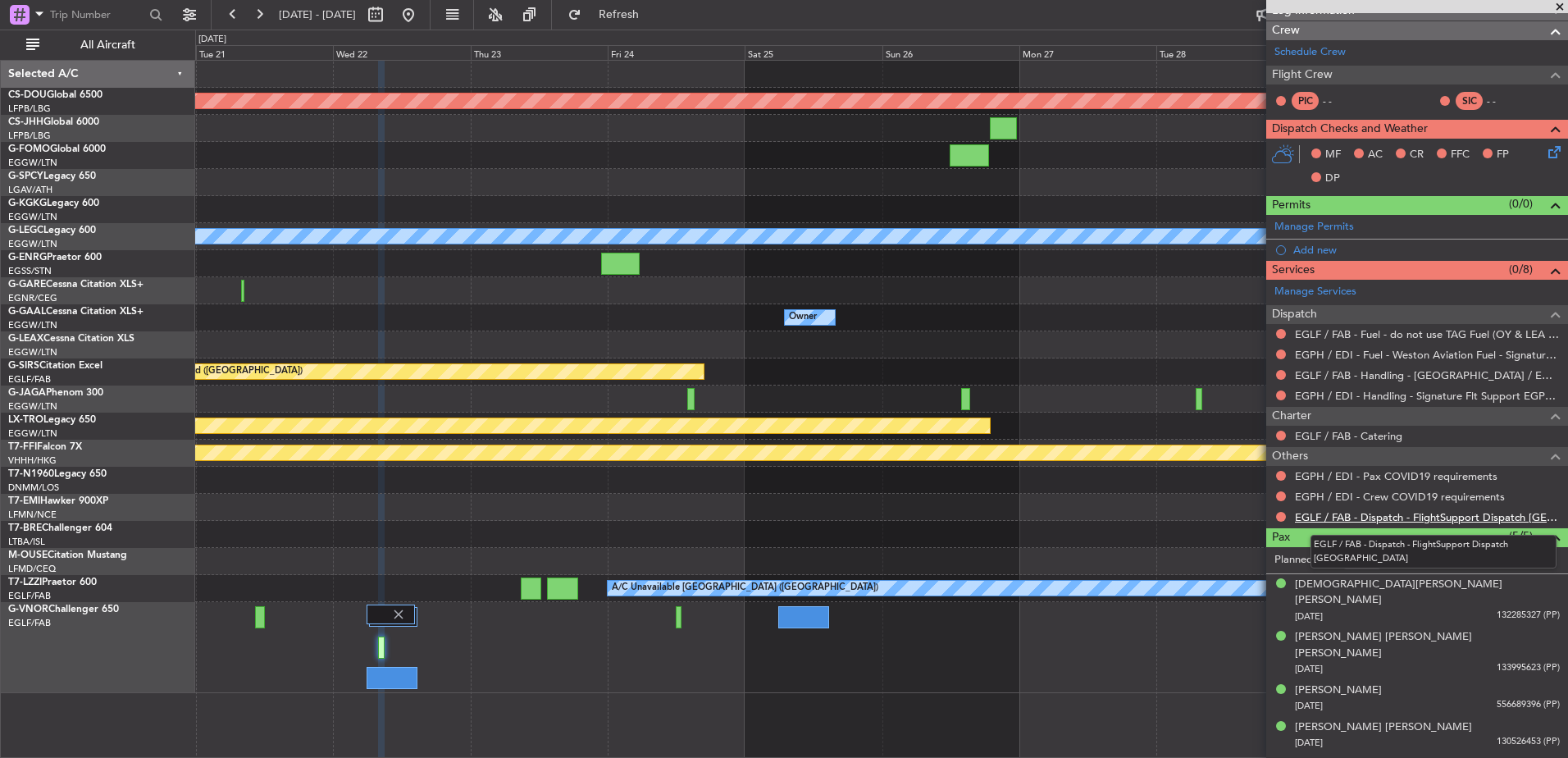
click at [1342, 518] on link "EGLF / FAB - Dispatch - FlightSupport Dispatch UK" at bounding box center [1427, 517] width 265 height 14
click at [578, 280] on div at bounding box center [881, 290] width 1372 height 27
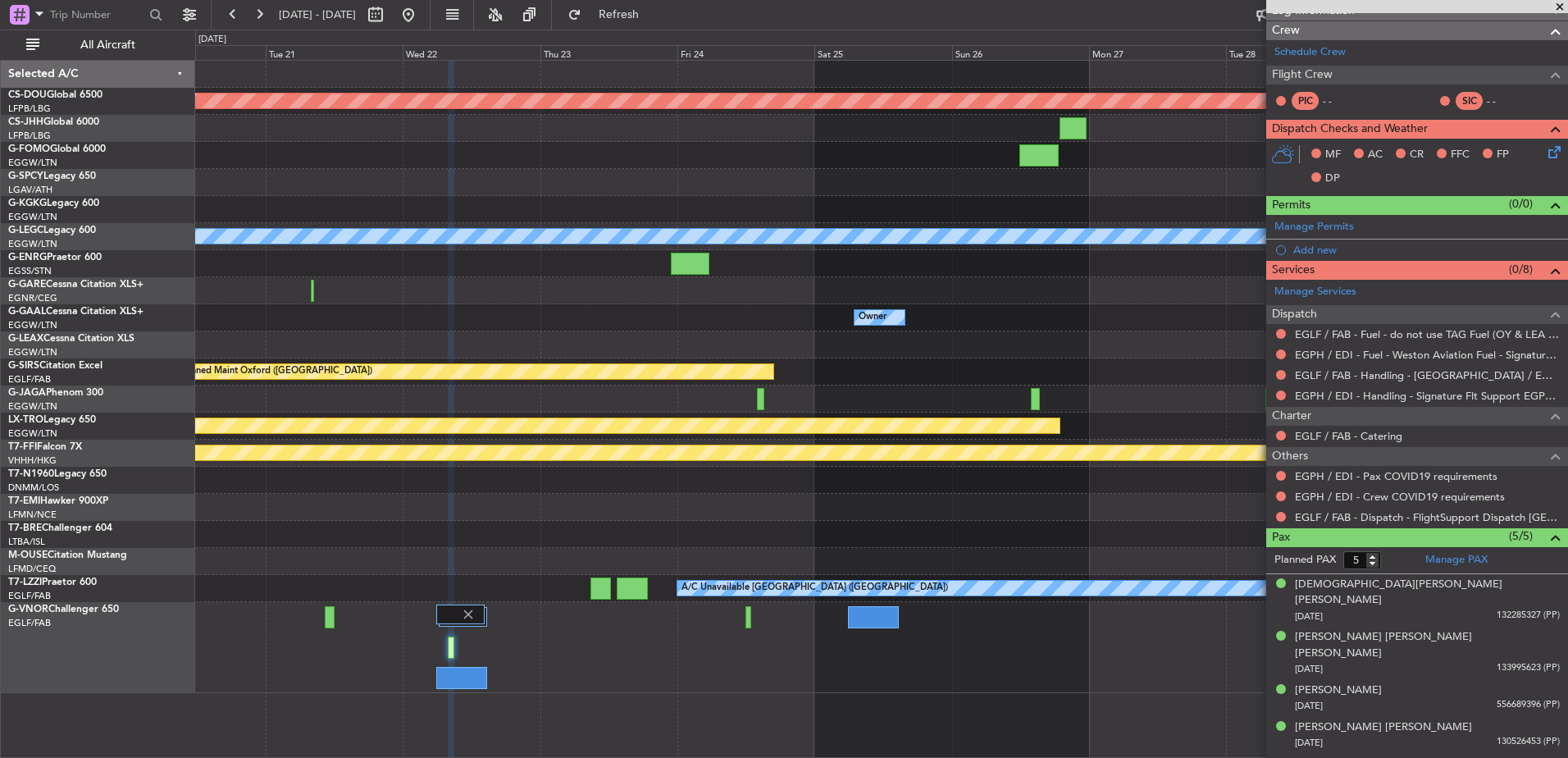
click at [573, 633] on div at bounding box center [881, 648] width 1372 height 91
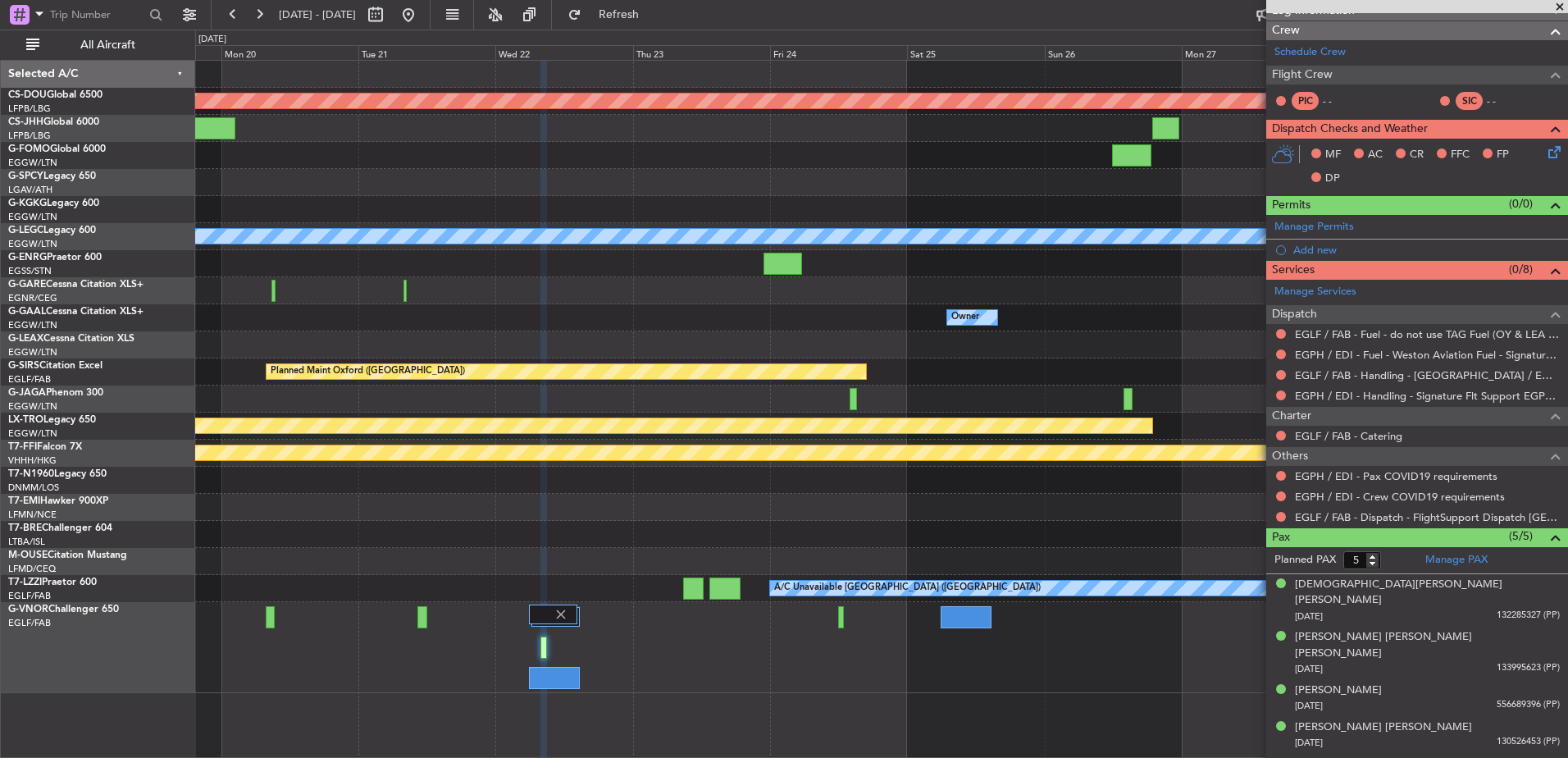
click at [909, 633] on div at bounding box center [881, 648] width 1372 height 91
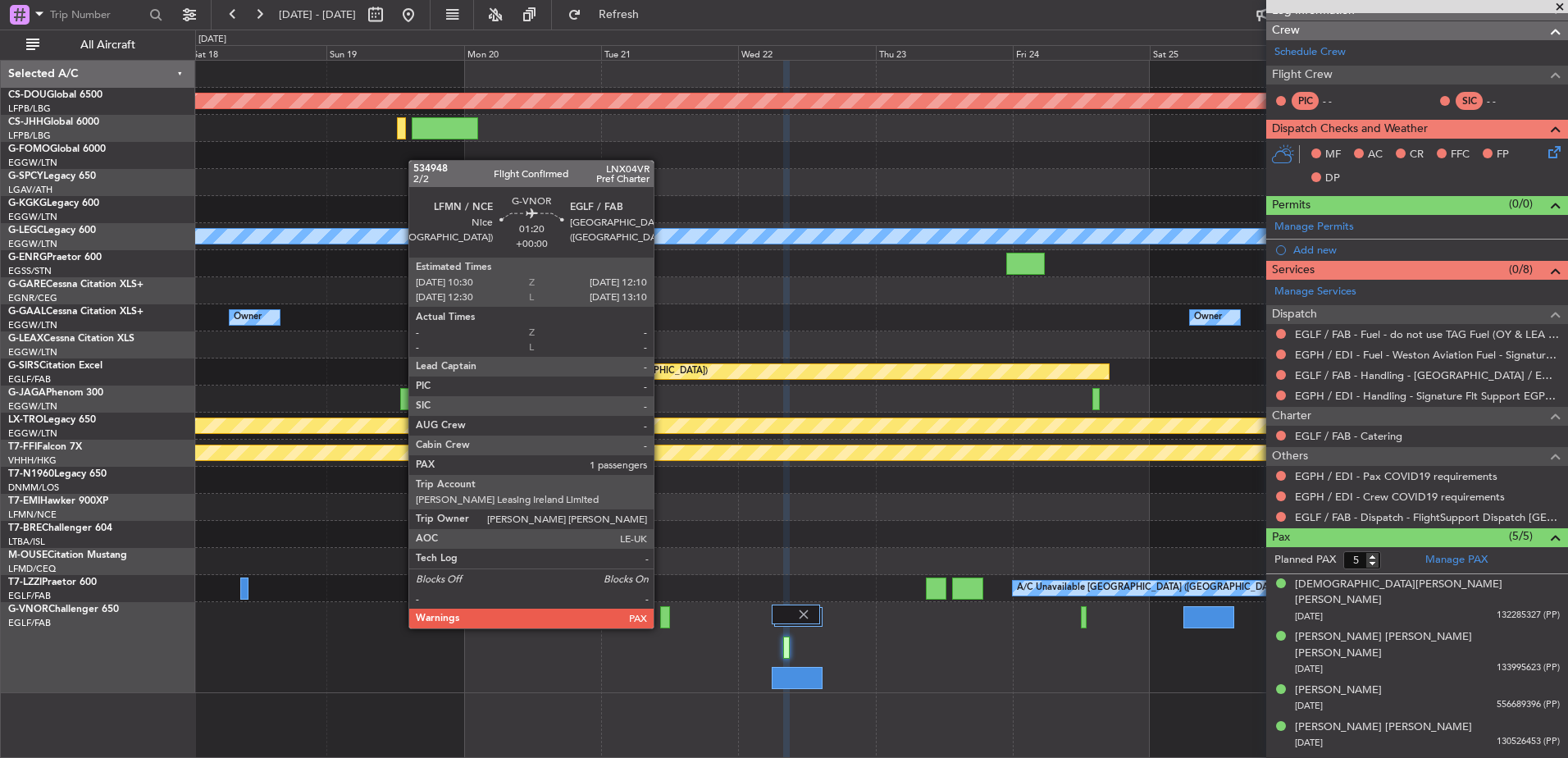
click at [661, 612] on div at bounding box center [665, 616] width 10 height 22
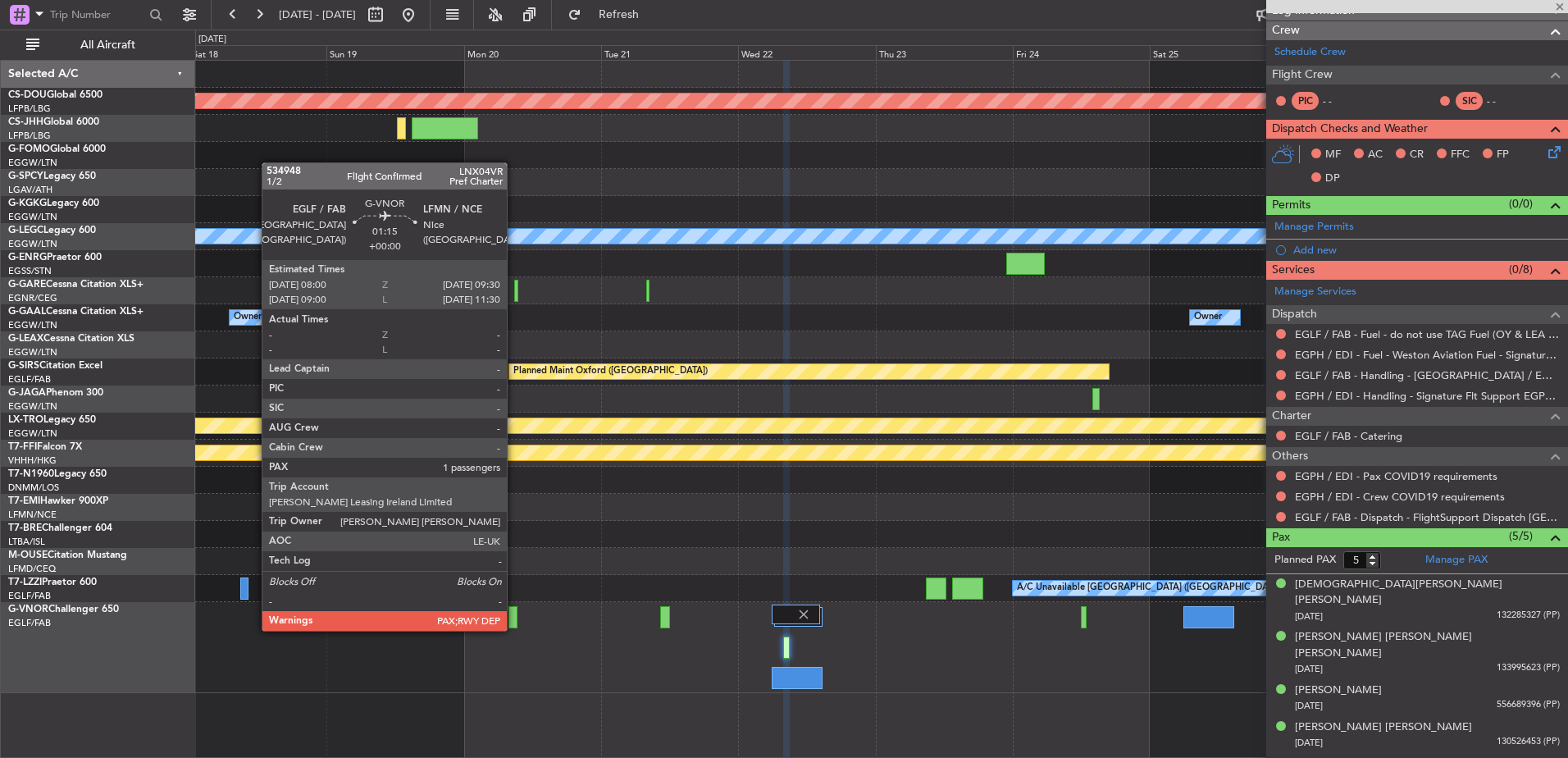
type input "1"
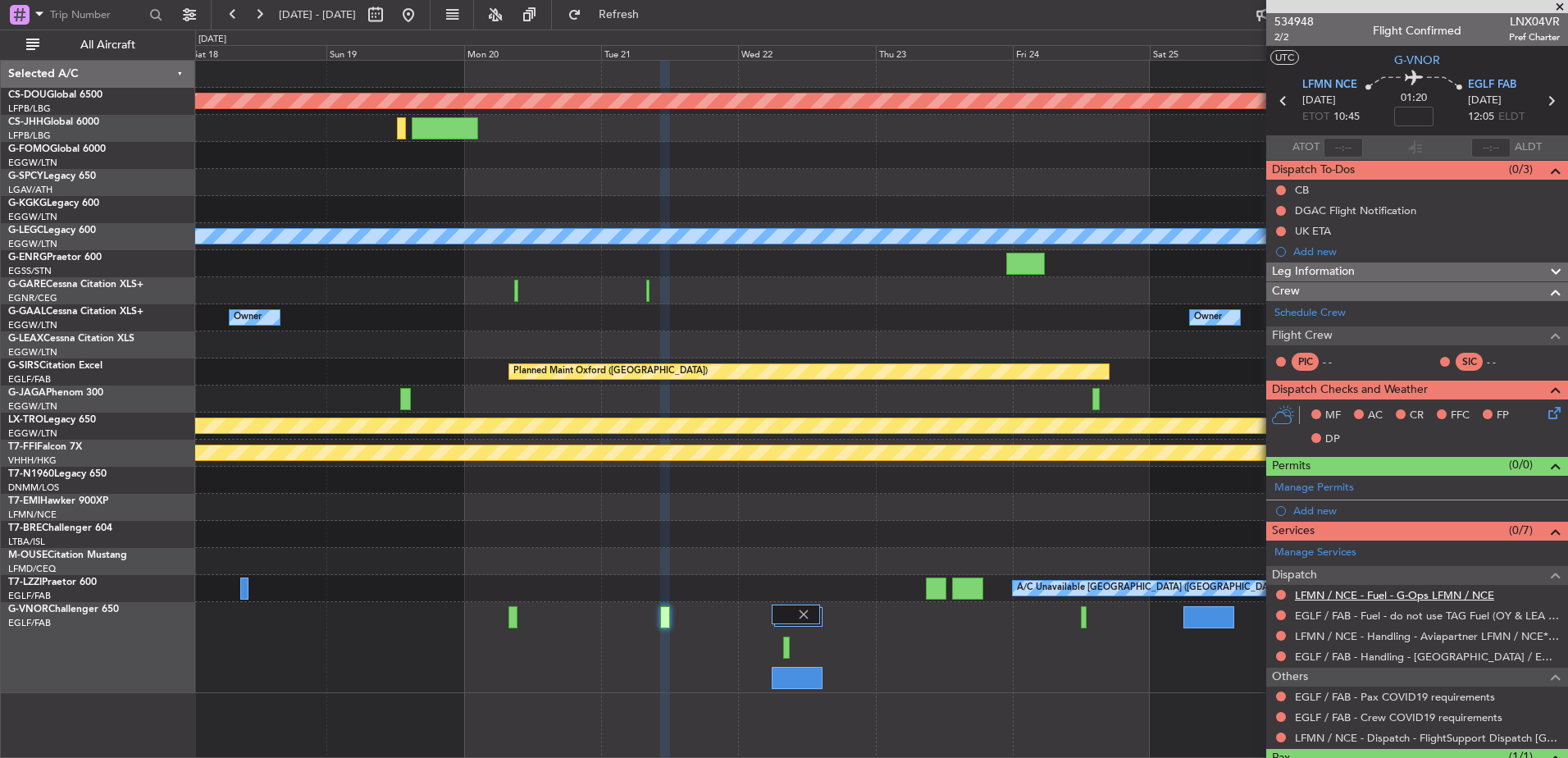
scroll to position [73, 0]
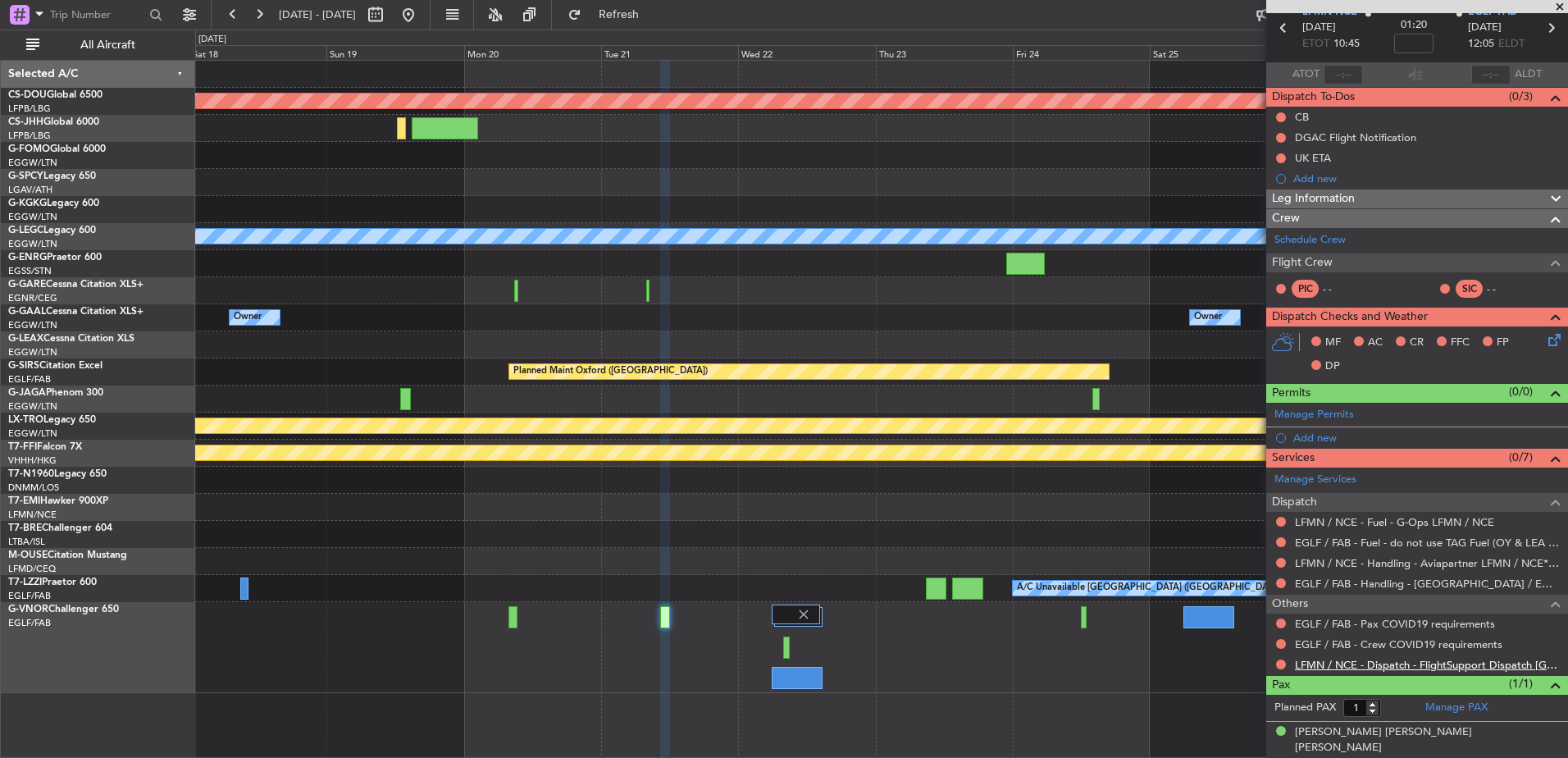
click at [1392, 662] on link "LFMN / NCE - Dispatch - FlightSupport Dispatch UK" at bounding box center [1427, 665] width 265 height 14
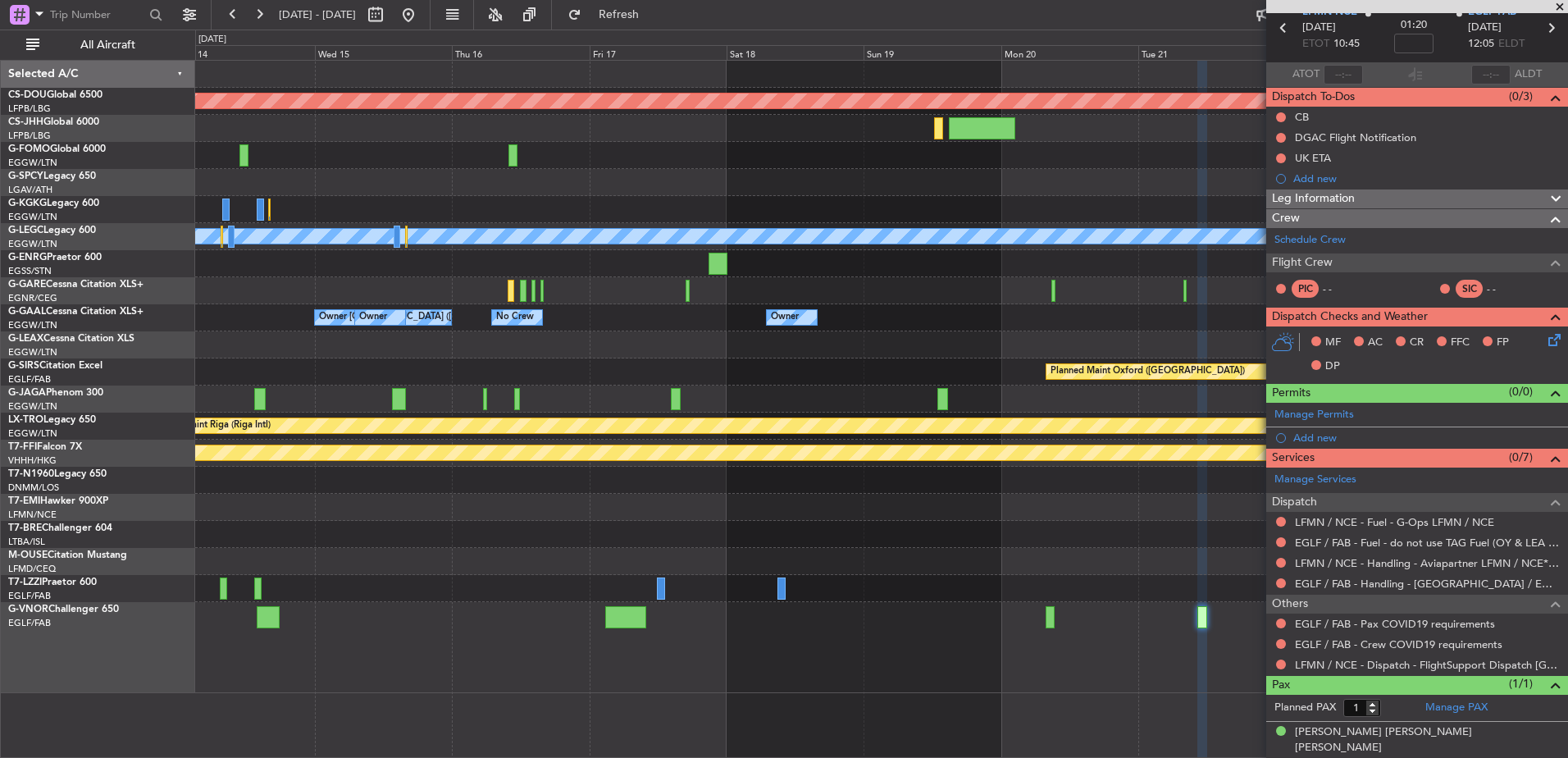
click at [1051, 572] on div "Planned Maint London (Biggin Hill) A/C Unavailable London (Luton) Owner Owner O…" at bounding box center [881, 377] width 1372 height 633
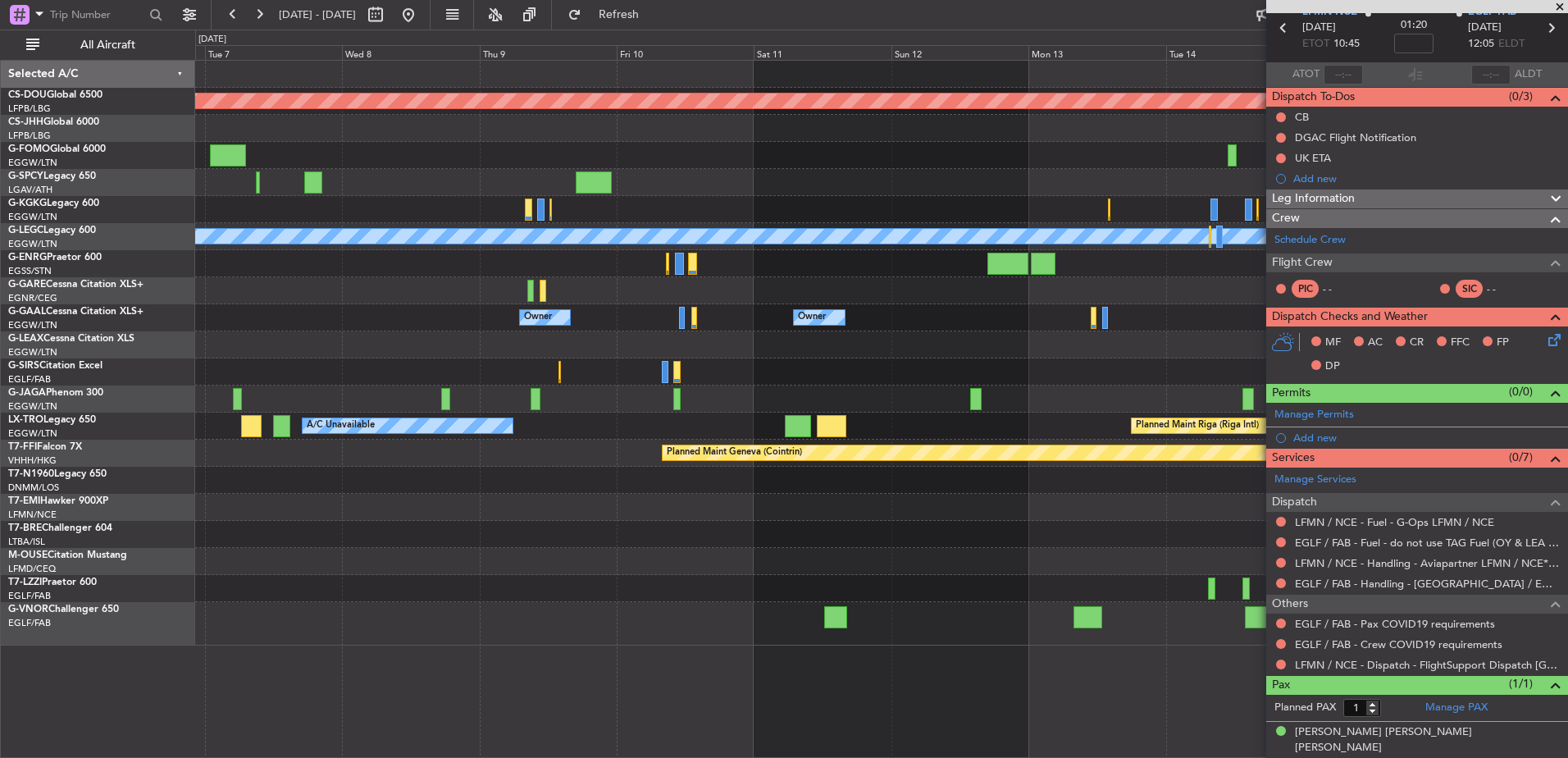
click at [878, 572] on div "Planned Maint London (Biggin Hill) A/C Unavailable London (Luton) Owner Owner L…" at bounding box center [881, 353] width 1372 height 585
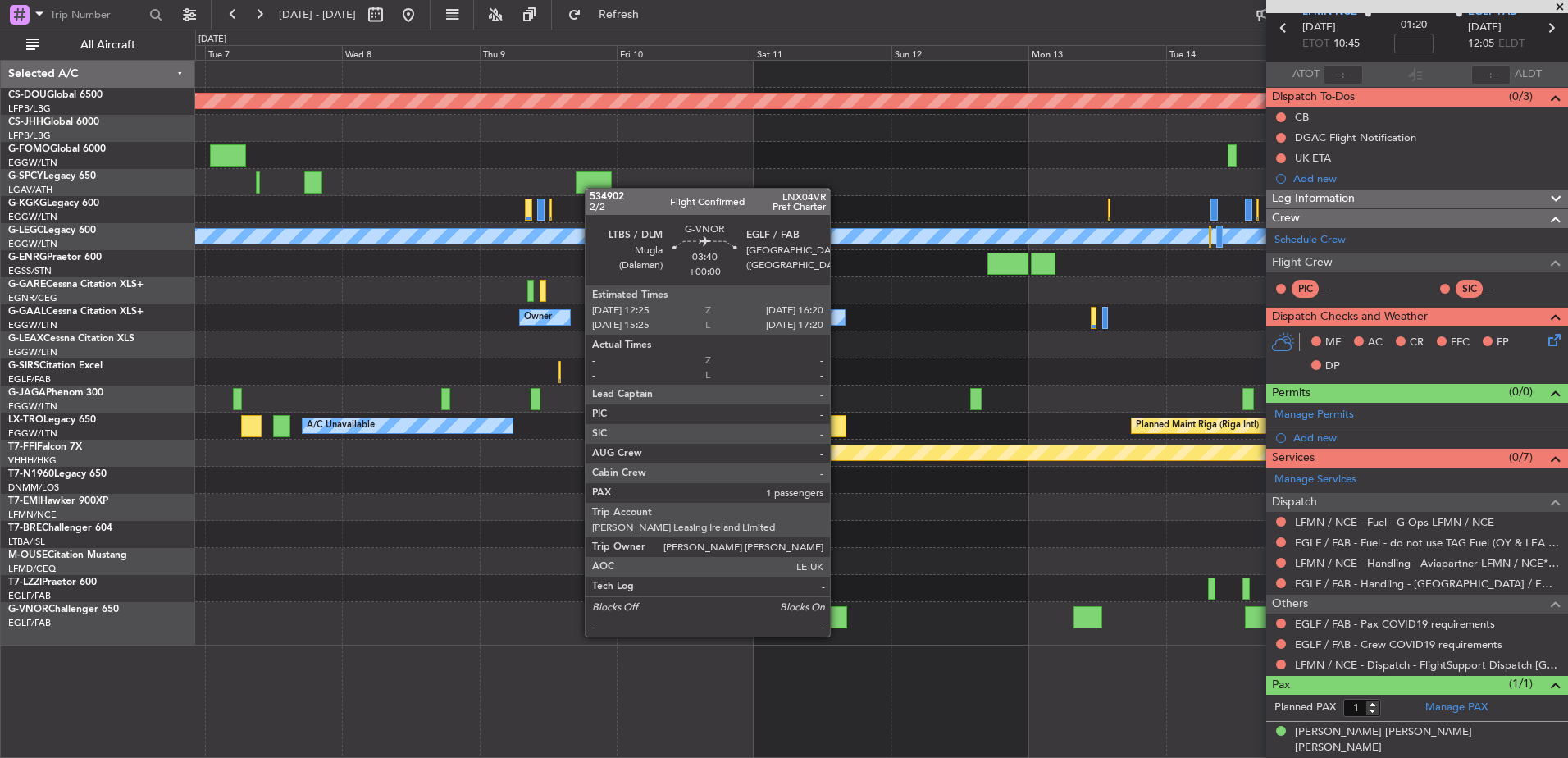
click at [837, 620] on div at bounding box center [836, 616] width 23 height 22
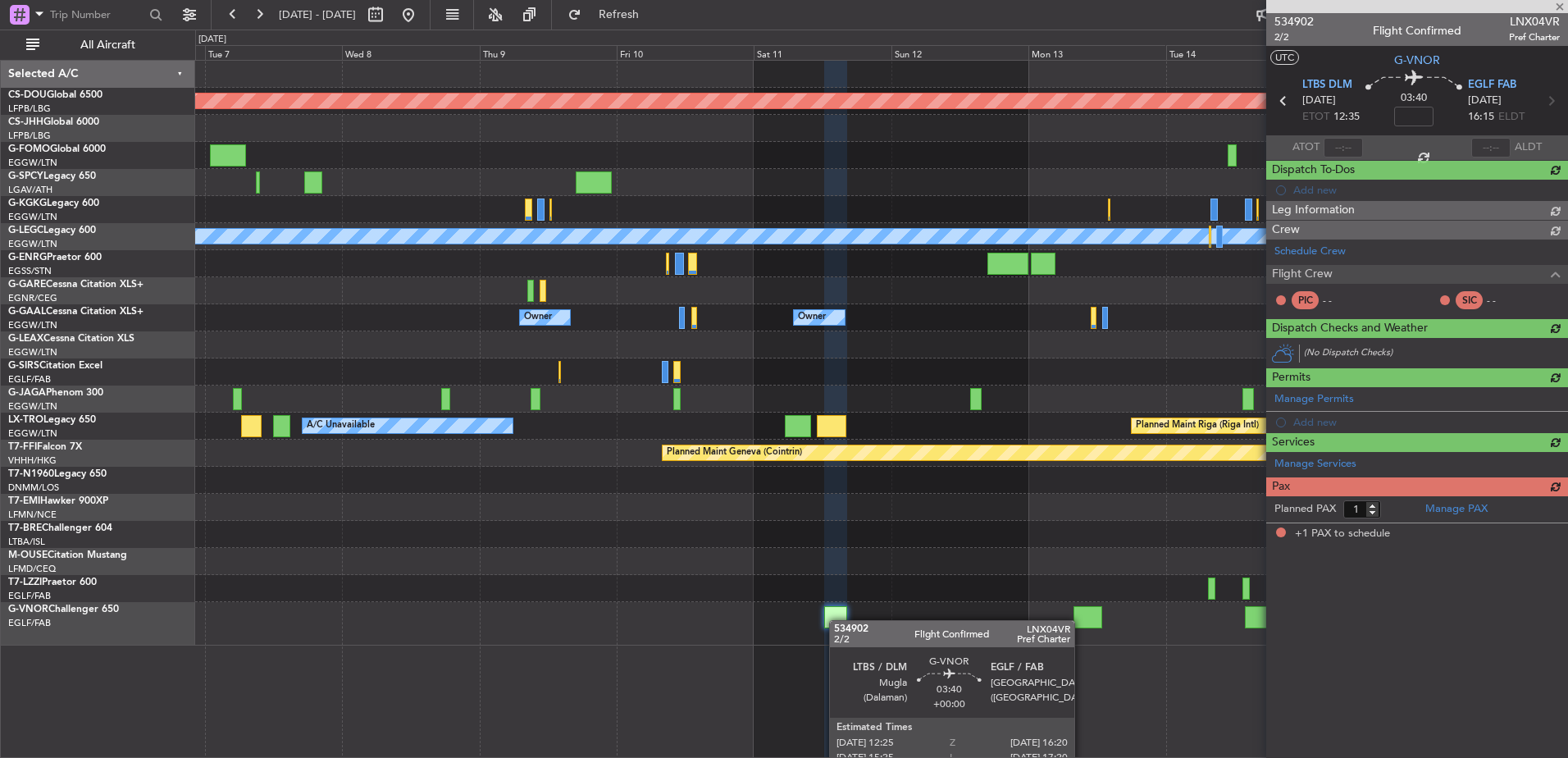
scroll to position [0, 0]
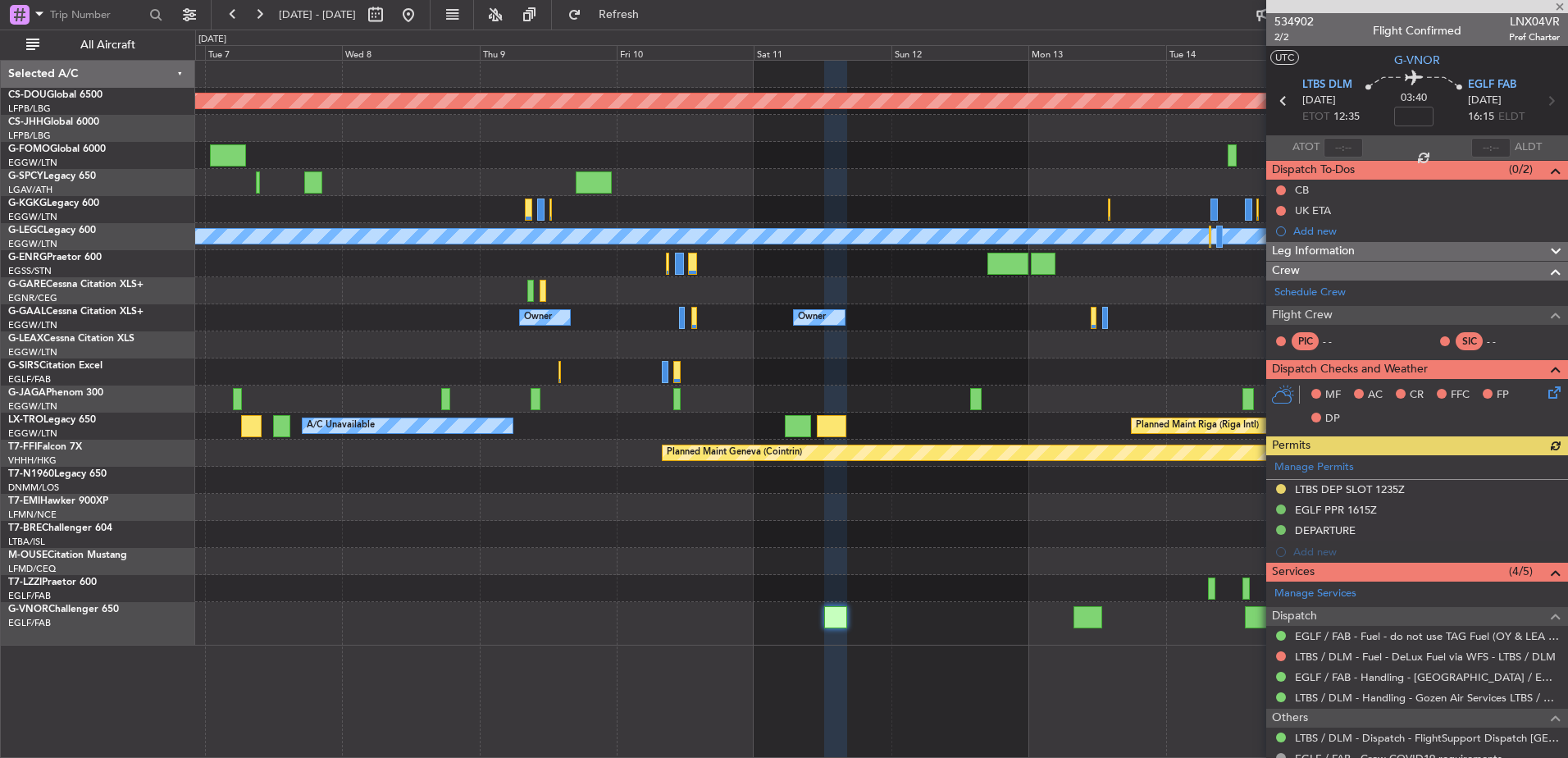
click at [1098, 625] on div at bounding box center [881, 624] width 1372 height 44
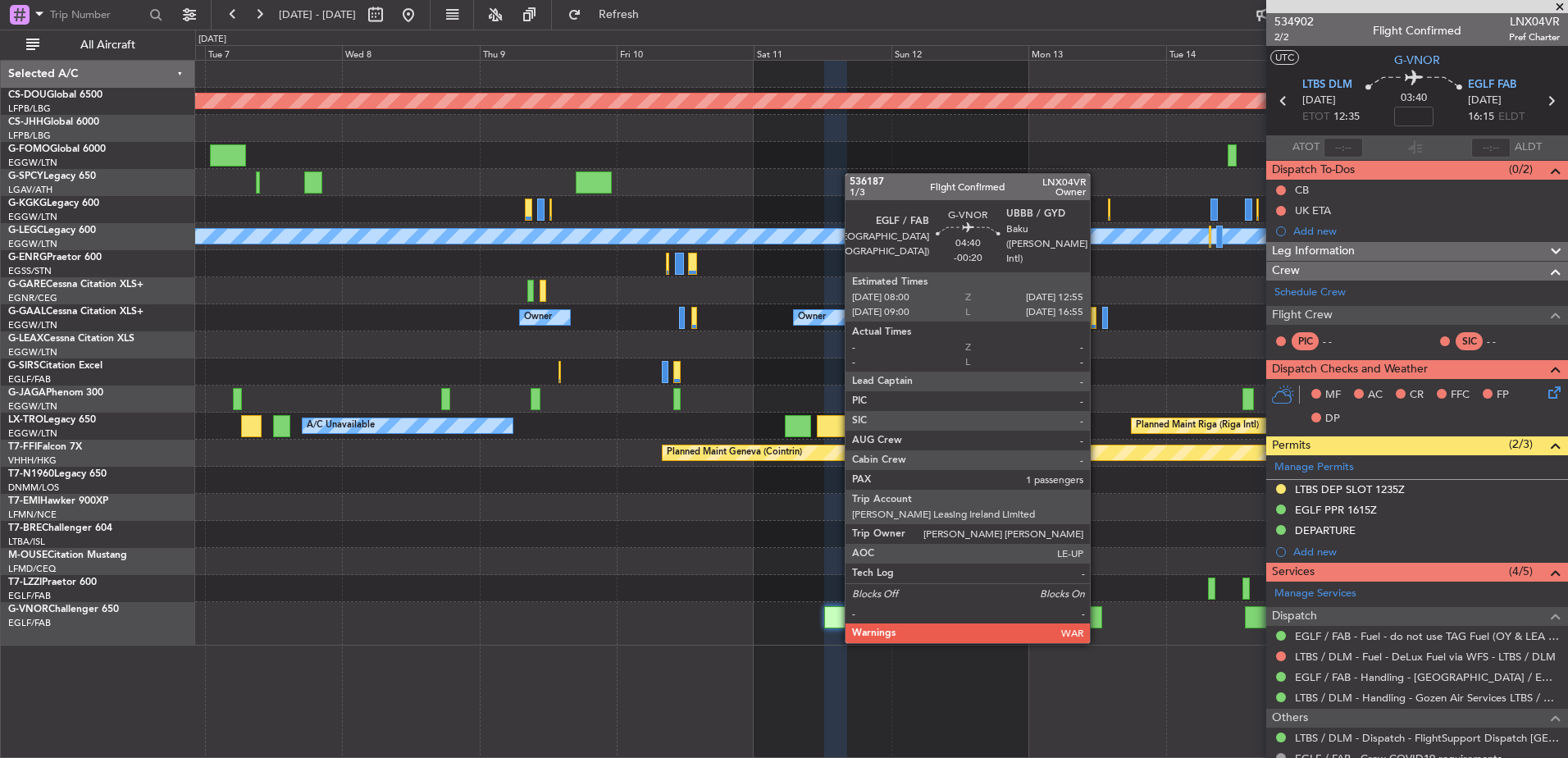
click at [1098, 624] on div at bounding box center [1088, 616] width 29 height 22
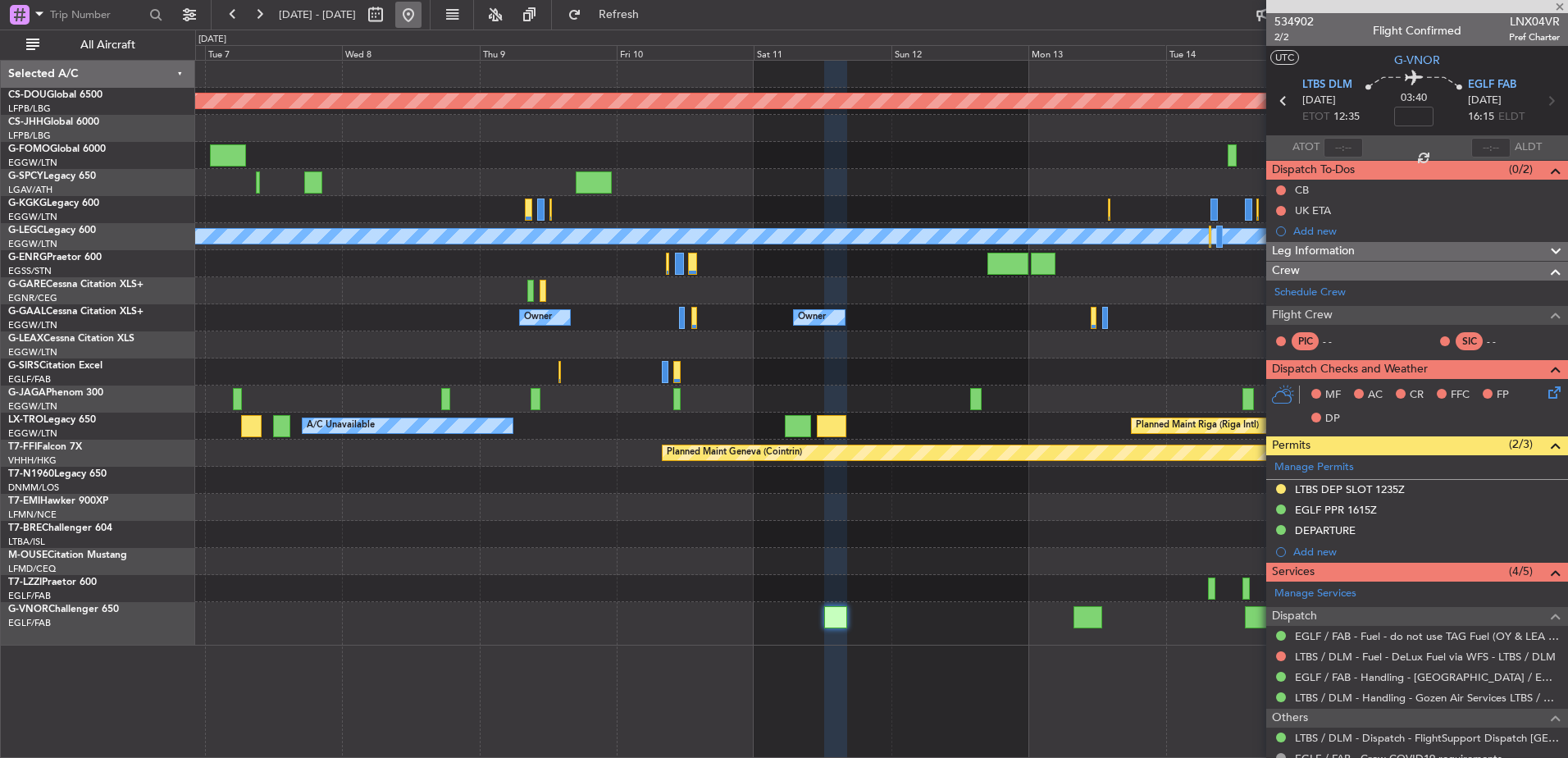
type input "-00:20"
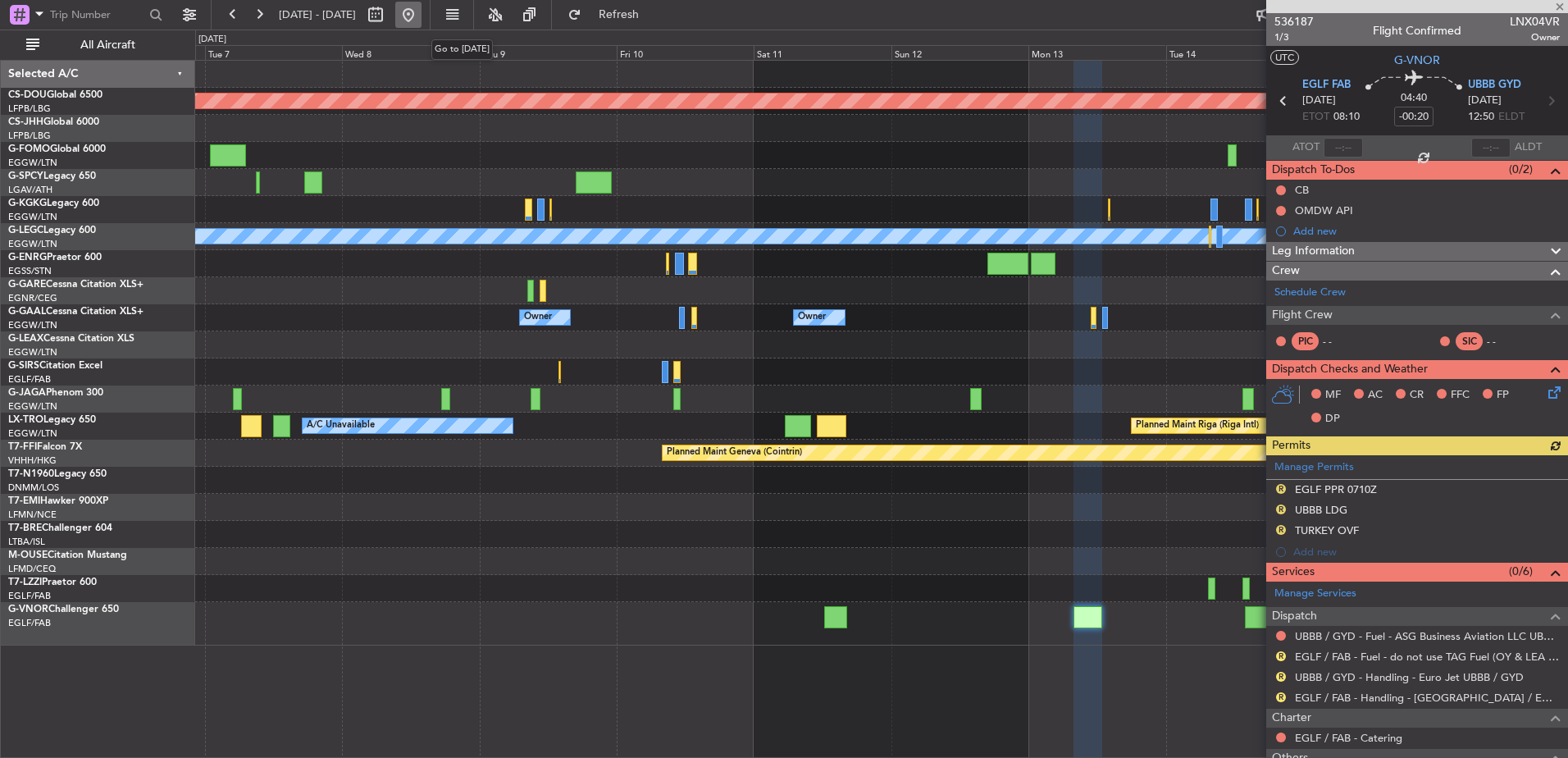
click at [421, 16] on button at bounding box center [408, 14] width 26 height 26
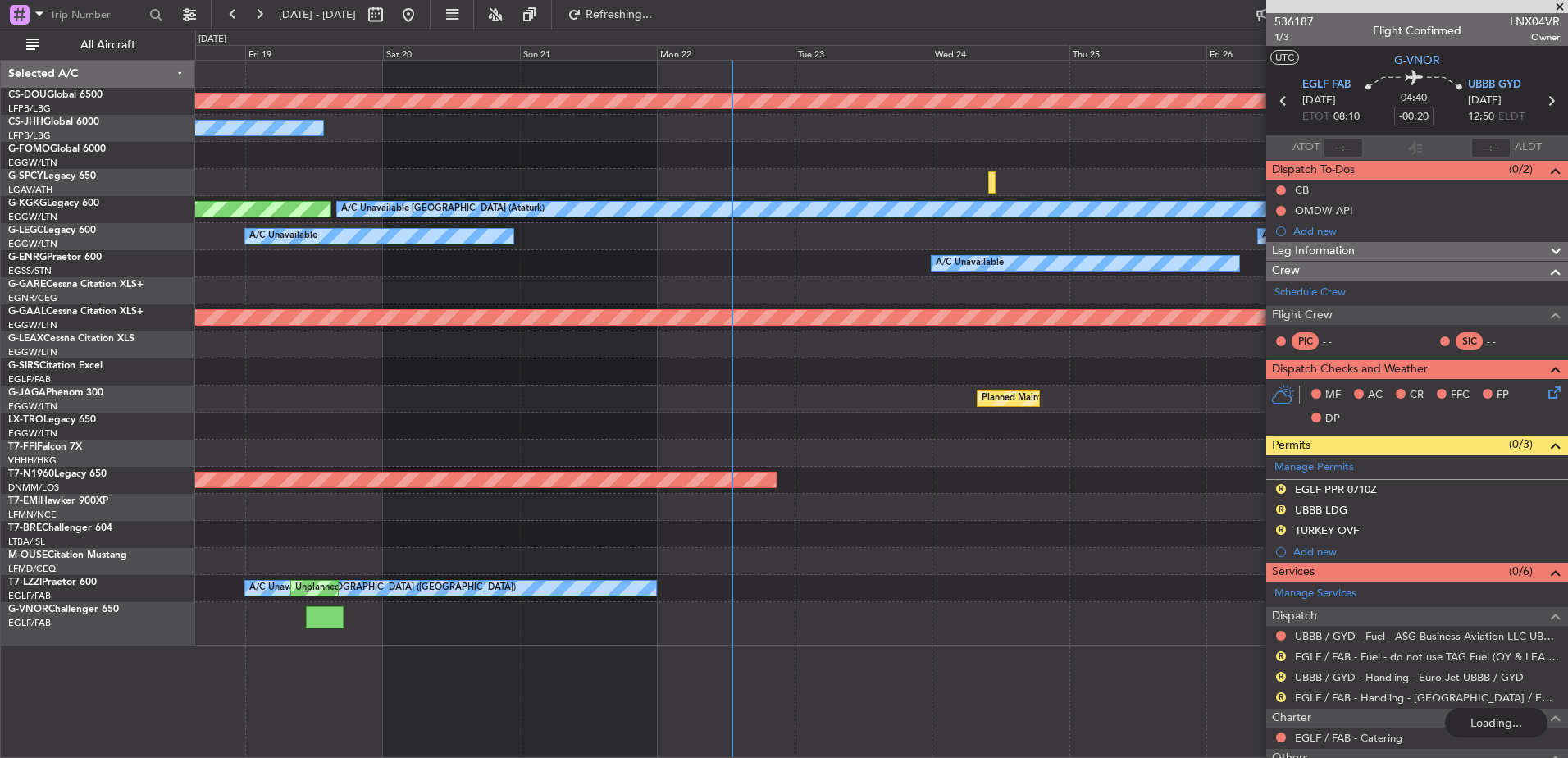
click at [688, 575] on div "Planned Maint London (Biggin Hill) Owner A/C Unavailable Istanbul (Ataturk) AOG…" at bounding box center [881, 353] width 1372 height 585
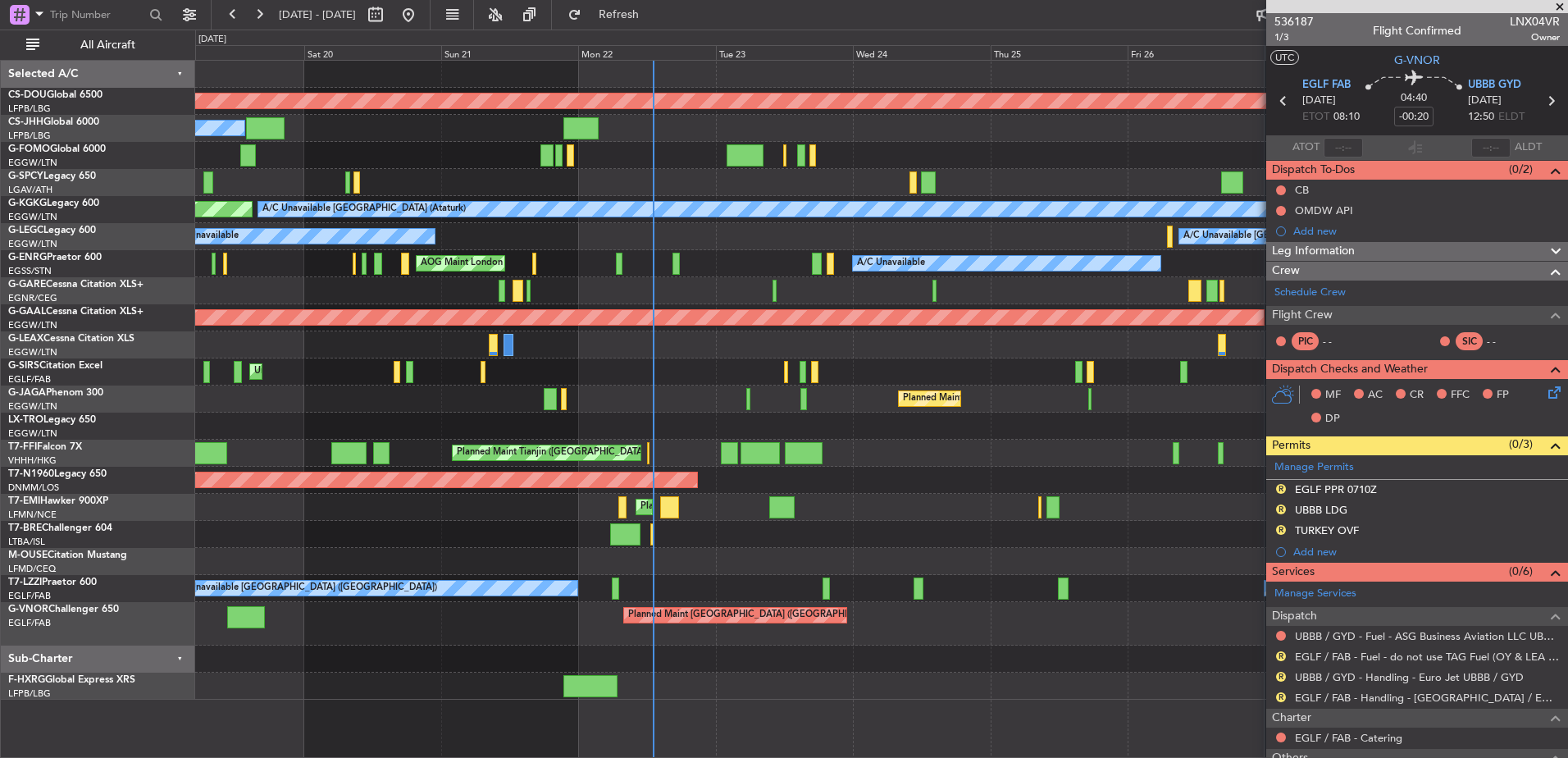
click at [454, 617] on div "Planned Maint [GEOGRAPHIC_DATA] ([GEOGRAPHIC_DATA])" at bounding box center [881, 624] width 1372 height 44
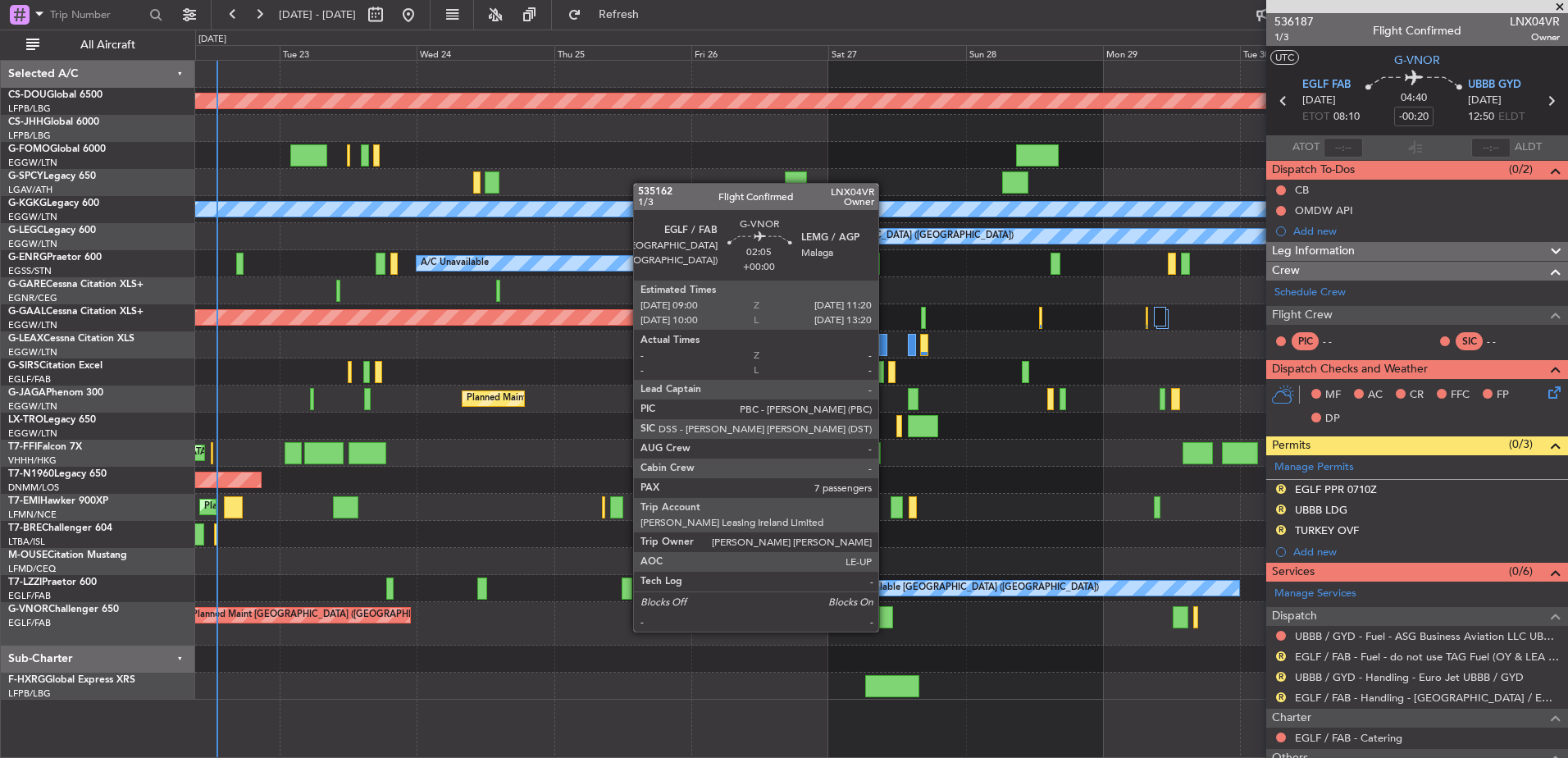
click at [885, 615] on div at bounding box center [886, 616] width 14 height 22
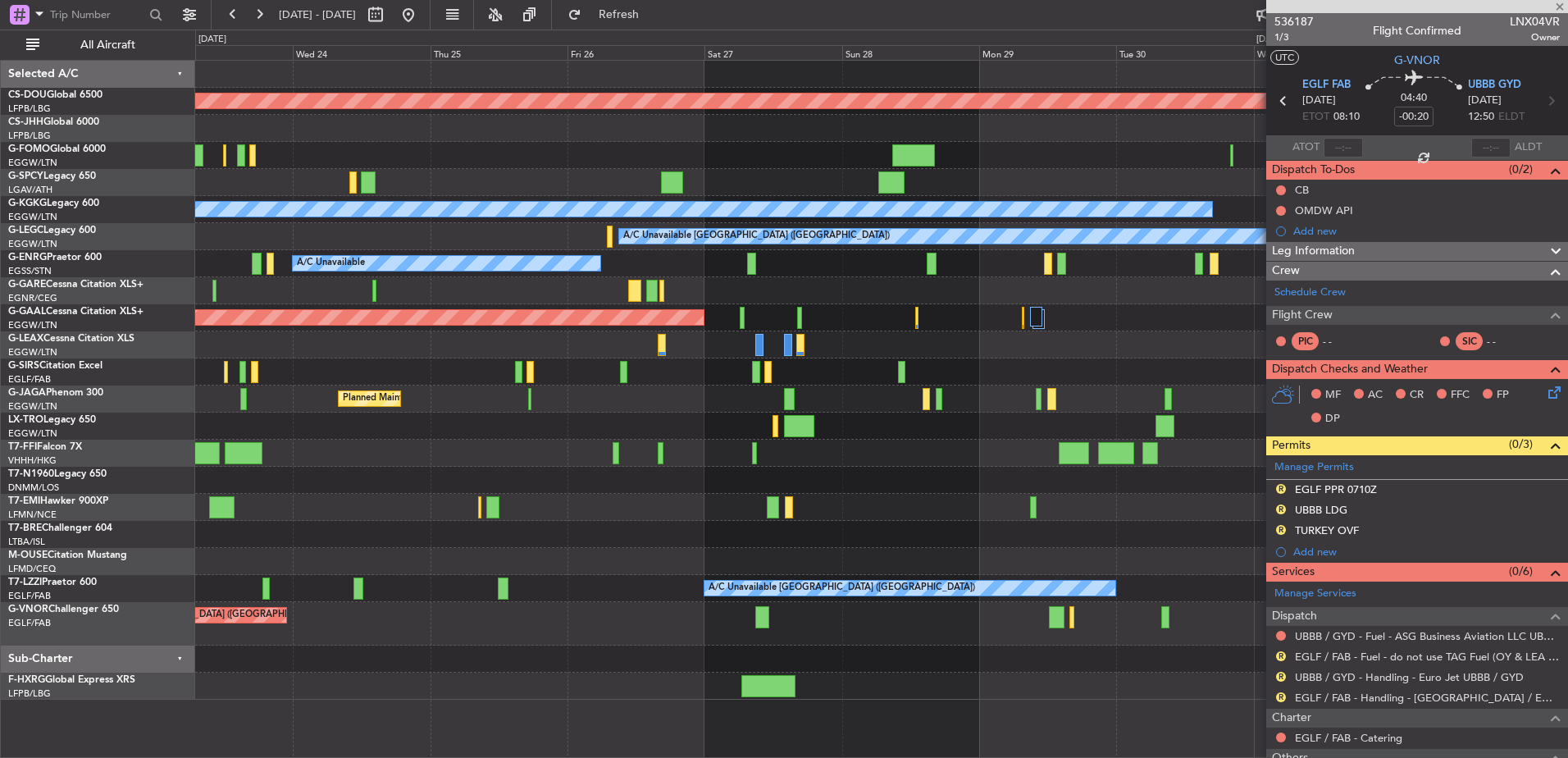
click at [582, 618] on div "Planned Maint [GEOGRAPHIC_DATA] ([GEOGRAPHIC_DATA])" at bounding box center [881, 624] width 1372 height 44
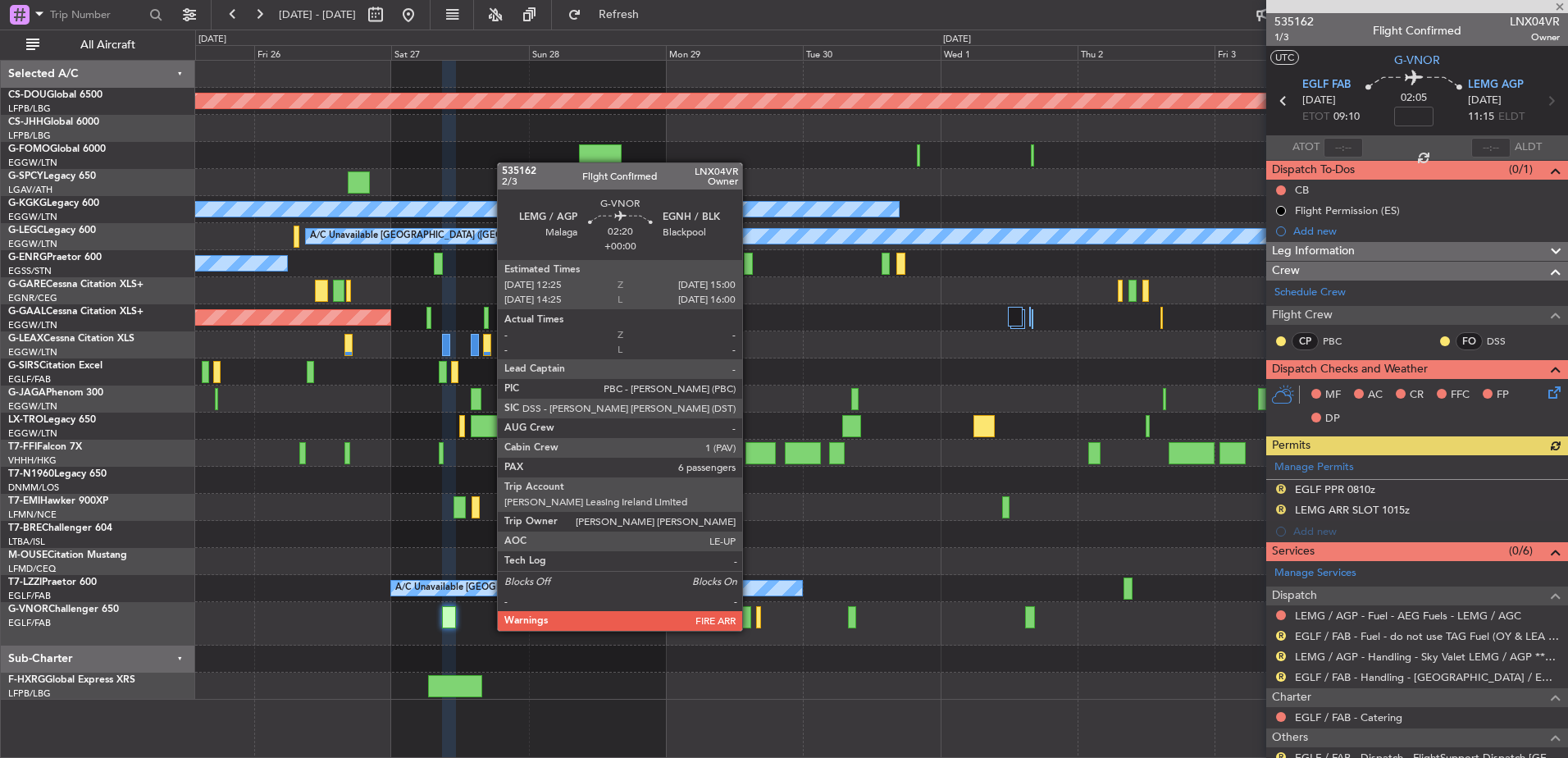
click at [750, 615] on div at bounding box center [743, 616] width 15 height 22
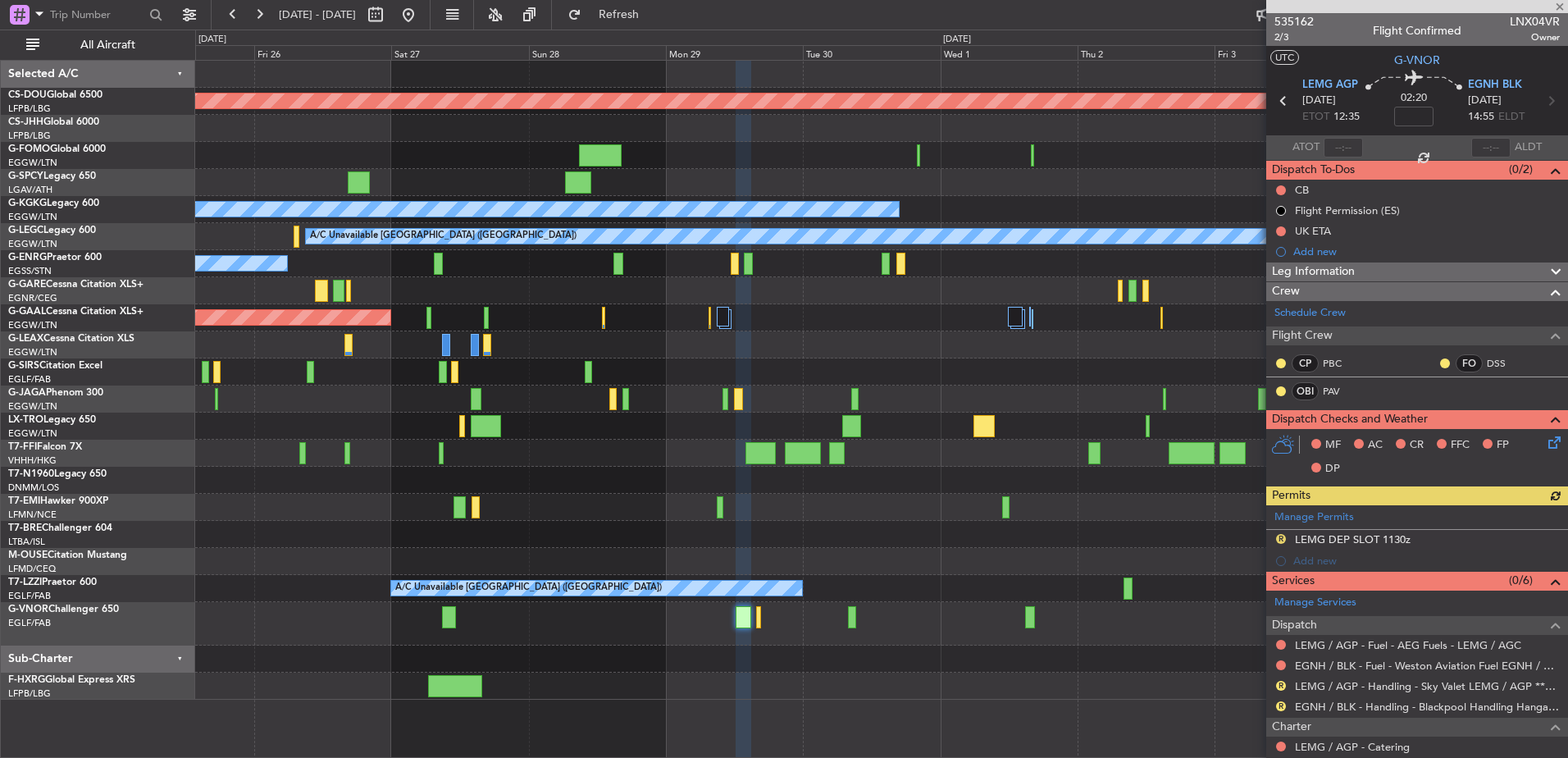
scroll to position [388, 0]
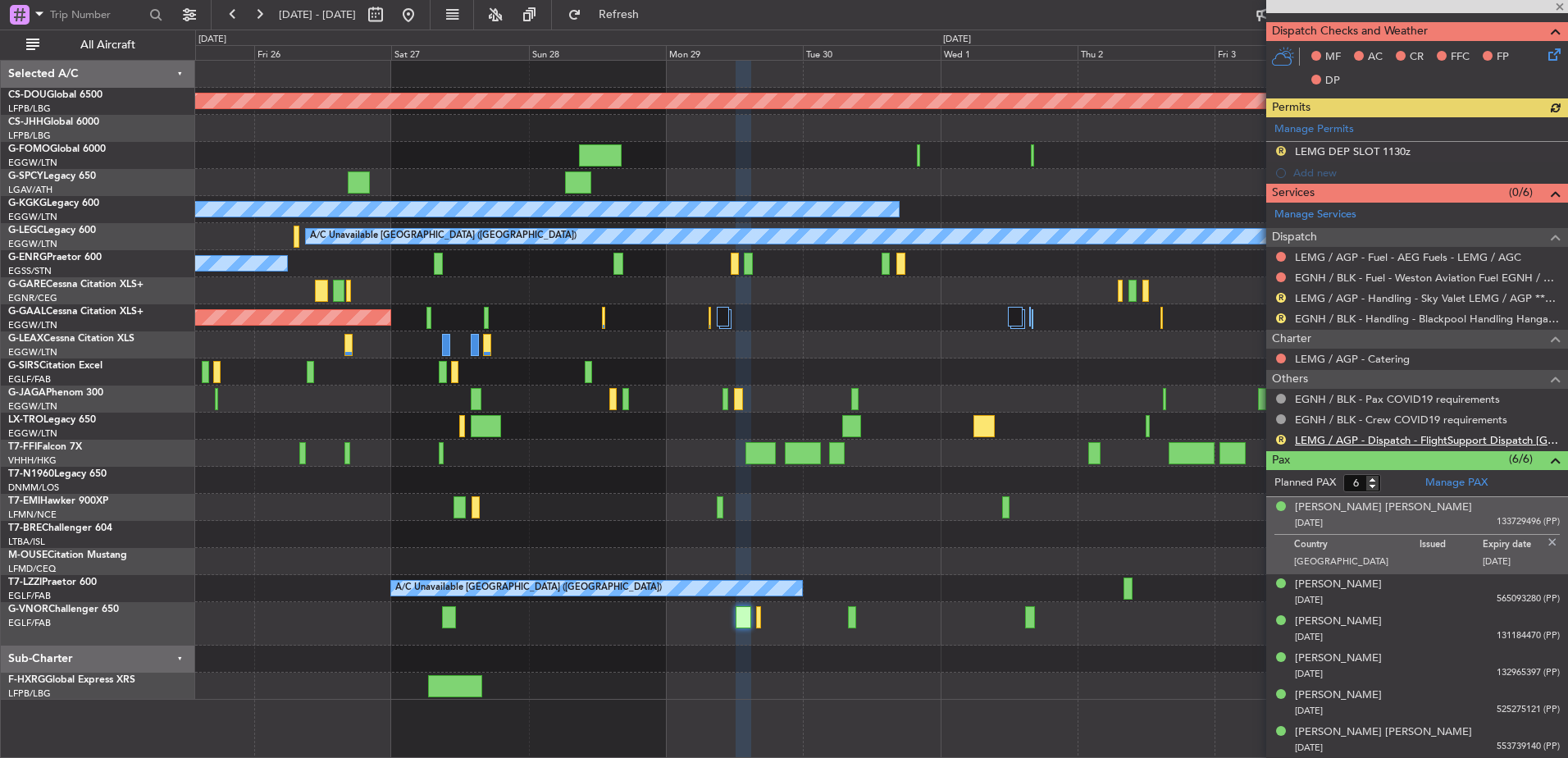
click at [1360, 438] on link "LEMG / AGP - Dispatch - FlightSupport Dispatch UK" at bounding box center [1427, 440] width 265 height 14
click at [653, 12] on span "Refresh" at bounding box center [619, 14] width 69 height 12
click at [1030, 456] on div "Planned Maint London ([GEOGRAPHIC_DATA]) A/C Unavailable [GEOGRAPHIC_DATA] (Ata…" at bounding box center [881, 380] width 1372 height 639
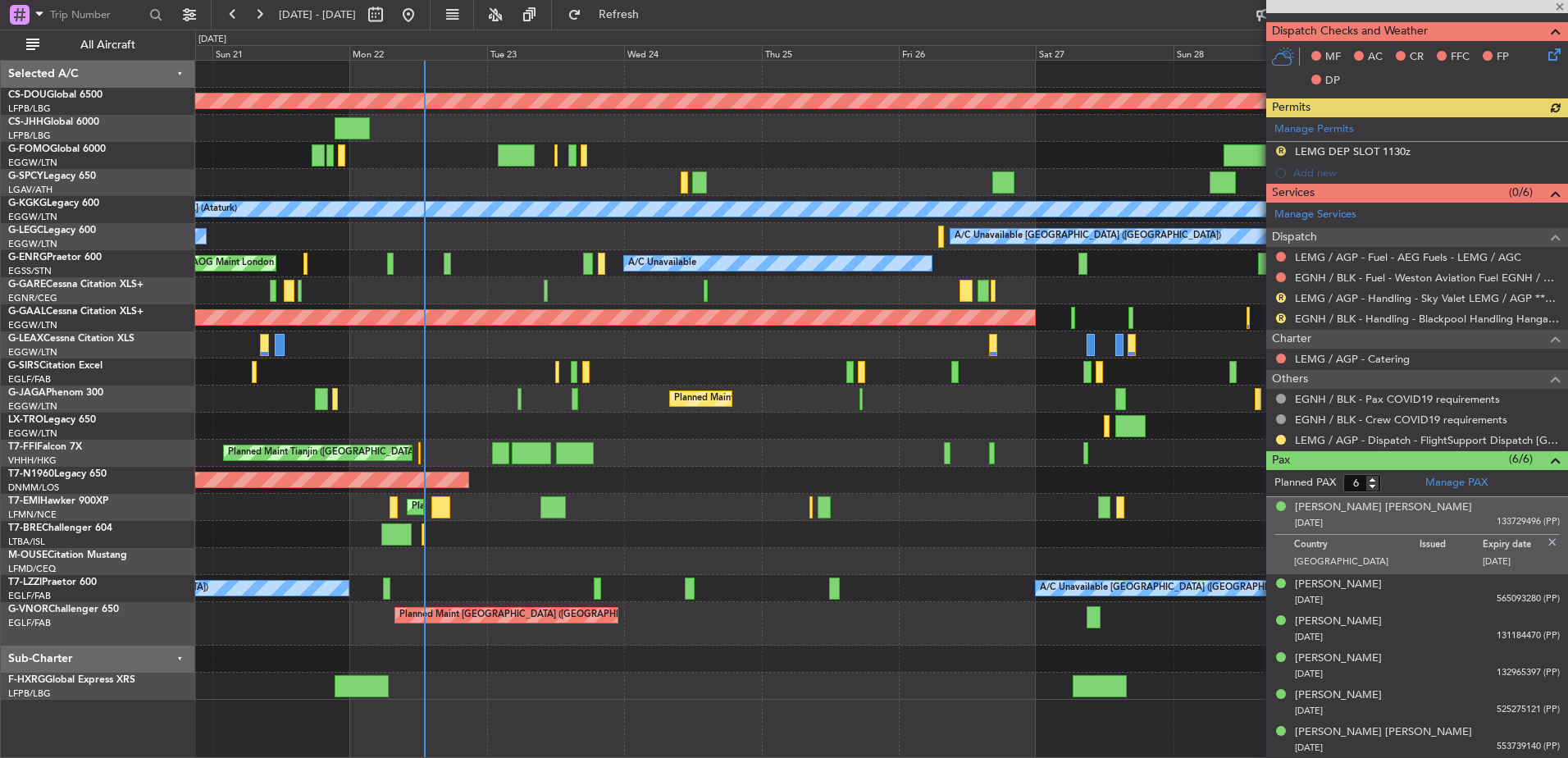
click at [1254, 539] on div "Planned Maint London ([GEOGRAPHIC_DATA]) Planned Maint [GEOGRAPHIC_DATA] ([GEOG…" at bounding box center [881, 380] width 1372 height 639
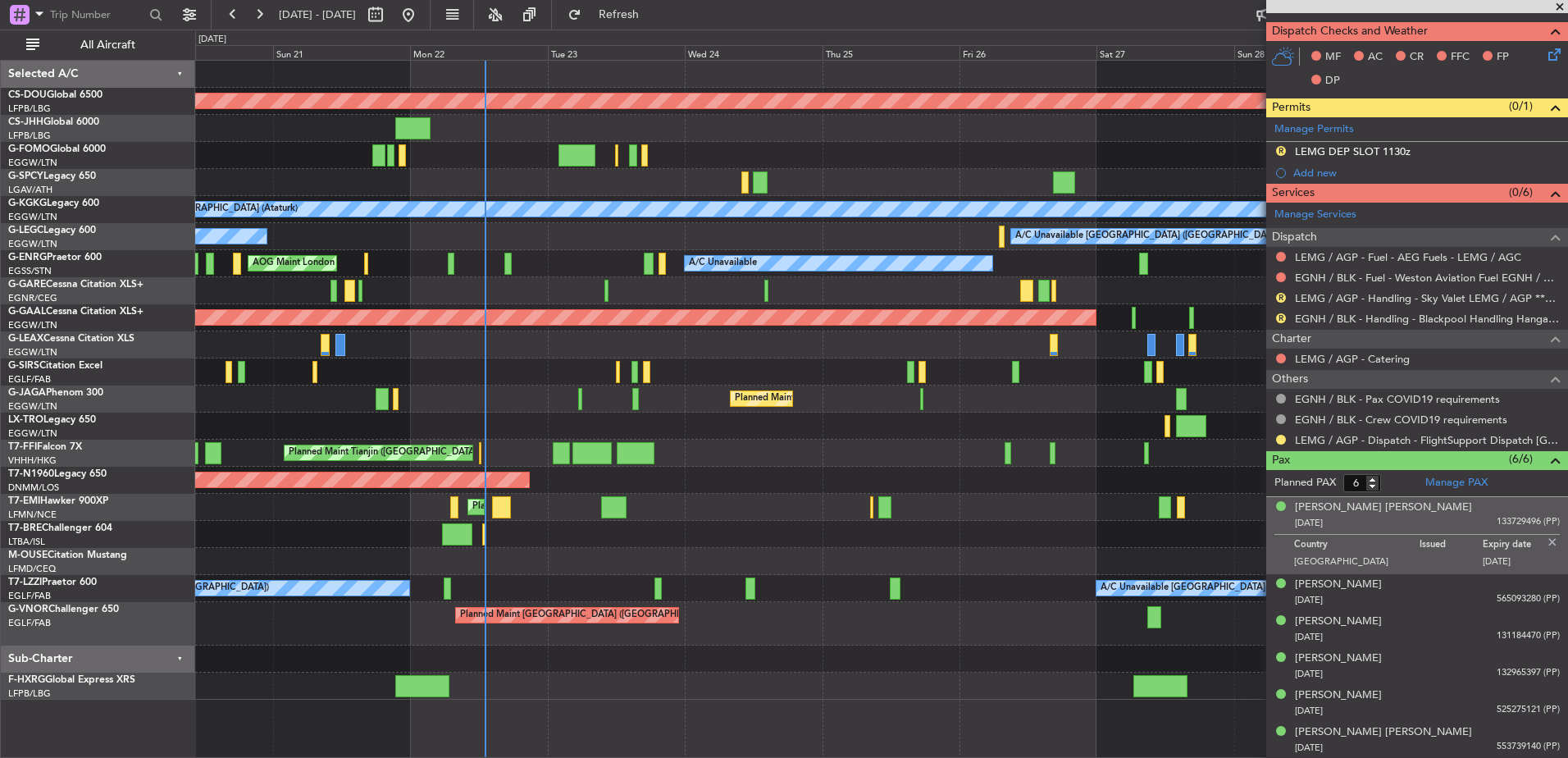
click at [521, 643] on div "Planned Maint London ([GEOGRAPHIC_DATA]) Planned Maint [GEOGRAPHIC_DATA] ([GEOG…" at bounding box center [882, 409] width 1373 height 698
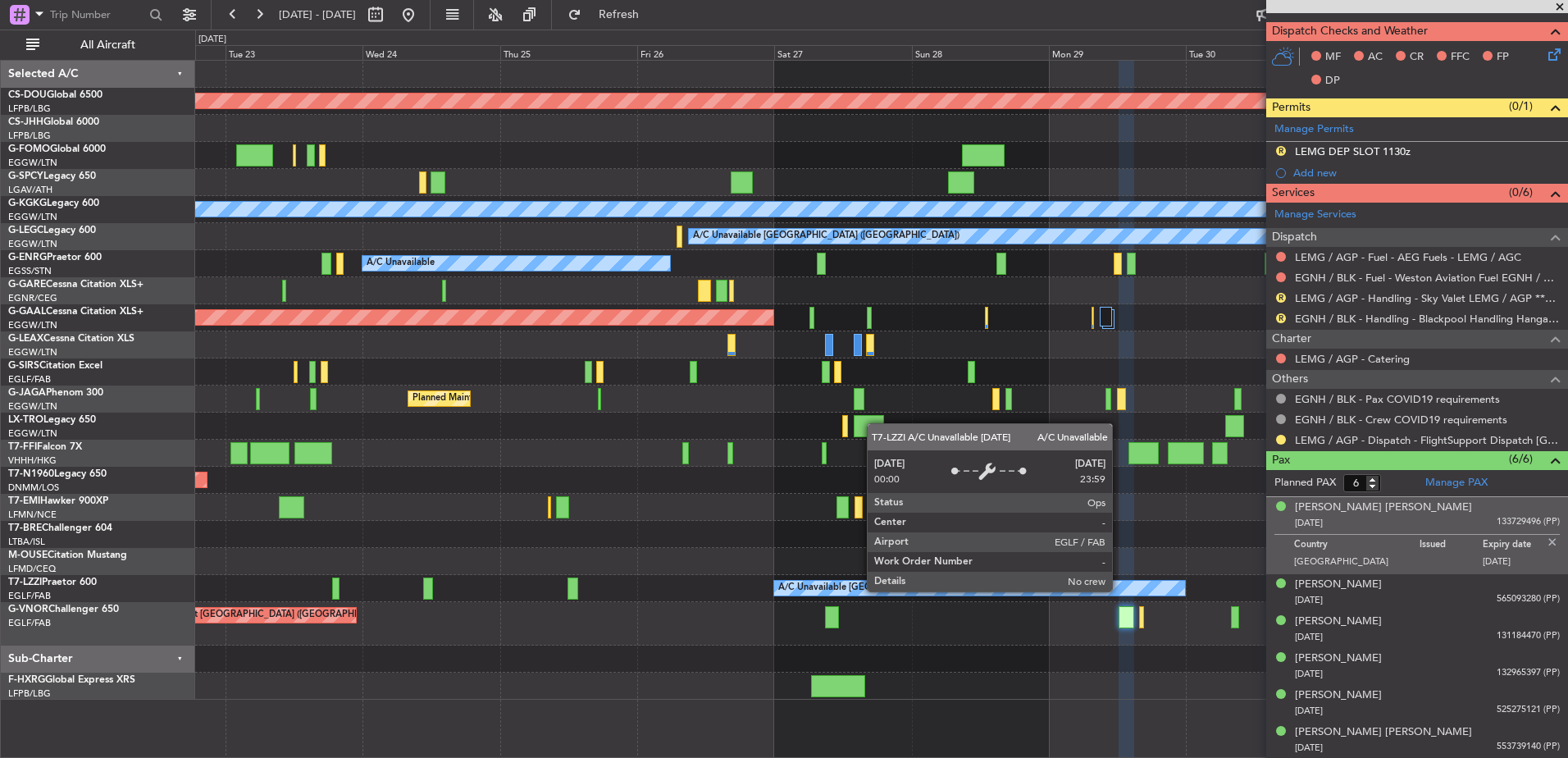
click at [936, 592] on div "A/C Unavailable [GEOGRAPHIC_DATA] ([GEOGRAPHIC_DATA])" at bounding box center [979, 588] width 410 height 14
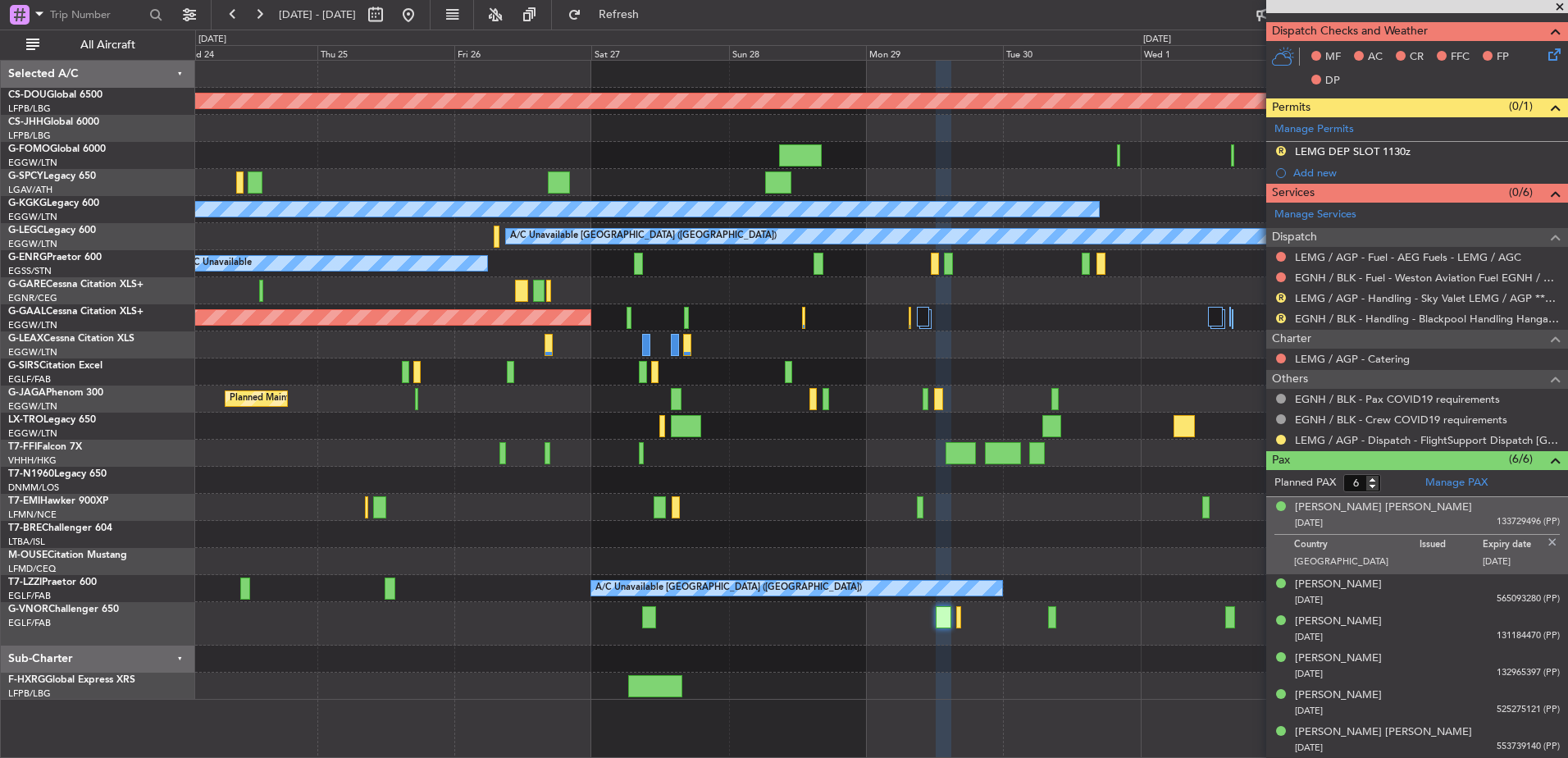
scroll to position [0, 0]
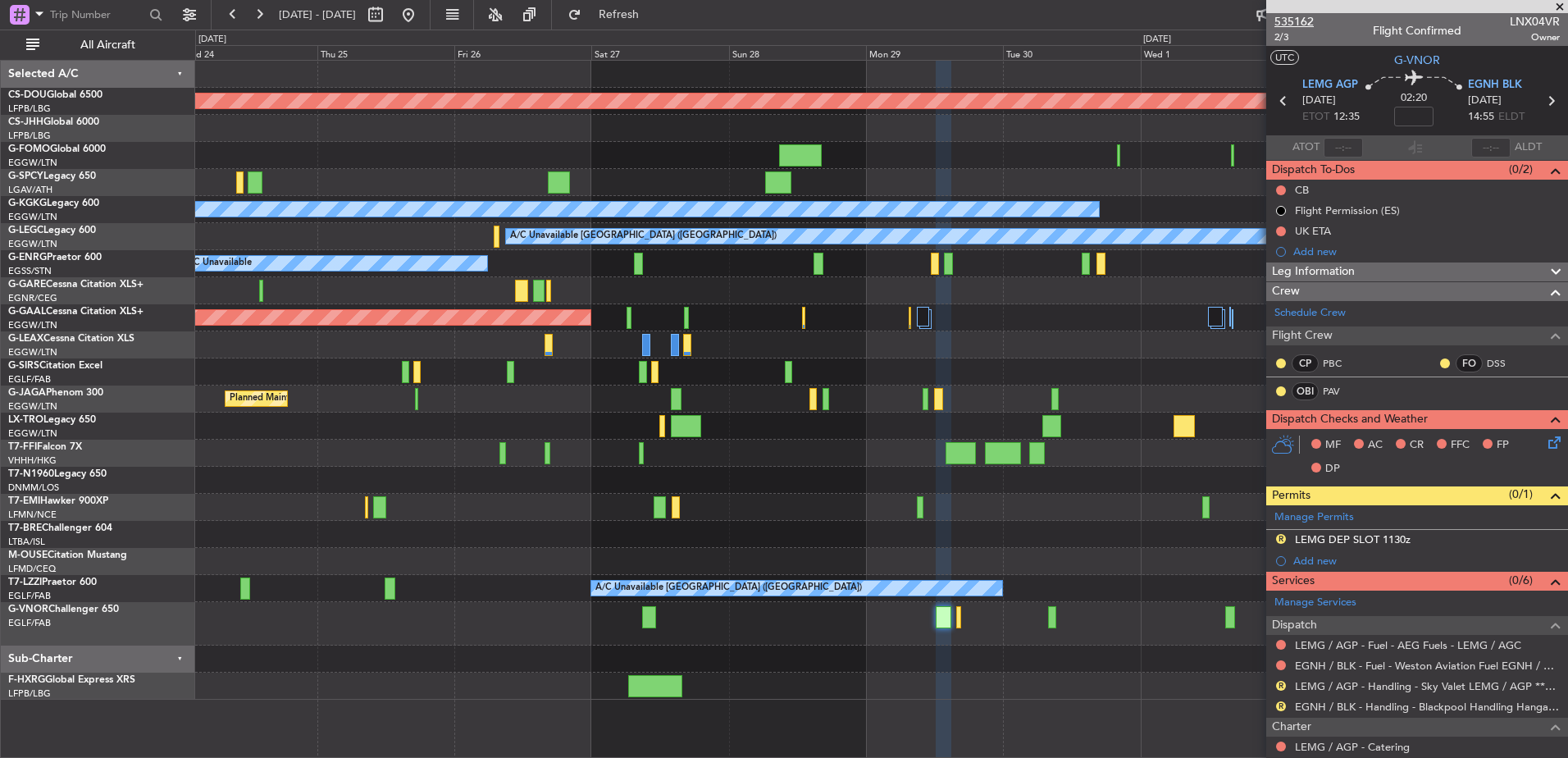
click at [1289, 21] on span "535162" at bounding box center [1294, 22] width 39 height 17
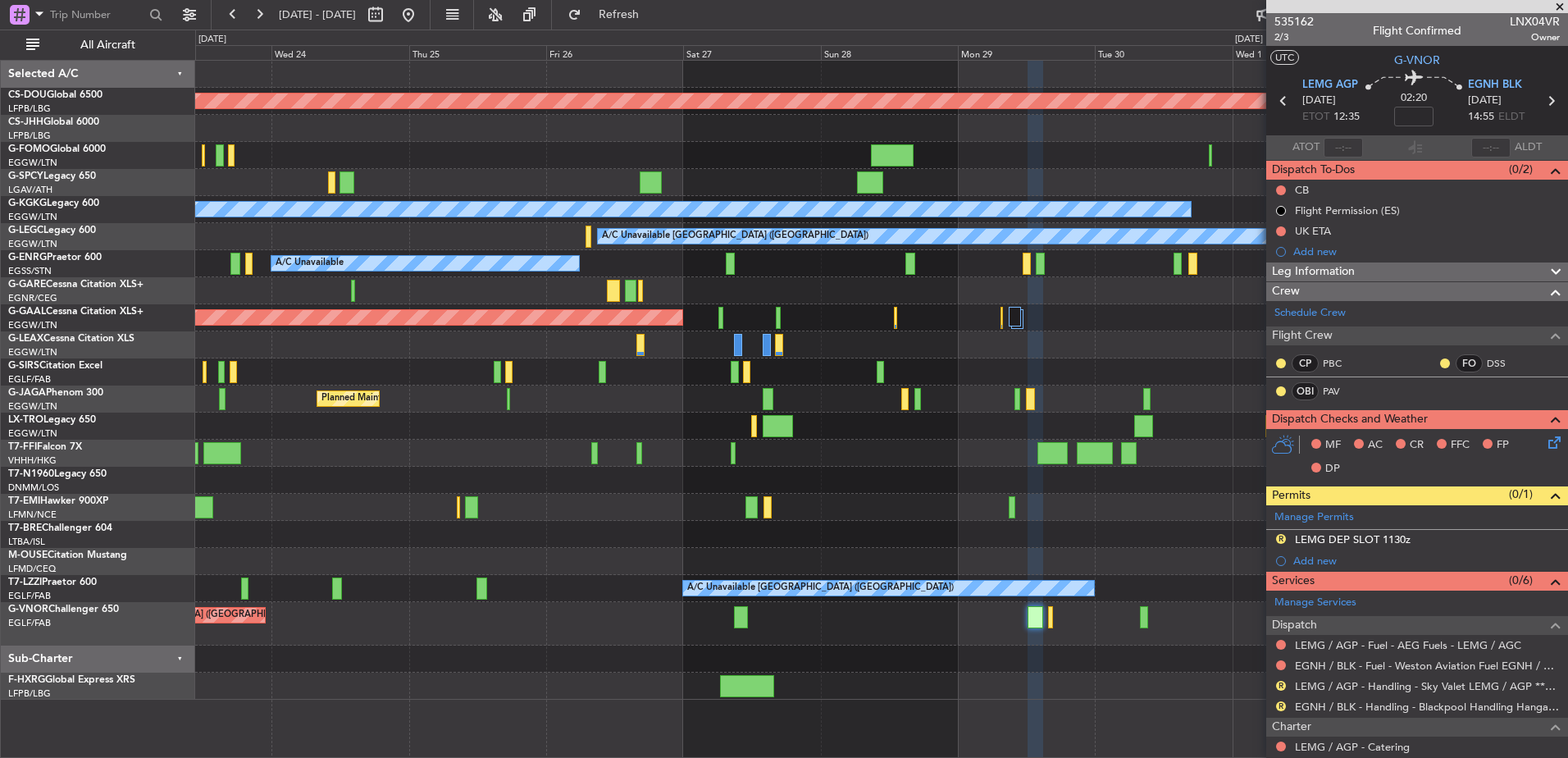
click at [644, 596] on div "A/C Unavailable London (Farnborough) A/C Unavailable London (Farnborough)" at bounding box center [881, 589] width 1372 height 27
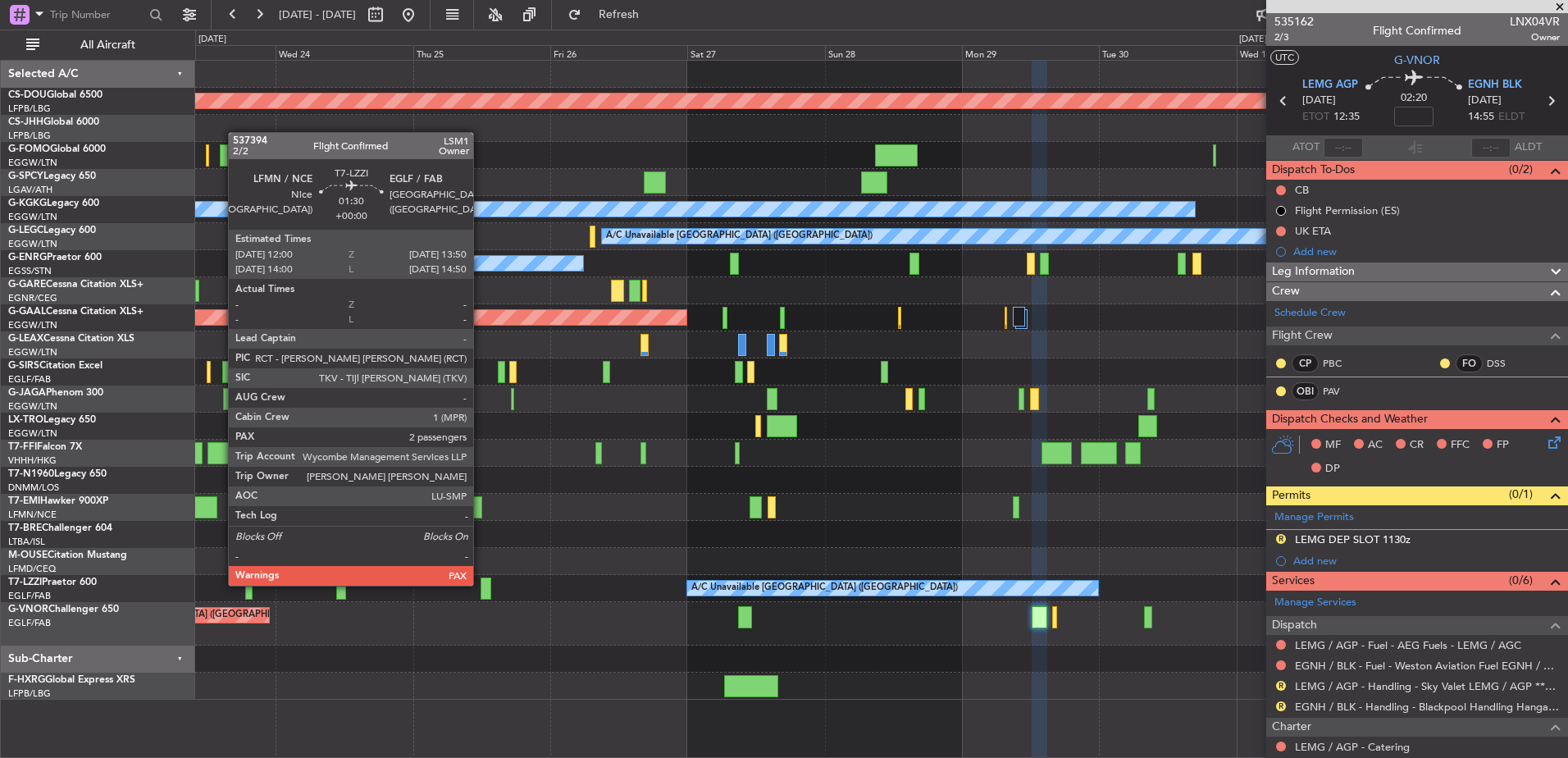
click at [491, 578] on div at bounding box center [486, 588] width 11 height 22
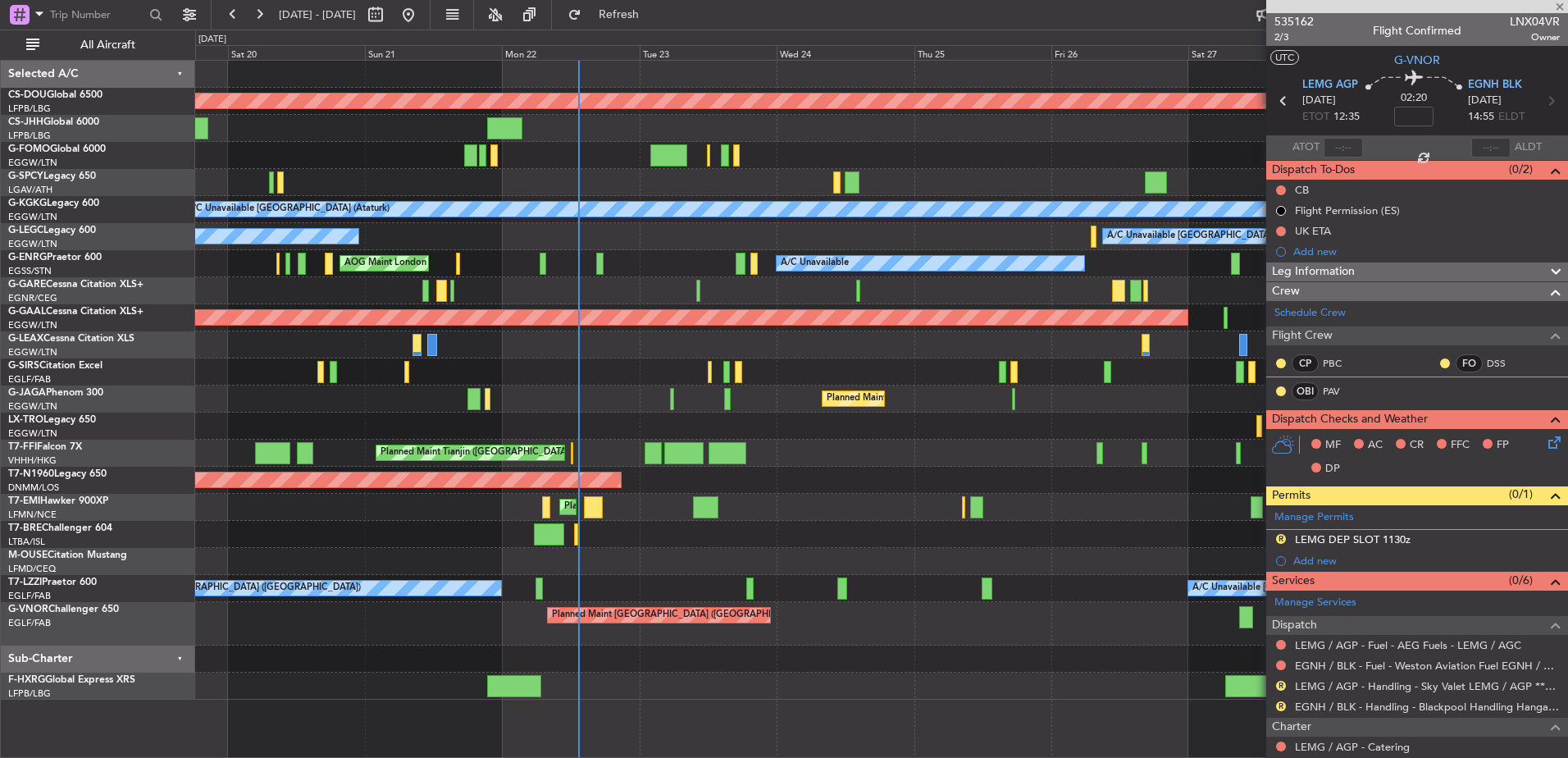
type input "2"
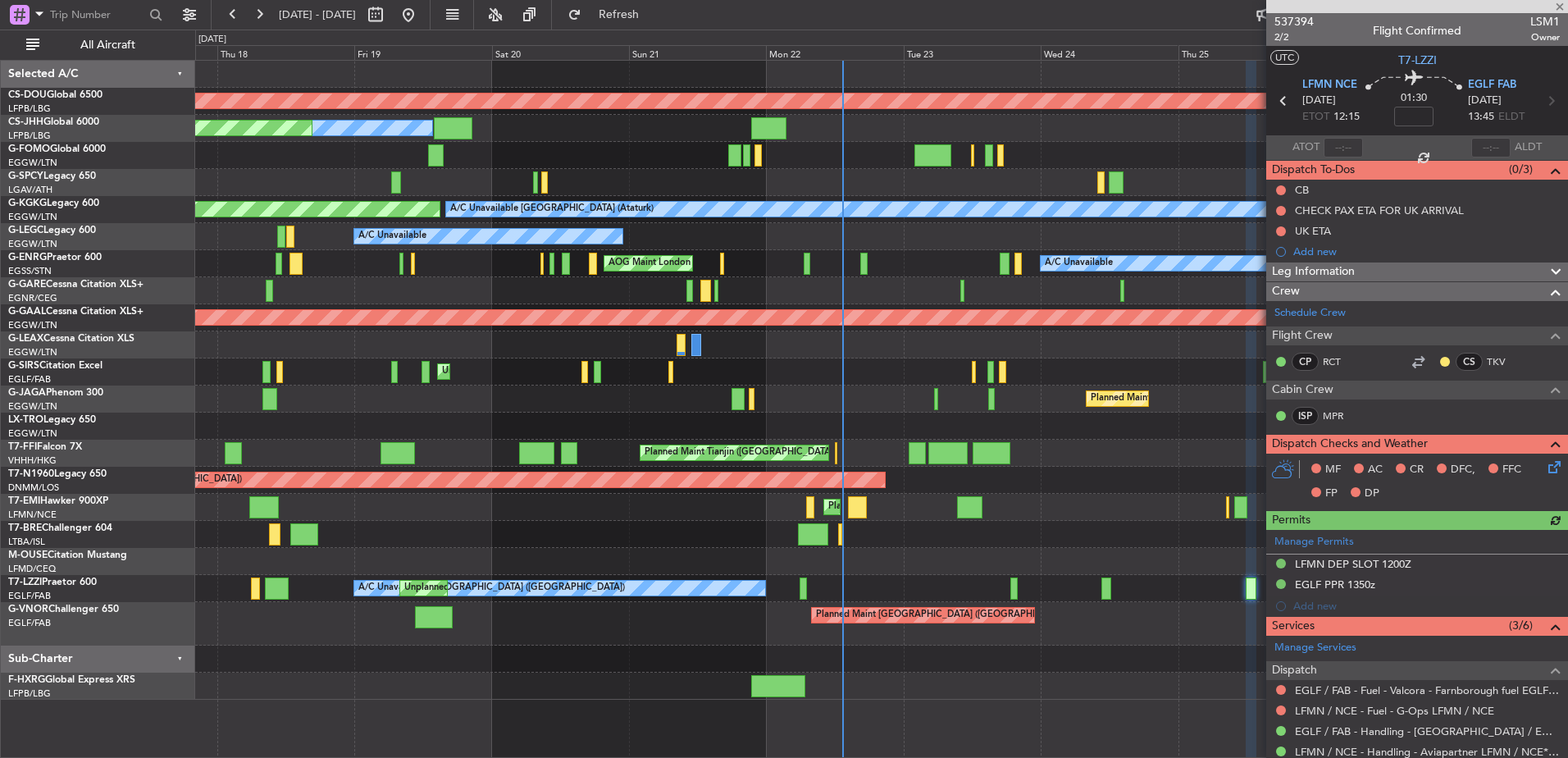
click at [420, 611] on div at bounding box center [434, 616] width 38 height 22
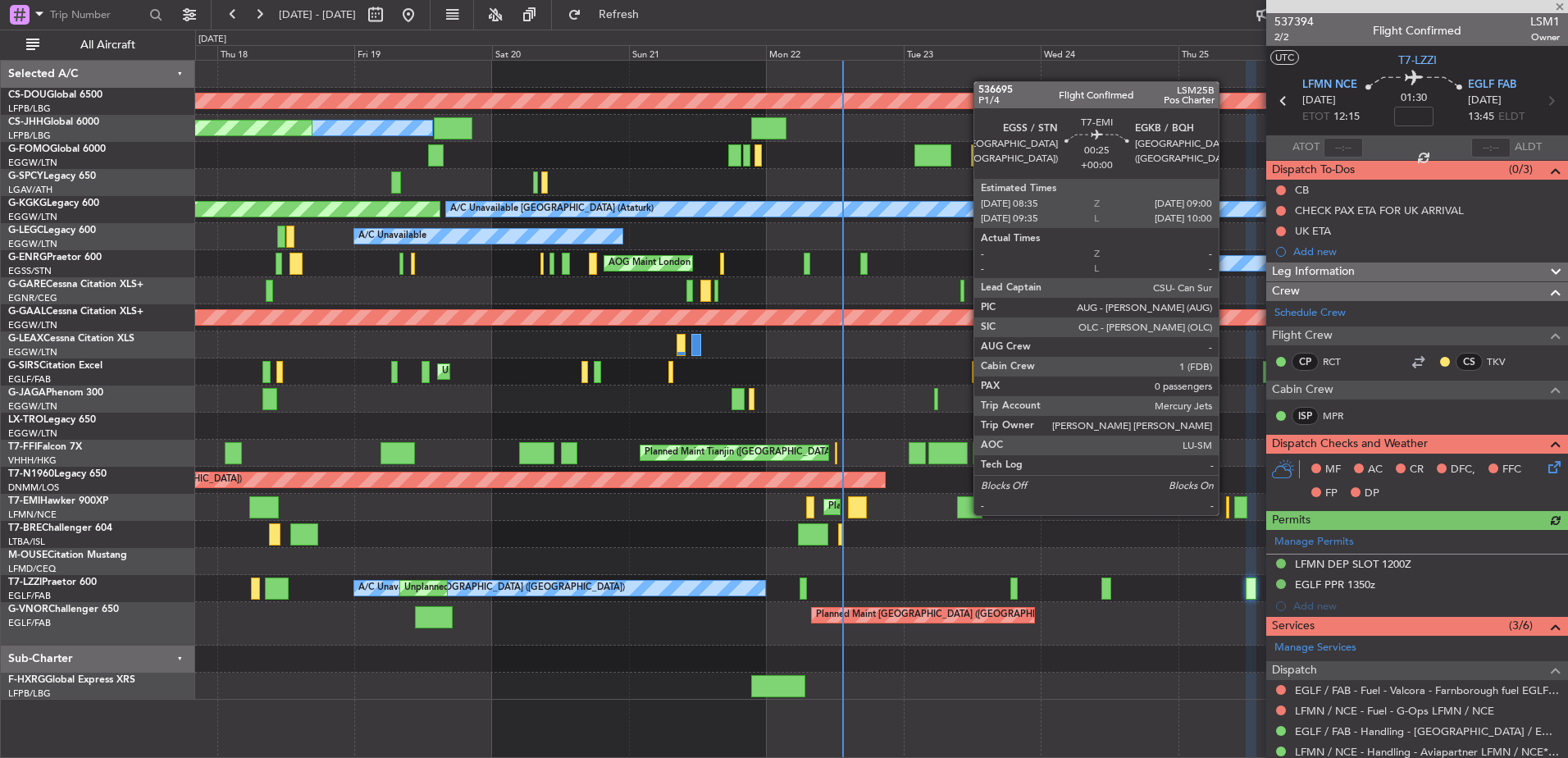
type input "-00:25"
type input "10:55"
type input "17:04"
type input "4"
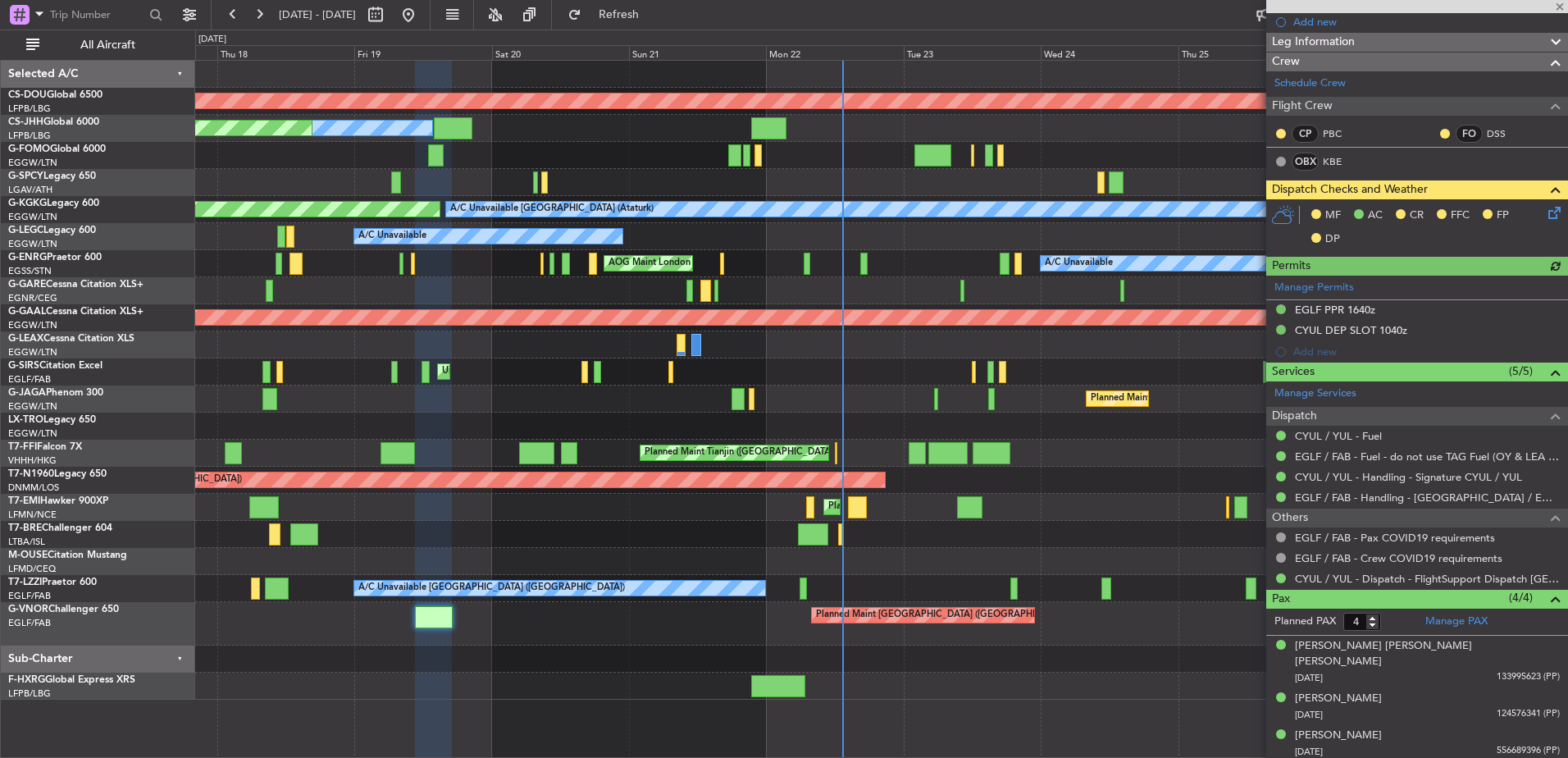
scroll to position [336, 0]
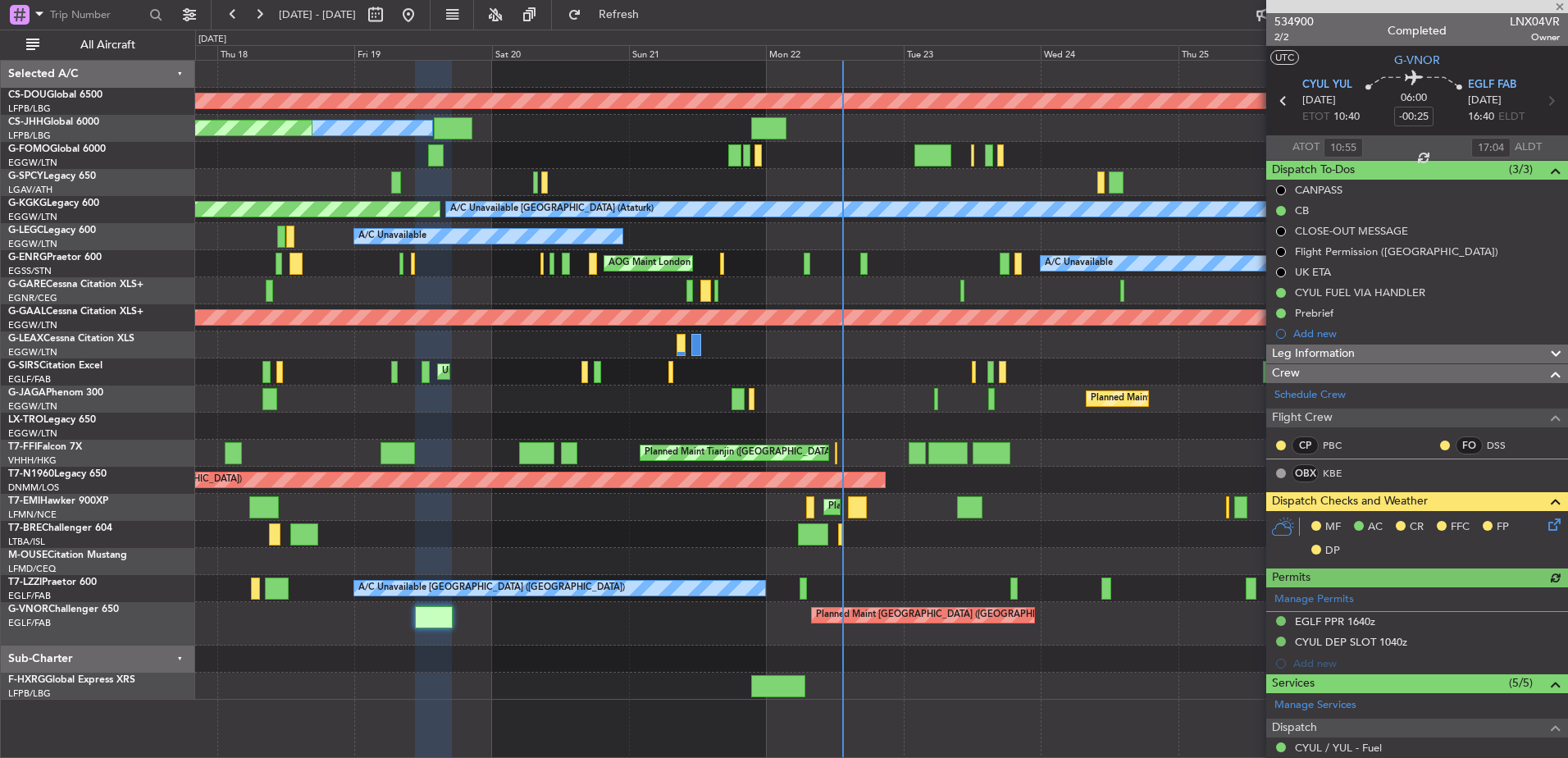
click at [1016, 517] on div "Planned Maint [GEOGRAPHIC_DATA]" at bounding box center [881, 507] width 1372 height 27
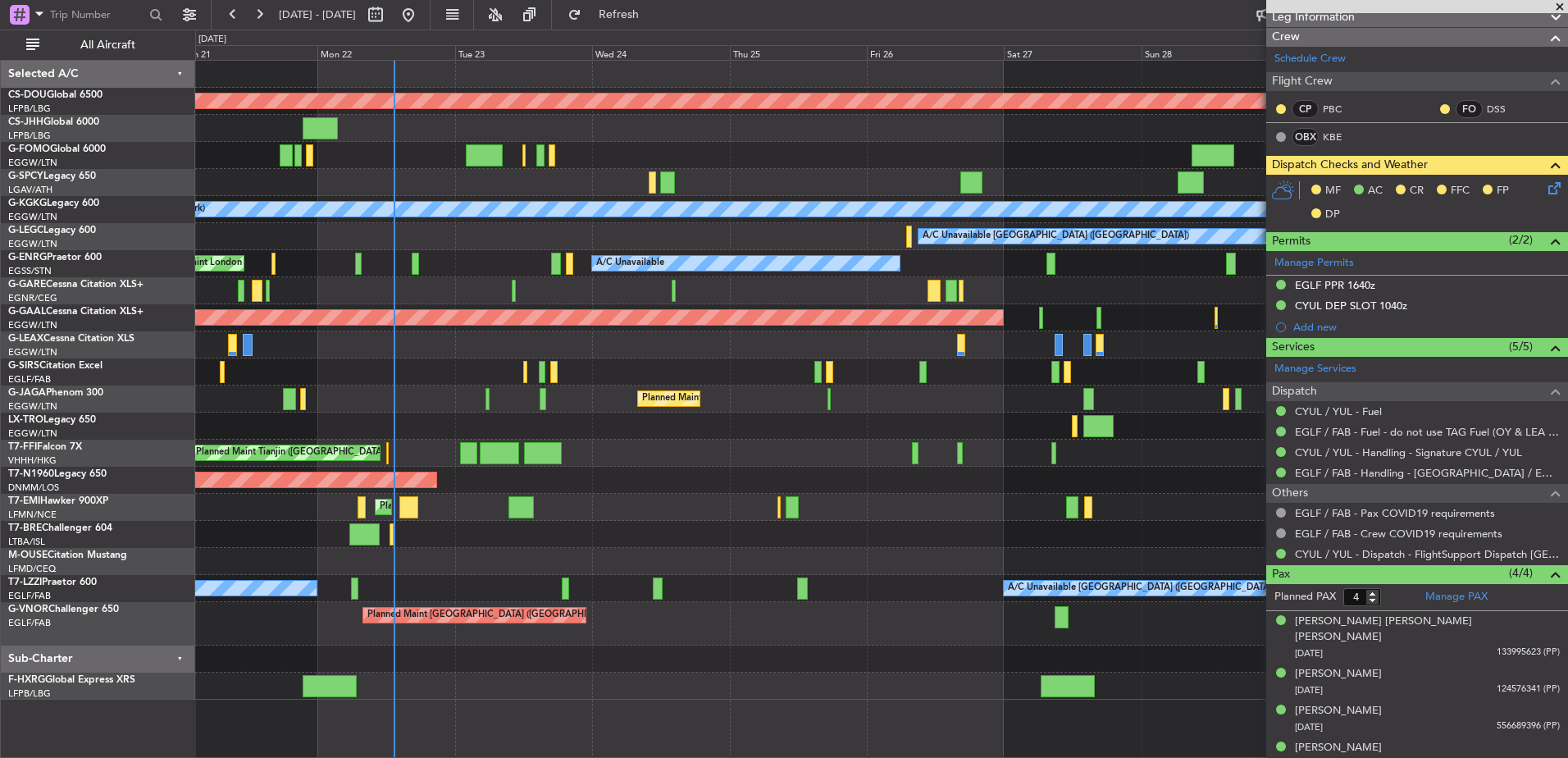
click at [480, 521] on div "Planned Maint London ([GEOGRAPHIC_DATA]) Planned Maint [GEOGRAPHIC_DATA] ([GEOG…" at bounding box center [881, 380] width 1372 height 639
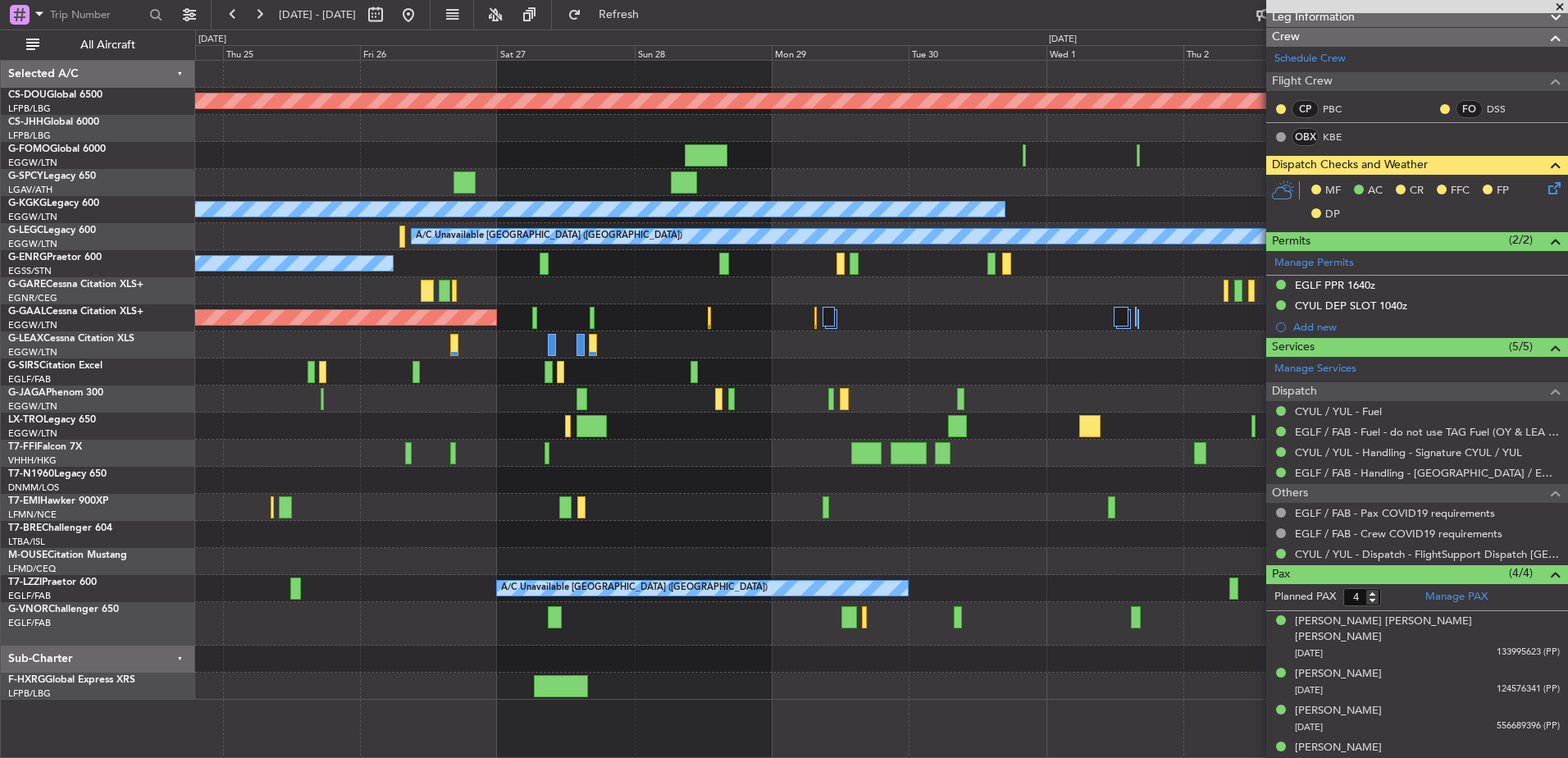
click at [309, 568] on div at bounding box center [881, 561] width 1372 height 27
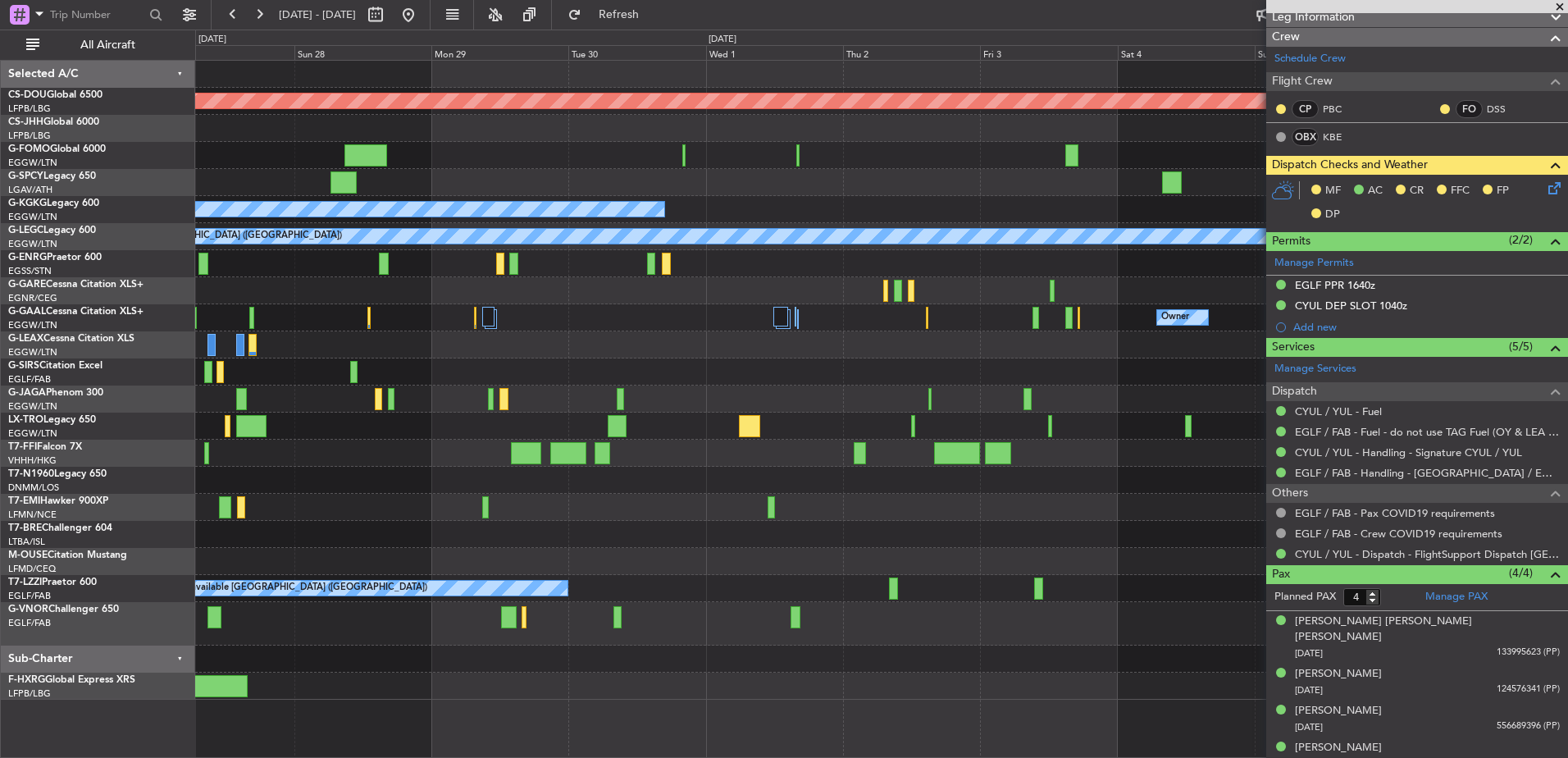
click at [575, 573] on div "Planned Maint London ([GEOGRAPHIC_DATA]) A/C Unavailable [GEOGRAPHIC_DATA] (Ata…" at bounding box center [881, 380] width 1372 height 639
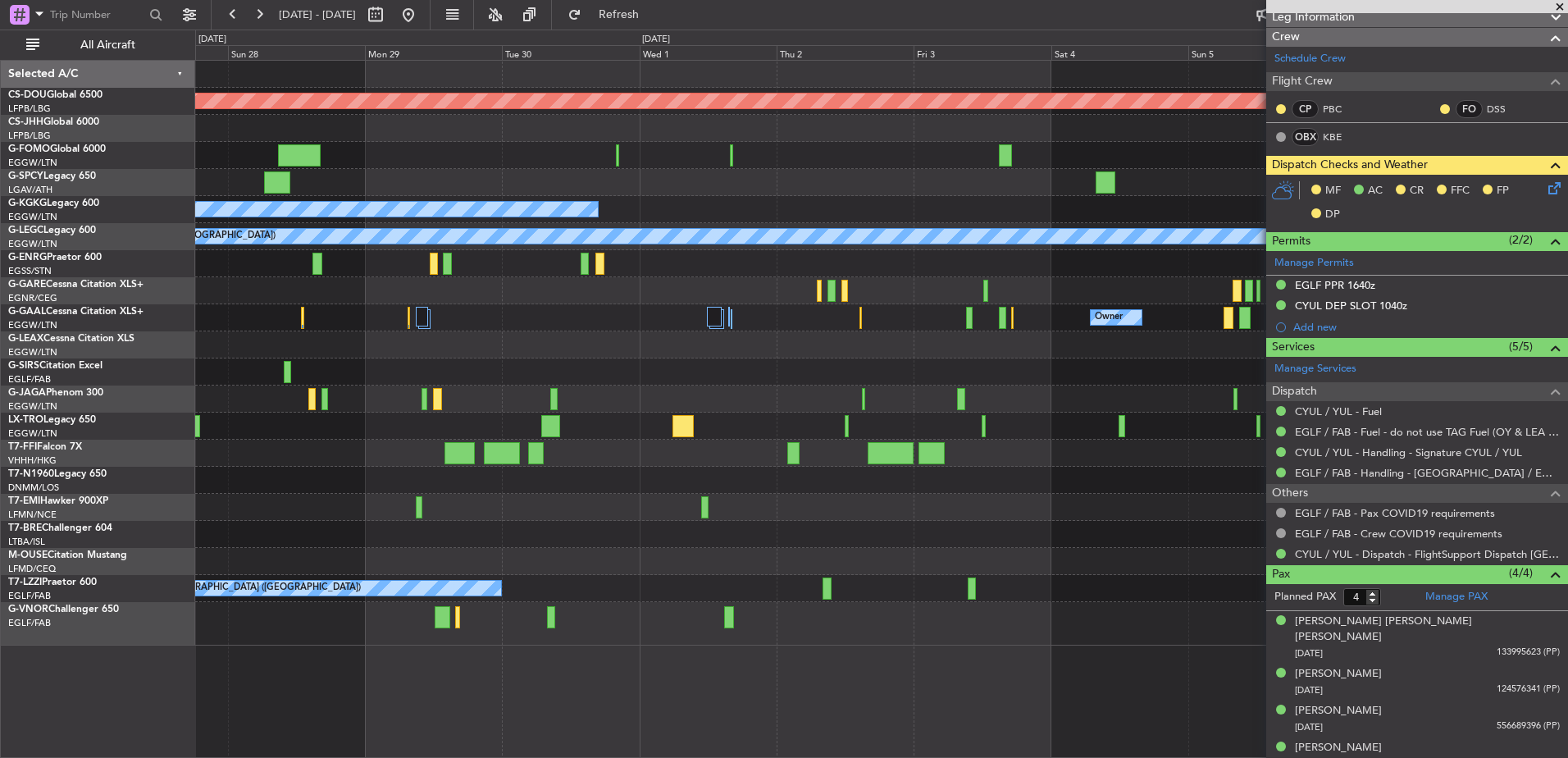
click at [827, 593] on div "Planned Maint London ([GEOGRAPHIC_DATA]) A/C Unavailable [GEOGRAPHIC_DATA] (Ata…" at bounding box center [881, 353] width 1372 height 585
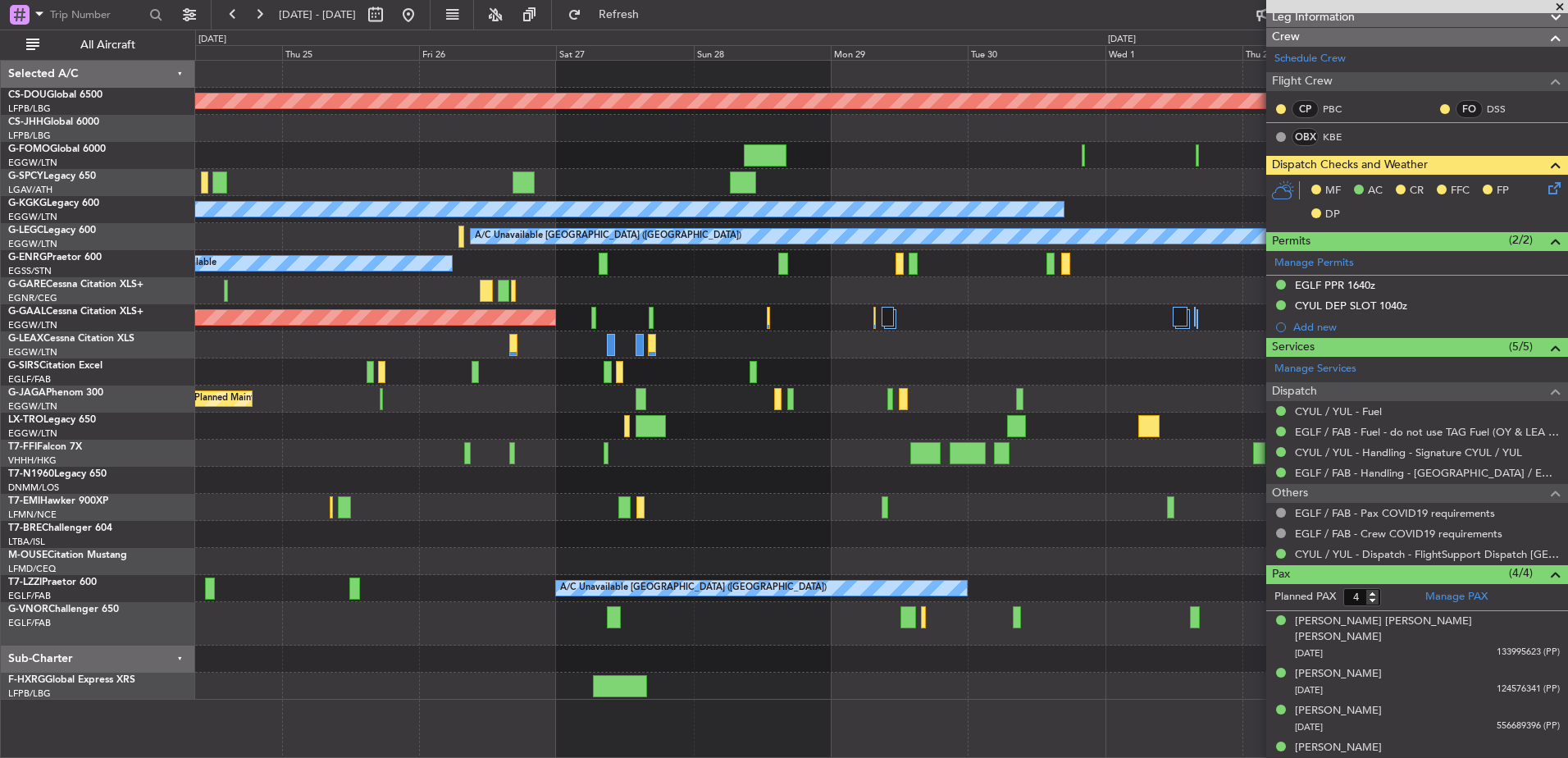
click at [611, 562] on div "Planned Maint London ([GEOGRAPHIC_DATA]) A/C Unavailable [GEOGRAPHIC_DATA] (Ata…" at bounding box center [881, 380] width 1372 height 639
click at [616, 612] on div "Planned Maint London ([GEOGRAPHIC_DATA]) A/C Unavailable [GEOGRAPHIC_DATA] (Ata…" at bounding box center [881, 380] width 1372 height 639
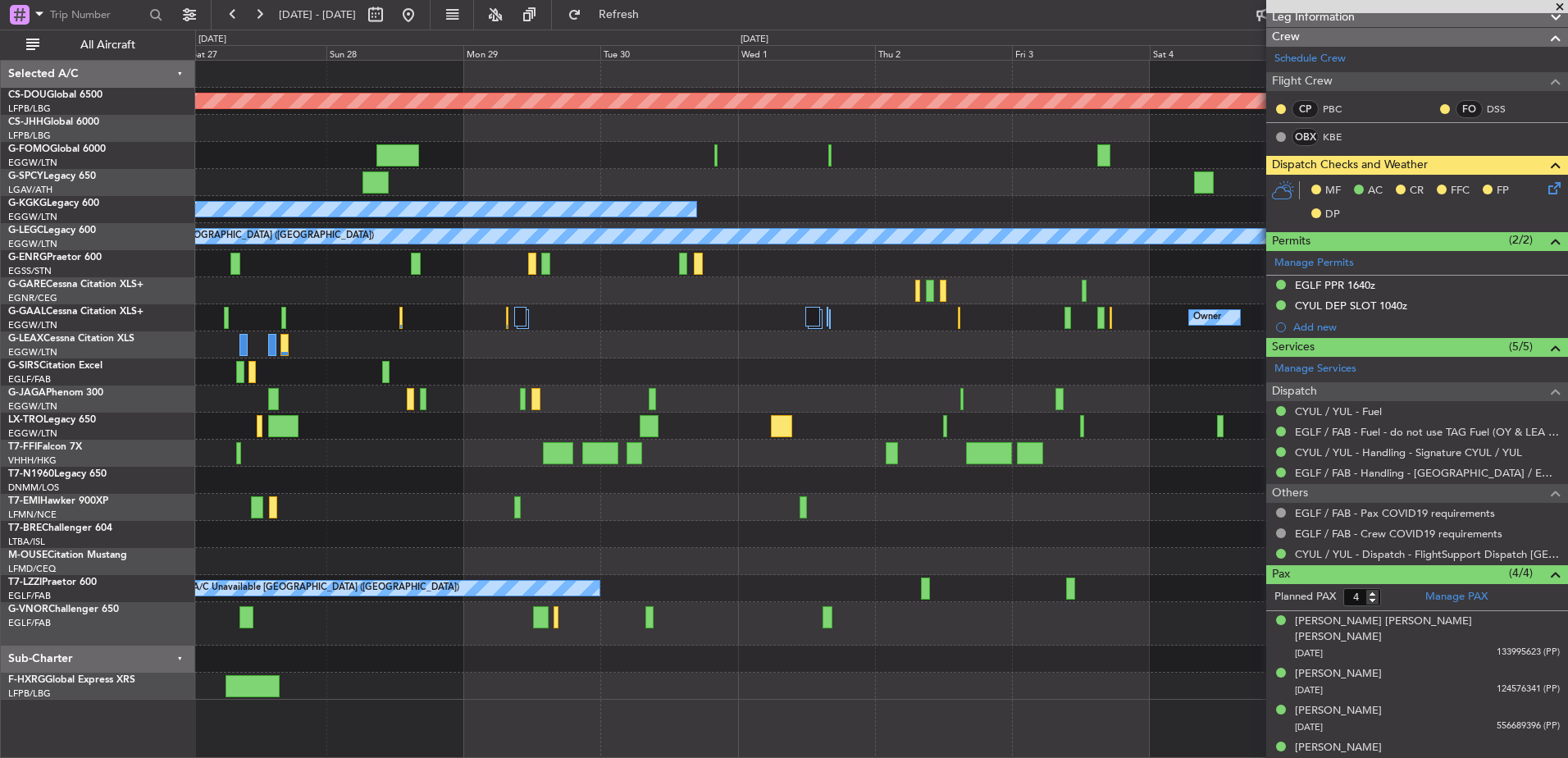
click at [548, 599] on div "Planned Maint London ([GEOGRAPHIC_DATA]) A/C Unavailable [GEOGRAPHIC_DATA] (Ata…" at bounding box center [881, 380] width 1372 height 639
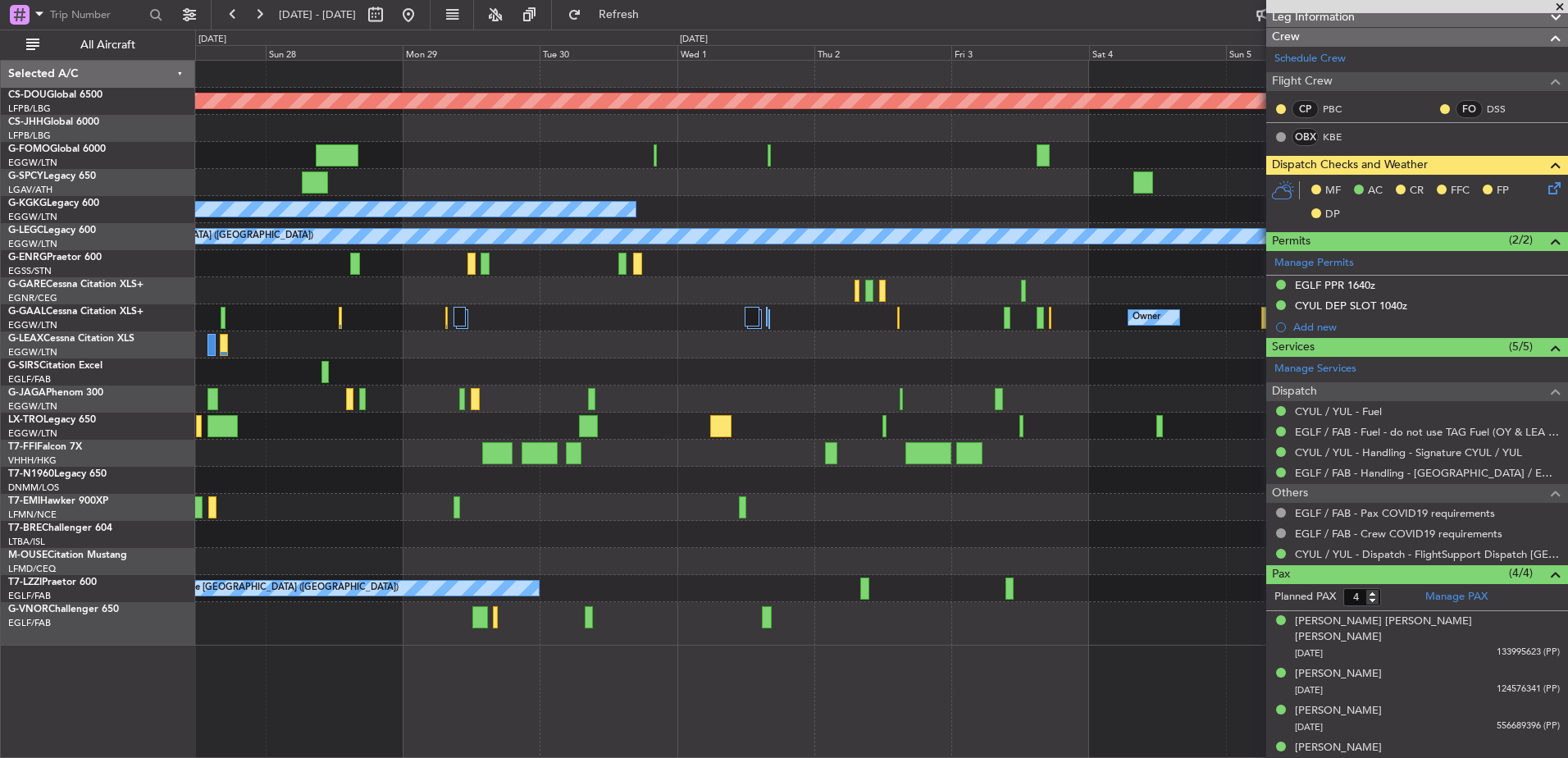
click at [643, 625] on div "Planned Maint London ([GEOGRAPHIC_DATA]) A/C Unavailable [GEOGRAPHIC_DATA] (Ata…" at bounding box center [881, 353] width 1372 height 585
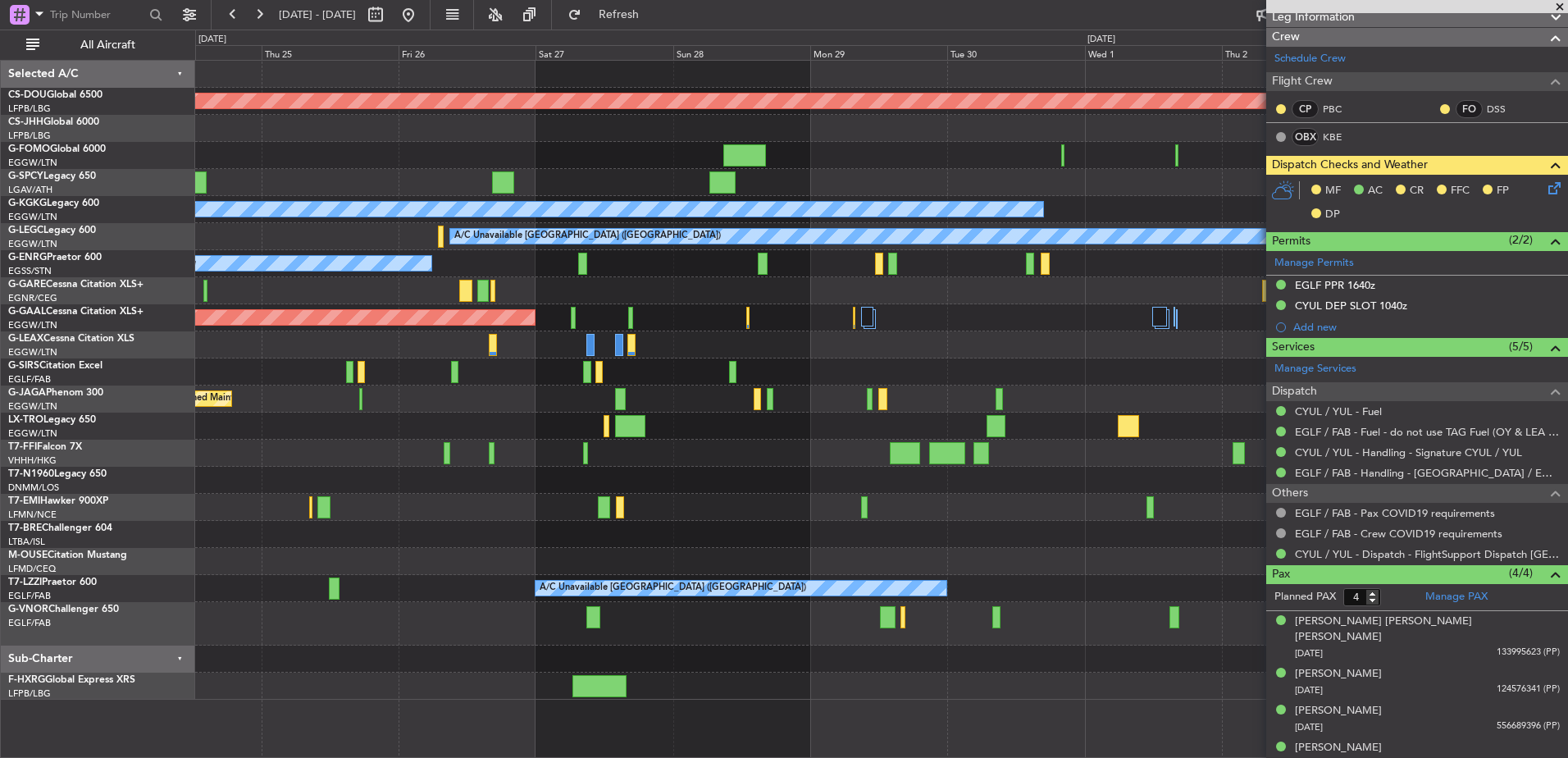
click at [1295, 639] on fb-app "[DATE] - [DATE] Refresh Quick Links All Aircraft Planned Maint [GEOGRAPHIC_DATA…" at bounding box center [784, 385] width 1568 height 745
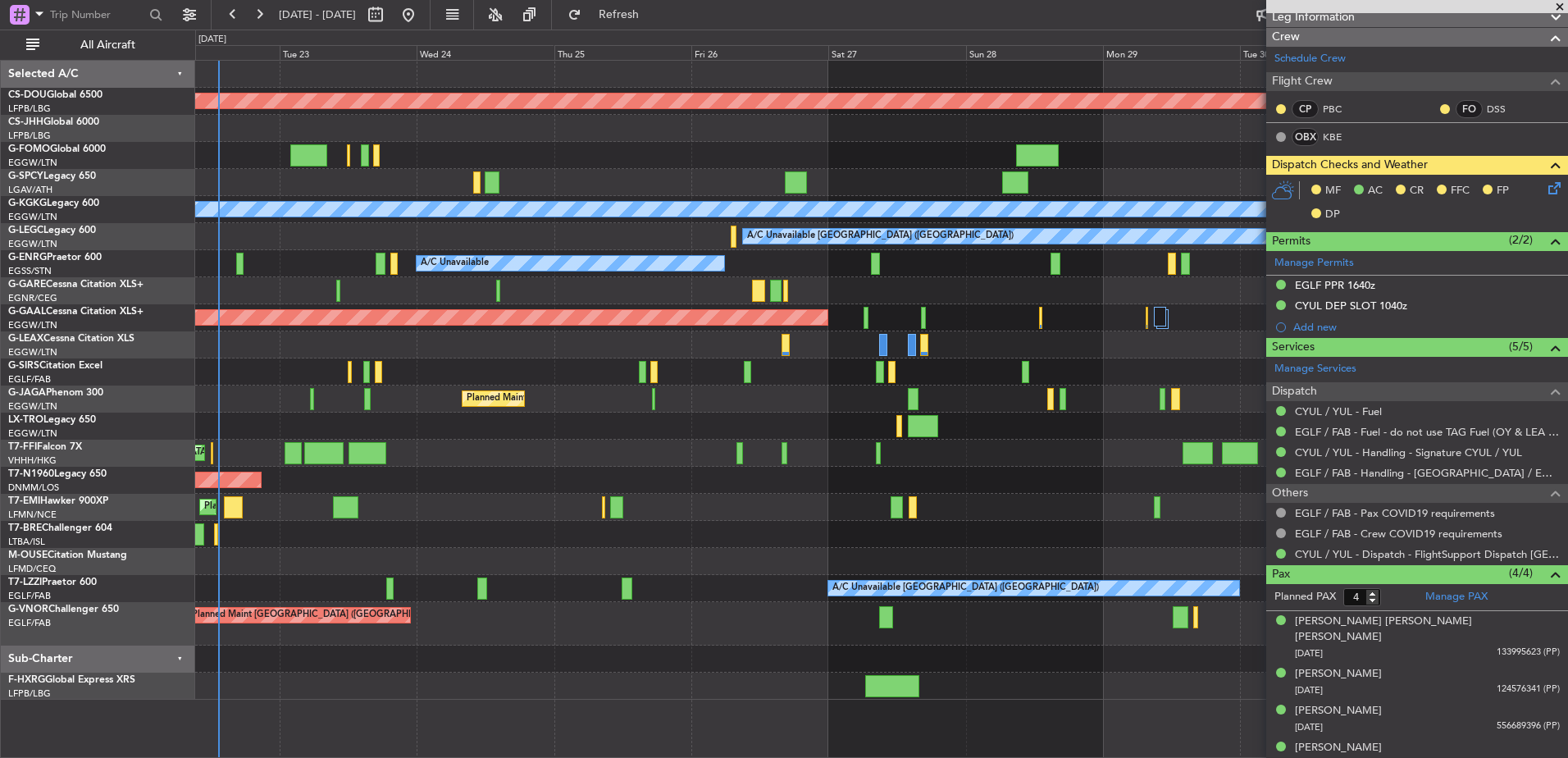
click at [636, 496] on div "Planned Maint [GEOGRAPHIC_DATA]" at bounding box center [881, 507] width 1372 height 27
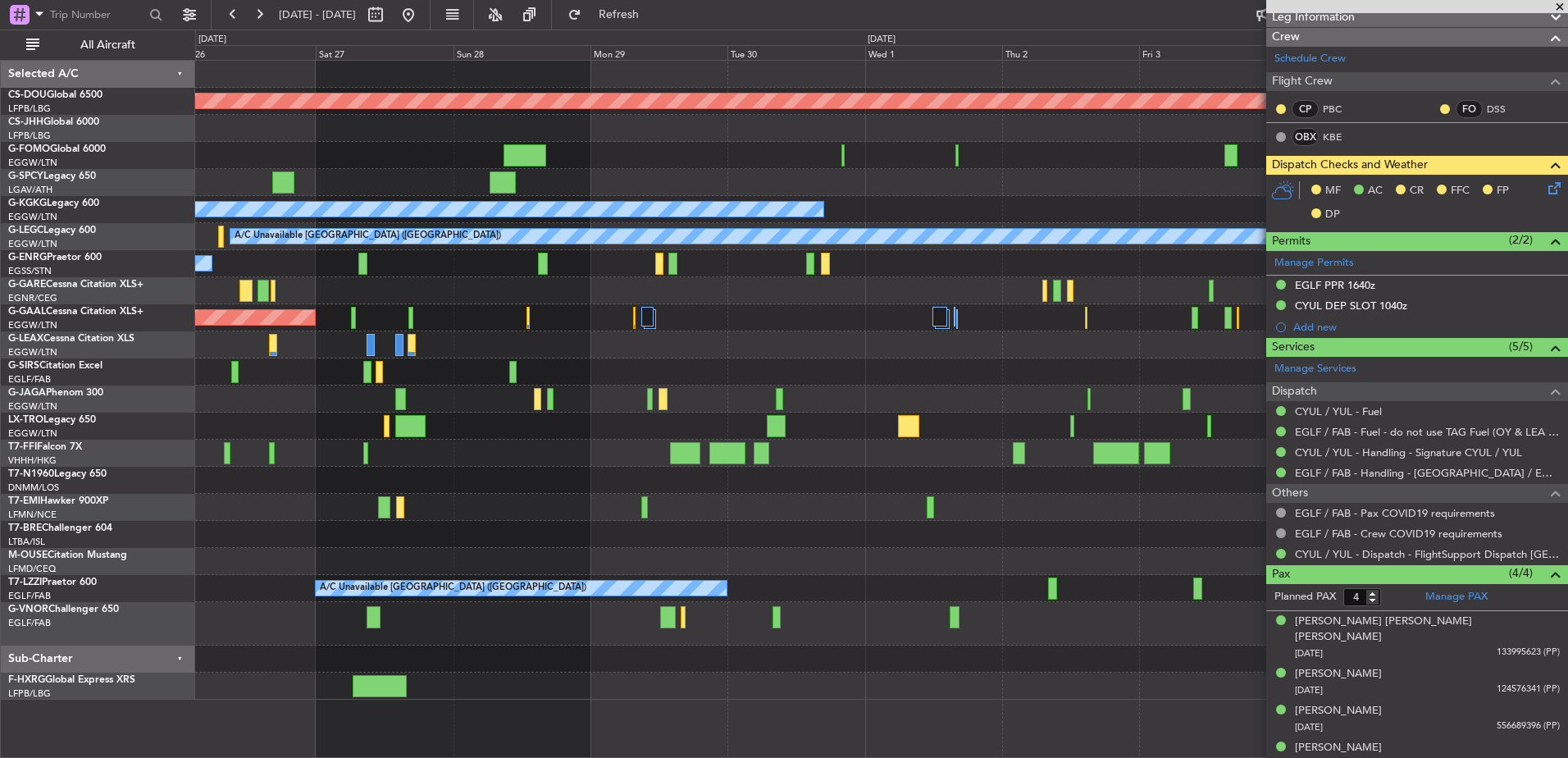
click at [349, 482] on div "Planned Maint London ([GEOGRAPHIC_DATA]) A/C Unavailable [GEOGRAPHIC_DATA] (Ata…" at bounding box center [881, 380] width 1372 height 639
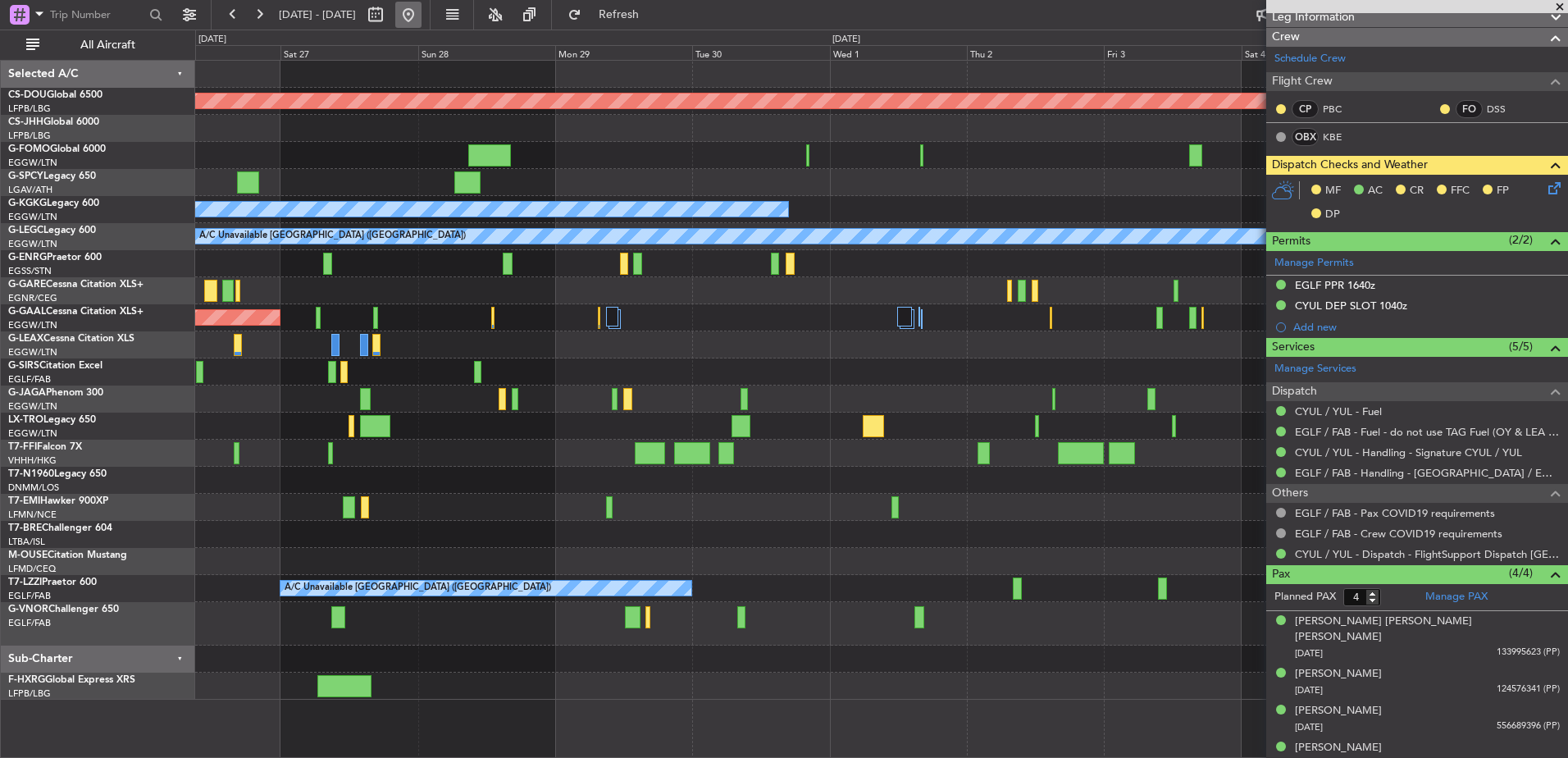
click at [421, 4] on button at bounding box center [408, 14] width 26 height 26
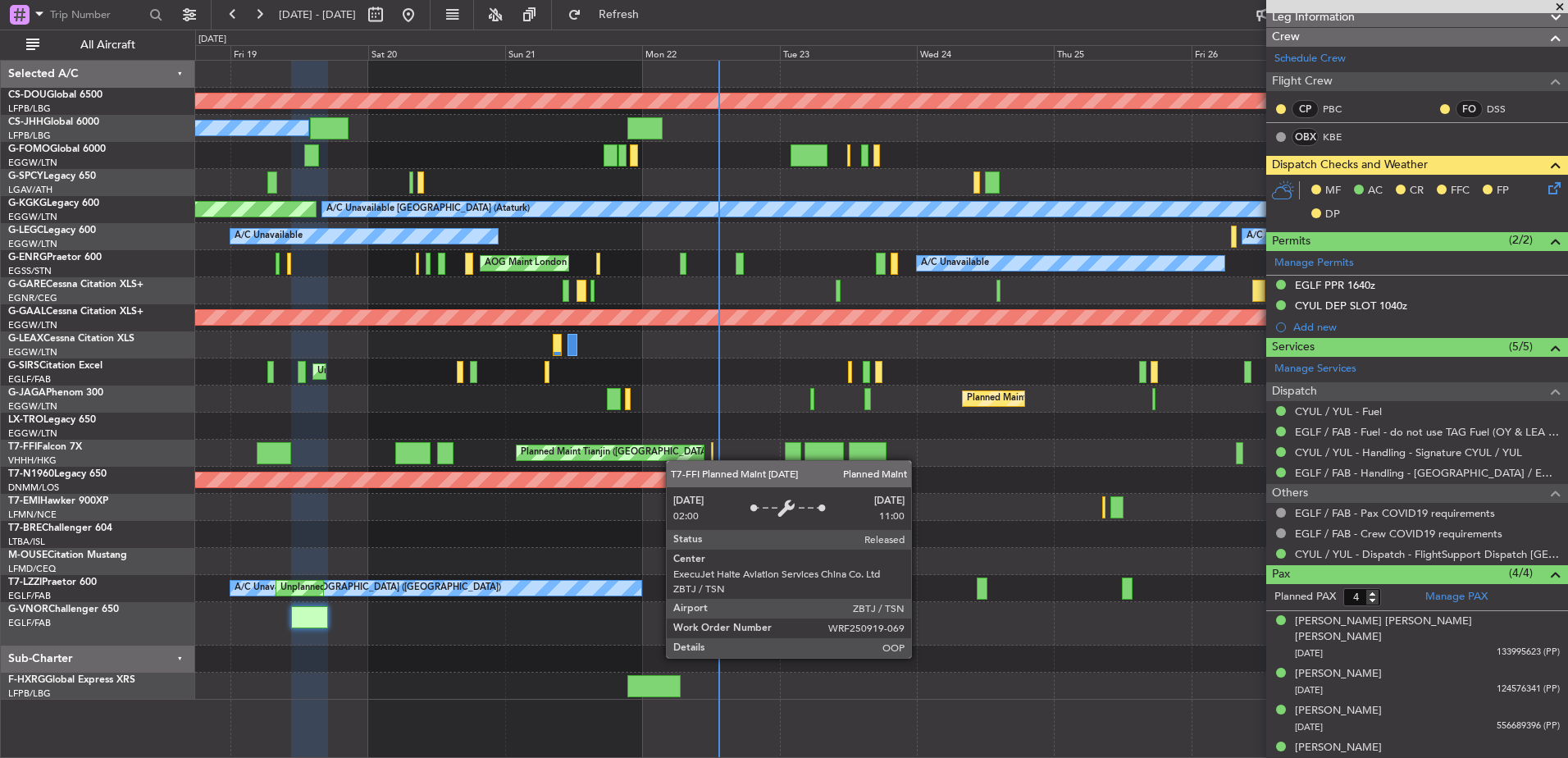
click at [453, 432] on div "Planned Maint London ([GEOGRAPHIC_DATA]) Owner Planned Maint [GEOGRAPHIC_DATA] …" at bounding box center [881, 380] width 1372 height 639
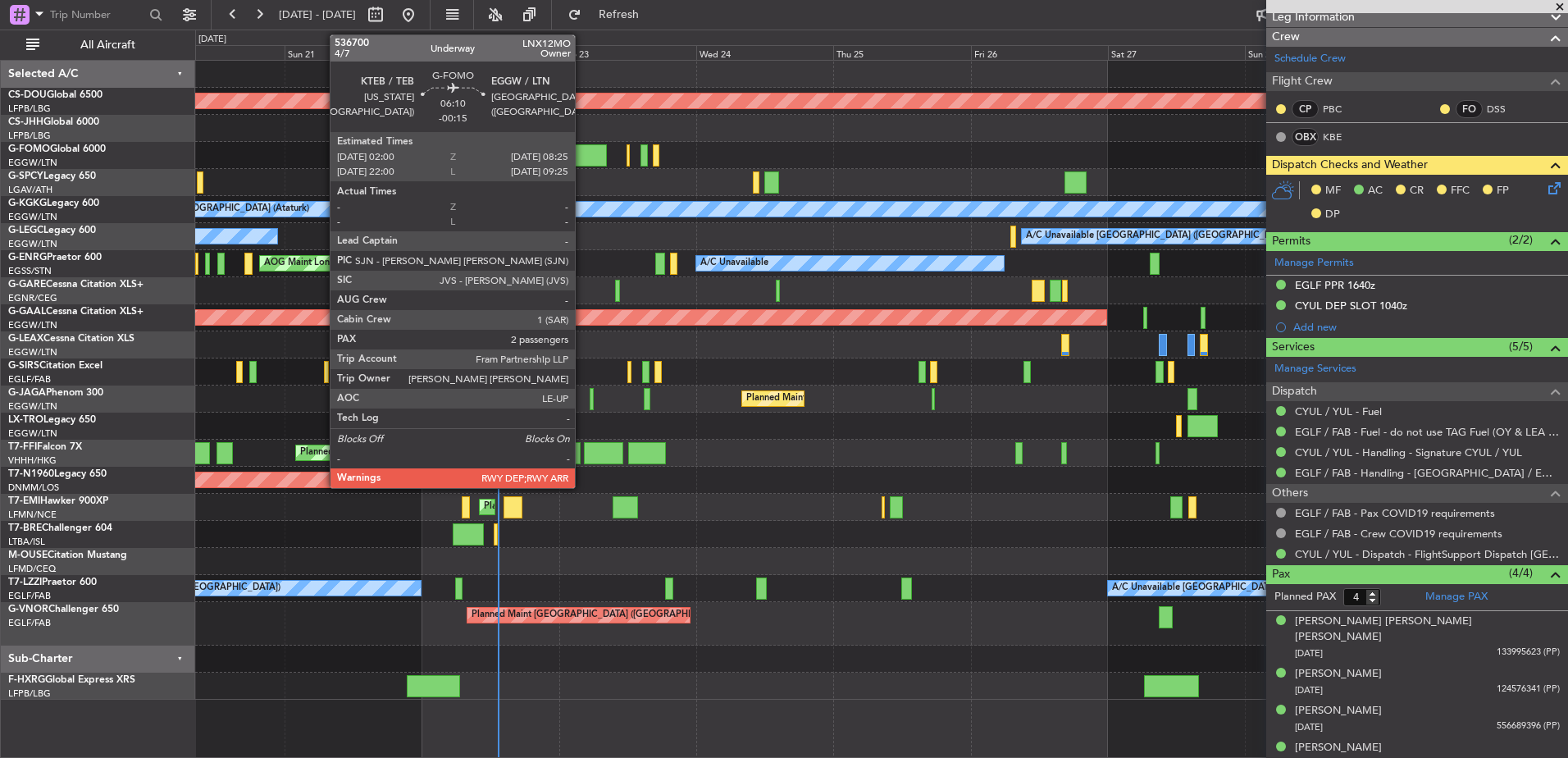
click at [582, 160] on div at bounding box center [588, 155] width 37 height 22
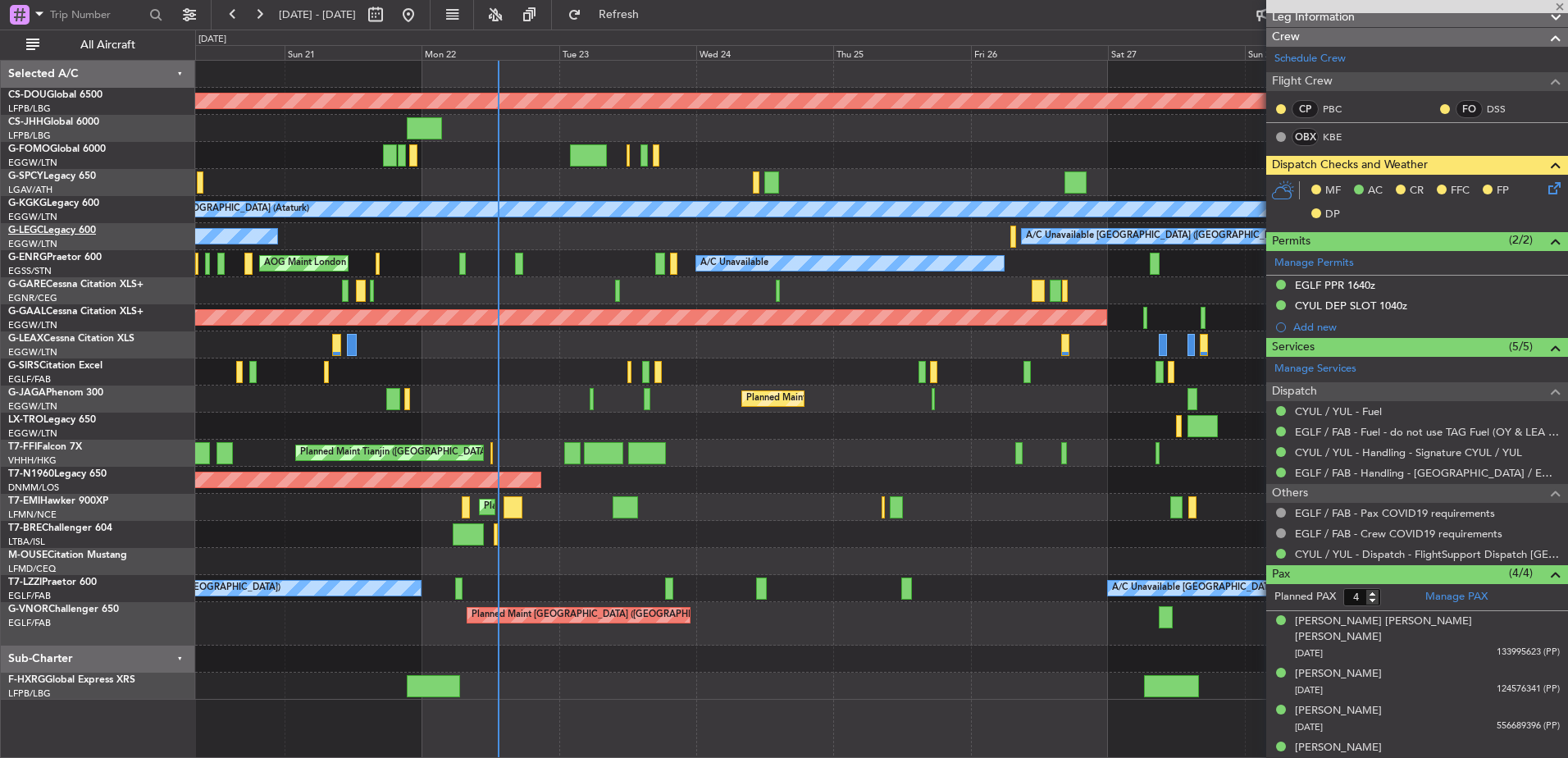
type input "-00:15"
type input "2"
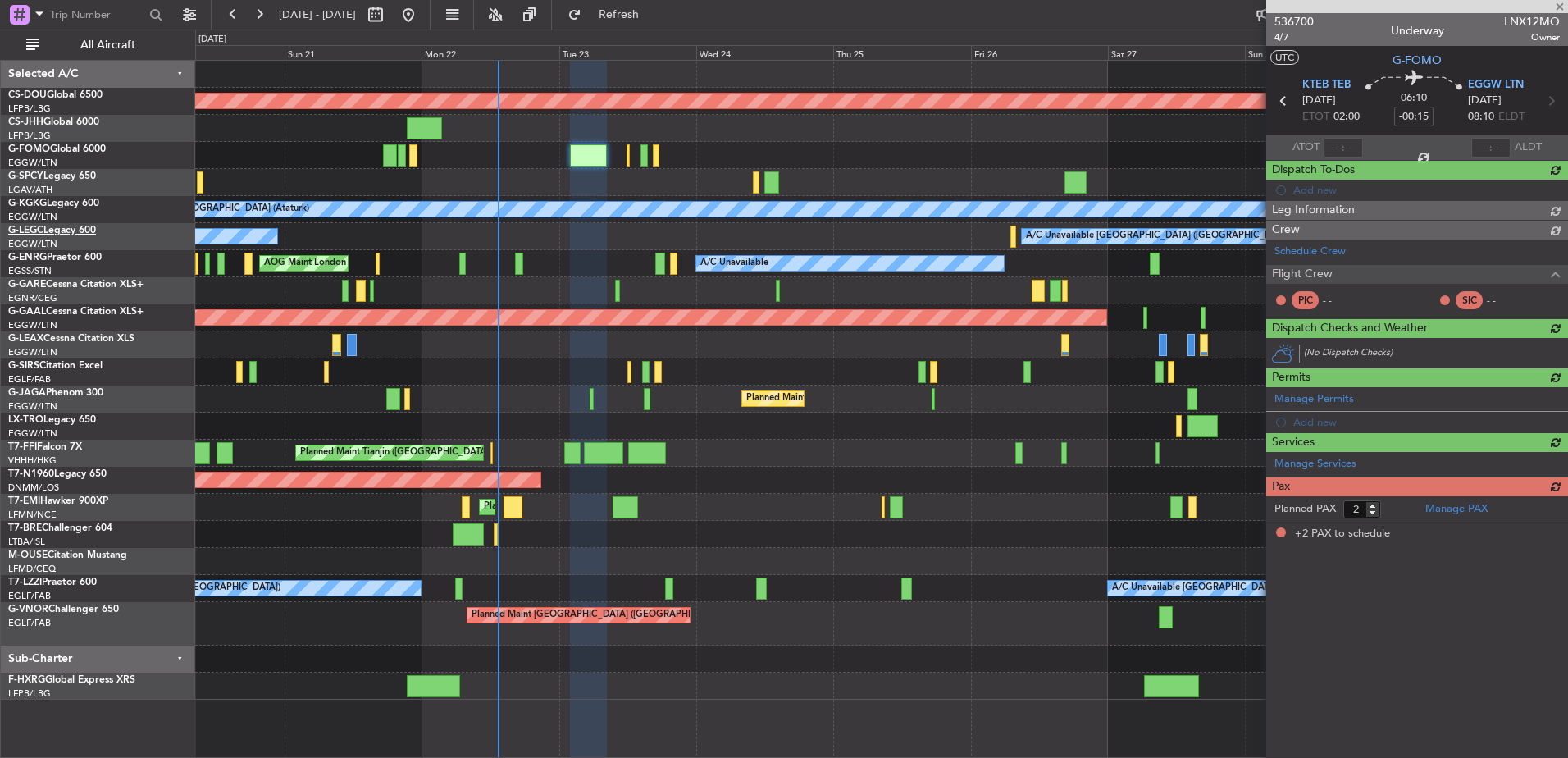
scroll to position [0, 0]
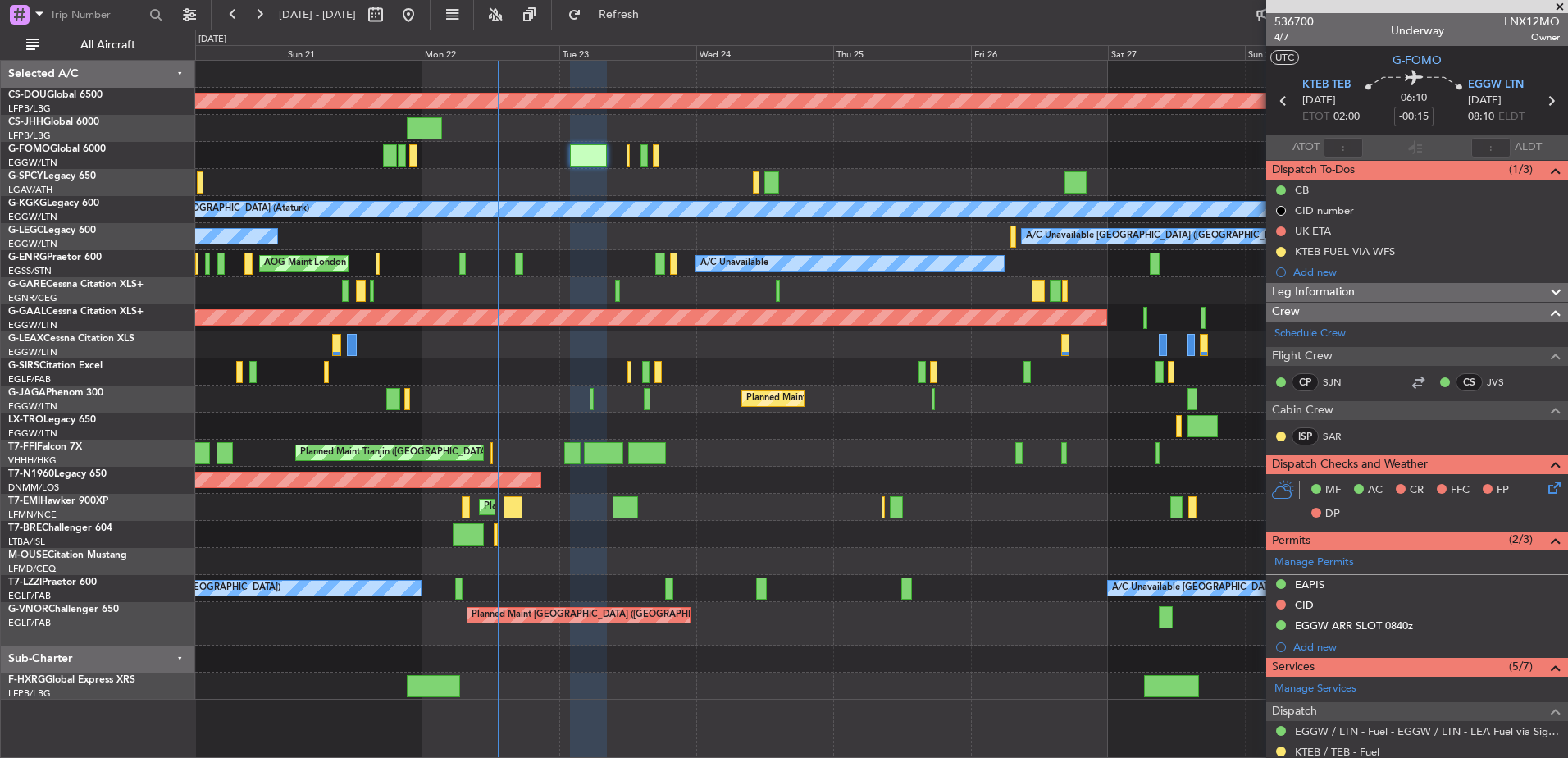
click at [787, 212] on div "Planned Maint London ([GEOGRAPHIC_DATA]) Planned Maint [GEOGRAPHIC_DATA] ([GEOG…" at bounding box center [881, 380] width 1372 height 639
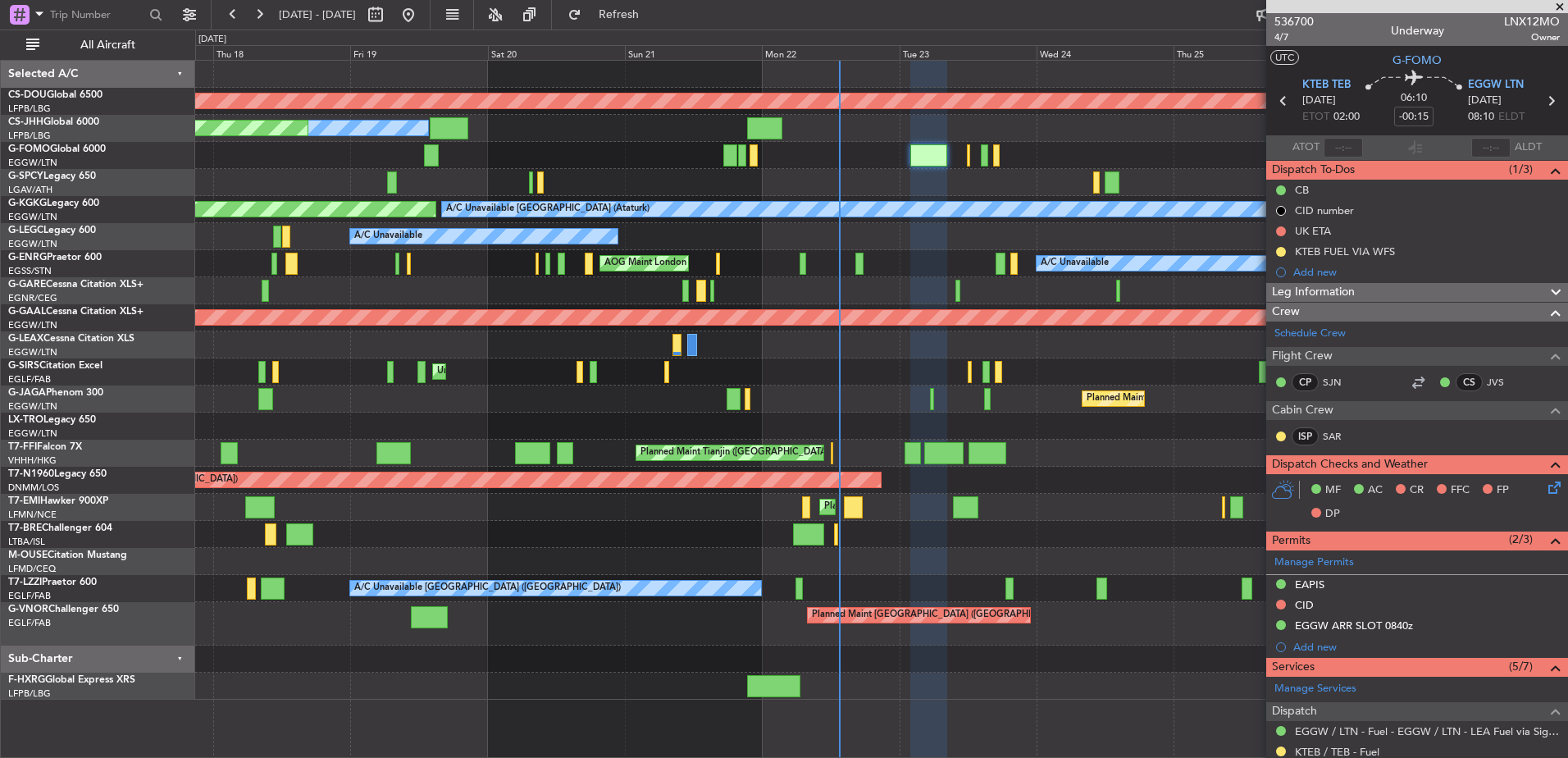
click at [807, 563] on div "Planned Maint London ([GEOGRAPHIC_DATA]) Owner Planned Maint [GEOGRAPHIC_DATA] …" at bounding box center [881, 380] width 1372 height 639
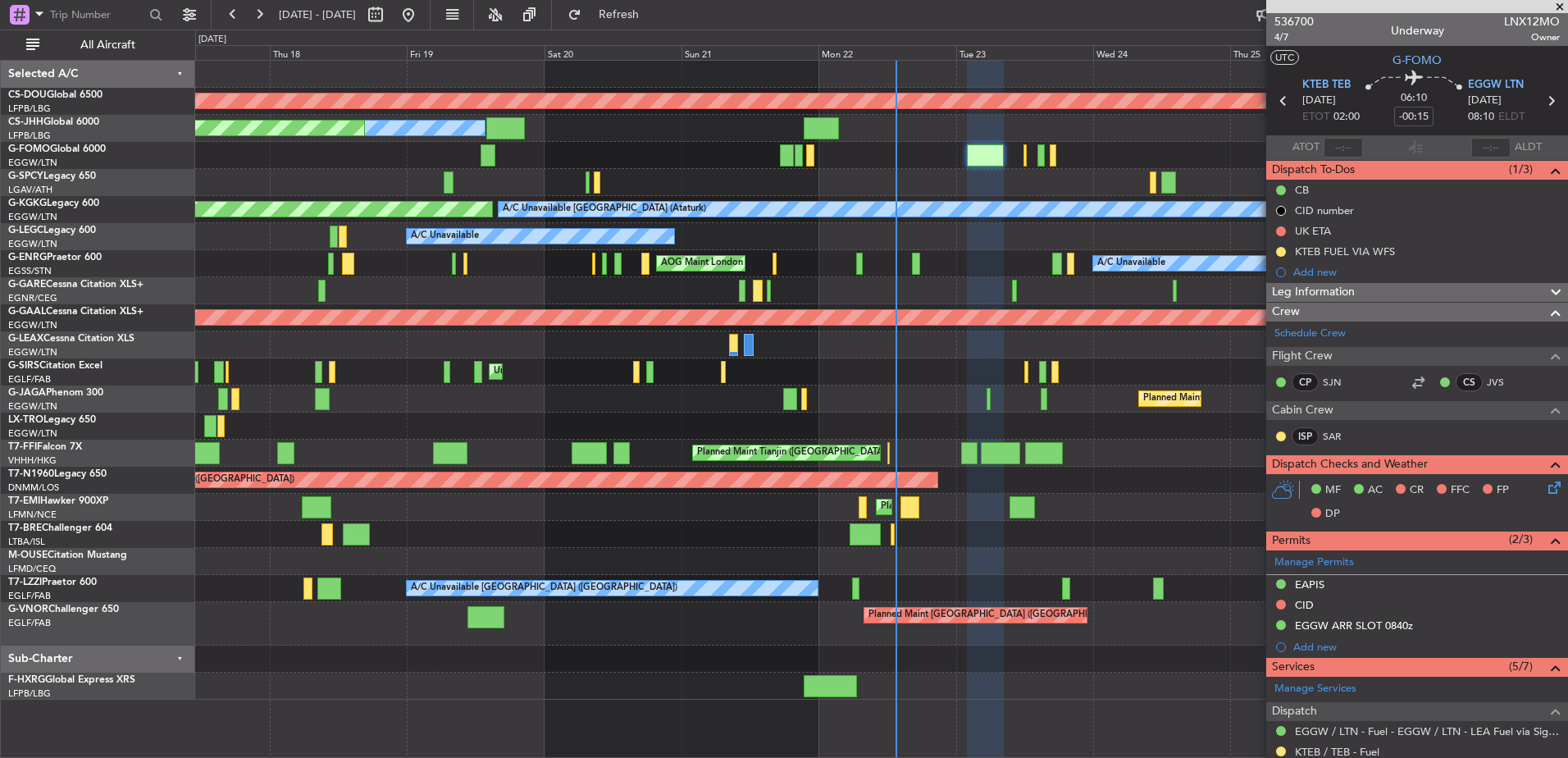
click at [927, 433] on div "Unplanned Maint [GEOGRAPHIC_DATA] ([PERSON_NAME] Intl)" at bounding box center [881, 426] width 1372 height 27
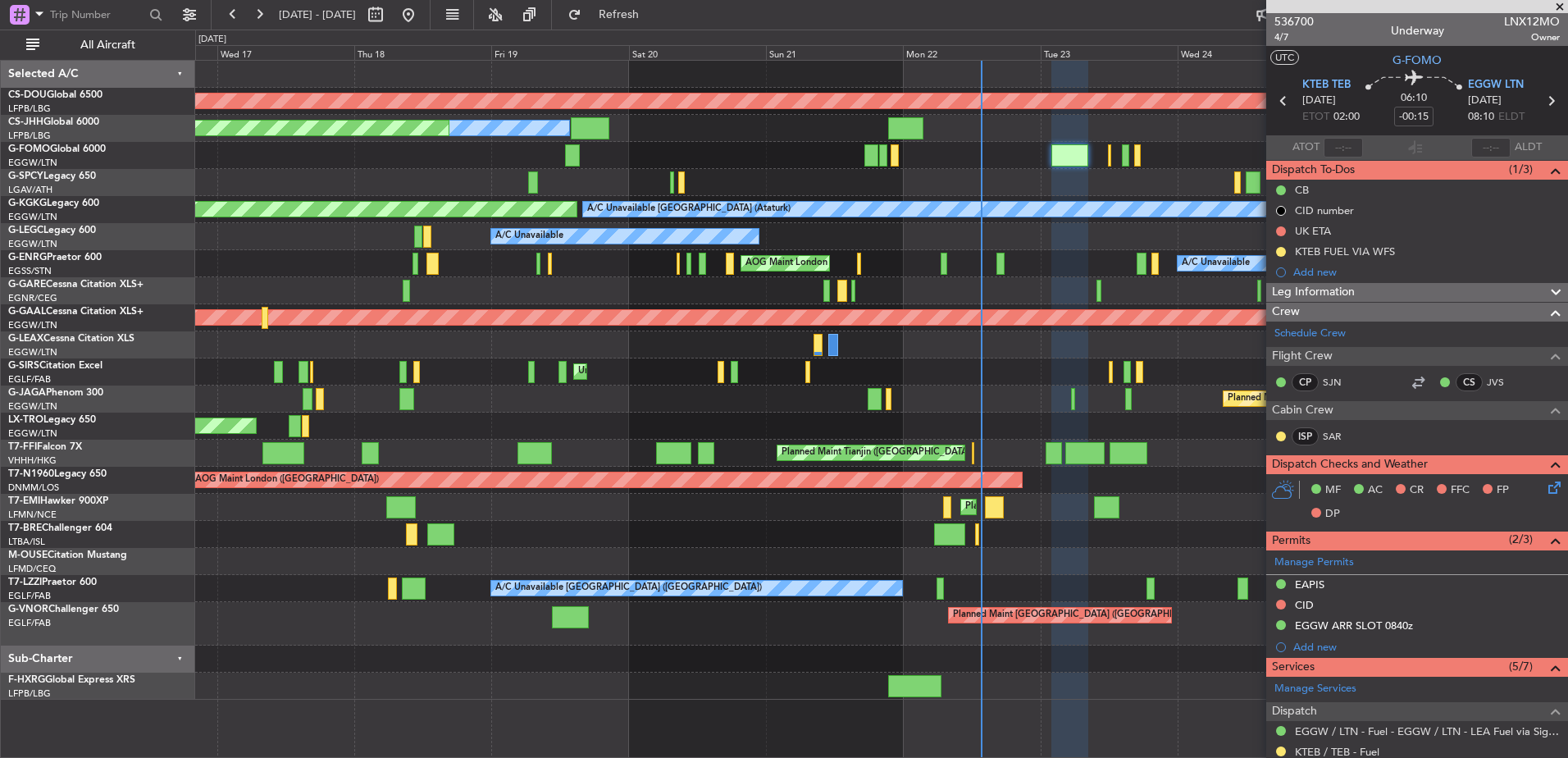
click at [870, 297] on div at bounding box center [881, 290] width 1372 height 27
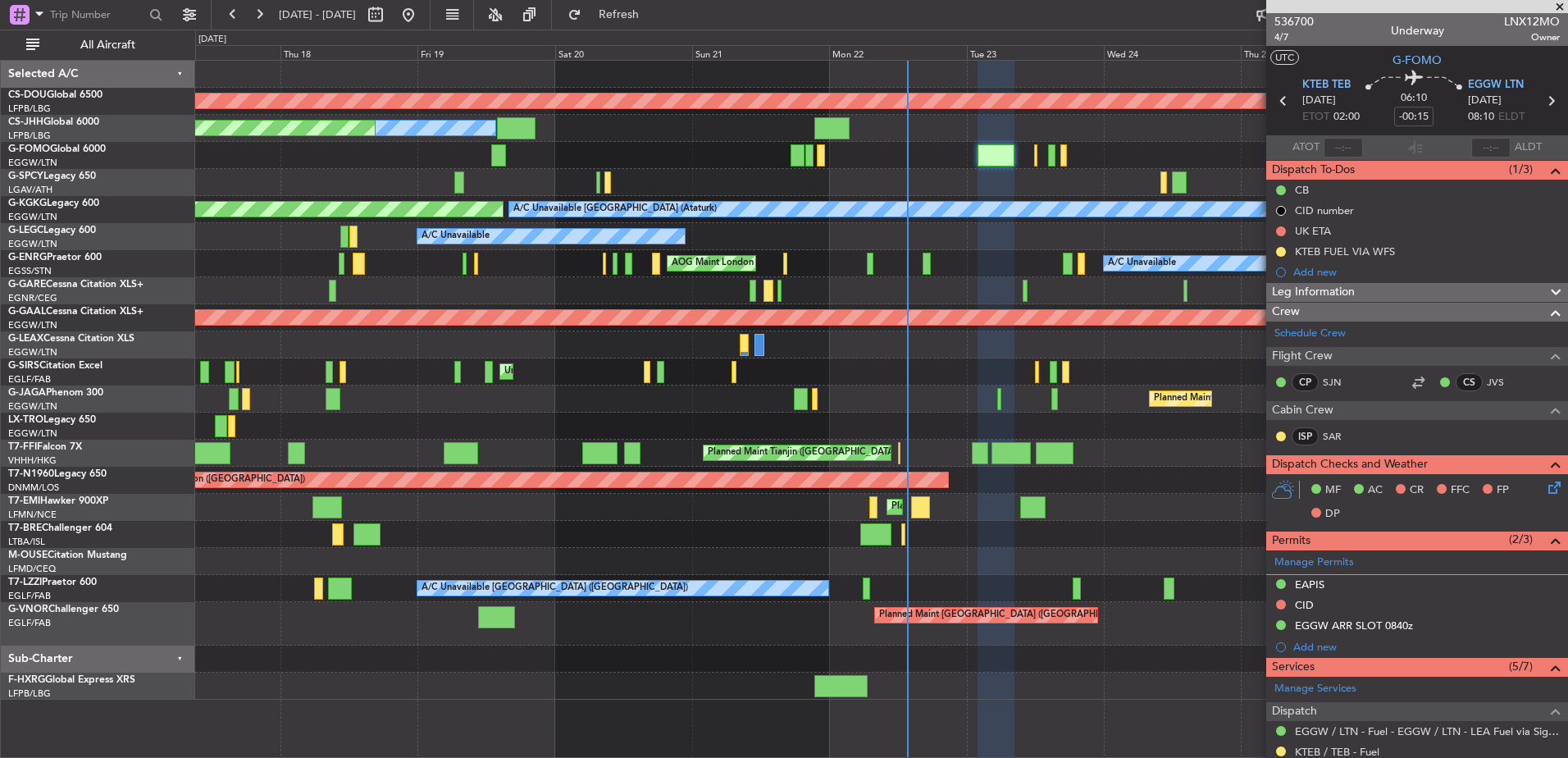
click at [493, 366] on div "Planned Maint London ([GEOGRAPHIC_DATA]) Owner Planned Maint [GEOGRAPHIC_DATA] …" at bounding box center [881, 380] width 1372 height 639
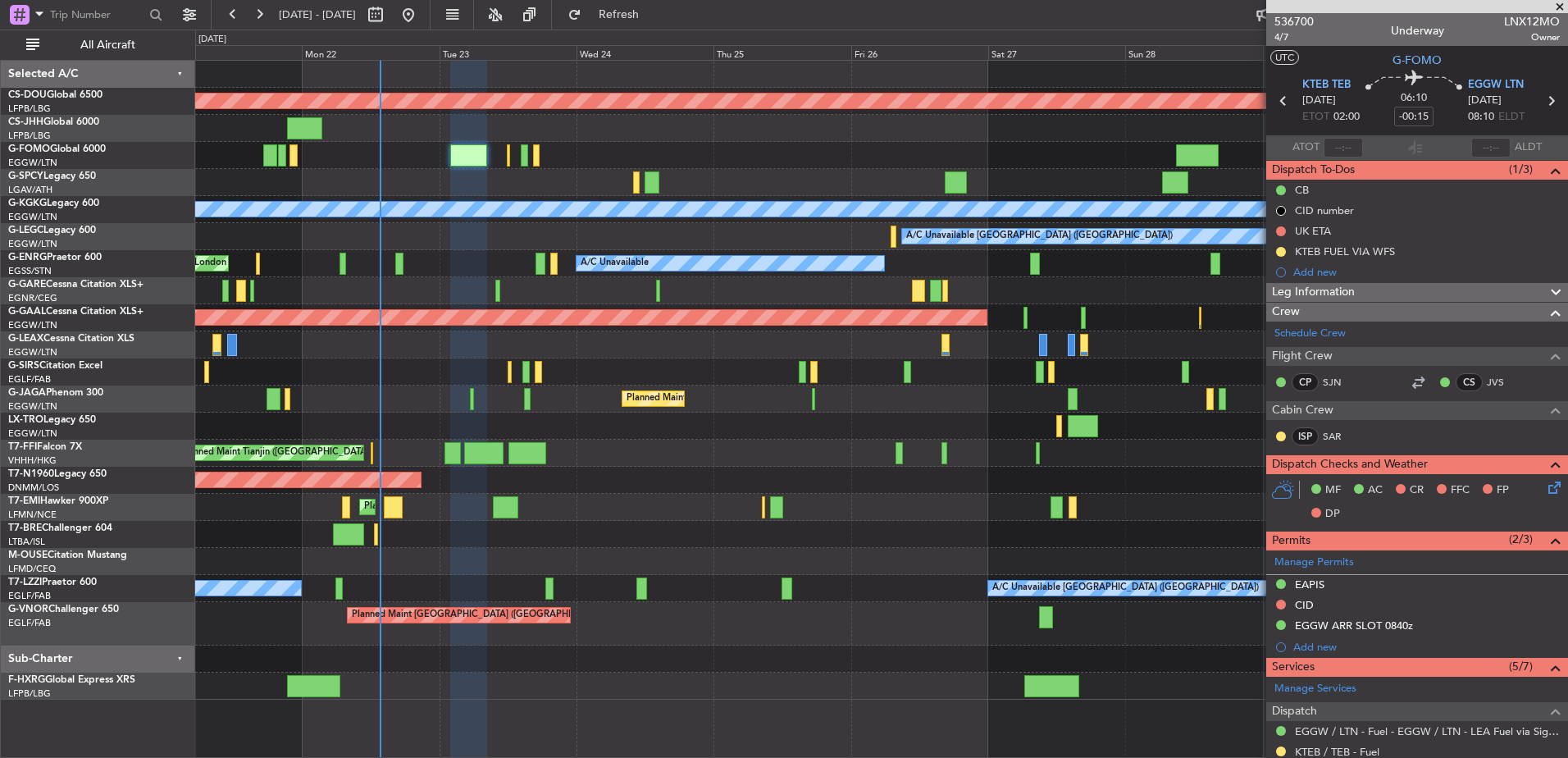
click at [782, 401] on div "Planned Maint London ([GEOGRAPHIC_DATA]) Owner A/C Unavailable [GEOGRAPHIC_DATA…" at bounding box center [881, 380] width 1372 height 639
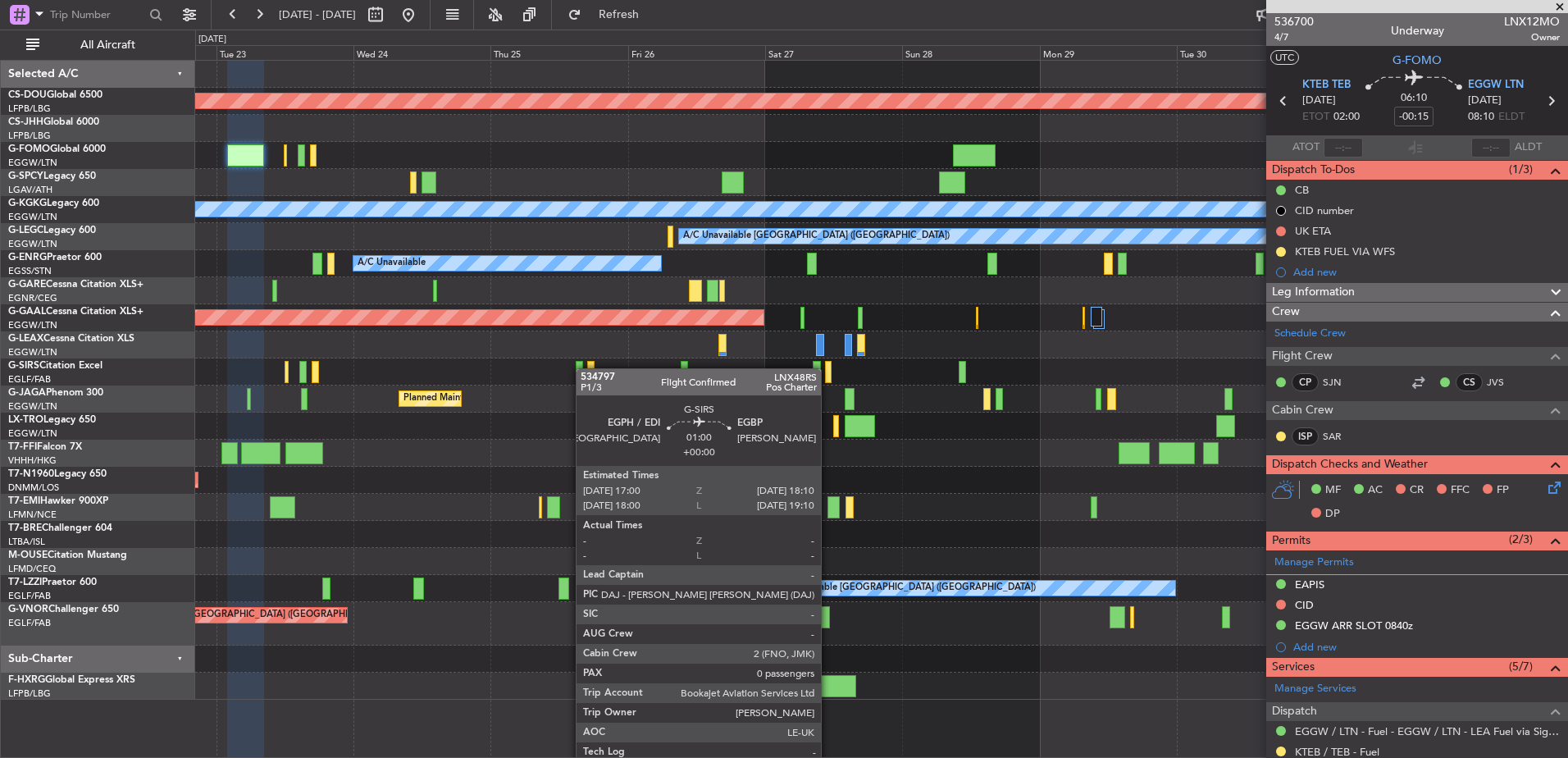
click at [589, 375] on div at bounding box center [590, 372] width 7 height 22
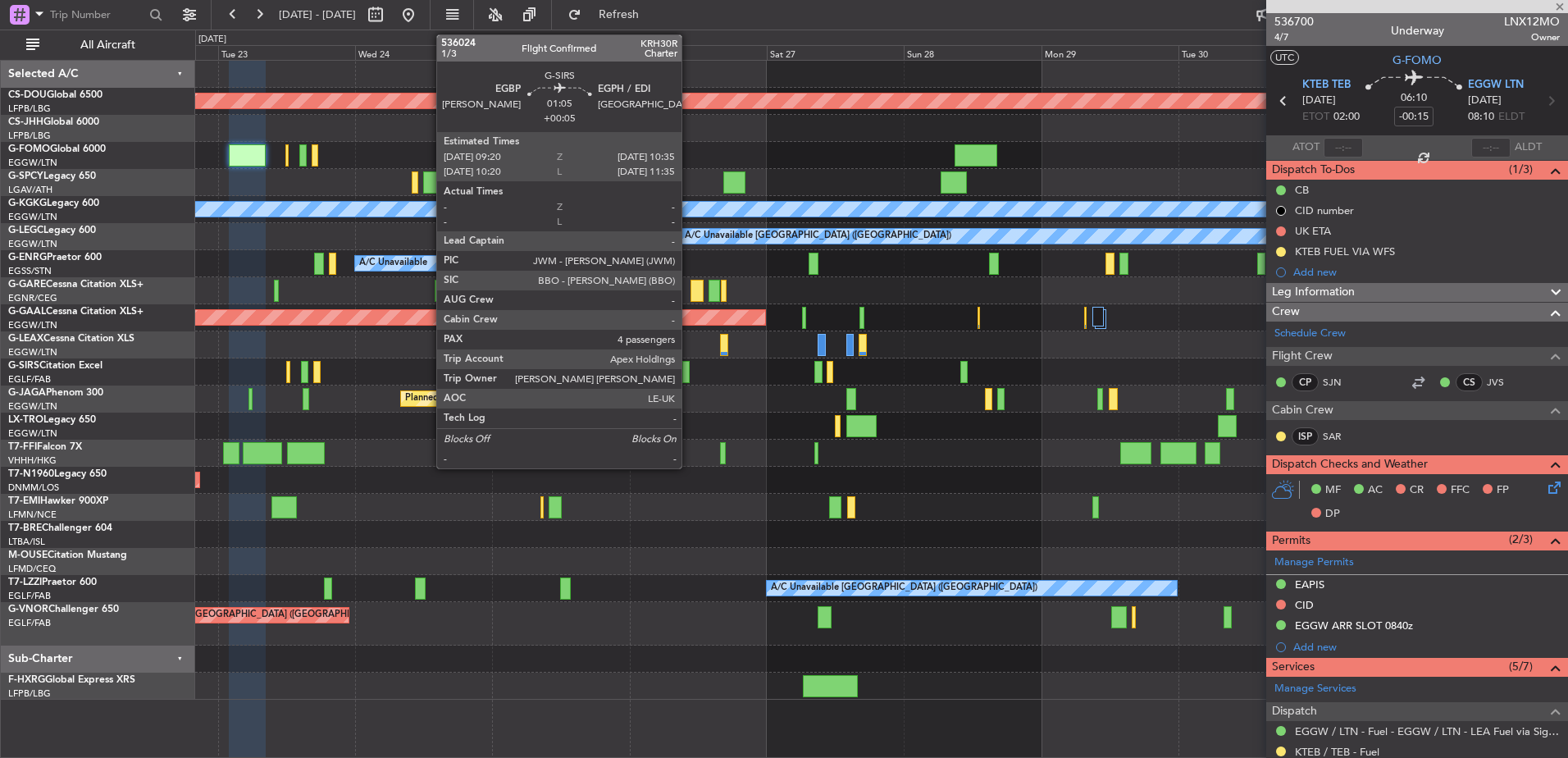
type input "0"
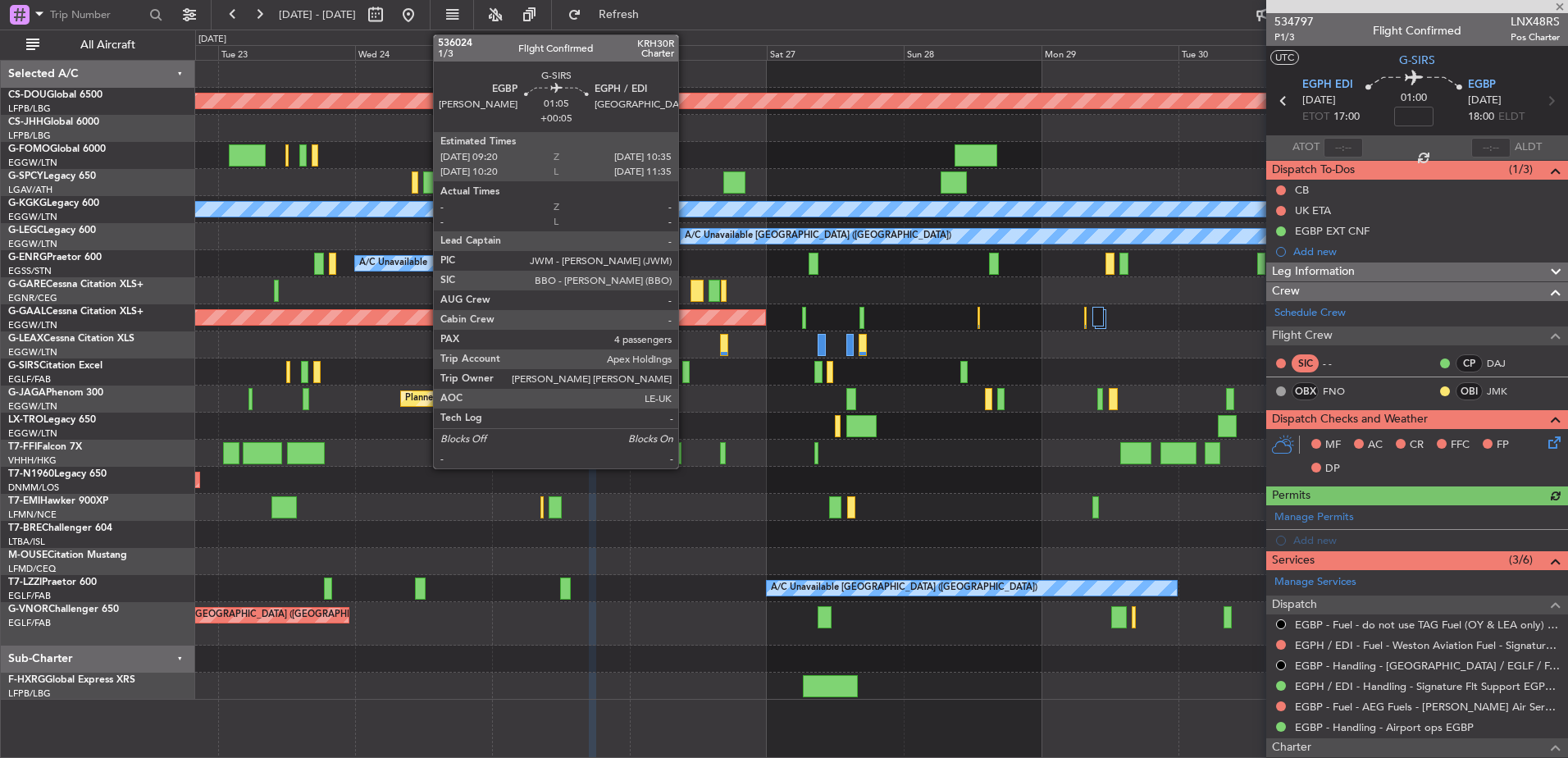
click at [685, 374] on div at bounding box center [685, 372] width 7 height 22
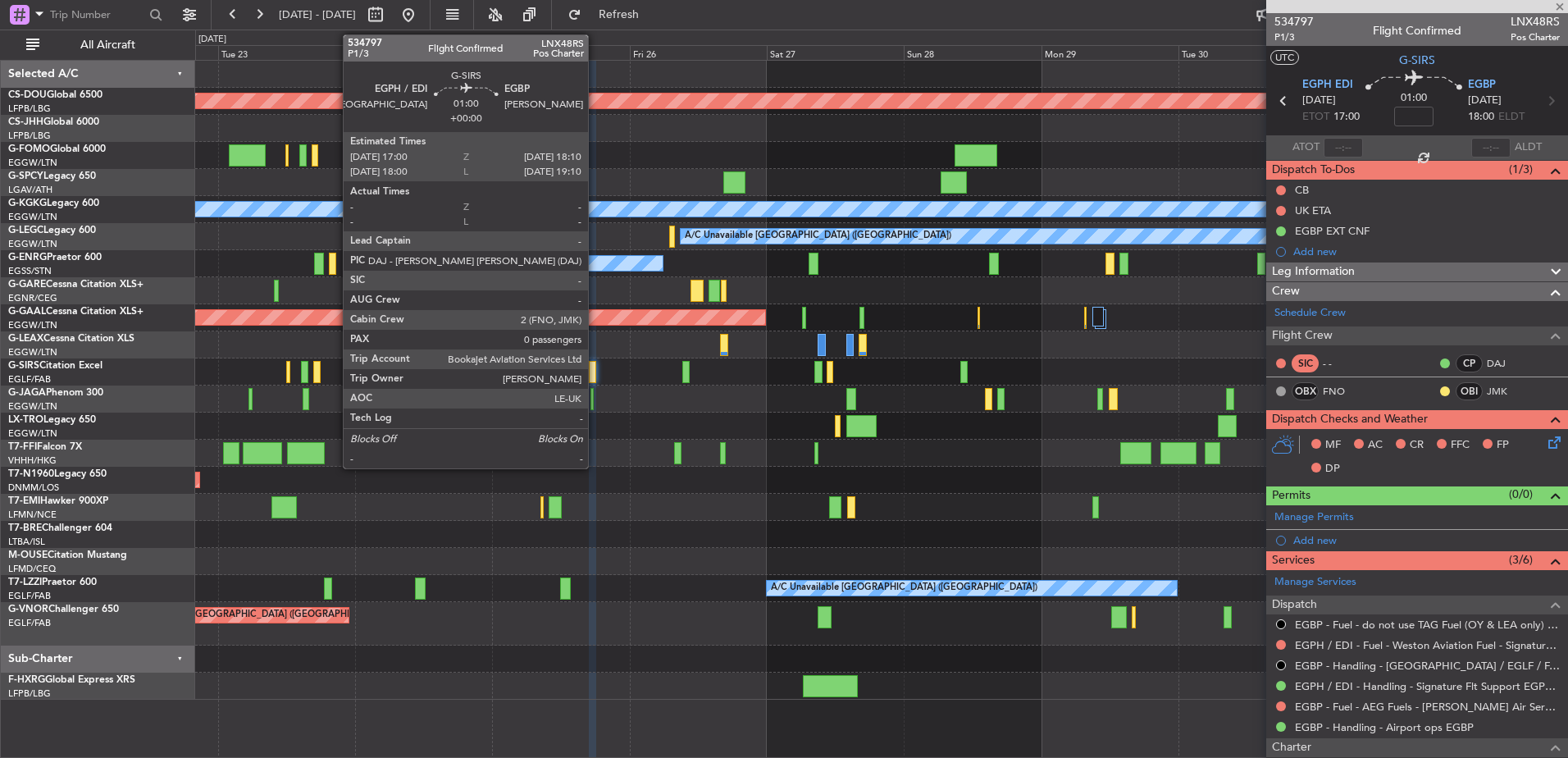
type input "+00:05"
type input "4"
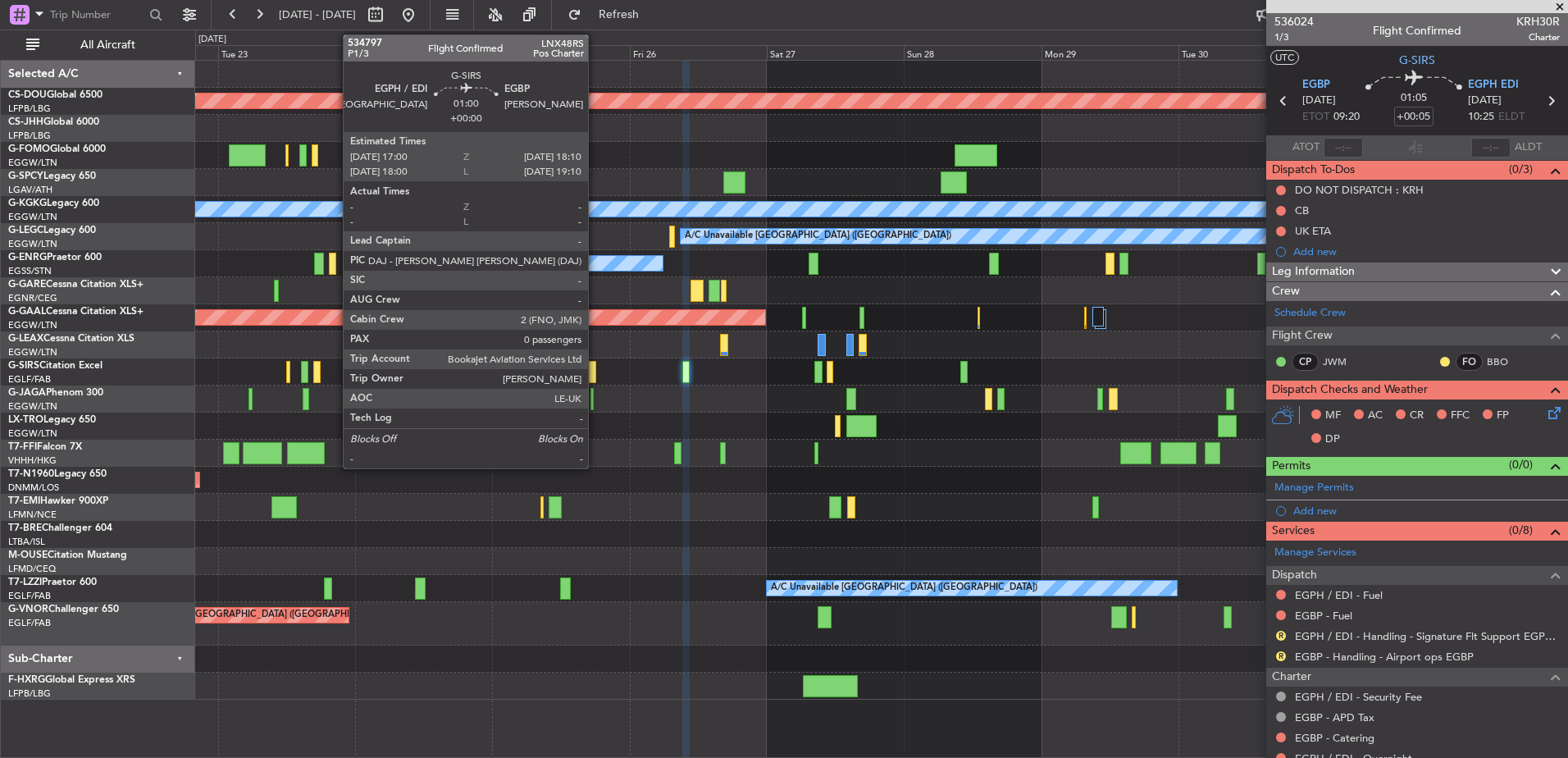
click at [595, 373] on div at bounding box center [592, 372] width 7 height 22
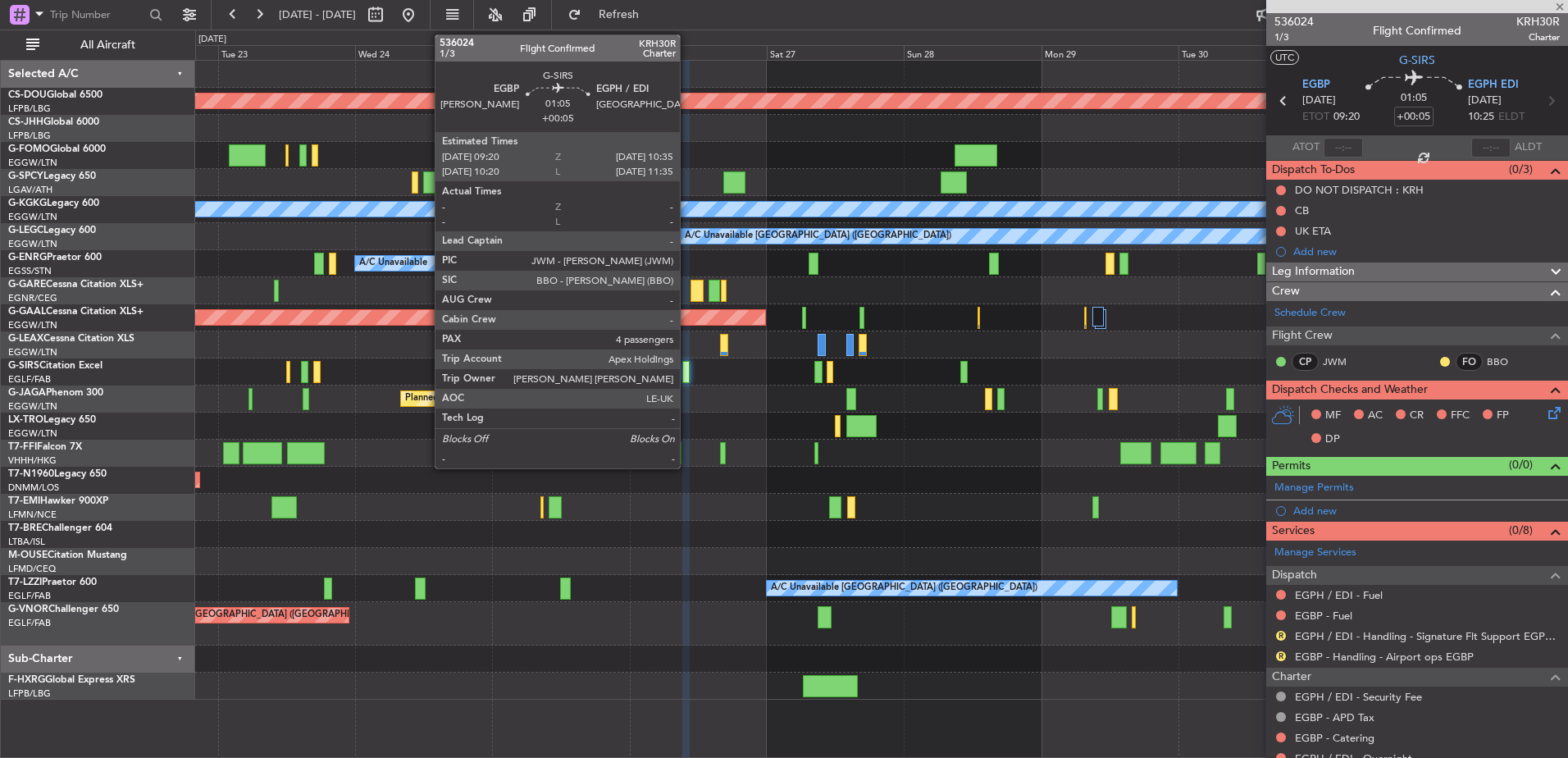
type input "0"
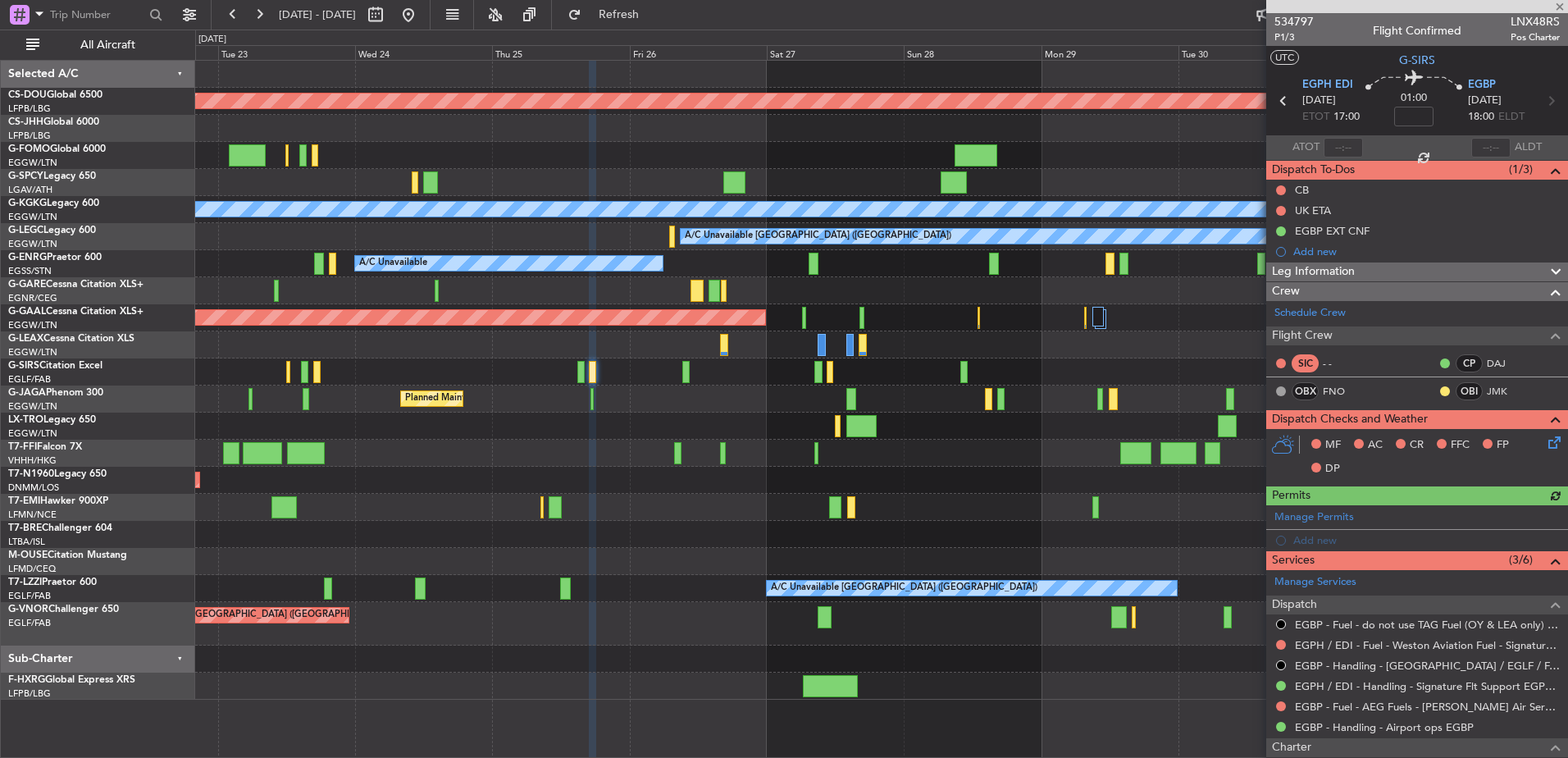
click at [893, 408] on div "Planned Maint [GEOGRAPHIC_DATA] ([GEOGRAPHIC_DATA])" at bounding box center [881, 399] width 1372 height 27
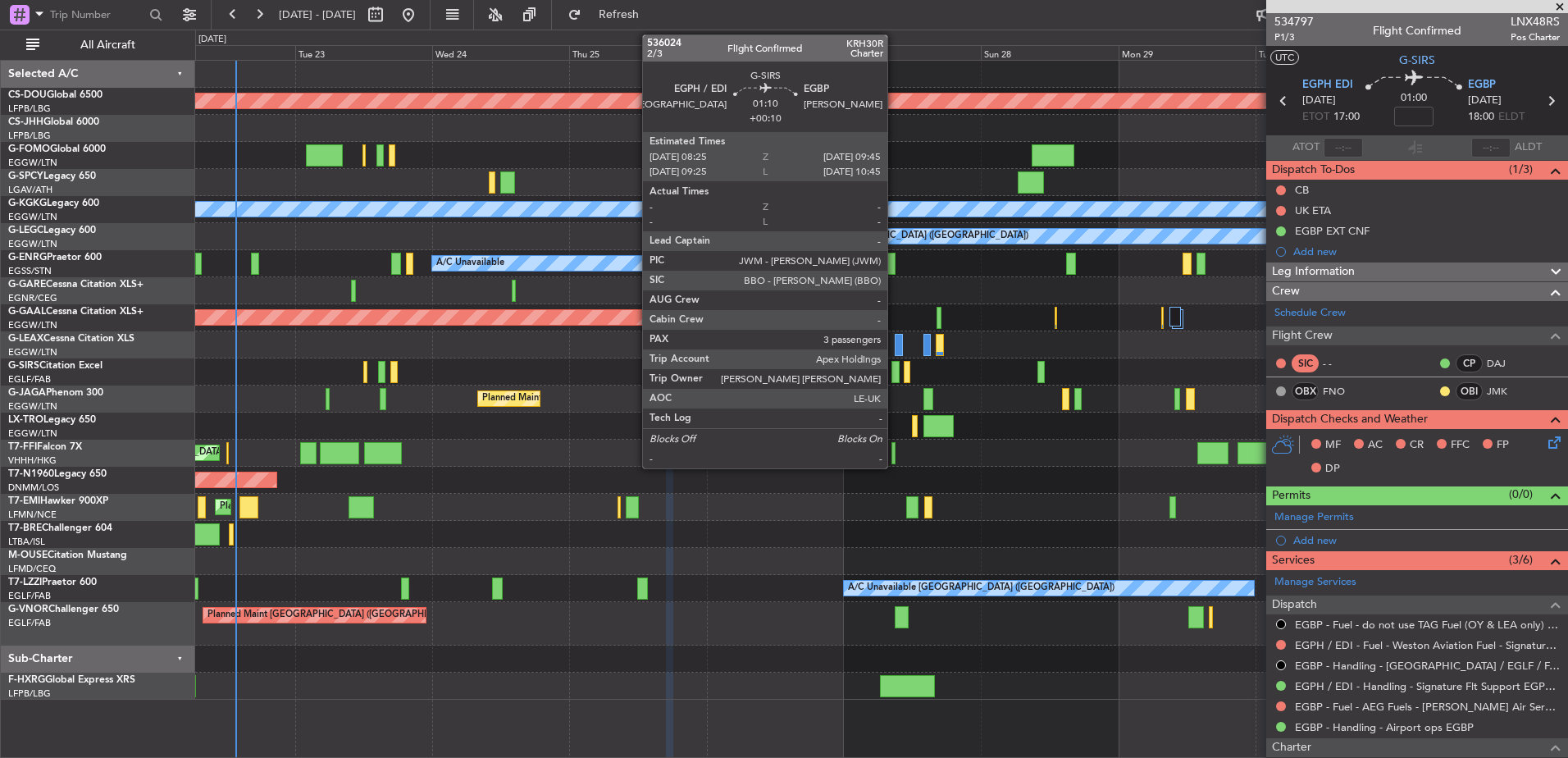
click at [895, 372] on div at bounding box center [895, 372] width 8 height 22
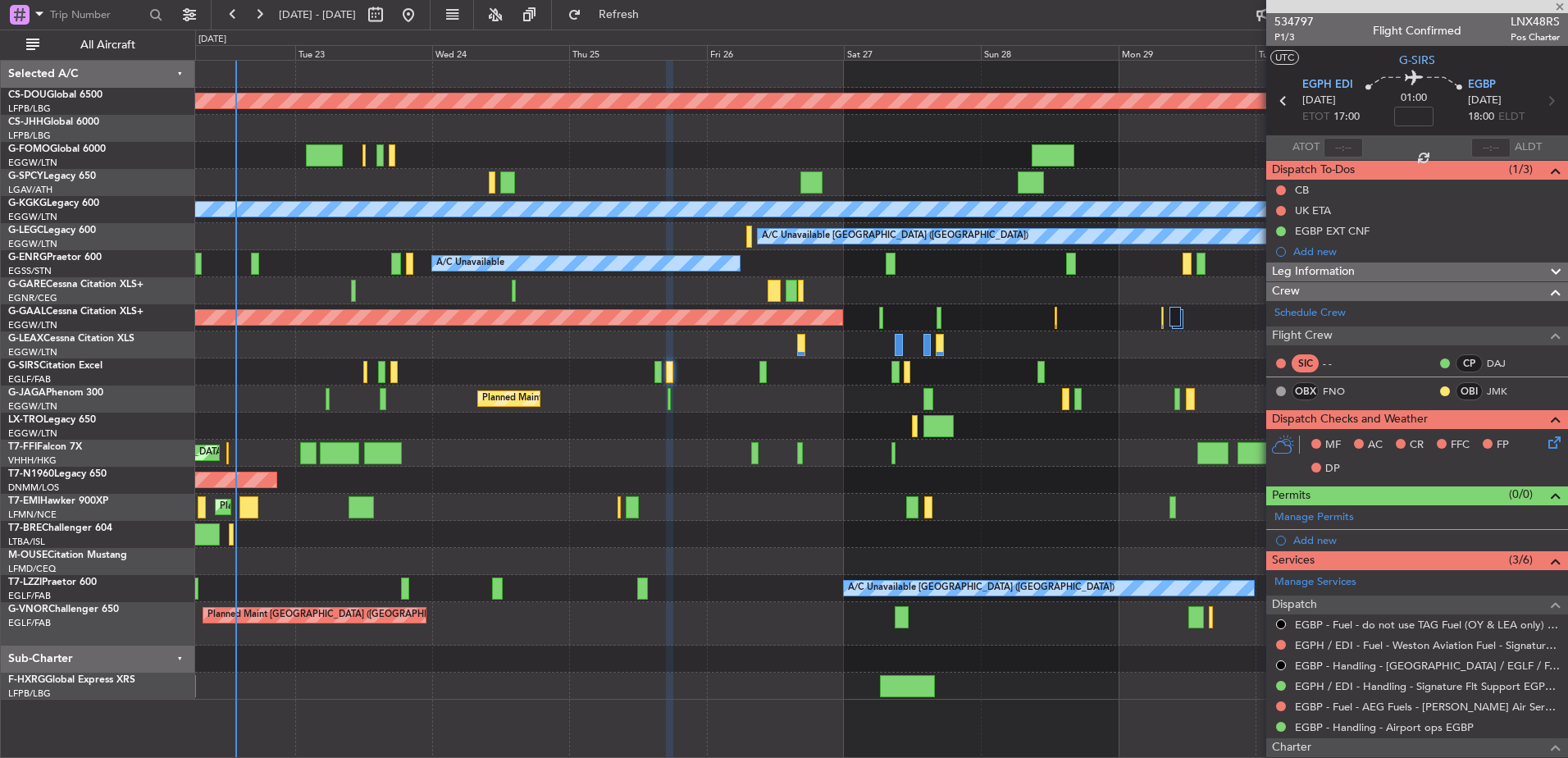
type input "+00:10"
type input "3"
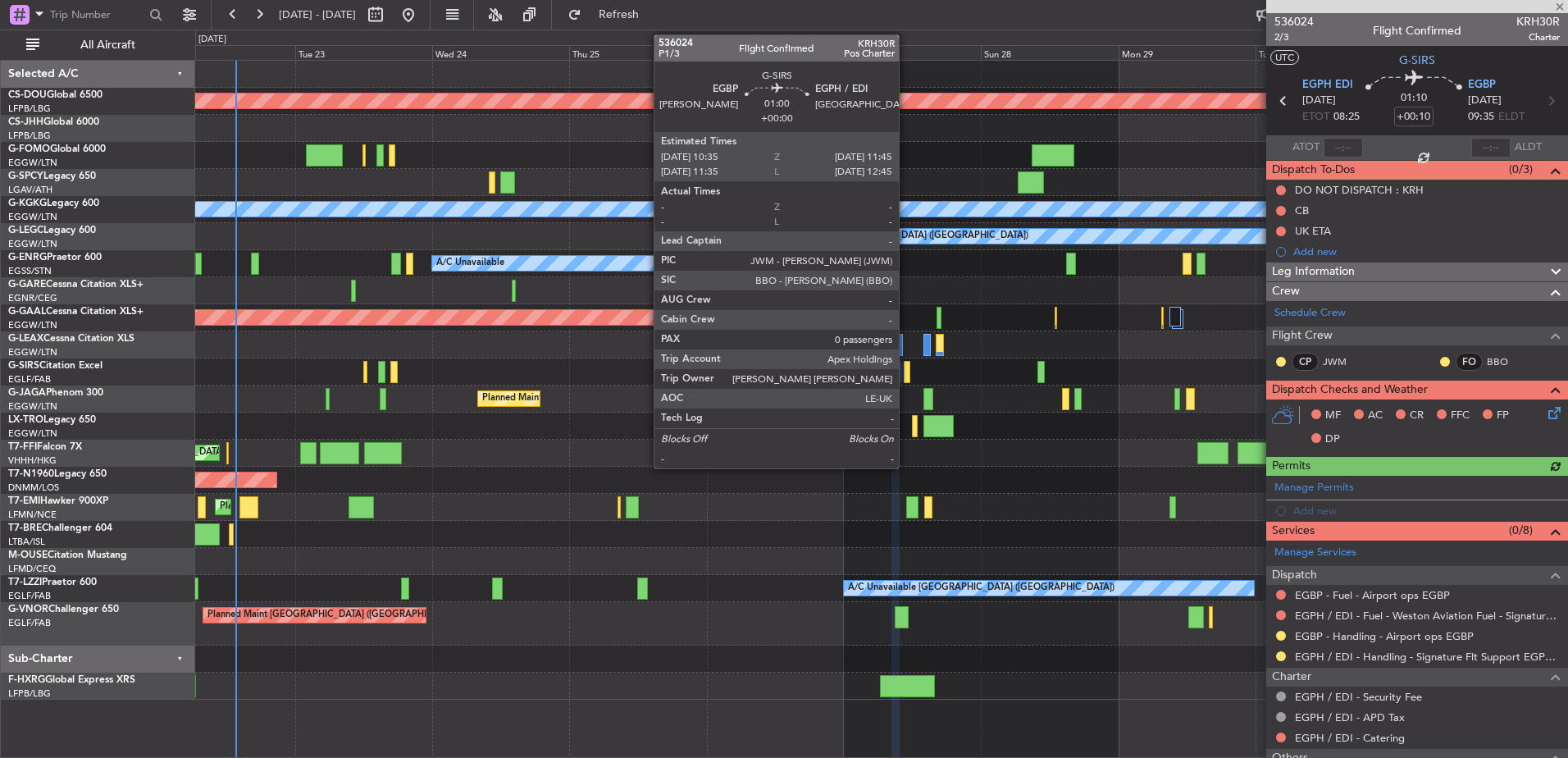
click at [906, 370] on div at bounding box center [908, 372] width 7 height 22
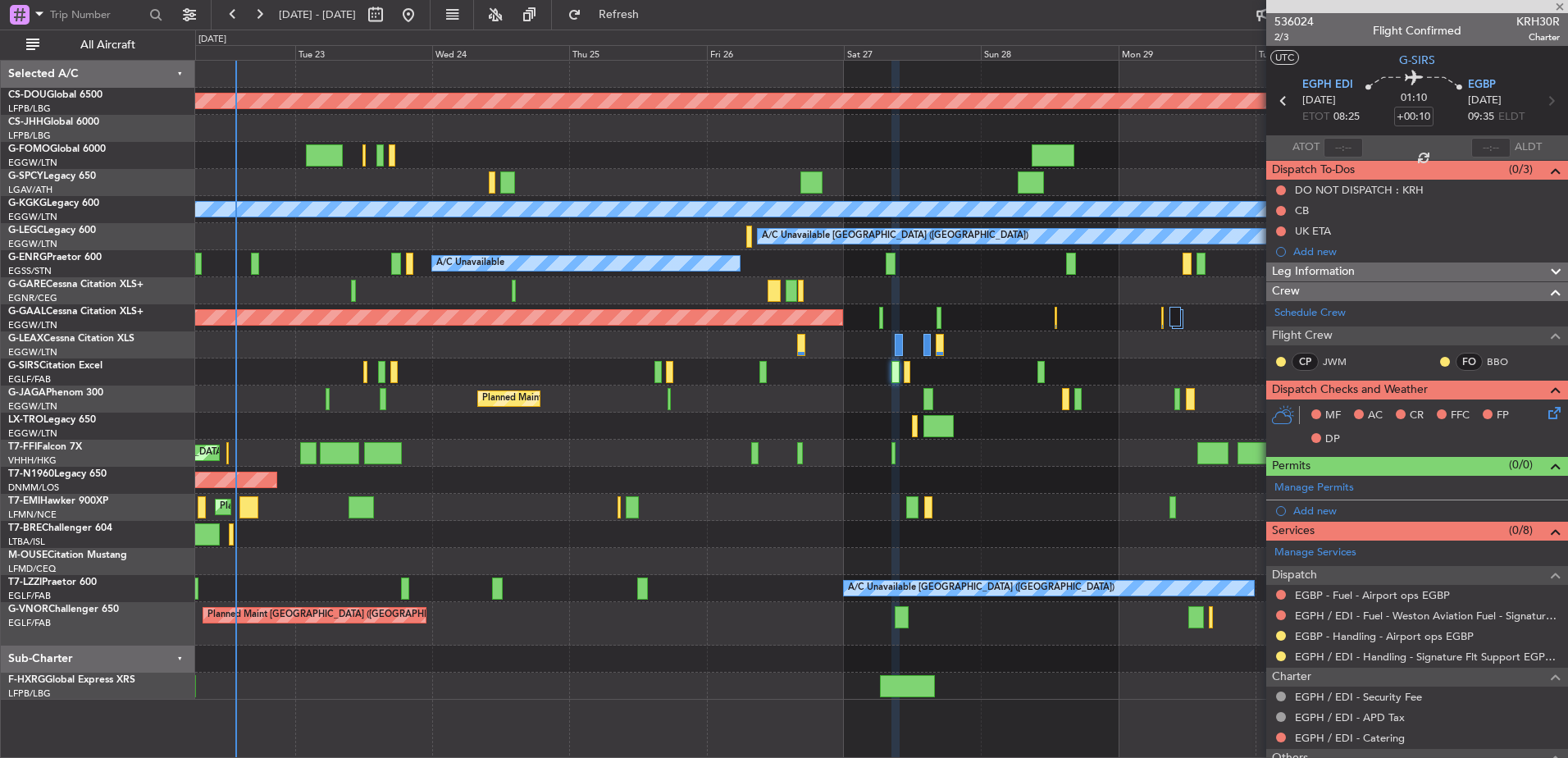
type input "0"
